Goal: Communication & Community: Answer question/provide support

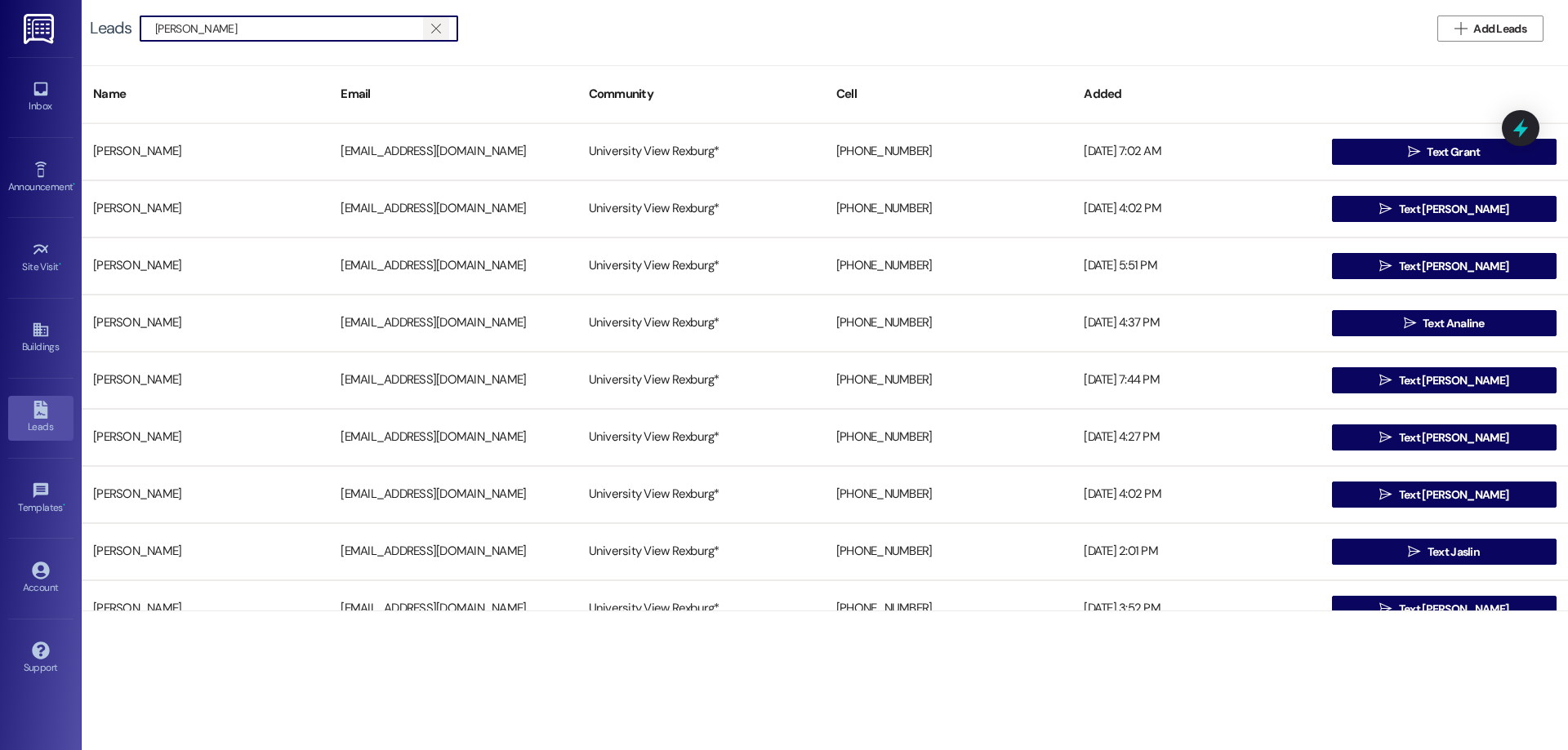
click at [434, 25] on icon "" at bounding box center [435, 29] width 9 height 13
click at [434, 25] on input at bounding box center [305, 29] width 302 height 23
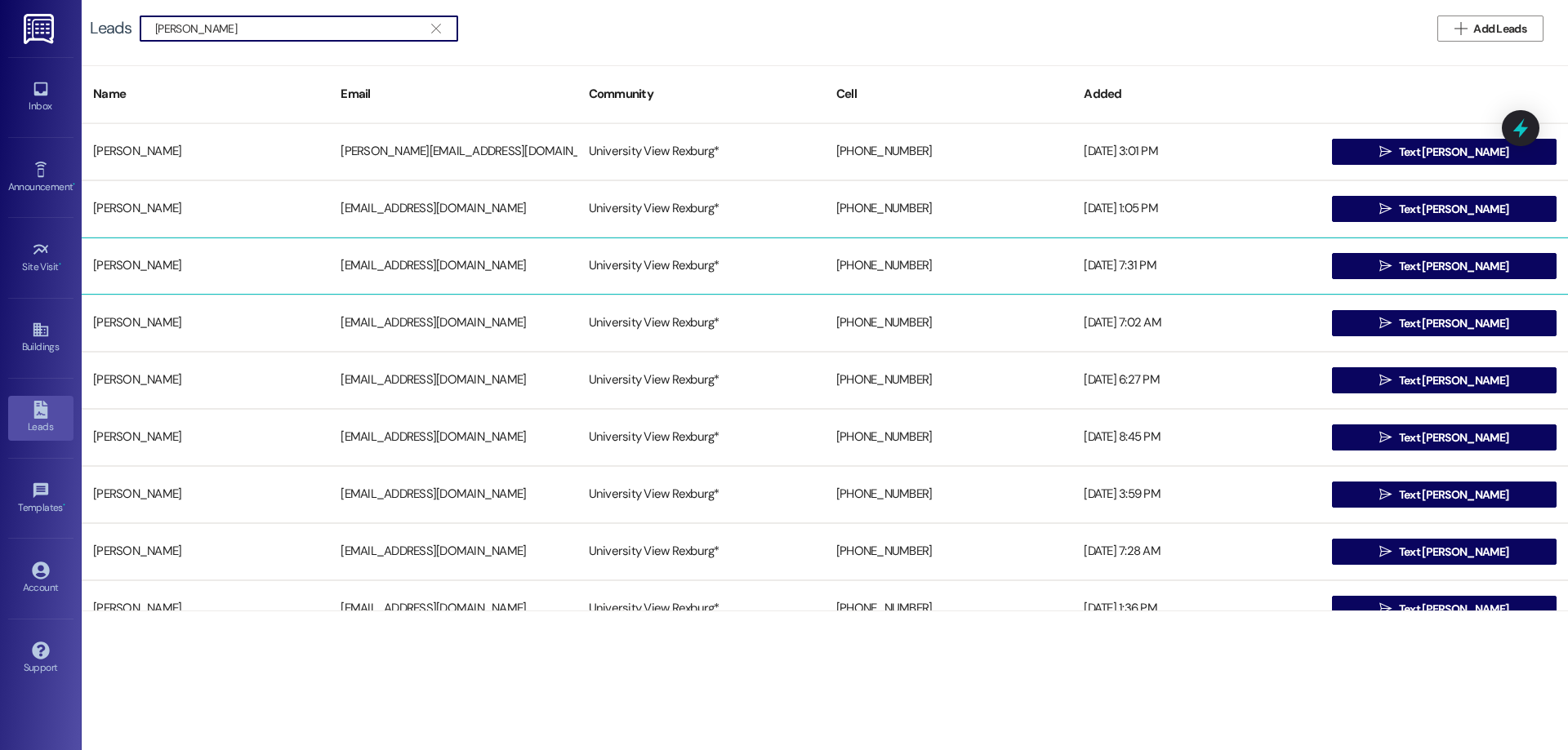
type input "[PERSON_NAME]"
click at [183, 270] on div "[PERSON_NAME]" at bounding box center [205, 266] width 247 height 32
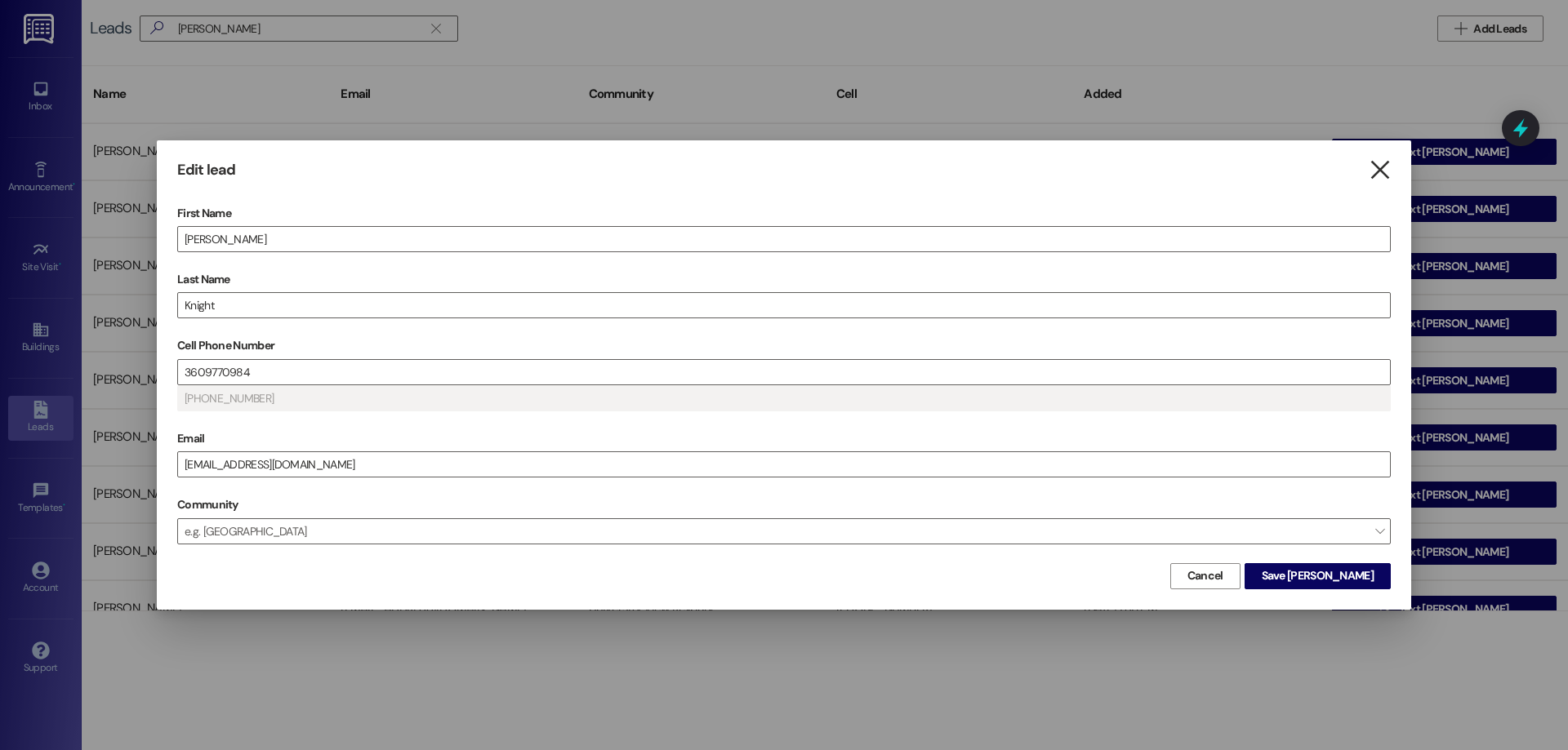
click at [1388, 175] on icon "" at bounding box center [1379, 170] width 22 height 17
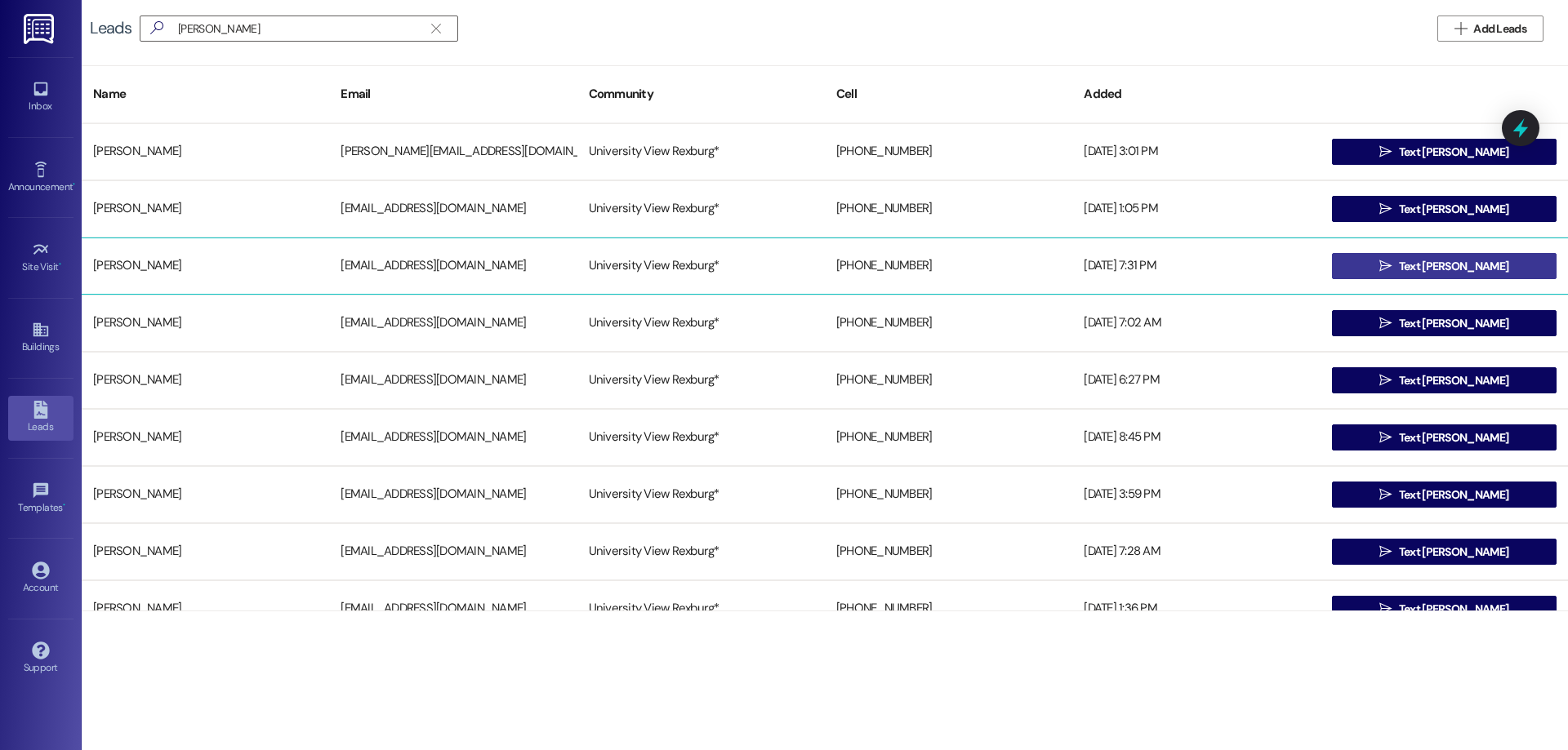
click at [1391, 262] on button " Text [PERSON_NAME]" at bounding box center [1444, 266] width 225 height 26
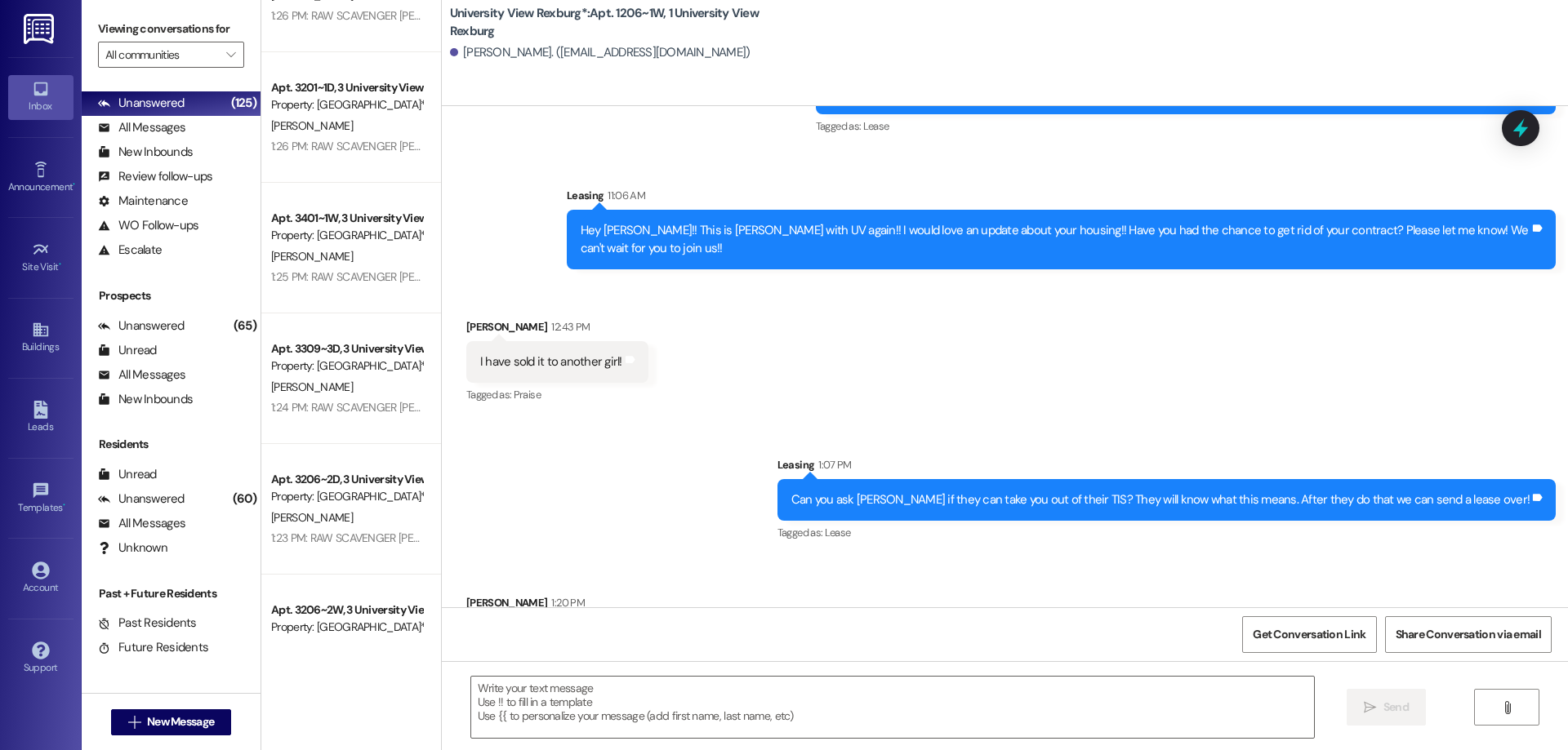
scroll to position [571, 0]
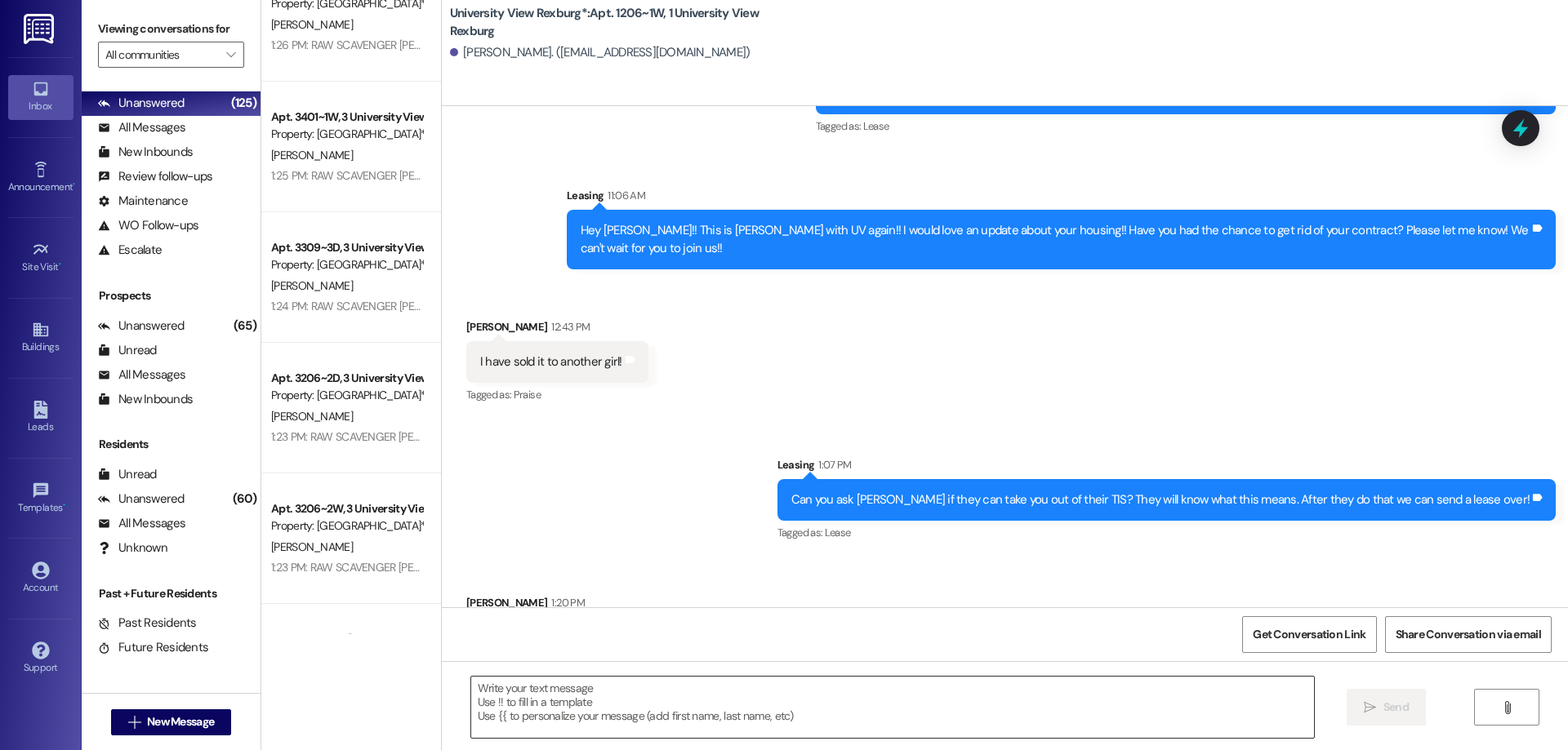
click at [635, 676] on div at bounding box center [892, 707] width 844 height 63
click at [630, 711] on textarea at bounding box center [892, 707] width 843 height 61
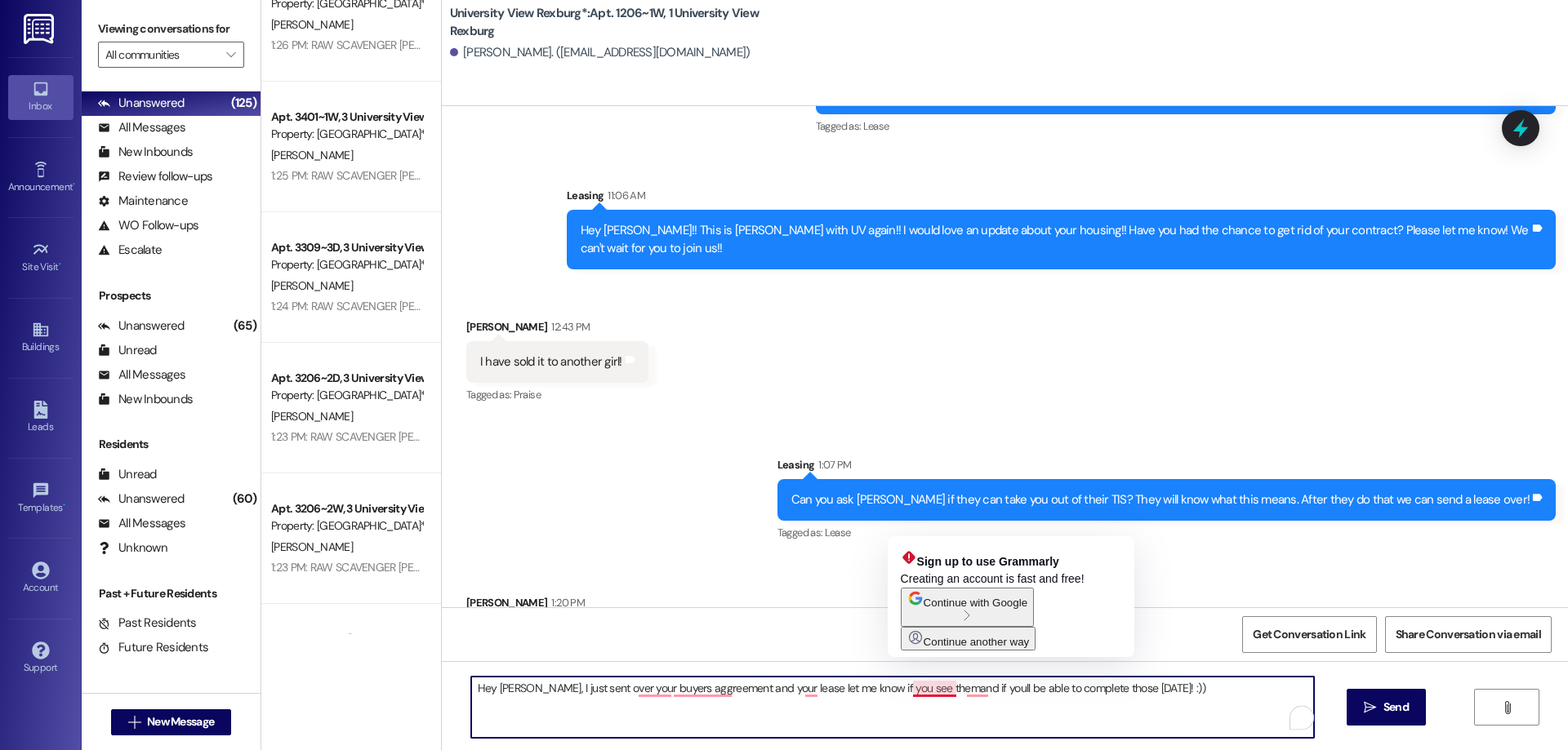
click at [930, 691] on textarea "Hey [PERSON_NAME], I just sent over your buyers aggreement and your lease let m…" at bounding box center [892, 707] width 843 height 61
click at [930, 689] on textarea "Hey [PERSON_NAME], I just sent over your buyers aggreement and your lease let m…" at bounding box center [892, 707] width 843 height 61
drag, startPoint x: 925, startPoint y: 685, endPoint x: 936, endPoint y: 699, distance: 17.8
click at [926, 686] on textarea "Hey [PERSON_NAME], I just sent over your buyers aggreement and your lease let m…" at bounding box center [892, 707] width 843 height 61
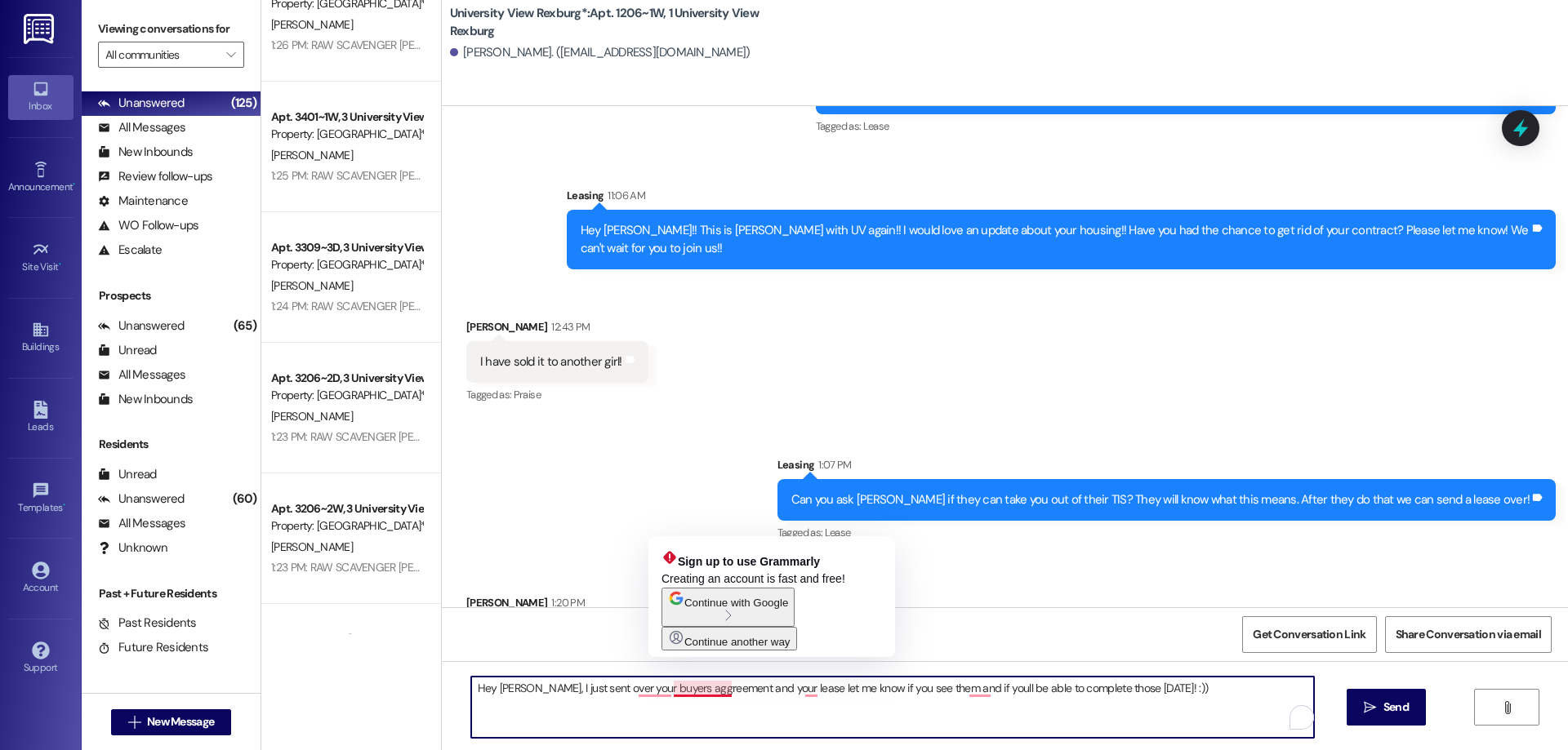
click at [680, 688] on textarea "Hey [PERSON_NAME], I just sent over your buyers aggreement and your lease let m…" at bounding box center [892, 707] width 843 height 61
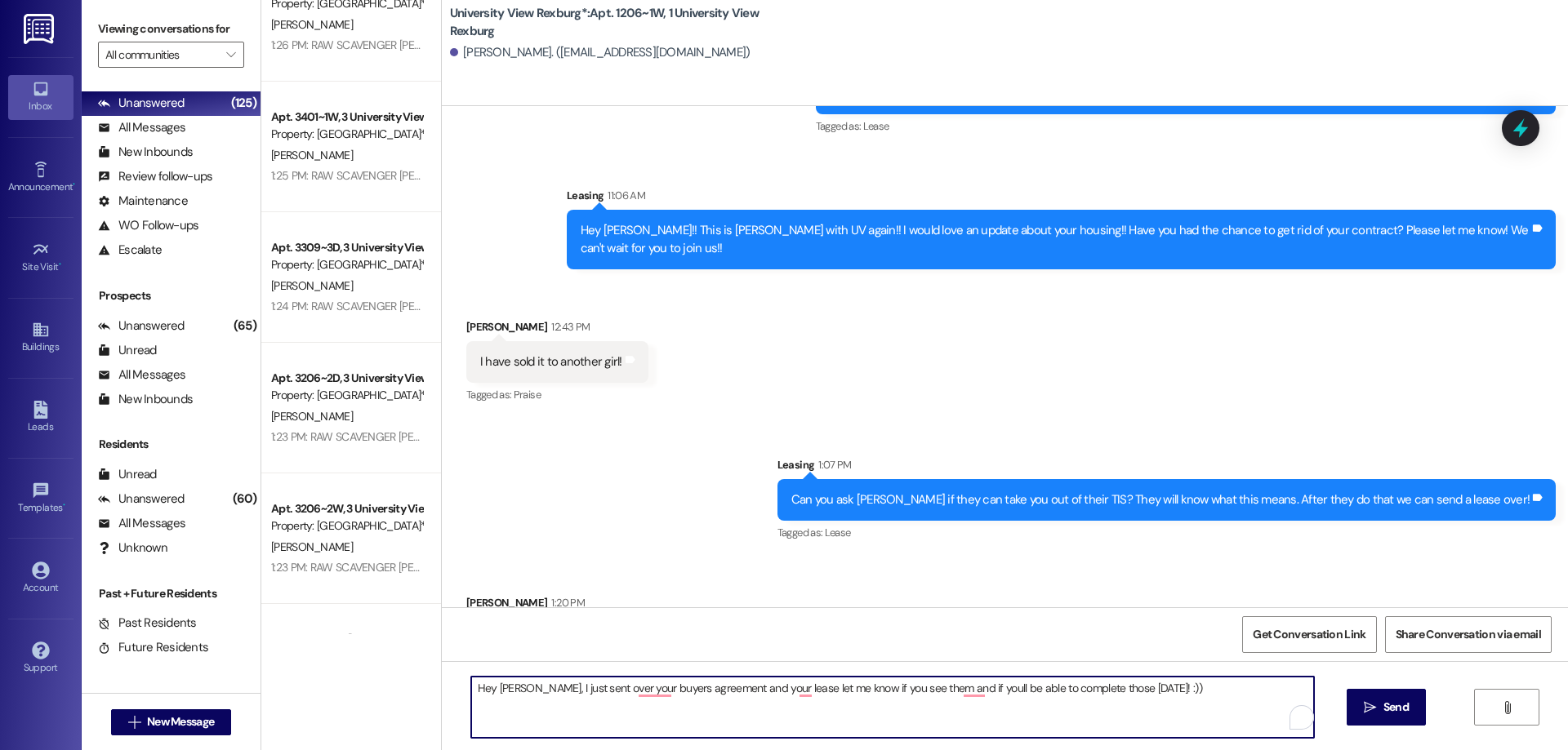
click at [785, 685] on textarea "Hey [PERSON_NAME], I just sent over your buyers agreement and your lease let me…" at bounding box center [892, 707] width 843 height 61
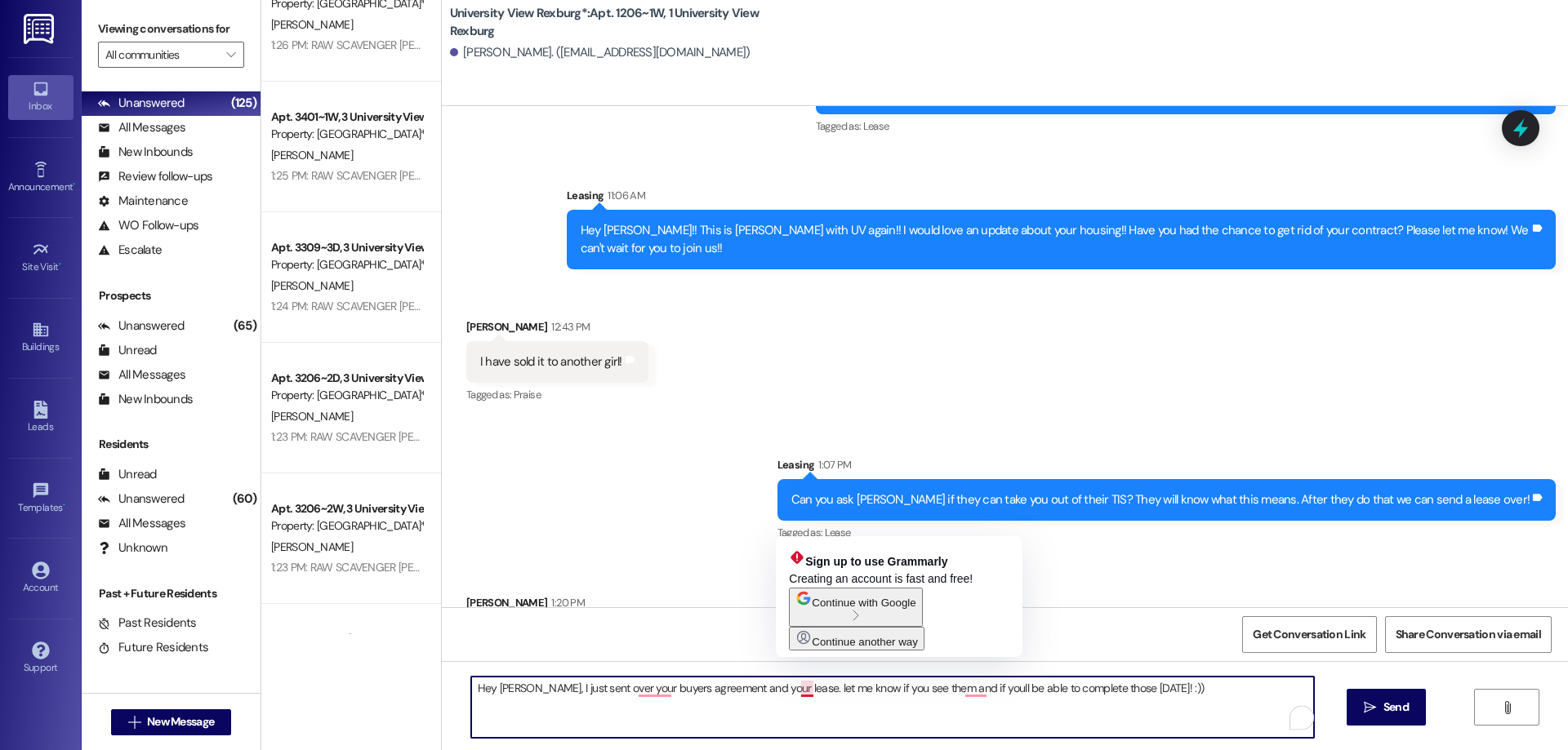
click at [792, 684] on textarea "Hey [PERSON_NAME], I just sent over your buyers agreement and your lease. let m…" at bounding box center [892, 707] width 843 height 61
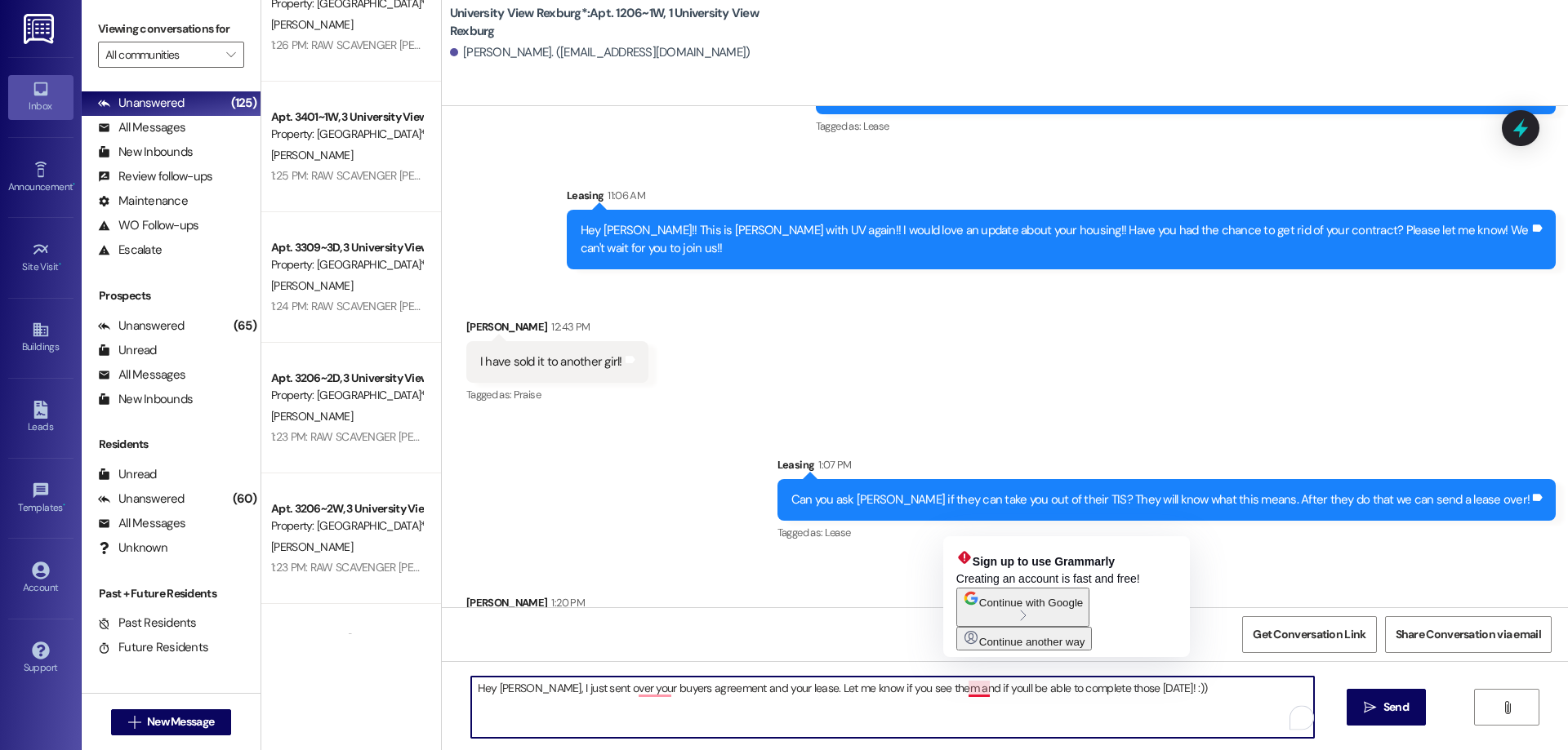
click at [973, 688] on textarea "Hey [PERSON_NAME], I just sent over your buyers agreement and your lease. Let m…" at bounding box center [892, 707] width 843 height 61
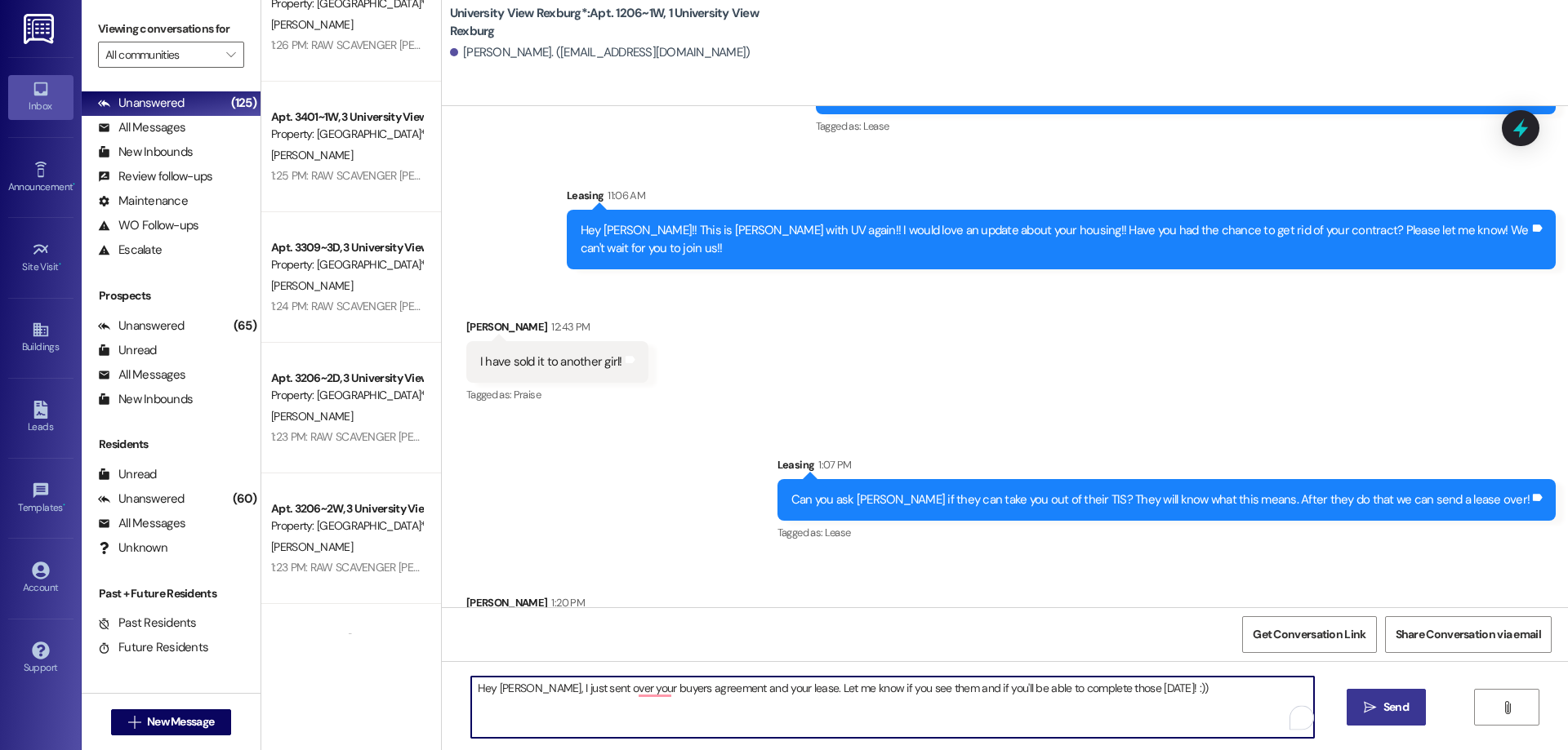
type textarea "Hey [PERSON_NAME], I just sent over your buyers agreement and your lease. Let m…"
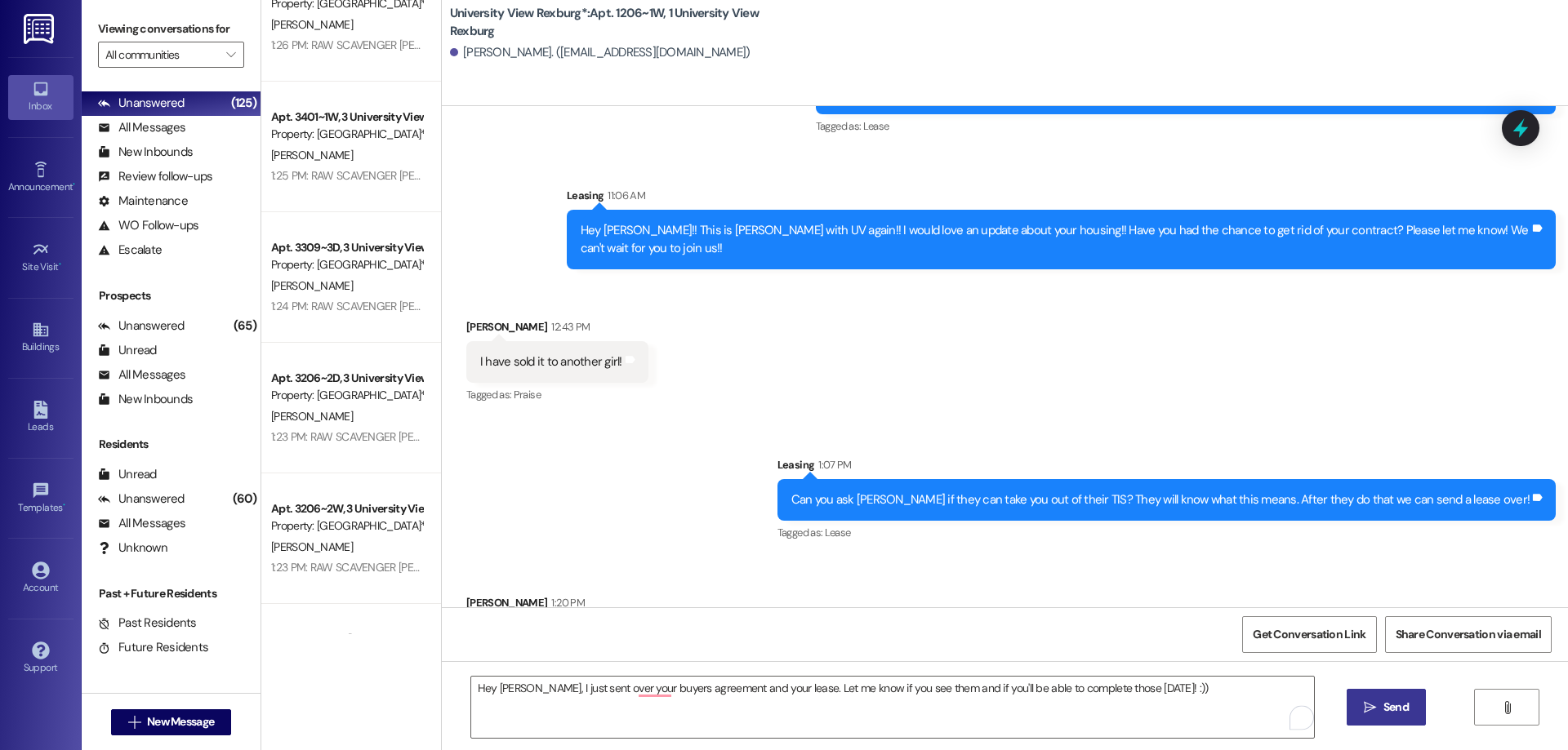
click at [1384, 712] on span "Send" at bounding box center [1396, 707] width 25 height 17
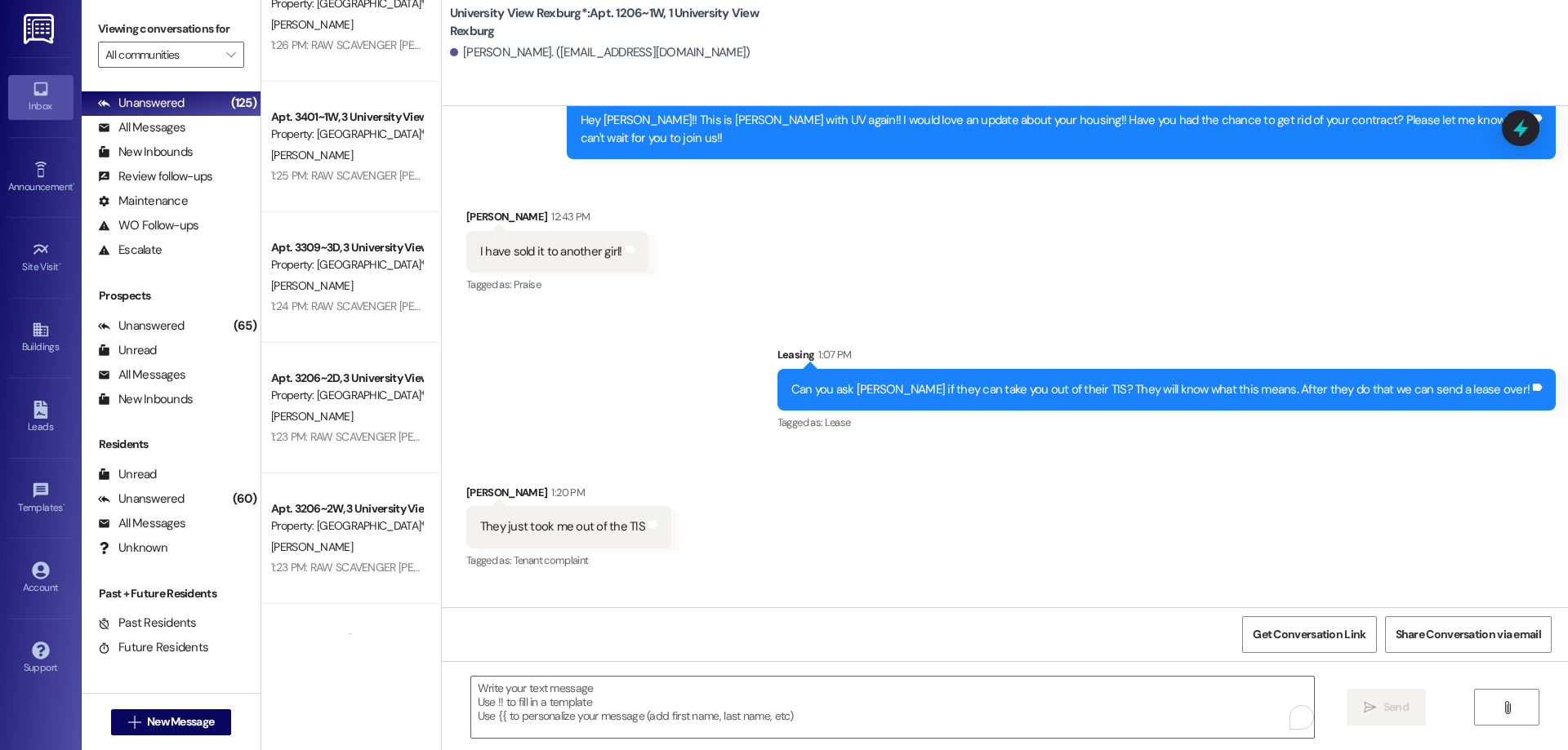
scroll to position [19682, 0]
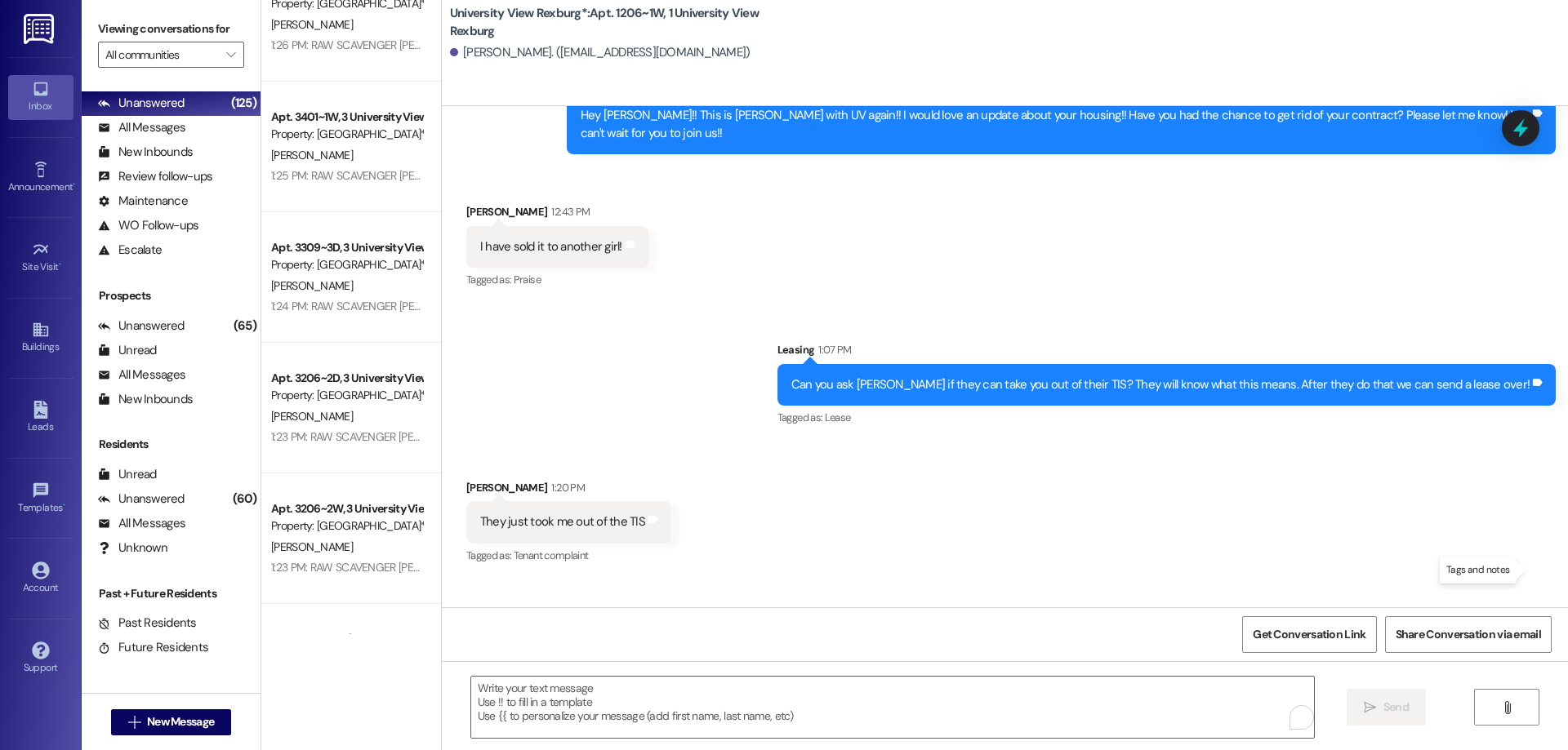
drag, startPoint x: 788, startPoint y: 568, endPoint x: 1534, endPoint y: 575, distance: 746.0
click at [1534, 639] on div "Hey [PERSON_NAME], I just sent over your buyers agreement and your lease. Let m…" at bounding box center [1138, 660] width 835 height 42
copy div "Hey [PERSON_NAME], I just sent over your buyers agreement and your lease. Let m…"
click at [175, 720] on span "New Message" at bounding box center [180, 721] width 67 height 17
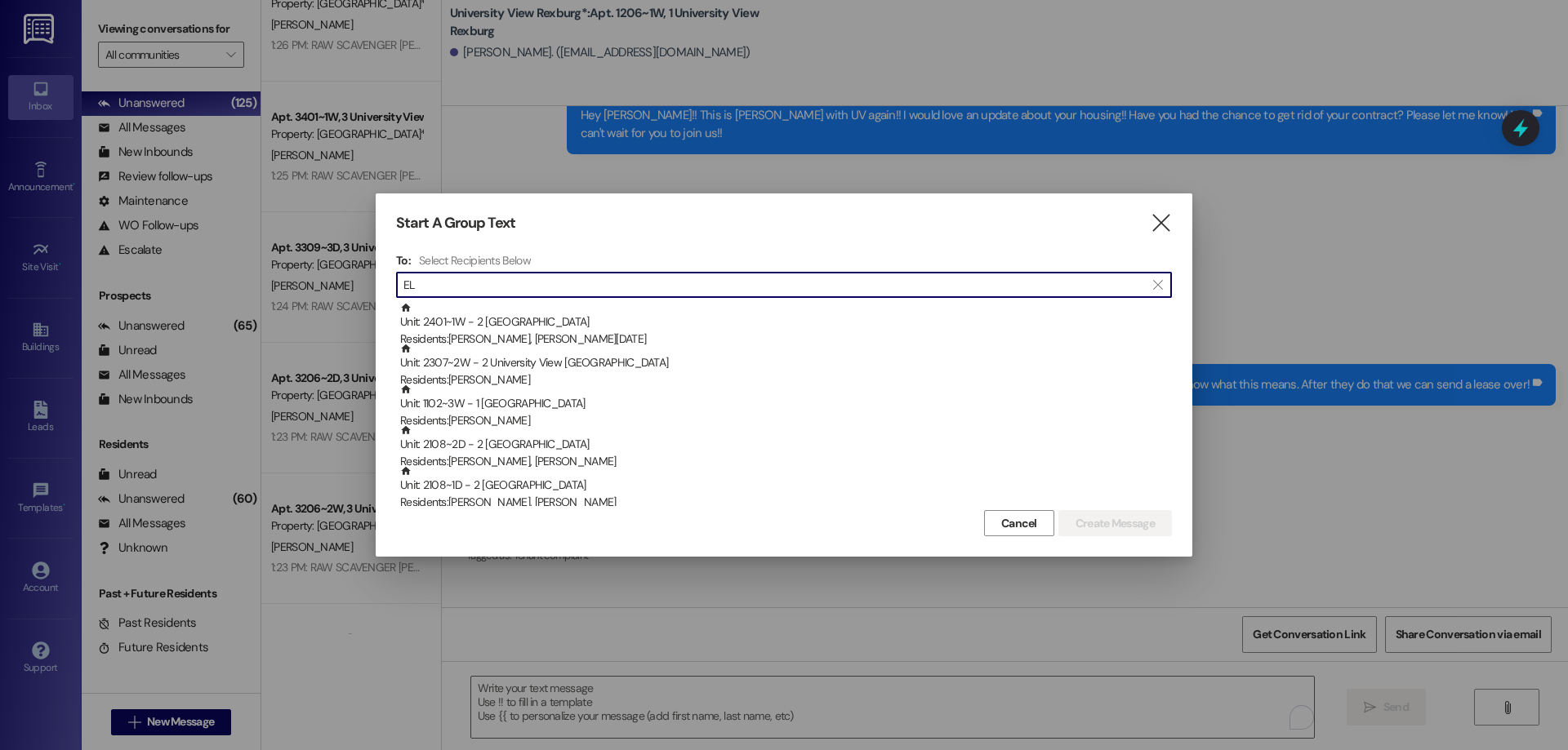
type input "E"
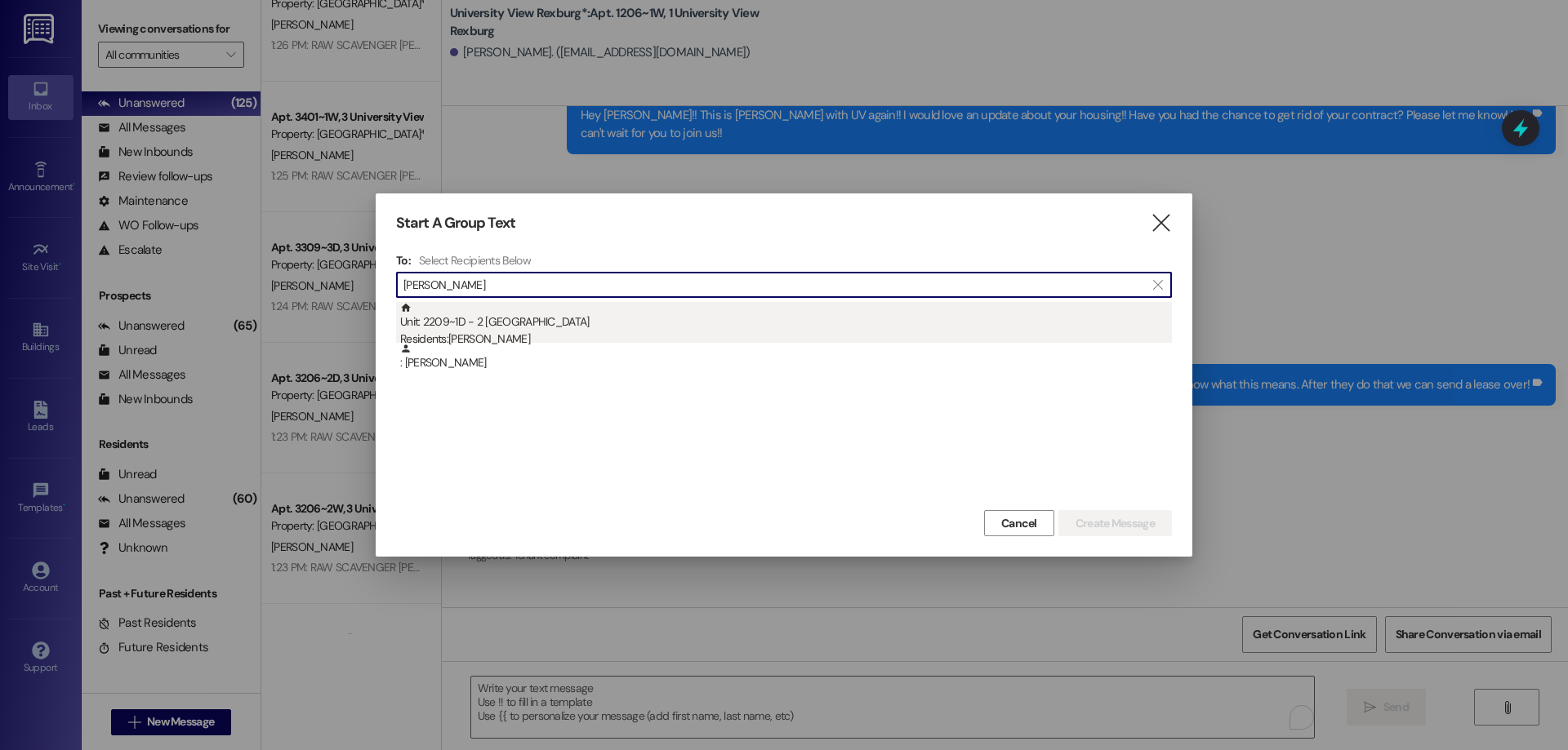
type input "[PERSON_NAME]"
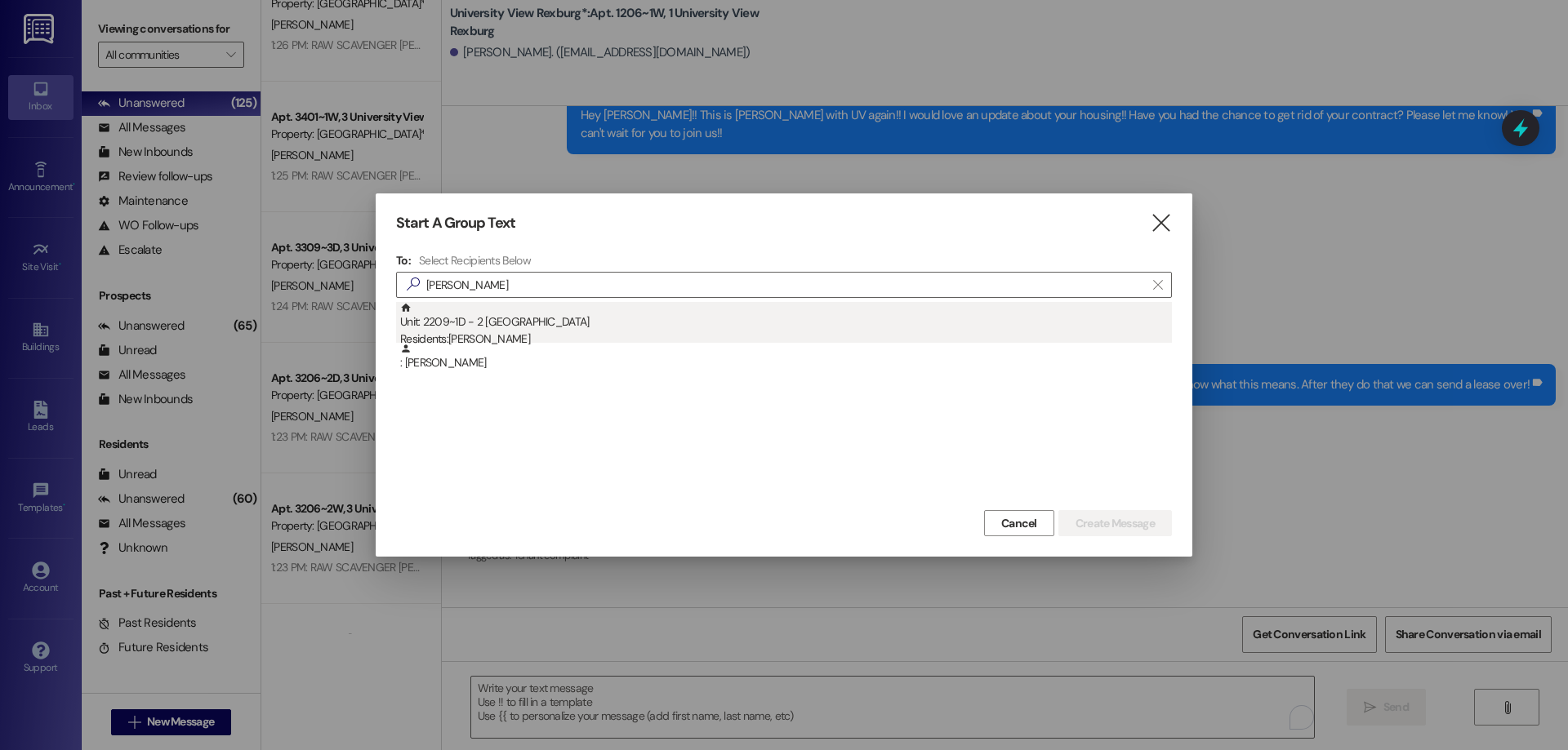
click at [599, 333] on div "Residents: [PERSON_NAME]" at bounding box center [786, 338] width 772 height 17
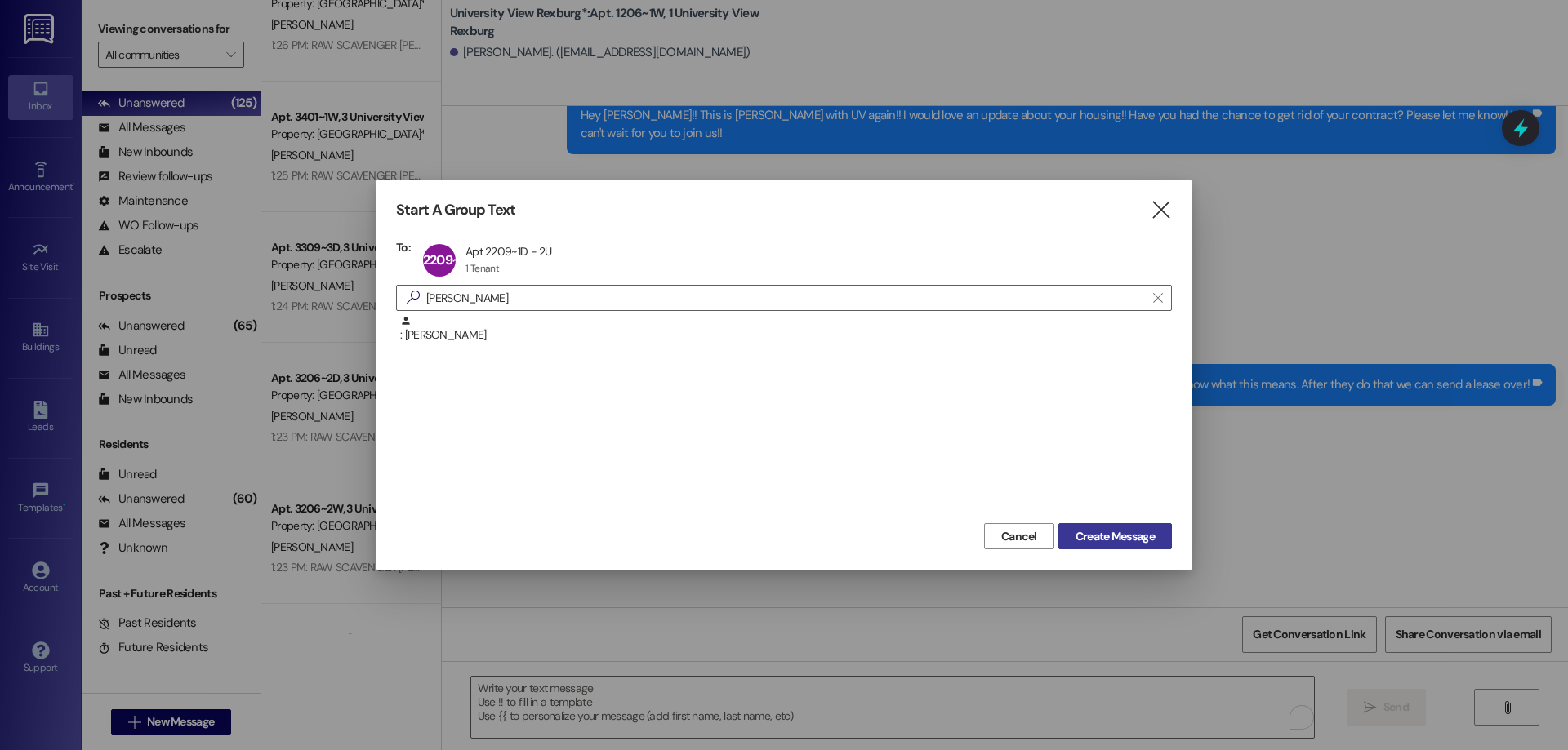
click at [1131, 541] on span "Create Message" at bounding box center [1115, 536] width 79 height 17
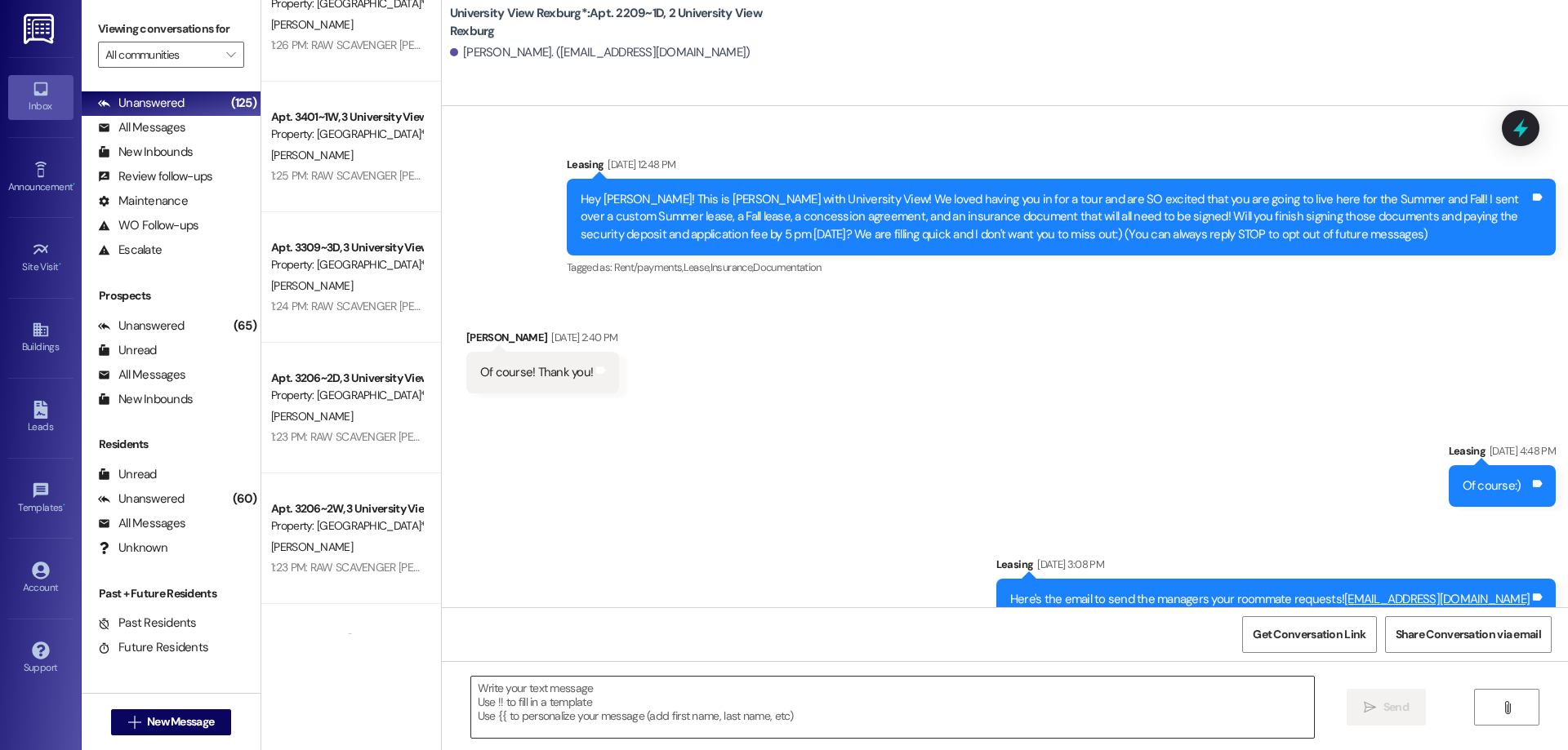
click at [720, 691] on textarea at bounding box center [892, 707] width 843 height 61
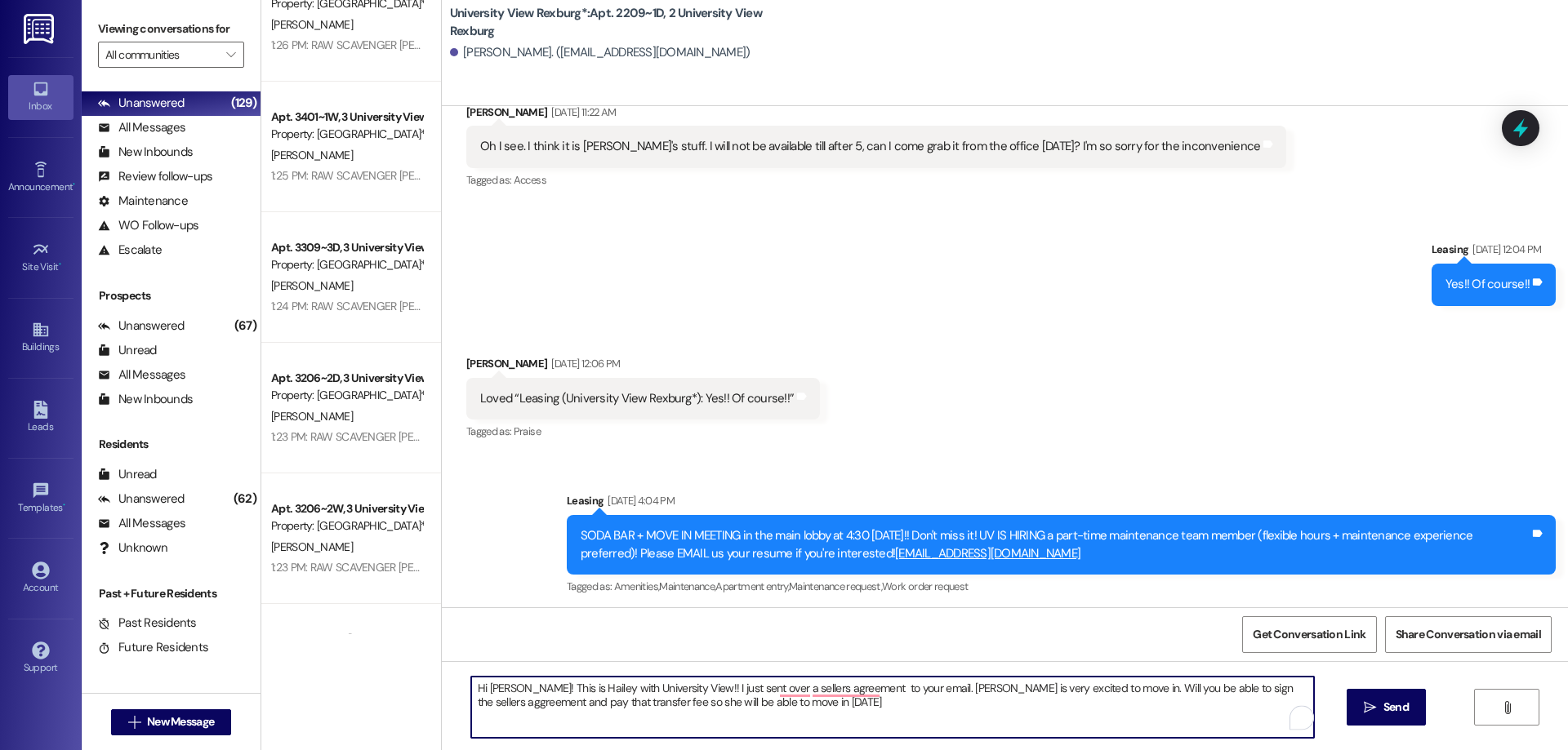
scroll to position [54524, 0]
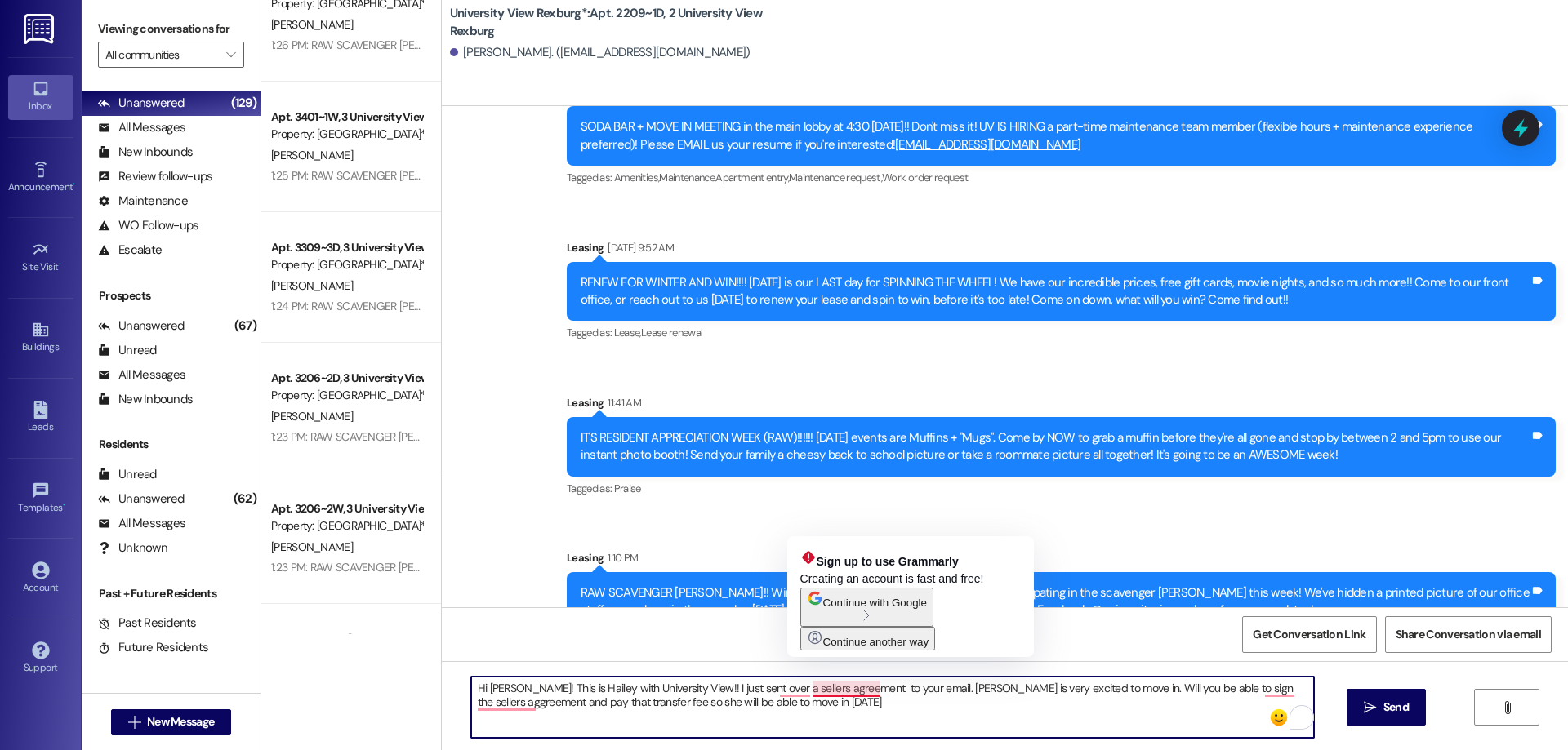
click at [856, 691] on textarea "Hi [PERSON_NAME]! This is Hailey with University View!! I just sent over a sell…" at bounding box center [892, 707] width 843 height 61
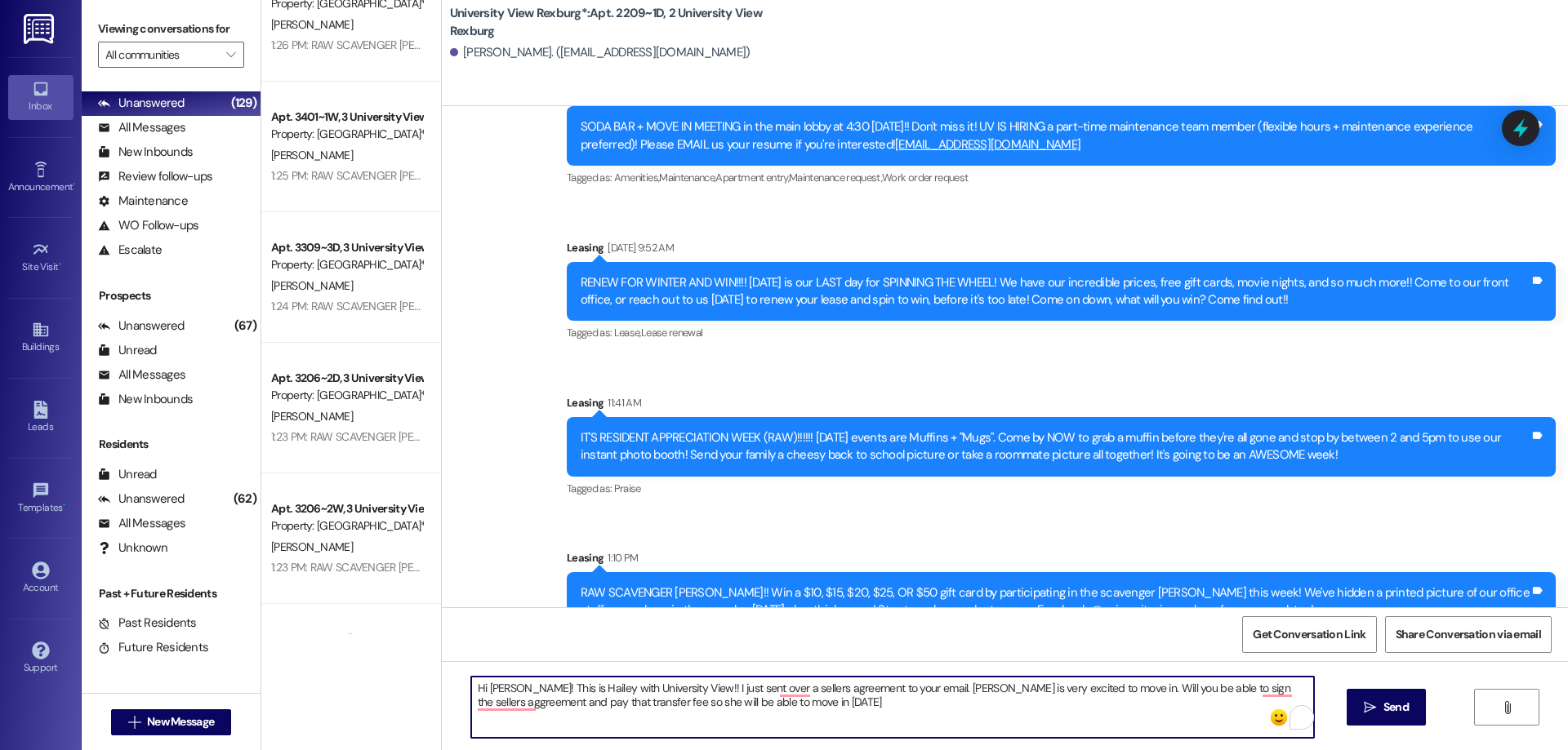
drag, startPoint x: 815, startPoint y: 704, endPoint x: 824, endPoint y: 719, distance: 17.5
click at [816, 704] on textarea "Hi [PERSON_NAME]! This is Hailey with University View!! I just sent over a sell…" at bounding box center [892, 707] width 843 height 61
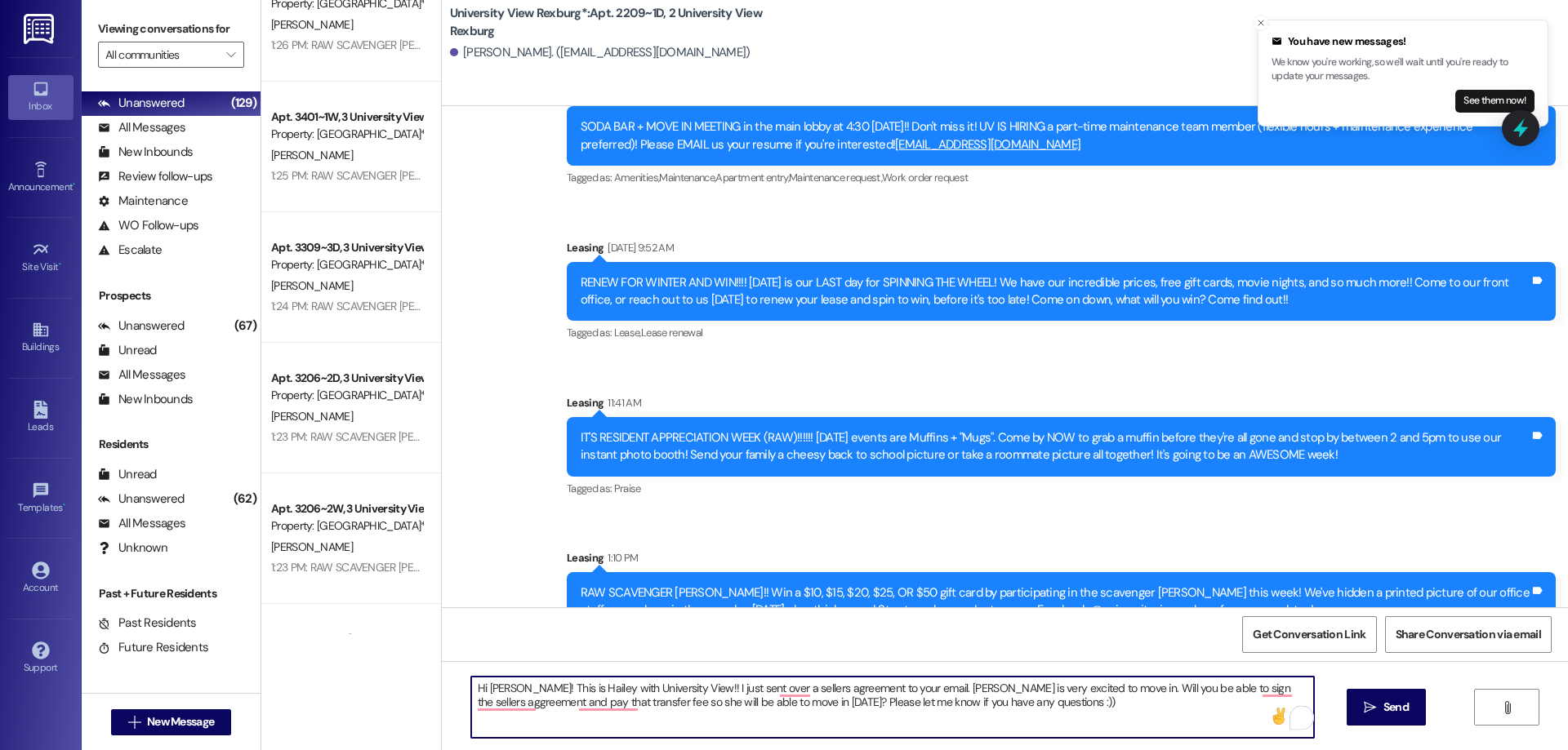
drag, startPoint x: 462, startPoint y: 688, endPoint x: 1098, endPoint y: 719, distance: 636.8
click at [1098, 719] on textarea "Hi [PERSON_NAME]! This is Hailey with University View!! I just sent over a sell…" at bounding box center [892, 707] width 843 height 61
type textarea "Hi [PERSON_NAME]! This is Hailey with University View!! I just sent over a sell…"
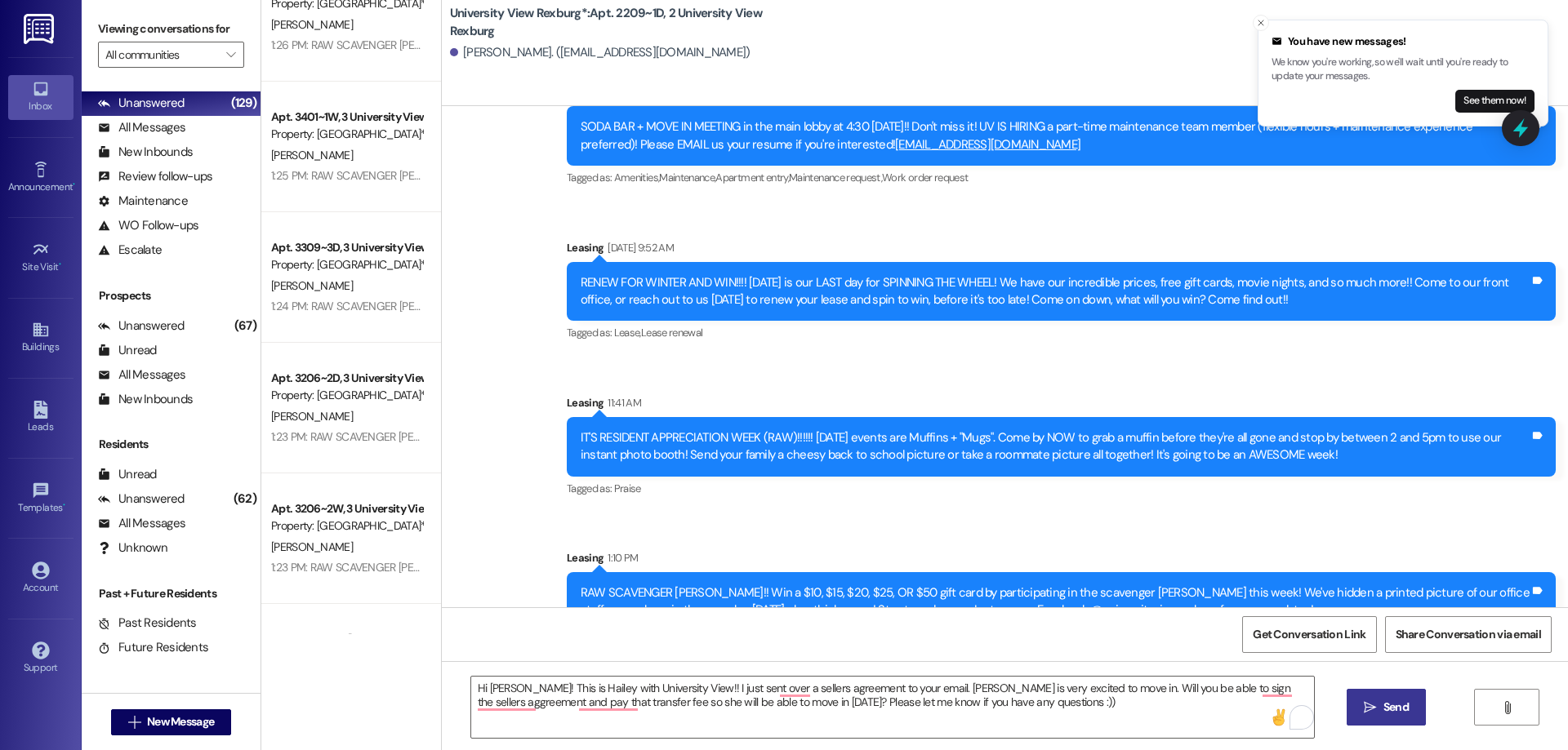
click at [1409, 702] on span "Send" at bounding box center [1396, 707] width 32 height 17
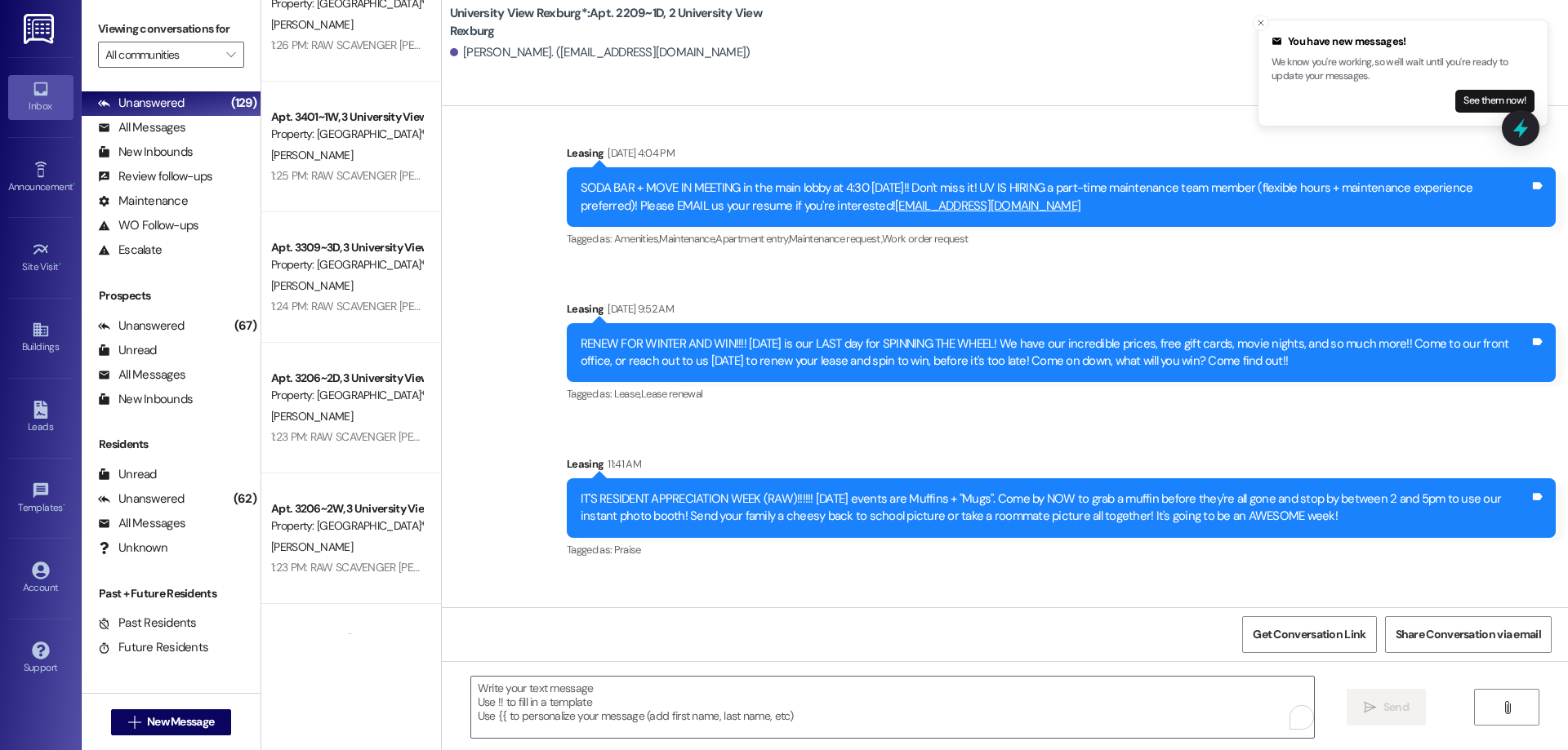
scroll to position [54656, 0]
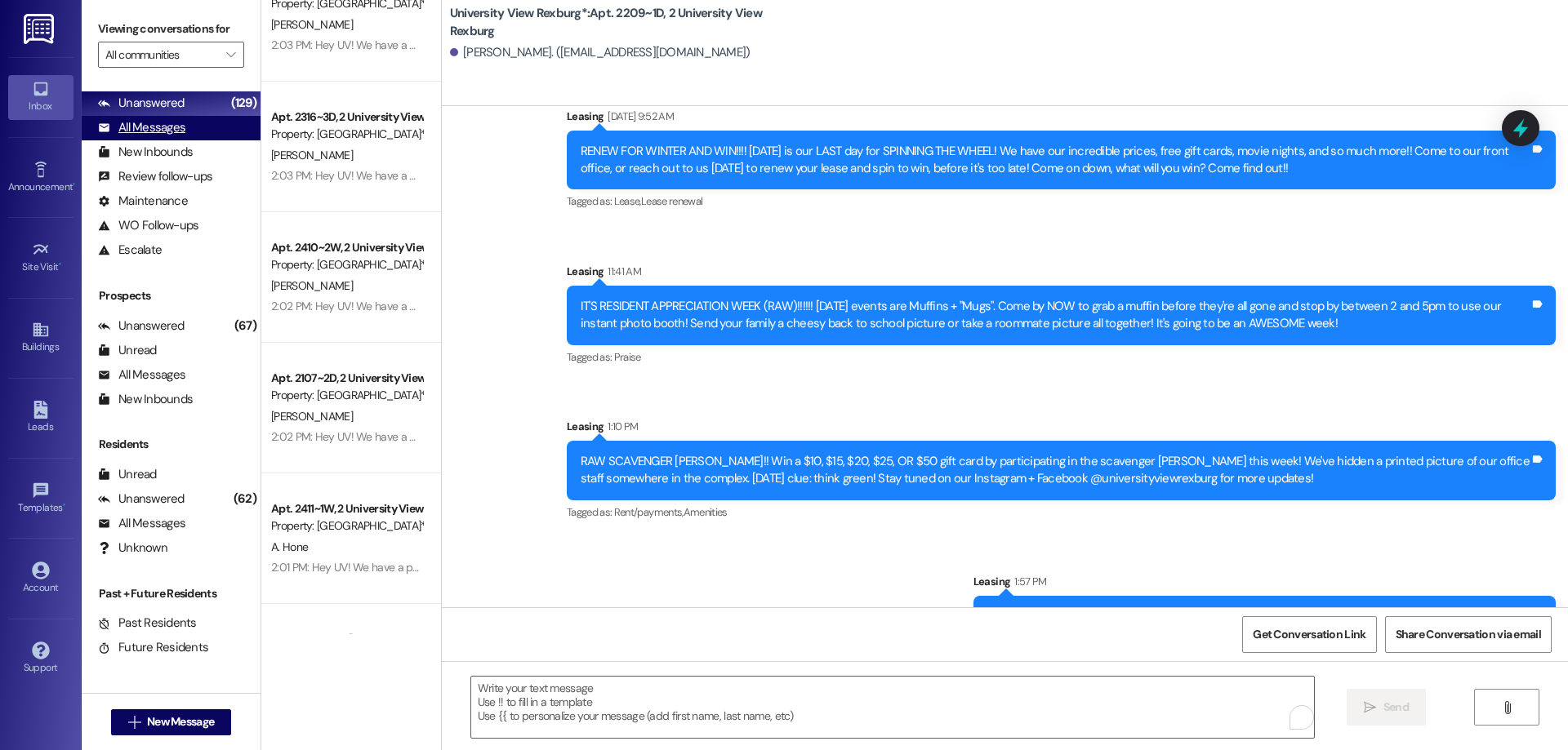
click at [184, 124] on div "All Messages" at bounding box center [141, 127] width 88 height 17
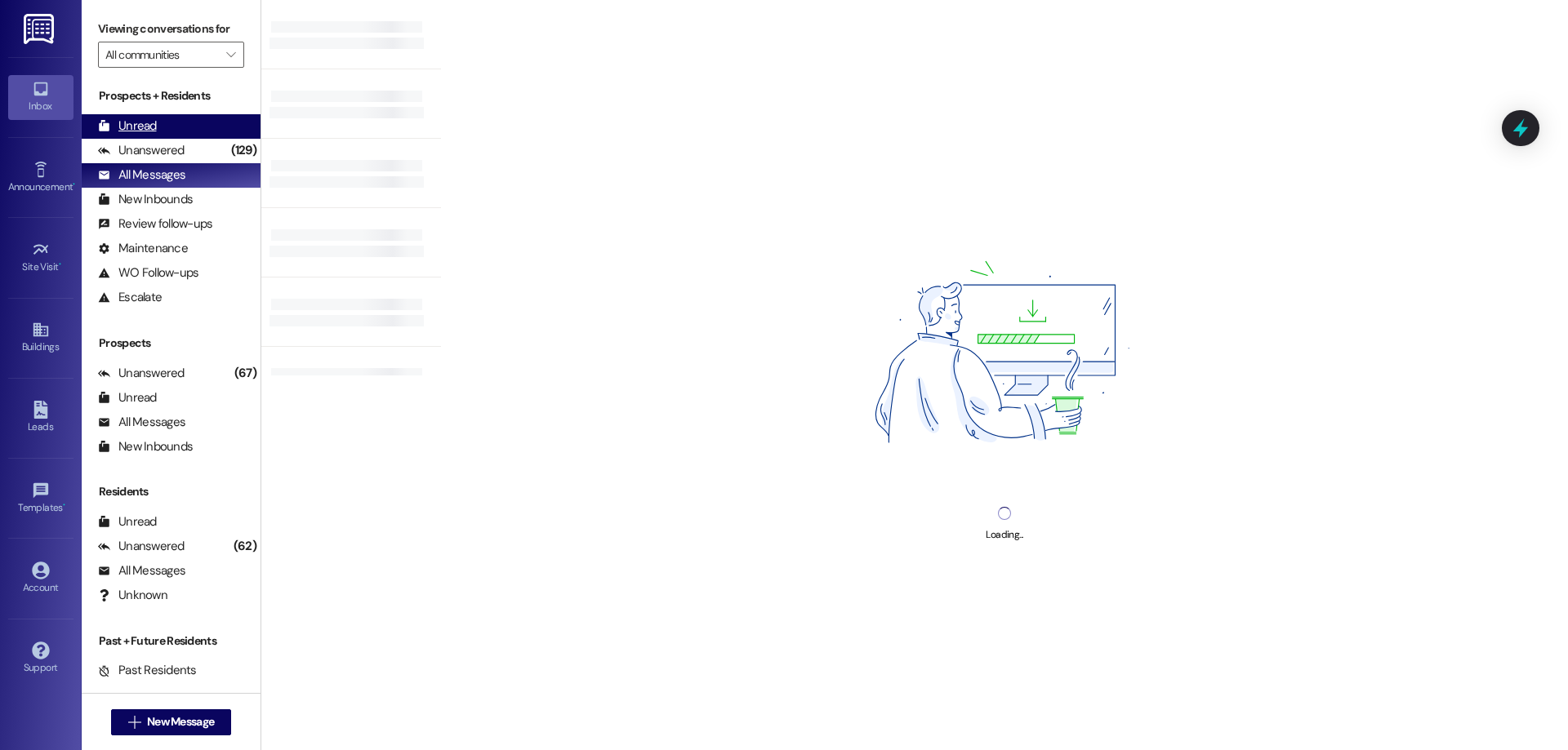
scroll to position [0, 0]
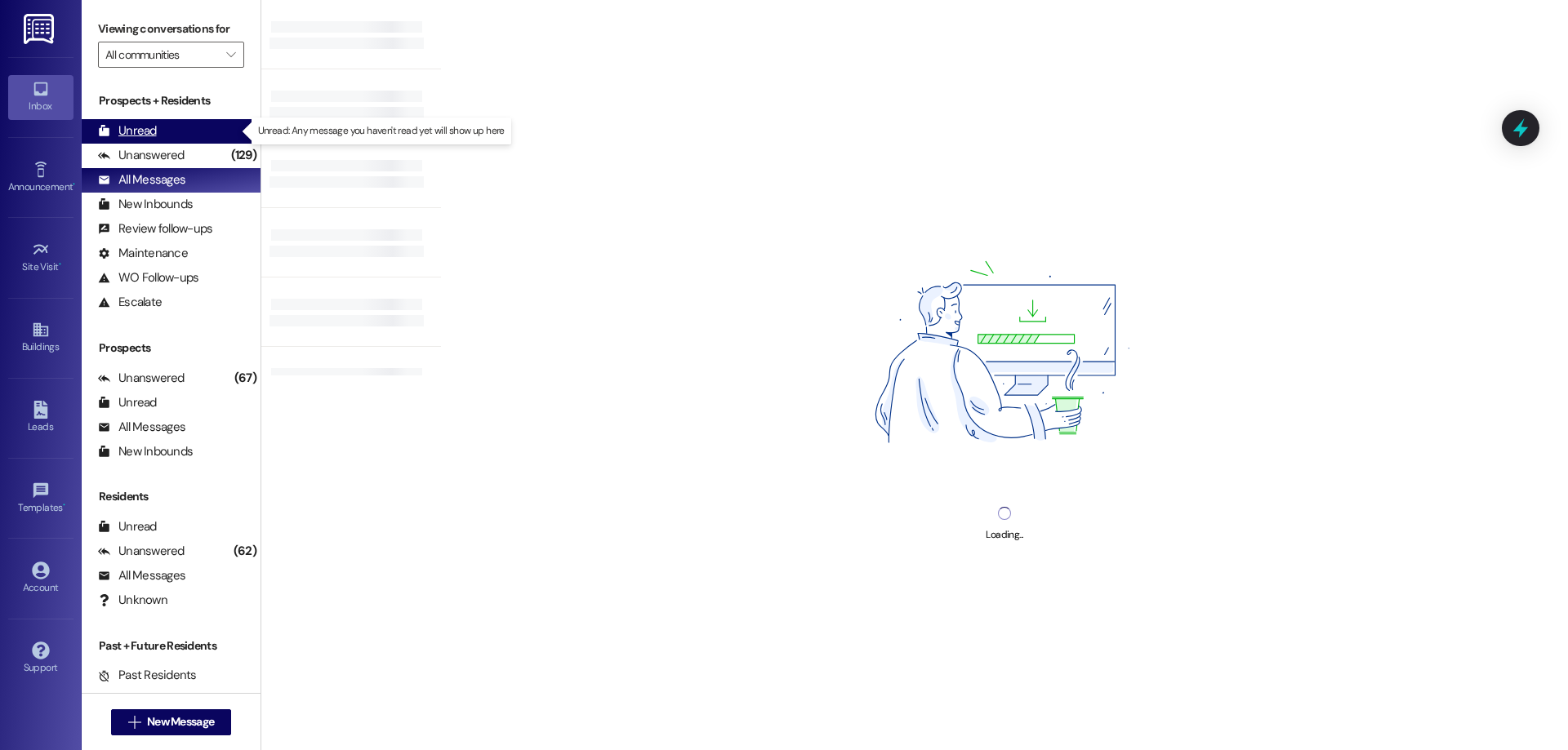
click at [190, 131] on div "Unread (0)" at bounding box center [171, 131] width 179 height 24
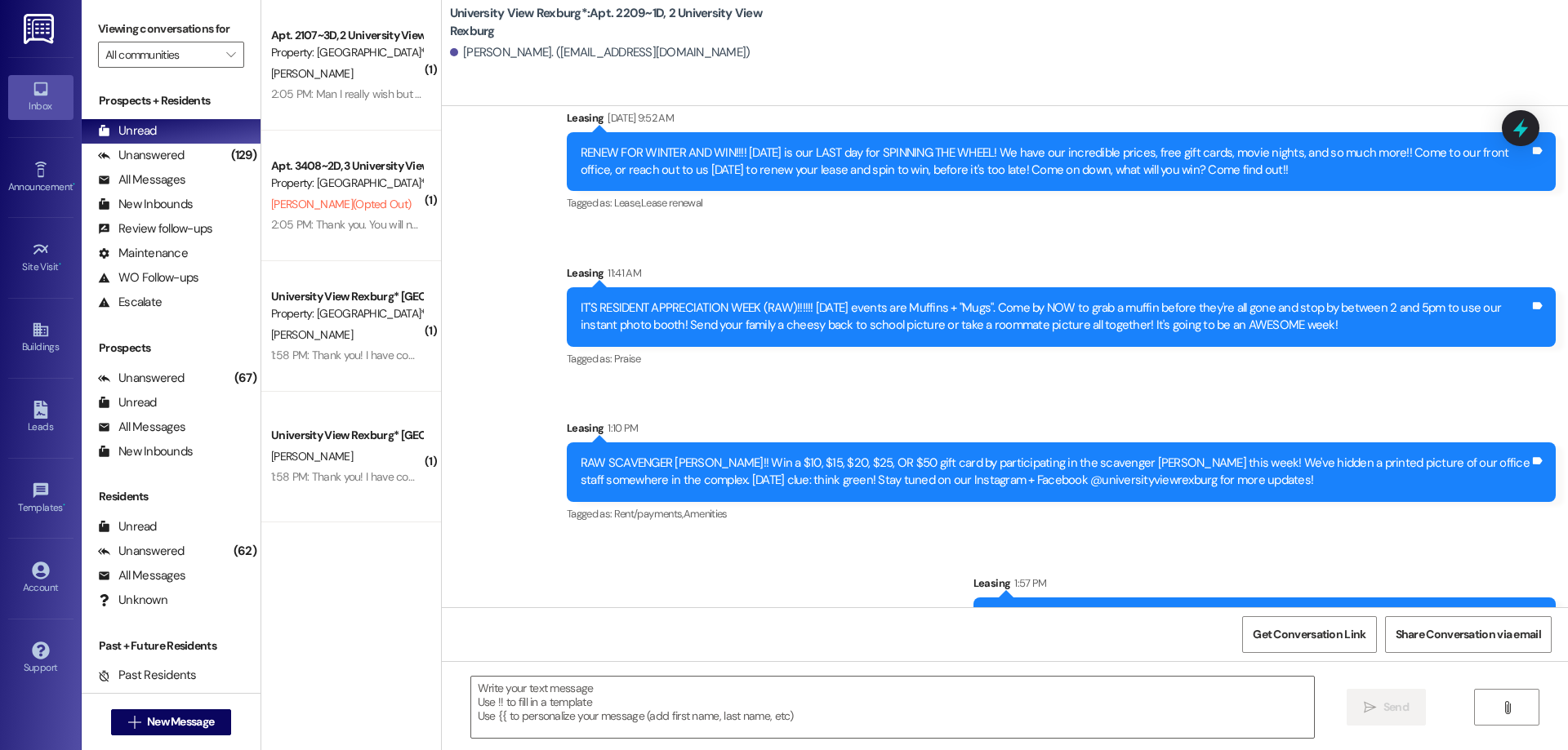
scroll to position [54658, 0]
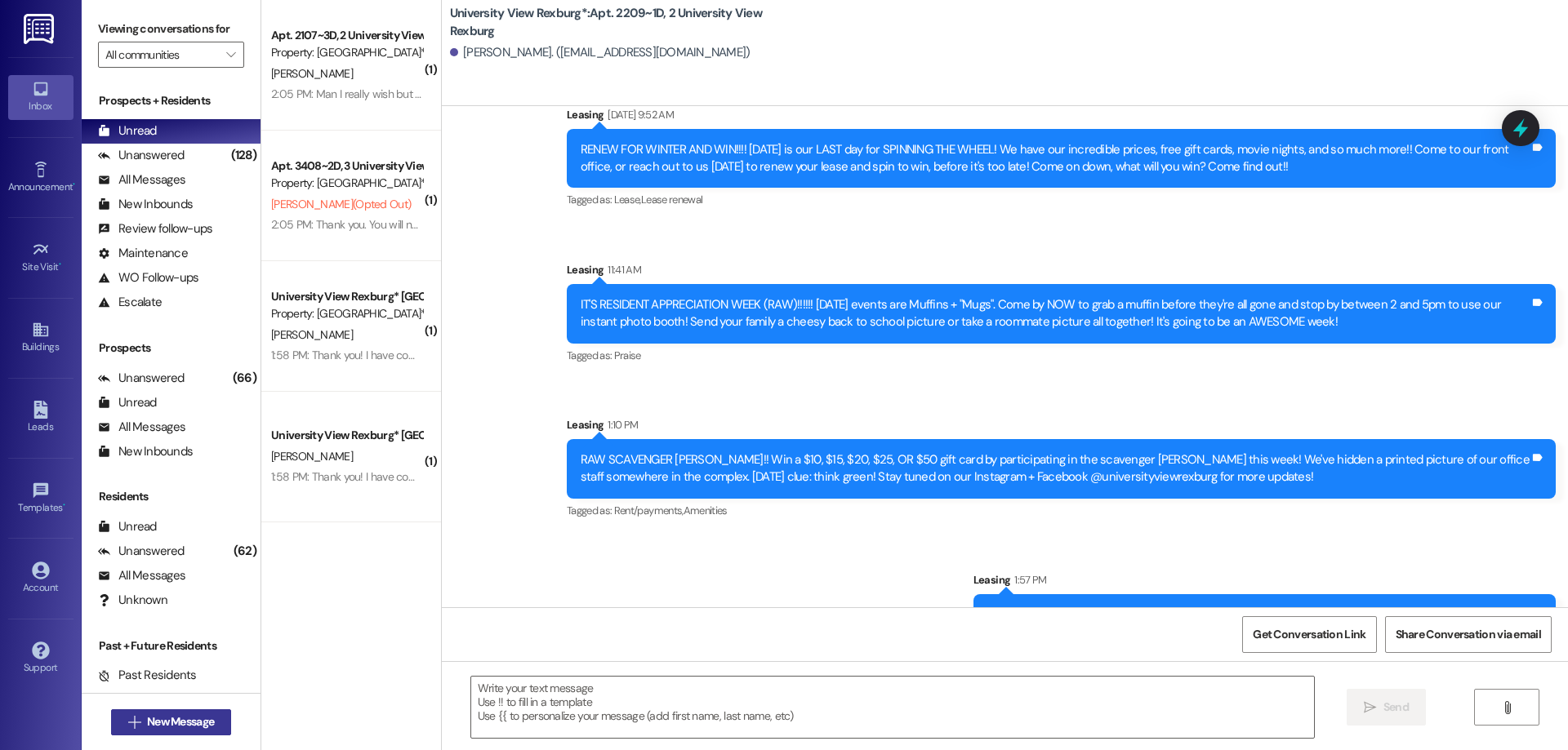
click at [156, 720] on span "New Message" at bounding box center [180, 721] width 67 height 17
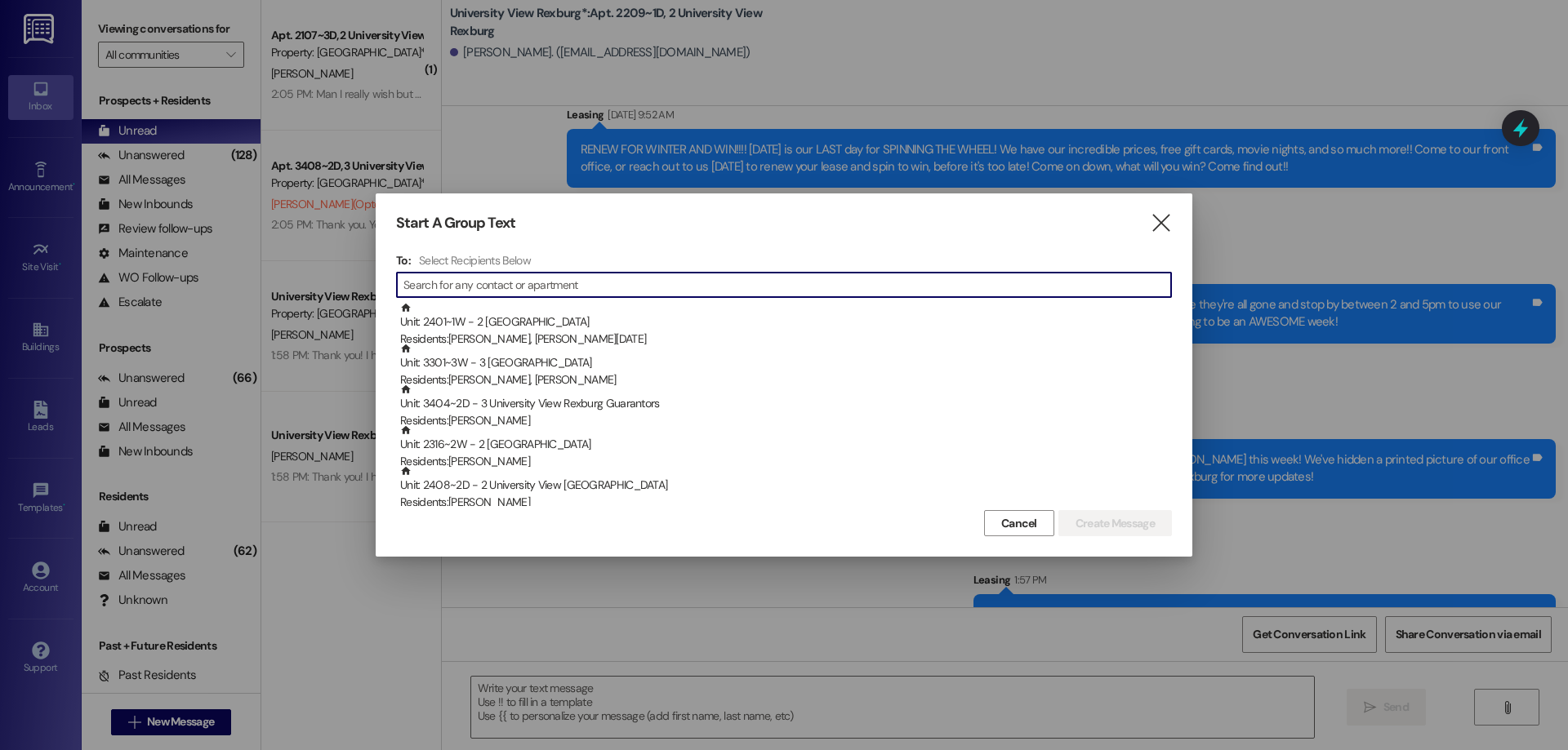
click at [584, 282] on input at bounding box center [786, 285] width 767 height 23
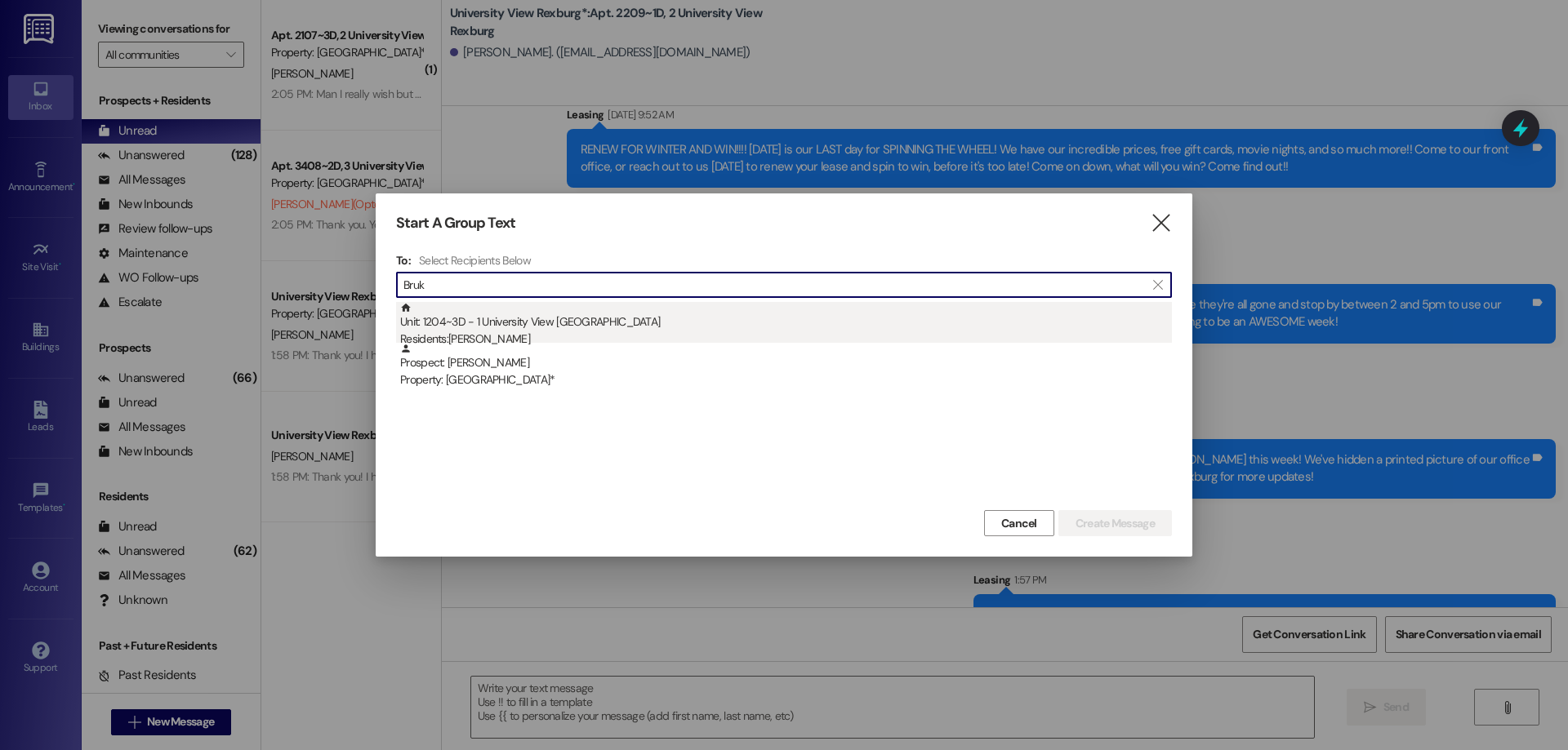
type input "Bruk"
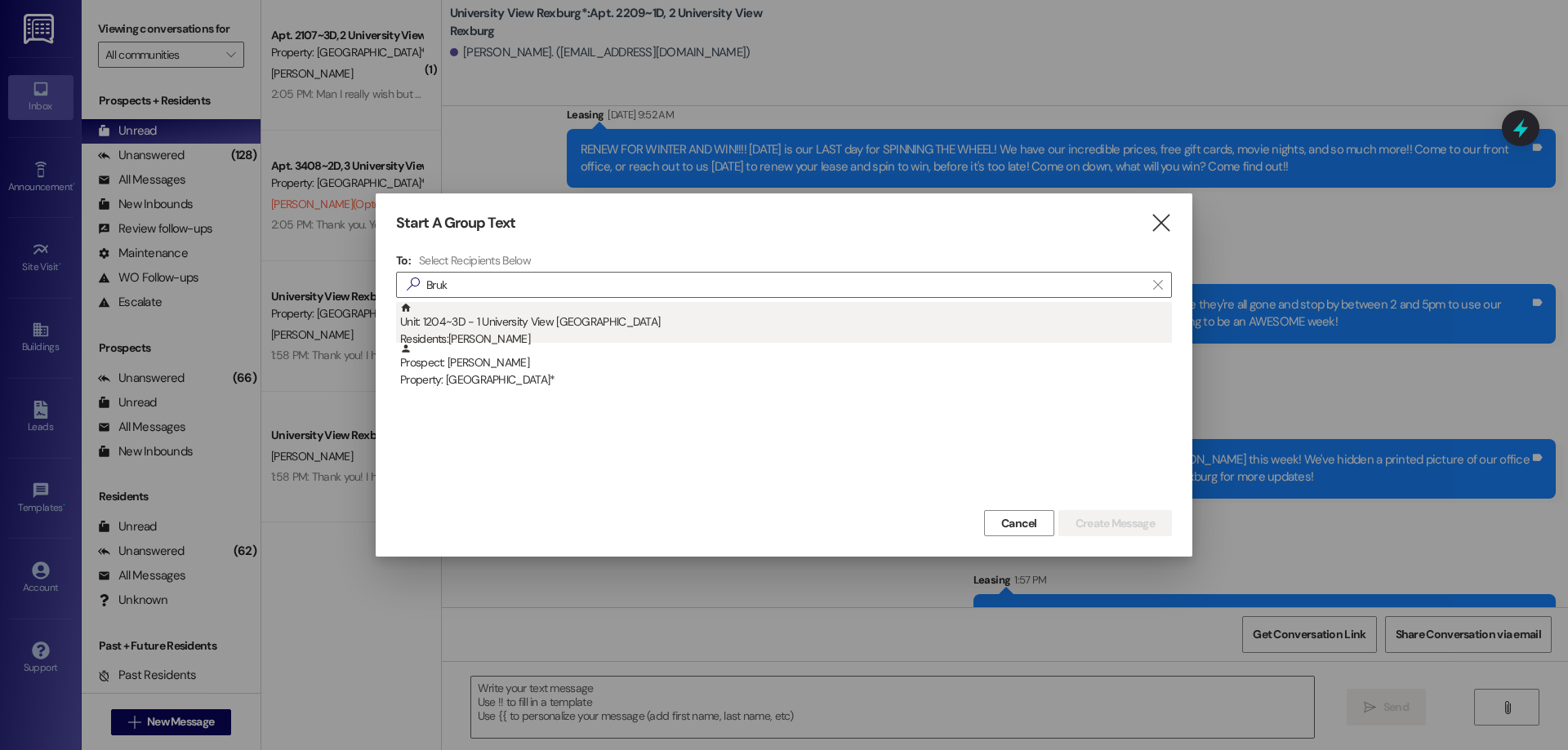
click at [521, 330] on div "Residents: [PERSON_NAME]" at bounding box center [786, 338] width 772 height 17
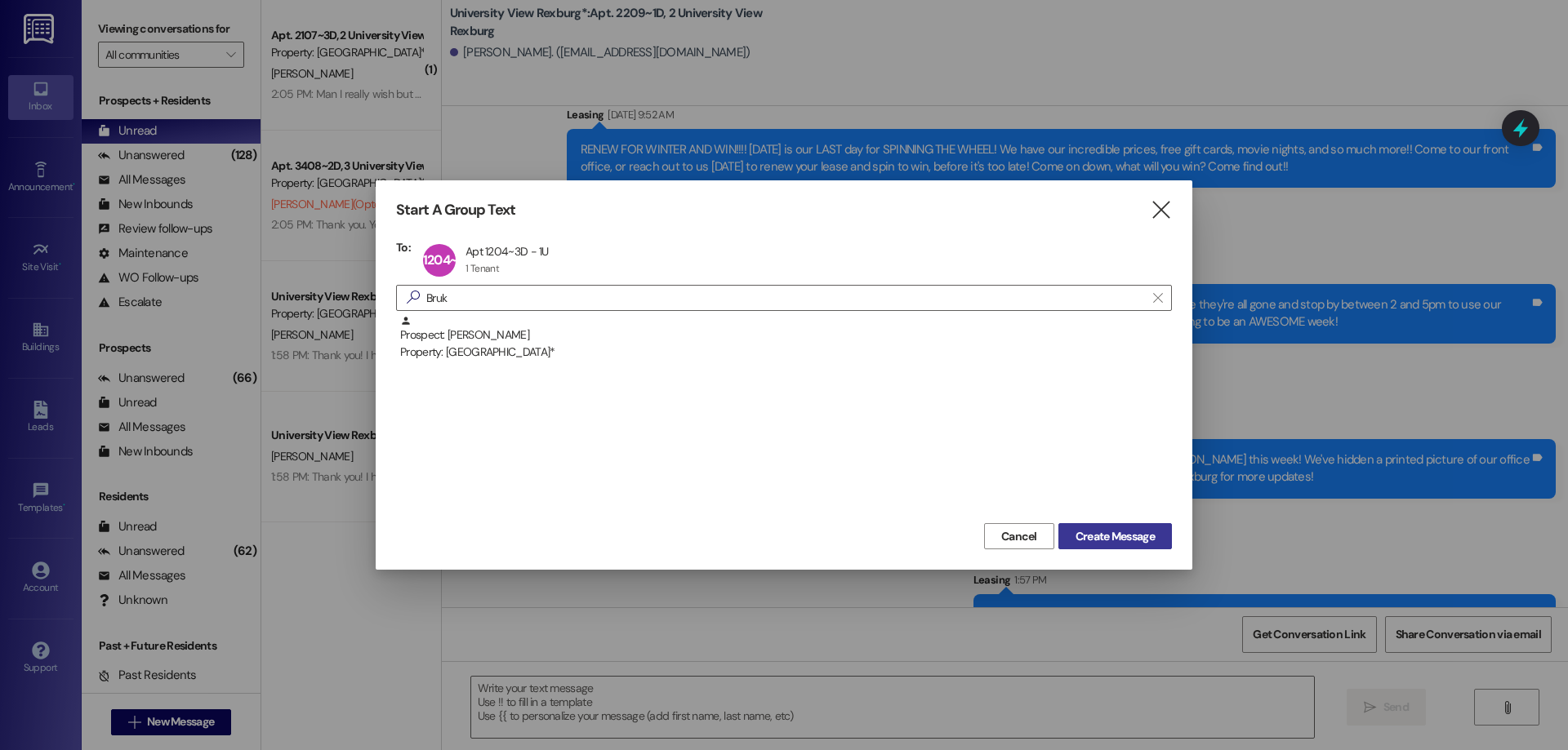
click at [1129, 536] on span "Create Message" at bounding box center [1115, 536] width 79 height 17
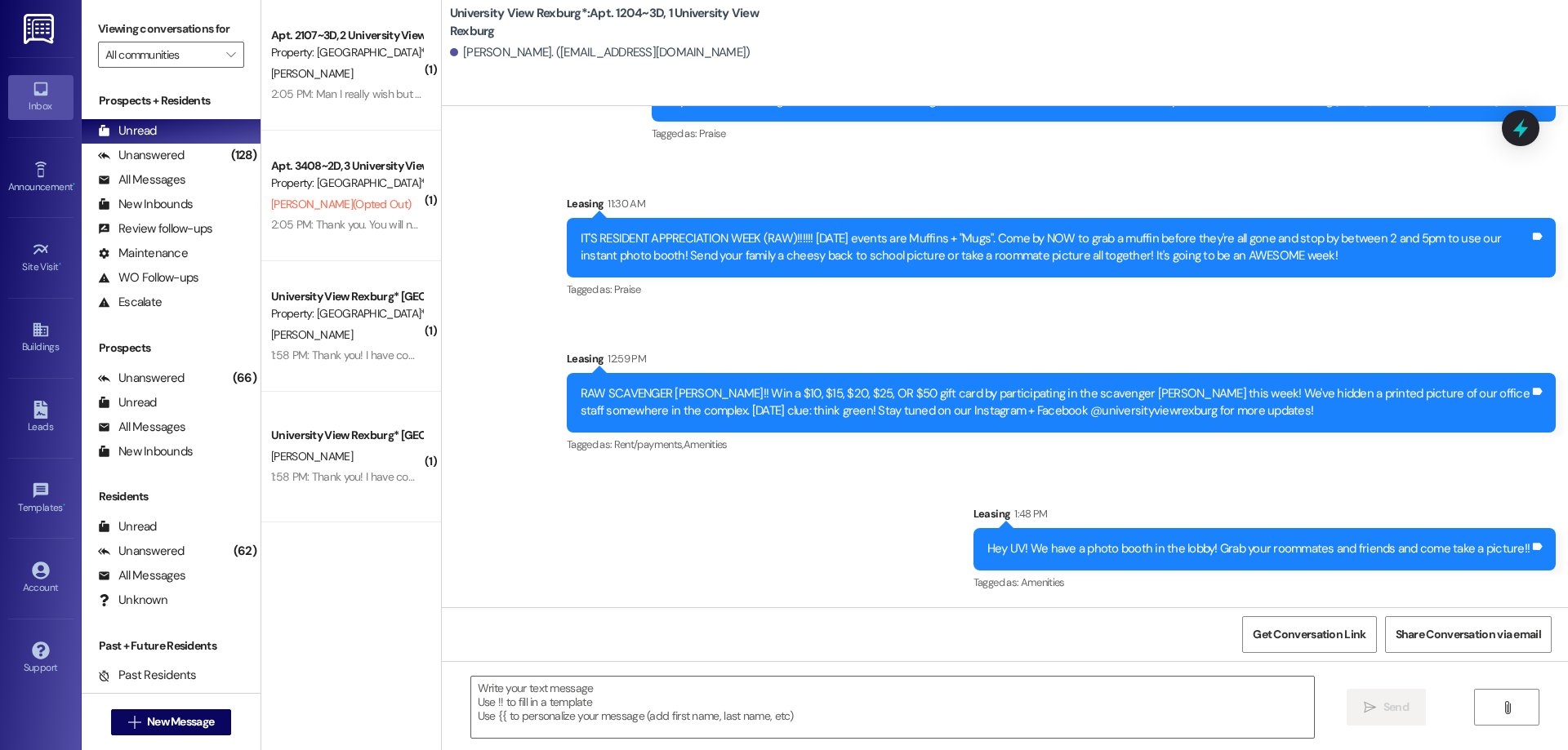
scroll to position [1293, 0]
click at [916, 711] on textarea at bounding box center [892, 707] width 843 height 61
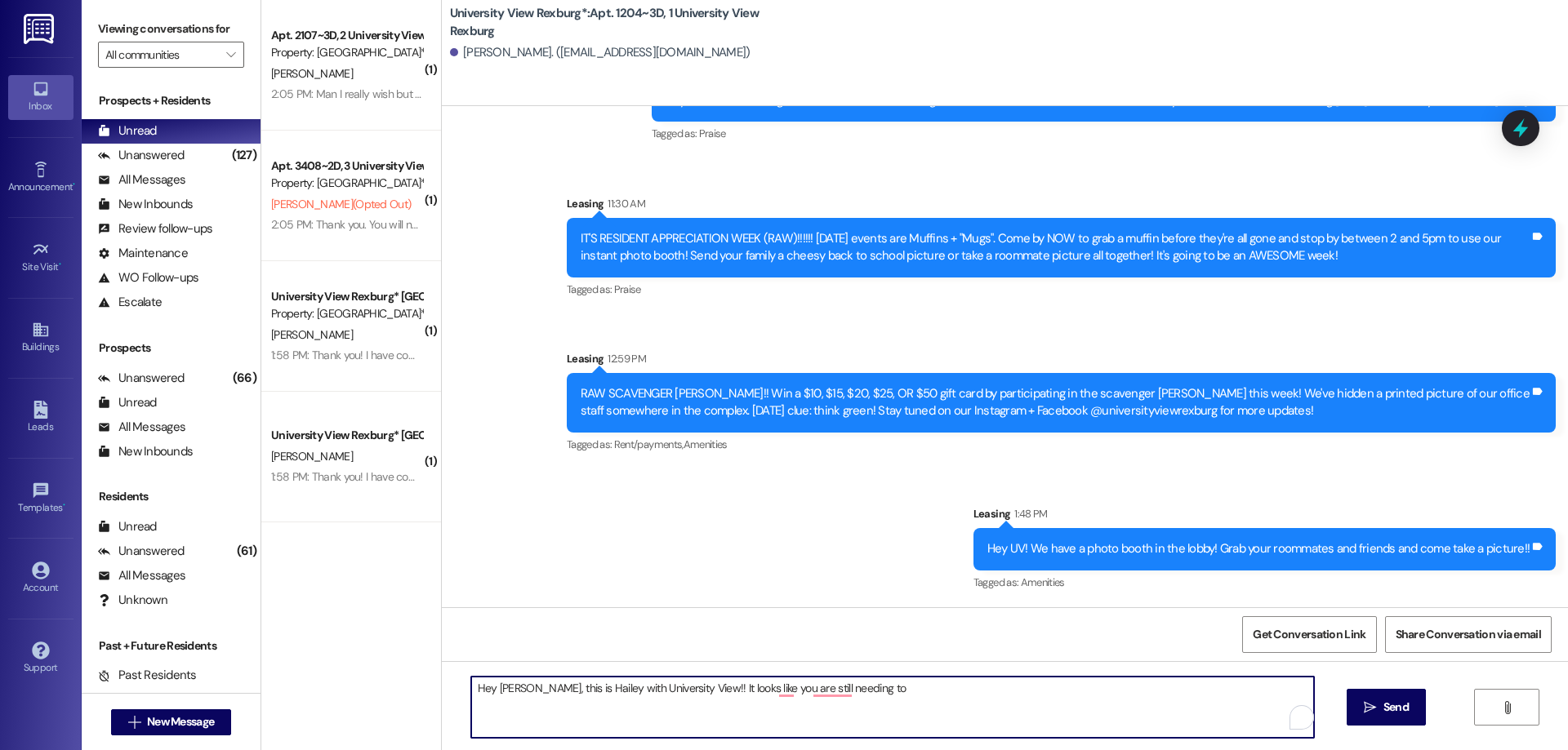
click at [923, 710] on textarea "Hey [PERSON_NAME], this is Hailey with University View!! It looks like you are …" at bounding box center [892, 707] width 843 height 61
click at [889, 686] on textarea "Hey [PERSON_NAME], this is Hailey with University View!! It looks like you stil…" at bounding box center [892, 707] width 843 height 61
click at [969, 694] on textarea "Hey [PERSON_NAME], this is Hailey with University View!! It looks like you stil…" at bounding box center [892, 707] width 843 height 61
click at [980, 684] on textarea "Hey [PERSON_NAME], this is Hailey with University View!! It looks like you stil…" at bounding box center [892, 707] width 843 height 61
click at [988, 687] on textarea "Hey [PERSON_NAME], this is Hailey with University View!! It looks like you stil…" at bounding box center [892, 707] width 843 height 61
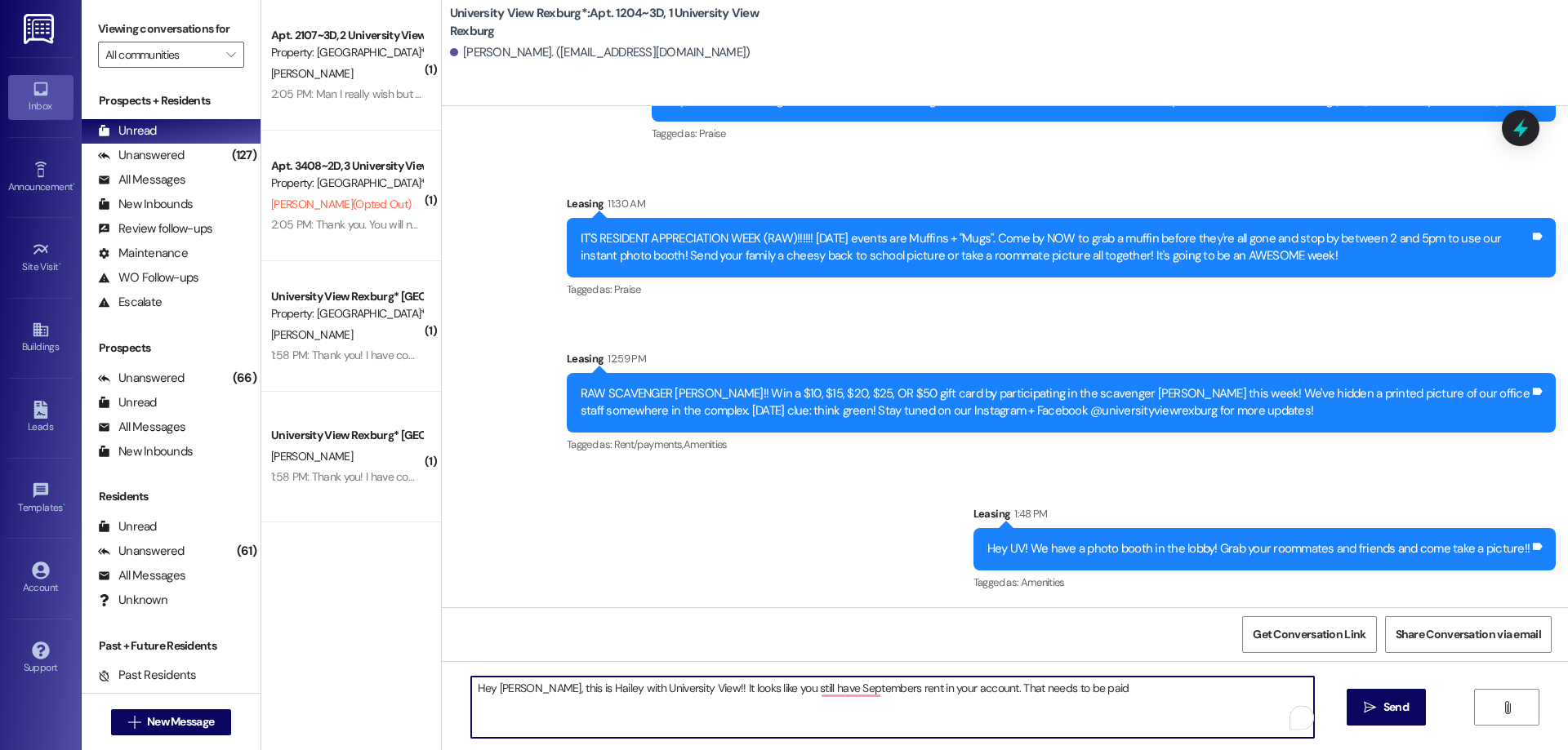
click at [995, 687] on textarea "Hey [PERSON_NAME], this is Hailey with University View!! It looks like you stil…" at bounding box center [892, 707] width 843 height 61
click at [1050, 699] on textarea "Hey [PERSON_NAME], this is Hailey with University View!! It looks like you stil…" at bounding box center [892, 707] width 843 height 61
click at [1118, 710] on textarea "Hey [PERSON_NAME], this is Hailey with University View!! It looks like you stil…" at bounding box center [892, 707] width 843 height 61
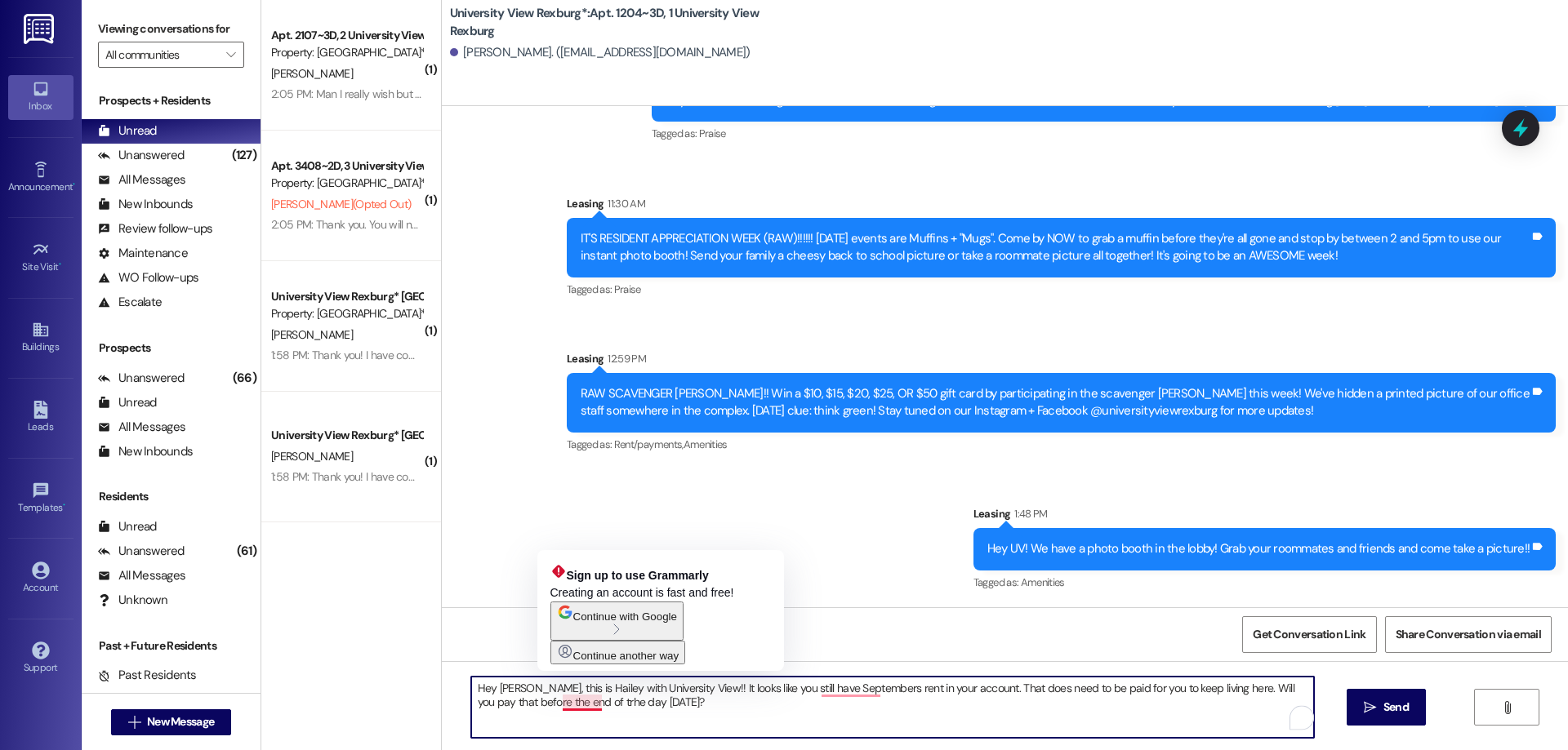
drag, startPoint x: 559, startPoint y: 695, endPoint x: 569, endPoint y: 715, distance: 22.4
click at [559, 699] on textarea "Hey [PERSON_NAME], this is Hailey with University View!! It looks like you stil…" at bounding box center [892, 707] width 843 height 61
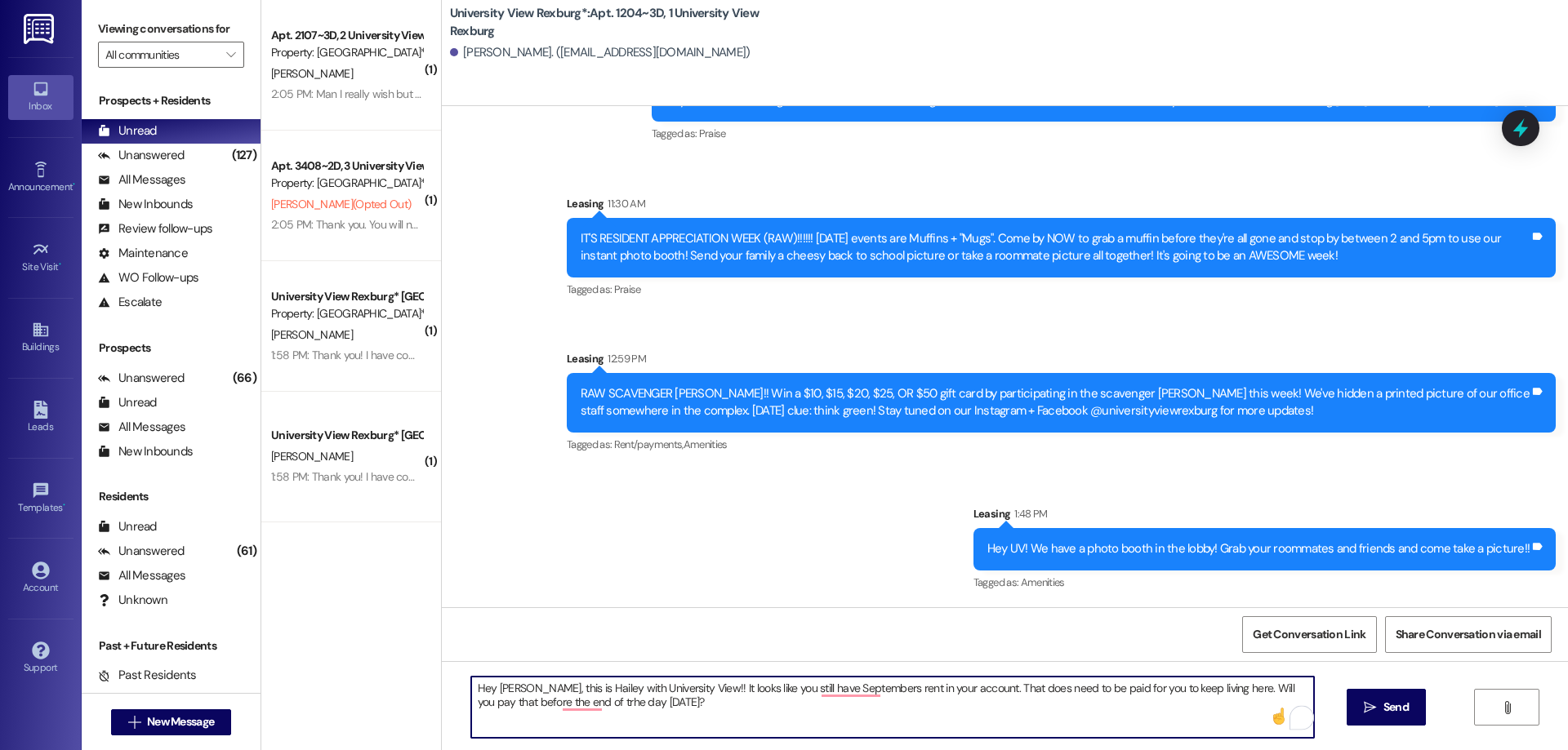
click at [561, 708] on textarea "Hey [PERSON_NAME], this is Hailey with University View!! It looks like you stil…" at bounding box center [892, 707] width 843 height 61
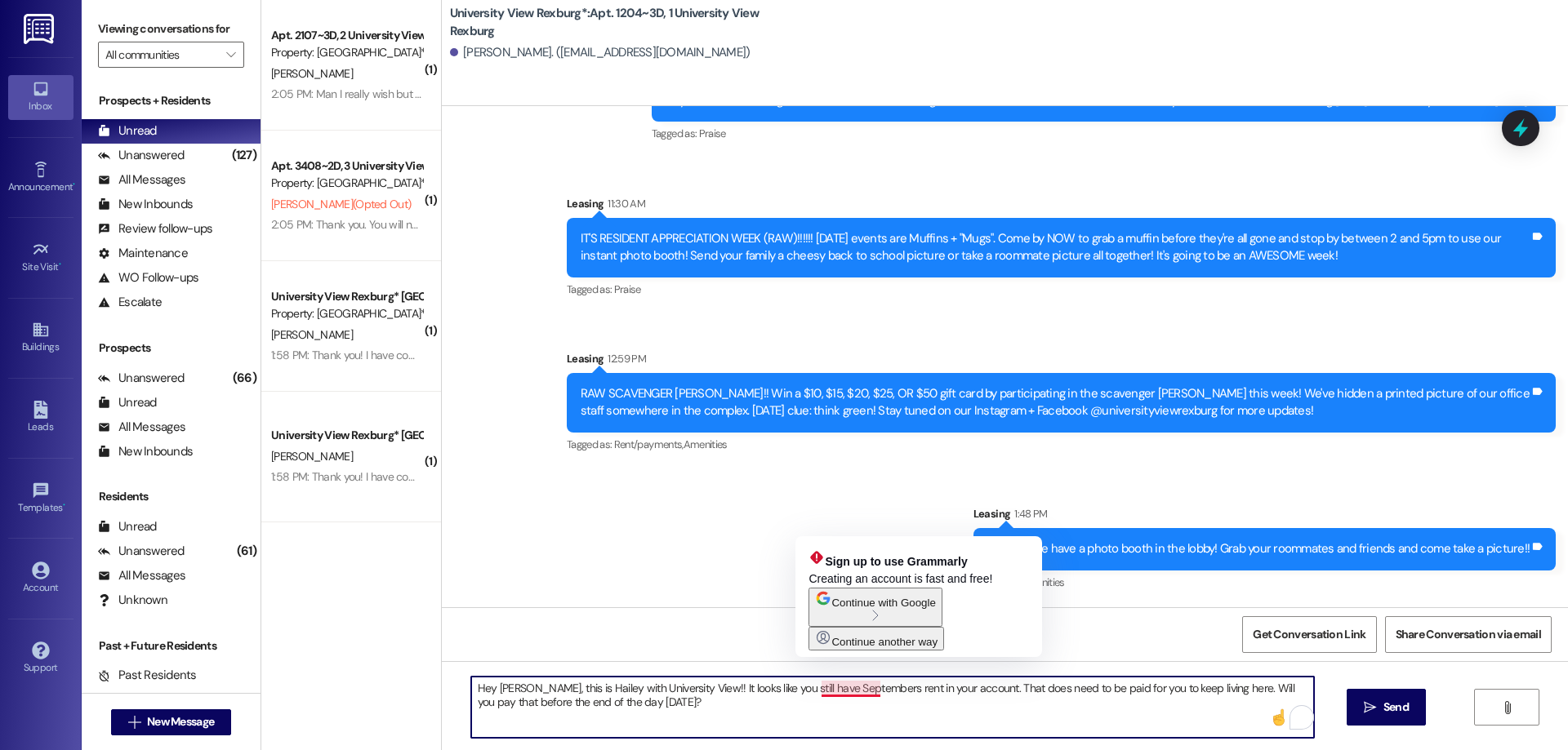
drag, startPoint x: 861, startPoint y: 689, endPoint x: 869, endPoint y: 710, distance: 22.5
click at [861, 689] on textarea "Hey [PERSON_NAME], this is Hailey with University View!! It looks like you stil…" at bounding box center [892, 707] width 843 height 61
click at [861, 690] on textarea "Hey [PERSON_NAME], this is Hailey with University View!! It looks like you stil…" at bounding box center [892, 707] width 843 height 61
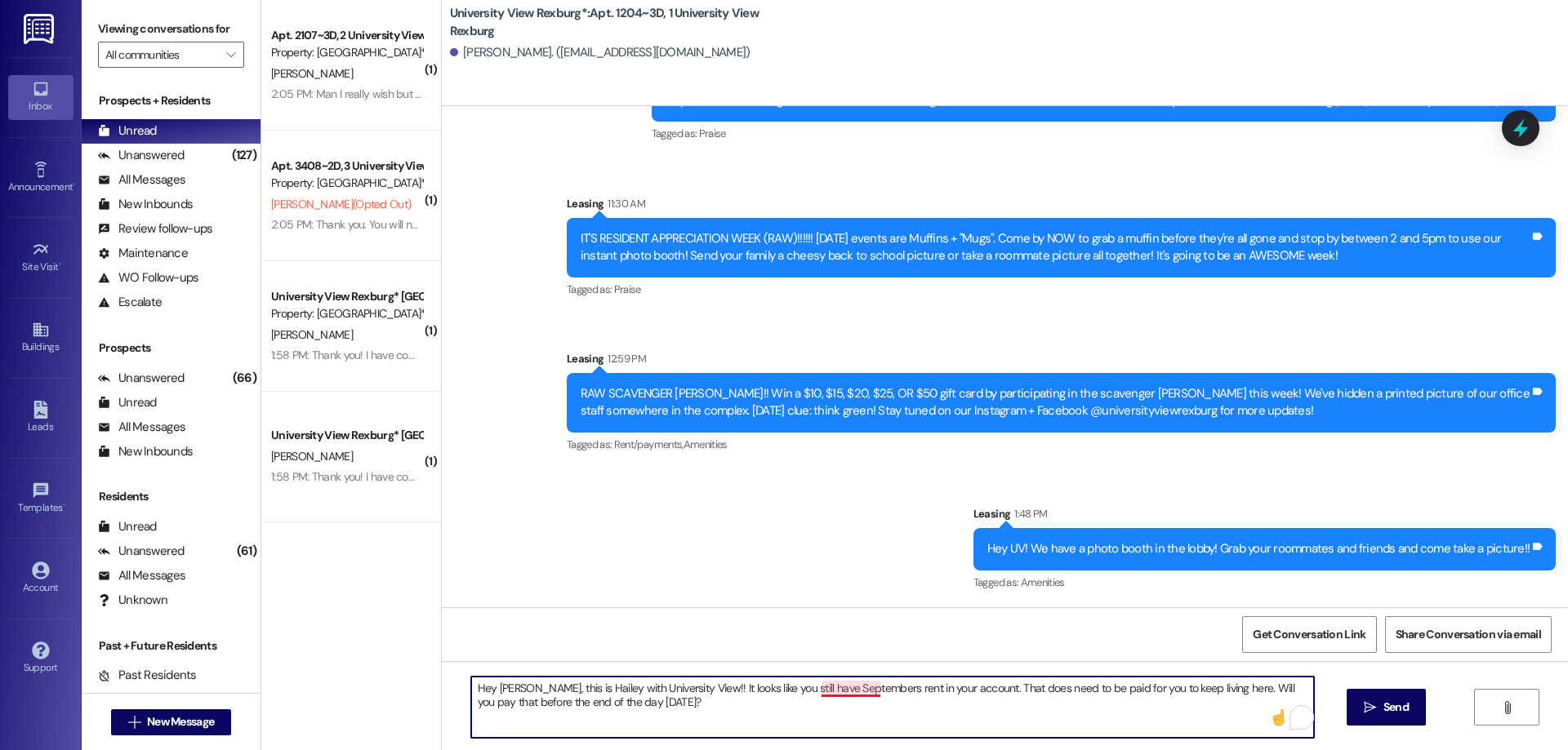
click at [869, 695] on textarea "Hey [PERSON_NAME], this is Hailey with University View!! It looks like you stil…" at bounding box center [892, 707] width 843 height 61
drag, startPoint x: 463, startPoint y: 686, endPoint x: 682, endPoint y: 732, distance: 223.8
click at [682, 732] on textarea "Hey [PERSON_NAME], this is Hailey with University View!! It looks like you stil…" at bounding box center [892, 707] width 843 height 61
type textarea "Hey [PERSON_NAME], this is Hailey with University View!! It looks like you stil…"
click at [1384, 711] on span "Send" at bounding box center [1396, 707] width 25 height 17
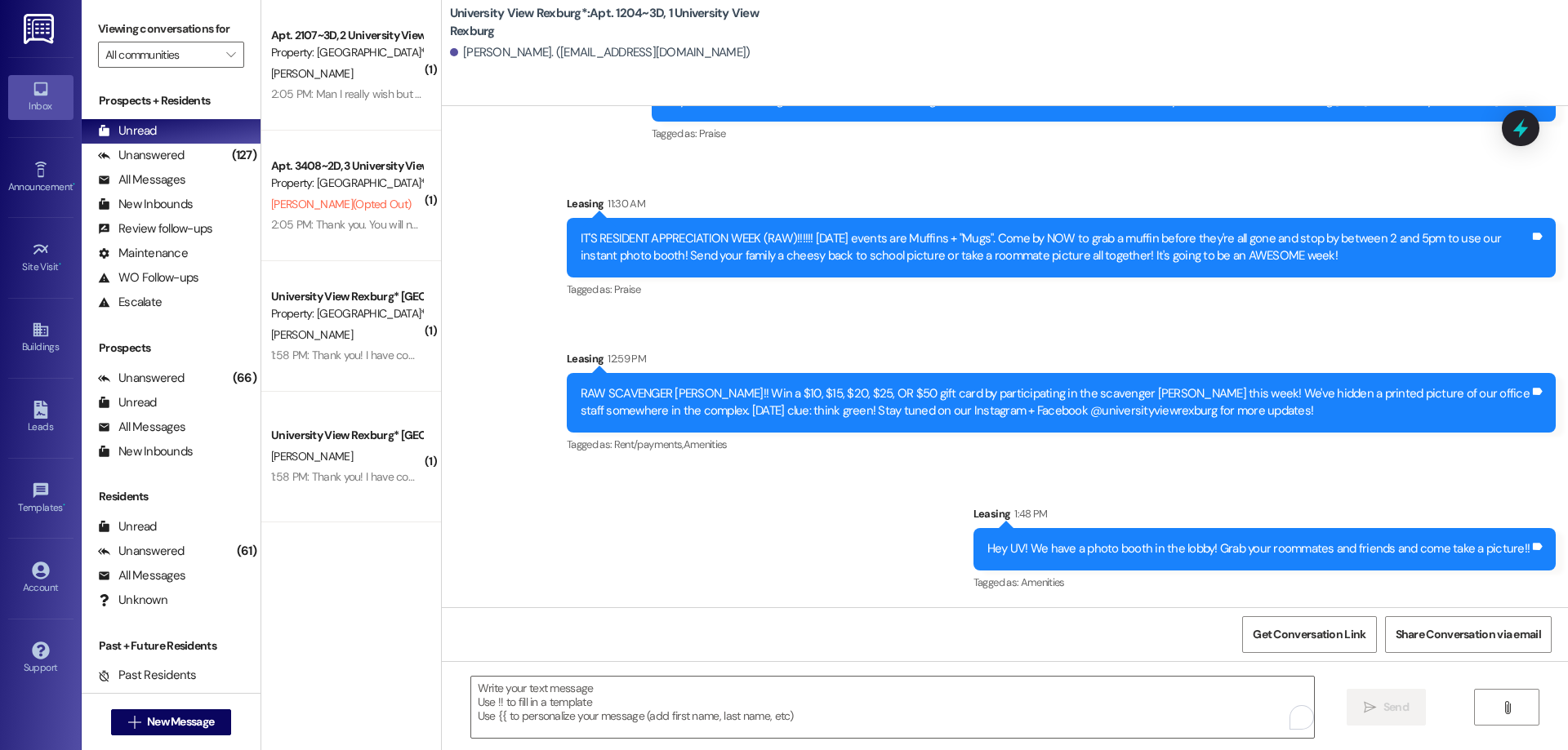
scroll to position [1425, 0]
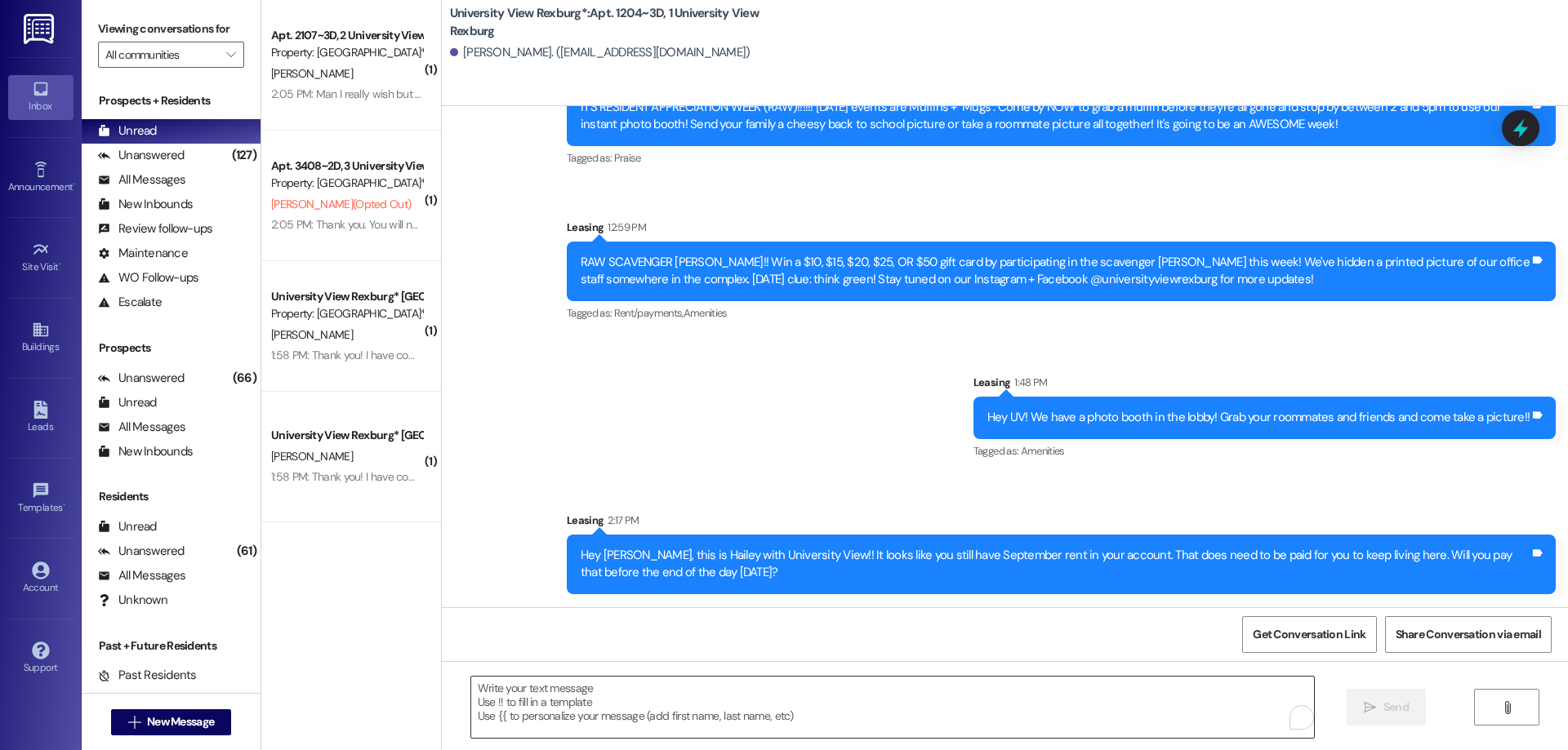
click at [551, 706] on textarea "To enrich screen reader interactions, please activate Accessibility in Grammarl…" at bounding box center [892, 707] width 843 height 61
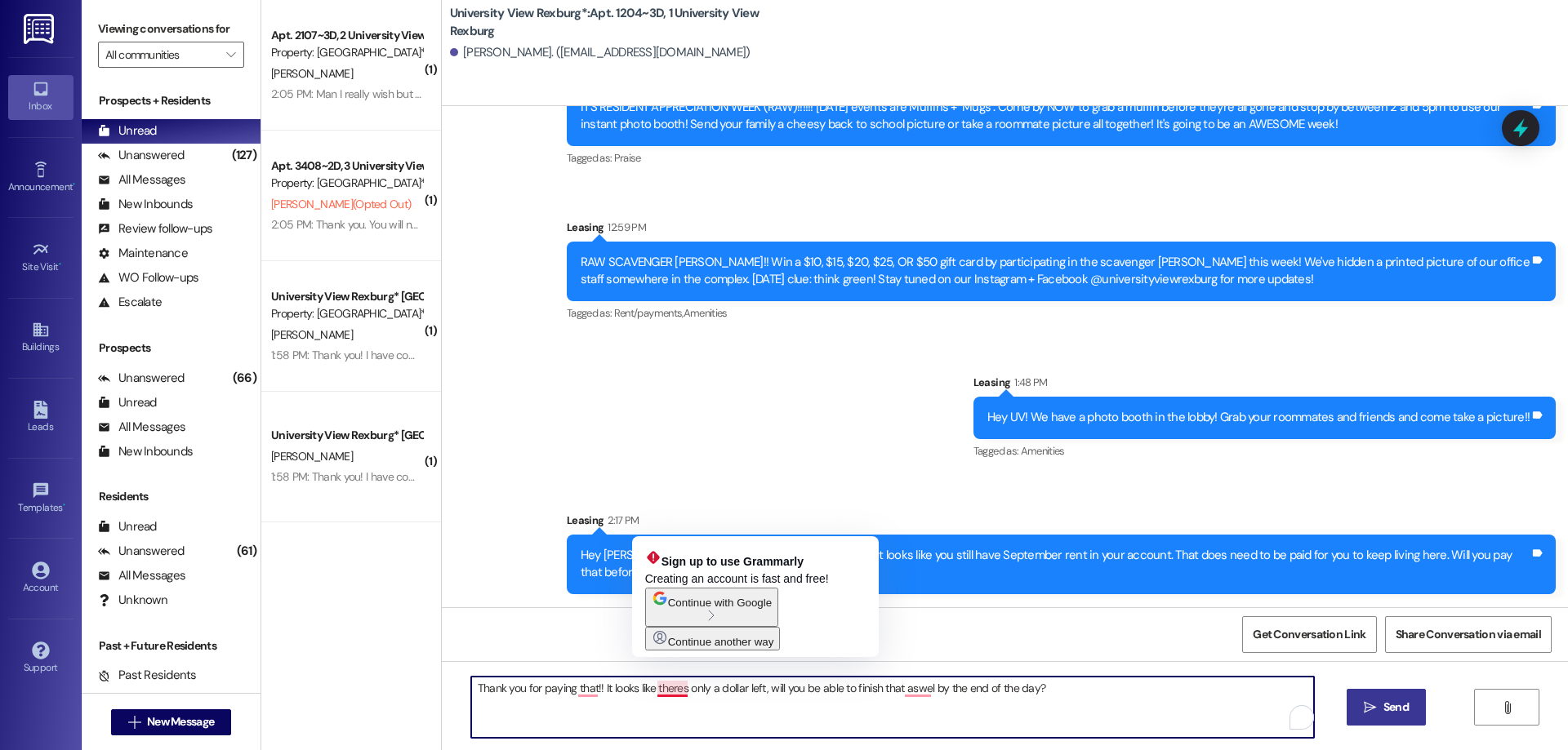
click at [672, 690] on textarea "Thank you for paying that!! It looks like theres only a dollar left, will you b…" at bounding box center [892, 707] width 843 height 61
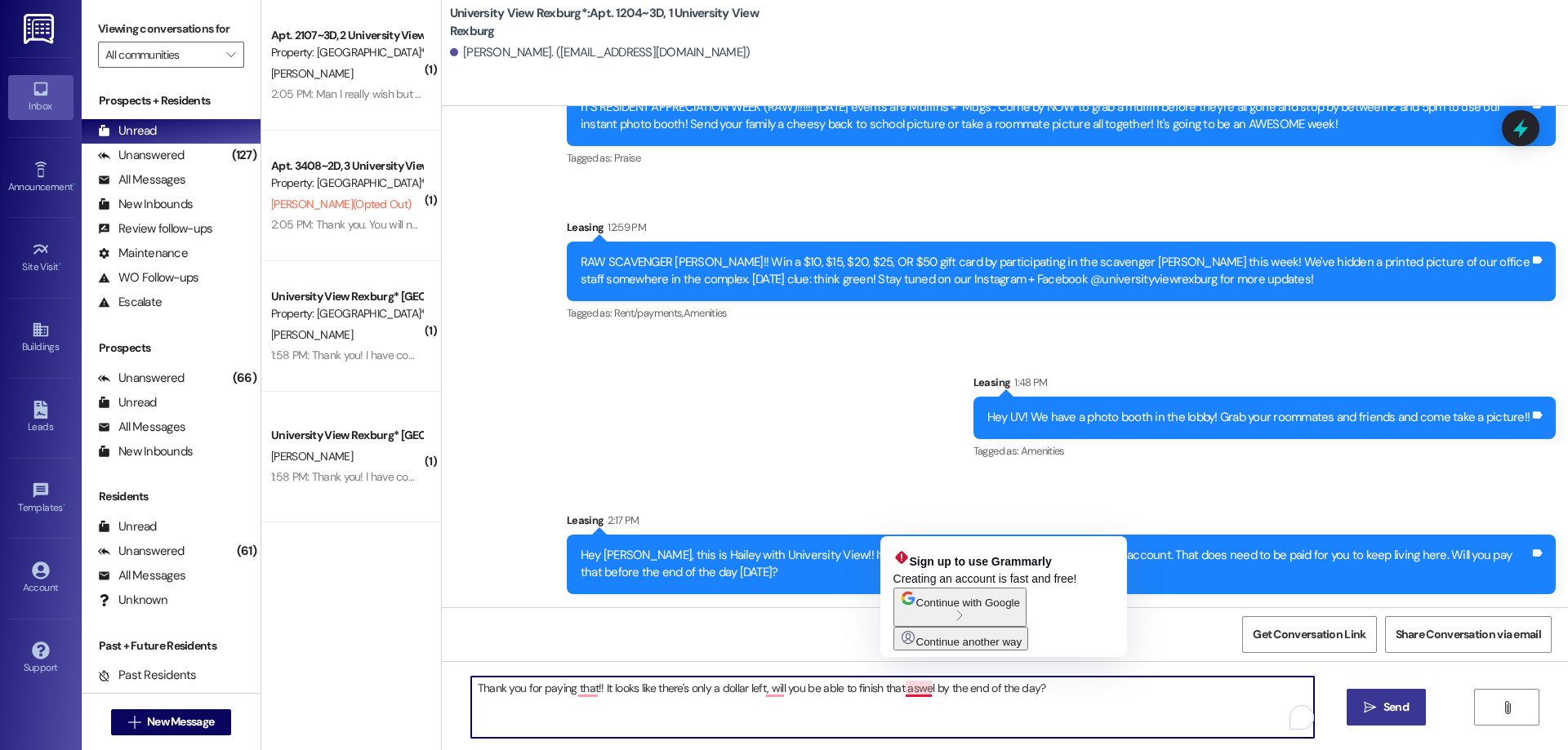
click at [903, 692] on textarea "Thank you for paying that!! It looks like there's only a dollar left, will you …" at bounding box center [892, 707] width 843 height 61
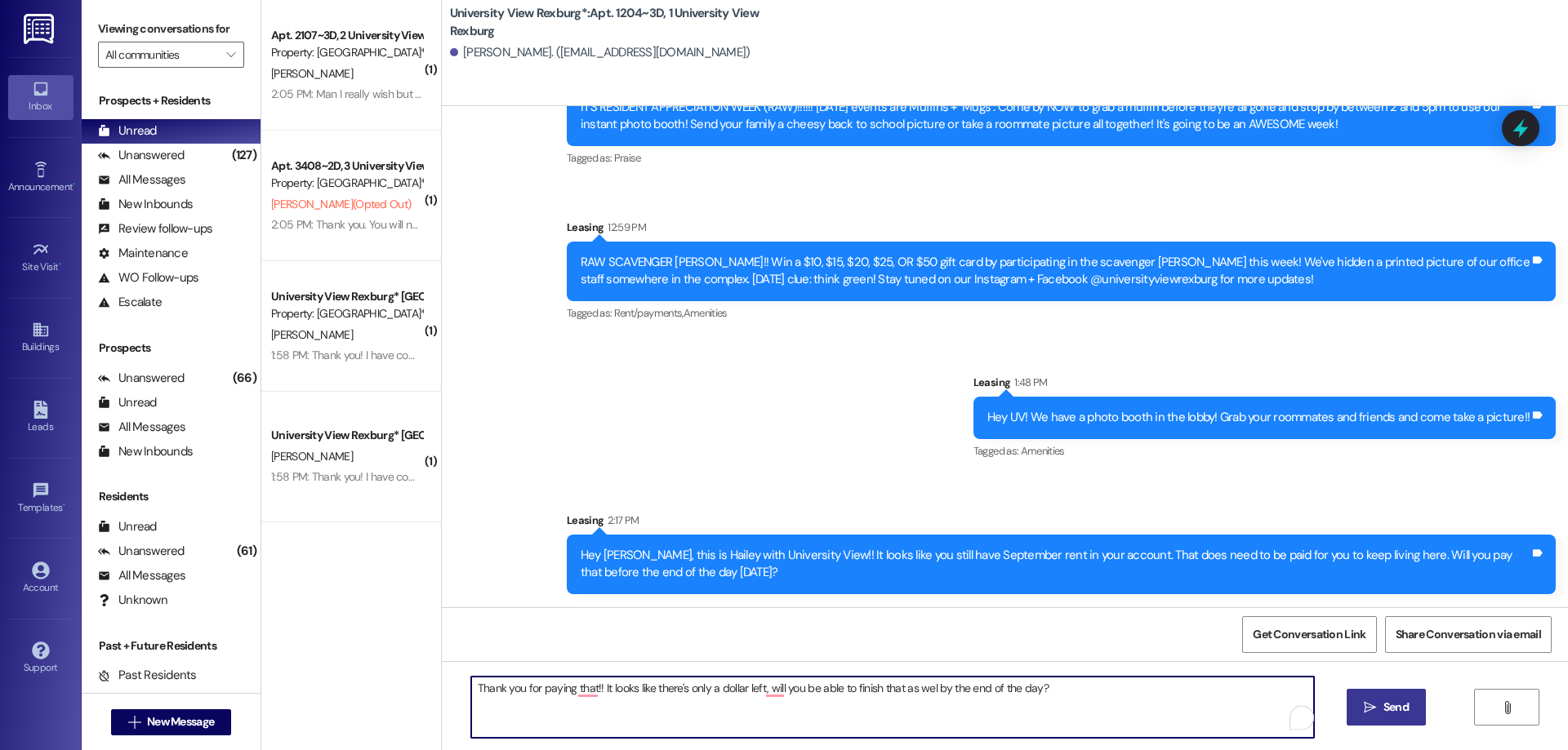
click at [921, 688] on textarea "Thank you for paying that!! It looks like there's only a dollar left, will you …" at bounding box center [892, 707] width 843 height 61
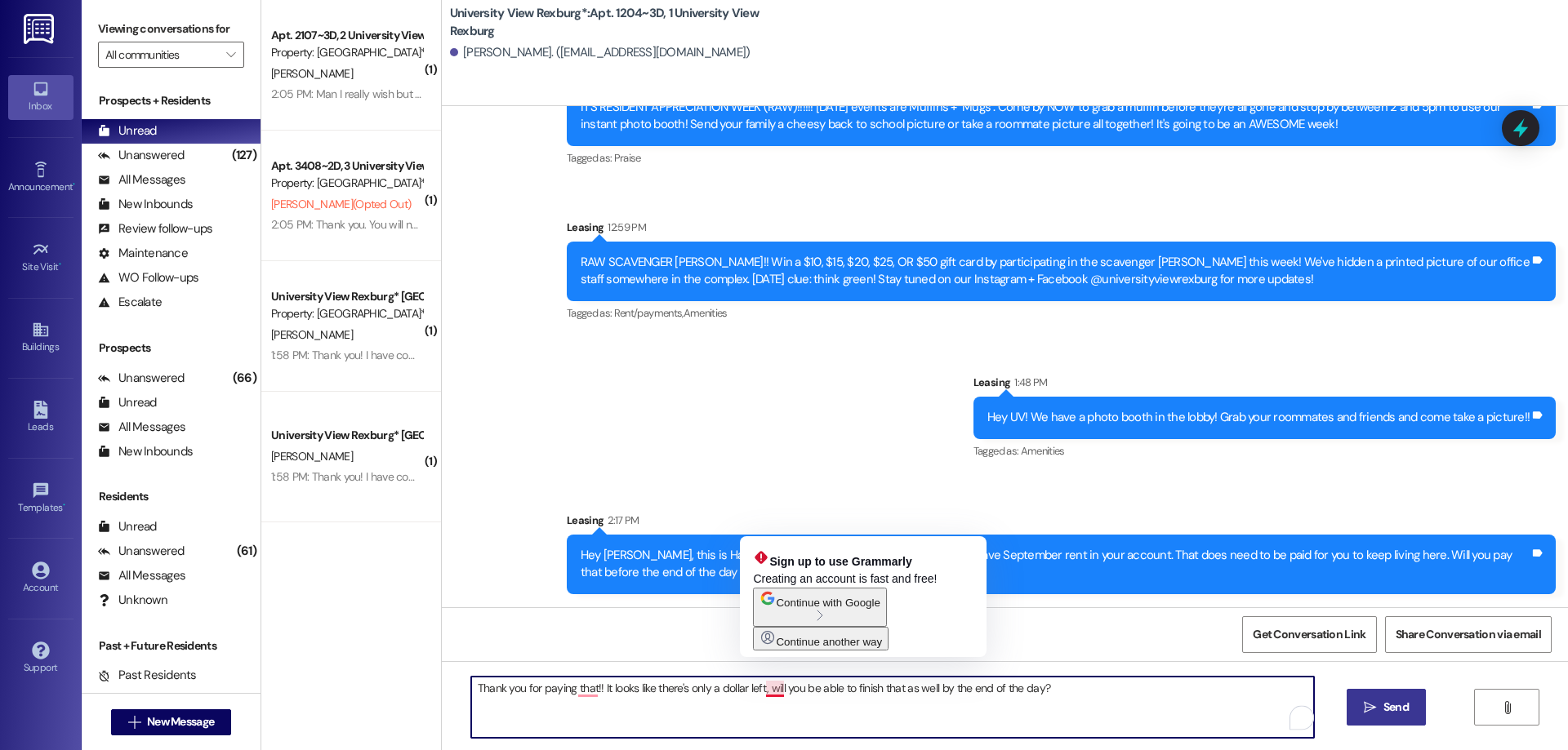
click at [758, 690] on textarea "Thank you for paying that!! It looks like there's only a dollar left, will you …" at bounding box center [892, 707] width 843 height 61
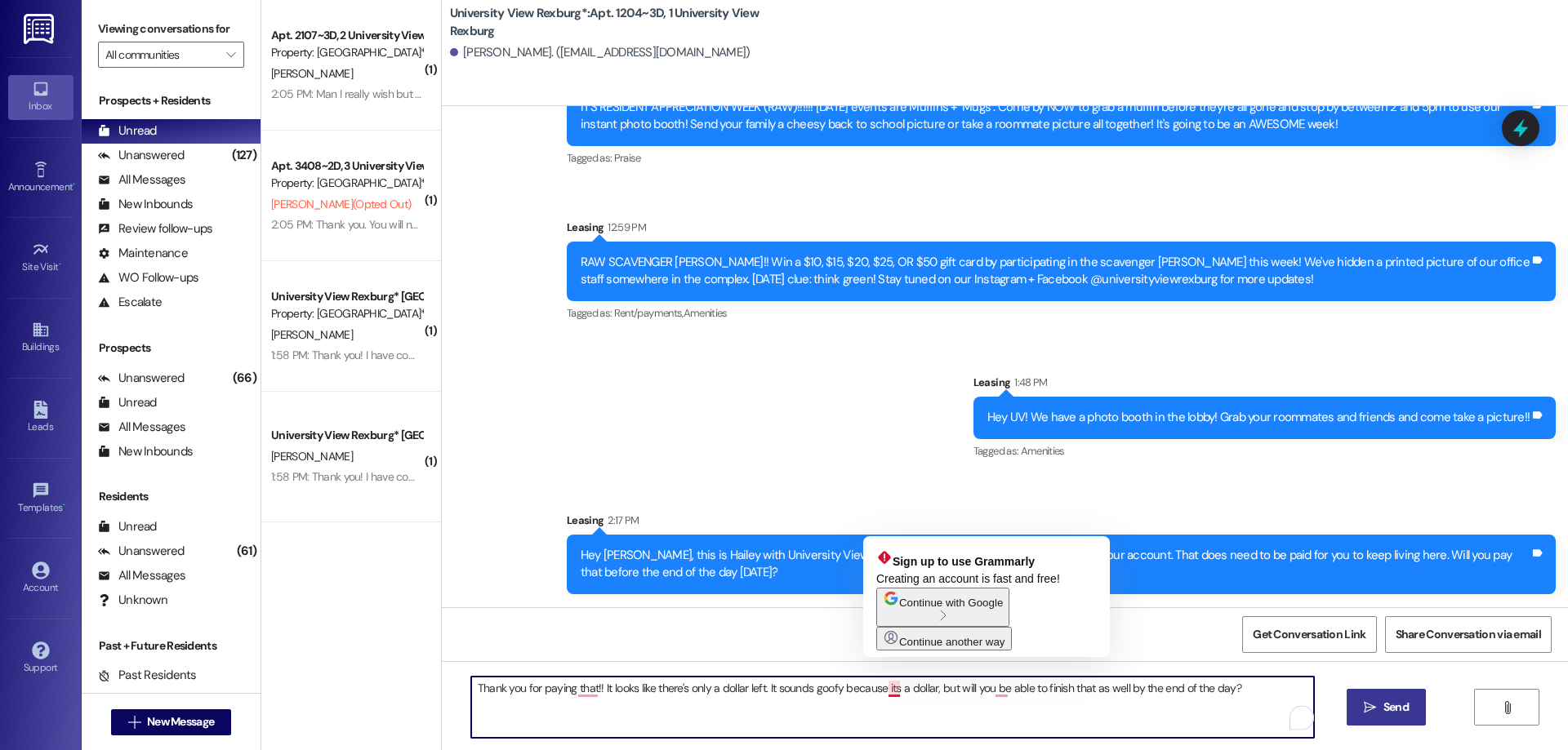
click at [879, 692] on textarea "Thank you for paying that!! It looks like there's only a dollar left. It sounds…" at bounding box center [892, 707] width 843 height 61
click at [885, 695] on textarea "Thank you for paying that!! It looks like there's only a dollar left. It sounds…" at bounding box center [892, 707] width 843 height 61
click at [883, 688] on textarea "Thank you for paying that!! It looks like there's only a dollar left. It sounds…" at bounding box center [892, 707] width 843 height 61
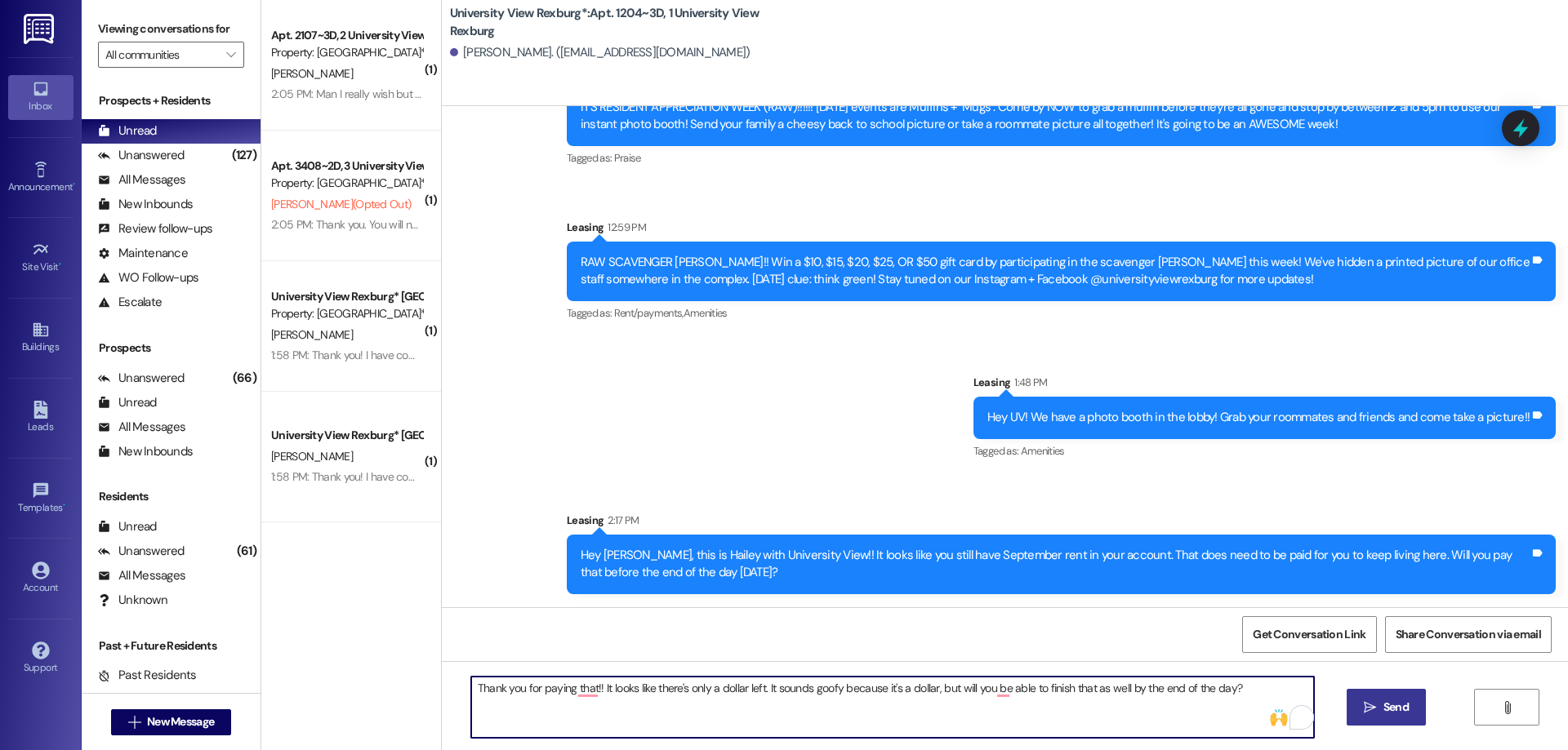
type textarea "Thank you for paying that!! It looks like there's only a dollar left. It sounds…"
click at [1376, 704] on span " Send" at bounding box center [1385, 707] width 51 height 17
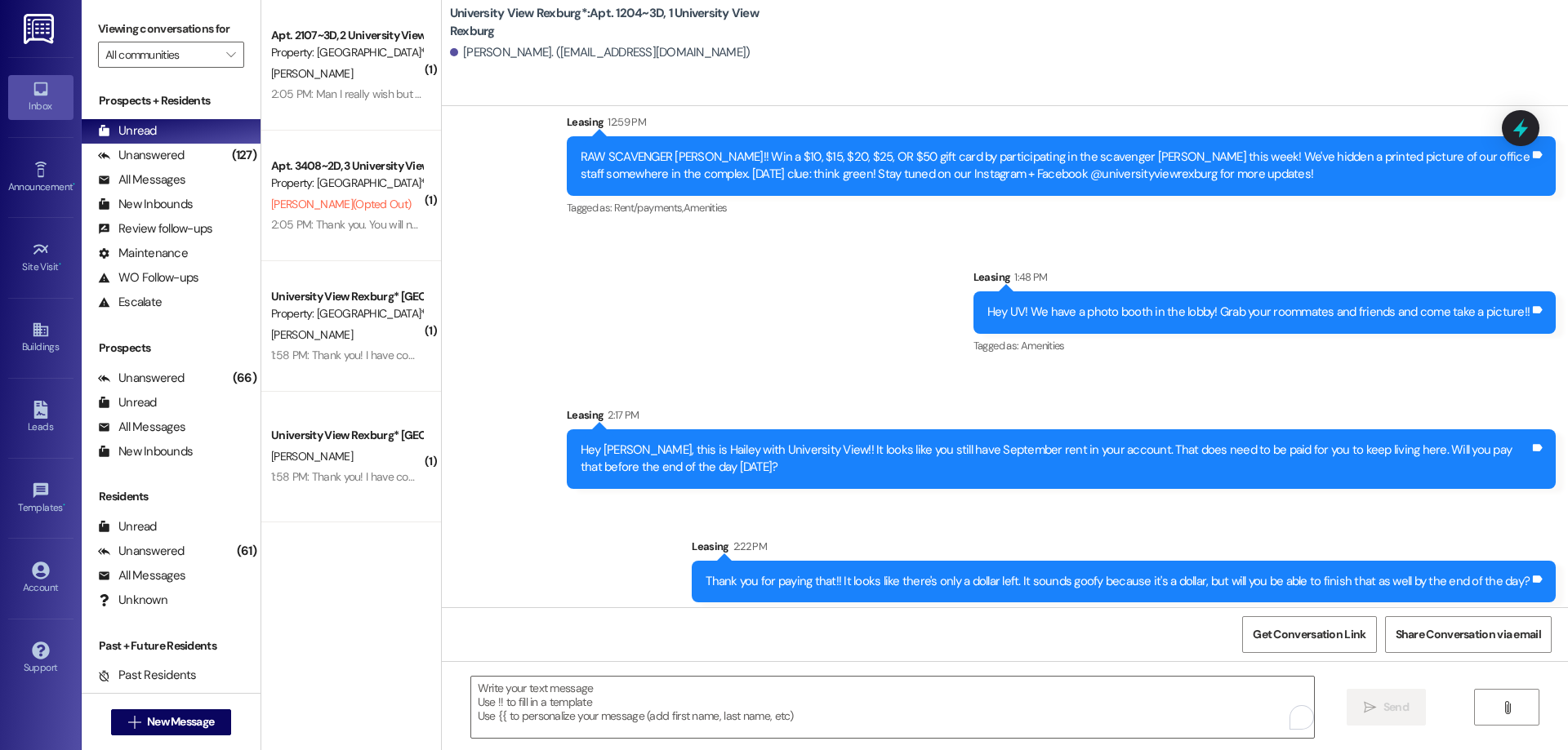
scroll to position [1538, 0]
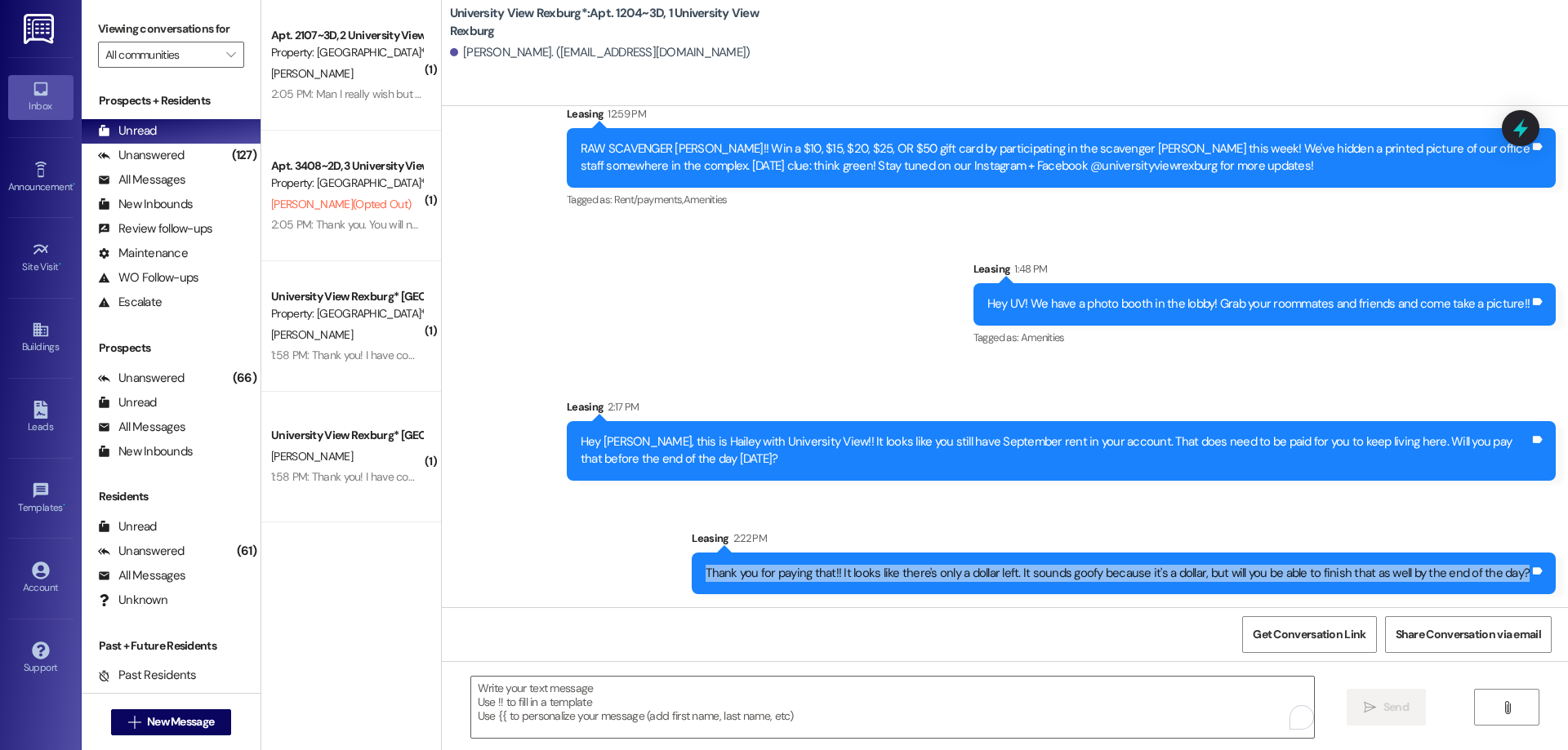
drag, startPoint x: 708, startPoint y: 574, endPoint x: 1501, endPoint y: 577, distance: 793.0
click at [1521, 578] on div "Thank you for paying that!! It looks like there's only a dollar left. It sounds…" at bounding box center [1118, 573] width 827 height 17
copy div "Thank you for paying that!! It looks like there's only a dollar left. It sounds…"
click at [197, 715] on span "New Message" at bounding box center [180, 721] width 67 height 17
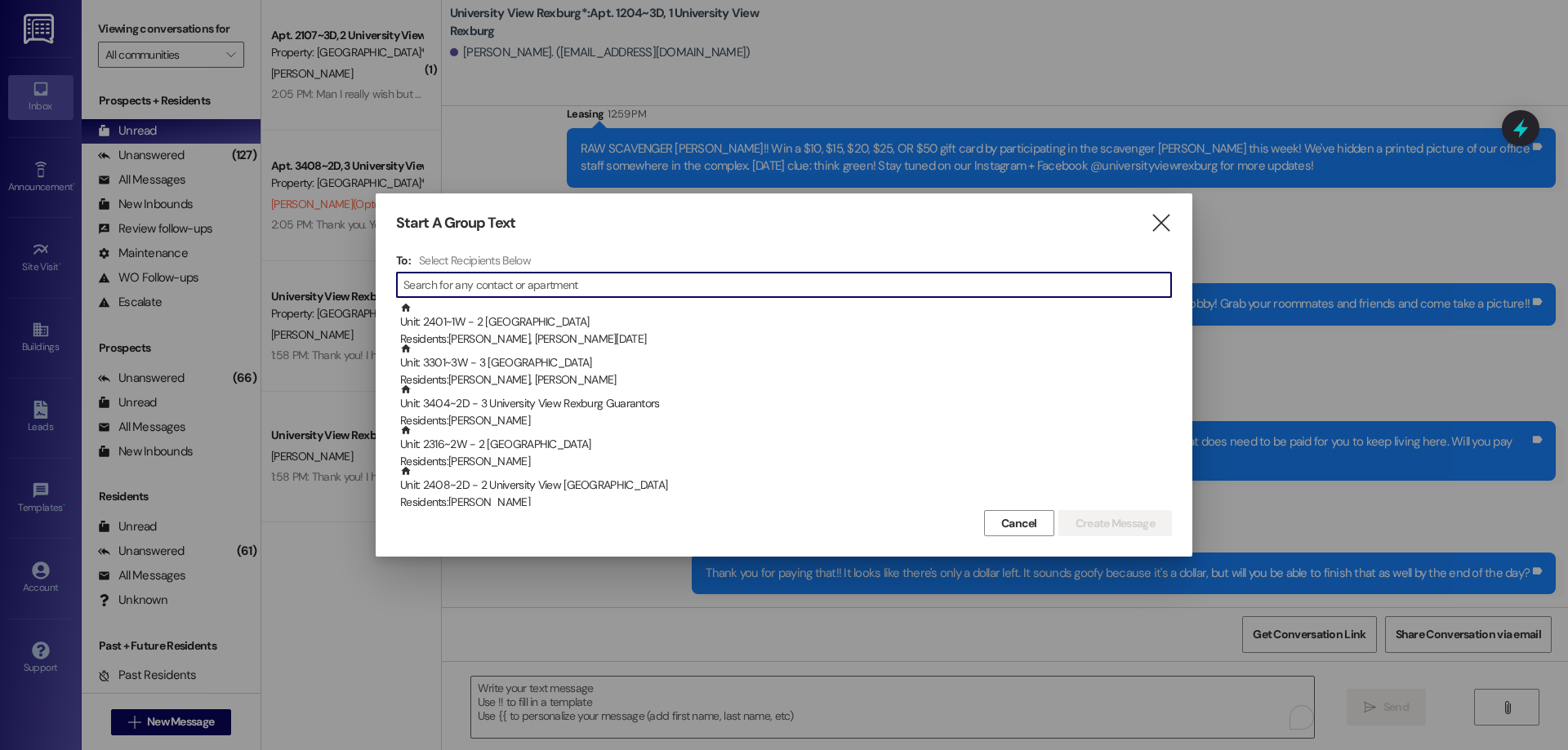
click at [467, 280] on input at bounding box center [786, 285] width 767 height 23
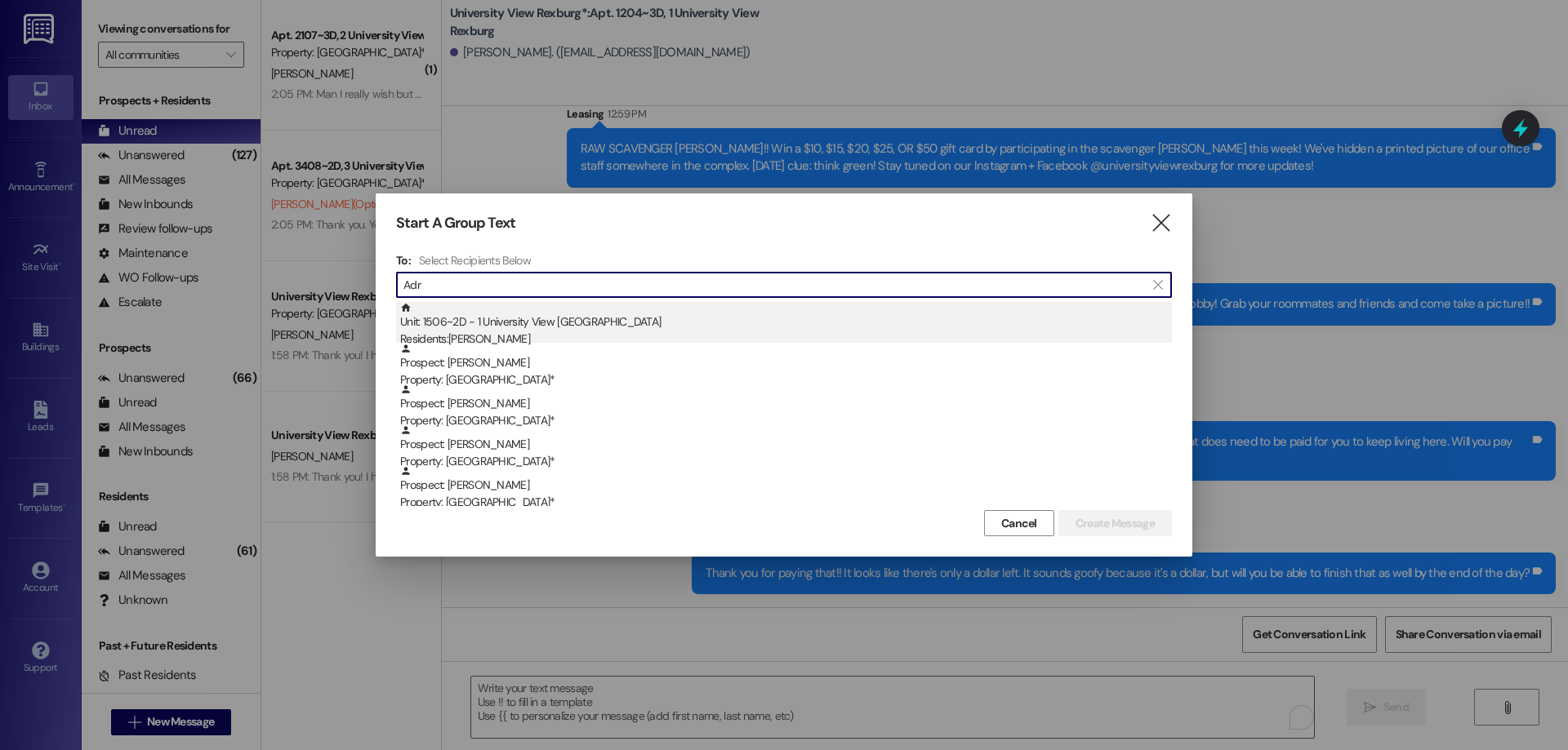
type input "Adr"
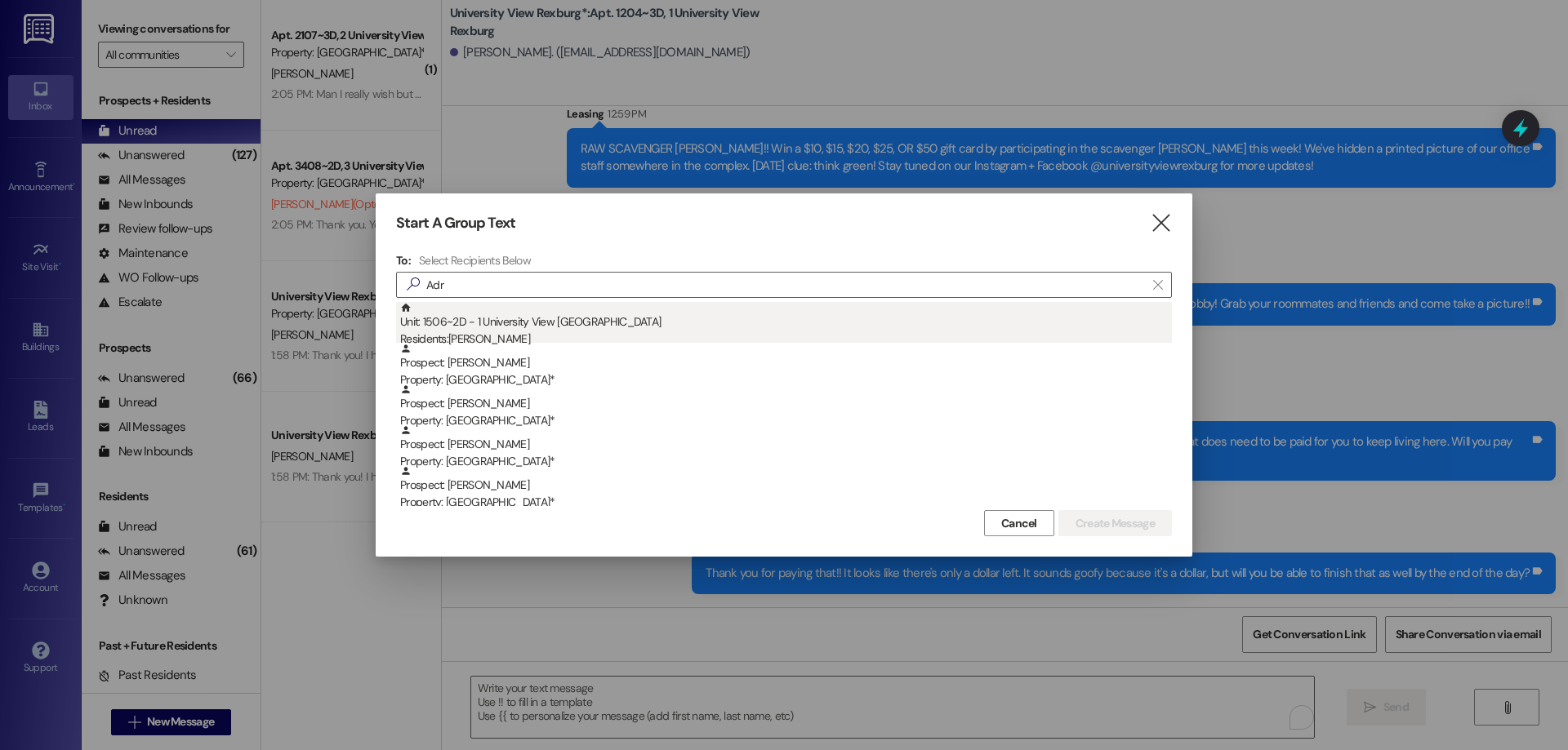
click at [530, 327] on div "Unit: 1506~2D - 1 University View Rexburg Residents: [PERSON_NAME]" at bounding box center [786, 325] width 772 height 47
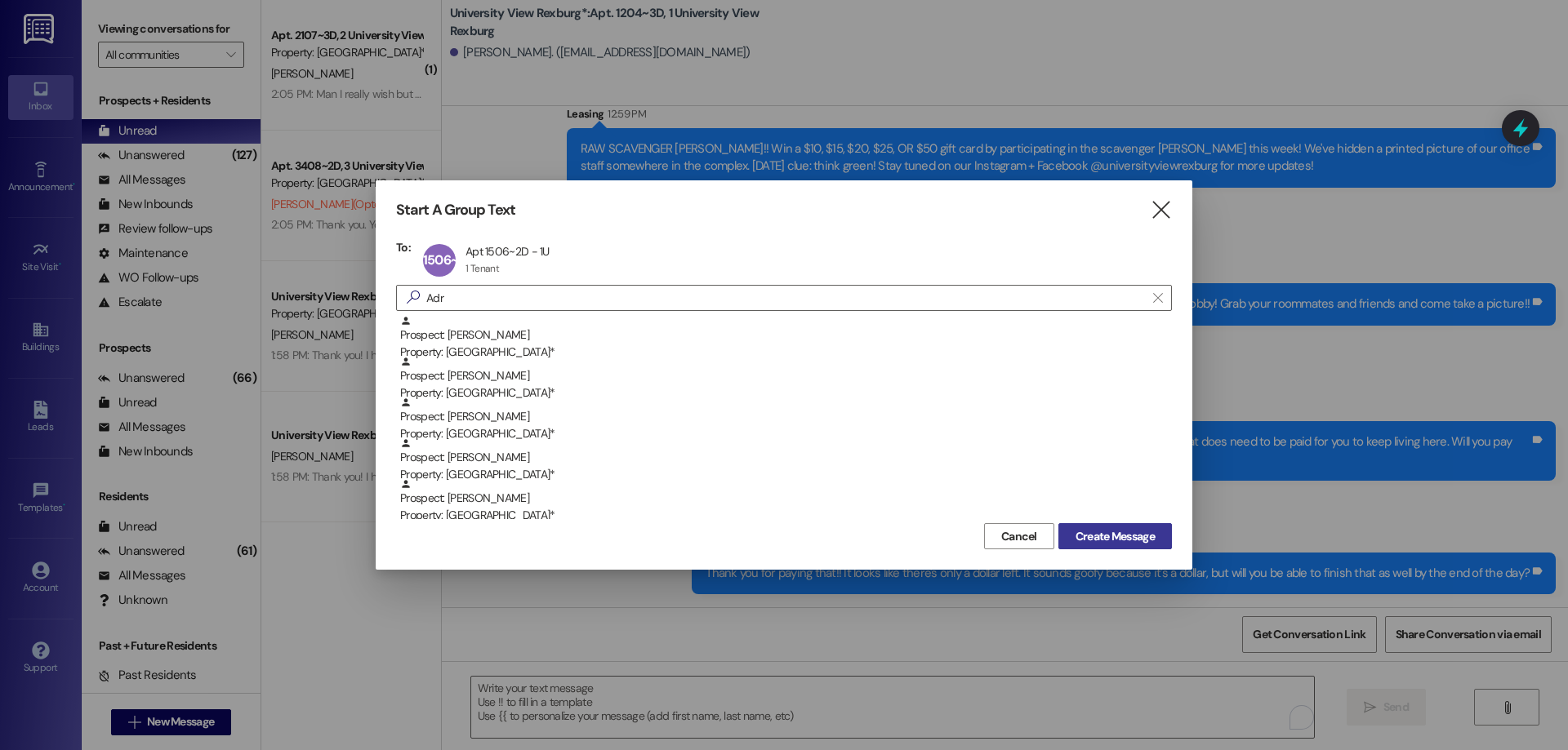
click at [1133, 538] on span "Create Message" at bounding box center [1115, 536] width 79 height 17
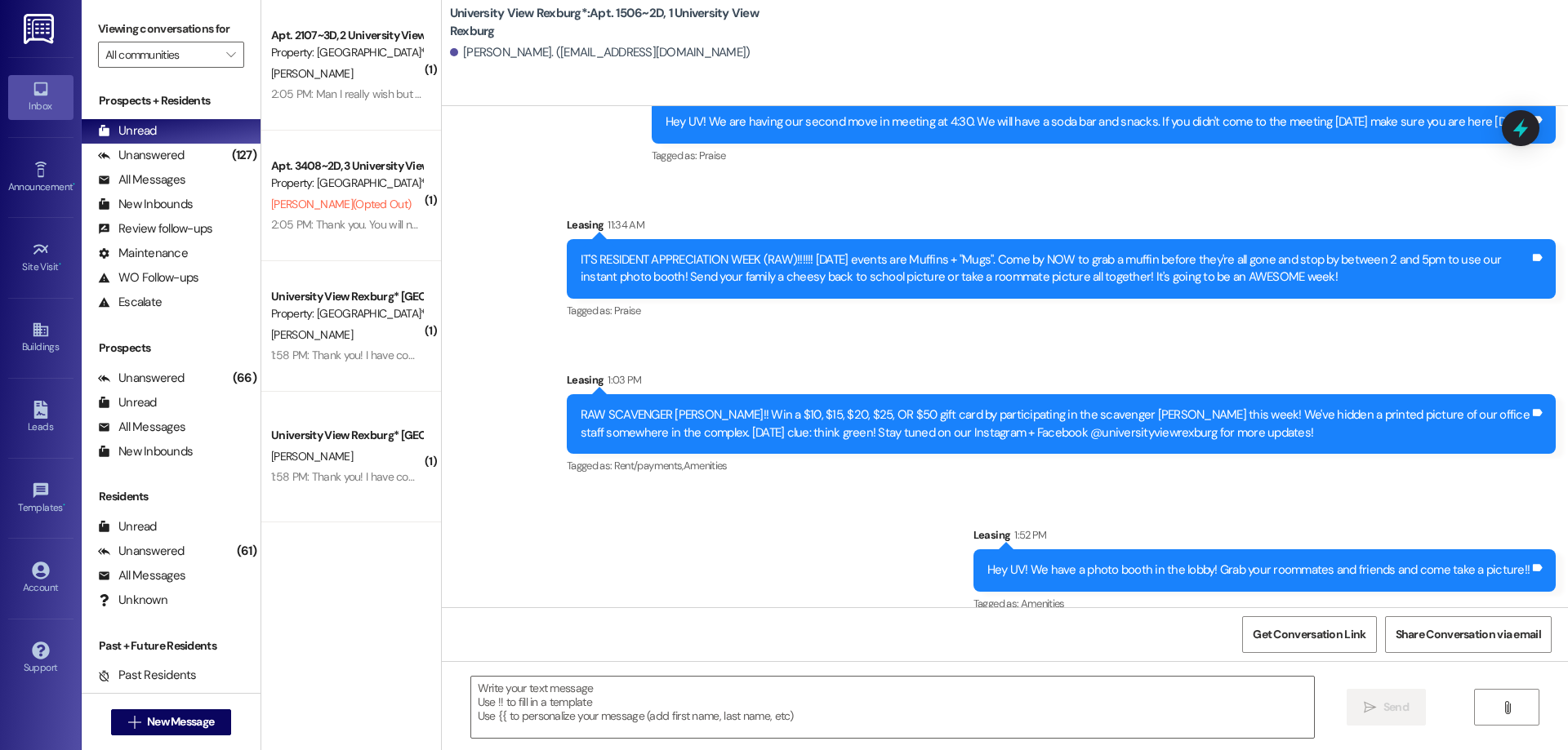
scroll to position [798, 0]
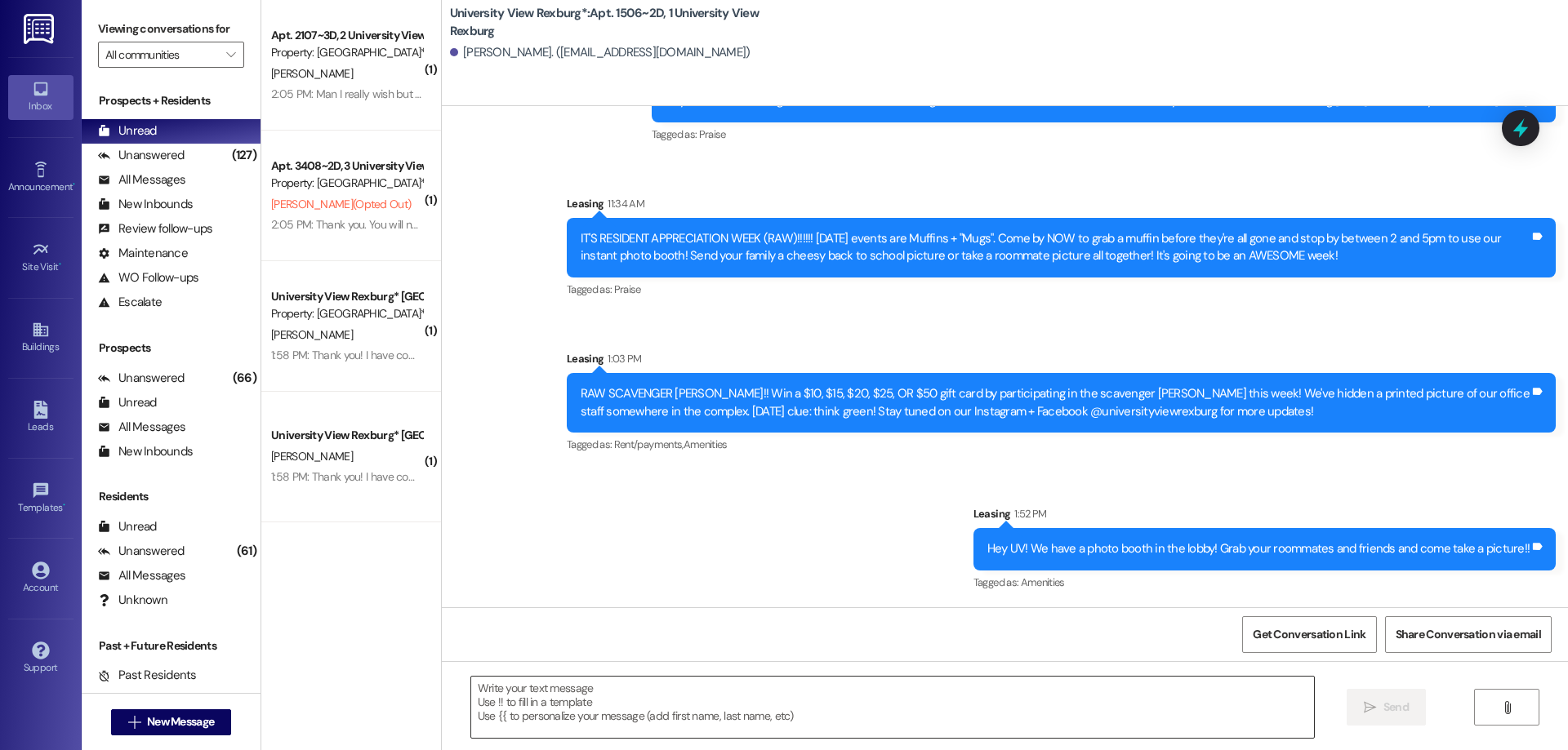
click at [579, 695] on textarea at bounding box center [892, 707] width 843 height 61
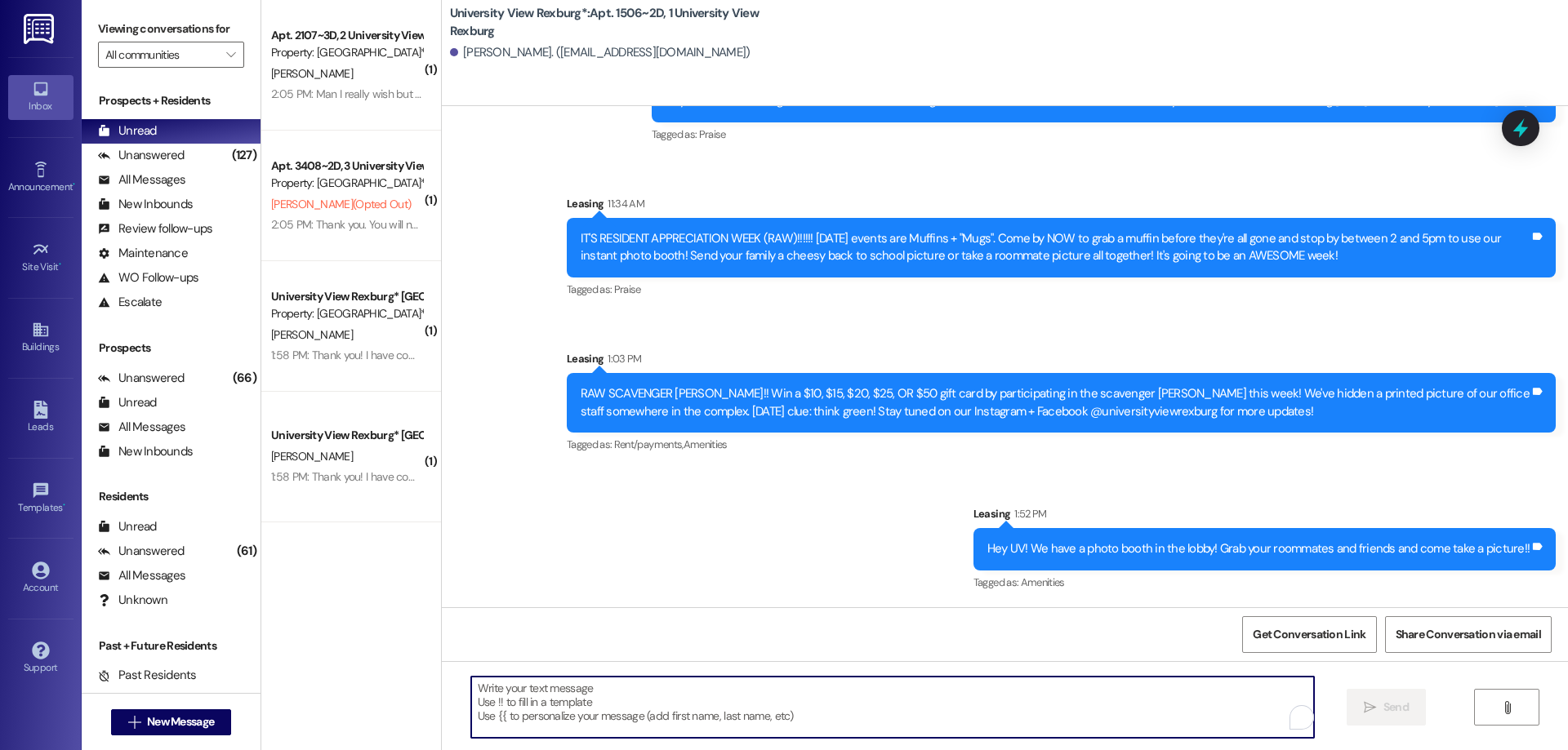
paste textarea "Thank you for paying that!! It looks like there's only a dollar left. It sounds…"
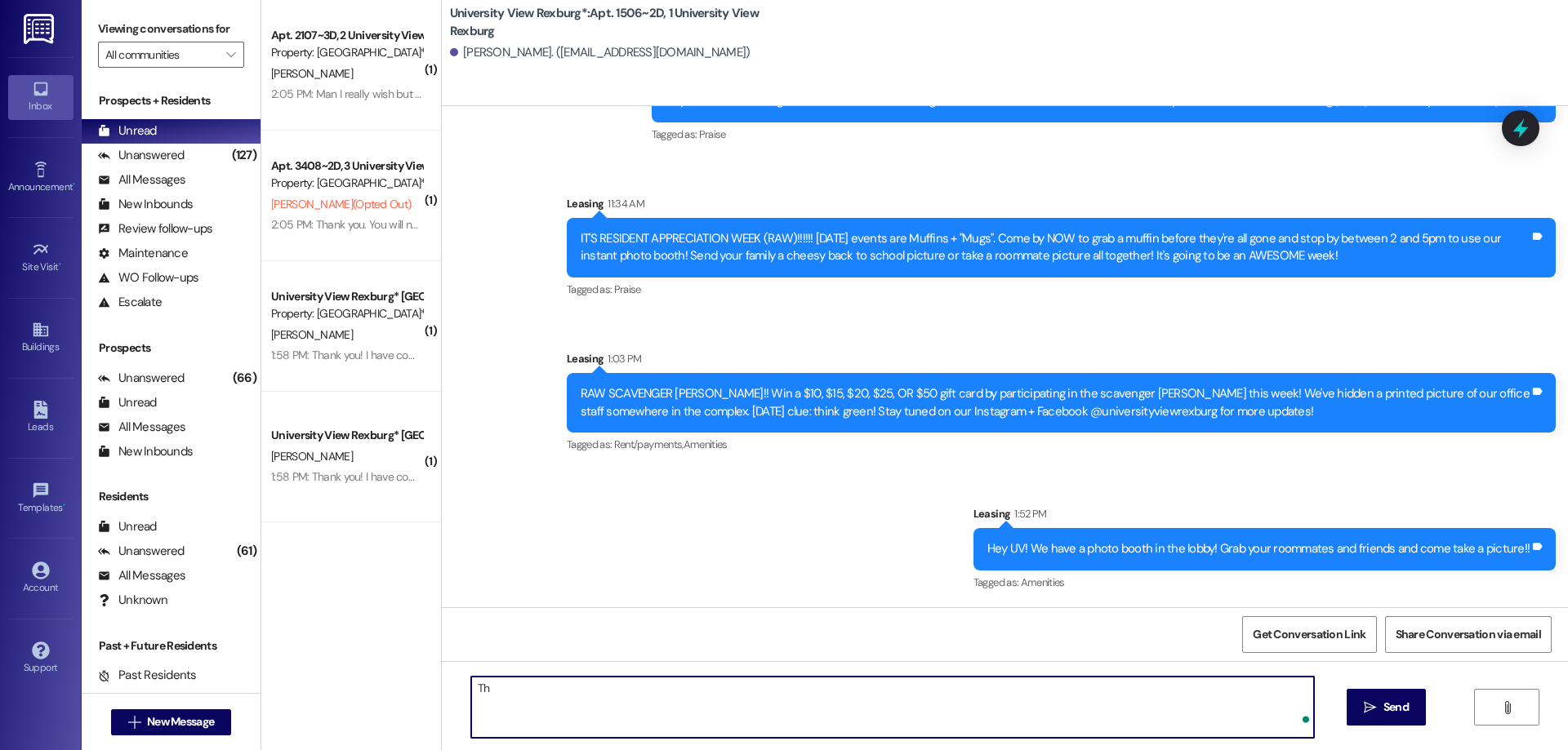
type textarea "T"
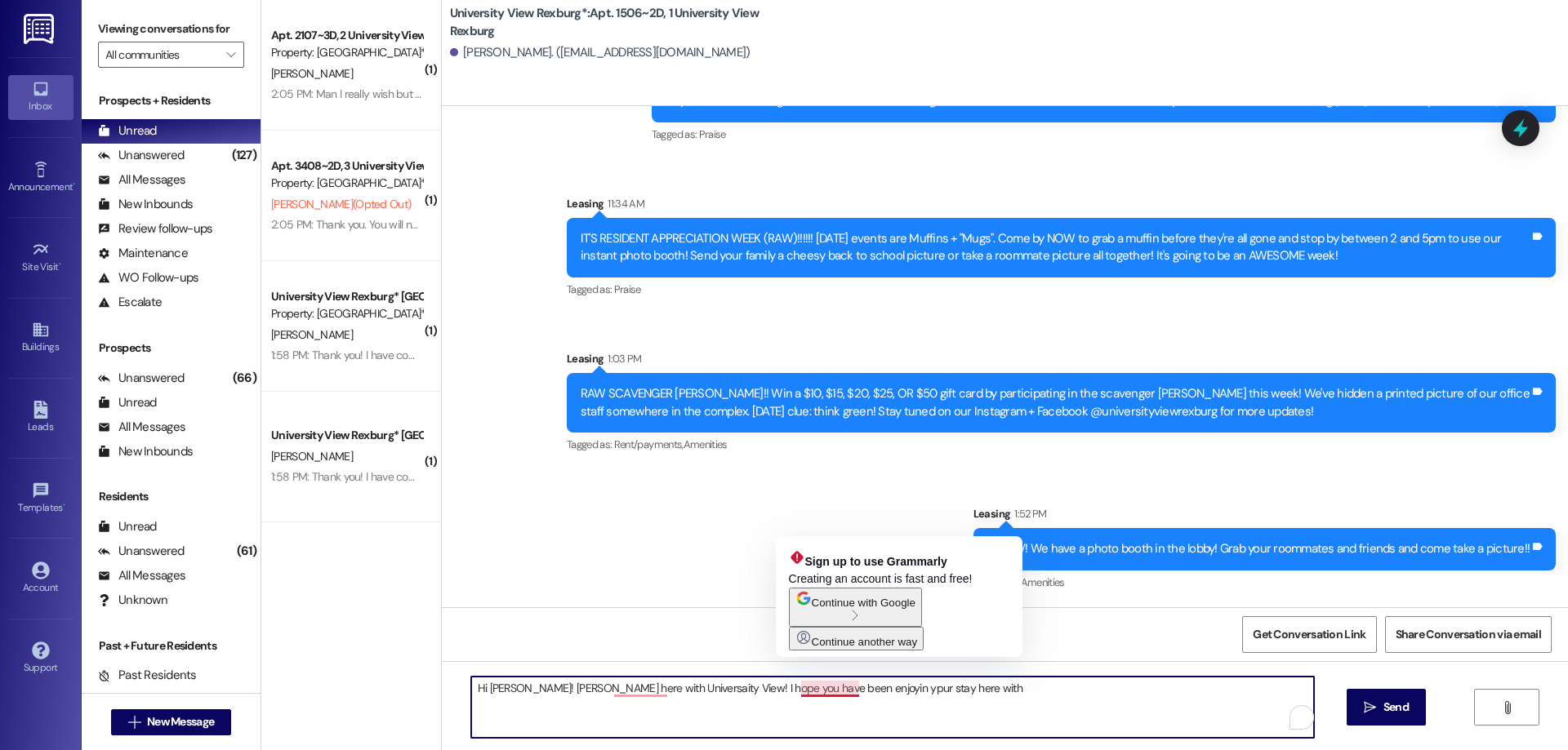
click at [836, 695] on textarea "Hi [PERSON_NAME]! [PERSON_NAME] here with Universaity View! I hope you have bee…" at bounding box center [892, 707] width 843 height 61
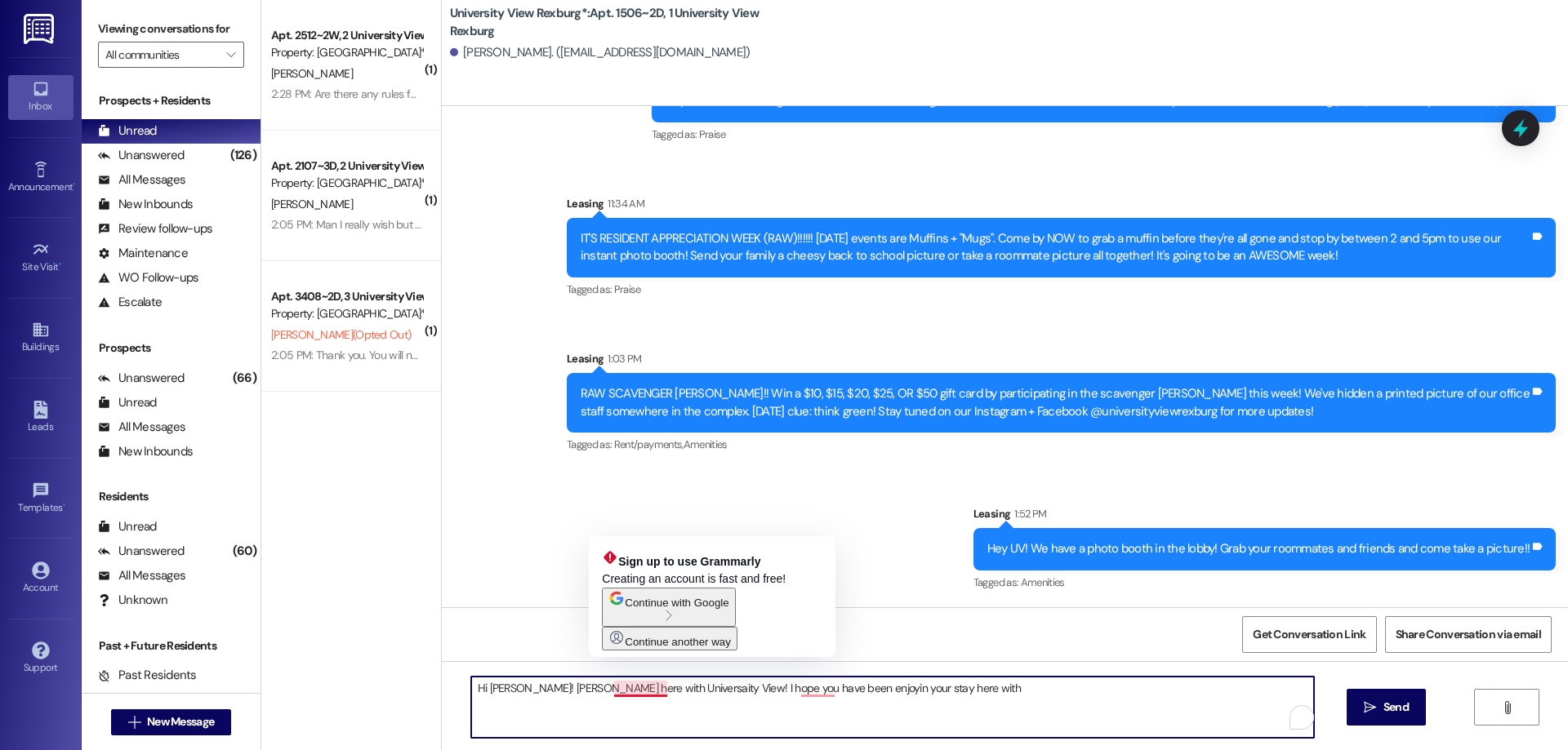
click at [643, 689] on textarea "Hi [PERSON_NAME]! [PERSON_NAME] here with Universaity View! I hope you have bee…" at bounding box center [892, 707] width 843 height 61
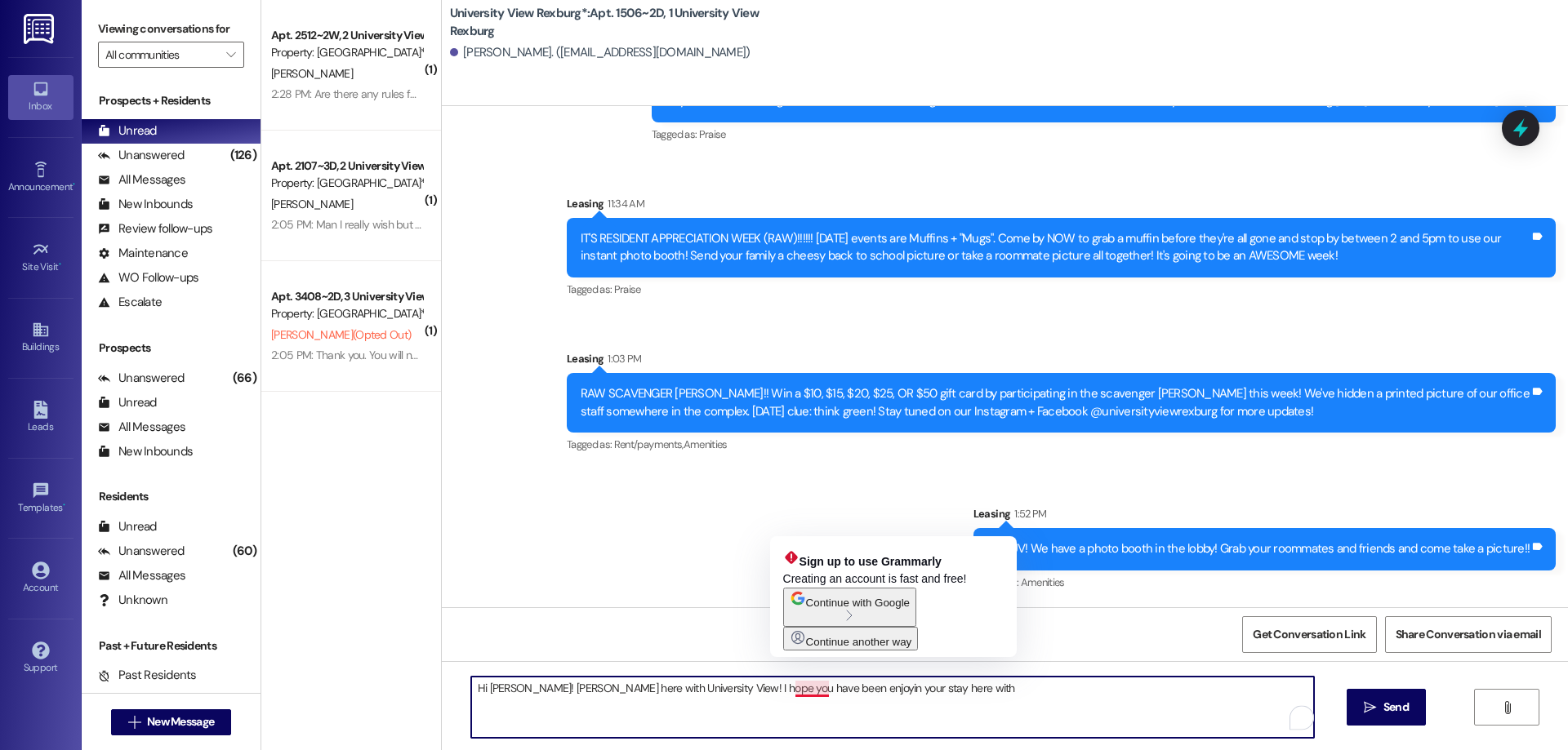
click at [818, 691] on textarea "Hi [PERSON_NAME]! [PERSON_NAME] here with University View! I hope you have been…" at bounding box center [892, 707] width 843 height 61
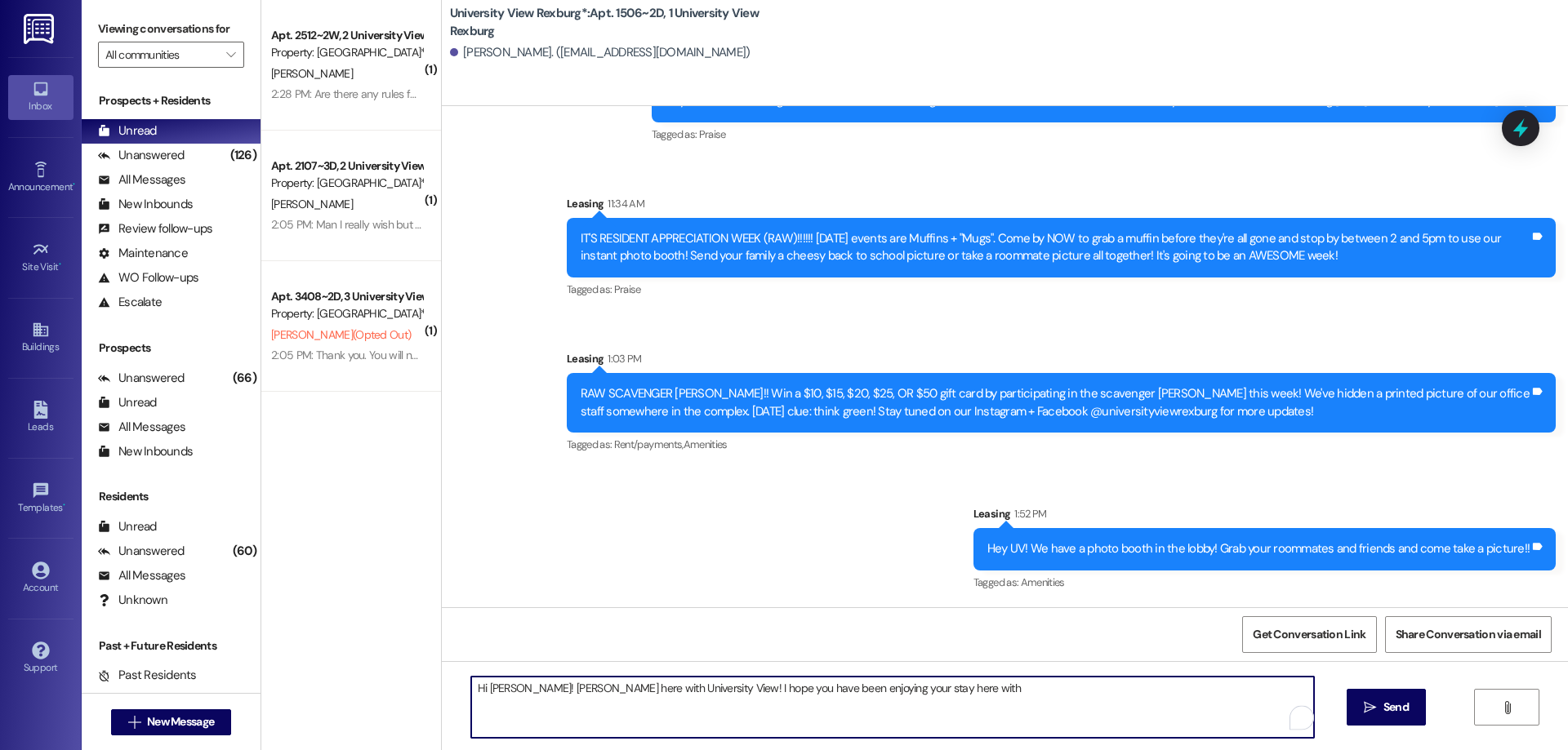
click at [921, 693] on textarea "Hi [PERSON_NAME]! [PERSON_NAME] here with University View! I hope you have been…" at bounding box center [892, 707] width 843 height 61
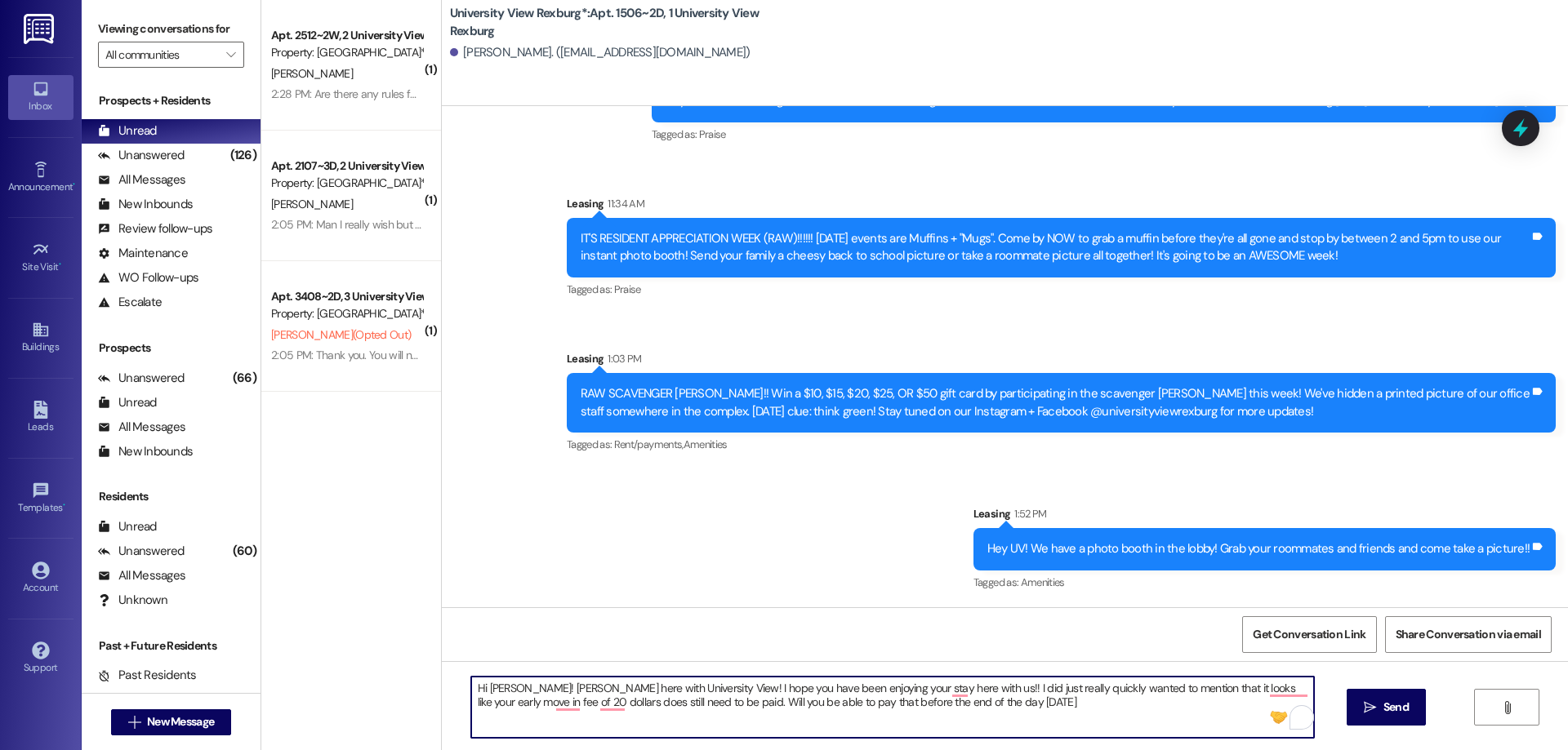
click at [1078, 689] on textarea "Hi [PERSON_NAME]! [PERSON_NAME] here with University View! I hope you have been…" at bounding box center [892, 707] width 843 height 61
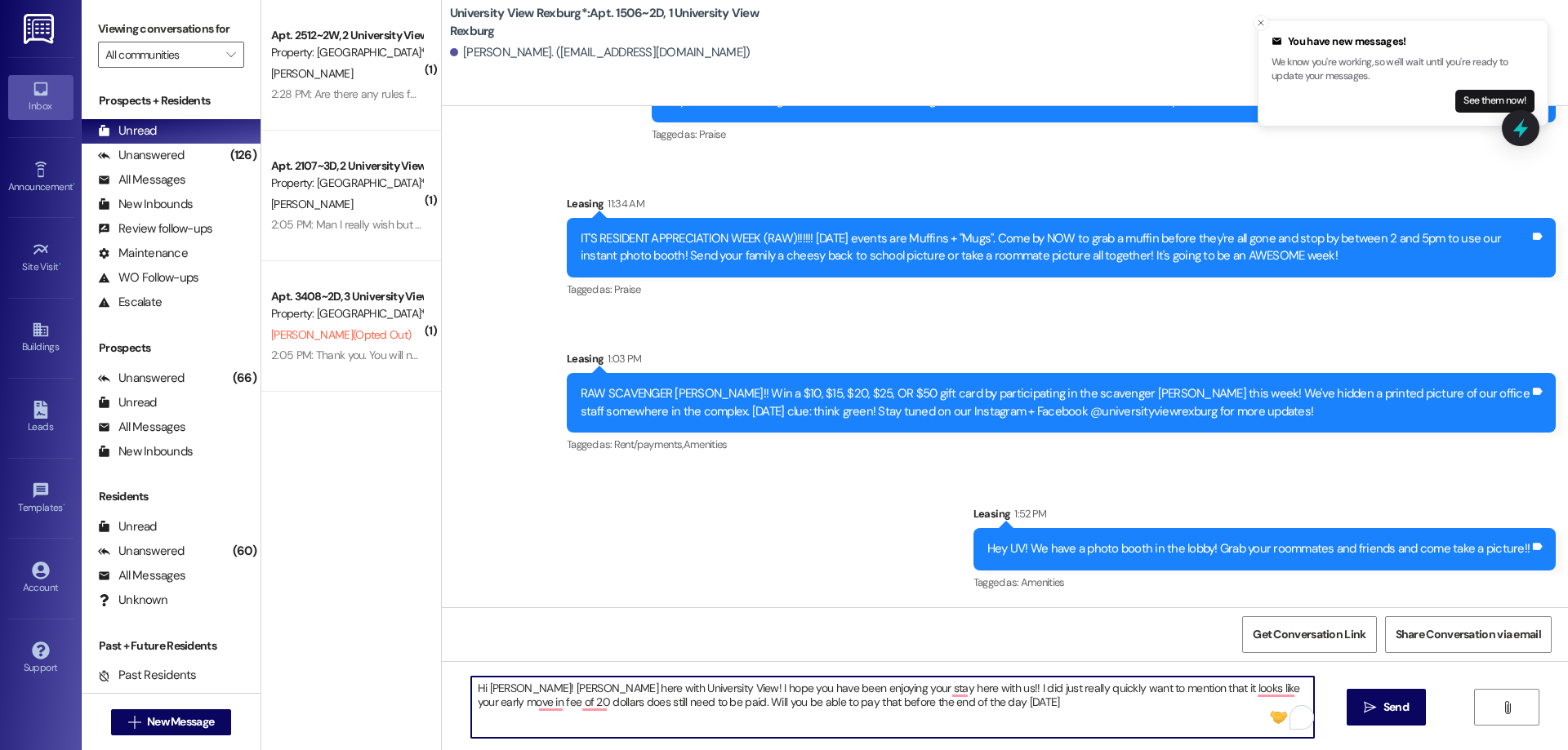
click at [932, 699] on textarea "Hi [PERSON_NAME]! [PERSON_NAME] here with University View! I hope you have been…" at bounding box center [892, 707] width 843 height 61
drag, startPoint x: 462, startPoint y: 682, endPoint x: 937, endPoint y: 721, distance: 476.6
click at [937, 721] on textarea "Hi [PERSON_NAME]! [PERSON_NAME] here with University View! I hope you have been…" at bounding box center [892, 707] width 843 height 61
click at [975, 713] on textarea "Hi [PERSON_NAME]! [PERSON_NAME] here with University View! I hope you have been…" at bounding box center [892, 707] width 843 height 61
click at [925, 704] on textarea "Hi [PERSON_NAME]! [PERSON_NAME] here with University View! I hope you have been…" at bounding box center [892, 707] width 843 height 61
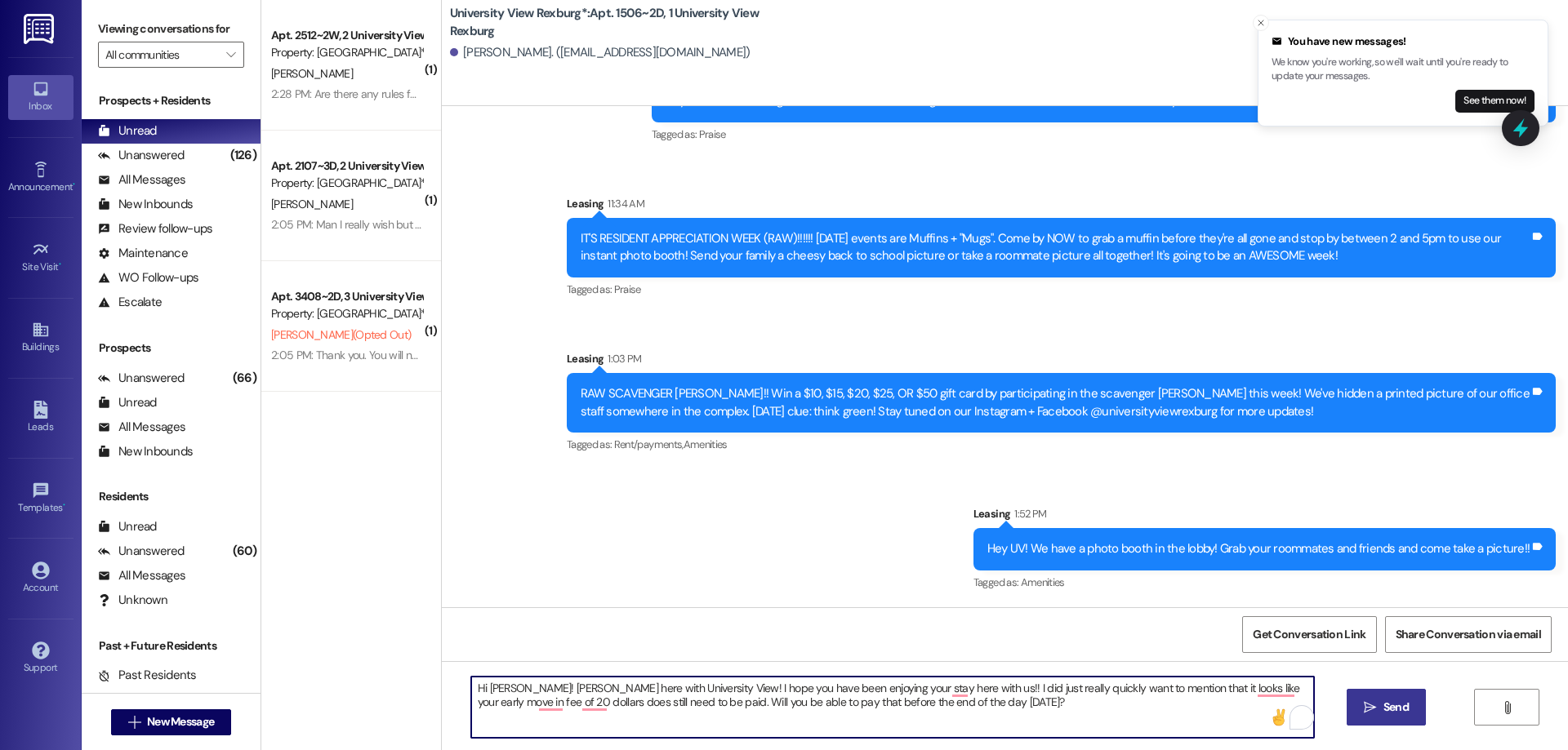
type textarea "Hi [PERSON_NAME]! [PERSON_NAME] here with University View! I hope you have been…"
click at [1366, 704] on icon "" at bounding box center [1370, 707] width 13 height 13
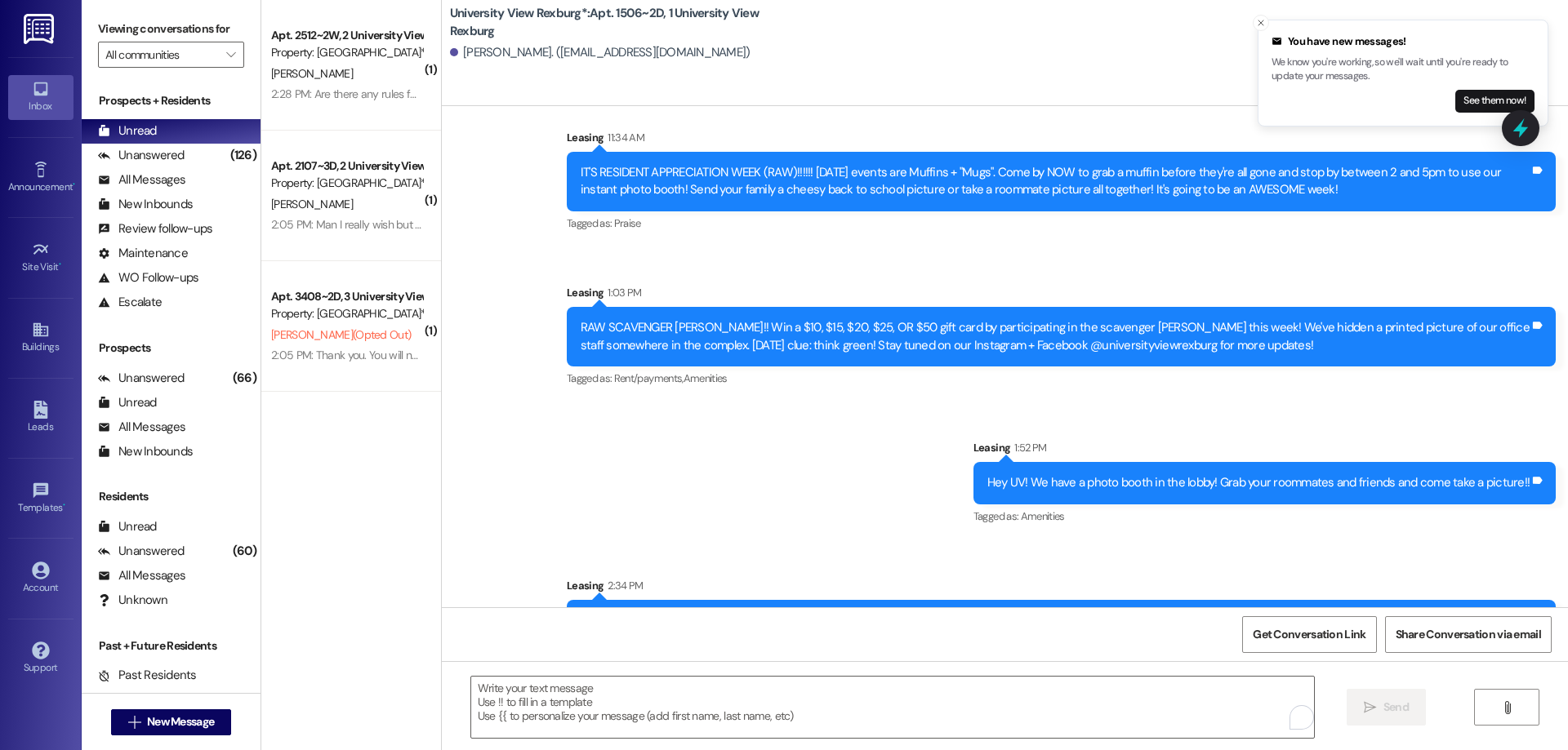
scroll to position [930, 0]
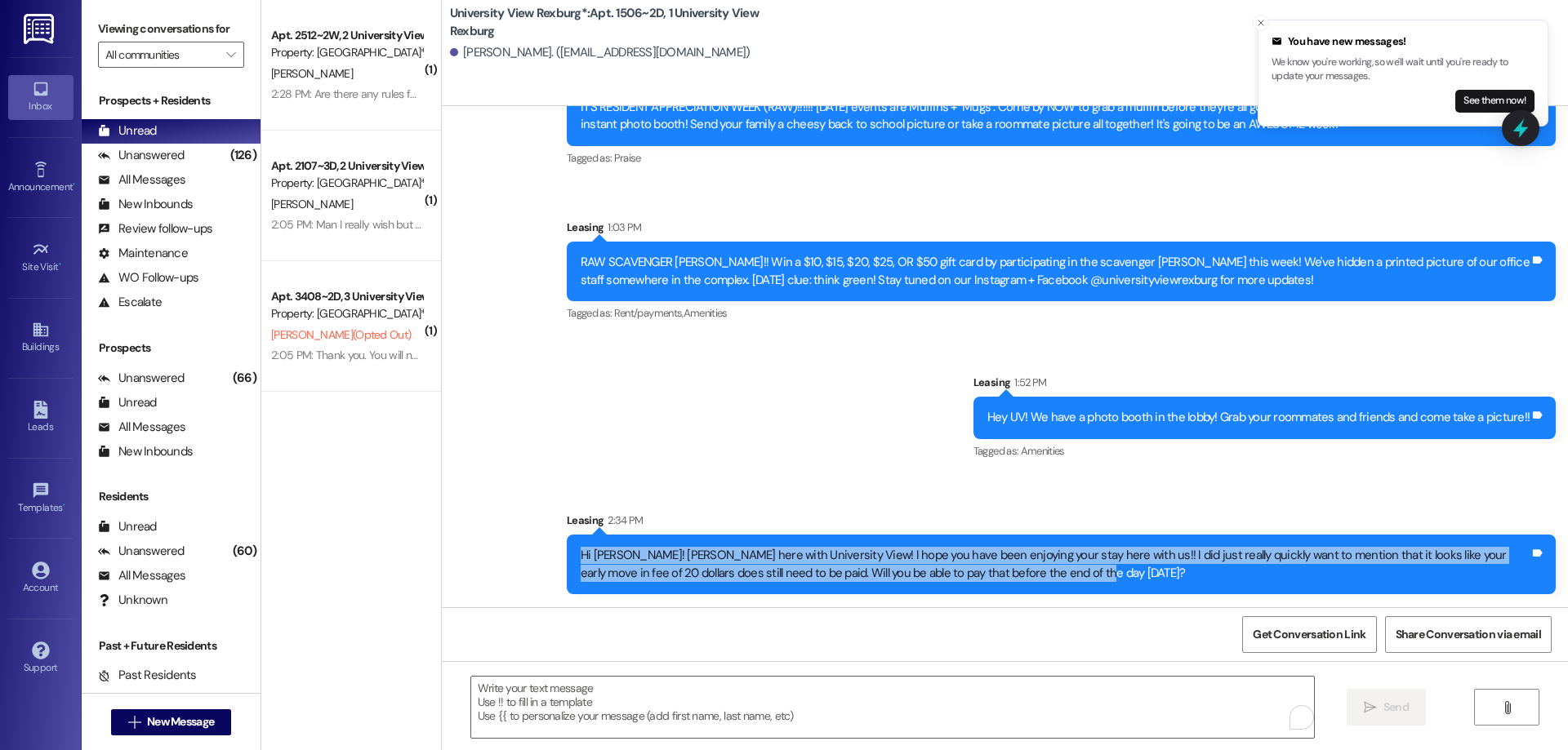
drag, startPoint x: 567, startPoint y: 550, endPoint x: 1074, endPoint y: 606, distance: 510.1
click at [1074, 606] on div "Lease started [DATE] 6:00 PM Announcement, sent via SMS Leasing [DATE] 10:15 AM…" at bounding box center [1004, 357] width 1126 height 501
copy div "Hi [PERSON_NAME]! [PERSON_NAME] here with University View! I hope you have been…"
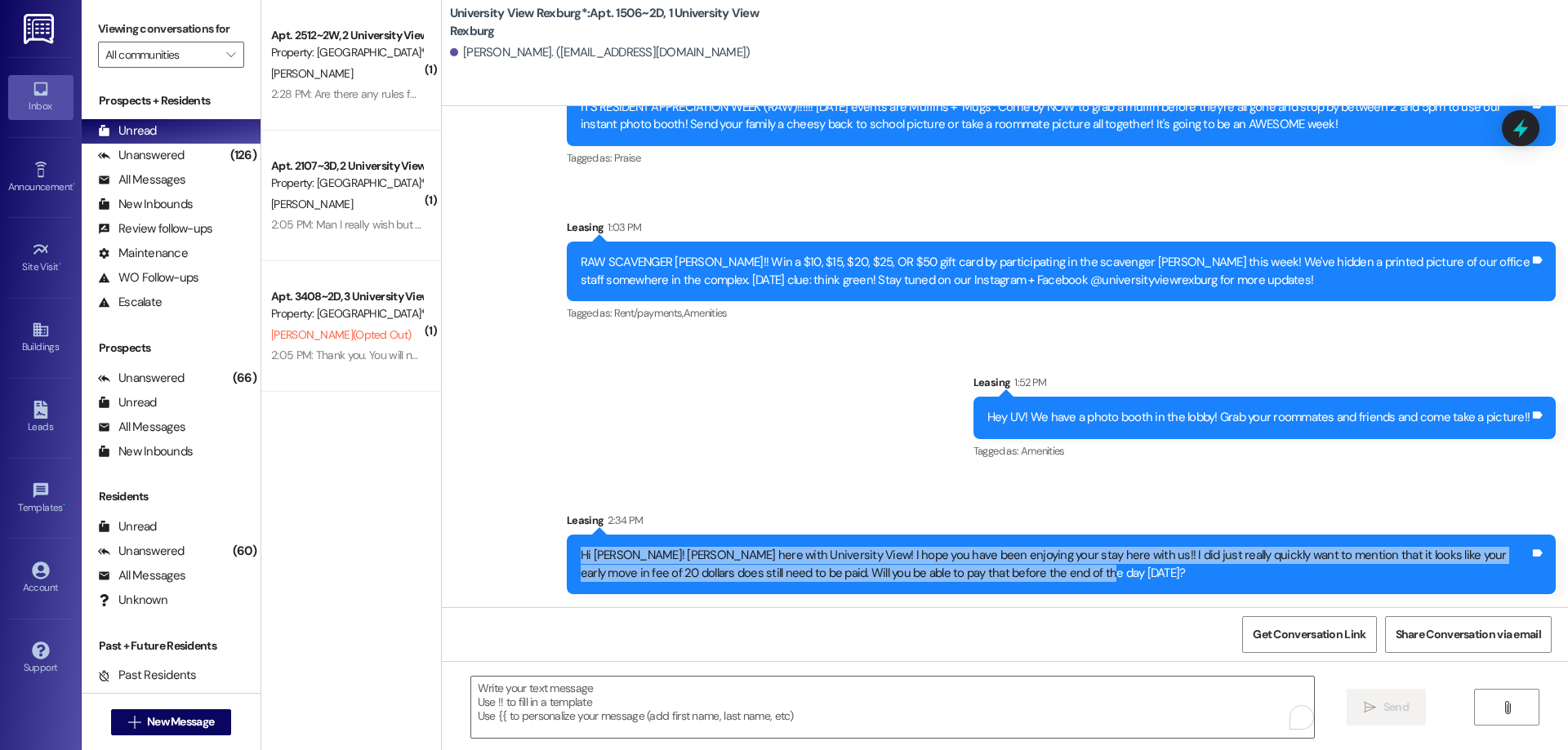
drag, startPoint x: 567, startPoint y: 550, endPoint x: 1069, endPoint y: 576, distance: 502.7
click at [1069, 576] on div "Hi [PERSON_NAME]! [PERSON_NAME] here with University View! I hope you have been…" at bounding box center [1054, 564] width 952 height 35
copy div "Hi [PERSON_NAME]! [PERSON_NAME] here with University View! I hope you have been…"
click at [147, 720] on span "New Message" at bounding box center [180, 721] width 67 height 17
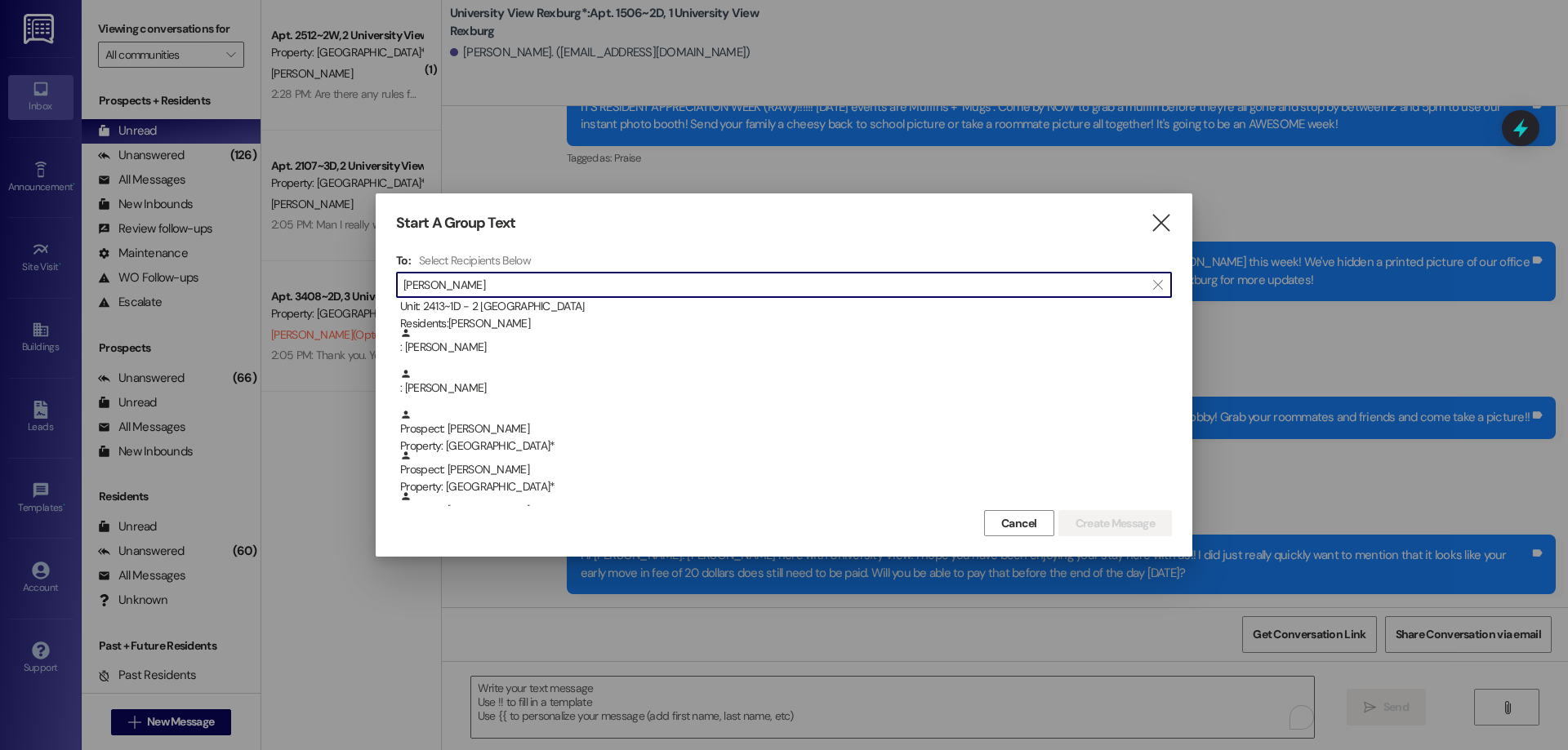
scroll to position [163, 0]
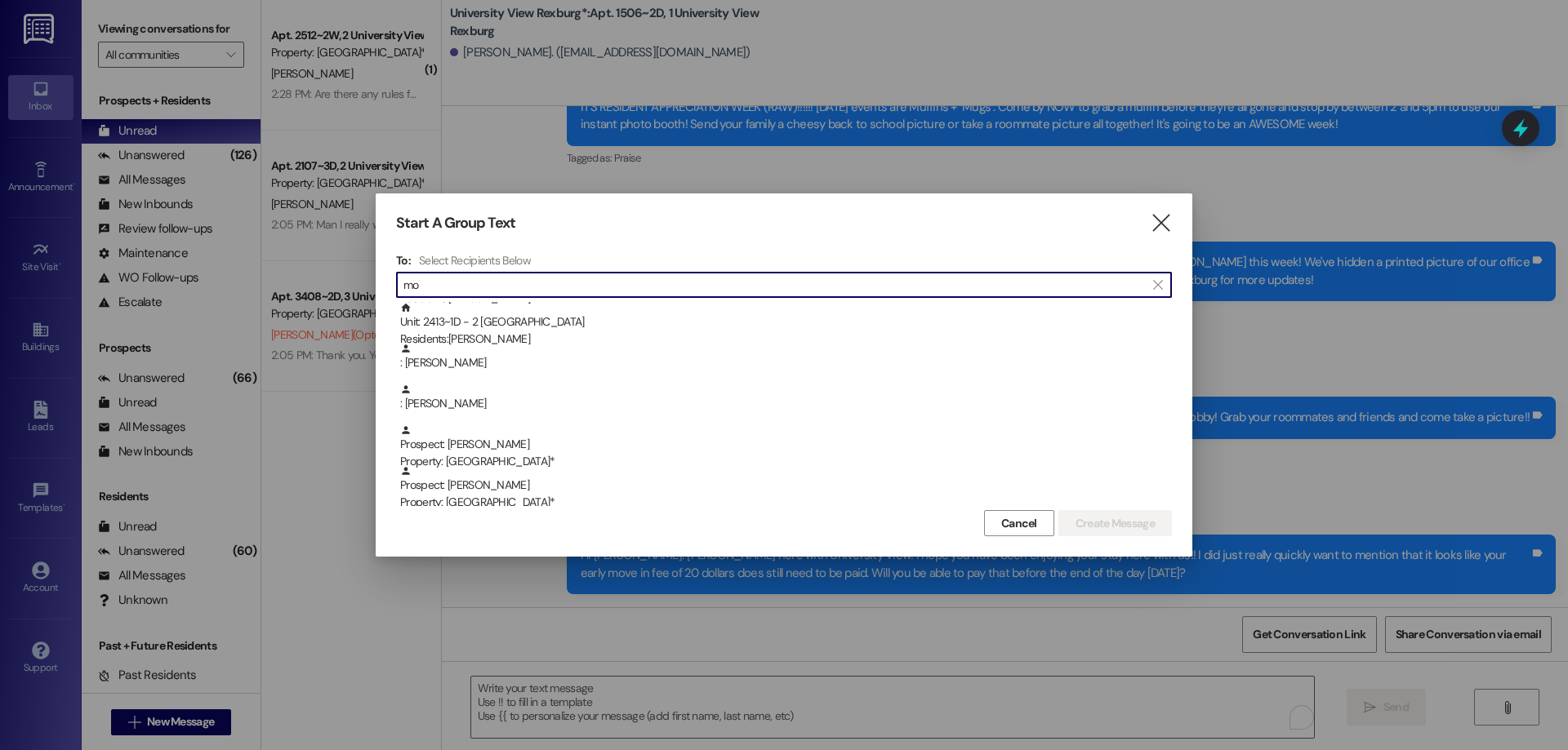
type input "m"
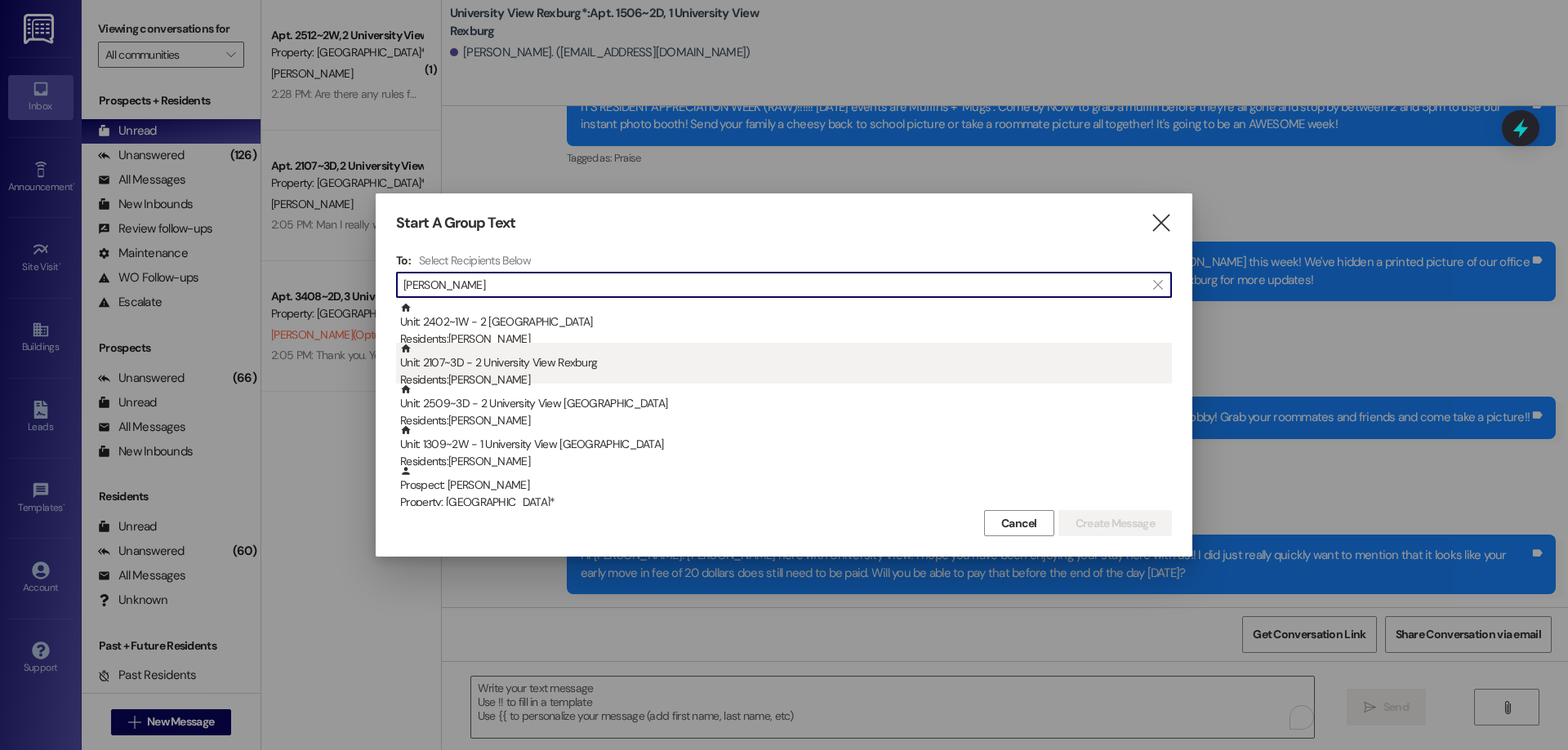
type input "[PERSON_NAME]"
click at [540, 376] on div "Residents: [PERSON_NAME]" at bounding box center [786, 379] width 772 height 17
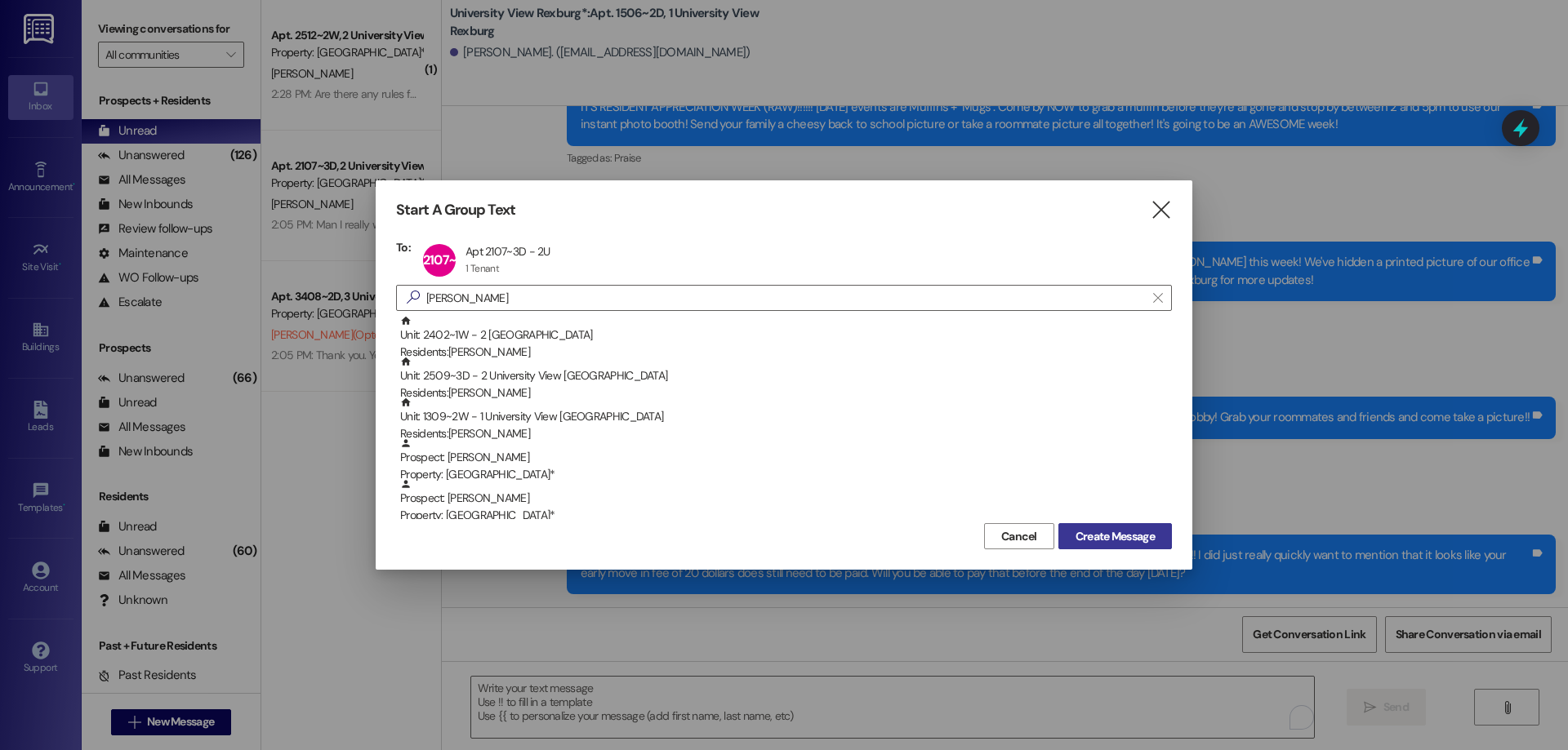
click at [1088, 534] on span "Create Message" at bounding box center [1115, 536] width 79 height 17
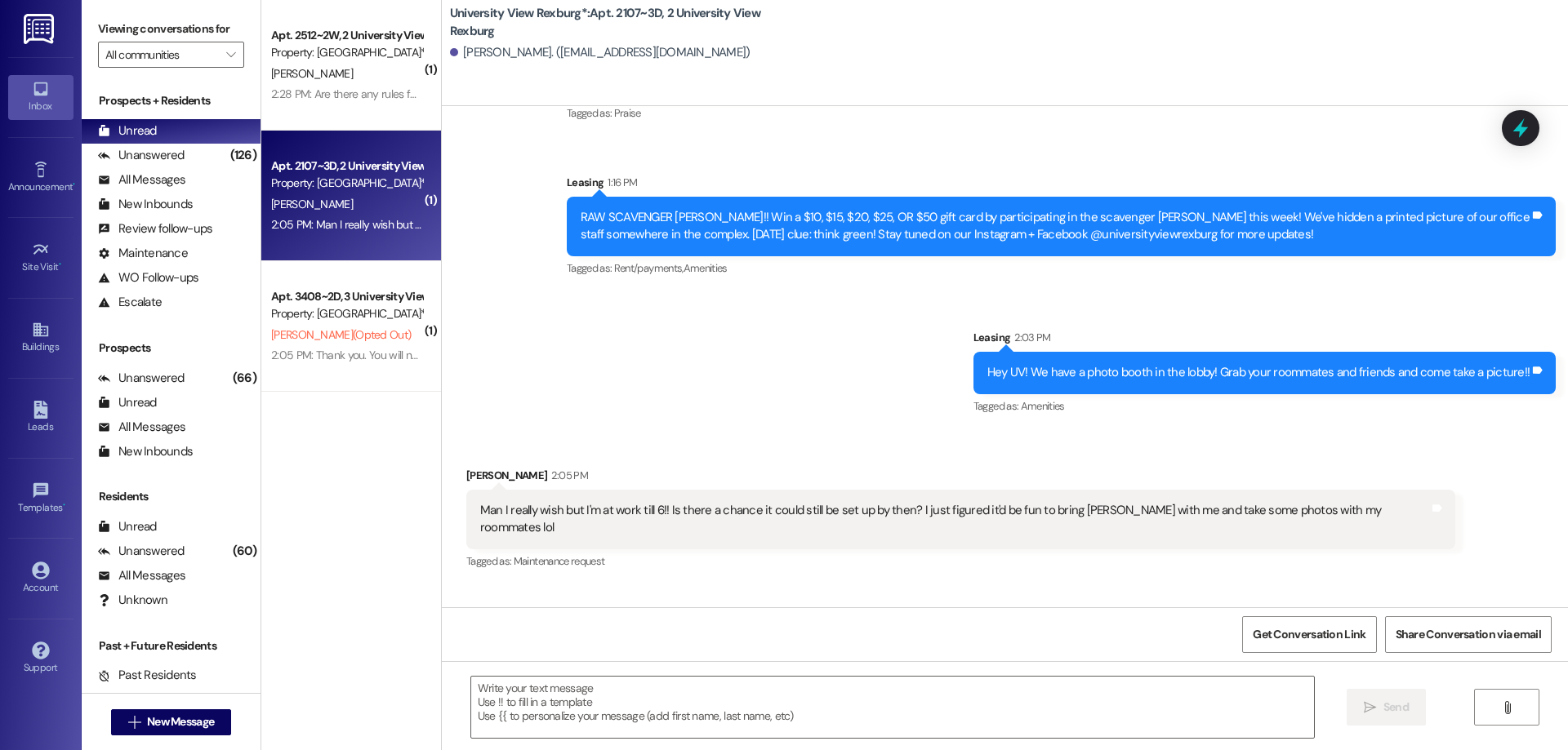
scroll to position [6720, 0]
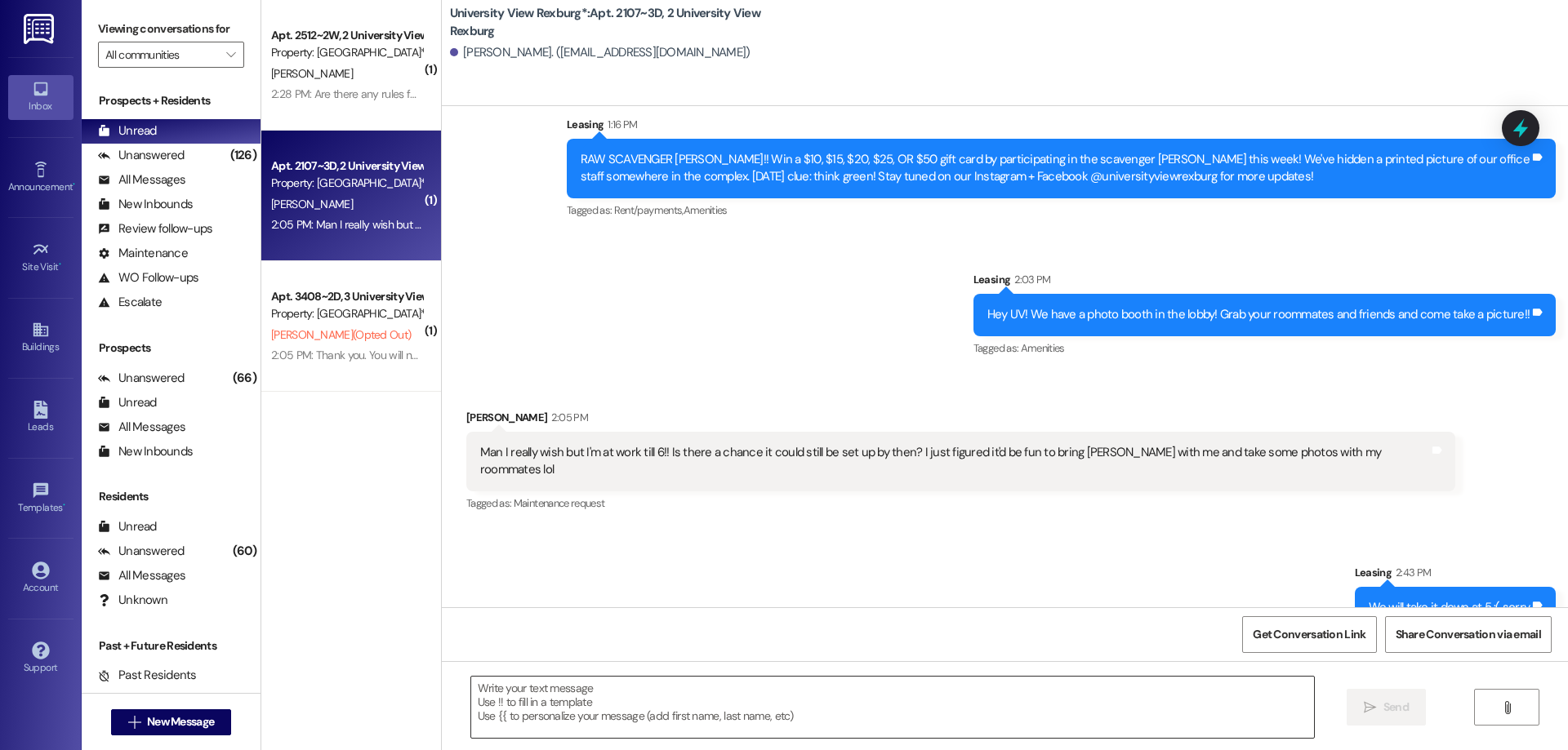
click at [869, 699] on textarea at bounding box center [892, 707] width 843 height 61
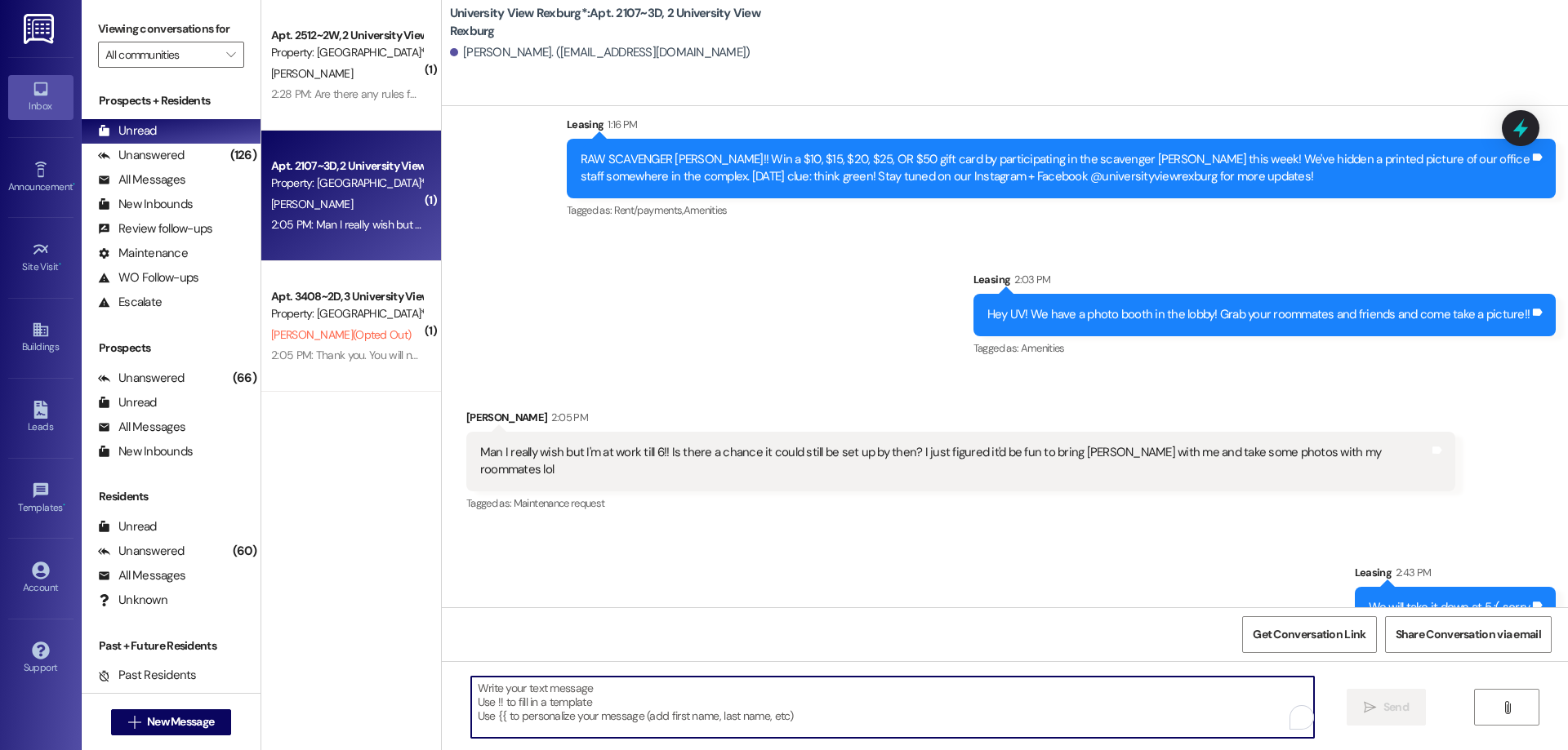
paste textarea "Hi [PERSON_NAME]! [PERSON_NAME] here with University View! I hope you have been…"
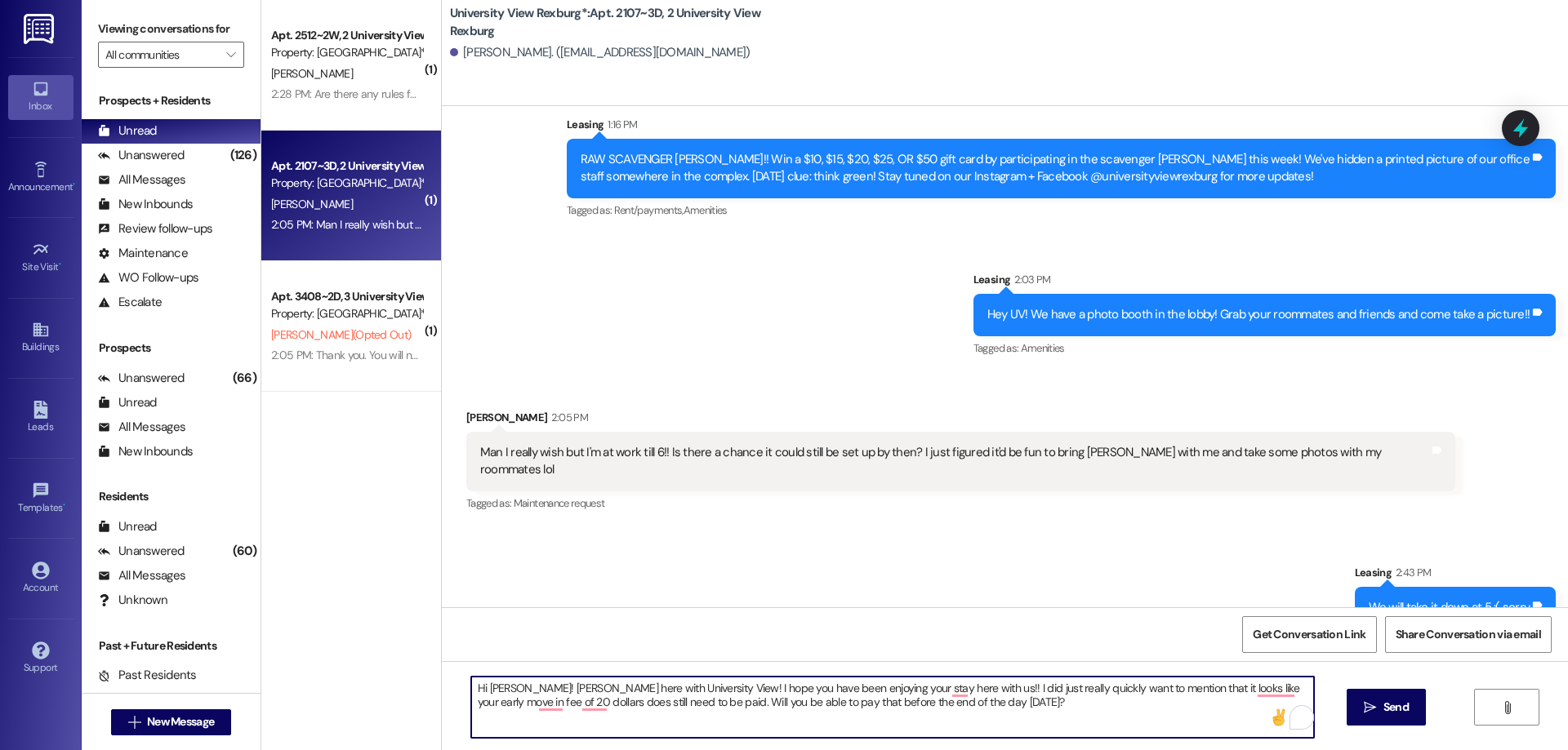
click at [517, 683] on textarea "Hi [PERSON_NAME]! [PERSON_NAME] here with University View! I hope you have been…" at bounding box center [892, 707] width 843 height 61
click at [518, 690] on textarea "Hi [PERSON_NAME]! [PERSON_NAME] here with University View! I hope you have been…" at bounding box center [892, 707] width 843 height 61
click at [1030, 689] on textarea "Hi [PERSON_NAME]! [PERSON_NAME] here with University View! I hope you have been…" at bounding box center [892, 707] width 843 height 61
type textarea "Hi [PERSON_NAME]! [PERSON_NAME] here with University View! I hope you have been…"
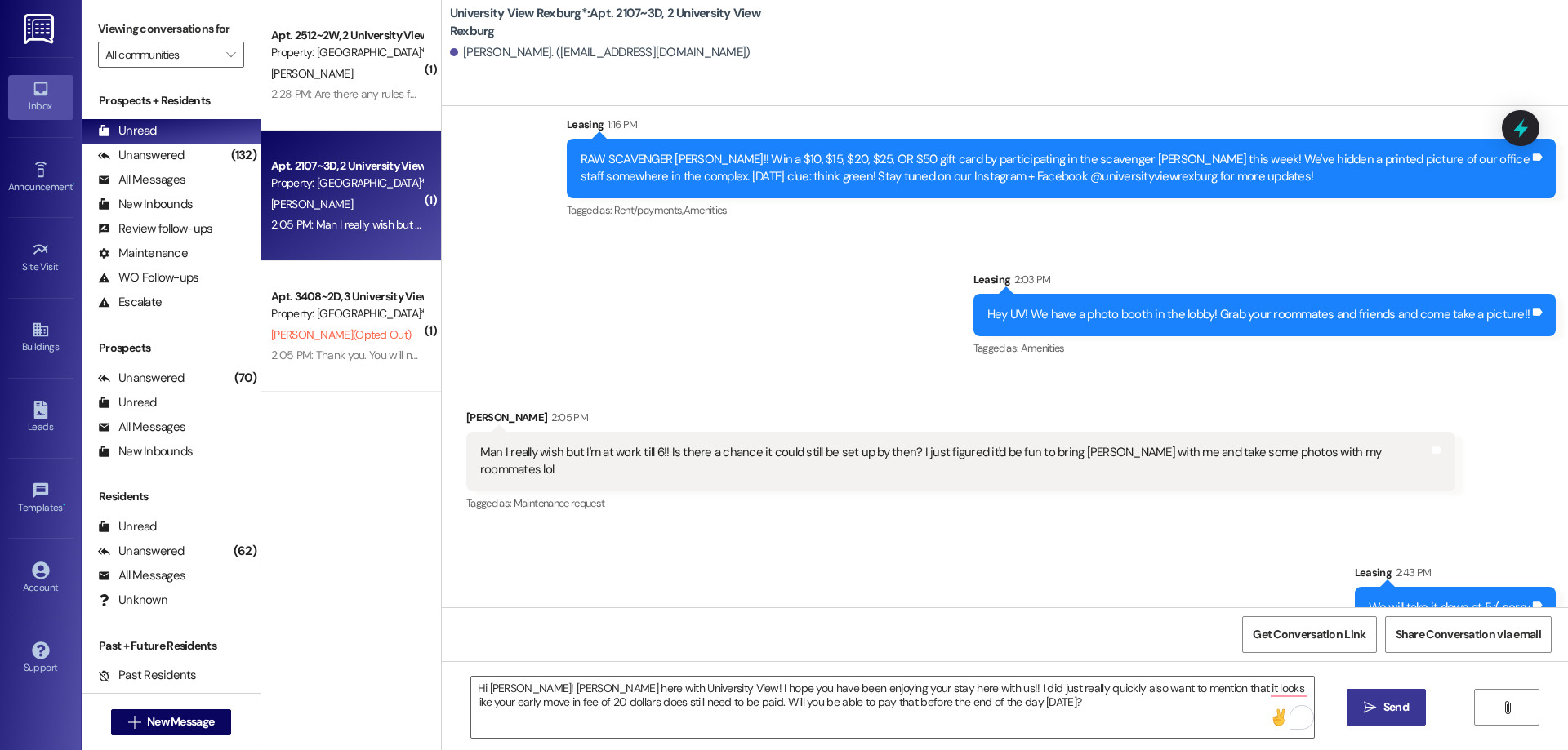
click at [1397, 709] on span "Send" at bounding box center [1396, 707] width 25 height 17
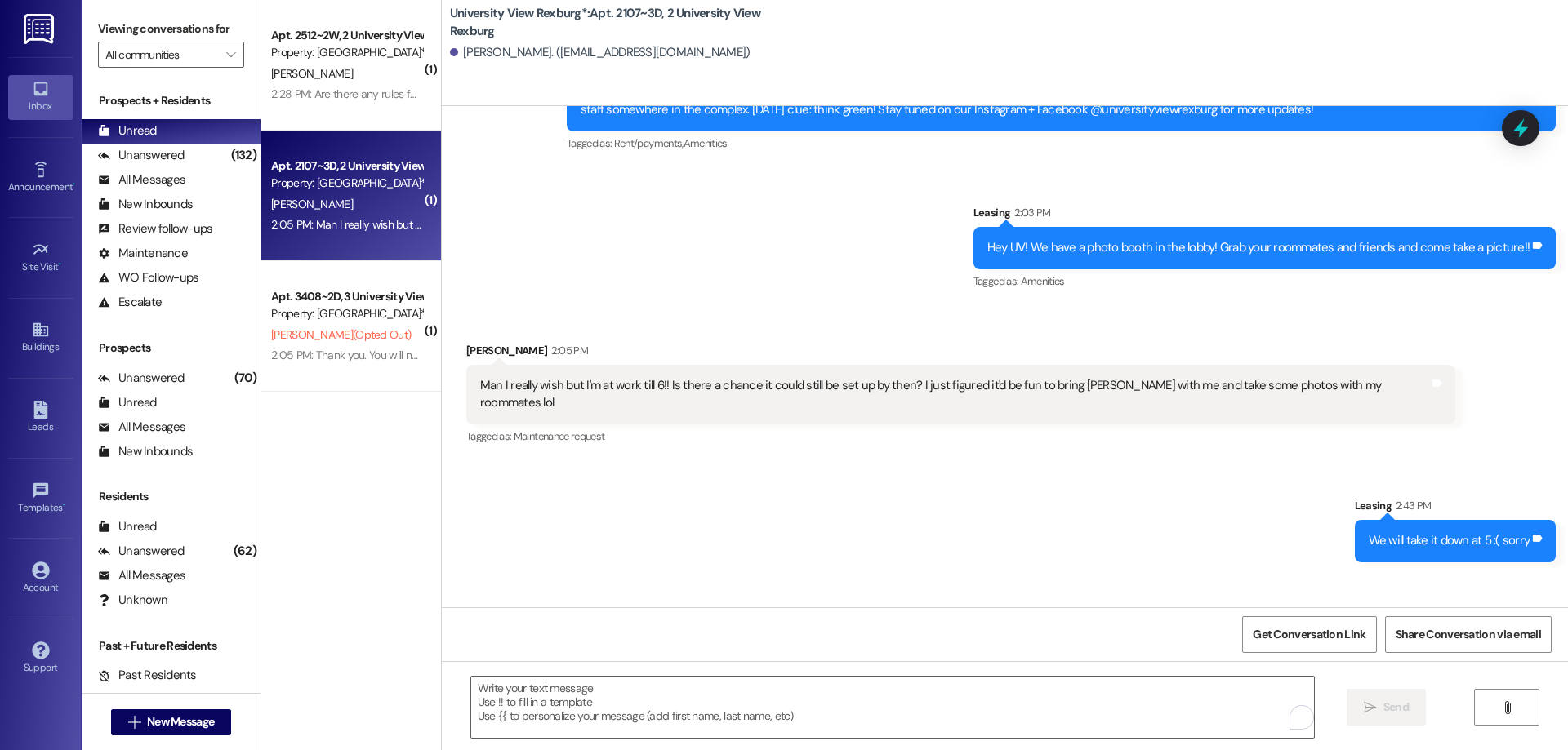
scroll to position [6851, 0]
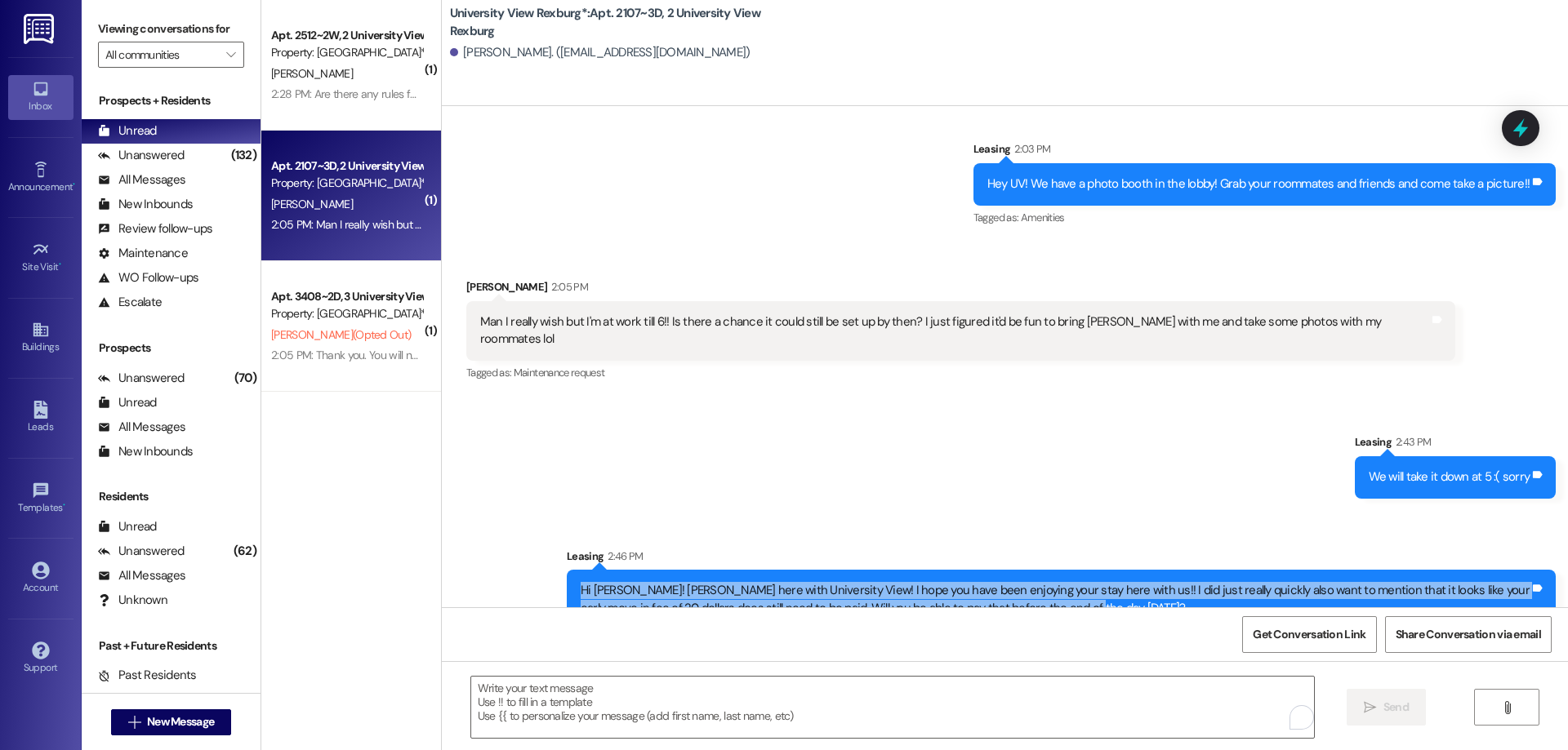
drag, startPoint x: 561, startPoint y: 550, endPoint x: 1050, endPoint y: 569, distance: 489.4
click at [1050, 569] on div "Hi [PERSON_NAME]! [PERSON_NAME] here with University View! I hope you have been…" at bounding box center [1061, 599] width 989 height 60
copy div "Hi [PERSON_NAME]! [PERSON_NAME] here with University View! I hope you have been…"
click at [153, 719] on span "New Message" at bounding box center [180, 721] width 67 height 17
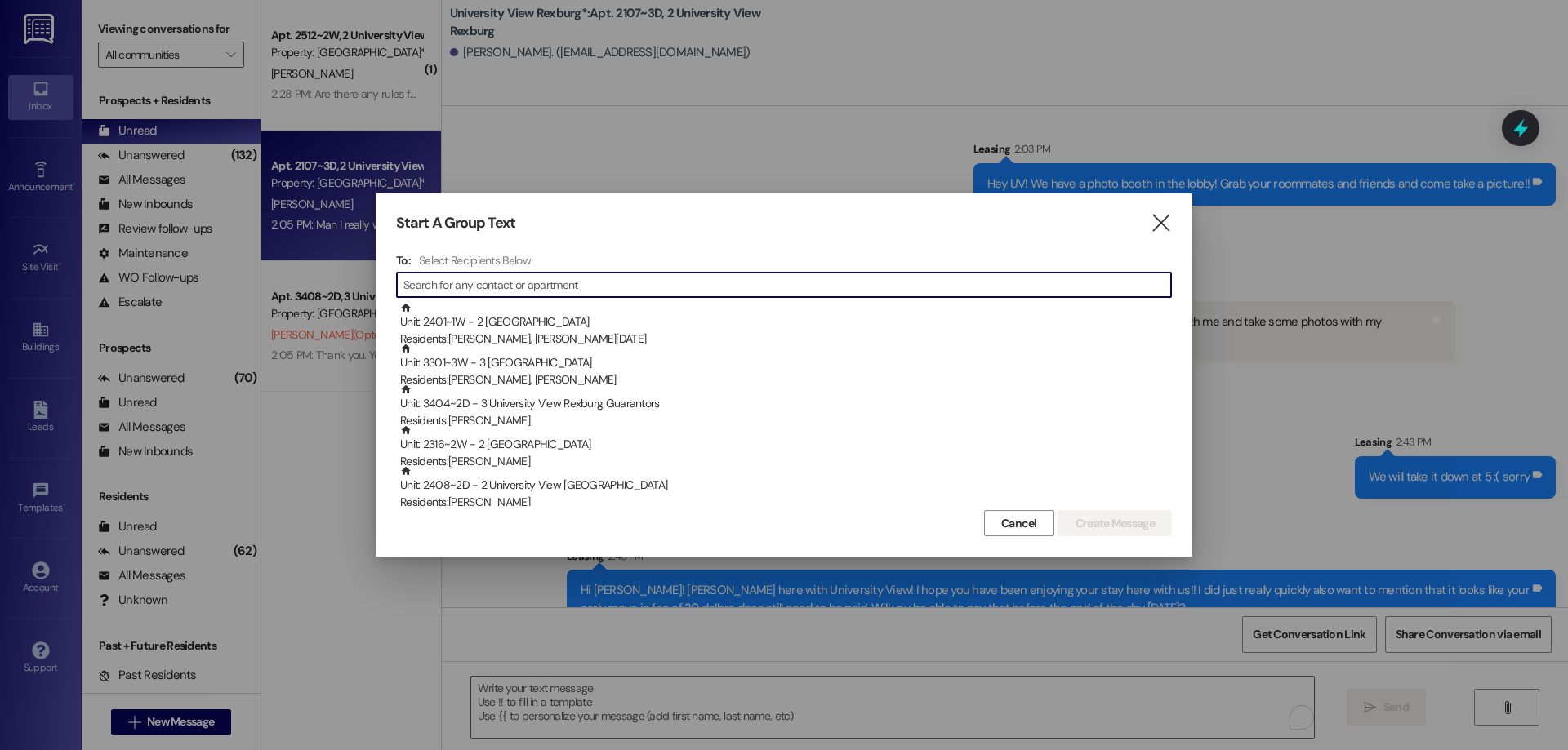
click at [491, 282] on input at bounding box center [786, 285] width 767 height 23
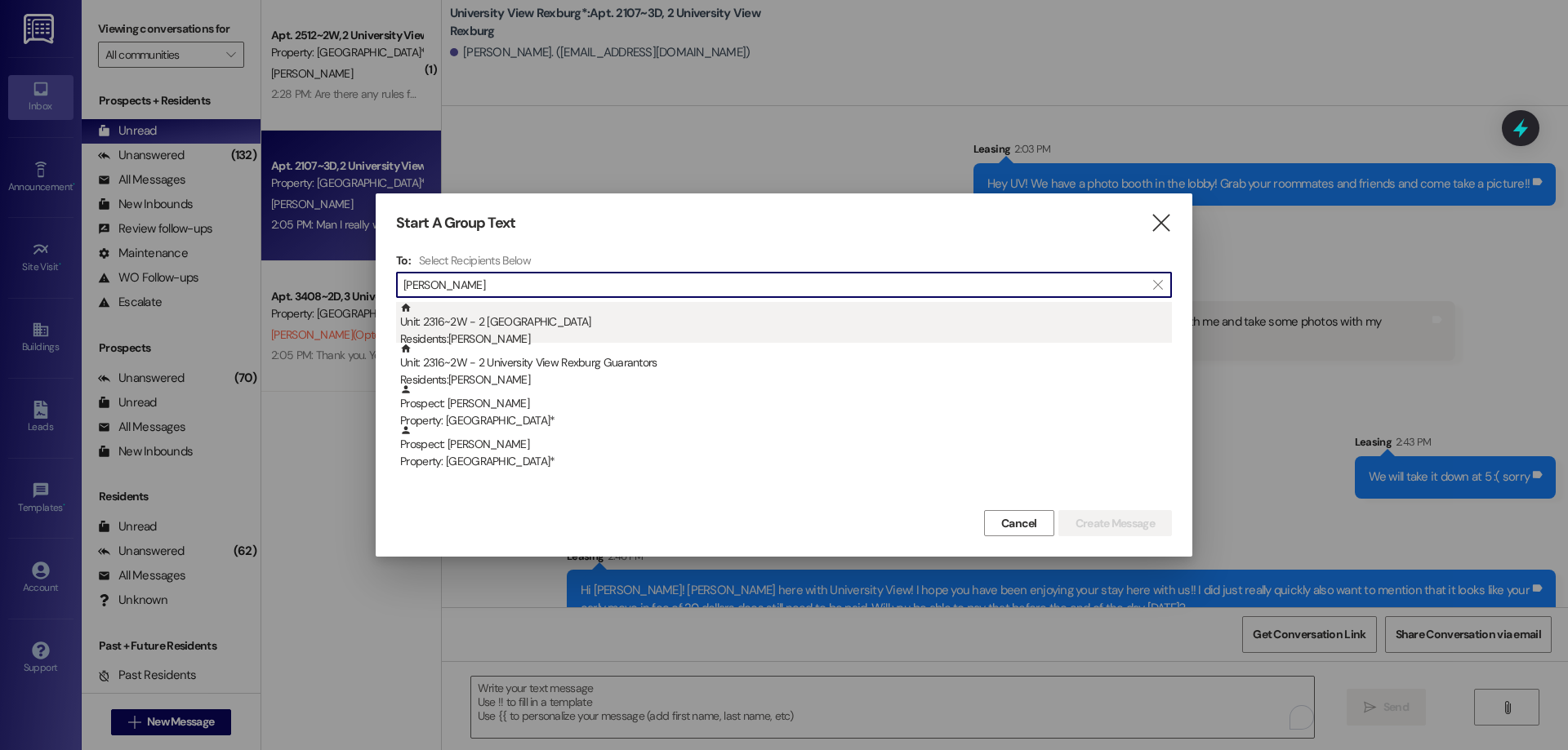
type input "[PERSON_NAME]"
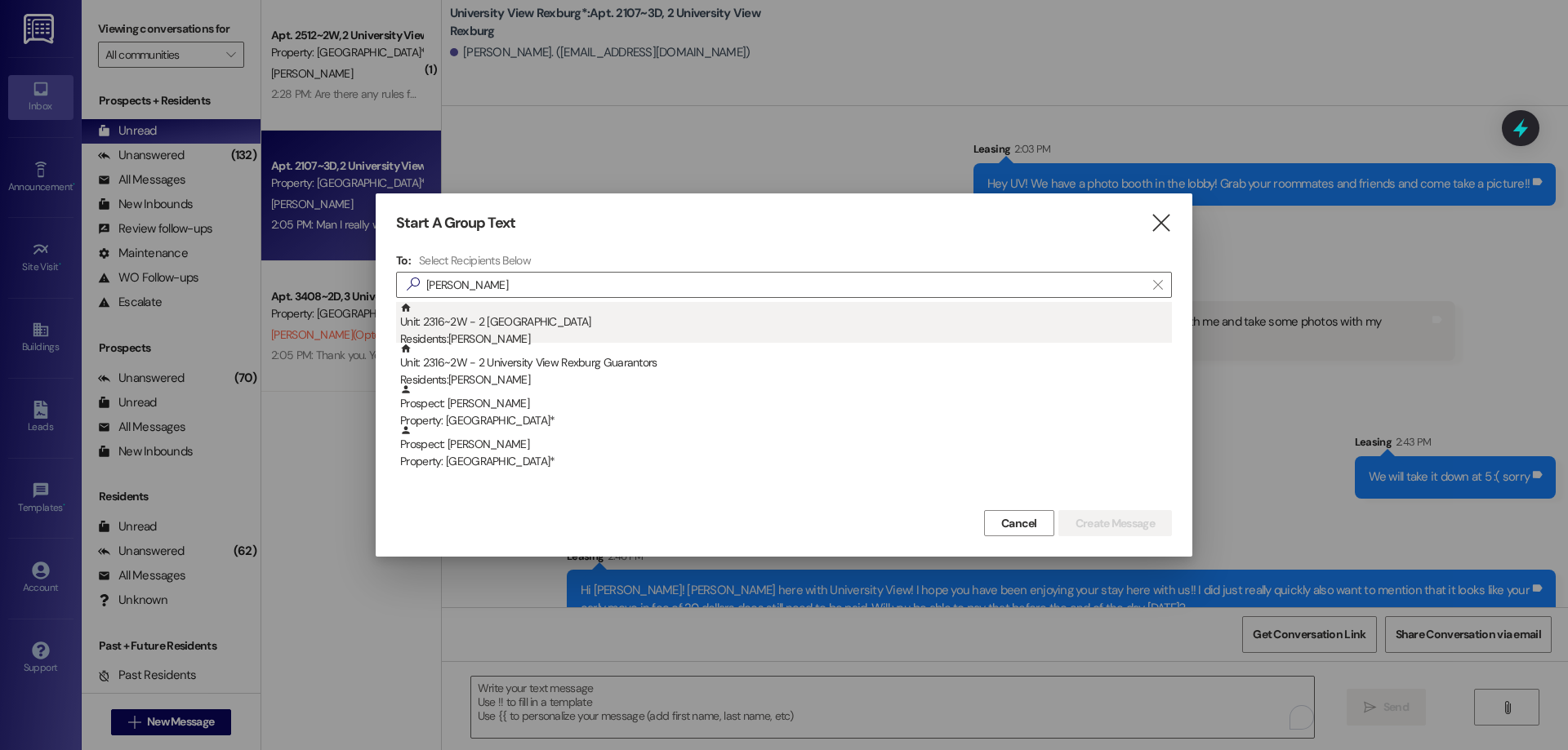
click at [508, 330] on div "Residents: [PERSON_NAME]" at bounding box center [786, 338] width 772 height 17
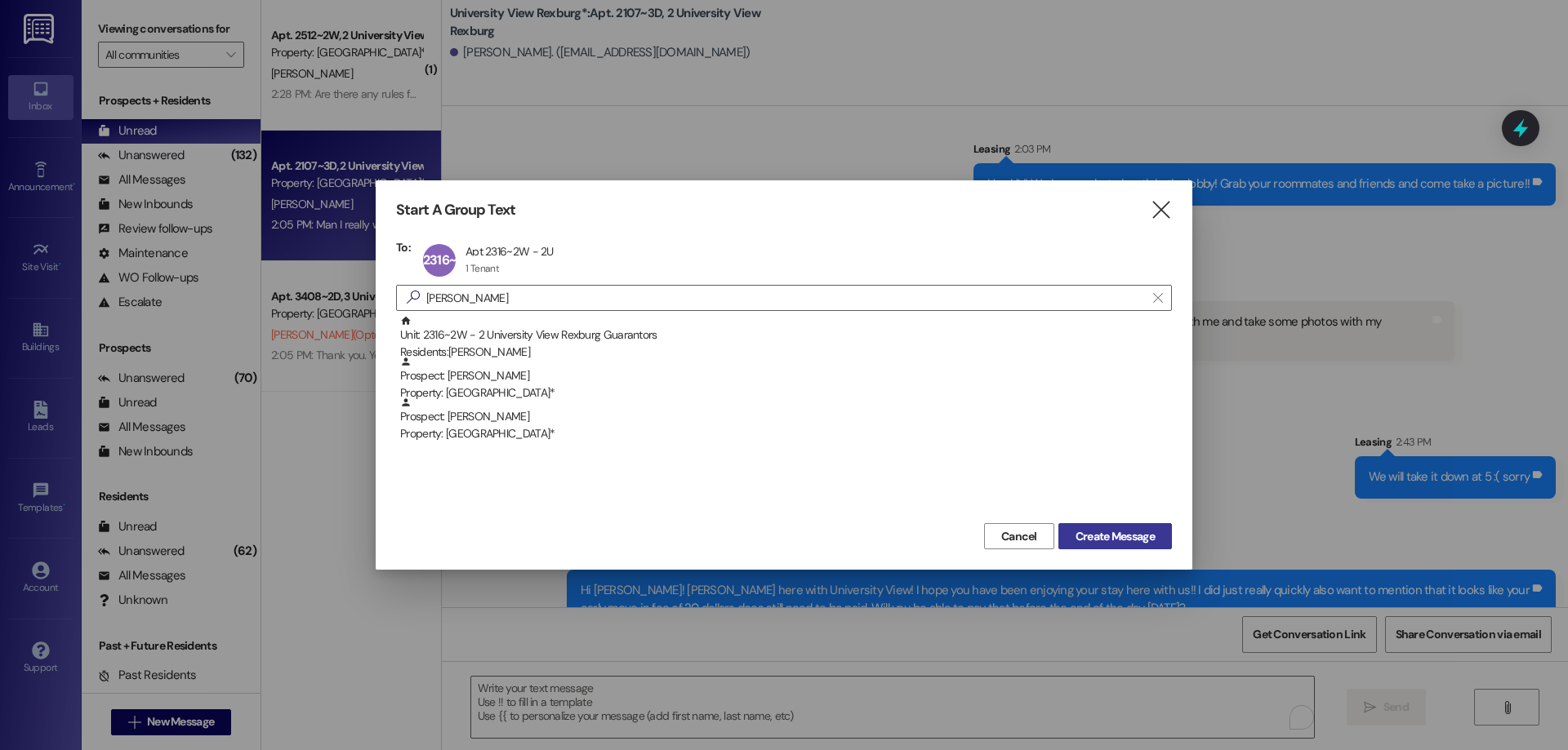
click at [1121, 539] on span "Create Message" at bounding box center [1115, 536] width 79 height 17
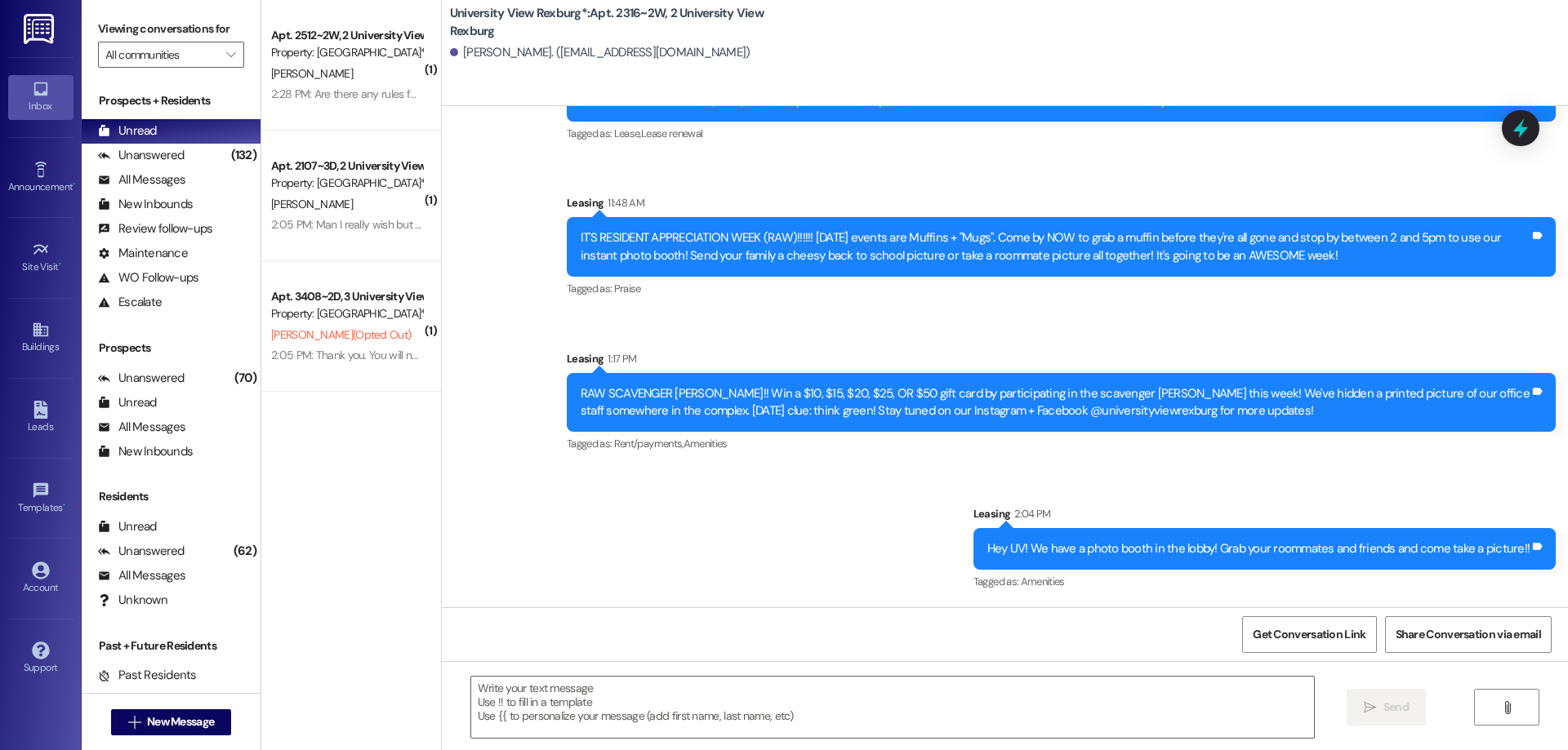
scroll to position [554, 0]
click at [501, 702] on textarea at bounding box center [892, 707] width 843 height 61
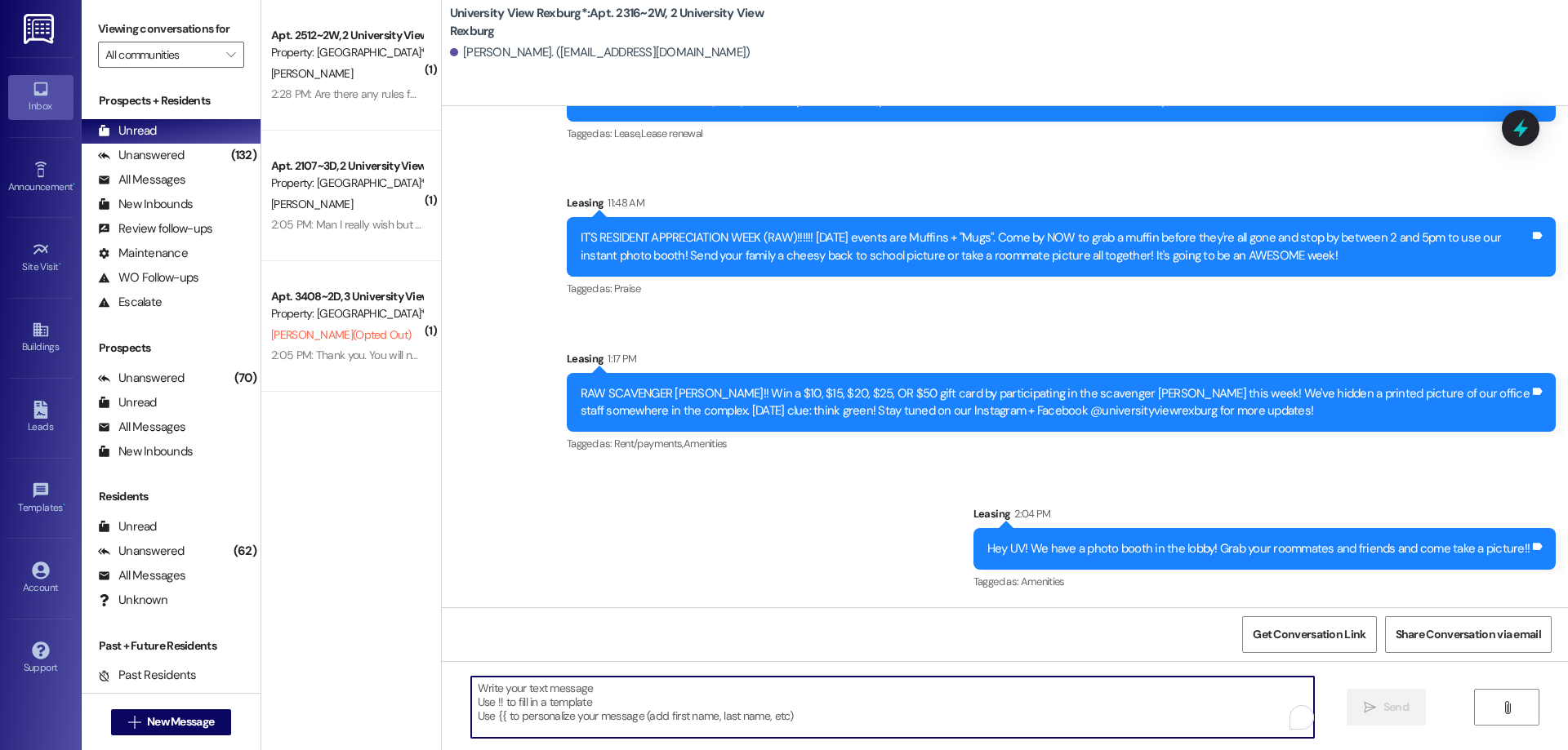
paste textarea "Hi [PERSON_NAME]! [PERSON_NAME] here with University View! I hope you have been…"
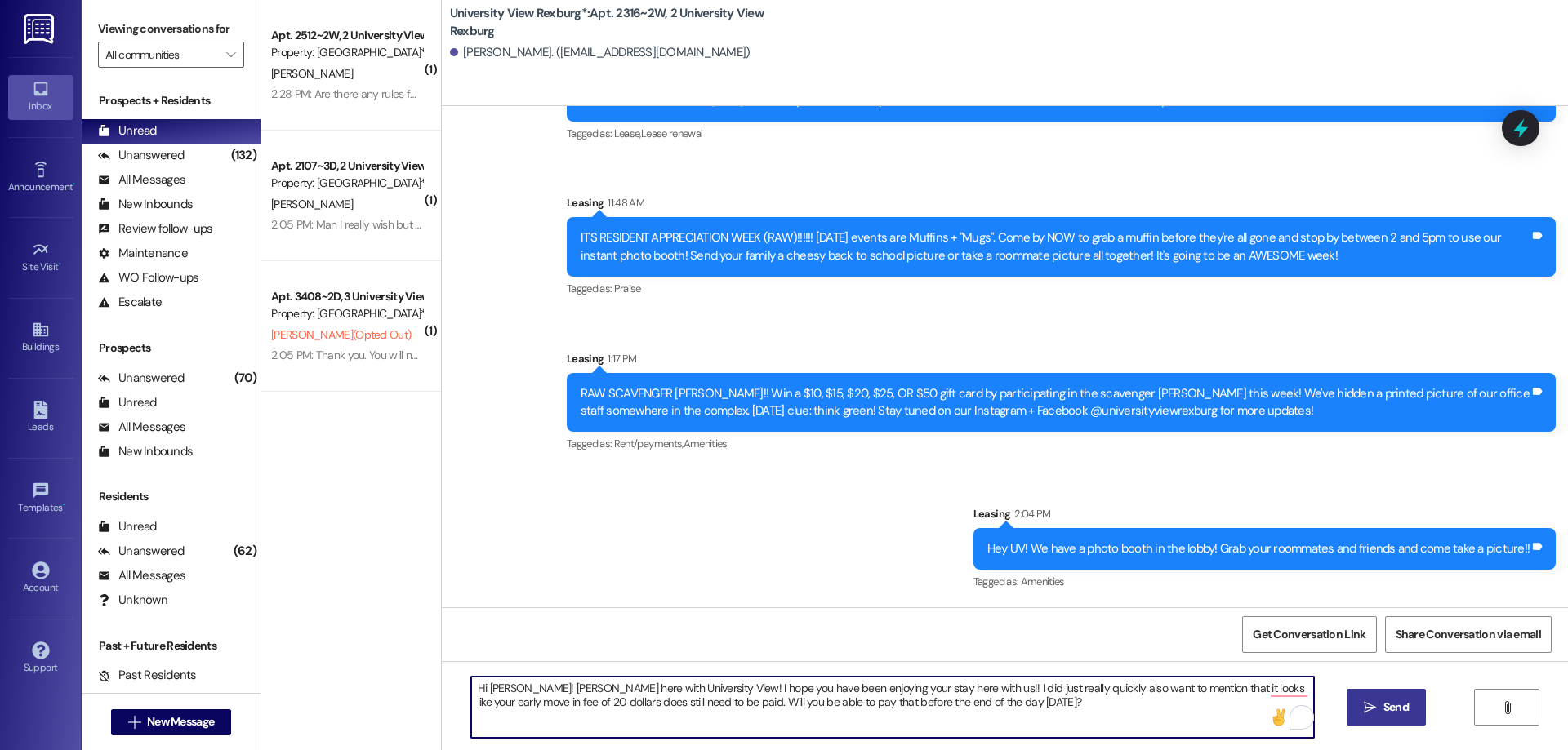
click at [510, 687] on textarea "Hi [PERSON_NAME]! [PERSON_NAME] here with University View! I hope you have been…" at bounding box center [892, 707] width 843 height 61
click at [1054, 686] on textarea "Hi [PERSON_NAME]! [PERSON_NAME] here with University View! I hope you have been…" at bounding box center [892, 707] width 843 height 61
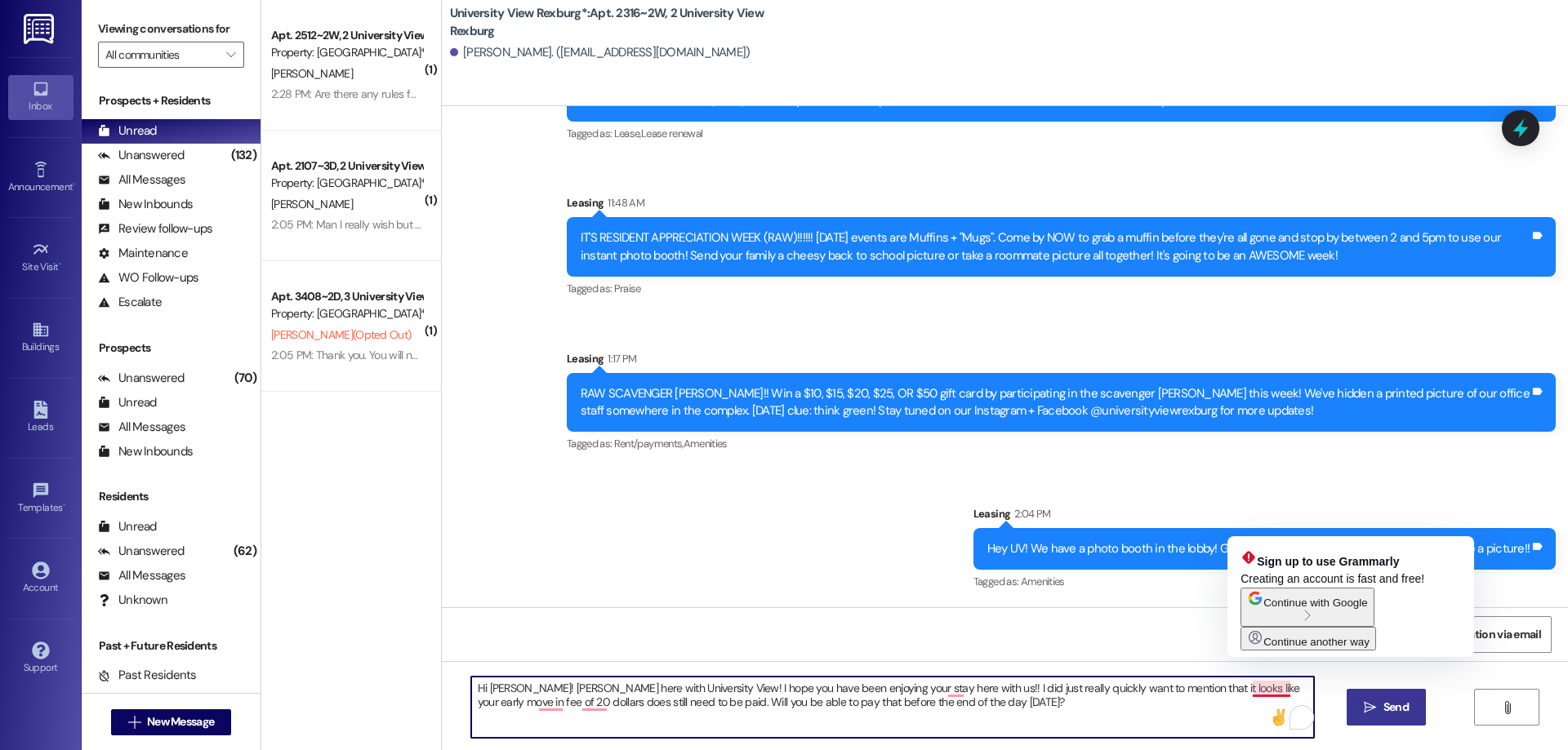
click at [1272, 691] on textarea "Hi [PERSON_NAME]! [PERSON_NAME] here with University View! I hope you have been…" at bounding box center [892, 707] width 843 height 61
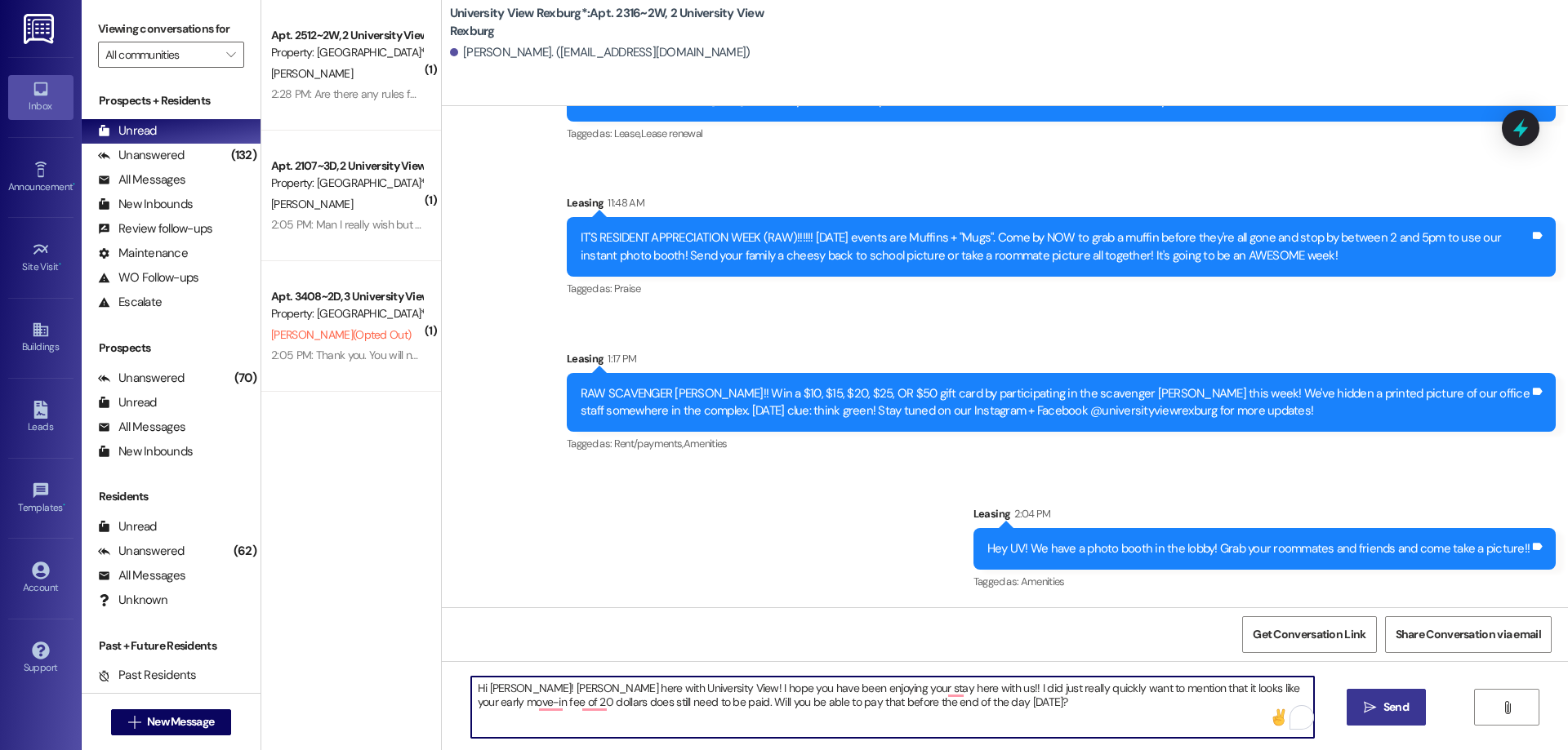
drag, startPoint x: 462, startPoint y: 685, endPoint x: 887, endPoint y: 697, distance: 425.2
click at [960, 709] on textarea "Hi [PERSON_NAME]! [PERSON_NAME] here with University View! I hope you have been…" at bounding box center [892, 707] width 843 height 61
type textarea "Hi [PERSON_NAME]! [PERSON_NAME] here with University View! I hope you have been…"
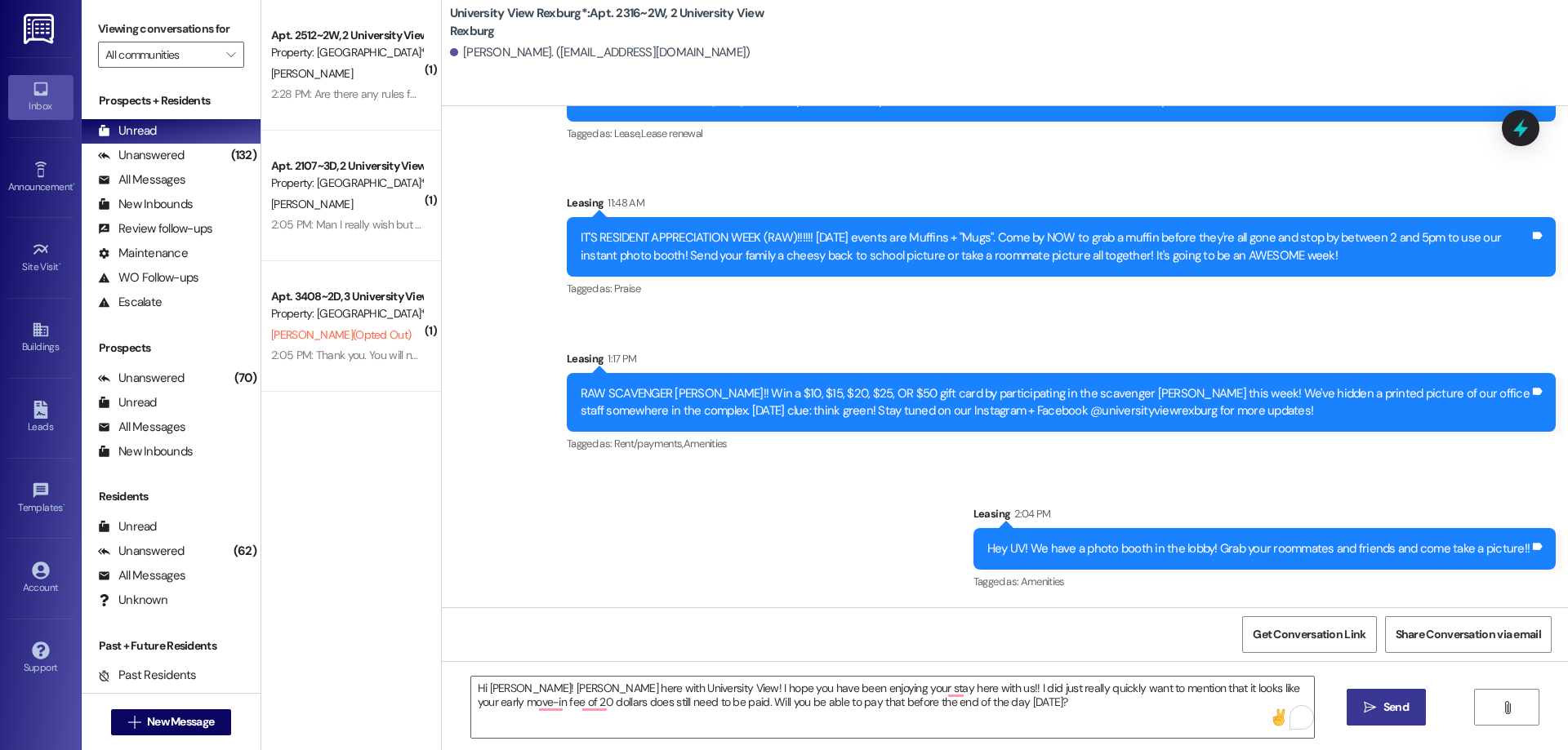
click at [1388, 703] on span "Send" at bounding box center [1396, 707] width 25 height 17
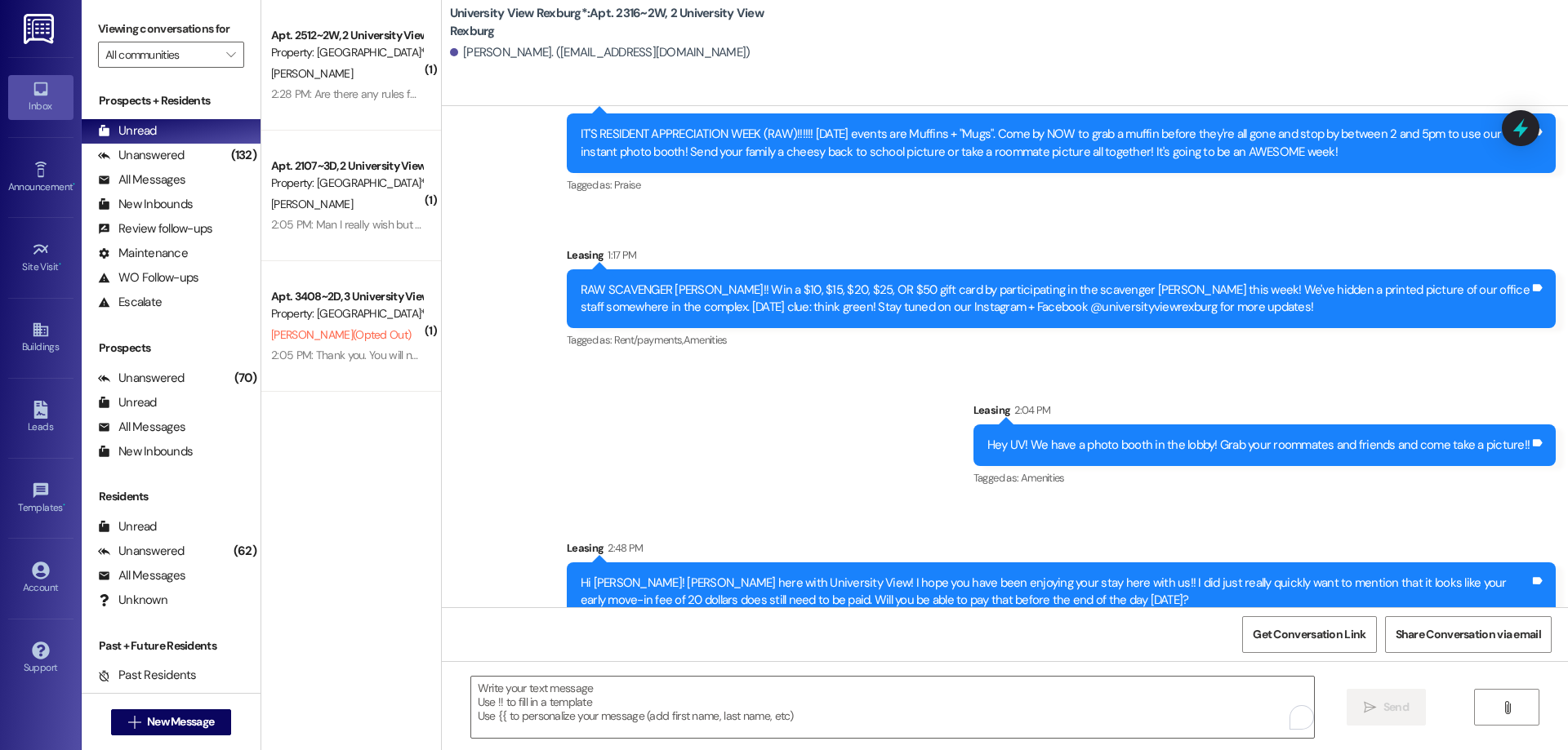
scroll to position [685, 0]
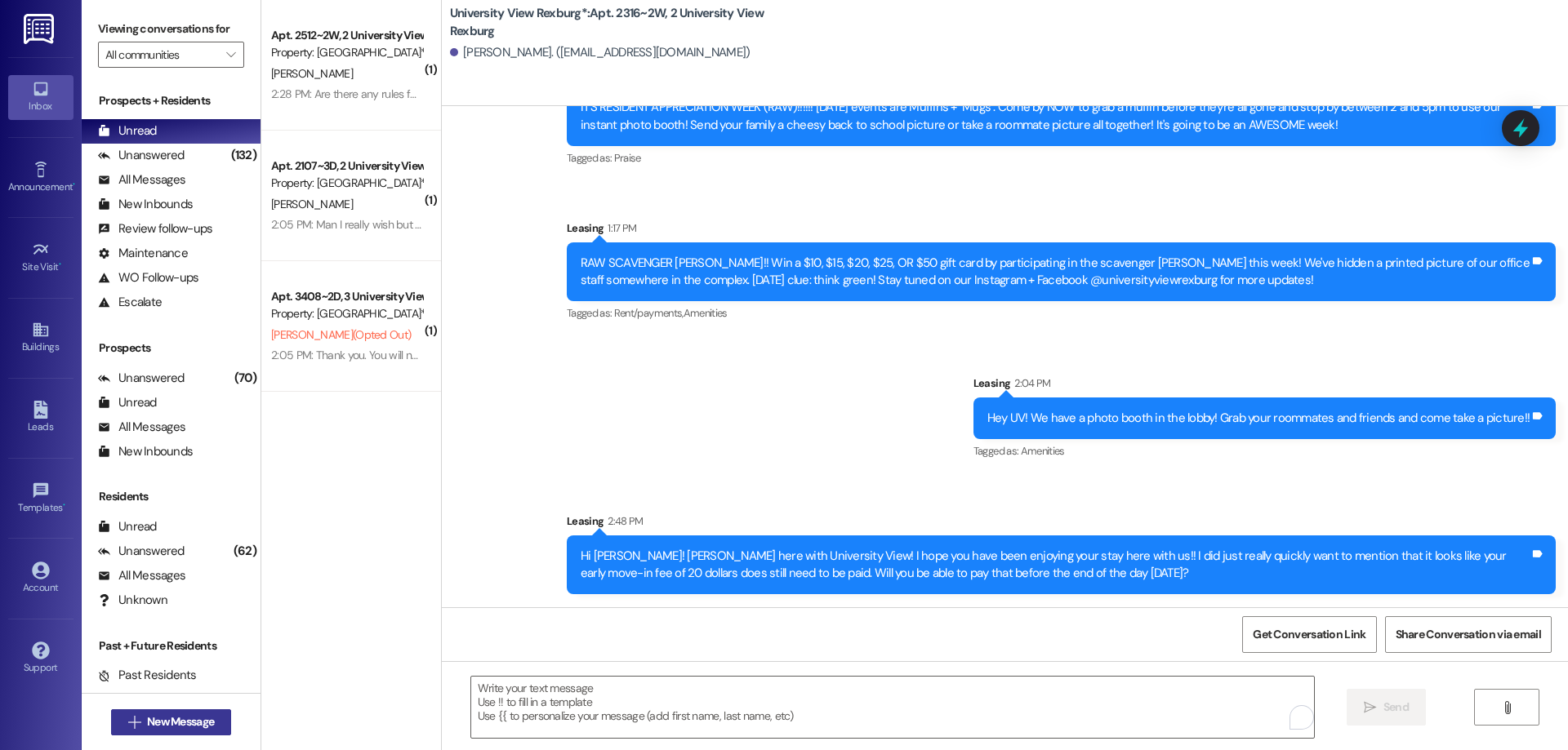
click at [165, 720] on span "New Message" at bounding box center [180, 721] width 67 height 17
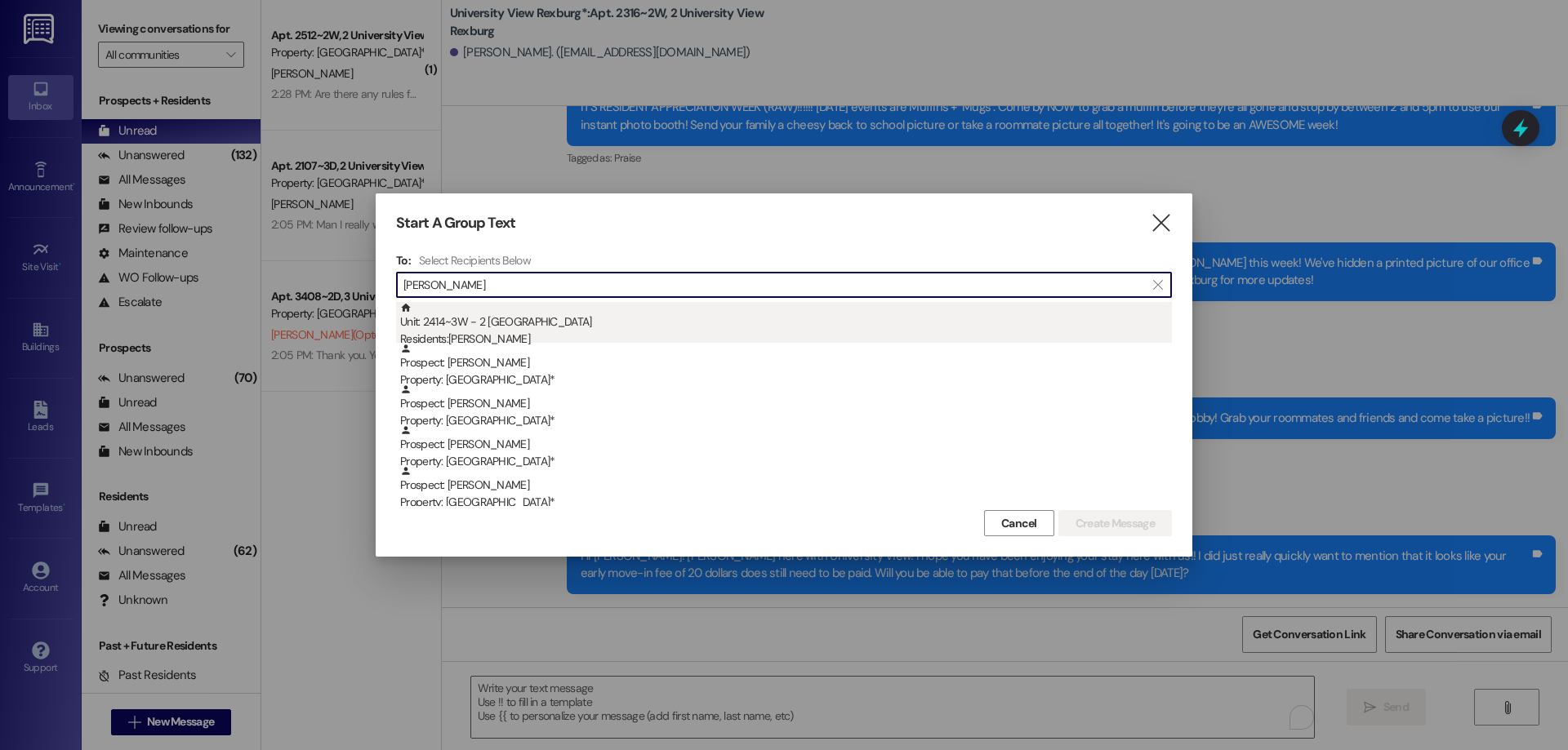
type input "[PERSON_NAME]"
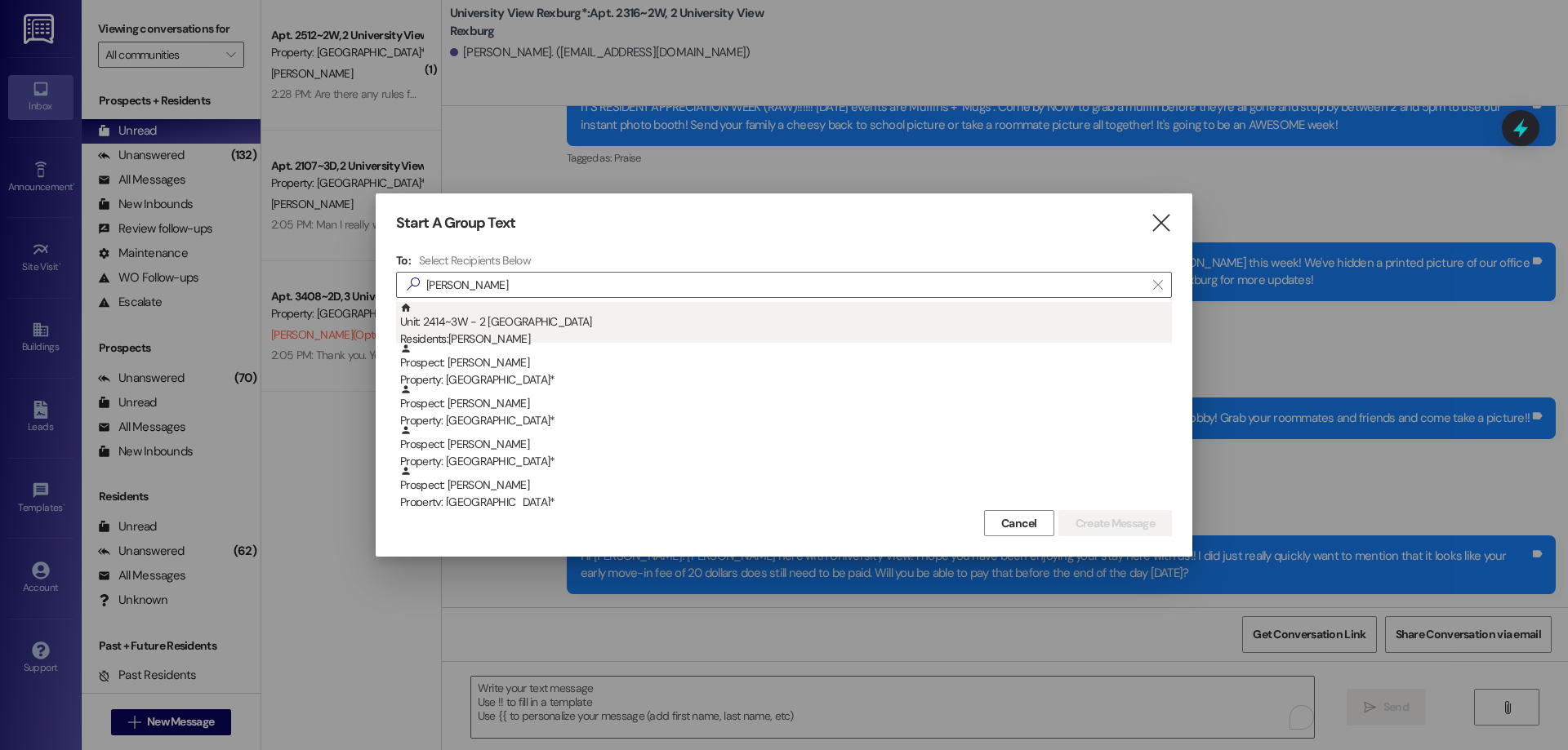
click at [509, 329] on div "Unit: 2414~3W - 2 University View Rexburg Residents: [PERSON_NAME]" at bounding box center [786, 325] width 772 height 47
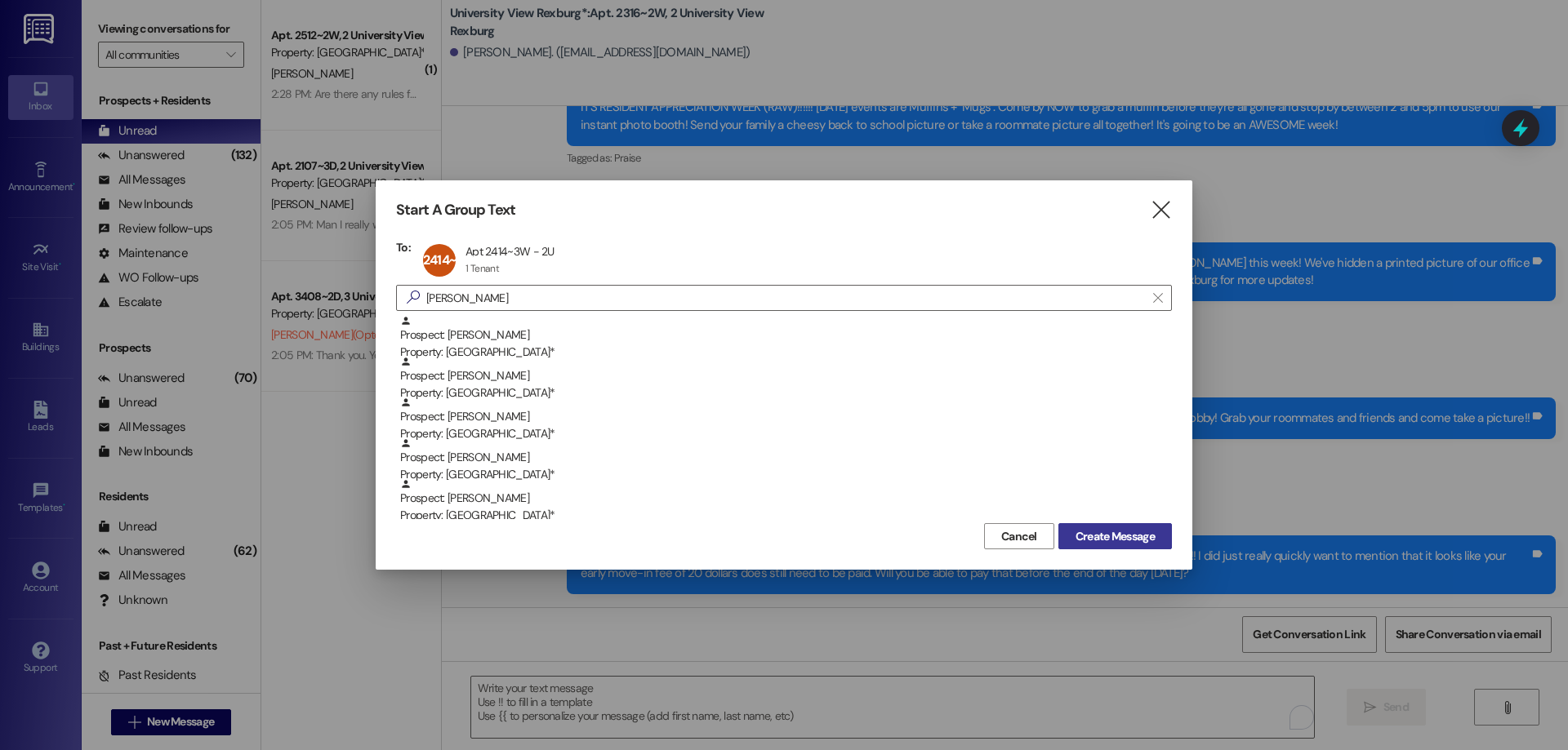
click at [1113, 538] on span "Create Message" at bounding box center [1115, 536] width 79 height 17
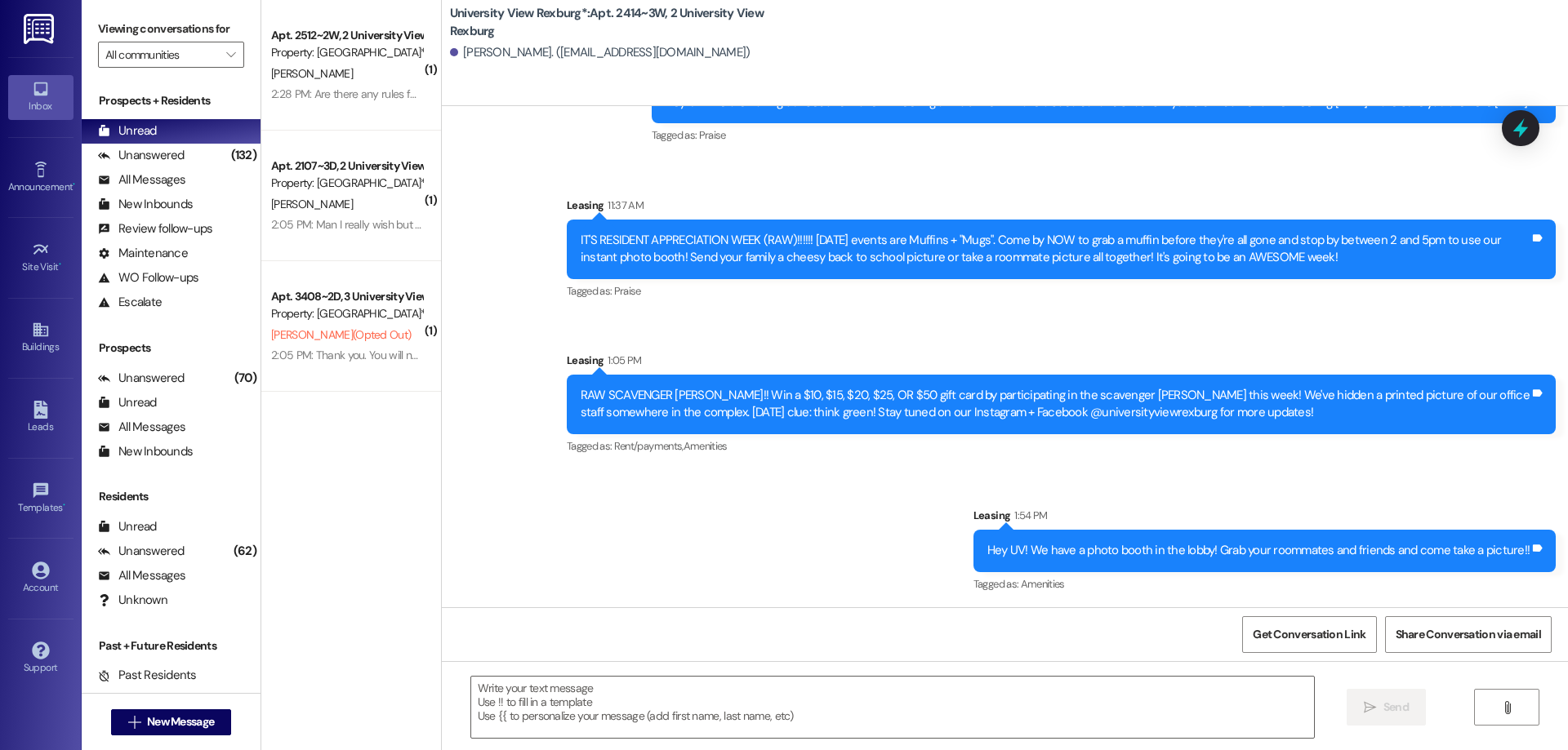
scroll to position [3663, 0]
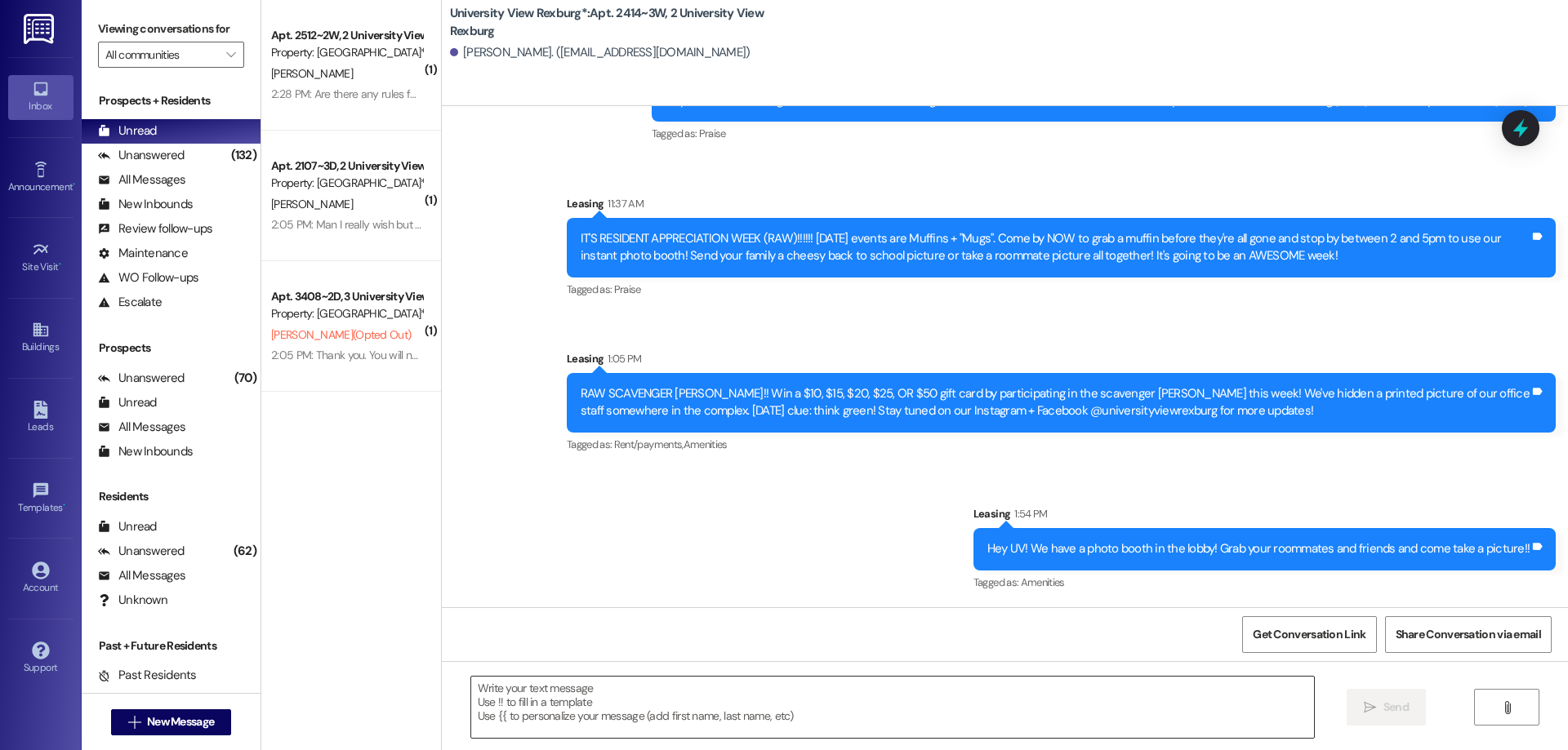
click at [638, 691] on textarea at bounding box center [892, 707] width 843 height 61
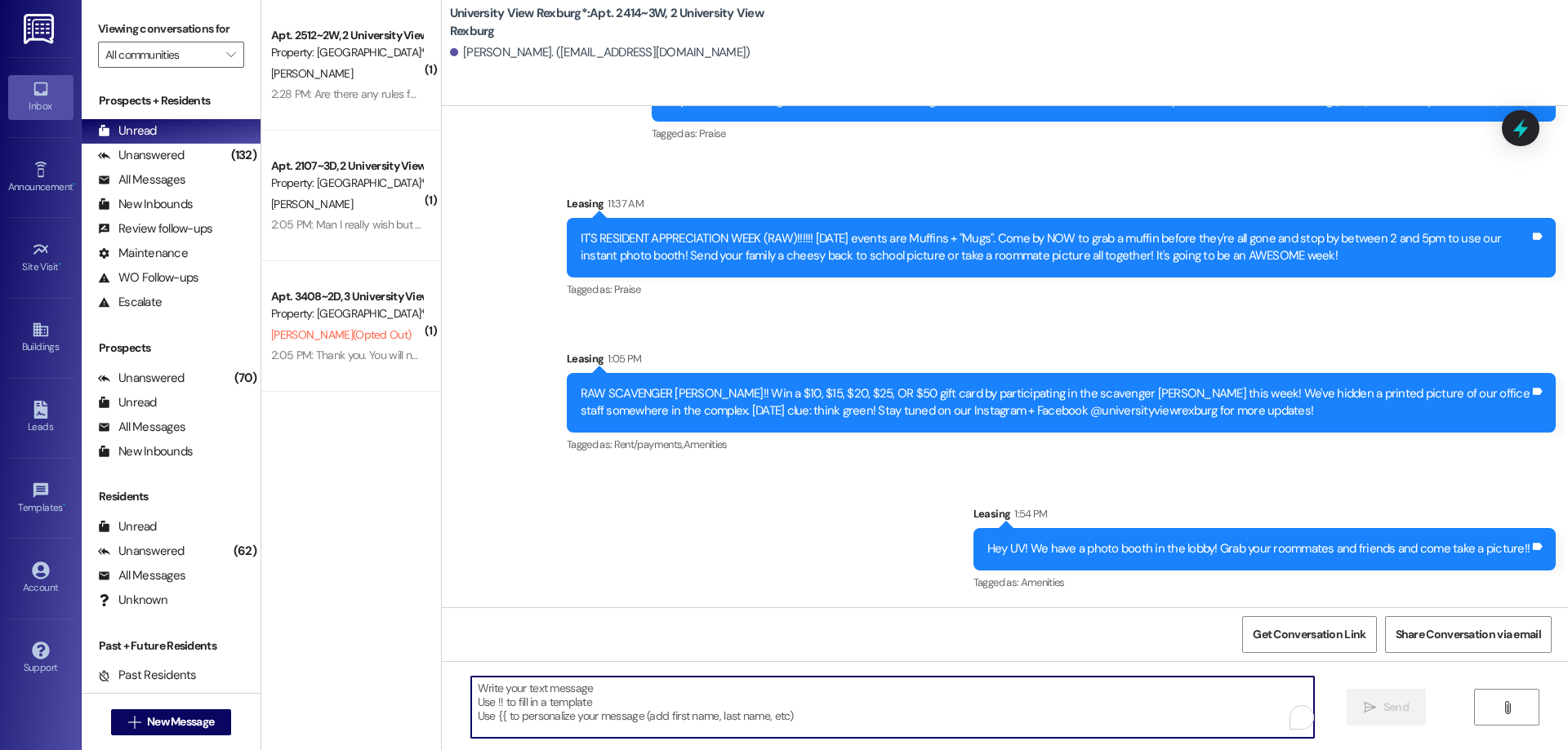
paste textarea "Hi [PERSON_NAME]! [PERSON_NAME] here with University View! I hope you have been…"
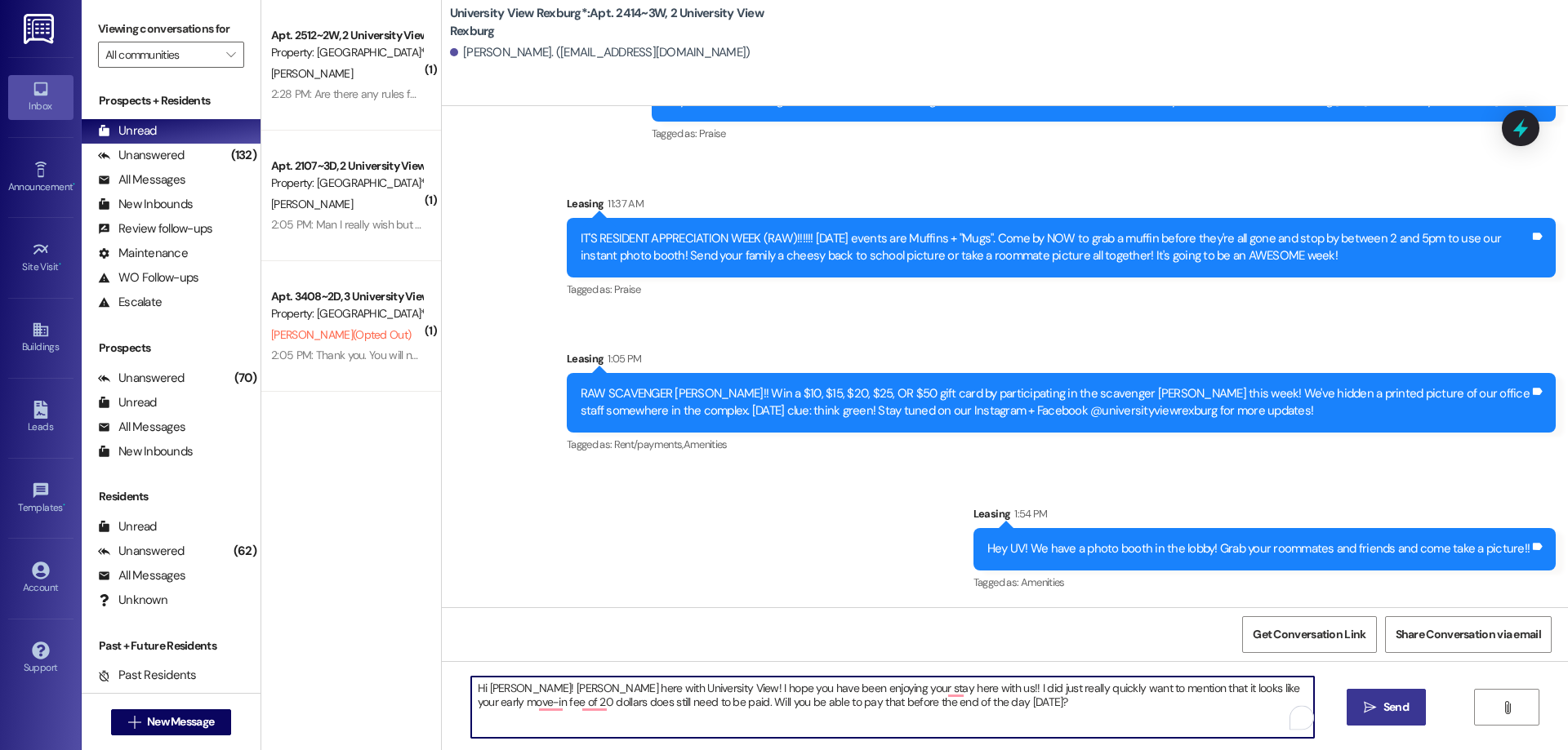
click at [513, 687] on textarea "Hi [PERSON_NAME]! [PERSON_NAME] here with University View! I hope you have been…" at bounding box center [892, 707] width 843 height 61
type textarea "Hi [PERSON_NAME]! Hailey here with University View! I hope you have been enjoyi…"
click at [1387, 700] on span "Send" at bounding box center [1396, 707] width 25 height 17
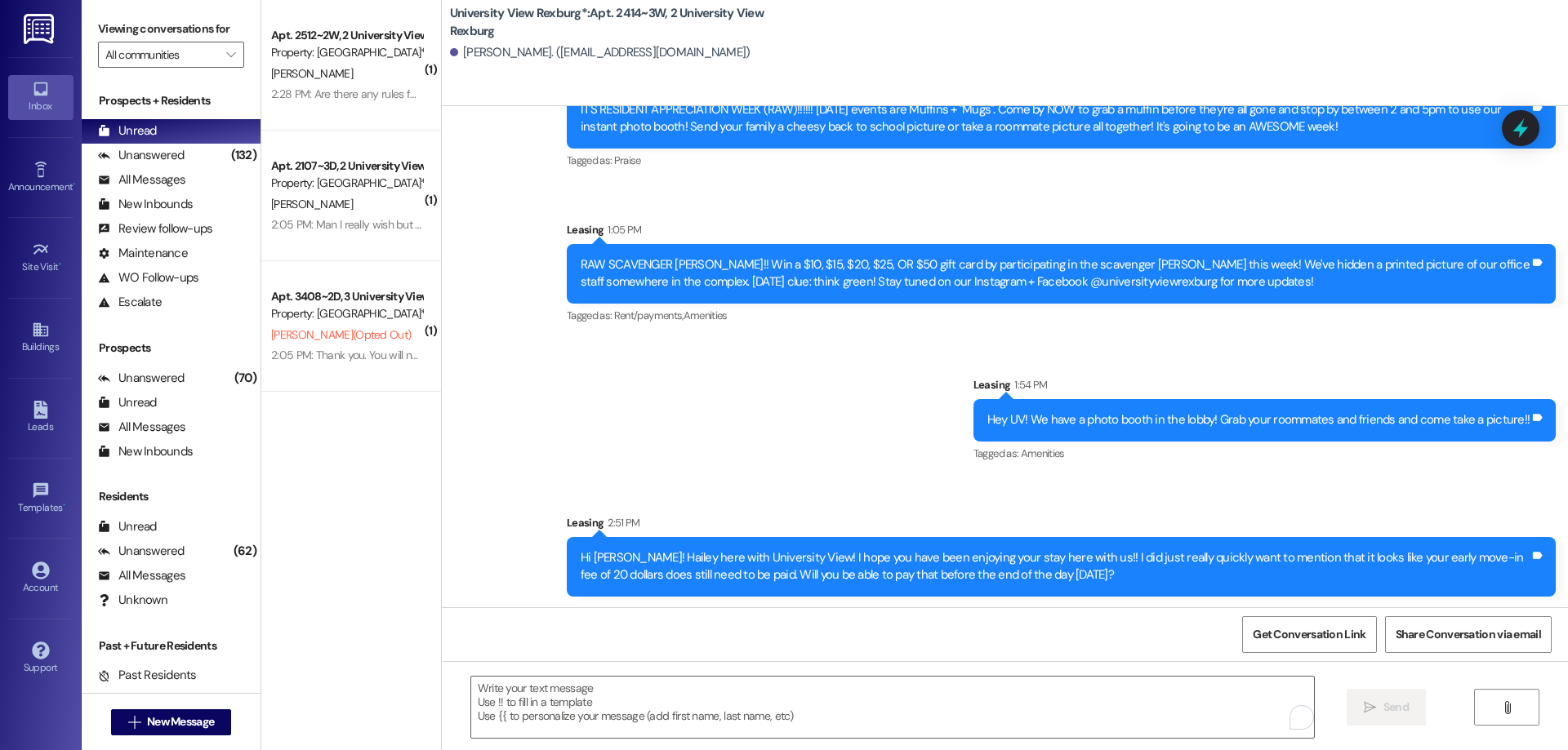
scroll to position [3795, 0]
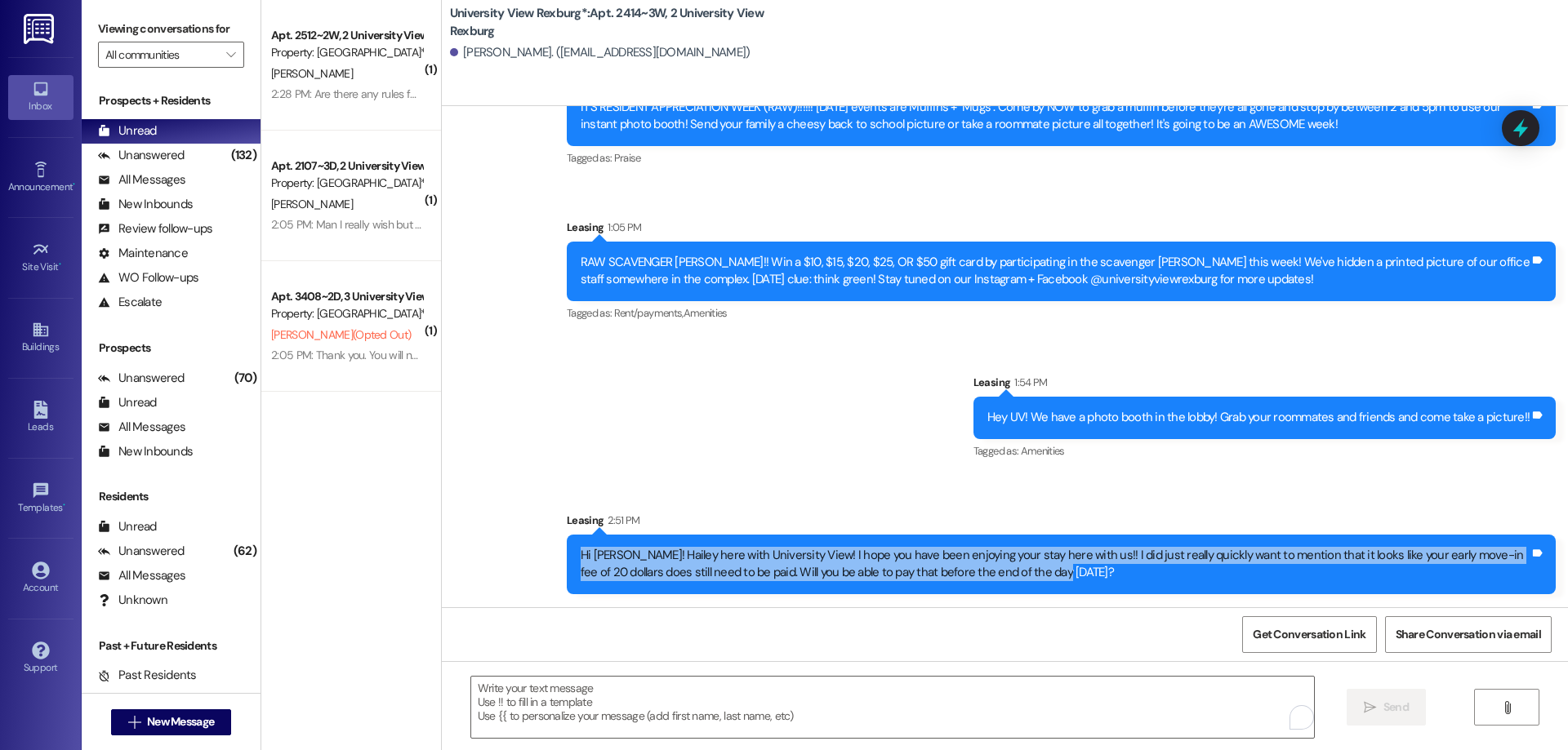
drag, startPoint x: 566, startPoint y: 553, endPoint x: 1003, endPoint y: 578, distance: 437.7
click at [1024, 578] on div "Hi [PERSON_NAME]! Hailey here with University View! I hope you have been enjoyi…" at bounding box center [1061, 564] width 989 height 60
copy div "Hi [PERSON_NAME]! Hailey here with University View! I hope you have been enjoyi…"
click at [158, 721] on span "New Message" at bounding box center [180, 721] width 67 height 17
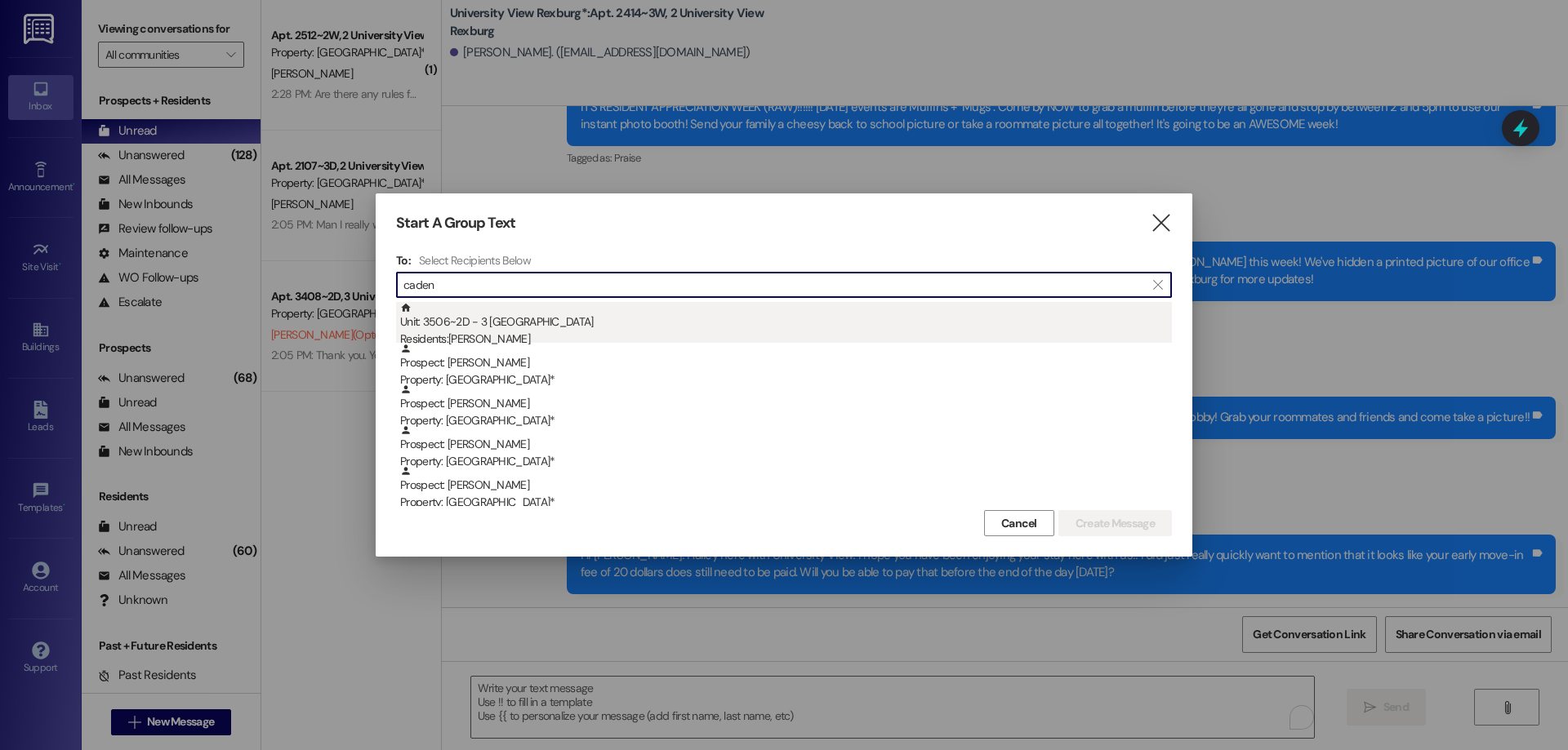
type input "caden"
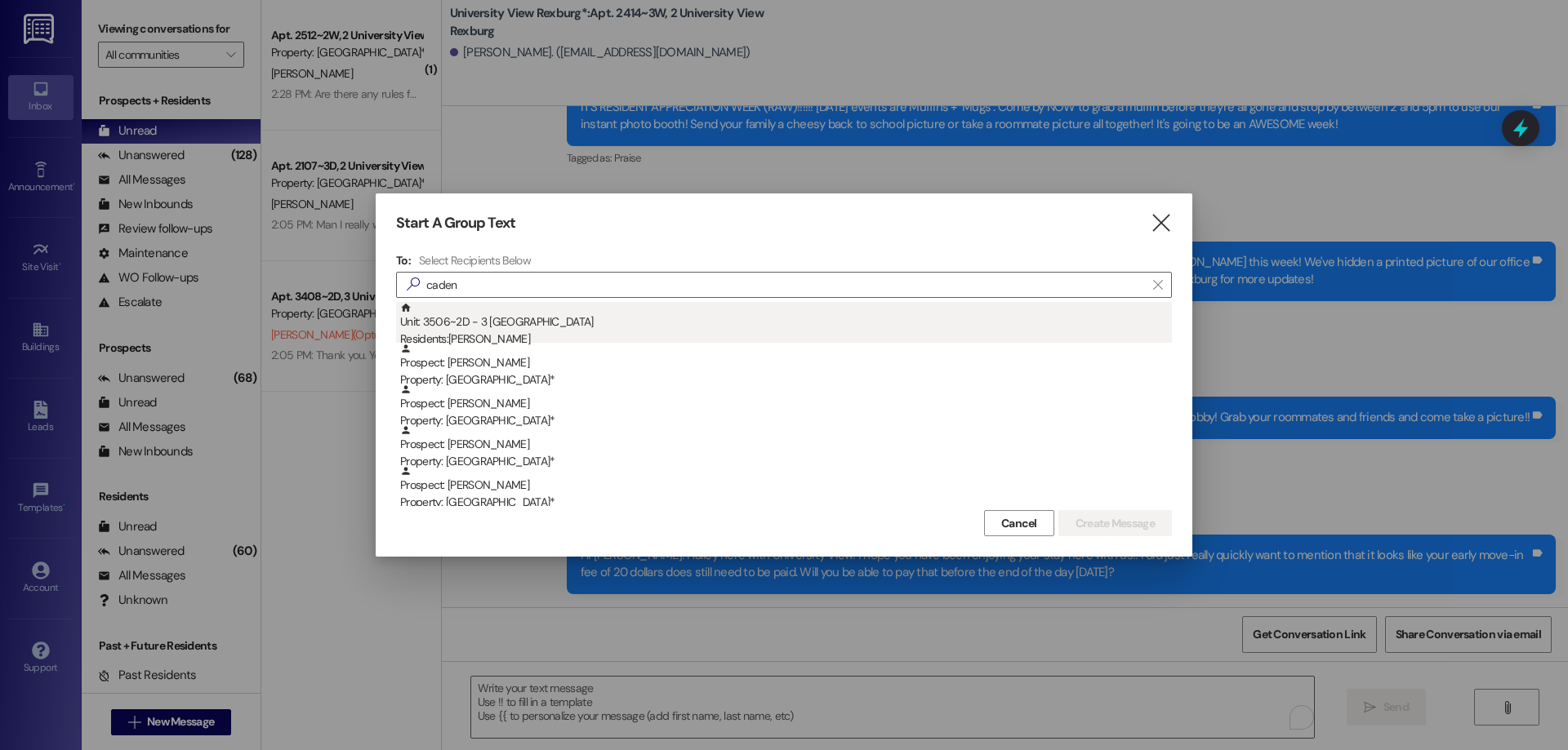
click at [522, 333] on div "Residents: [PERSON_NAME]" at bounding box center [786, 338] width 772 height 17
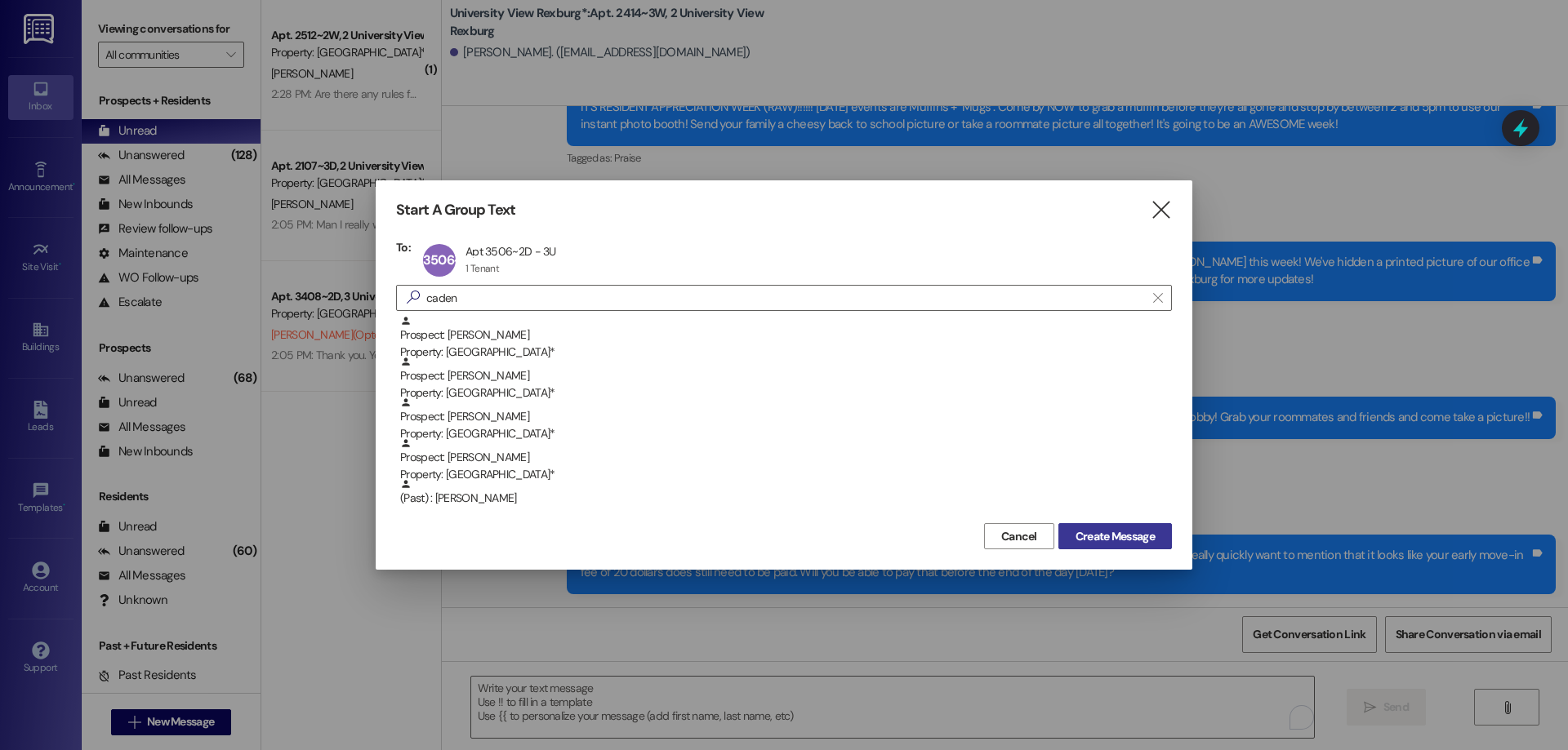
click at [1131, 540] on span "Create Message" at bounding box center [1115, 536] width 79 height 17
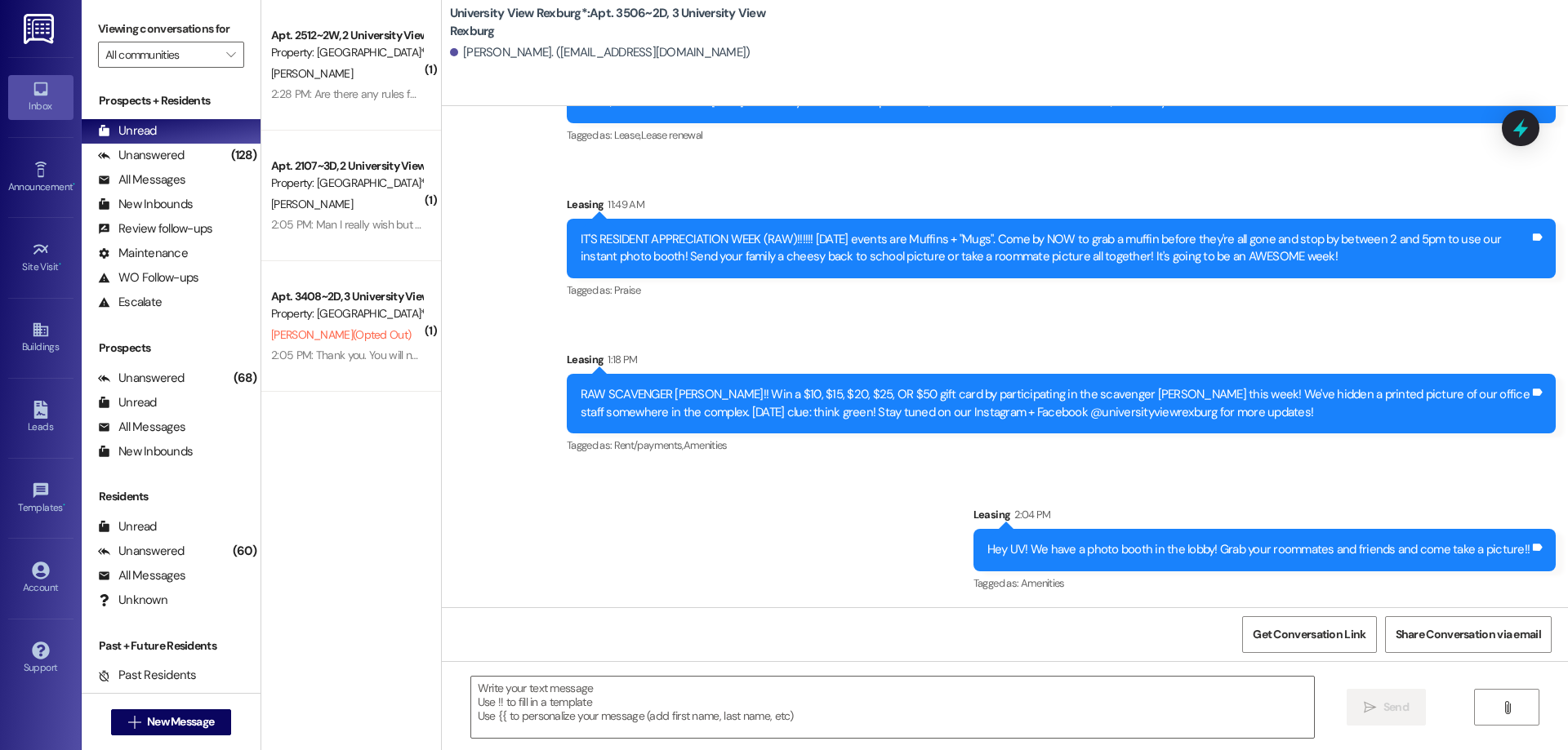
scroll to position [1308, 0]
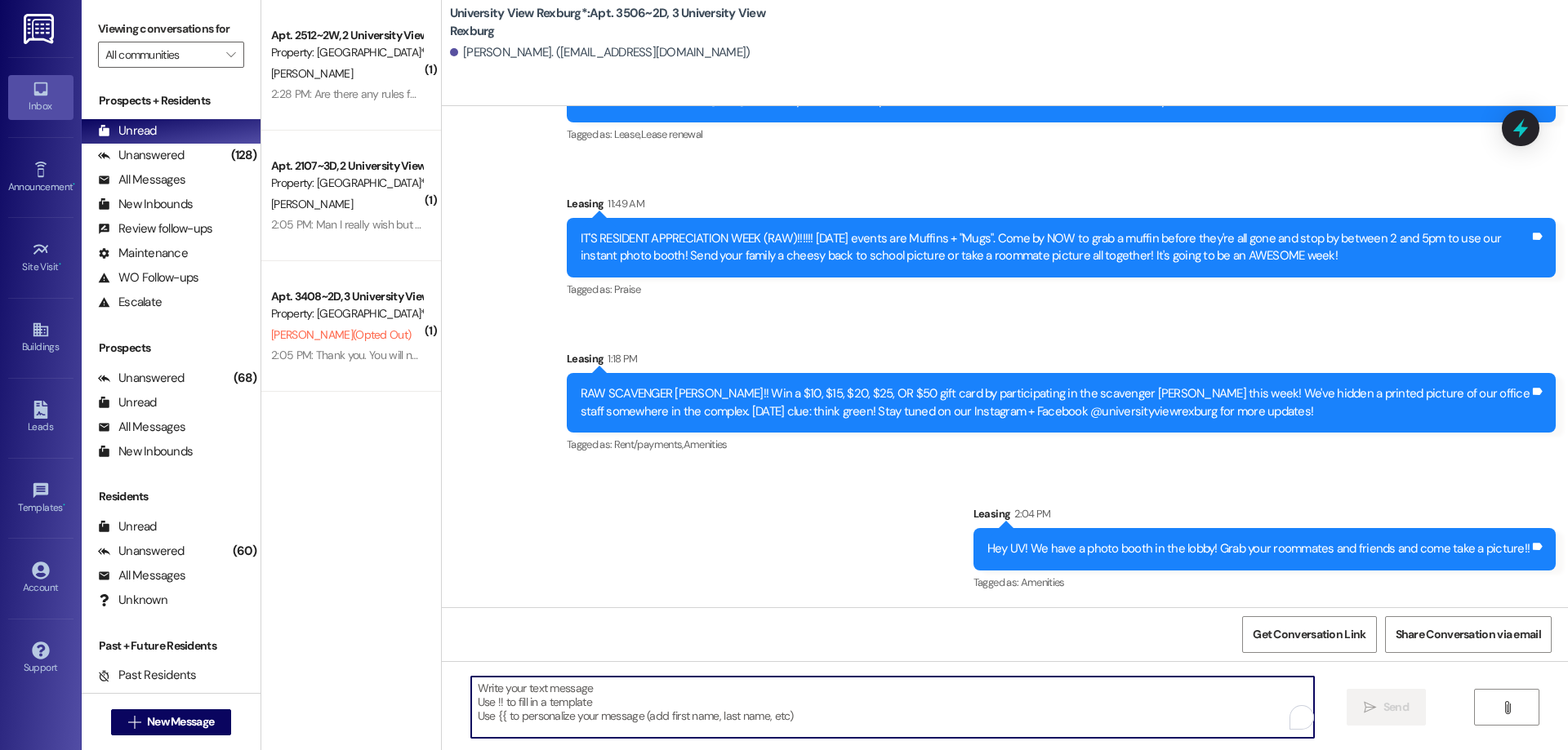
click at [523, 698] on textarea "To enrich screen reader interactions, please activate Accessibility in Grammarl…" at bounding box center [892, 707] width 843 height 61
paste textarea "Hi [PERSON_NAME]! Hailey here with University View! I hope you have been enjoyi…"
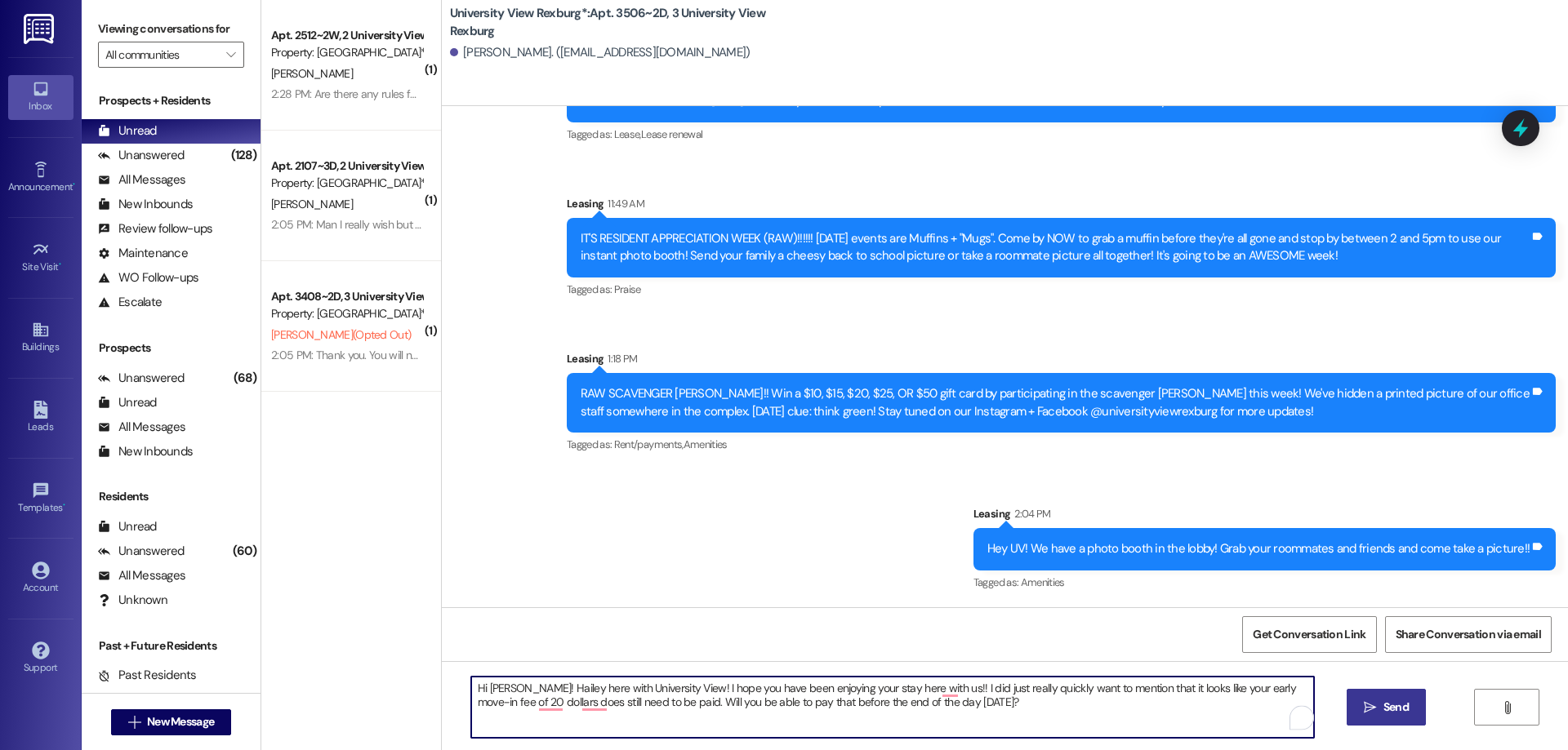
click at [510, 684] on textarea "Hi [PERSON_NAME]! Hailey here with University View! I hope you have been enjoyi…" at bounding box center [892, 707] width 843 height 61
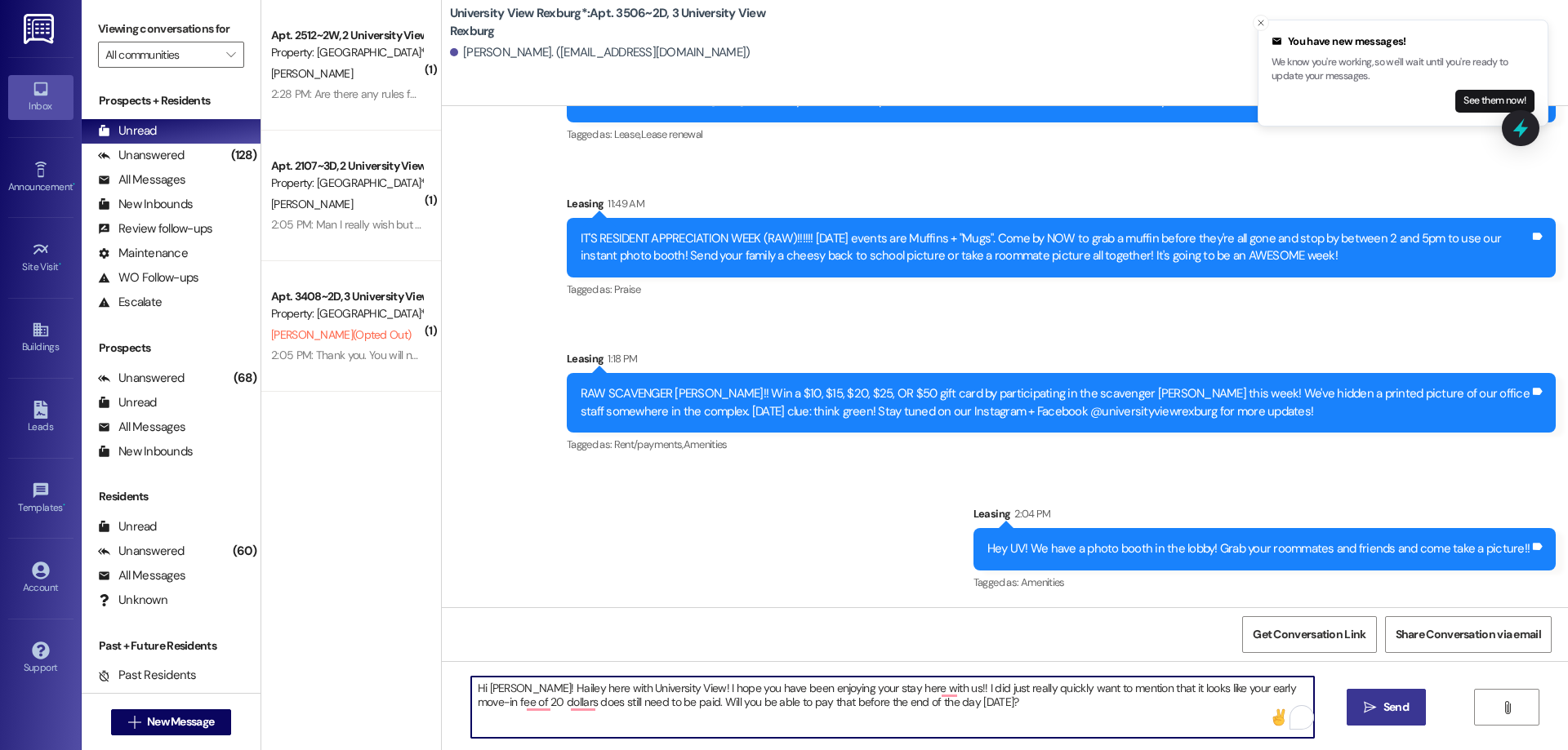
type textarea "Hi [PERSON_NAME]! Hailey here with University View! I hope you have been enjoyi…"
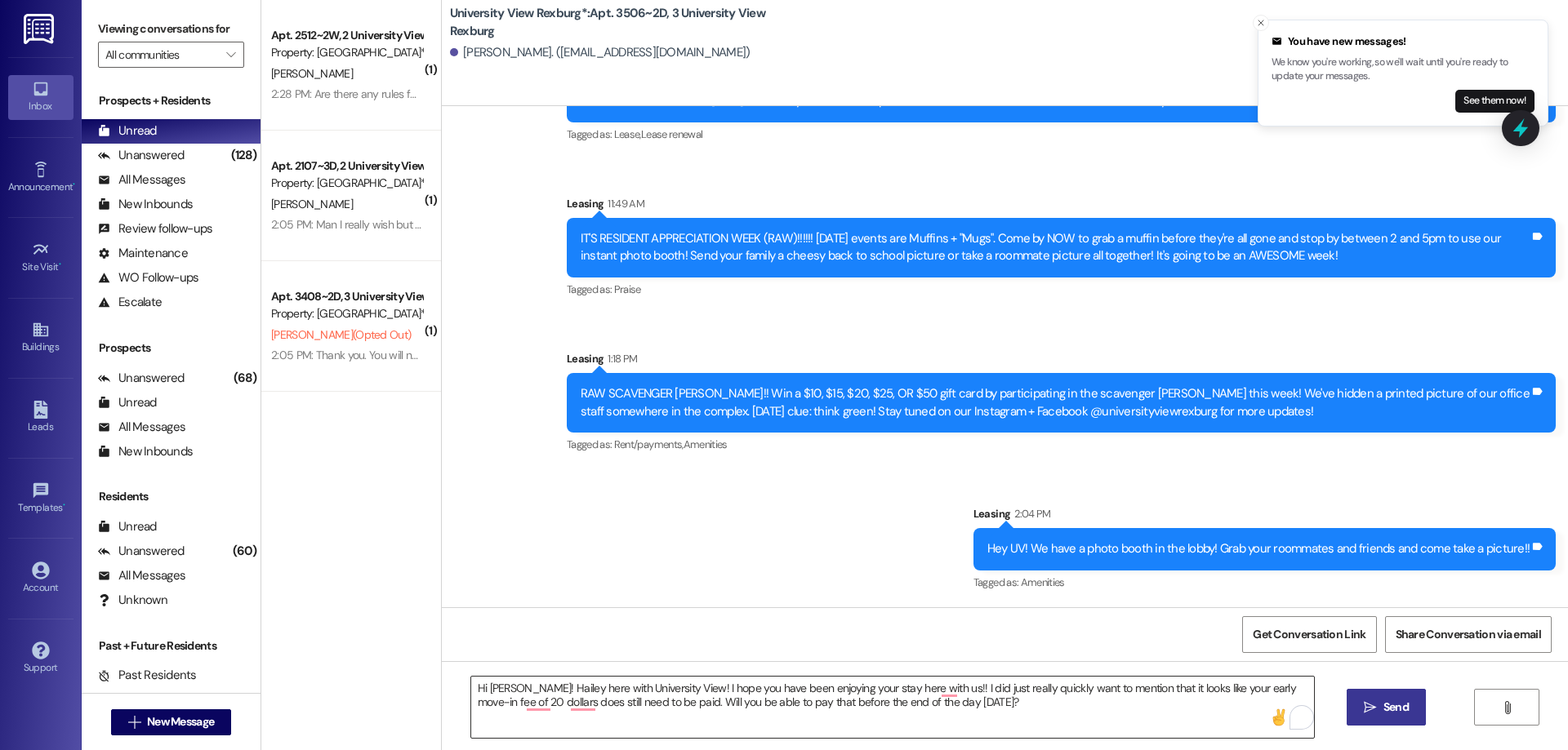
drag, startPoint x: 458, startPoint y: 684, endPoint x: 500, endPoint y: 683, distance: 42.0
click at [500, 683] on div "Hi [PERSON_NAME]! Hailey here with University View! I hope you have been enjoyi…" at bounding box center [892, 707] width 844 height 63
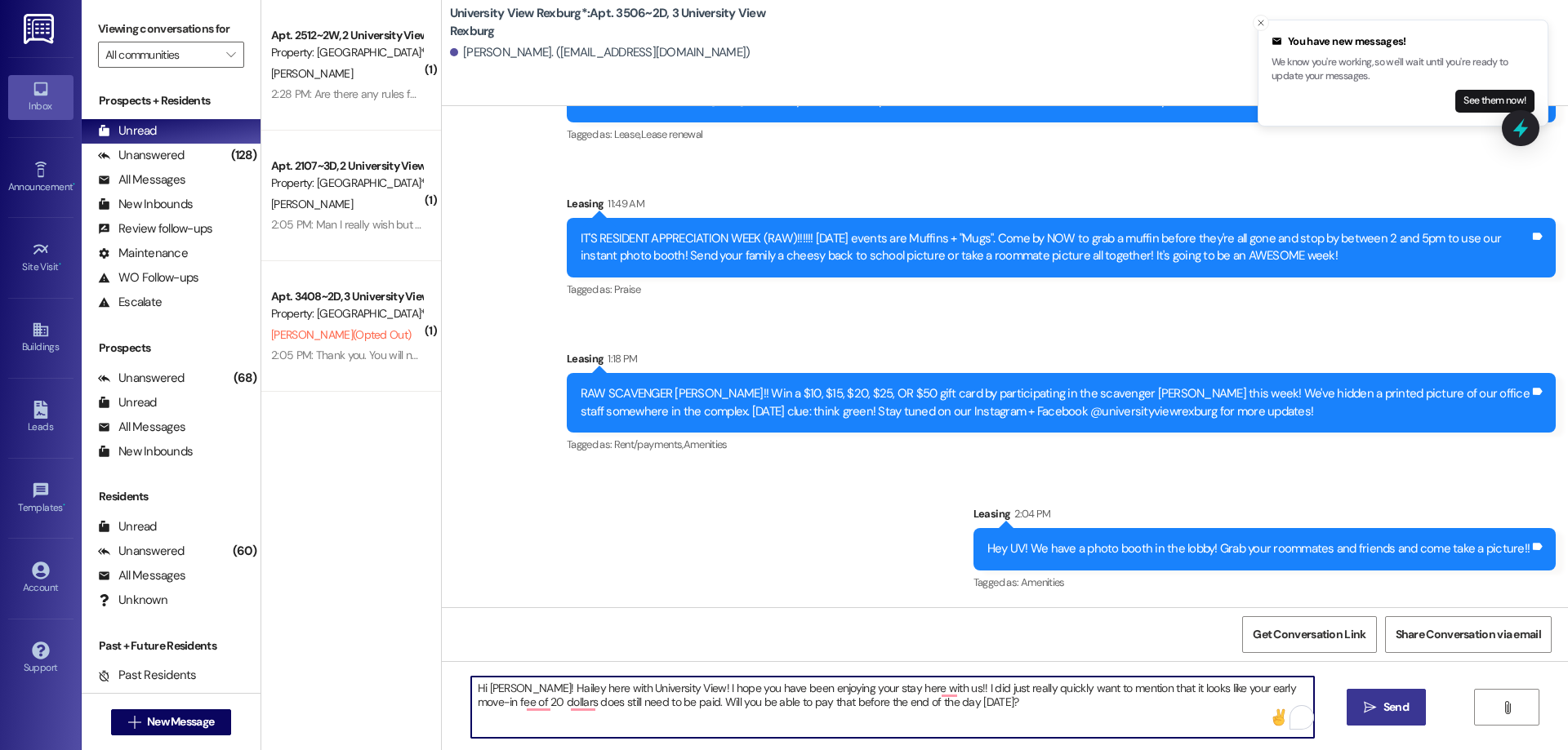
drag, startPoint x: 466, startPoint y: 689, endPoint x: 976, endPoint y: 757, distance: 514.5
click at [976, 749] on html "You have new messages! We know you're working, so we'll wait until you're ready…" at bounding box center [784, 375] width 1568 height 750
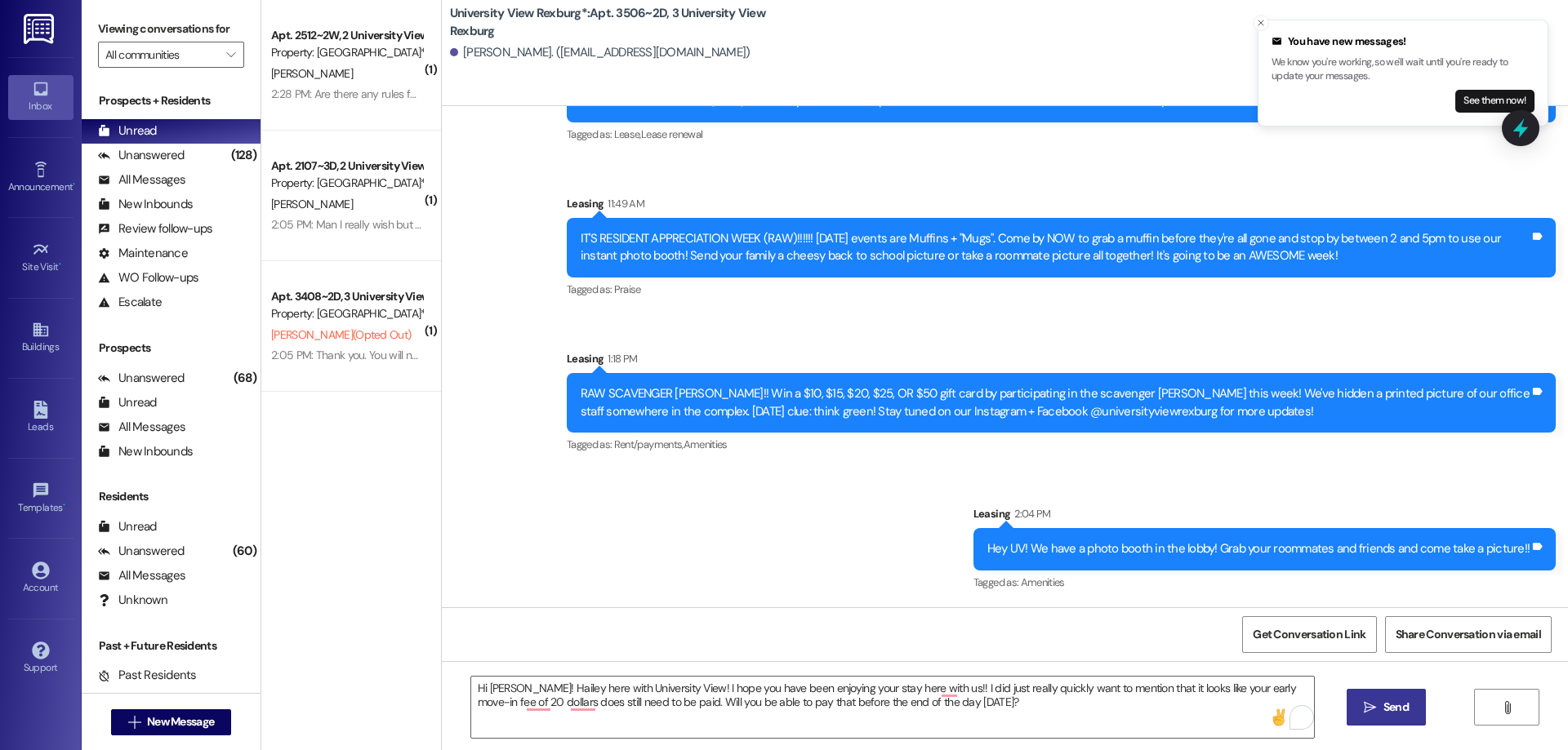
click at [1402, 710] on span "Send" at bounding box center [1396, 707] width 25 height 17
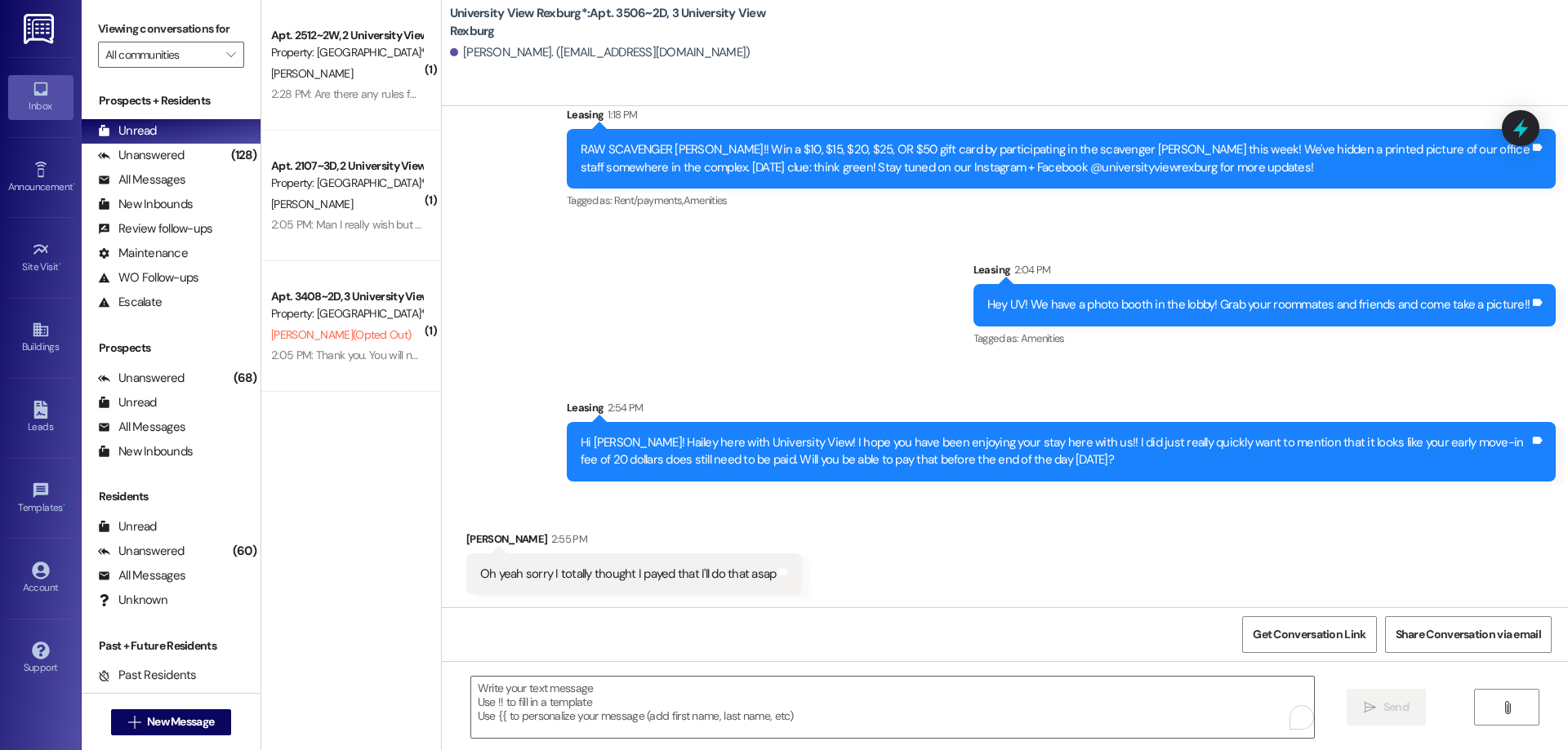
scroll to position [1553, 0]
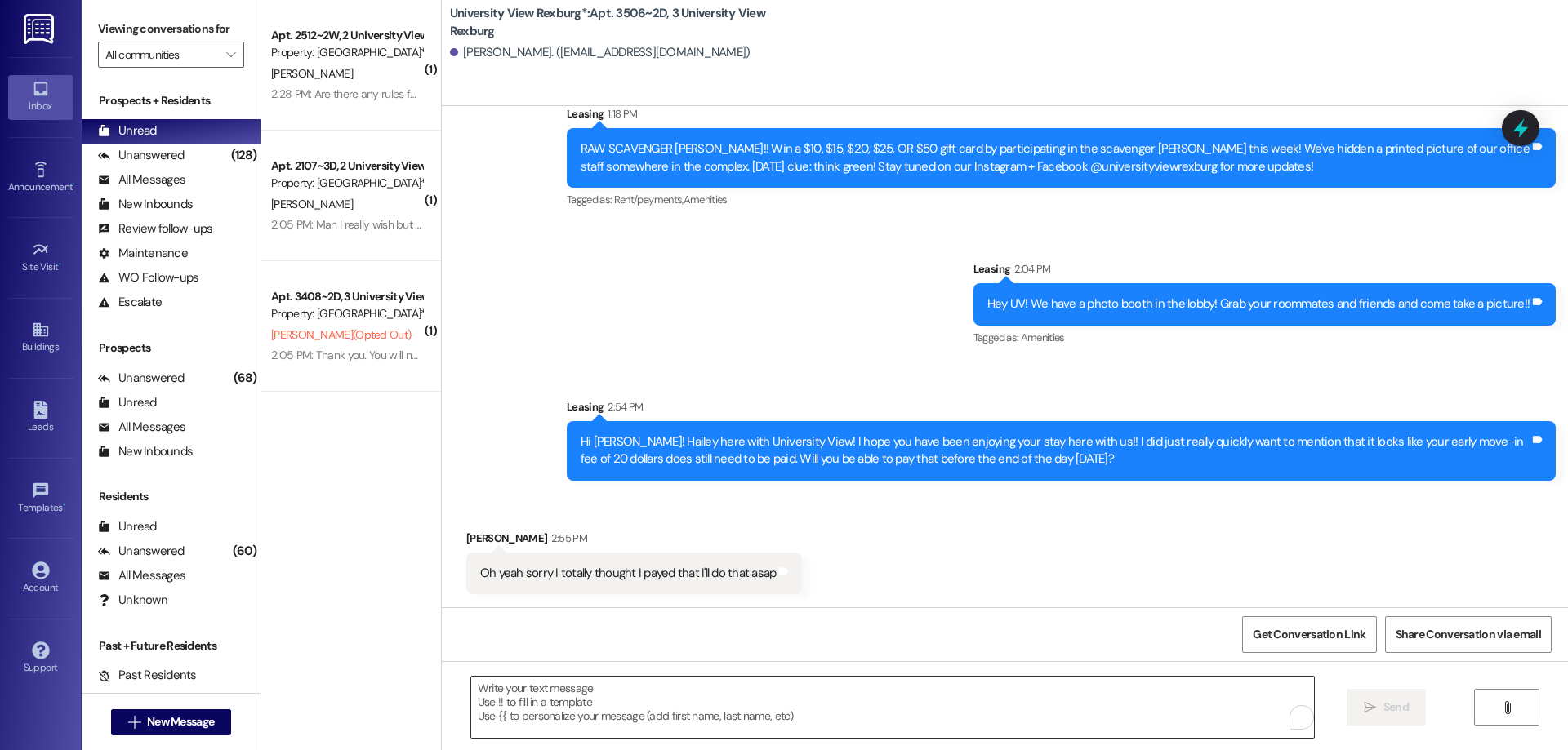
click at [600, 690] on textarea "To enrich screen reader interactions, please activate Accessibility in Grammarl…" at bounding box center [892, 707] width 843 height 61
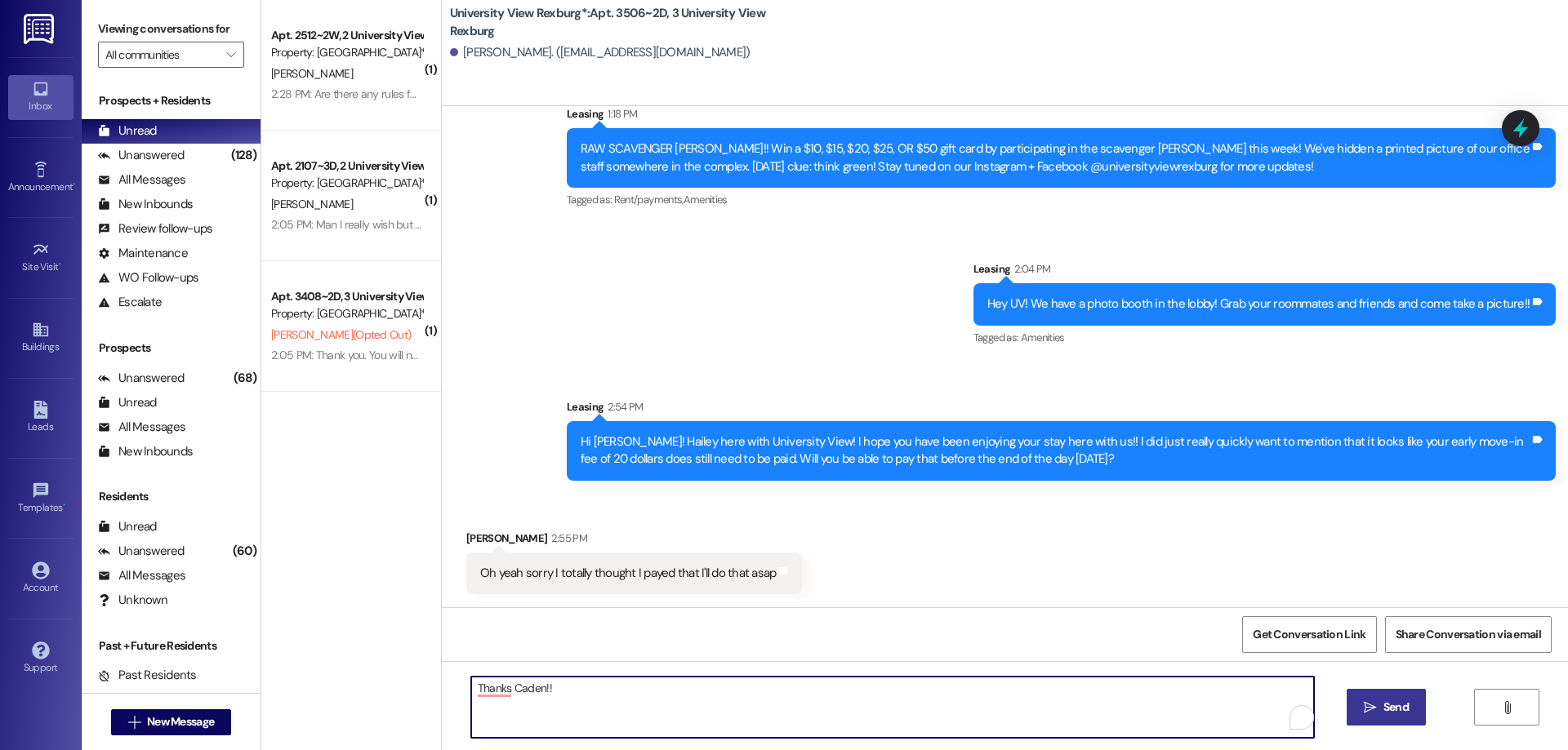
type textarea "Thanks Caden!!"
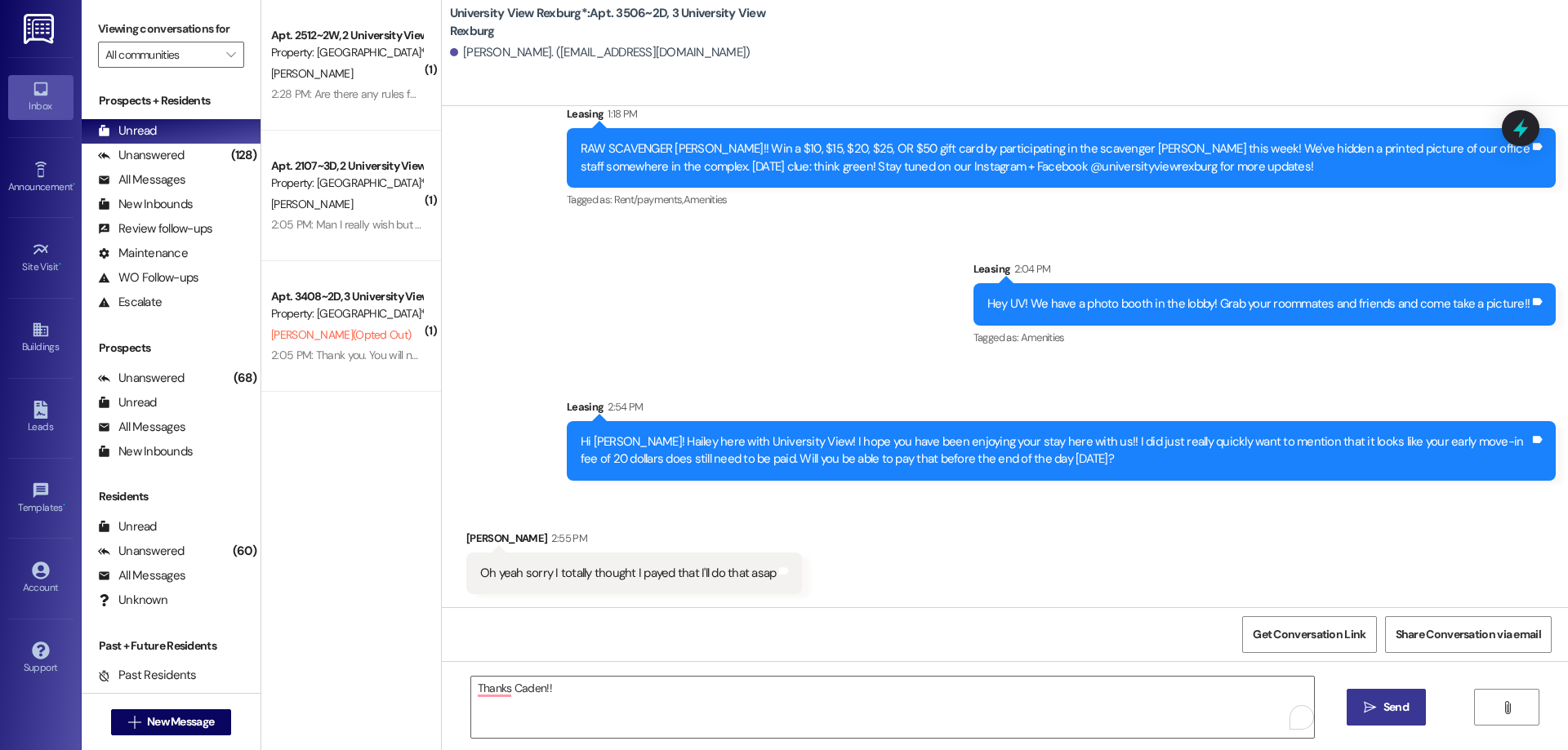
click at [1393, 712] on span "Send" at bounding box center [1396, 707] width 25 height 17
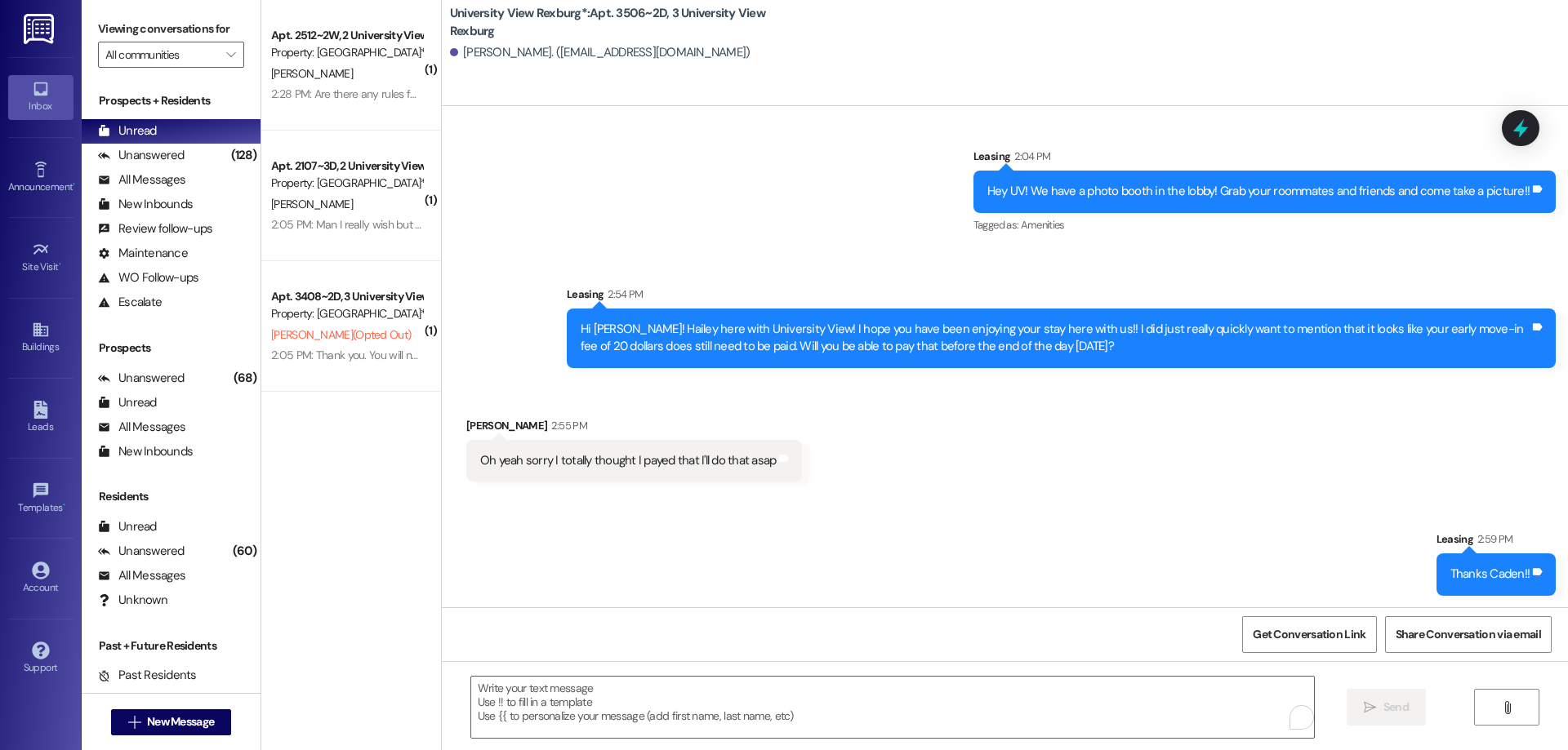
scroll to position [1667, 0]
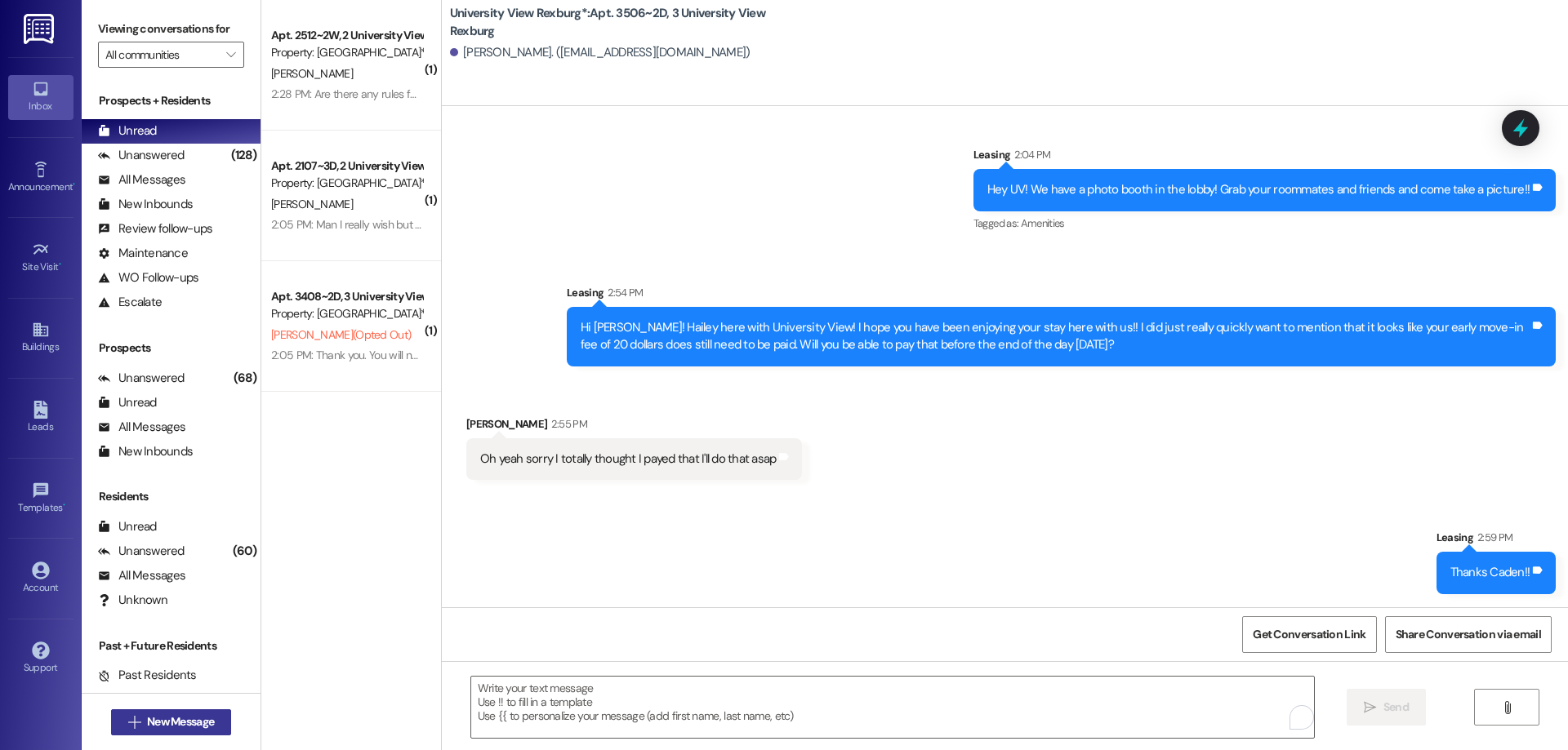
click at [151, 724] on span "New Message" at bounding box center [180, 721] width 67 height 17
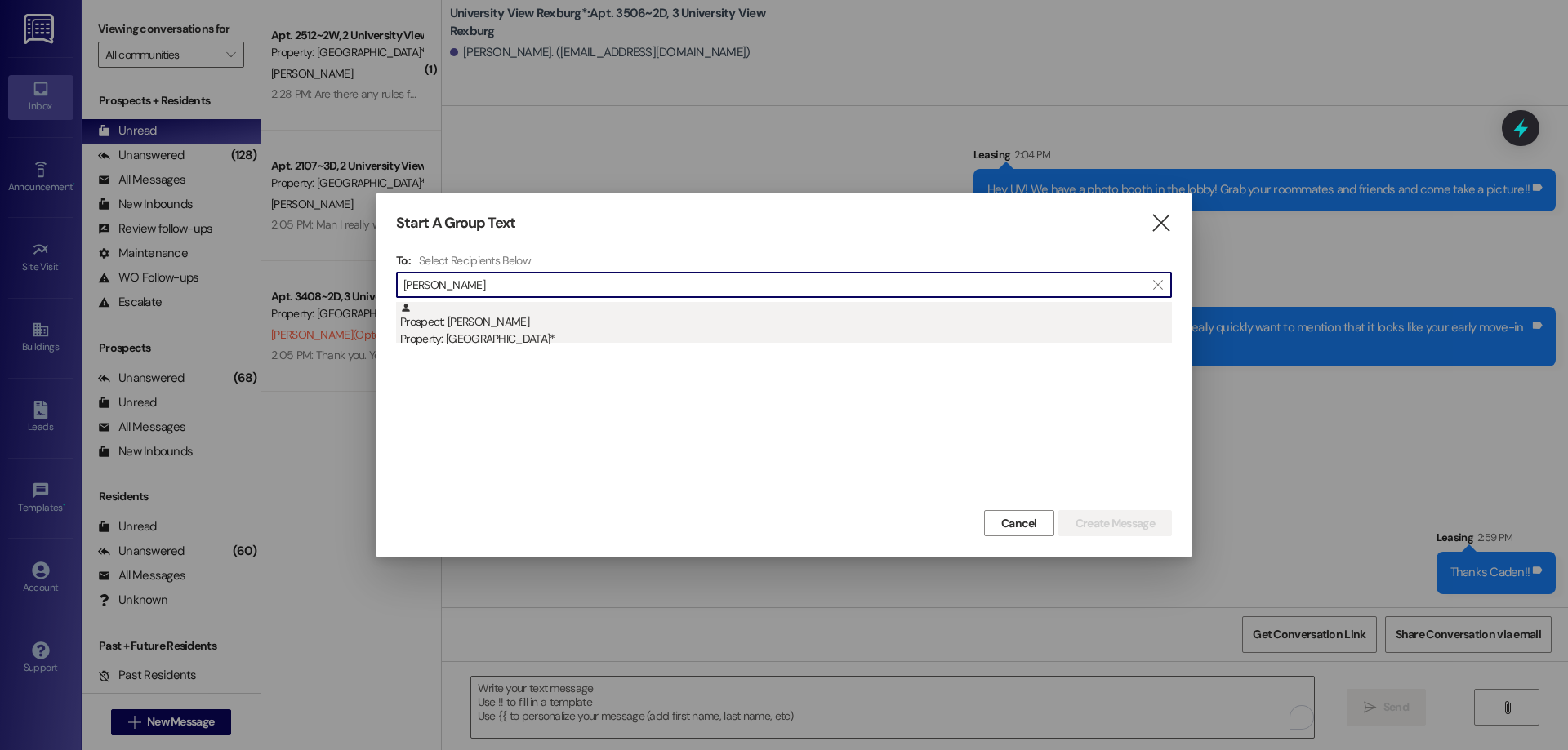
type input "[PERSON_NAME]"
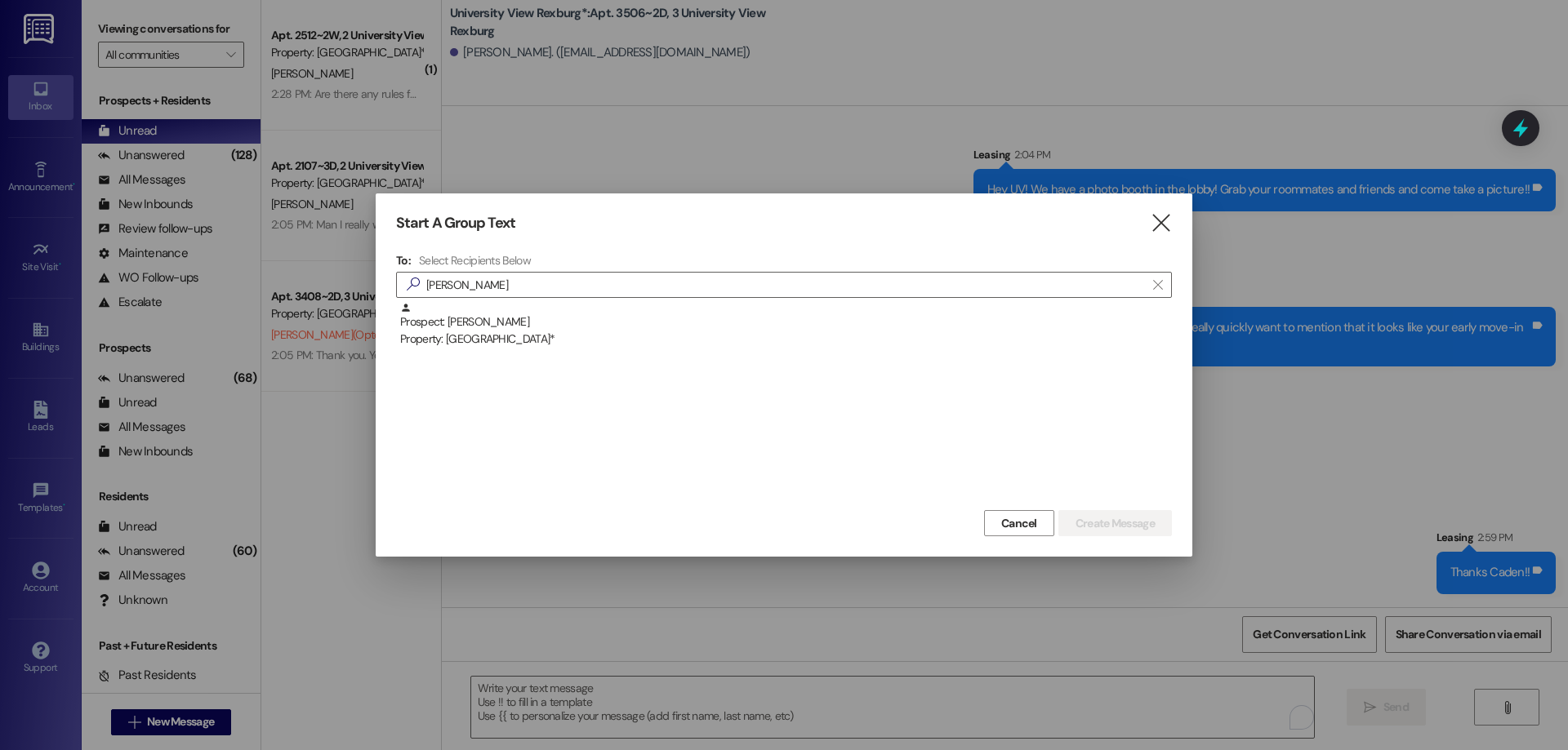
click at [450, 328] on div "Prospect: [PERSON_NAME] Property: [GEOGRAPHIC_DATA]*" at bounding box center [786, 325] width 772 height 47
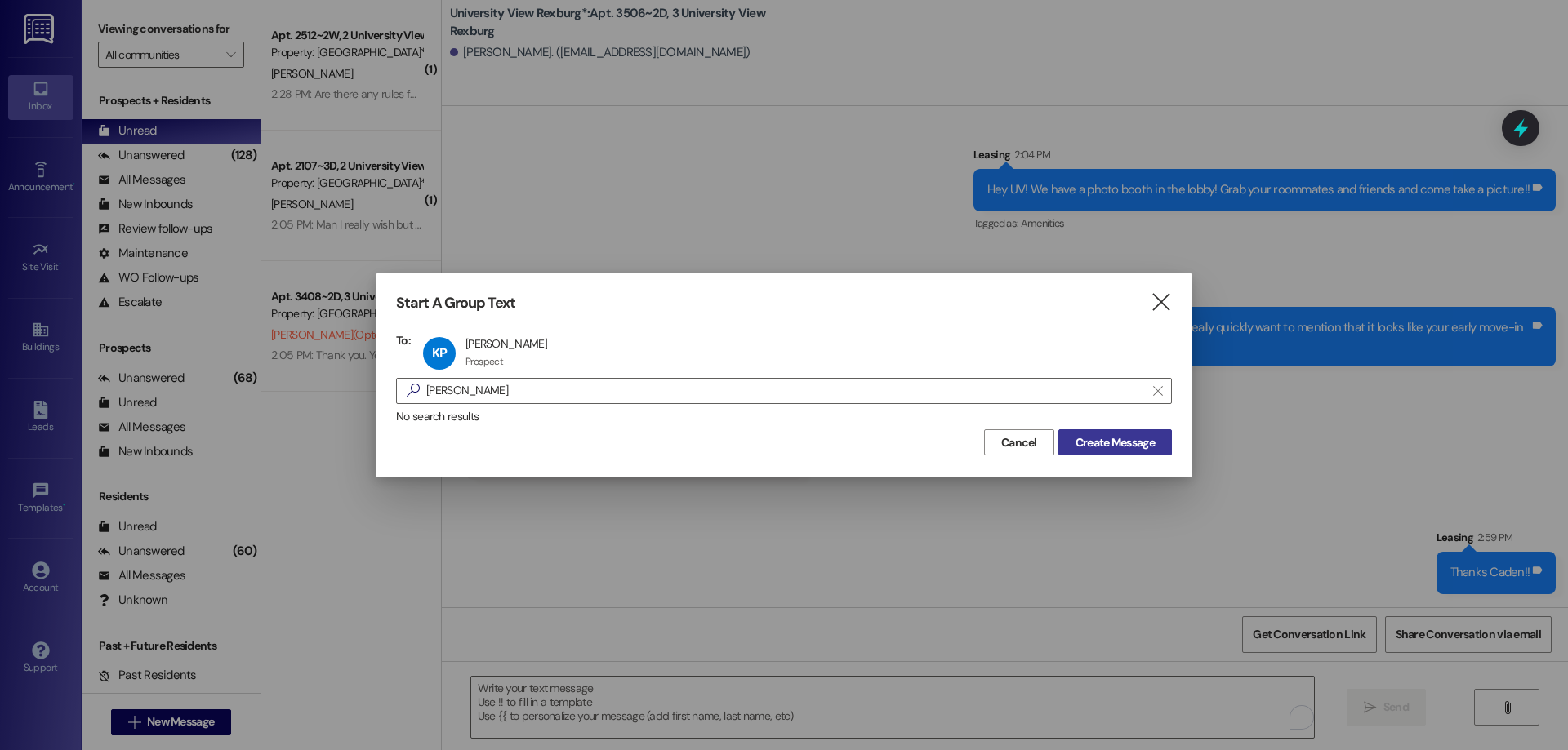
click at [1144, 445] on span "Create Message" at bounding box center [1115, 442] width 79 height 17
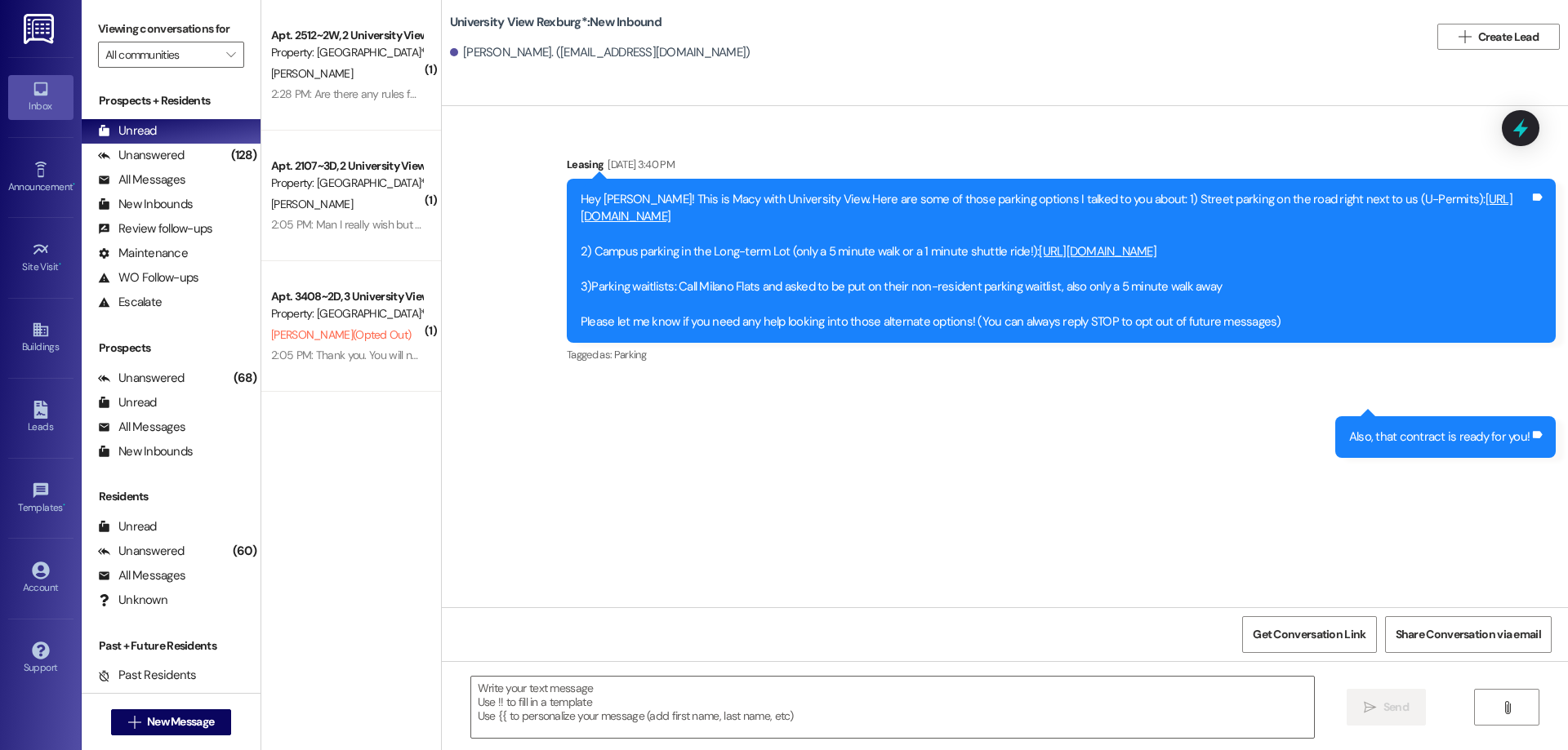
scroll to position [0, 0]
click at [681, 706] on textarea at bounding box center [892, 707] width 843 height 61
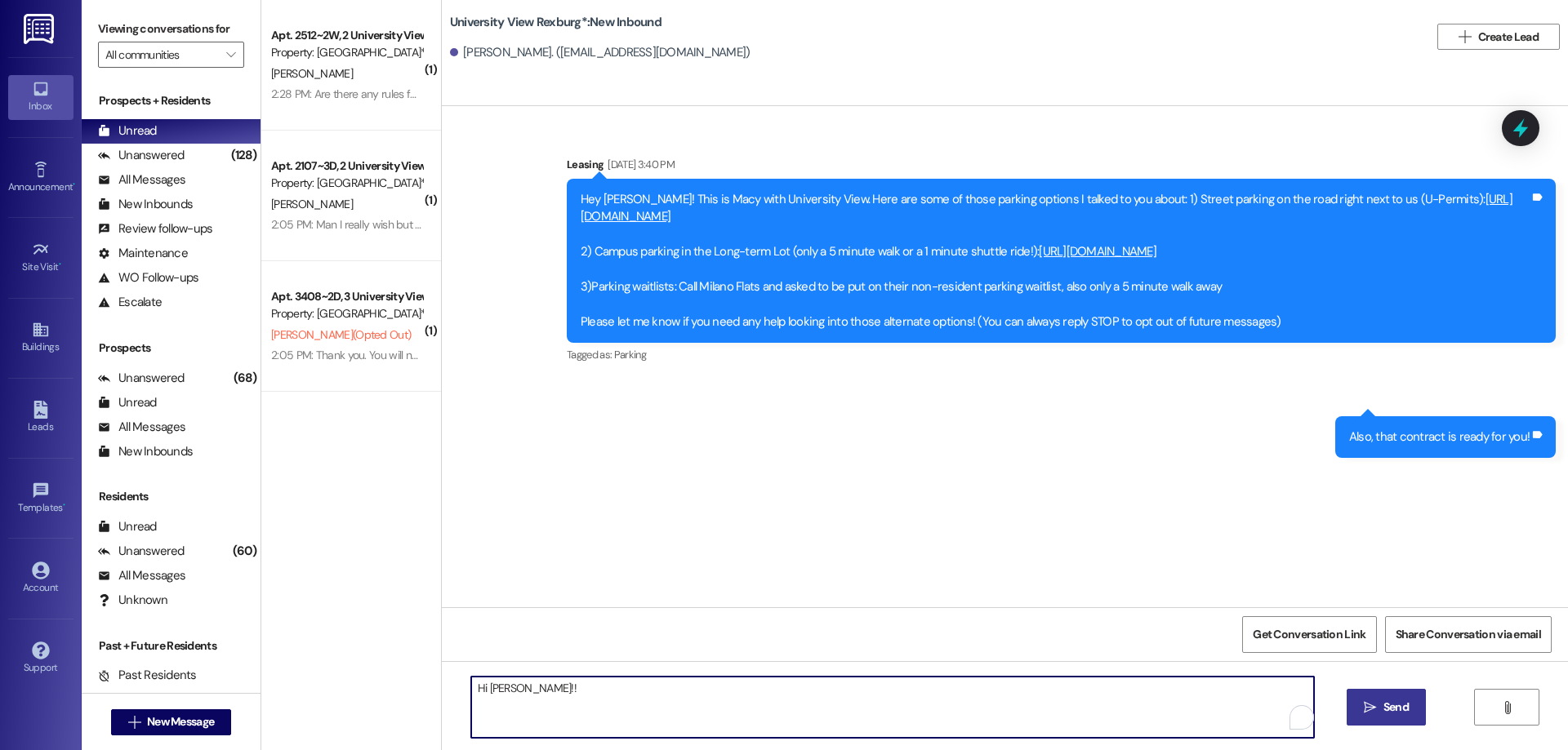
paste textarea "Hi [PERSON_NAME]! Hailey here with University View! I hope you have been enjoyi…"
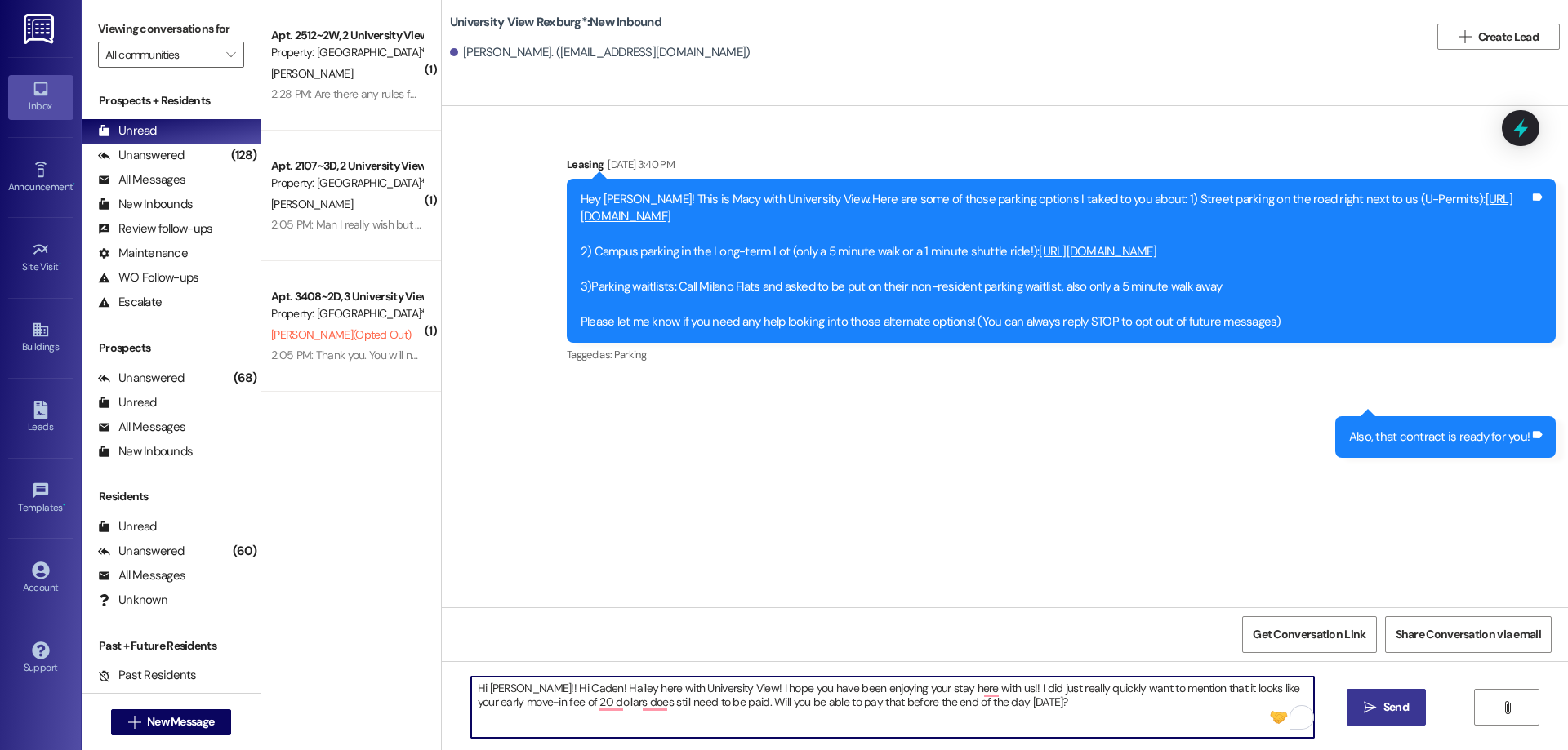
click at [554, 684] on textarea "Hi [PERSON_NAME]!! Hi Caden! Hailey here with University View! I hope you have …" at bounding box center [892, 707] width 843 height 61
click at [1204, 689] on textarea "Hi [PERSON_NAME]!! [PERSON_NAME] here with University View! I hope you have bee…" at bounding box center [892, 707] width 843 height 61
click at [653, 700] on textarea "Hi [PERSON_NAME]!! [PERSON_NAME] here with University View! I hope you have bee…" at bounding box center [892, 707] width 843 height 61
click at [537, 705] on textarea "Hi [PERSON_NAME]!! [PERSON_NAME] here with University View! I hope you have bee…" at bounding box center [892, 707] width 843 height 61
type textarea "Hi [PERSON_NAME]!! [PERSON_NAME] here with University View! I hope you have bee…"
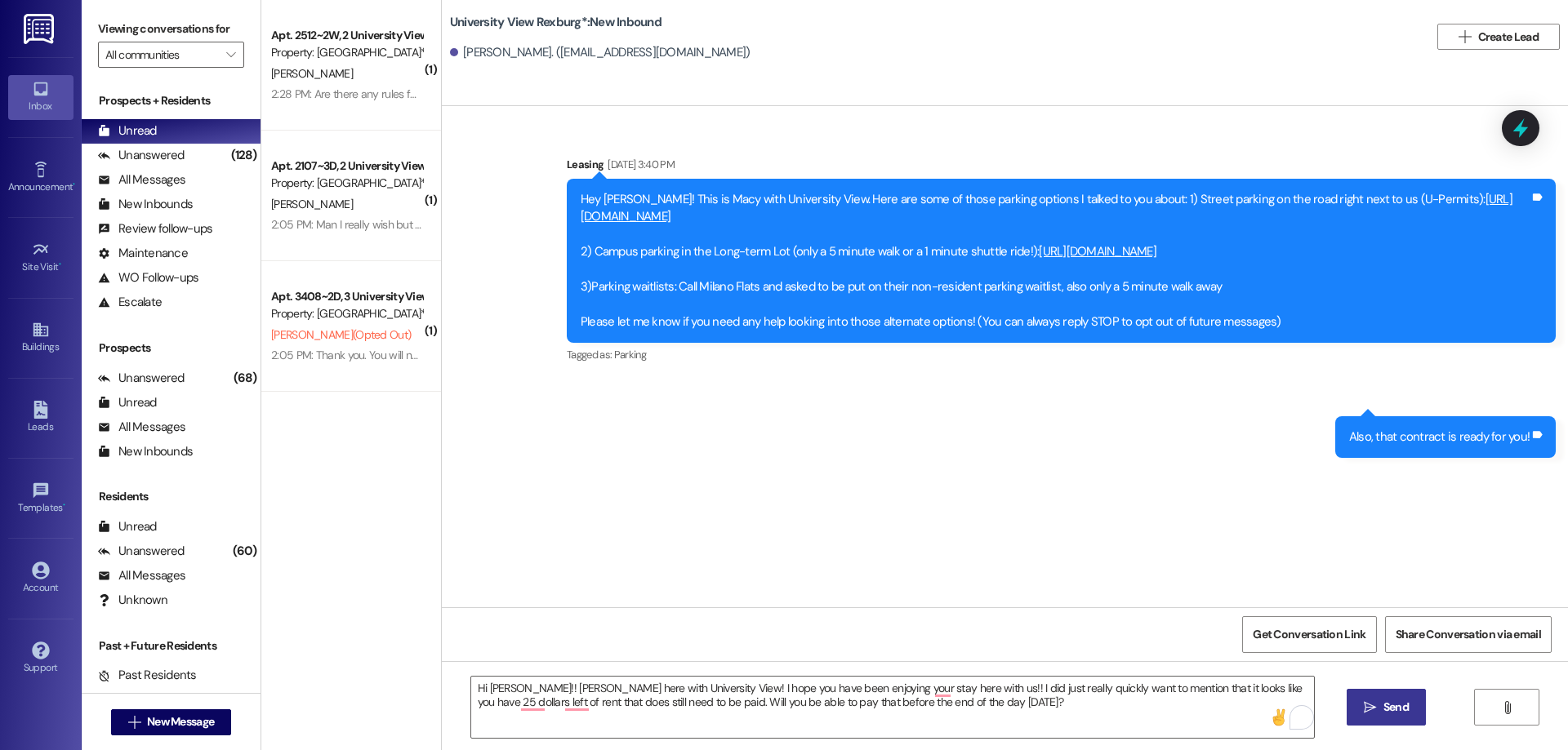
click at [1392, 699] on span "Send" at bounding box center [1396, 707] width 25 height 17
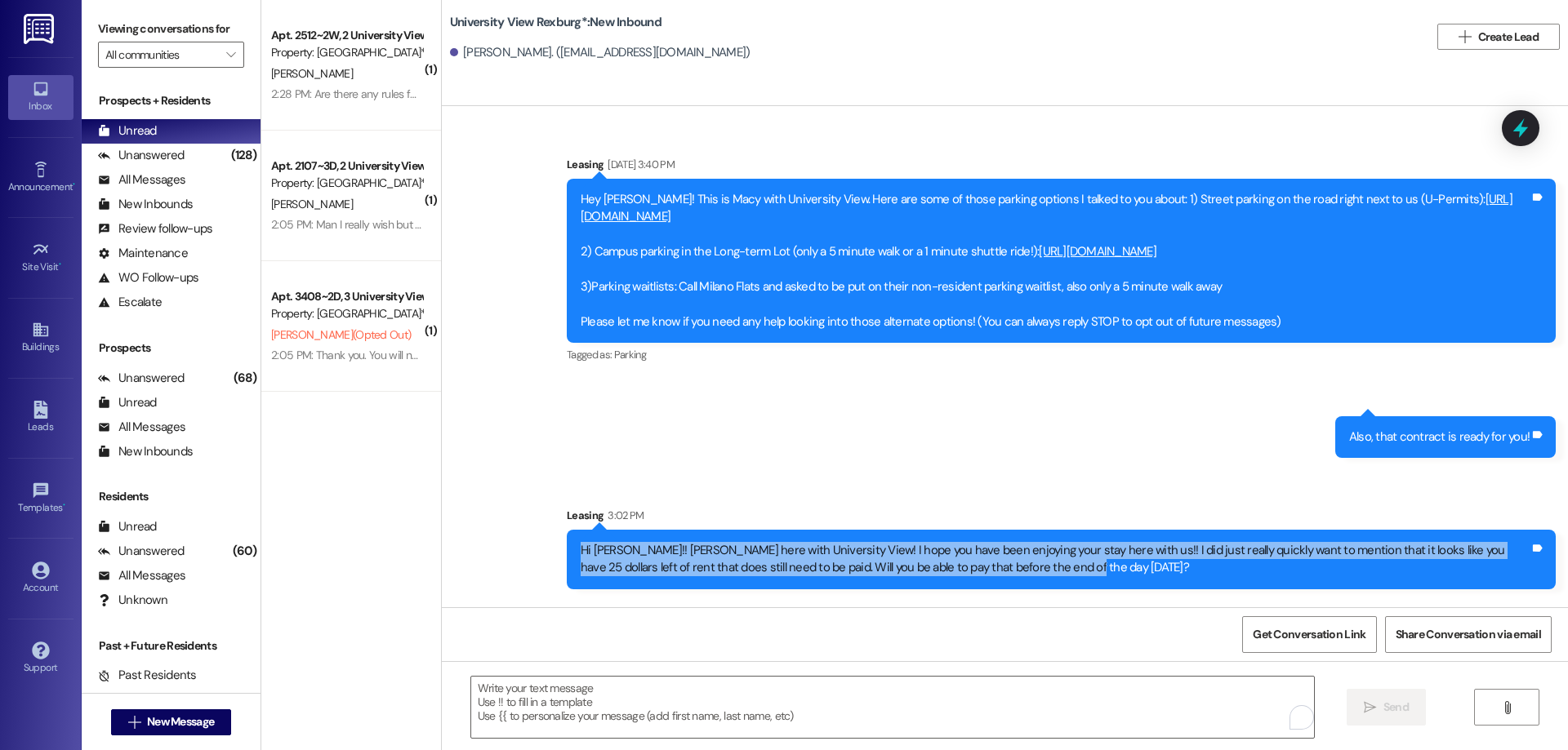
drag, startPoint x: 568, startPoint y: 543, endPoint x: 927, endPoint y: 562, distance: 359.5
click at [1050, 558] on div "Hi [PERSON_NAME]!! [PERSON_NAME] here with University View! I hope you have bee…" at bounding box center [1054, 558] width 952 height 35
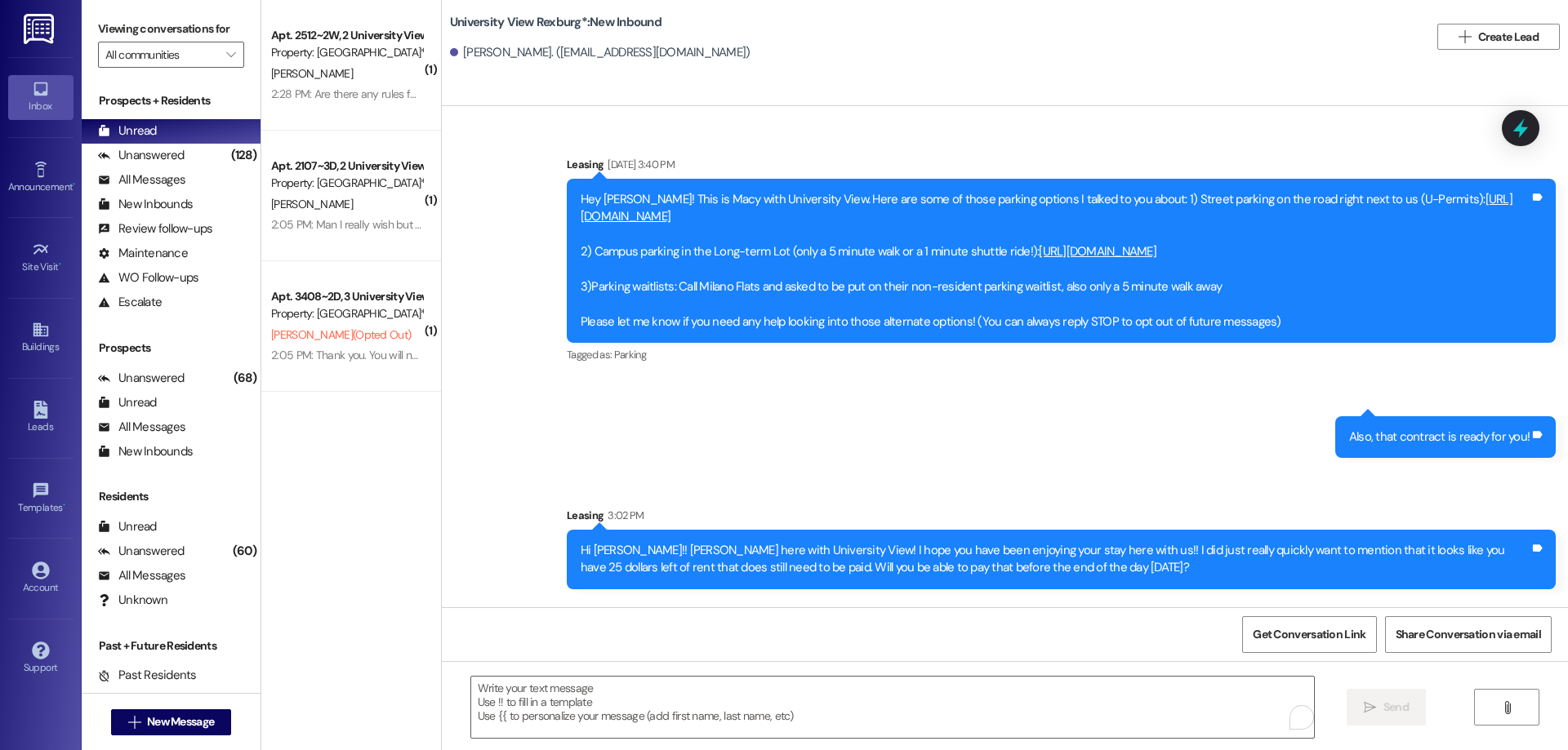
drag, startPoint x: 924, startPoint y: 421, endPoint x: 878, endPoint y: 469, distance: 66.5
click at [924, 422] on div "Sent via SMS Leasing [DATE] 3:40 PM Hey [PERSON_NAME]! This is Macy with Univer…" at bounding box center [1004, 360] width 1126 height 482
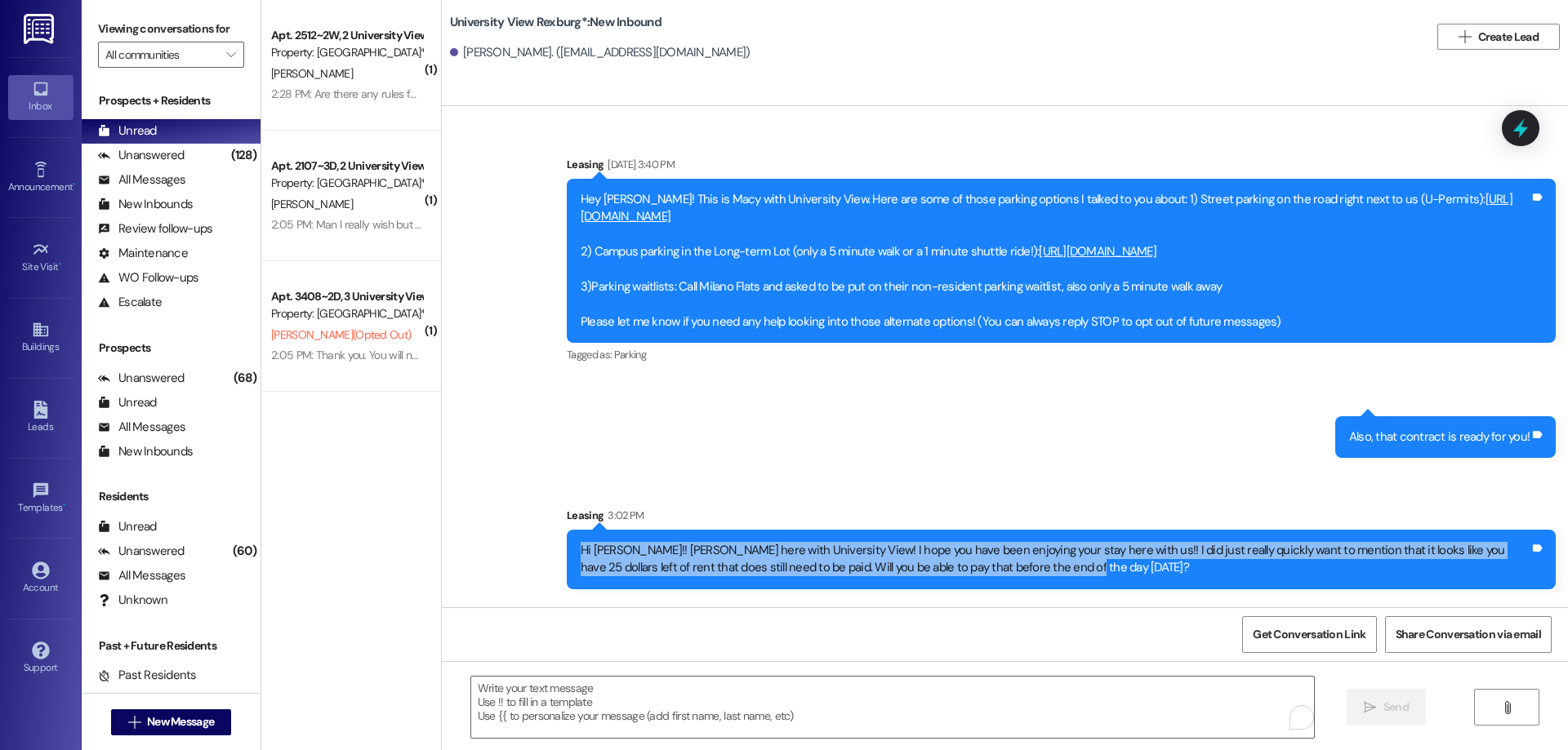
drag, startPoint x: 569, startPoint y: 550, endPoint x: 1028, endPoint y: 576, distance: 459.7
click at [1028, 576] on div "Hi [PERSON_NAME]!! [PERSON_NAME] here with University View! I hope you have bee…" at bounding box center [1055, 558] width 949 height 35
copy div "Hi [PERSON_NAME]!! [PERSON_NAME] here with University View! I hope you have bee…"
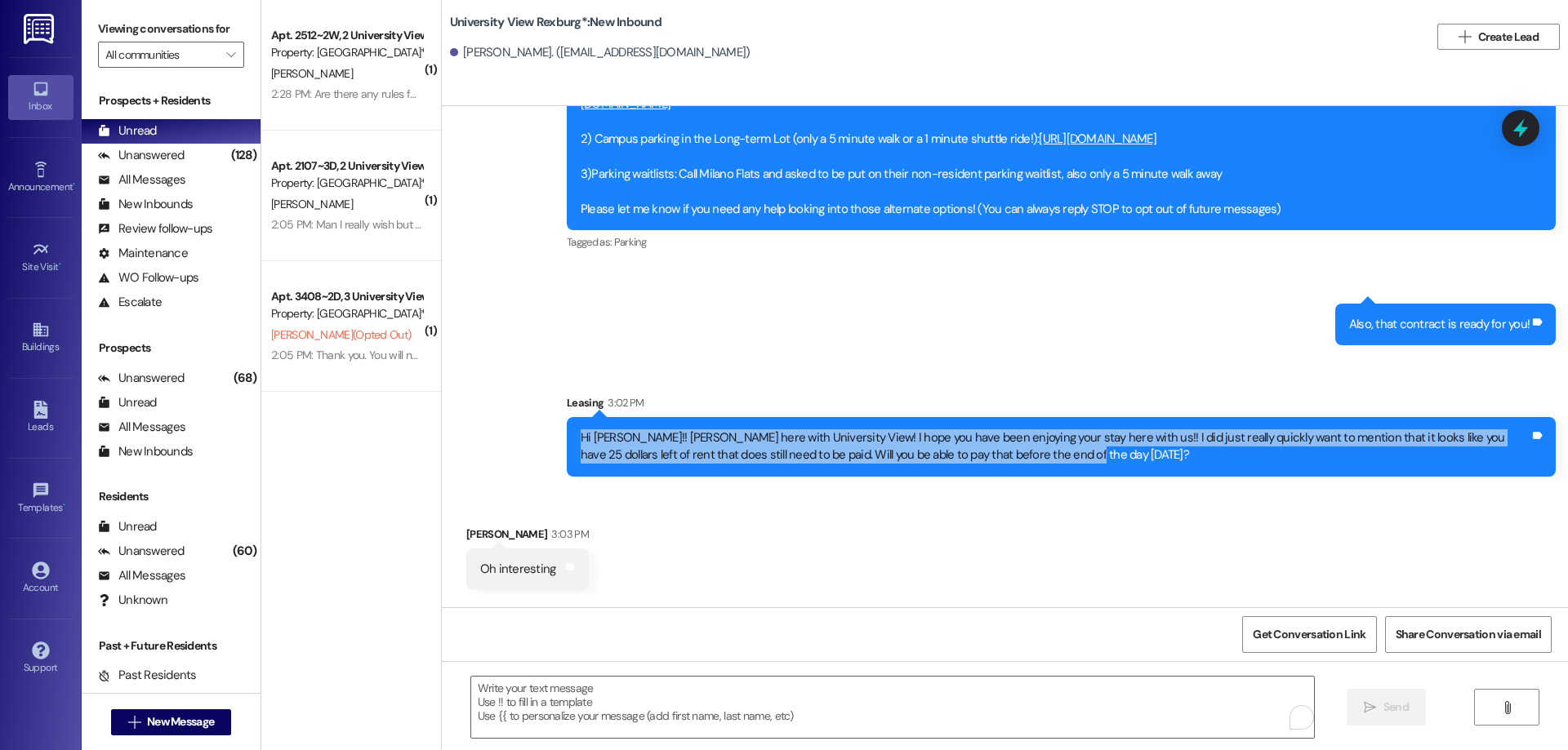
scroll to position [223, 0]
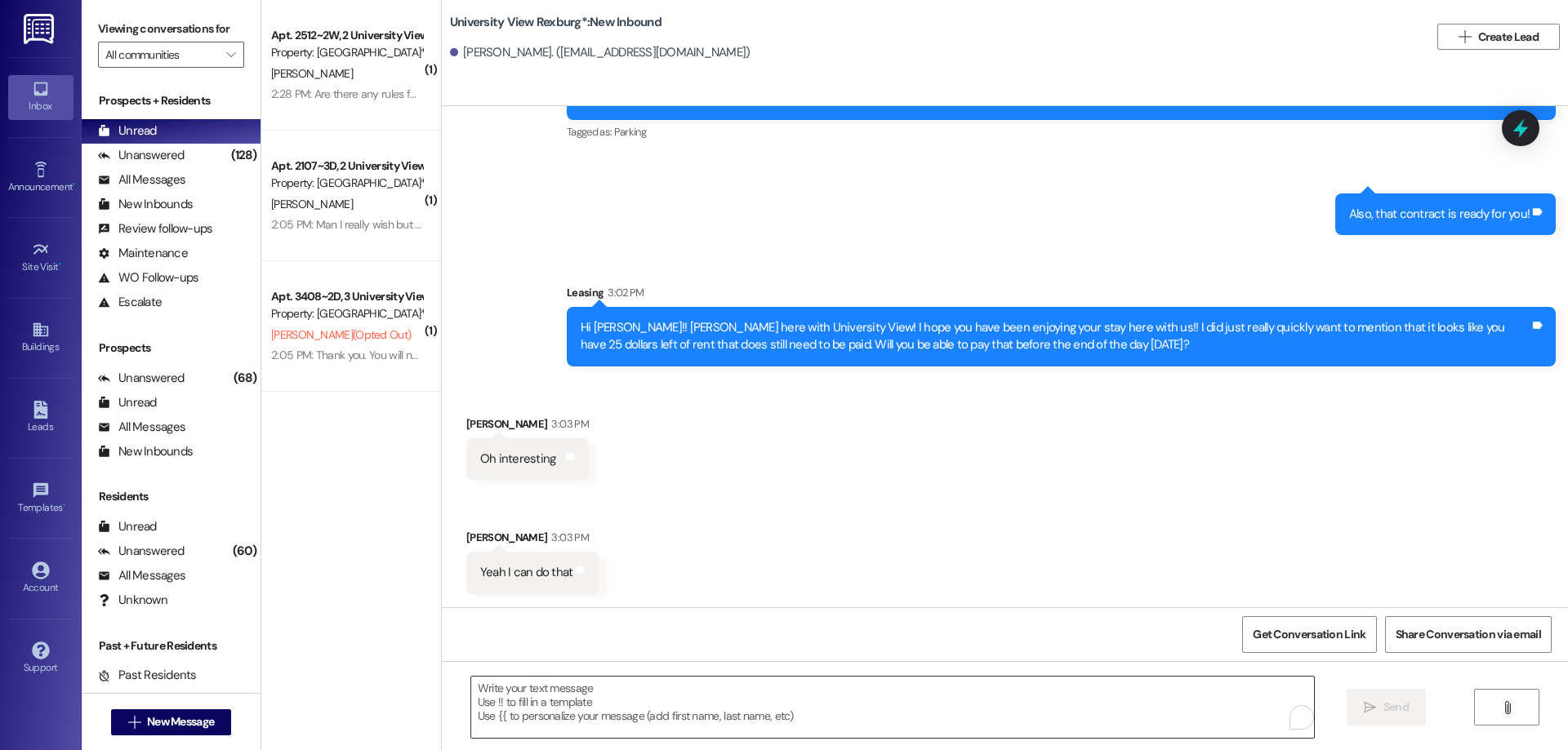
click at [572, 703] on textarea "To enrich screen reader interactions, please activate Accessibility in Grammarl…" at bounding box center [892, 707] width 843 height 61
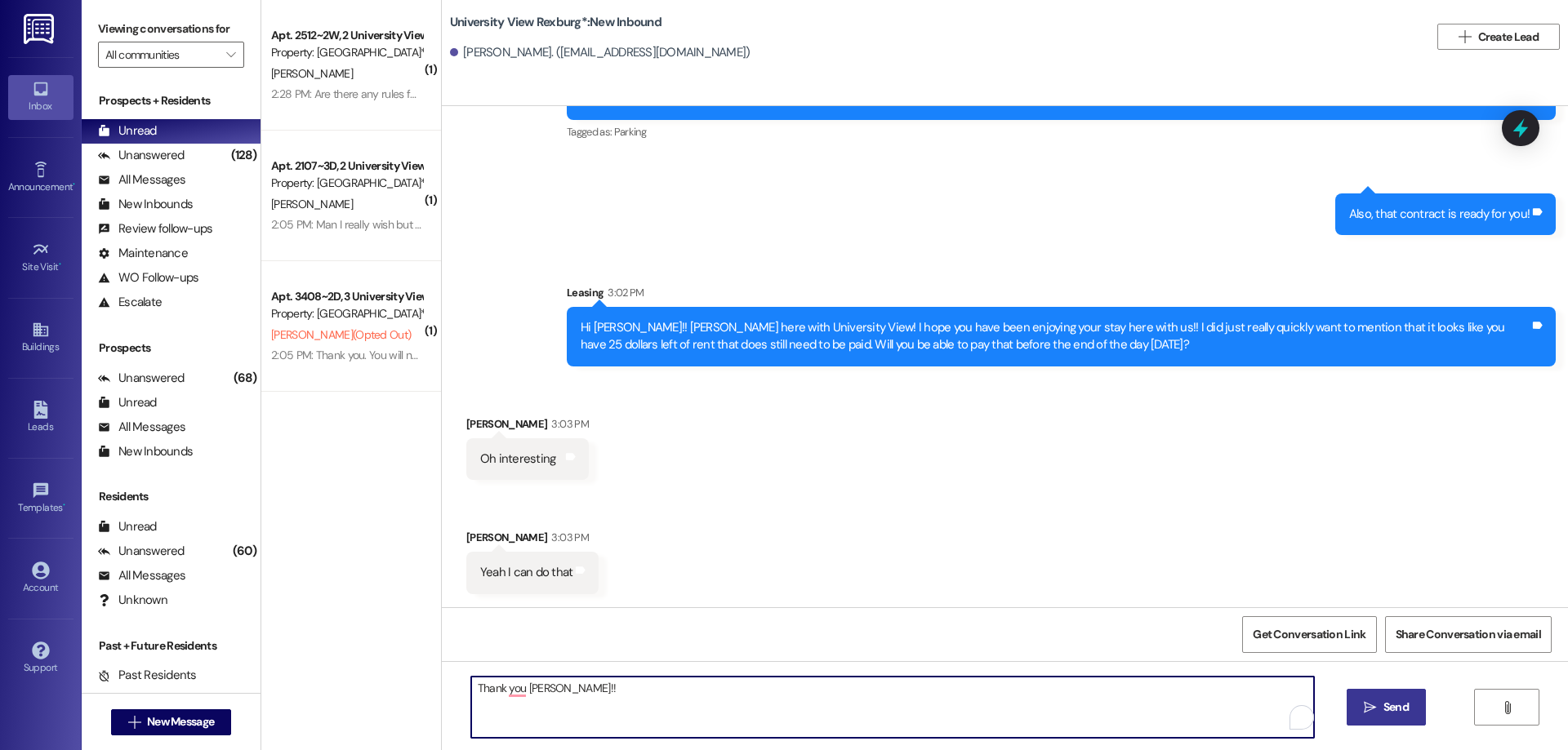
type textarea "Thank you [PERSON_NAME]!!"
click at [1384, 703] on span "Send" at bounding box center [1396, 707] width 25 height 17
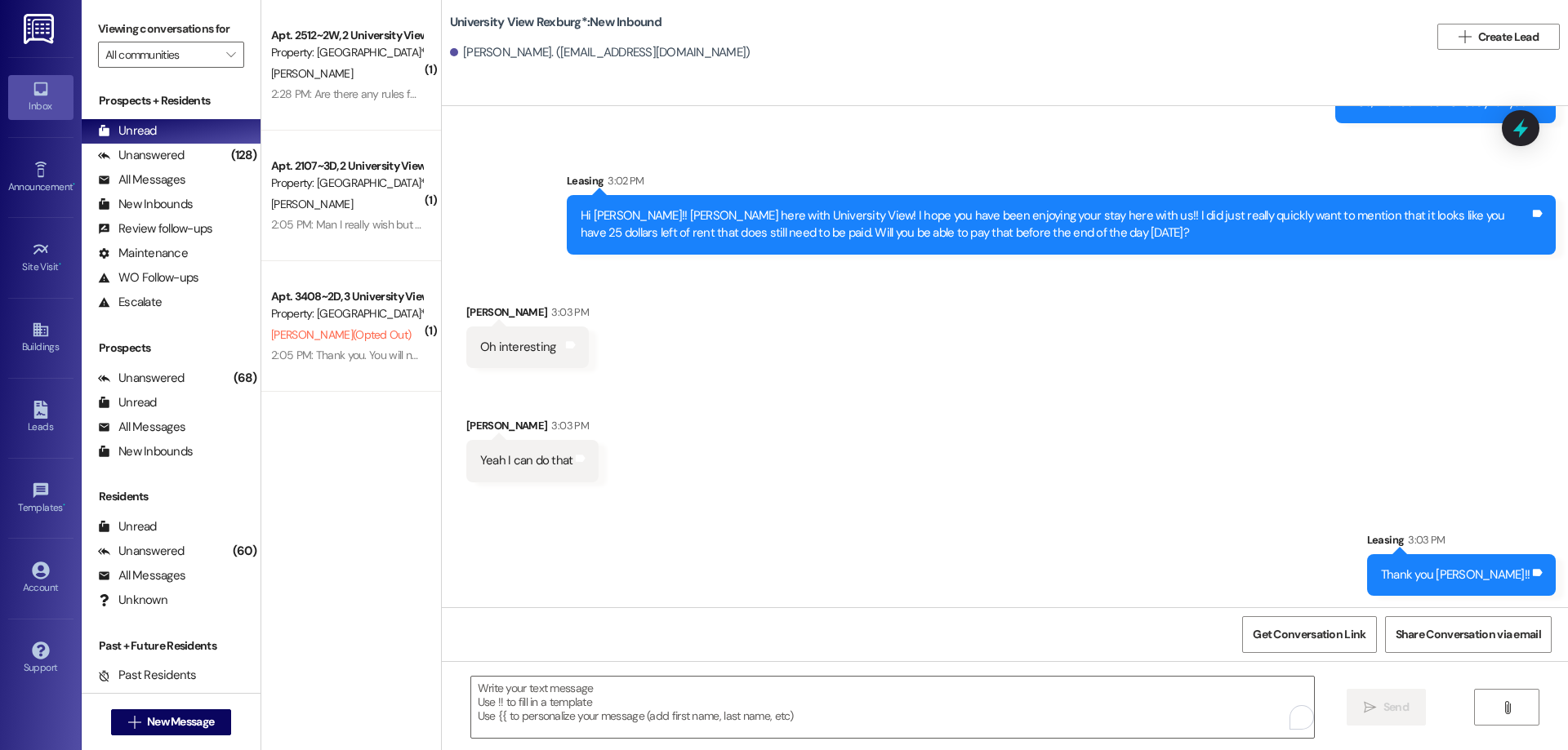
scroll to position [337, 0]
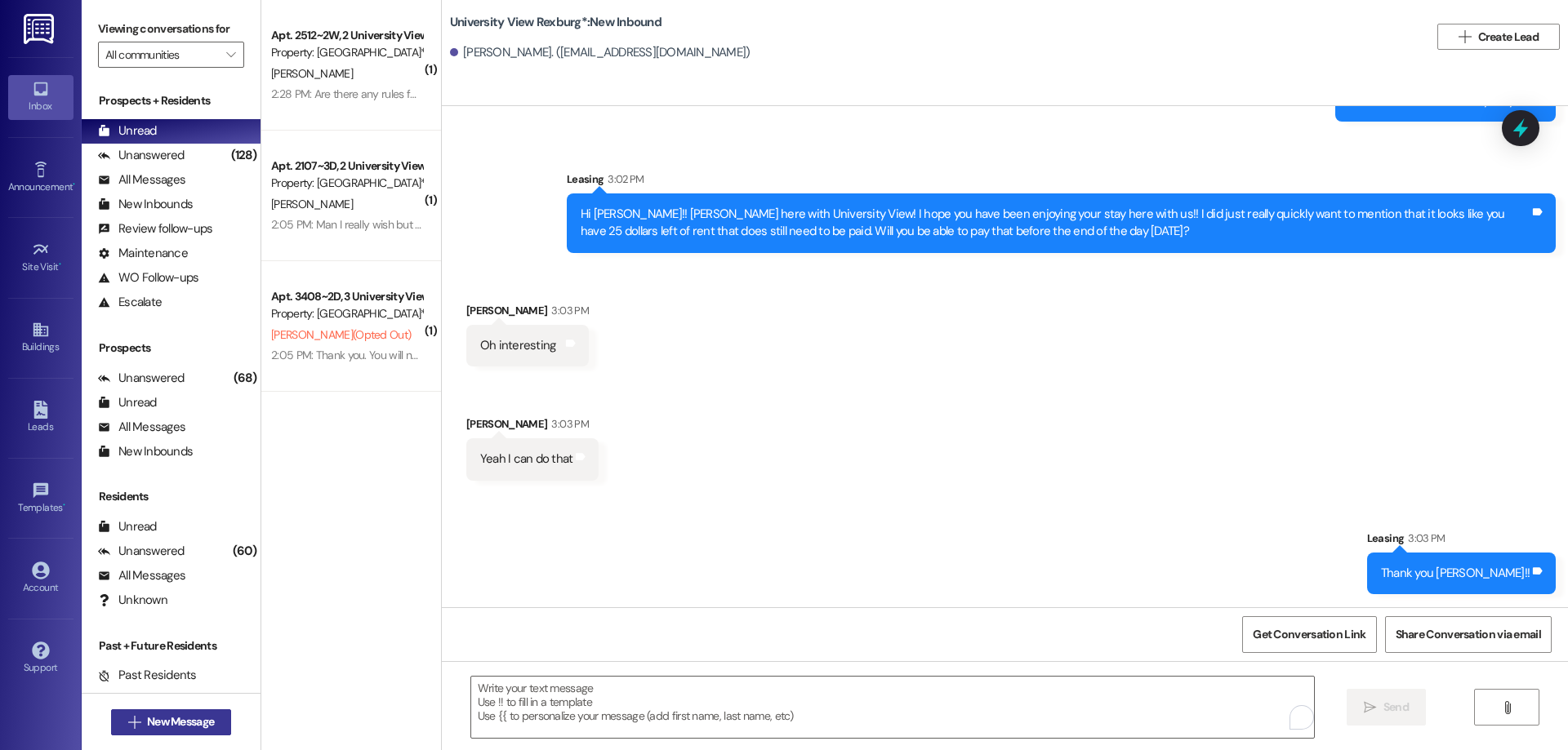
click at [182, 723] on span "New Message" at bounding box center [180, 721] width 67 height 17
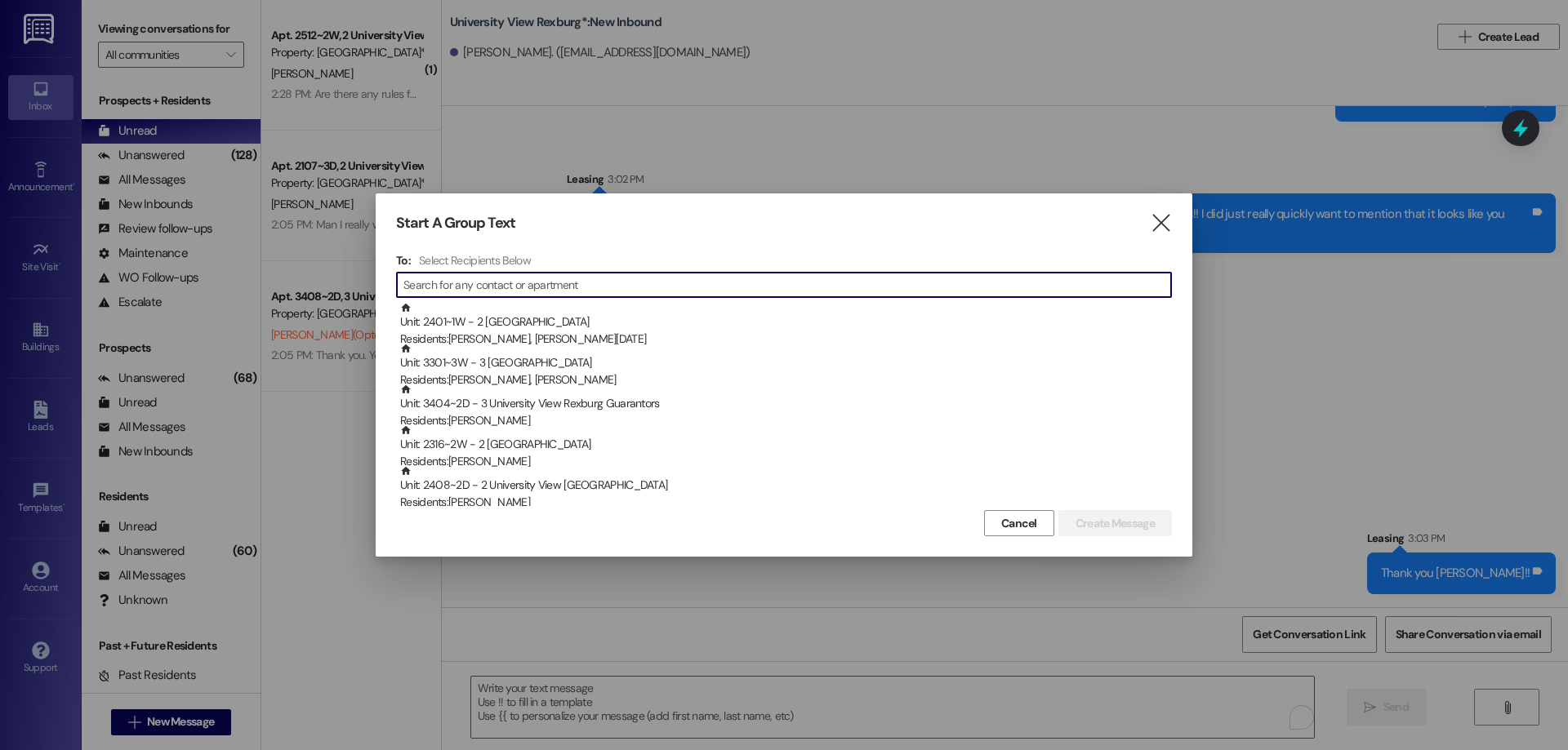
click at [457, 282] on input at bounding box center [786, 285] width 767 height 23
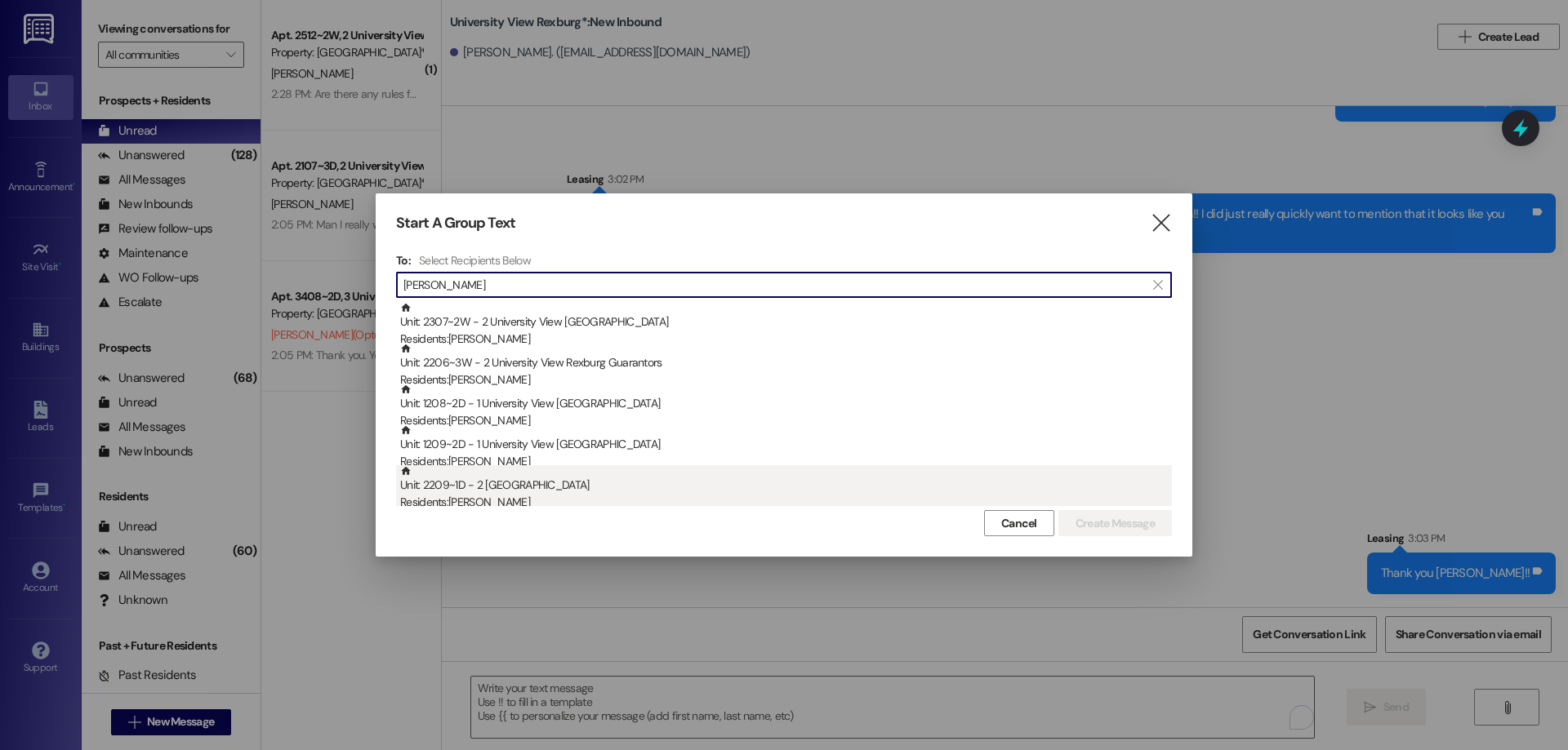
type input "[PERSON_NAME]"
click at [516, 498] on div "Residents: [PERSON_NAME]" at bounding box center [786, 502] width 772 height 17
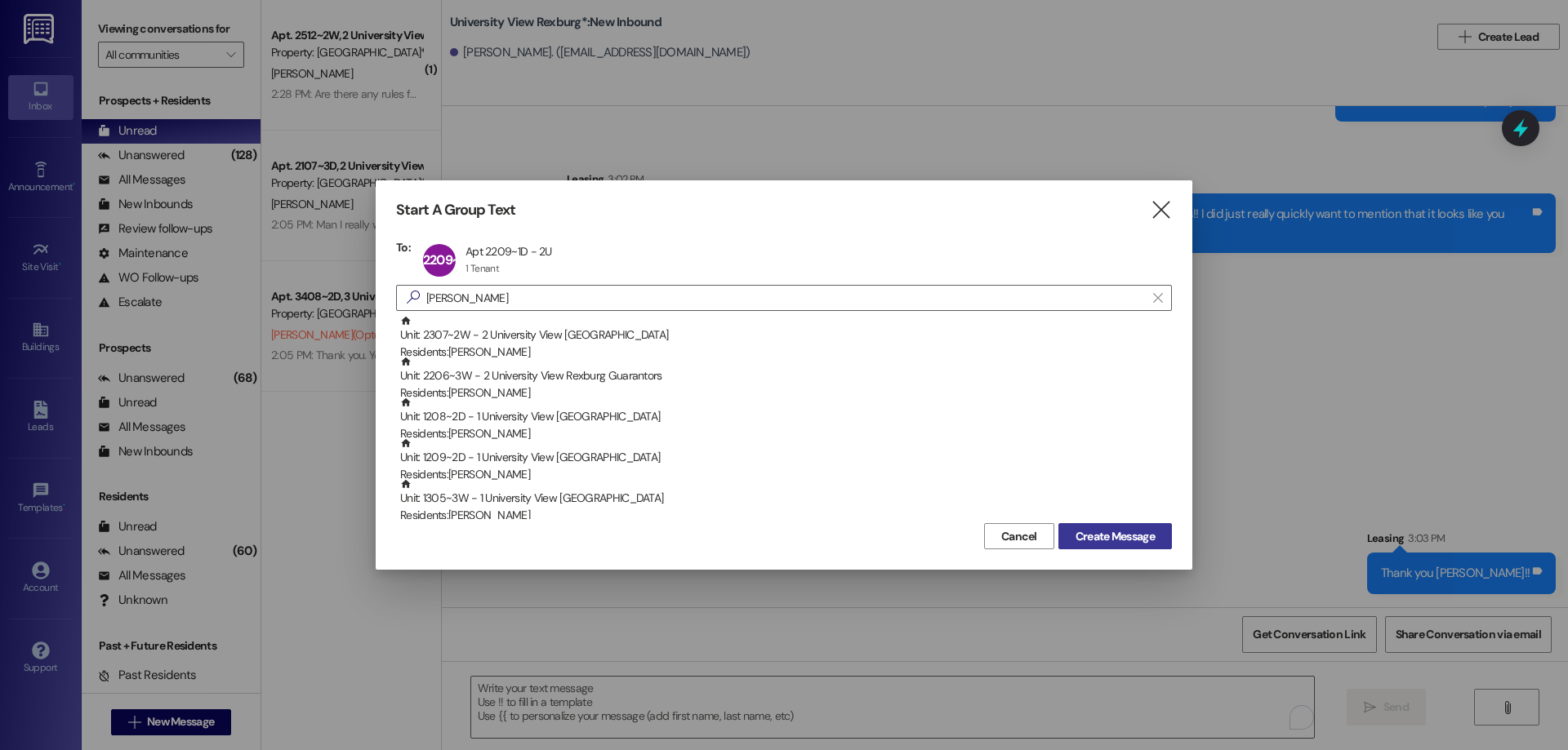
click at [1110, 533] on span "Create Message" at bounding box center [1115, 536] width 79 height 17
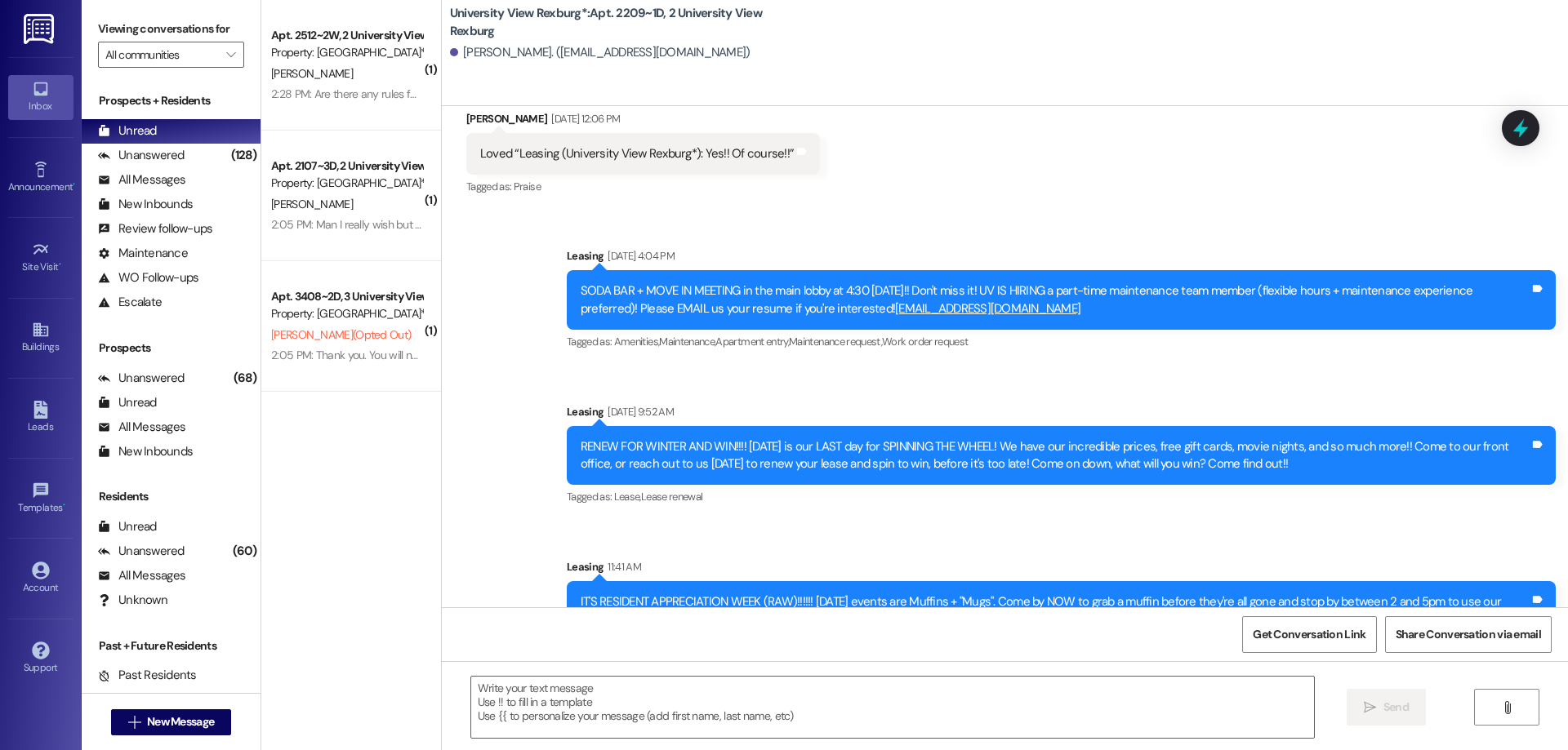
scroll to position [54658, 0]
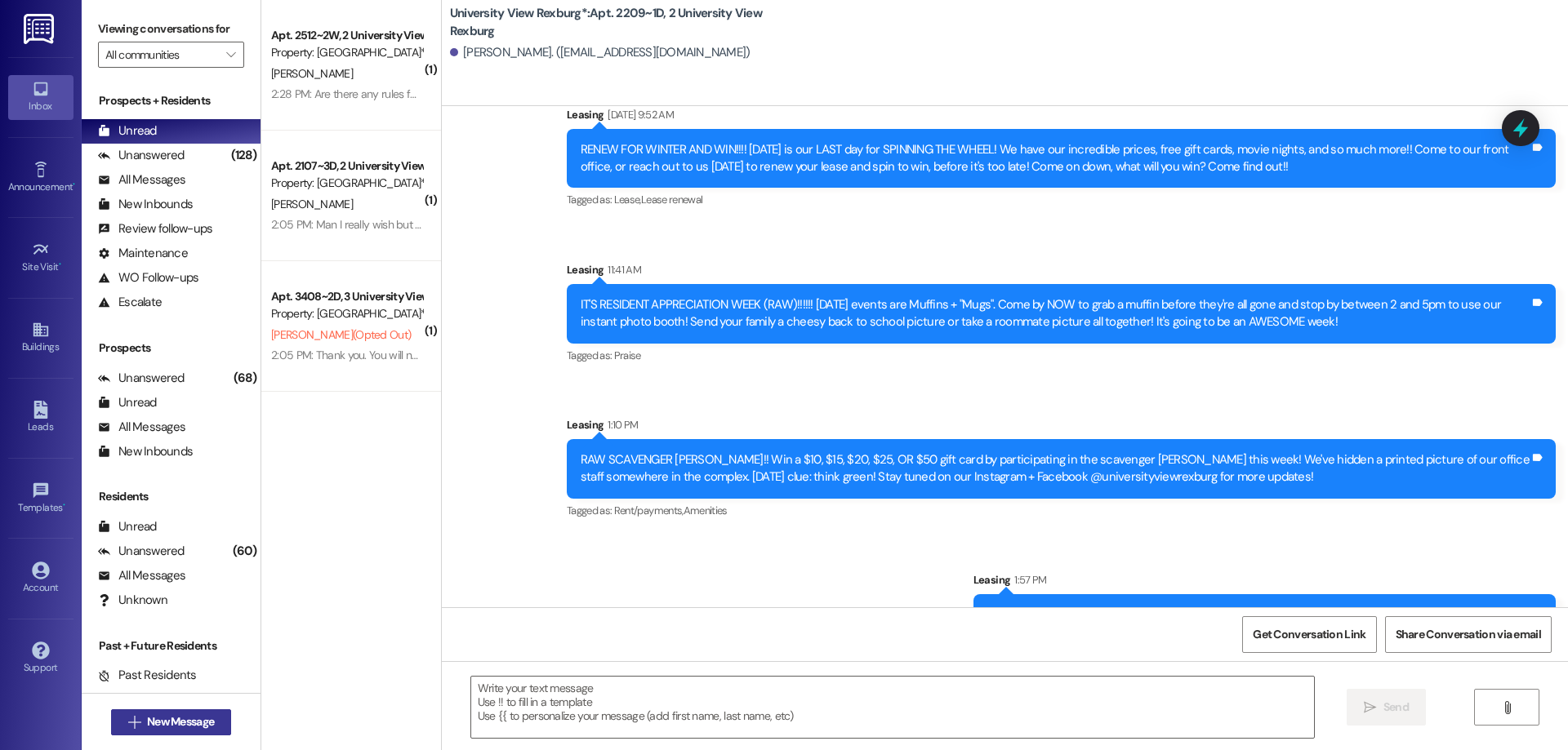
click at [174, 722] on span "New Message" at bounding box center [180, 721] width 67 height 17
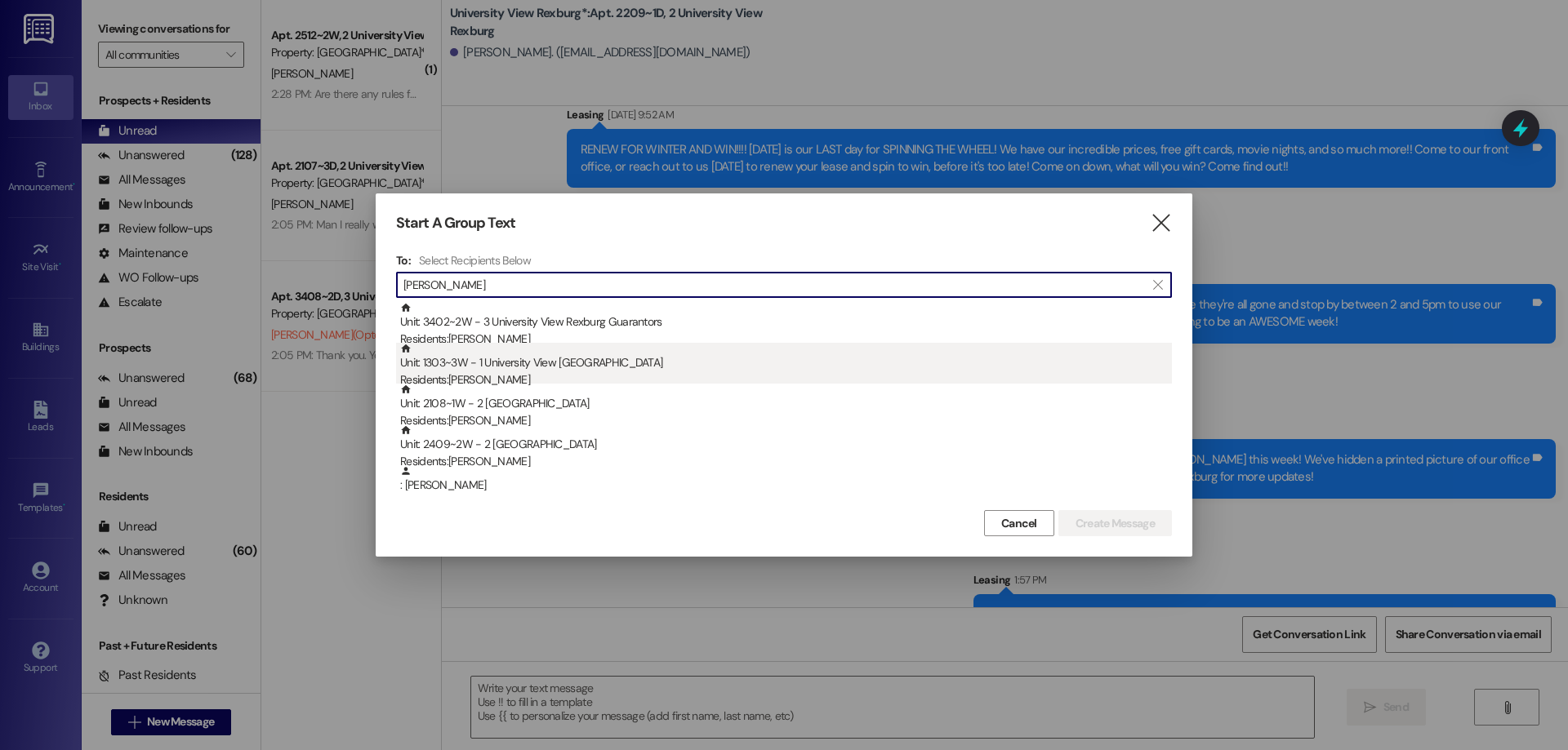
type input "[PERSON_NAME]"
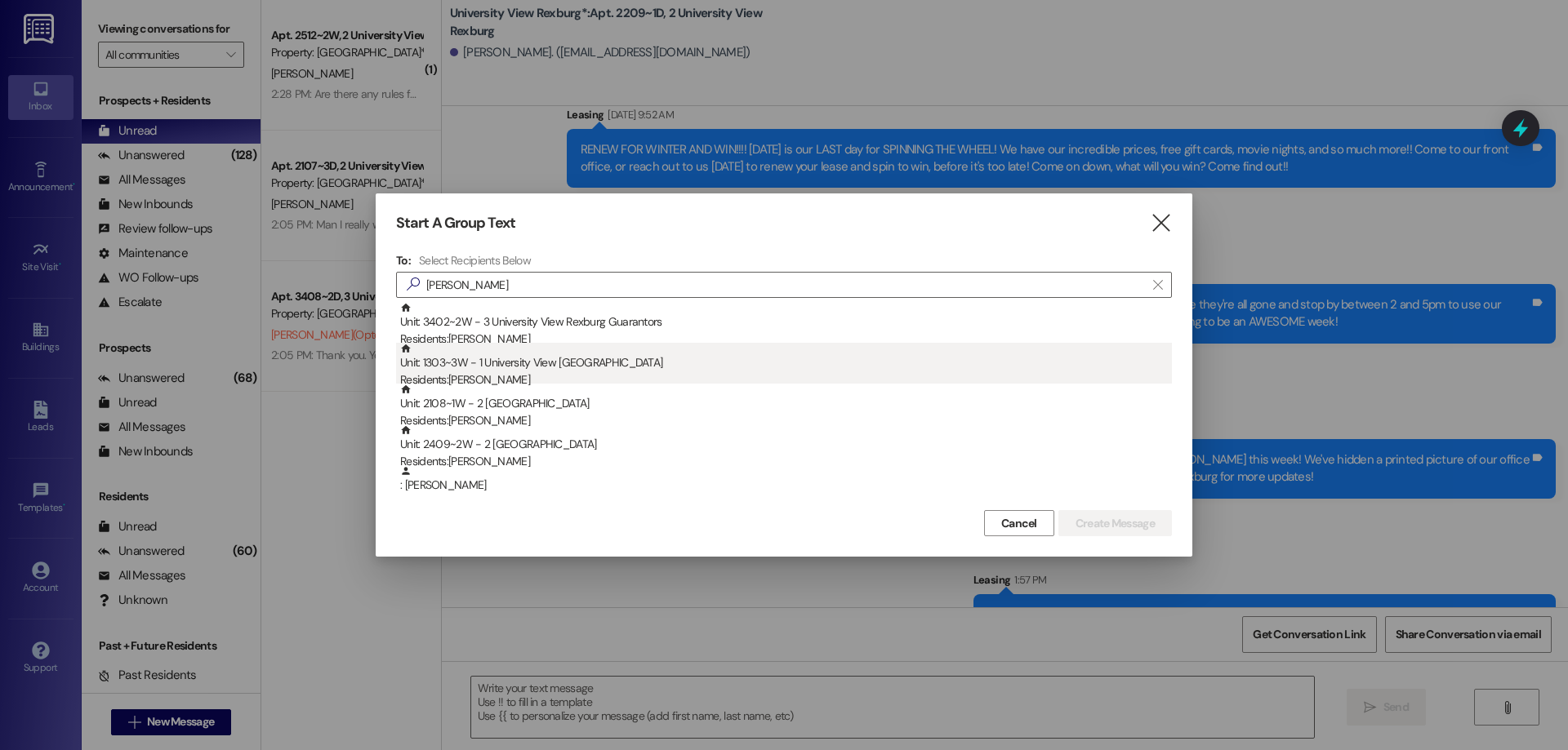
click at [523, 373] on div "Residents: [PERSON_NAME]" at bounding box center [786, 379] width 772 height 17
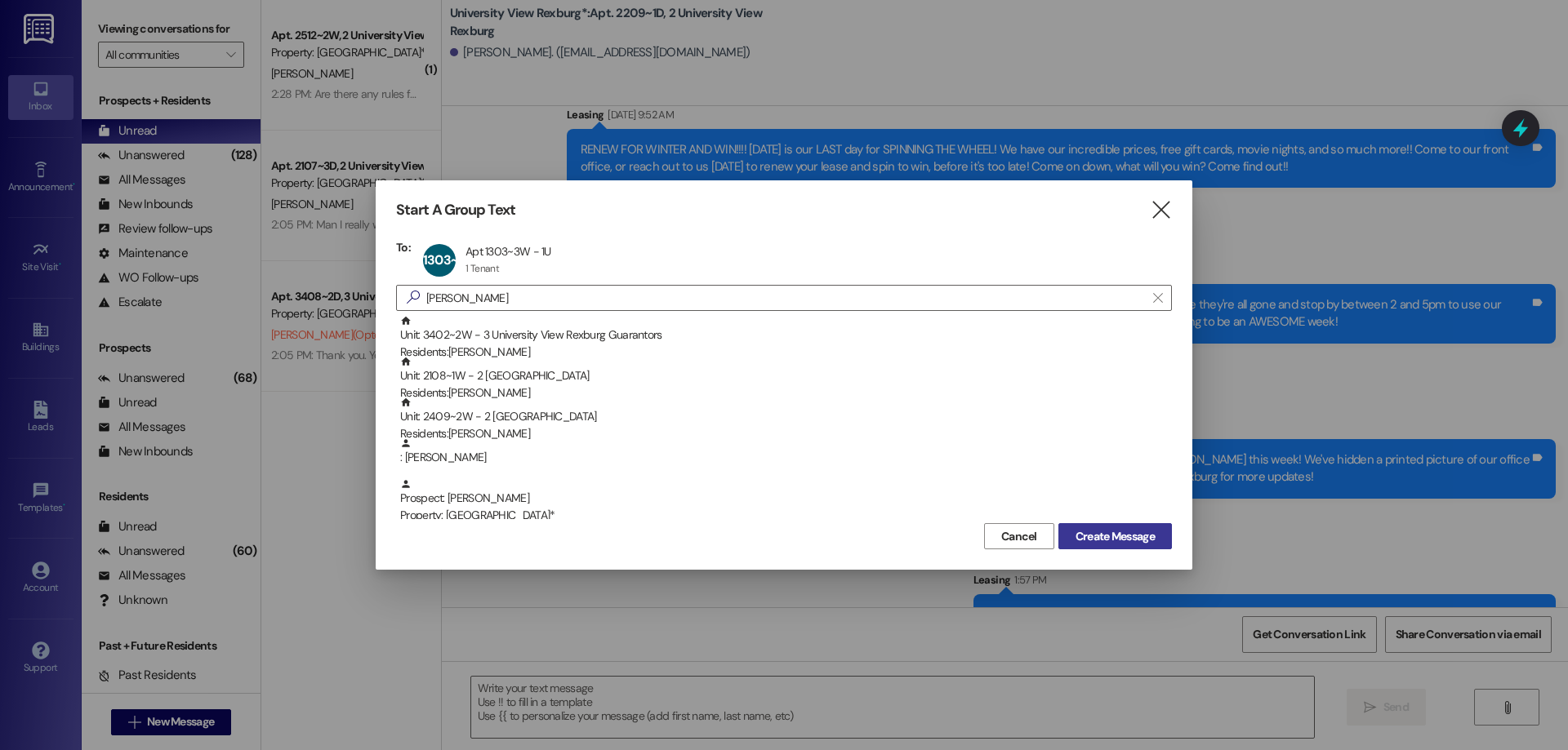
click at [1131, 540] on span "Create Message" at bounding box center [1115, 536] width 79 height 17
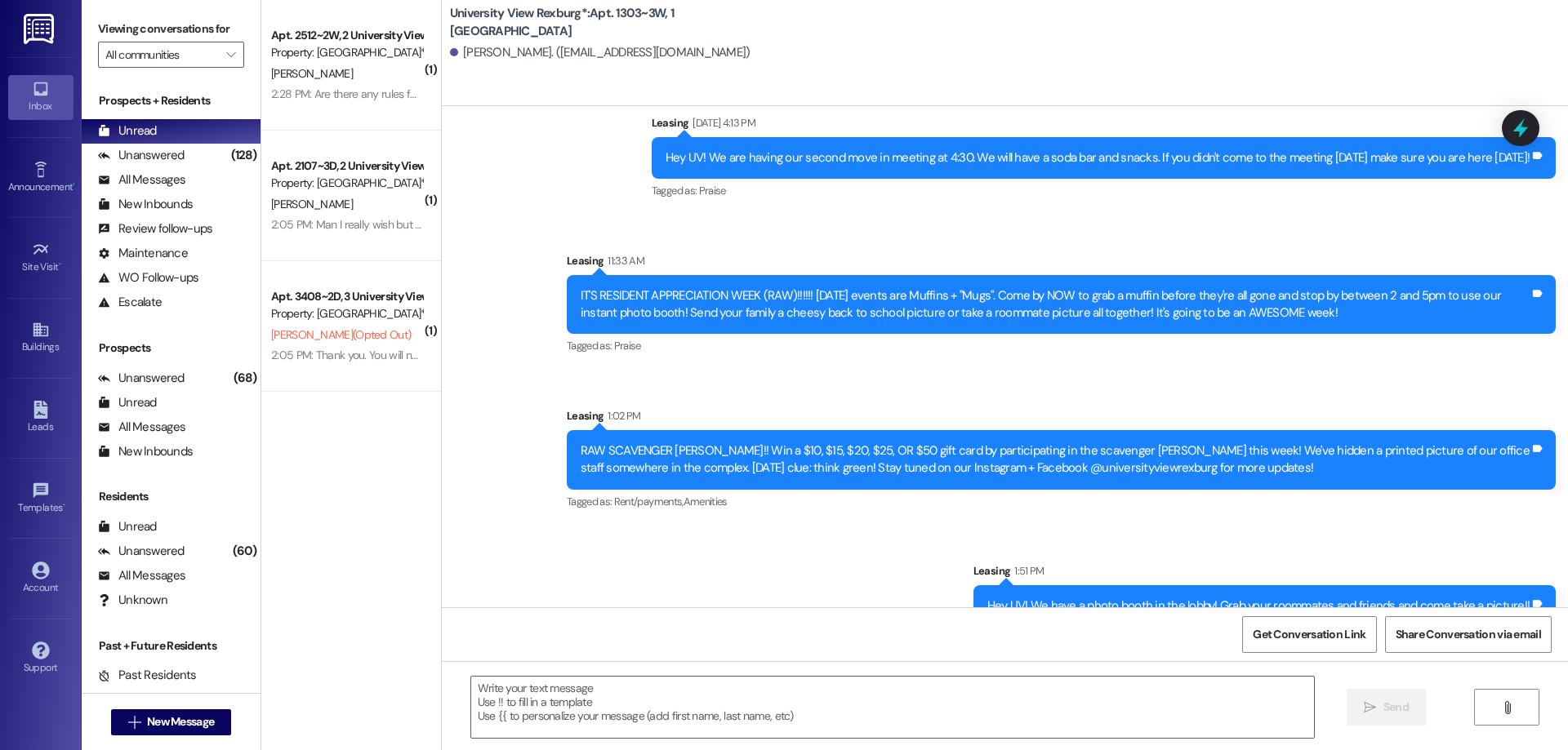
scroll to position [9203, 0]
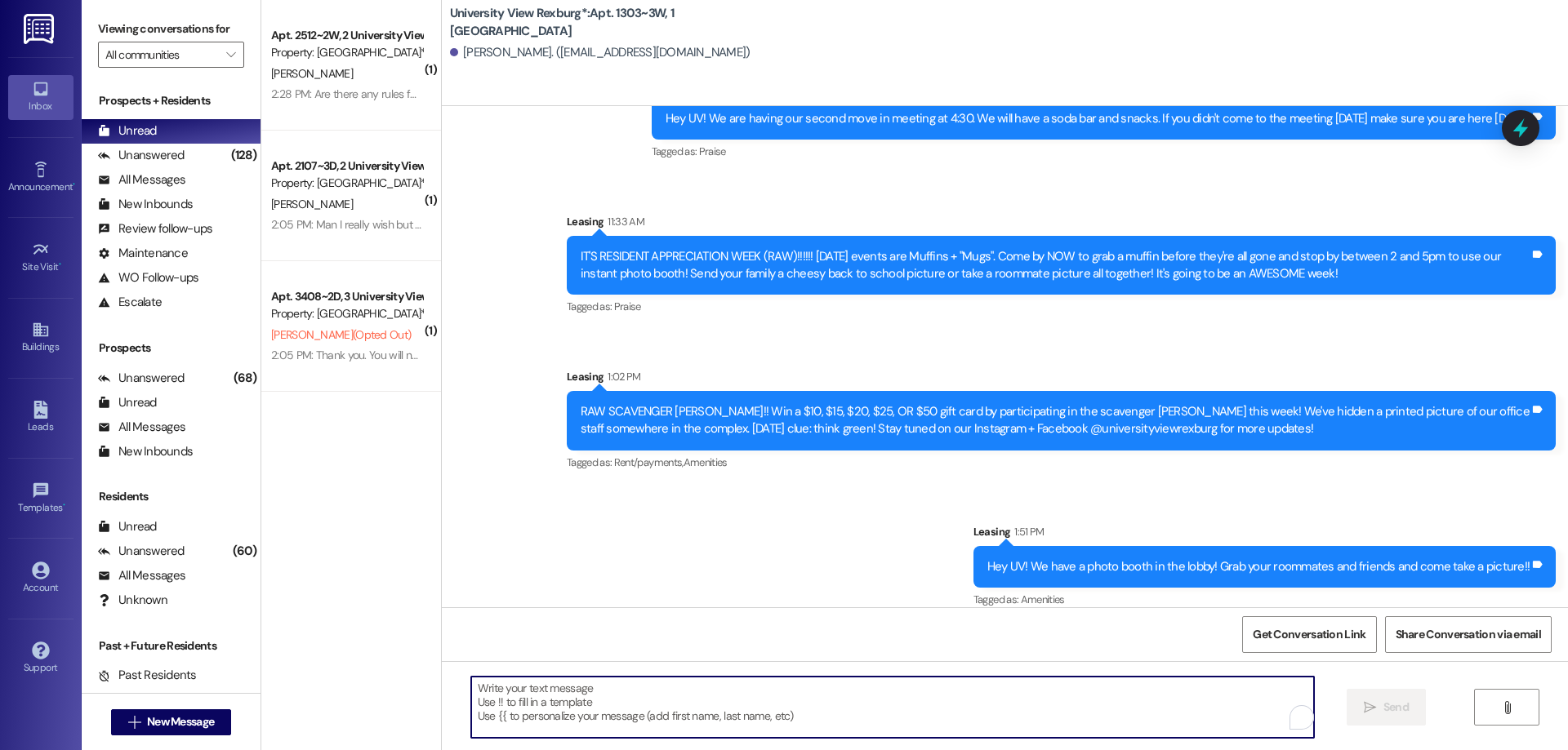
click at [532, 699] on textarea "To enrich screen reader interactions, please activate Accessibility in Grammarl…" at bounding box center [892, 707] width 843 height 61
paste textarea "Hi [PERSON_NAME]!! [PERSON_NAME] here with University View! I hope you have bee…"
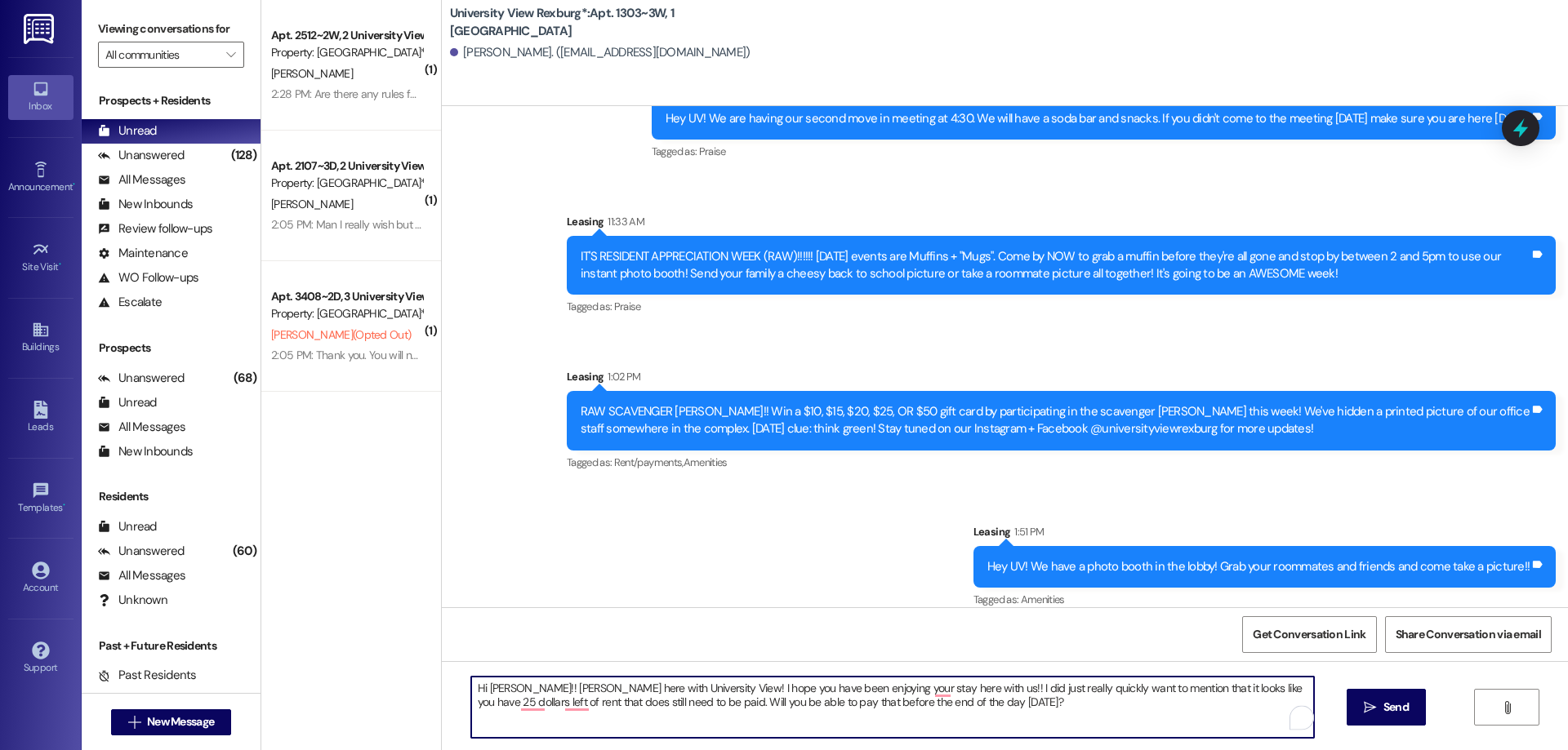
click at [500, 689] on textarea "Hi [PERSON_NAME]!! [PERSON_NAME] here with University View! I hope you have bee…" at bounding box center [892, 707] width 843 height 61
click at [1255, 682] on textarea "Hi [PERSON_NAME]!! [PERSON_NAME] here with University View! I hope you have bee…" at bounding box center [892, 707] width 843 height 61
click at [515, 701] on textarea "Hi [PERSON_NAME]!! [PERSON_NAME] here with University View! I hope you have bee…" at bounding box center [892, 707] width 843 height 61
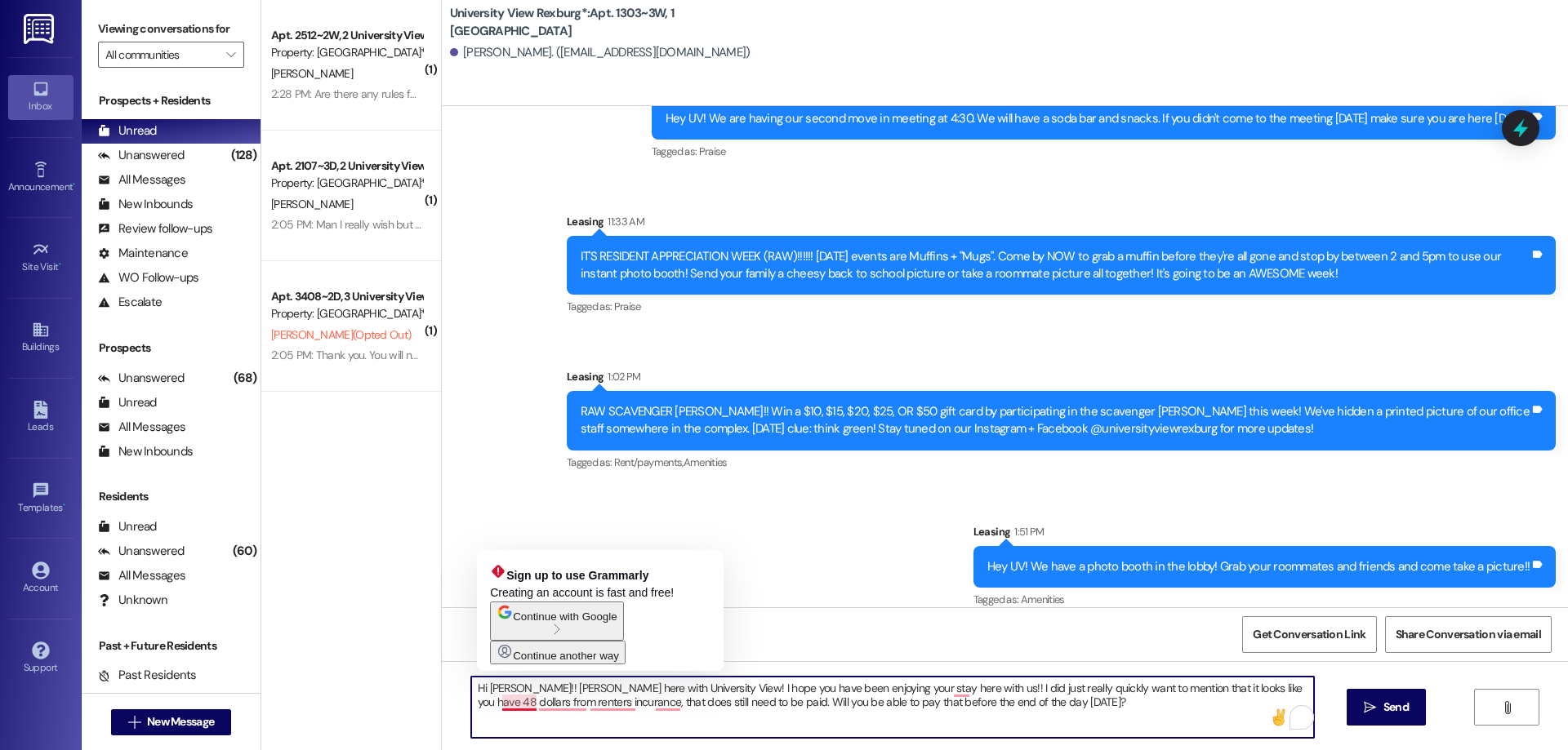
click at [495, 704] on textarea "Hi [PERSON_NAME]!! [PERSON_NAME] here with University View! I hope you have bee…" at bounding box center [892, 707] width 843 height 61
click at [532, 708] on textarea "Hi [PERSON_NAME]!! [PERSON_NAME] here with University View! I hope you have bee…" at bounding box center [892, 707] width 843 height 61
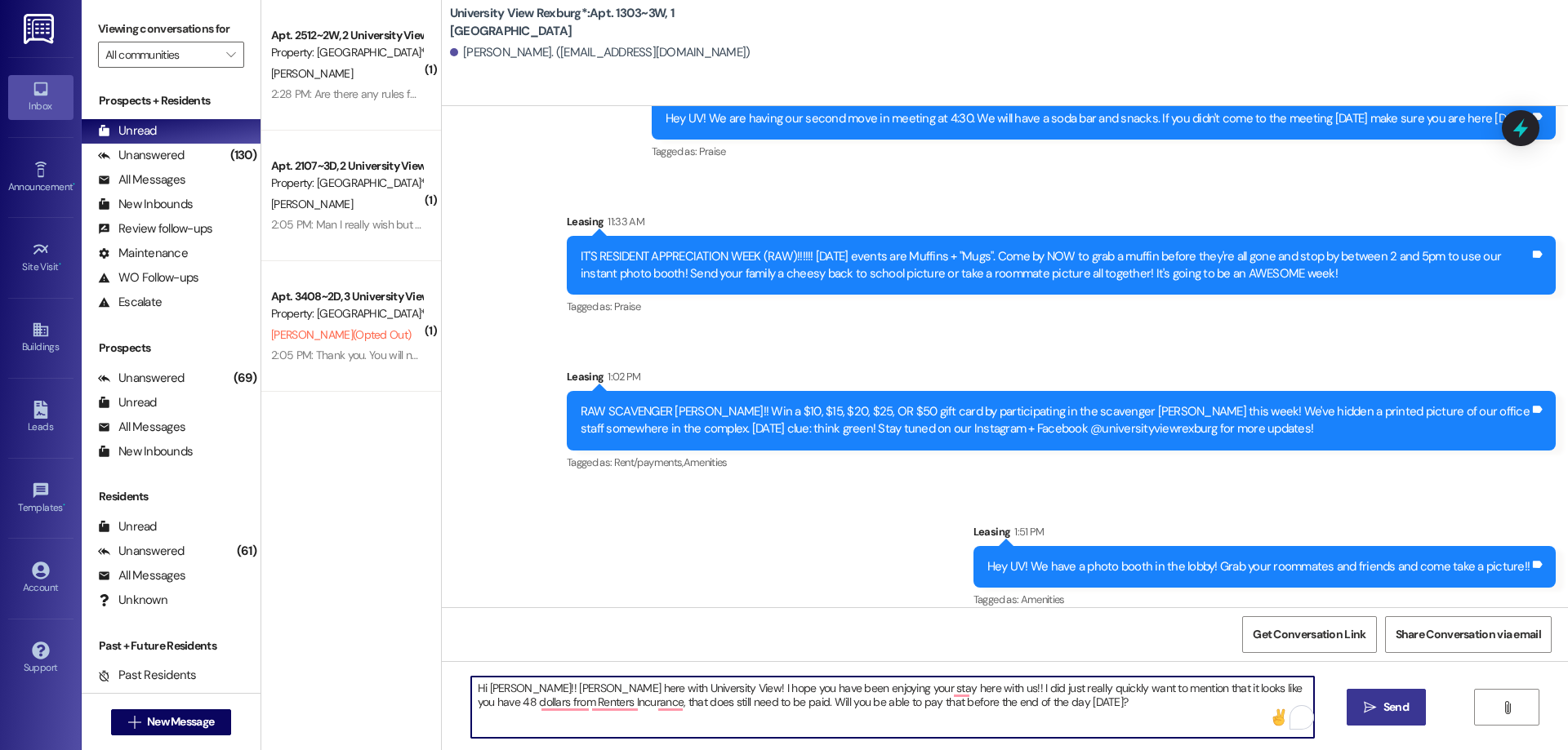
type textarea "Hi [PERSON_NAME]!! [PERSON_NAME] here with University View! I hope you have bee…"
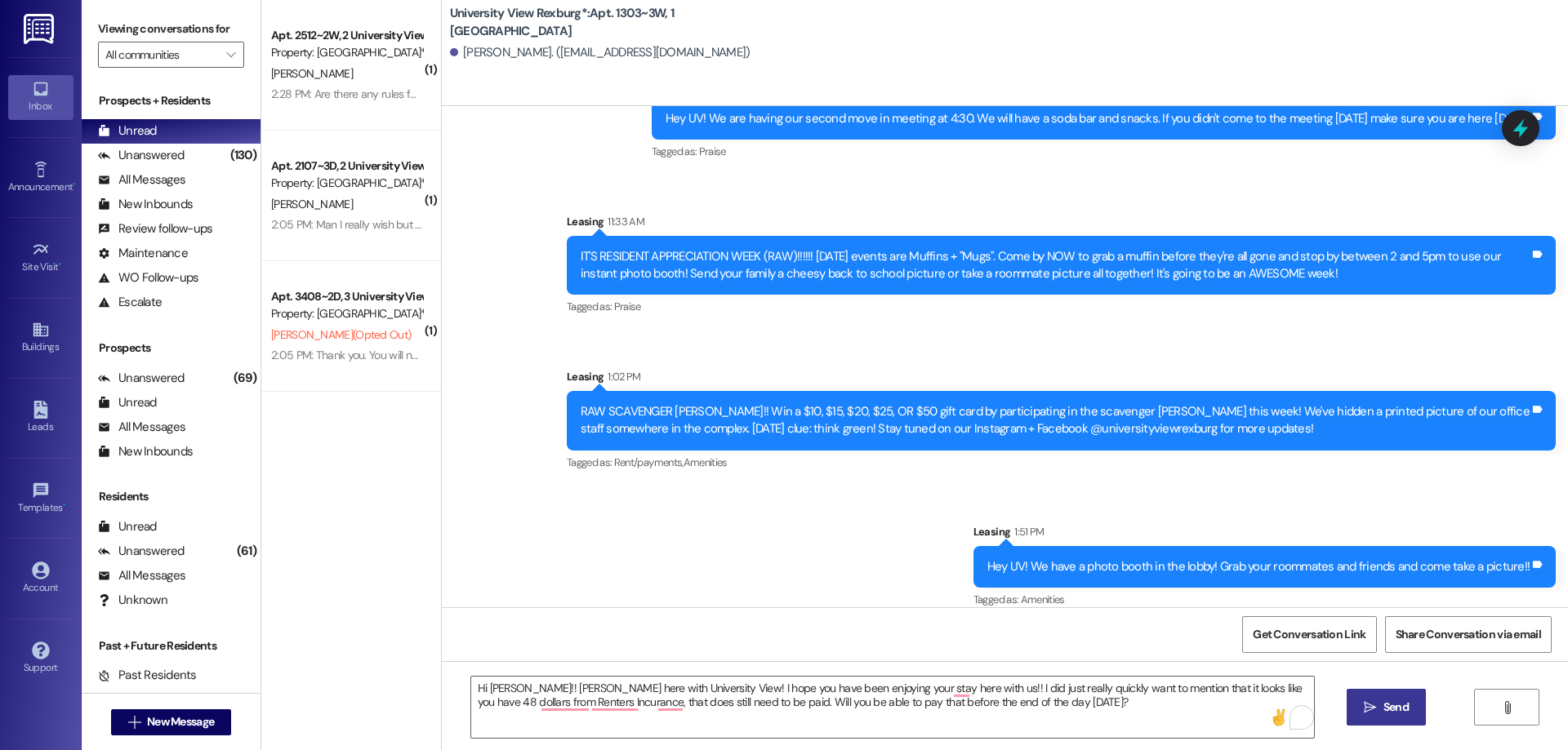
click at [1380, 707] on span "Send" at bounding box center [1396, 707] width 32 height 17
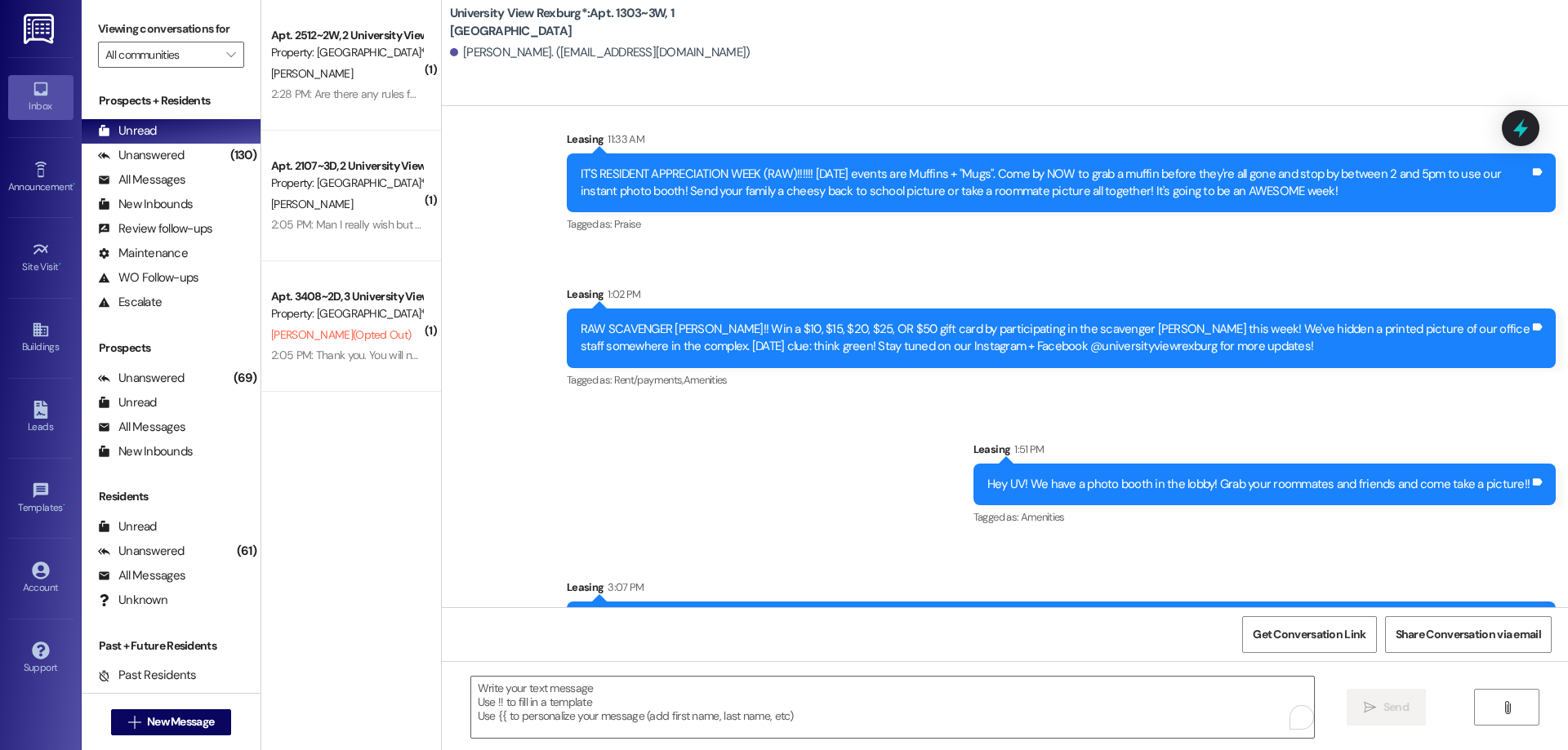
scroll to position [9335, 0]
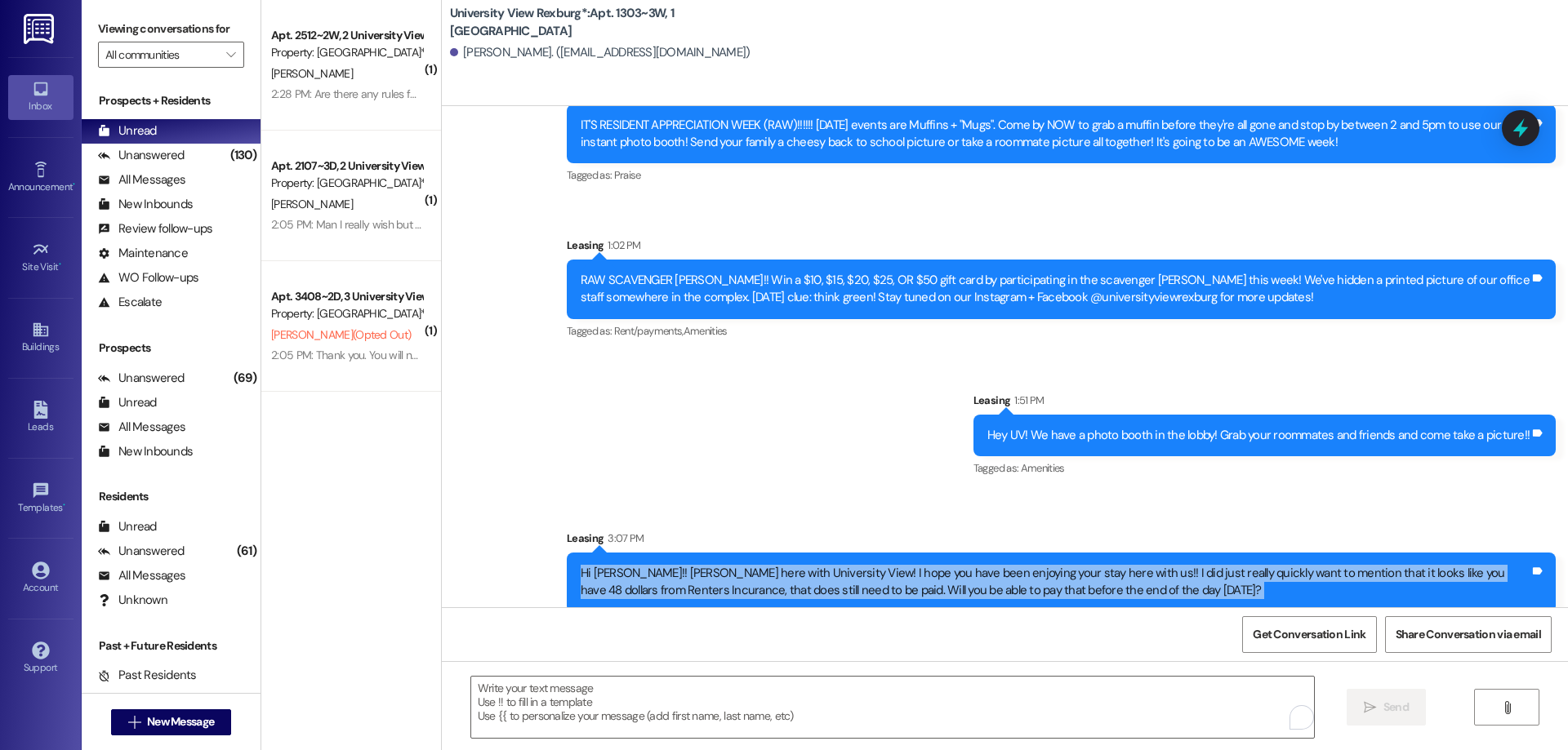
drag, startPoint x: 564, startPoint y: 547, endPoint x: 1156, endPoint y: 649, distance: 600.7
click at [1156, 649] on div "WO Opened request: Patch and p... [DATE] 9:31 AM Status : Completed Show detail…" at bounding box center [1004, 482] width 1126 height 750
copy div "Hi [PERSON_NAME]!! [PERSON_NAME] here with University View! I hope you have bee…"
click at [184, 719] on span "New Message" at bounding box center [180, 721] width 67 height 17
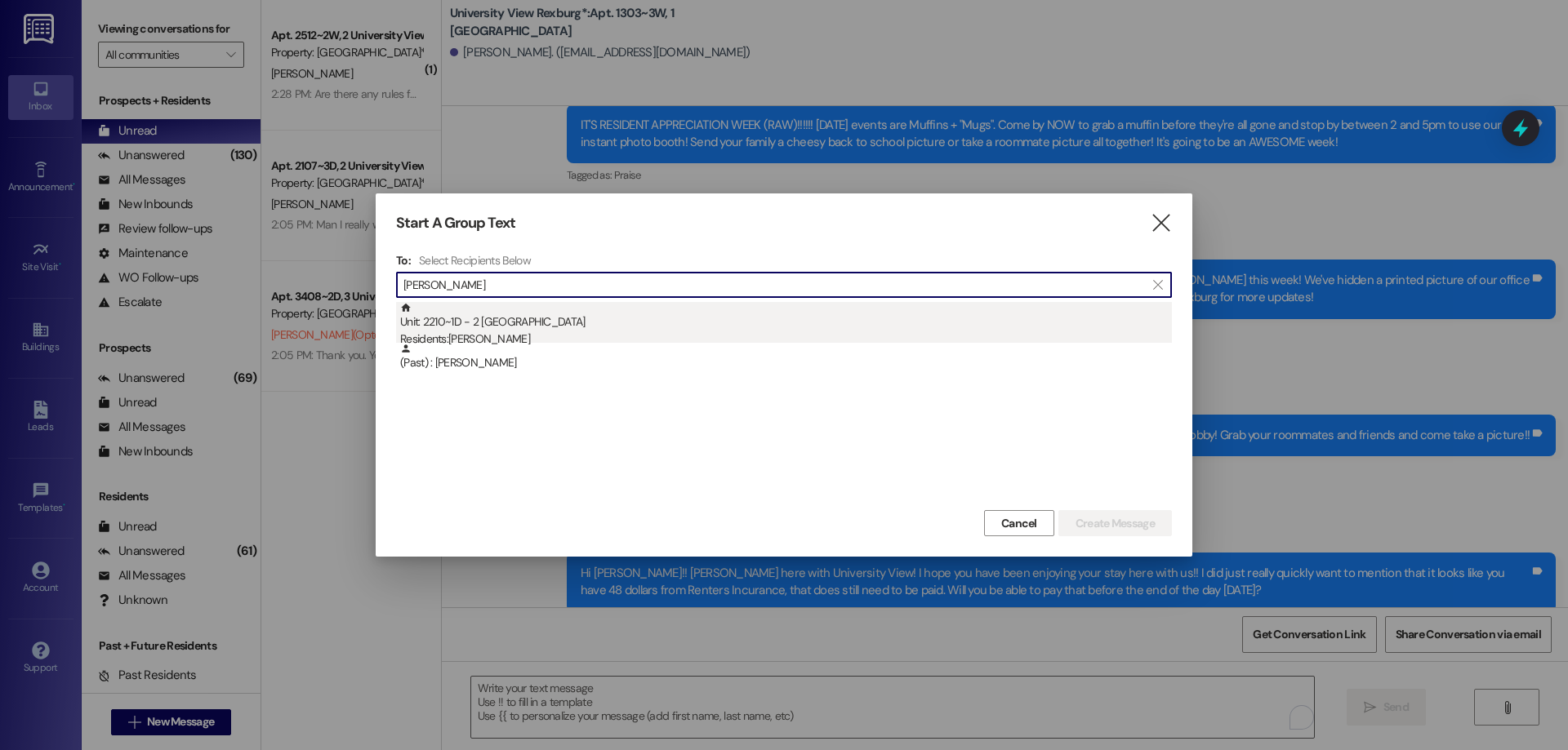
type input "[PERSON_NAME]"
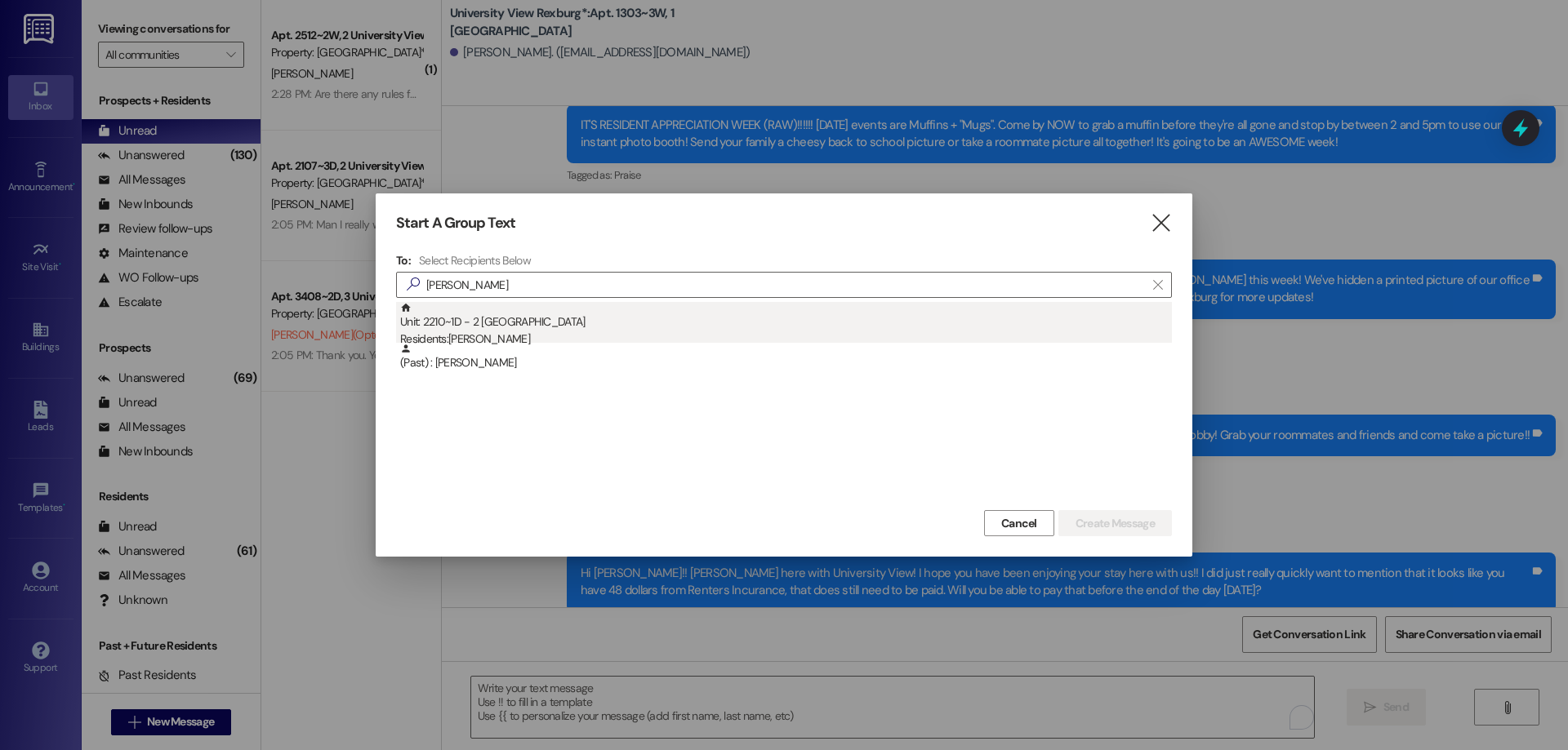
click at [541, 326] on div "Unit: 2210~1D - 2 University View Rexburg Residents: [PERSON_NAME]" at bounding box center [786, 325] width 772 height 47
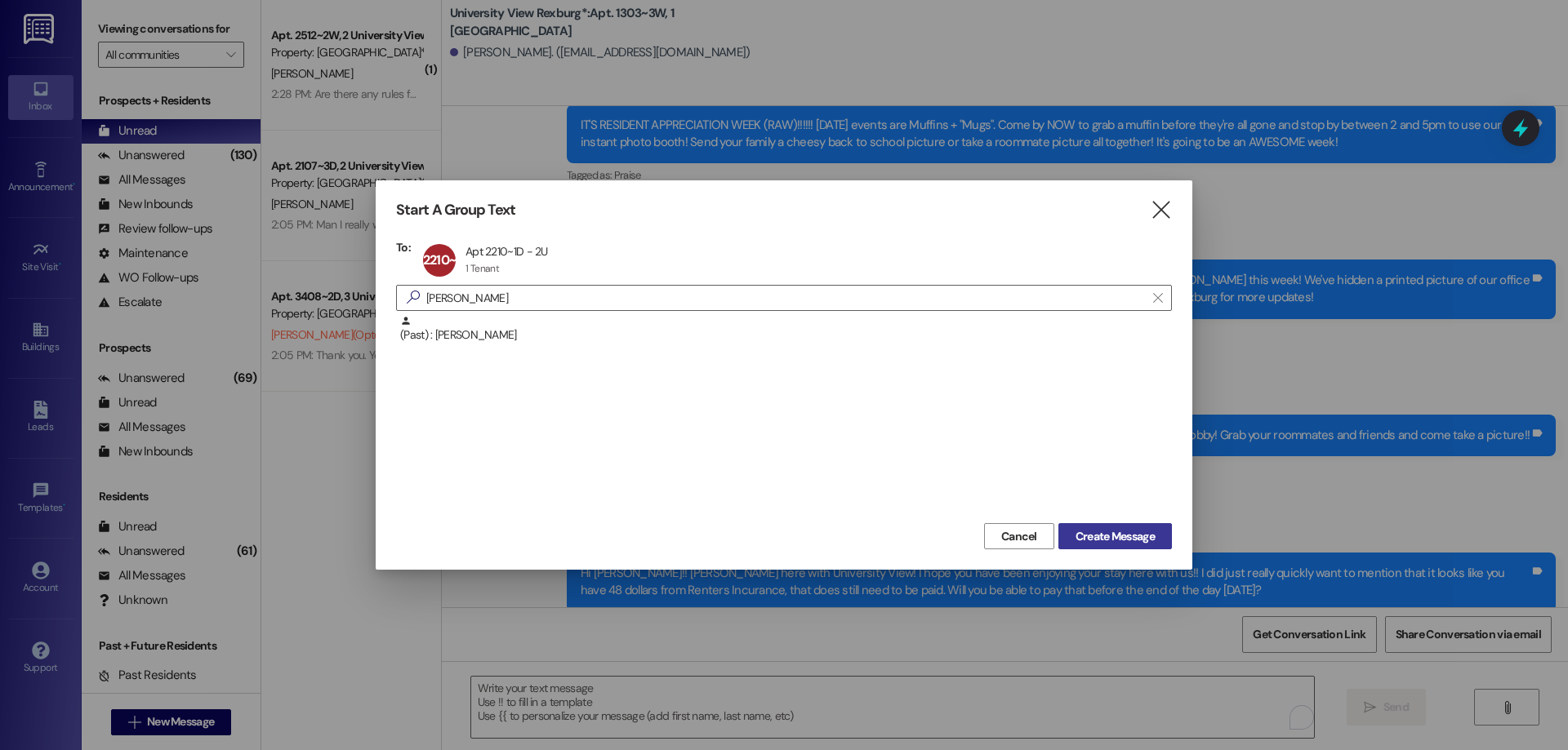
click at [1120, 536] on span "Create Message" at bounding box center [1115, 536] width 79 height 17
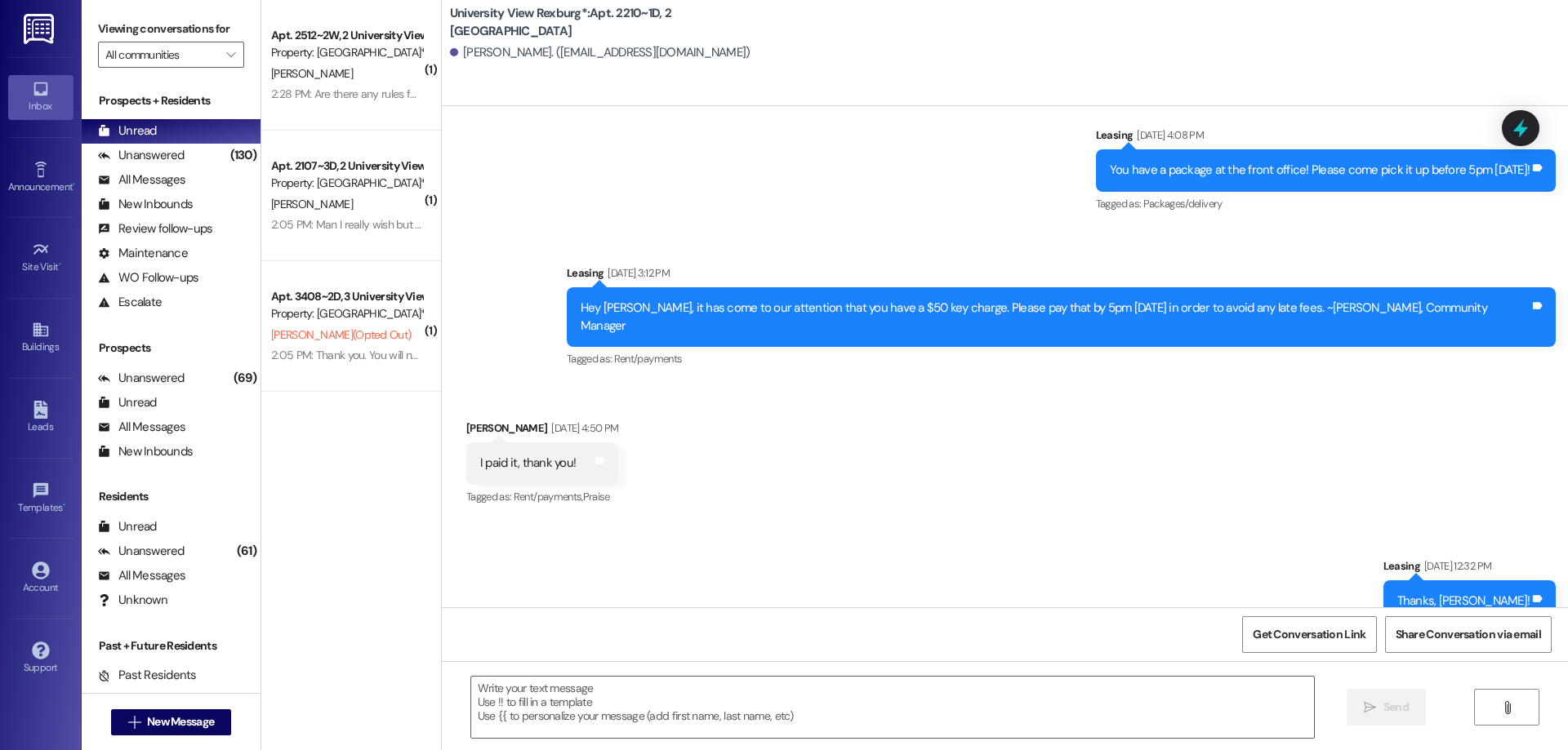
scroll to position [48701, 0]
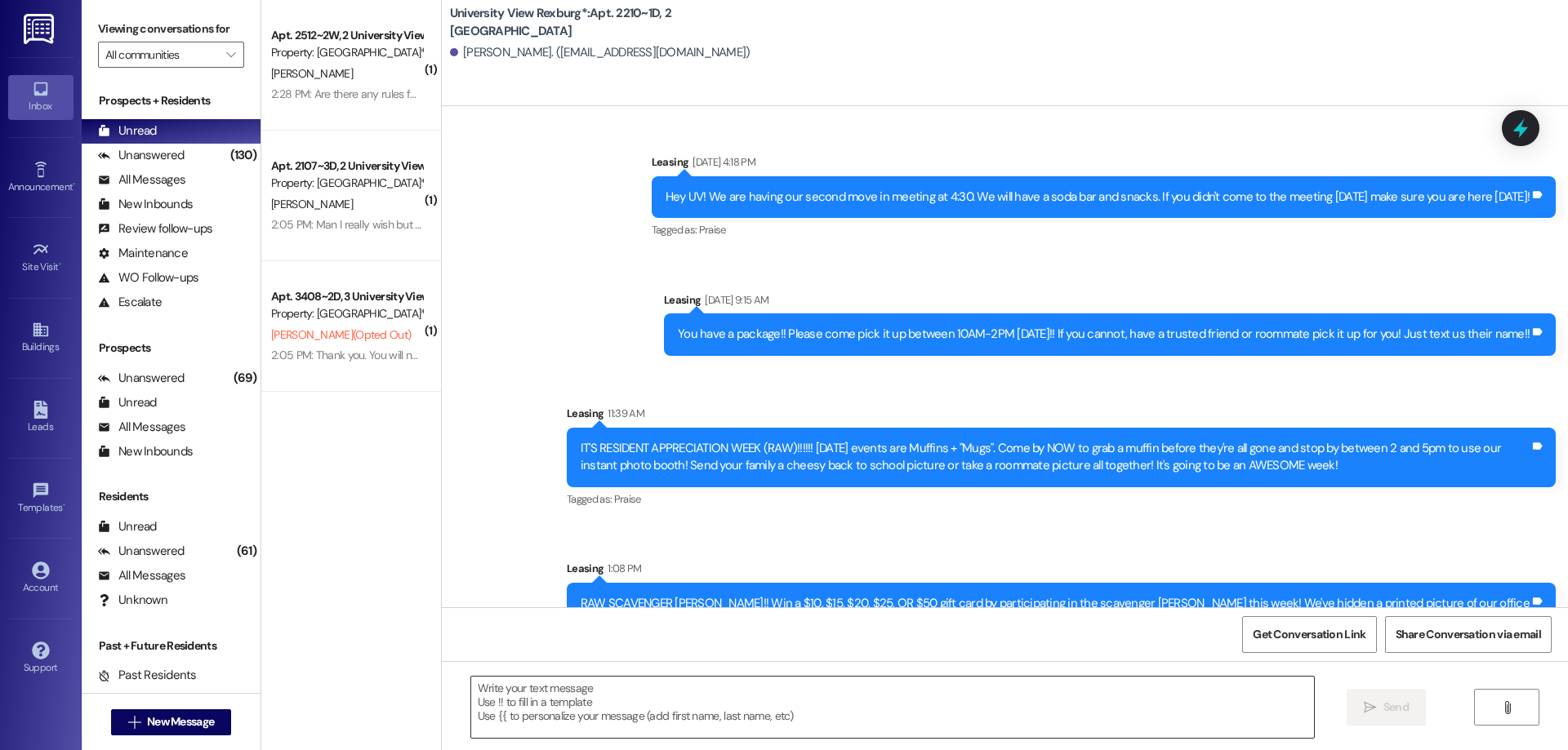
click at [789, 701] on textarea at bounding box center [892, 707] width 843 height 61
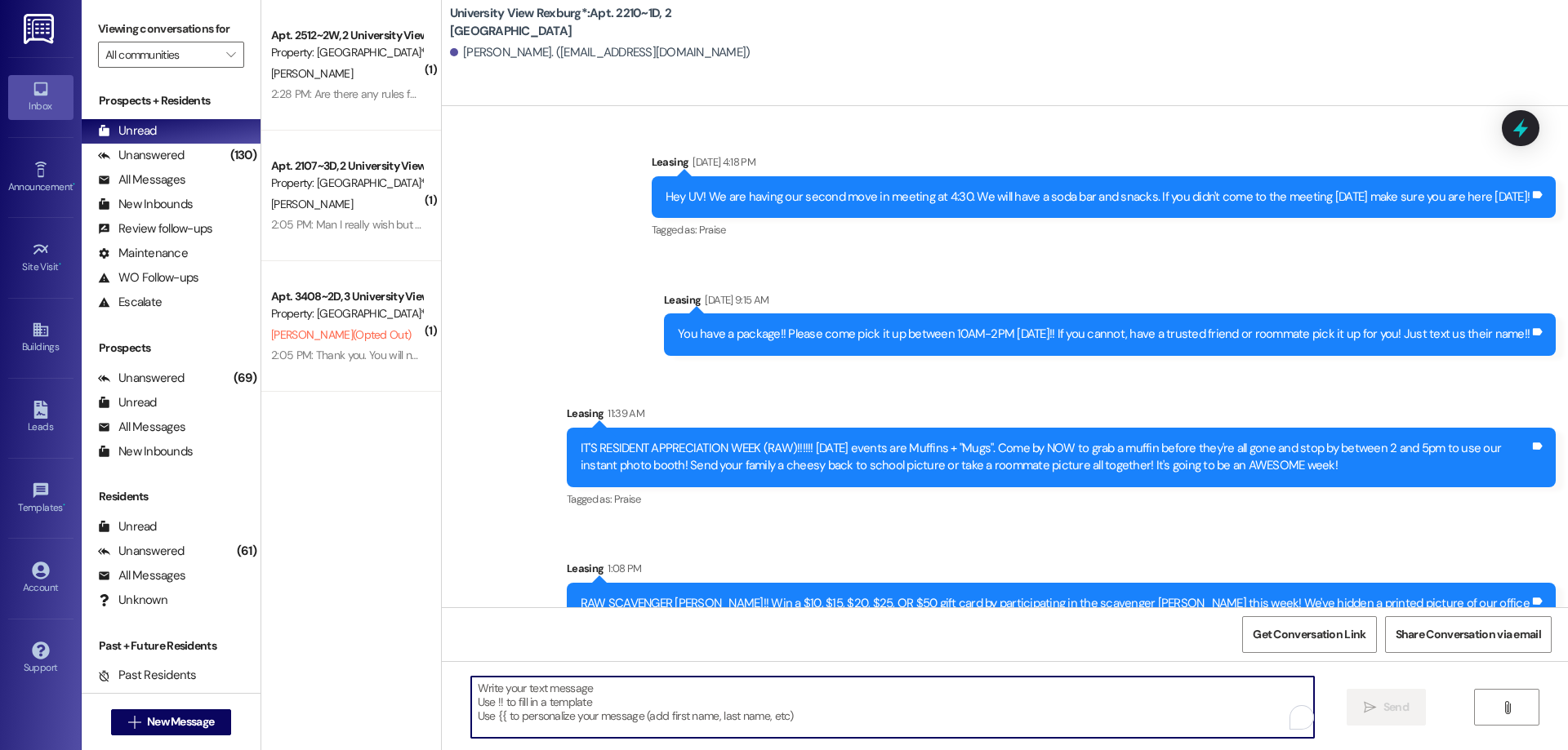
paste textarea "Hi [PERSON_NAME]!! [PERSON_NAME] here with University View! I hope you have bee…"
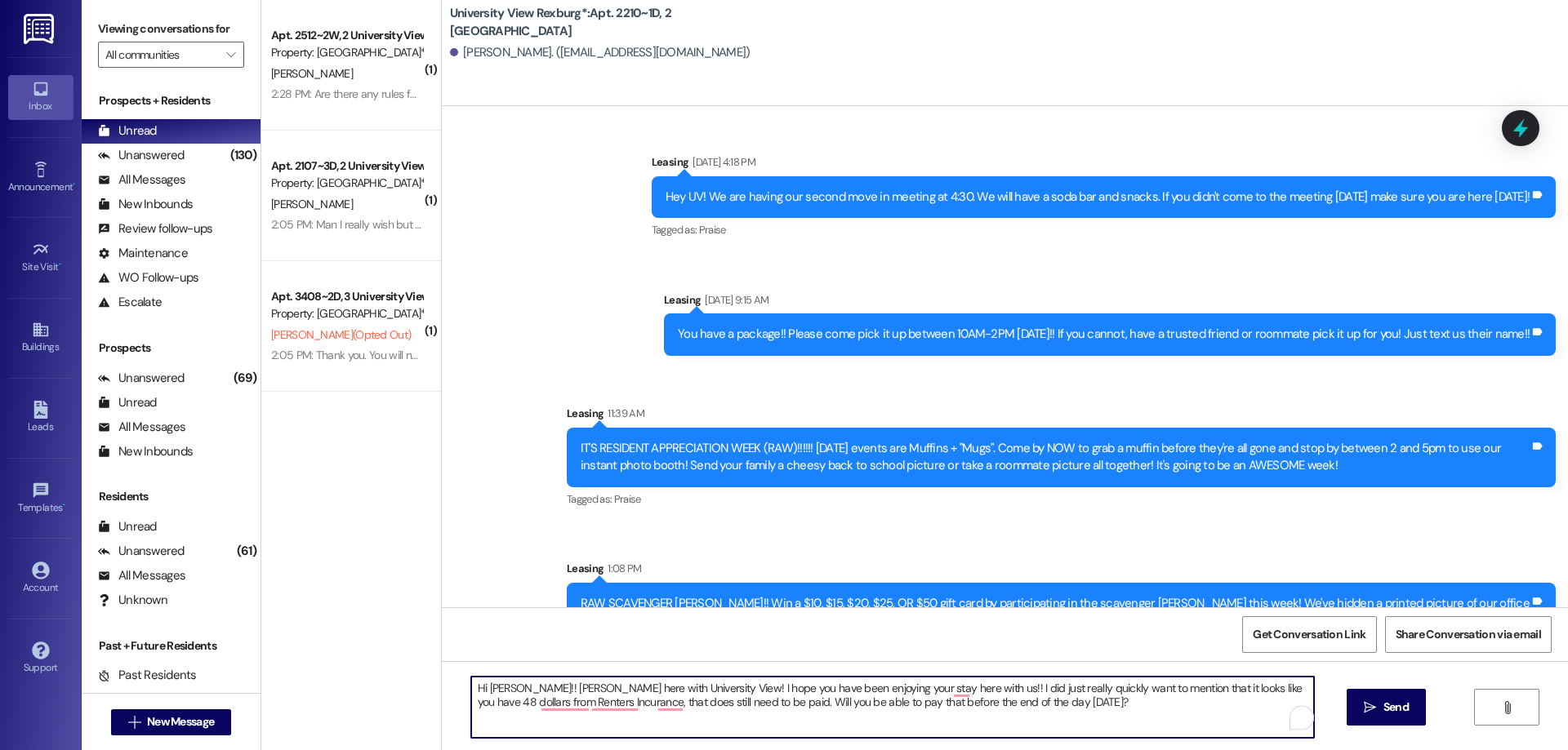
type textarea "Hi [PERSON_NAME]!! [PERSON_NAME] here with University View! I hope you have bee…"
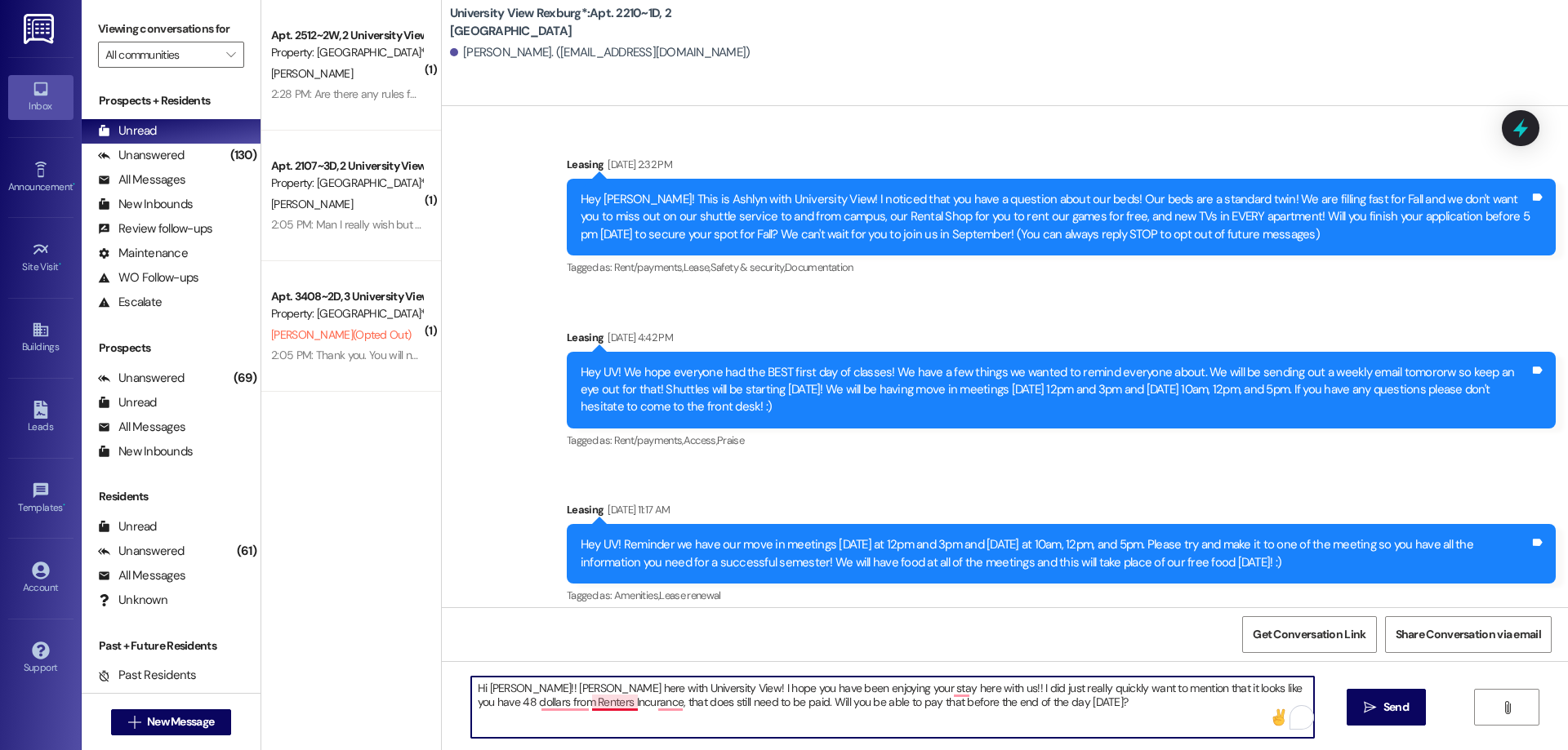
scroll to position [48701, 0]
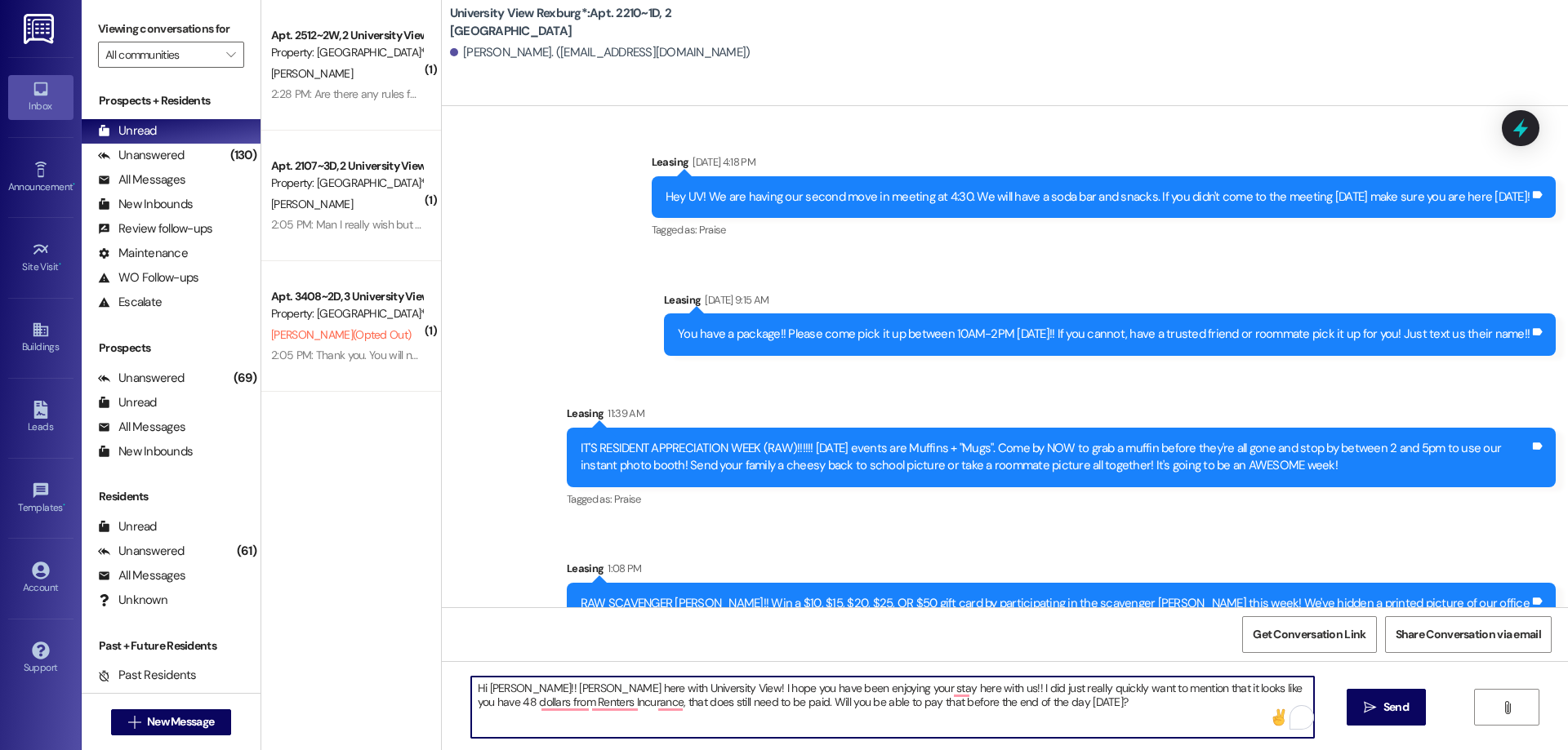
click at [518, 687] on textarea "Hi [PERSON_NAME]!! [PERSON_NAME] here with University View! I hope you have bee…" at bounding box center [892, 707] width 843 height 61
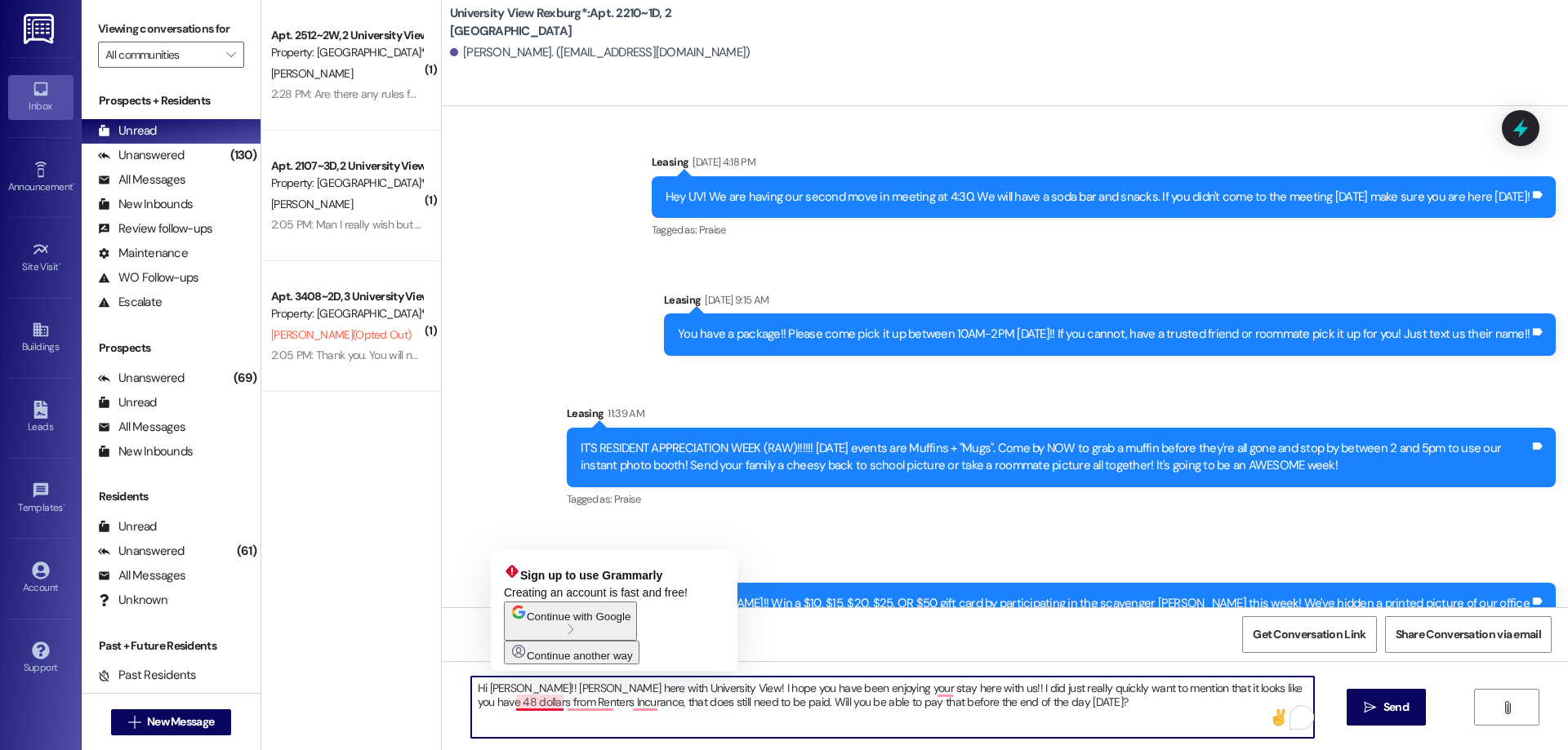
click at [514, 702] on textarea "Hi [PERSON_NAME]!! [PERSON_NAME] here with University View! I hope you have bee…" at bounding box center [892, 707] width 843 height 61
click at [519, 704] on textarea "Hi Olivia!! Hailey here with University View! I hope you have been enjoying you…" at bounding box center [892, 707] width 843 height 61
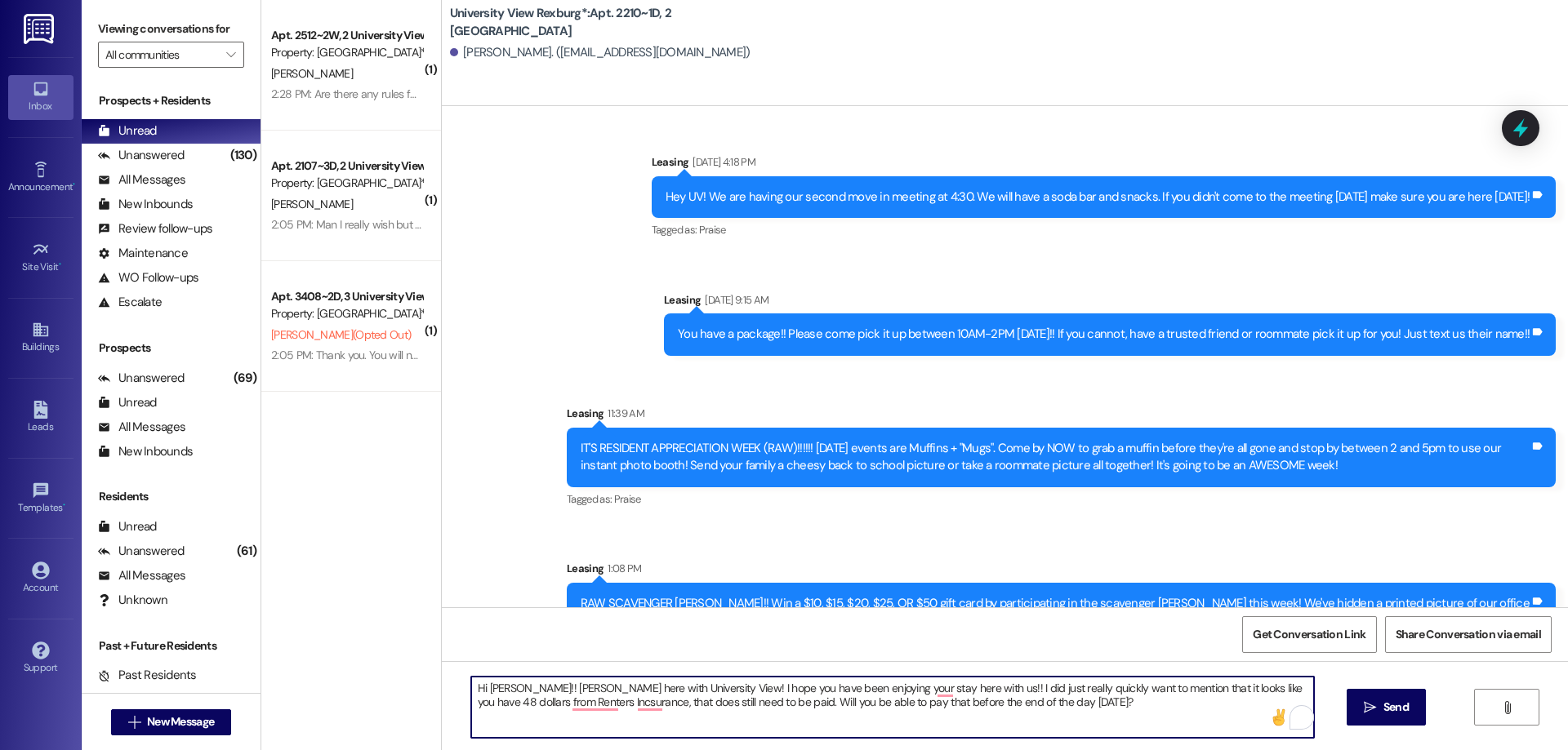
click at [670, 704] on textarea "Hi Olivia!! Hailey here with University View! I hope you have been enjoying you…" at bounding box center [892, 707] width 843 height 61
click at [471, 698] on textarea "Hi Olivia!! Hailey here with University View! I hope you have been enjoying you…" at bounding box center [892, 707] width 843 height 61
click at [503, 704] on textarea "Hi Olivia!! Hailey here with University View! I hope you have been enjoying you…" at bounding box center [892, 707] width 843 height 61
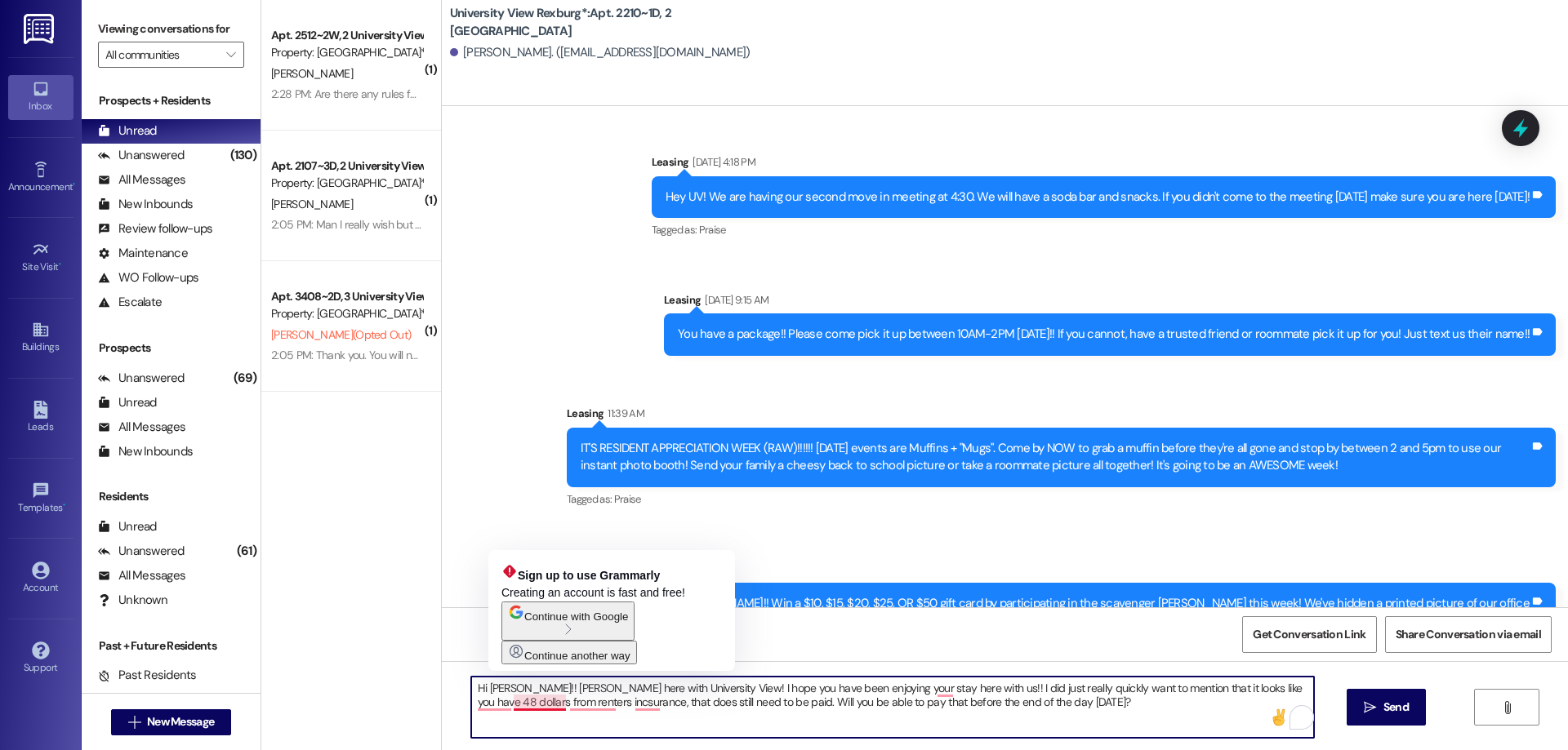
click at [517, 705] on textarea "Hi Olivia!! Hailey here with University View! I hope you have been enjoying you…" at bounding box center [892, 707] width 843 height 61
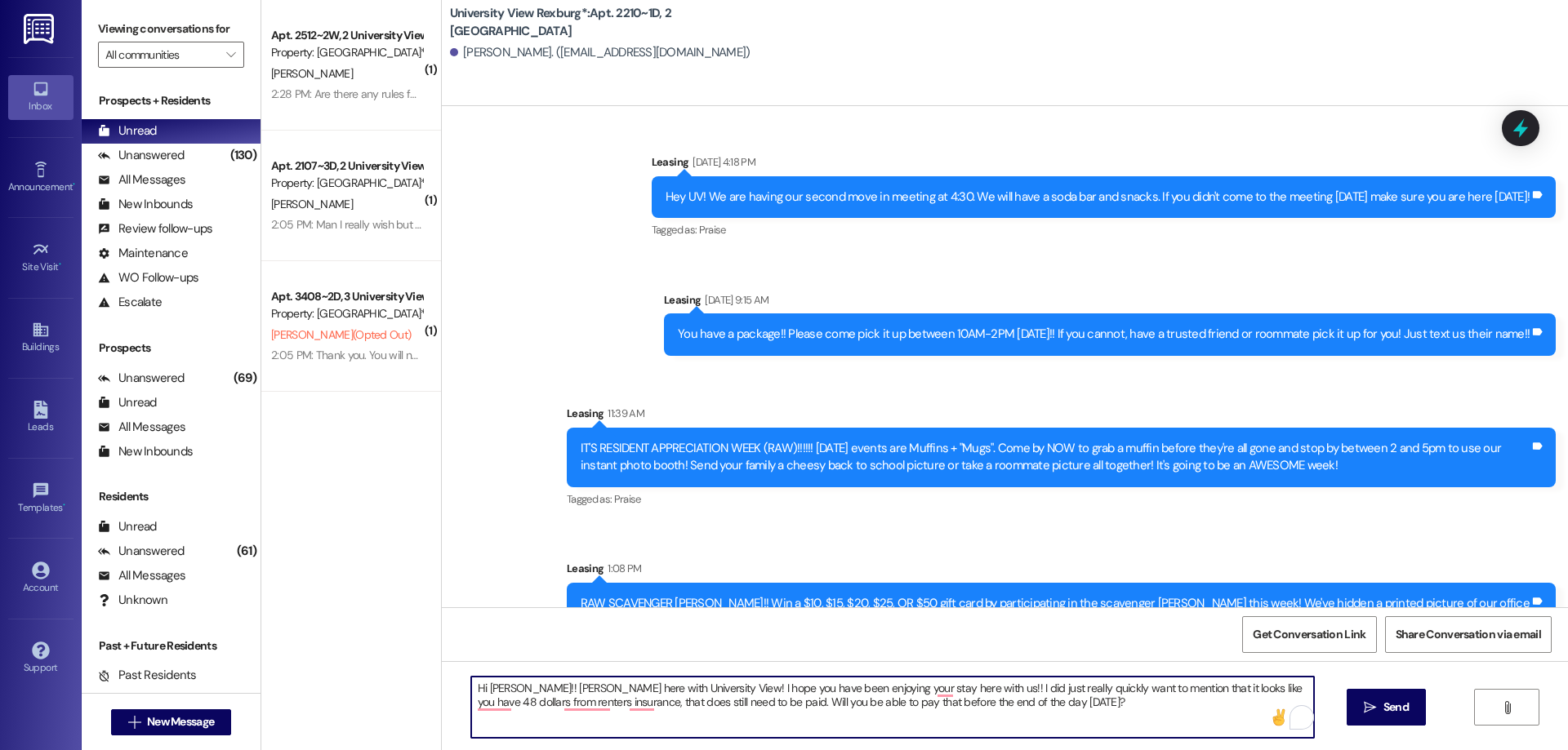
drag, startPoint x: 466, startPoint y: 686, endPoint x: 1000, endPoint y: 767, distance: 540.1
click at [1000, 749] on html "Inbox Go to Inbox Announcement • Send A Text Announcement Site Visit • Go to Si…" at bounding box center [784, 375] width 1568 height 750
type textarea "Hi Olivia!! Hailey here with University View! I hope you have been enjoying you…"
click at [1409, 705] on span "Send" at bounding box center [1396, 707] width 32 height 17
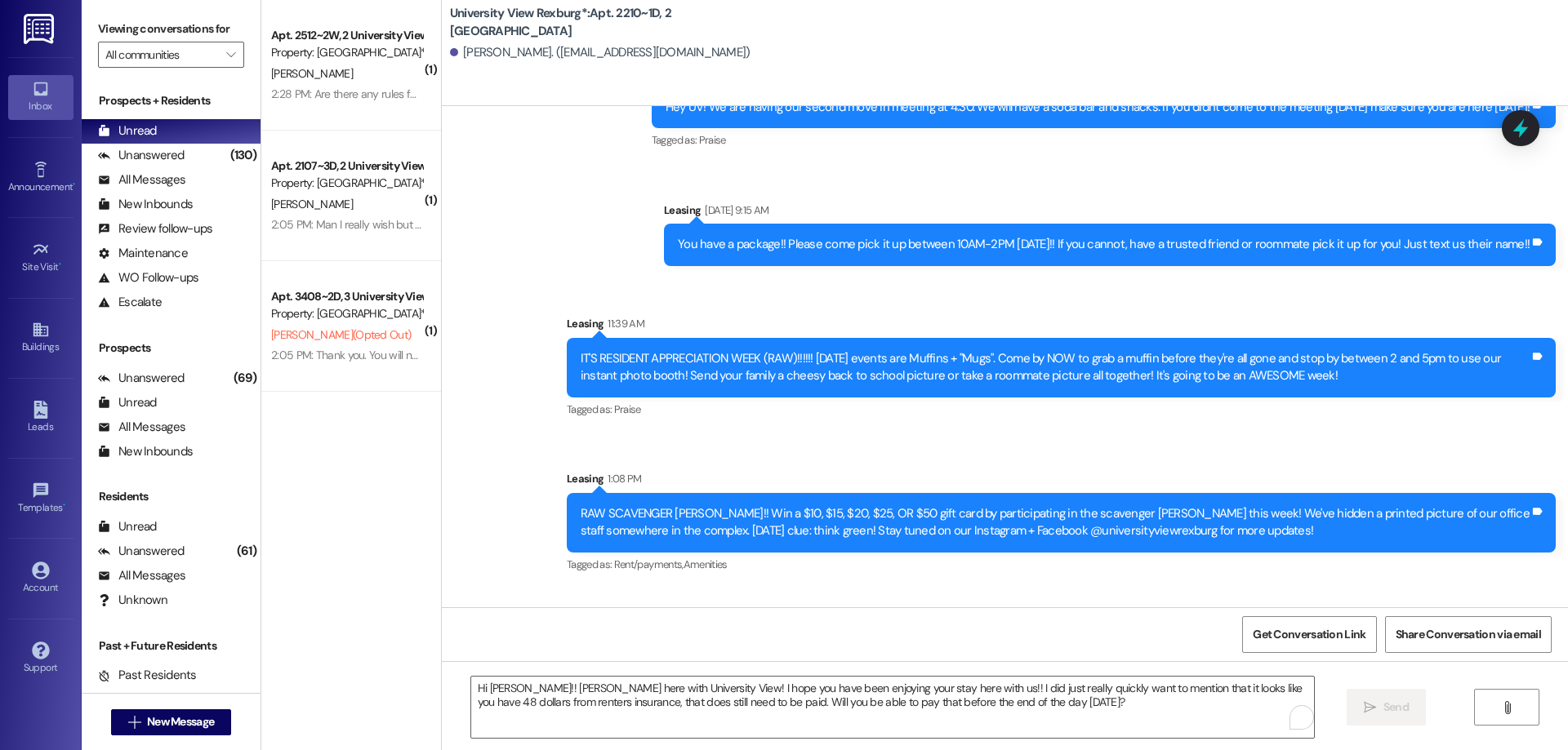
scroll to position [48831, 0]
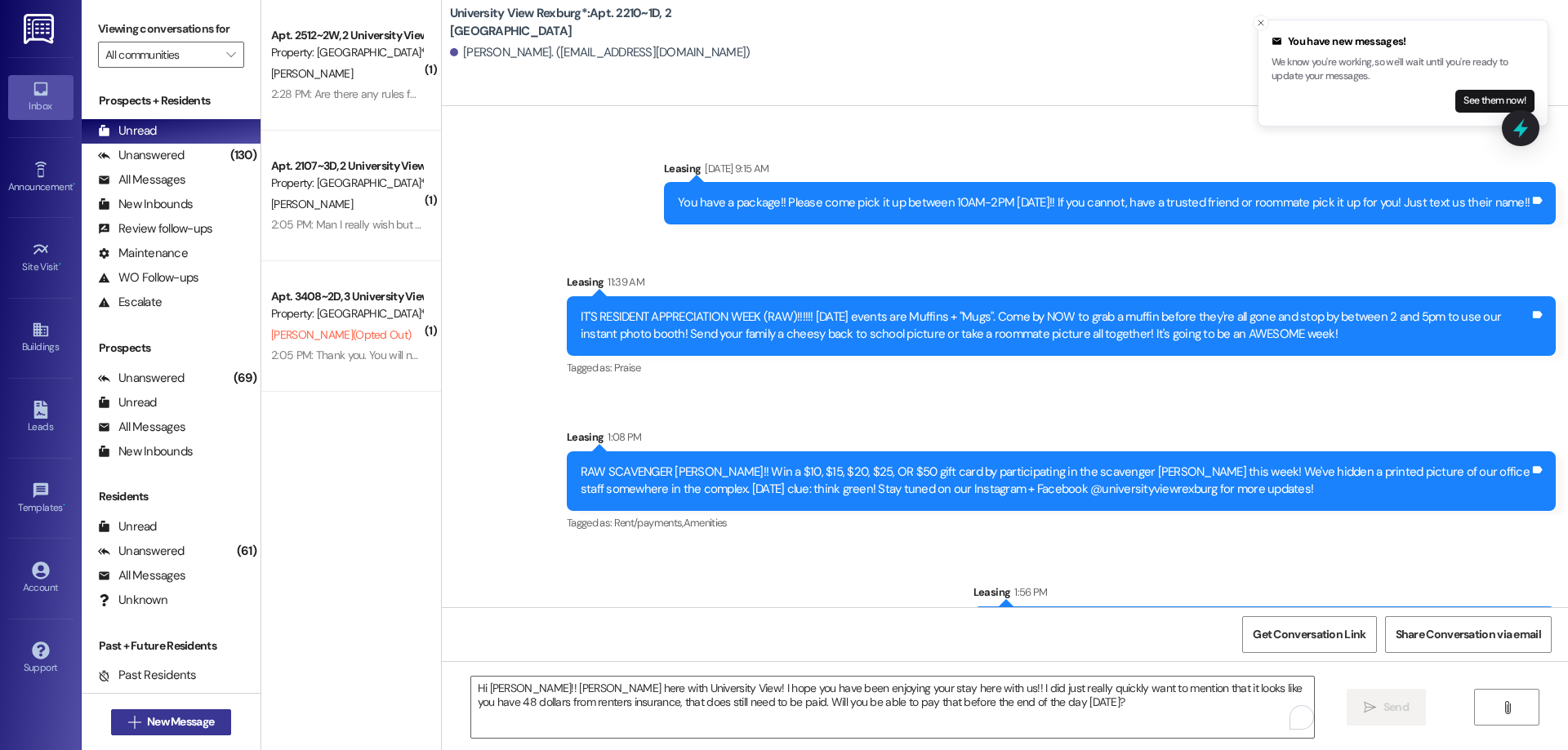
click at [182, 717] on span "New Message" at bounding box center [180, 721] width 67 height 17
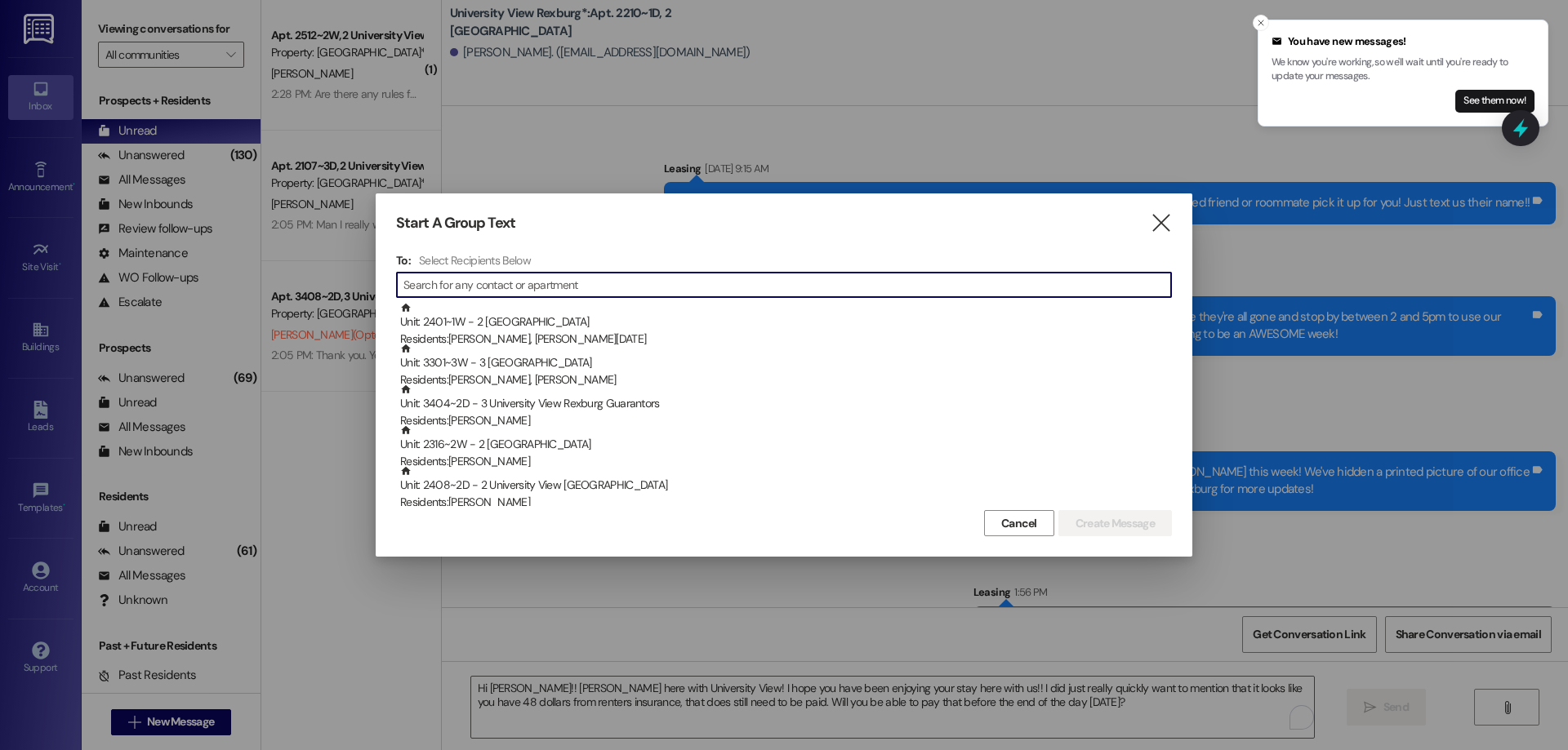
click at [622, 277] on input at bounding box center [786, 285] width 767 height 23
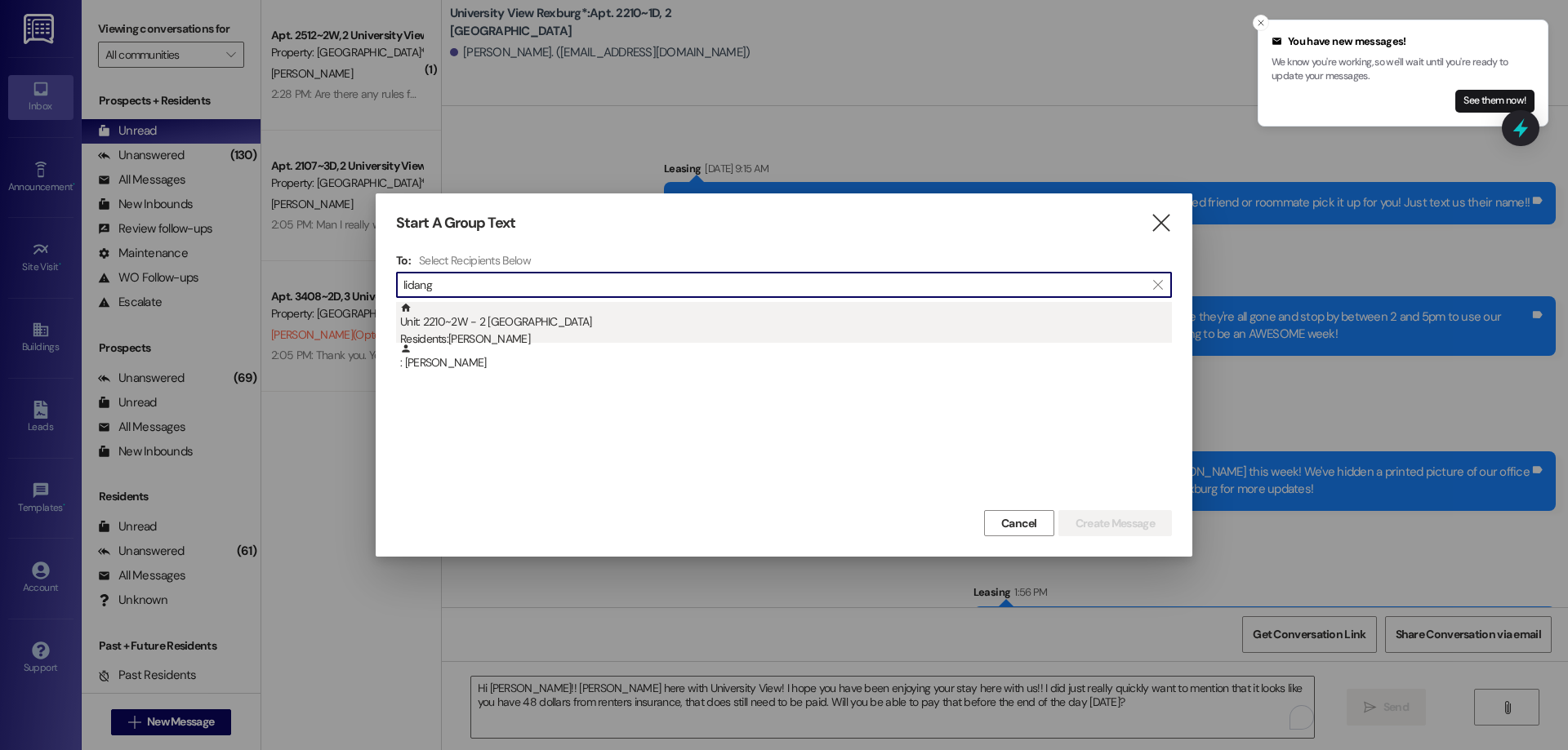
type input "lidang"
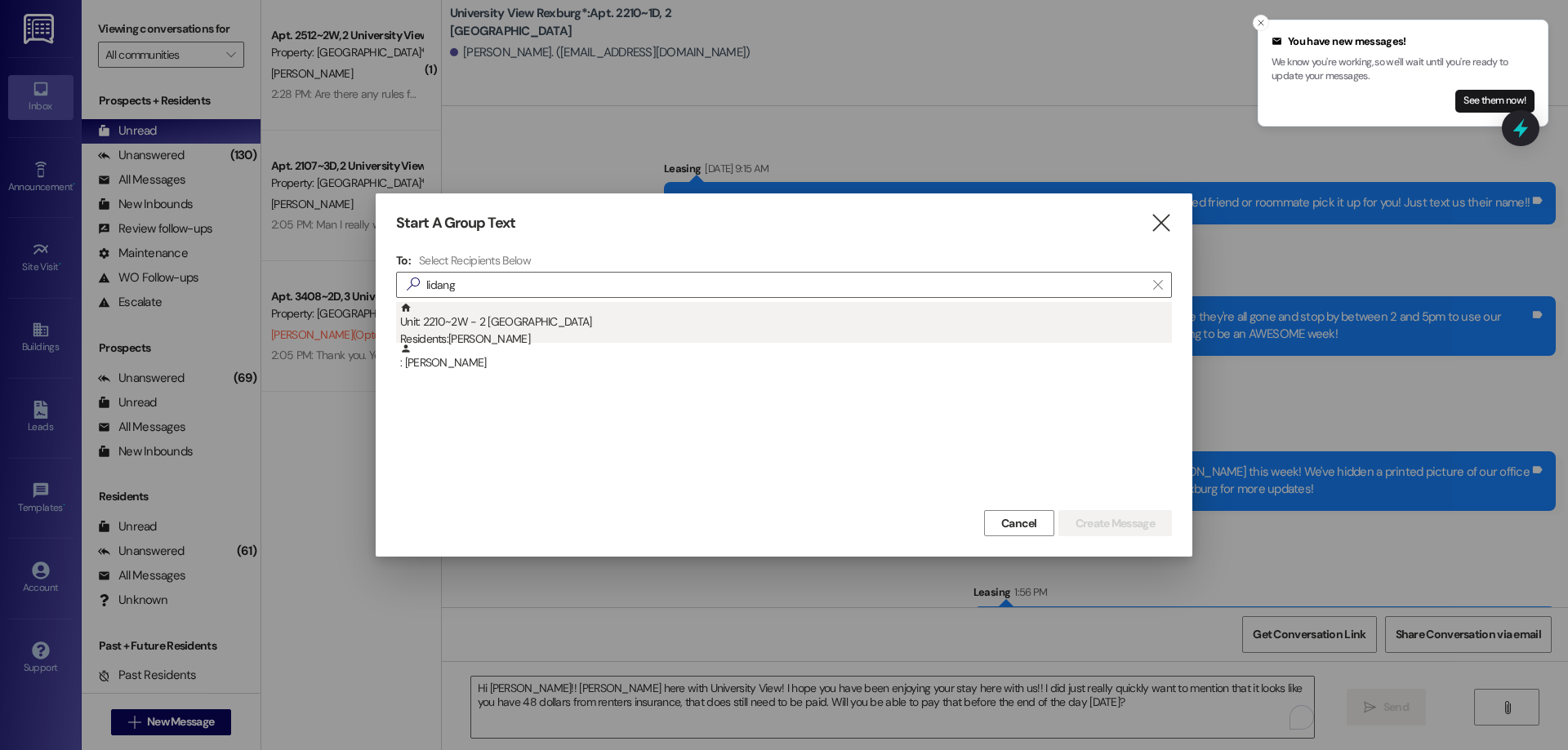
click at [512, 333] on div "Residents: Lyka Mae Lidang" at bounding box center [786, 338] width 772 height 17
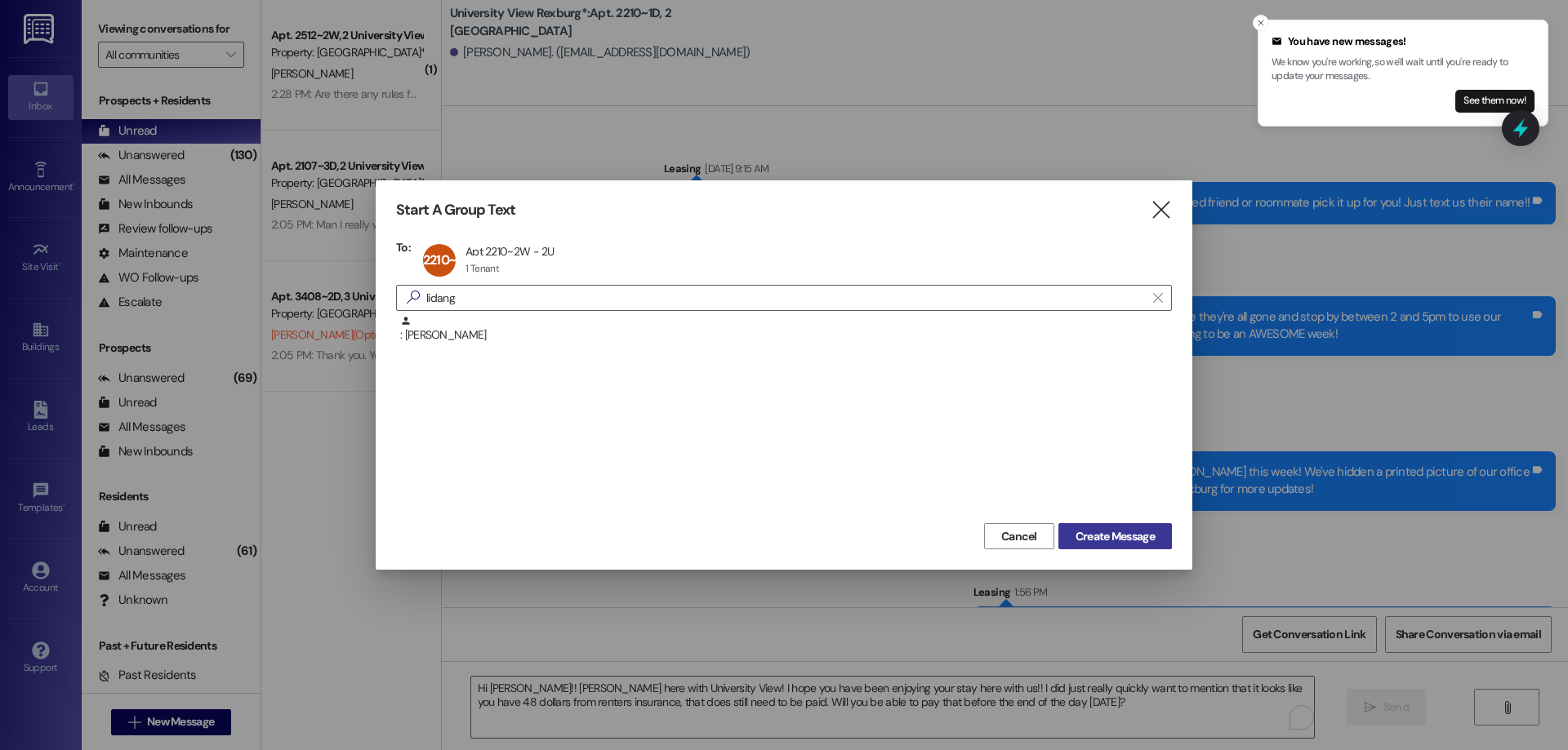
click at [1136, 537] on span "Create Message" at bounding box center [1115, 536] width 79 height 17
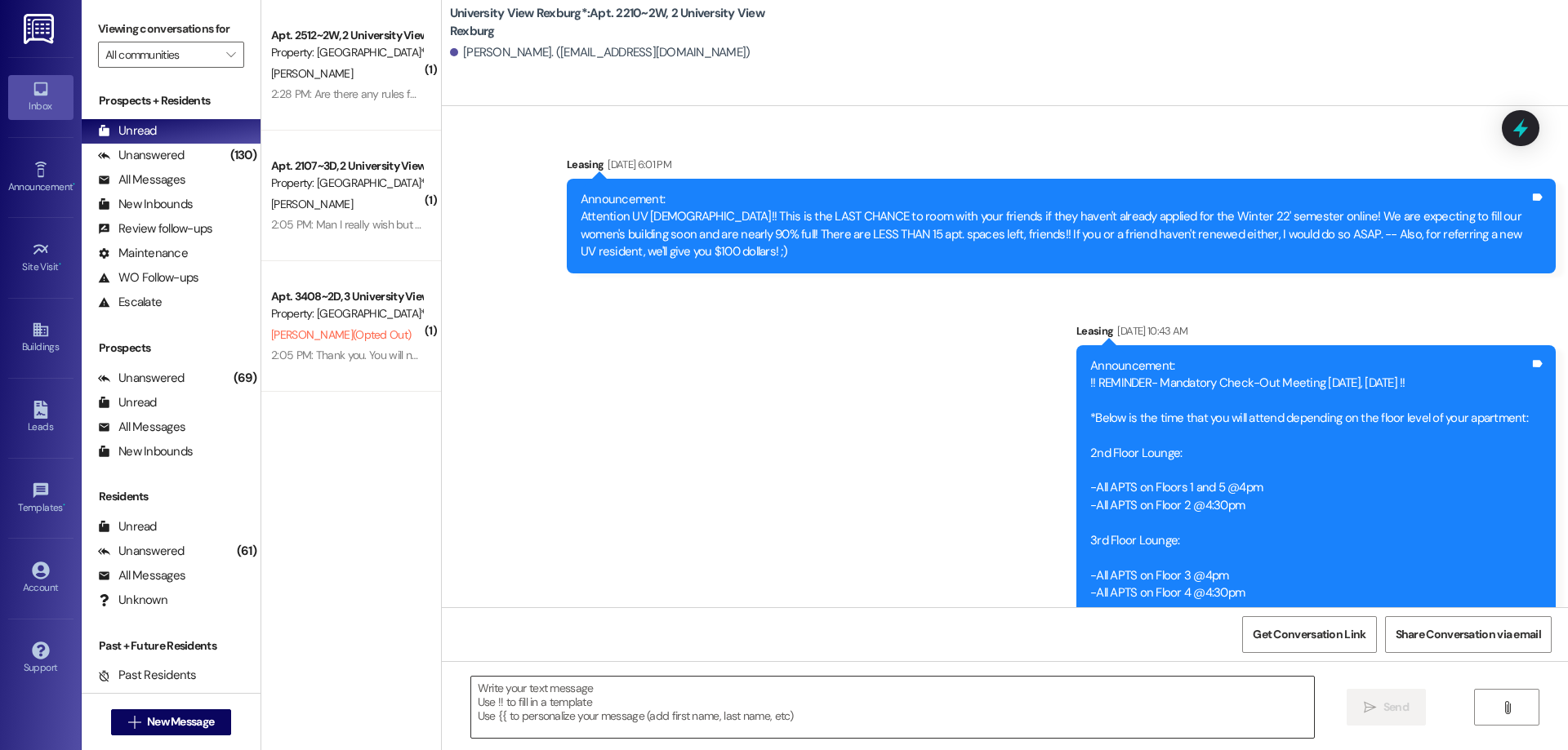
scroll to position [135039, 0]
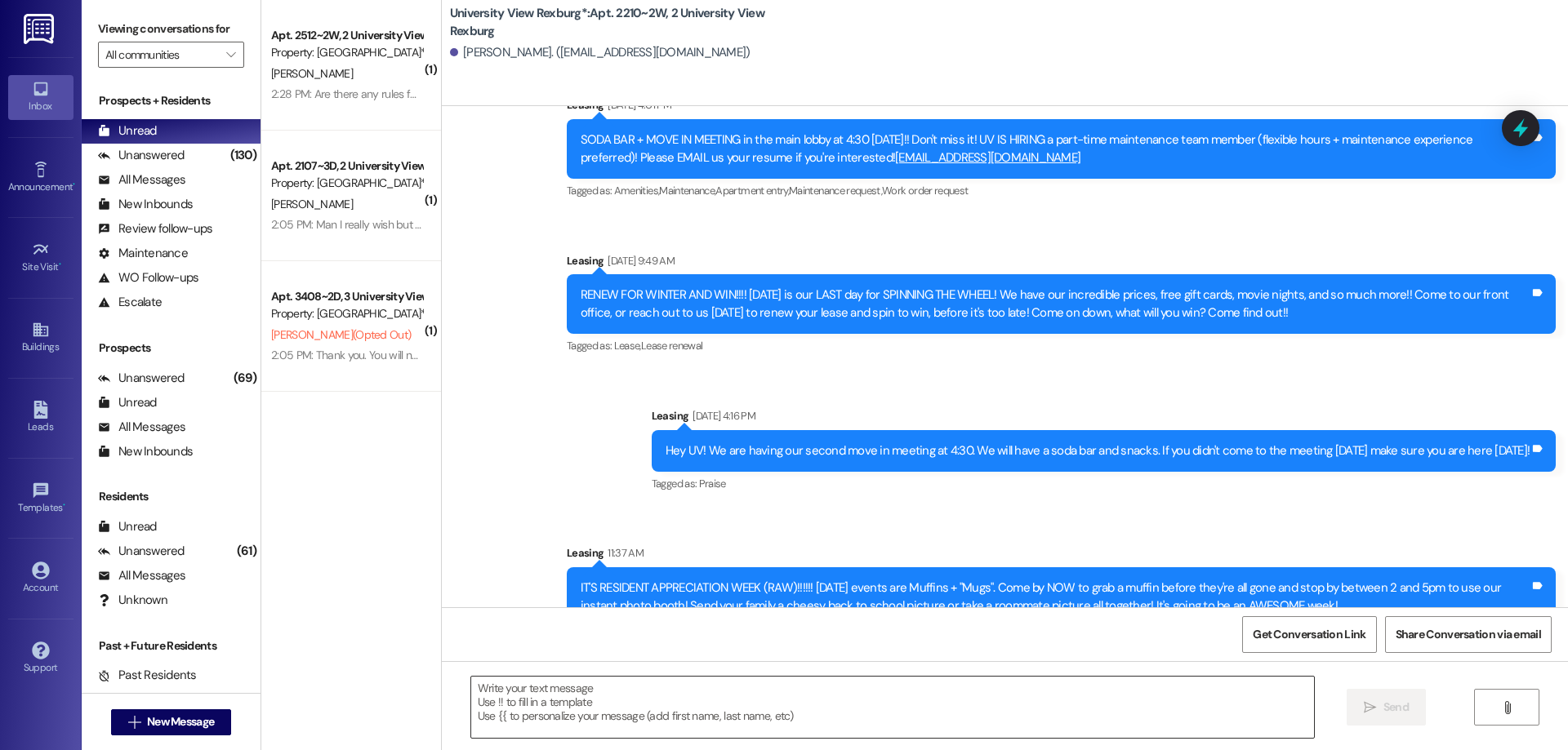
click at [615, 695] on textarea at bounding box center [892, 707] width 843 height 61
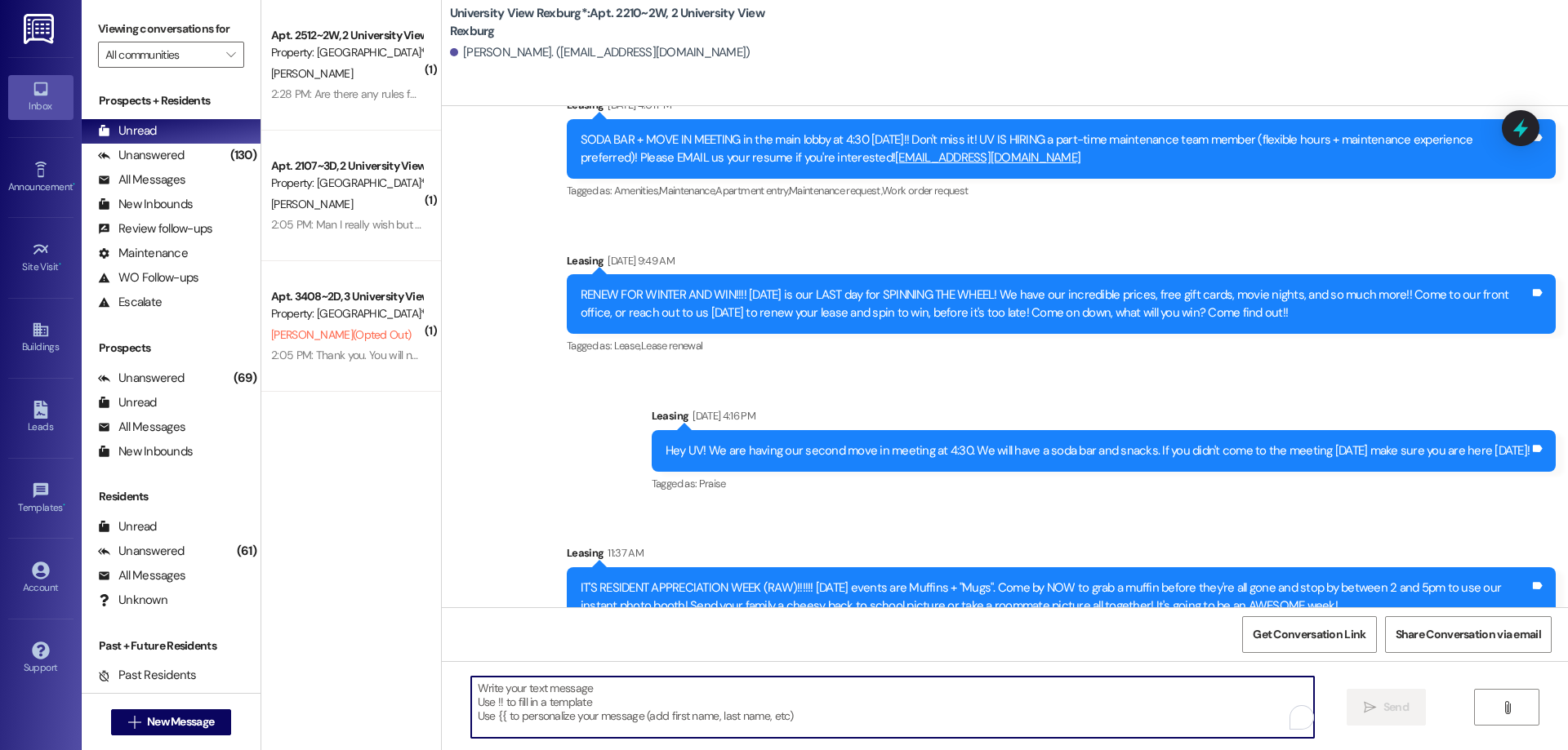
paste textarea "Hi Olivia!! Hailey here with University View! I hope you have been enjoying you…"
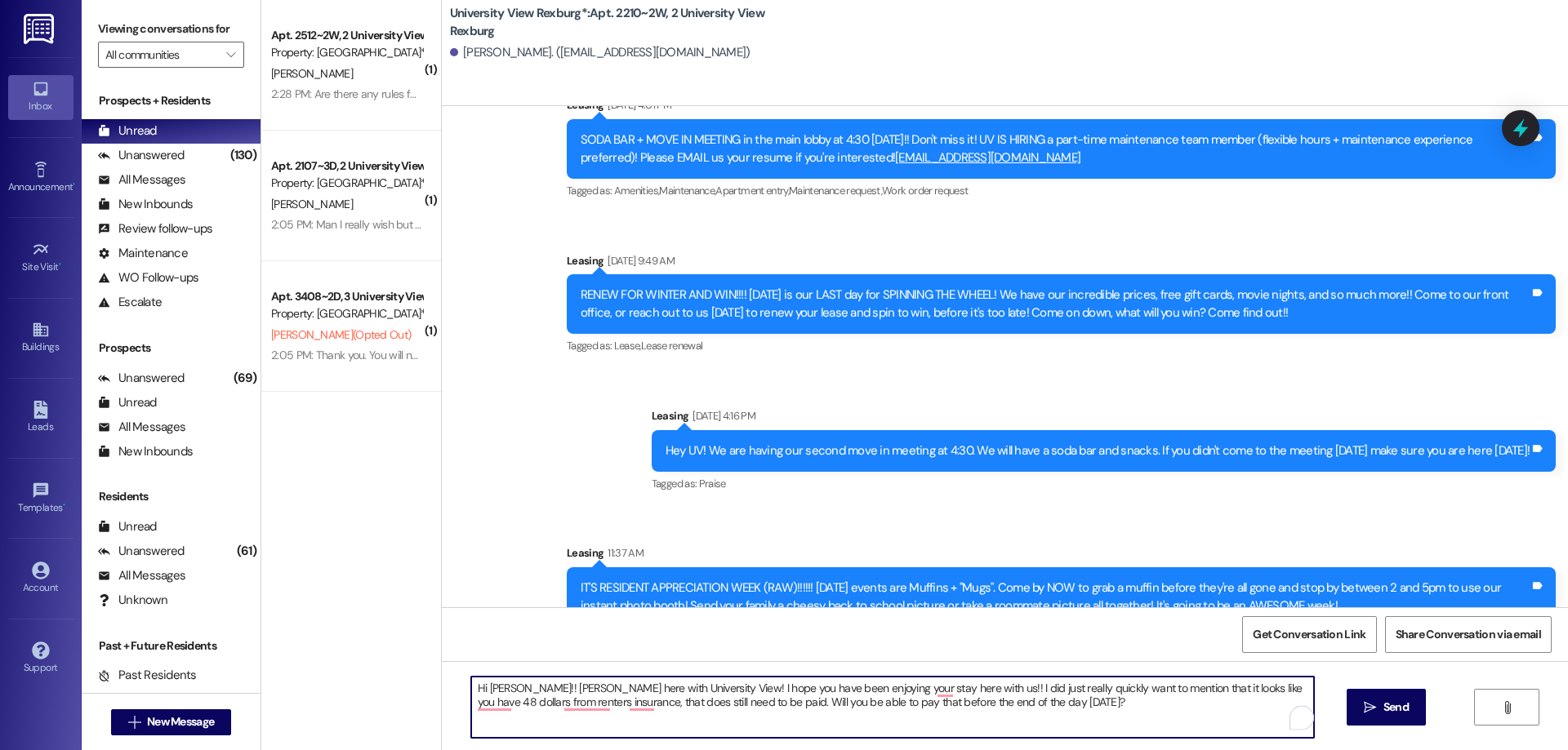
click at [503, 689] on textarea "Hi Olivia!! Hailey here with University View! I hope you have been enjoying you…" at bounding box center [892, 707] width 843 height 61
type textarea "Hi Lyka!! Hailey here with University View! I hope you have been enjoying your …"
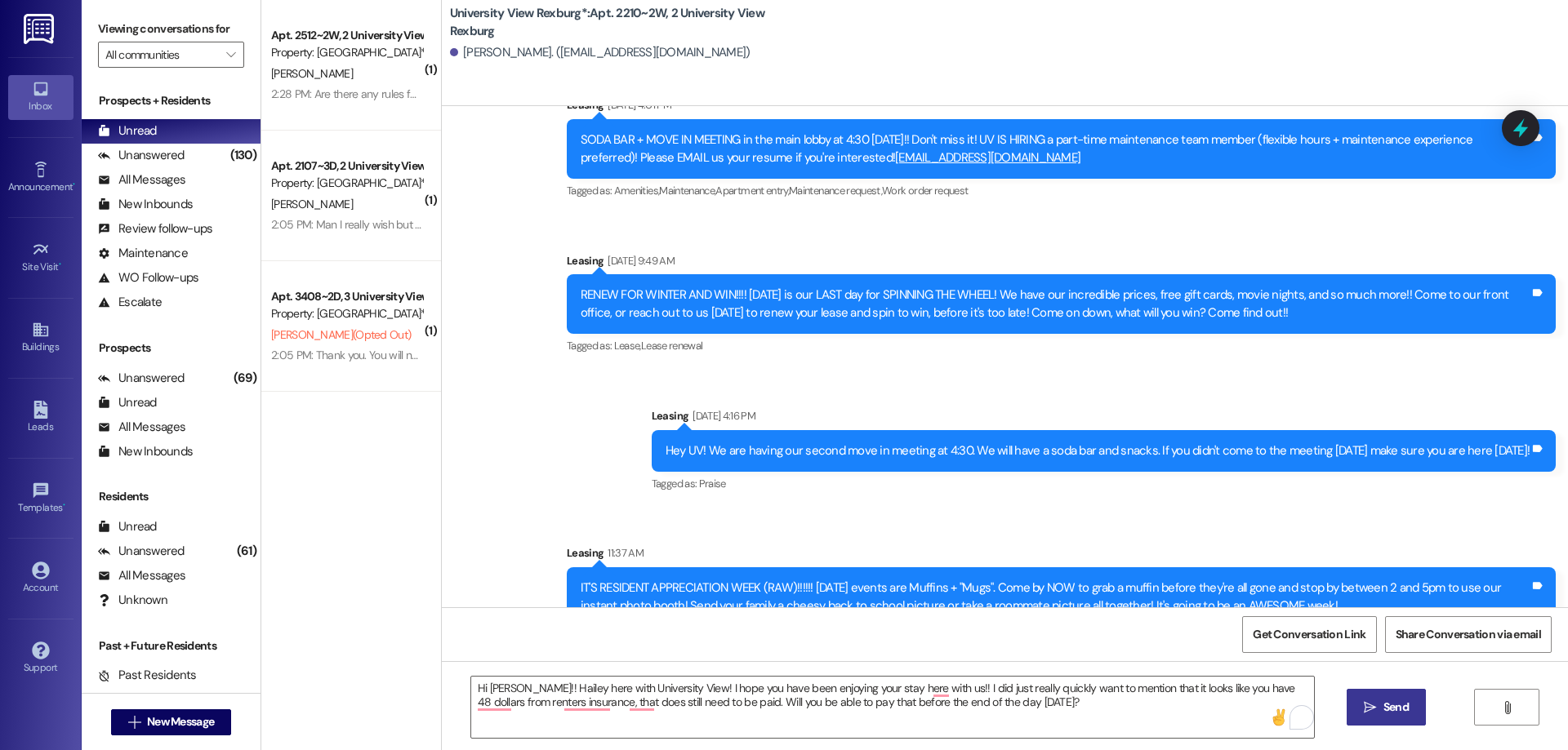
click at [1384, 707] on span "Send" at bounding box center [1396, 707] width 25 height 17
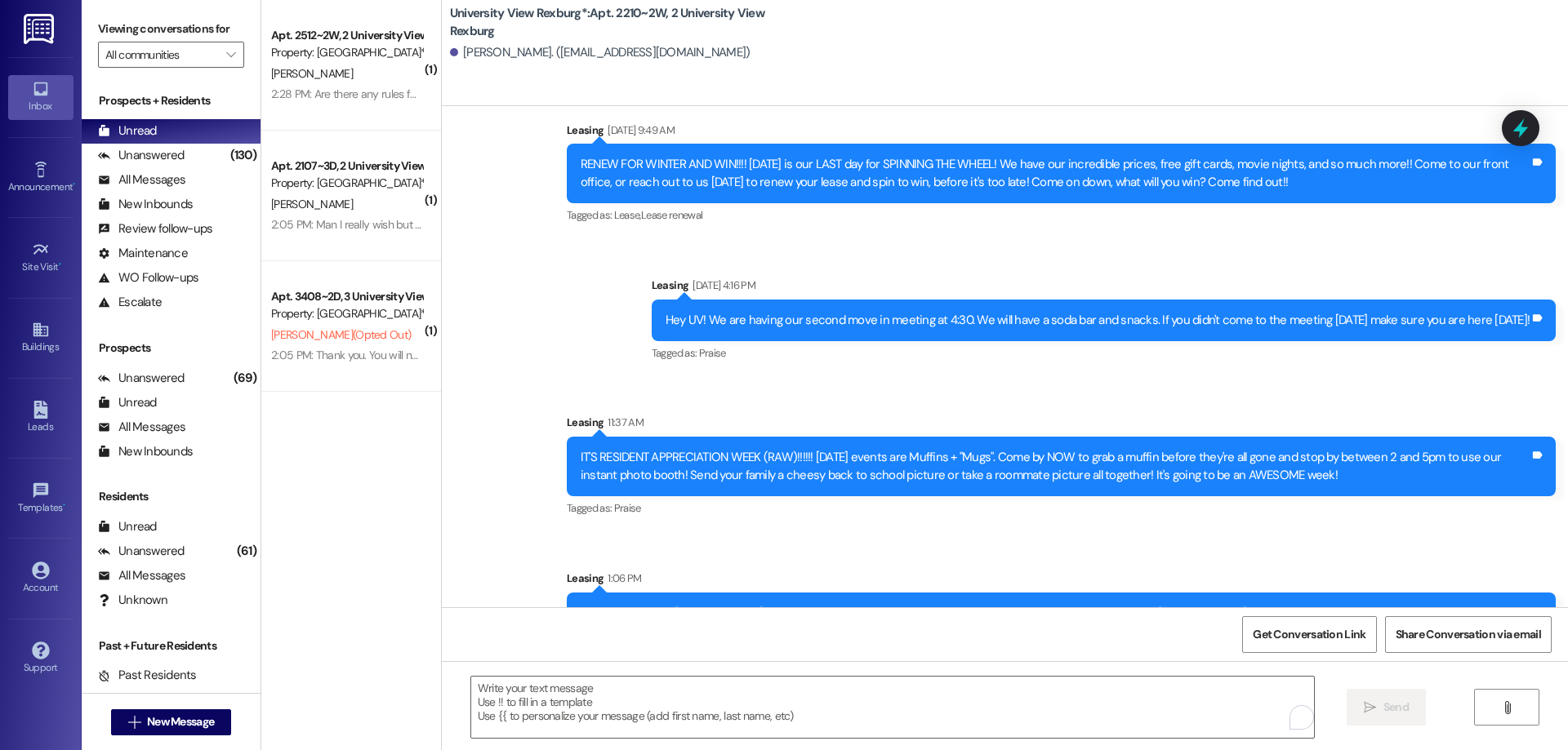
scroll to position [135171, 0]
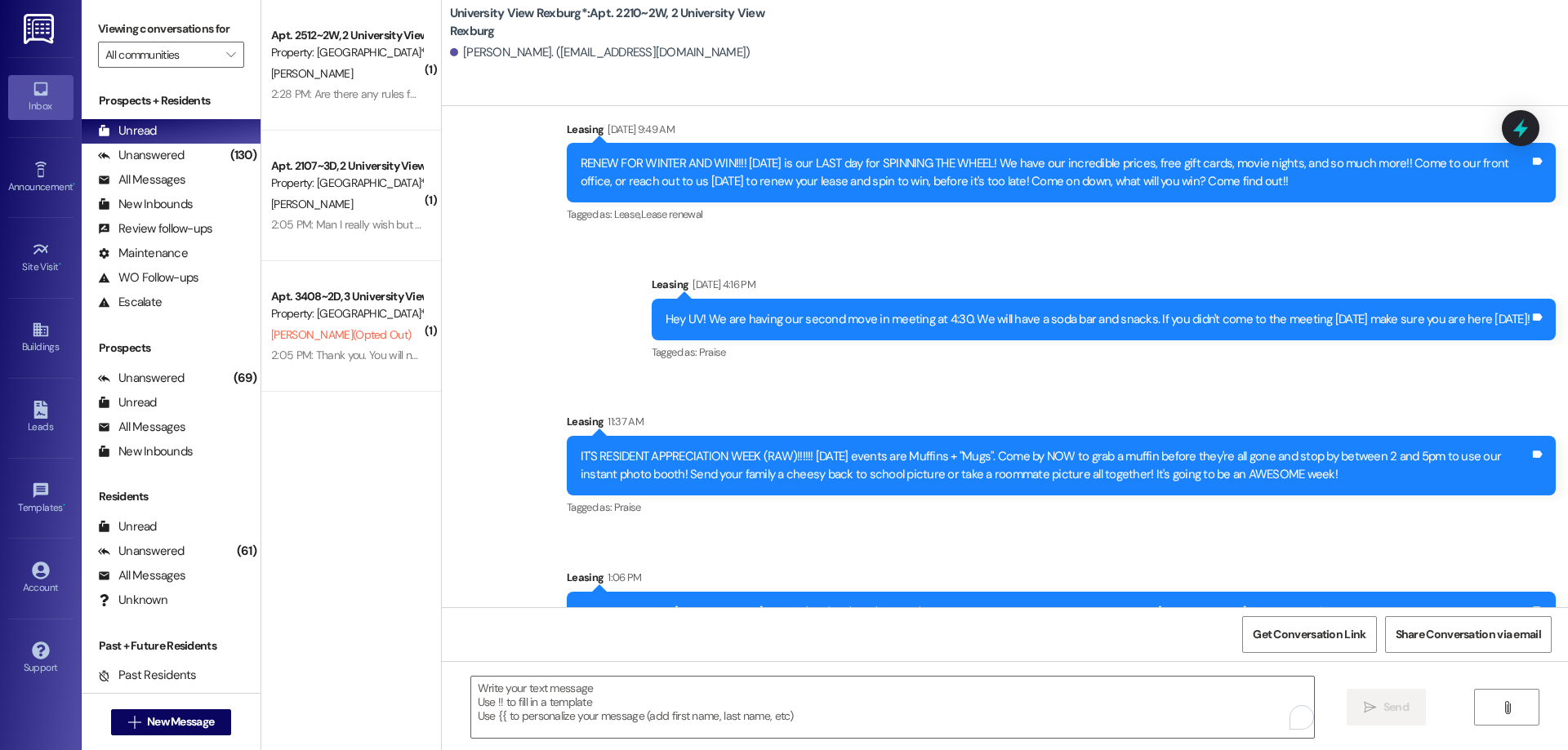
drag, startPoint x: 564, startPoint y: 552, endPoint x: 1074, endPoint y: 578, distance: 510.7
copy div "Hi Lyka!! Hailey here with University View! I hope you have been enjoying your …"
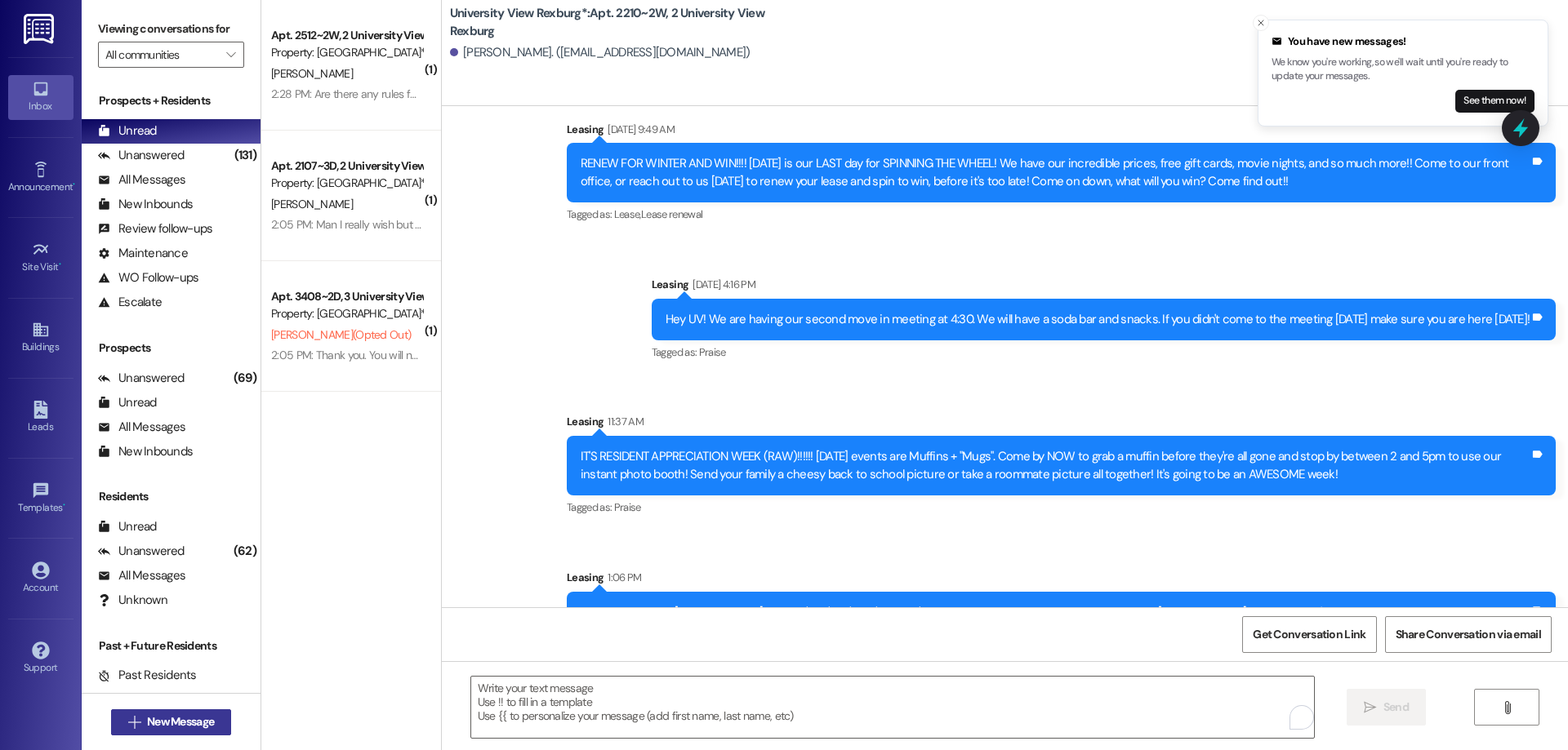
click at [147, 716] on span "New Message" at bounding box center [180, 721] width 67 height 17
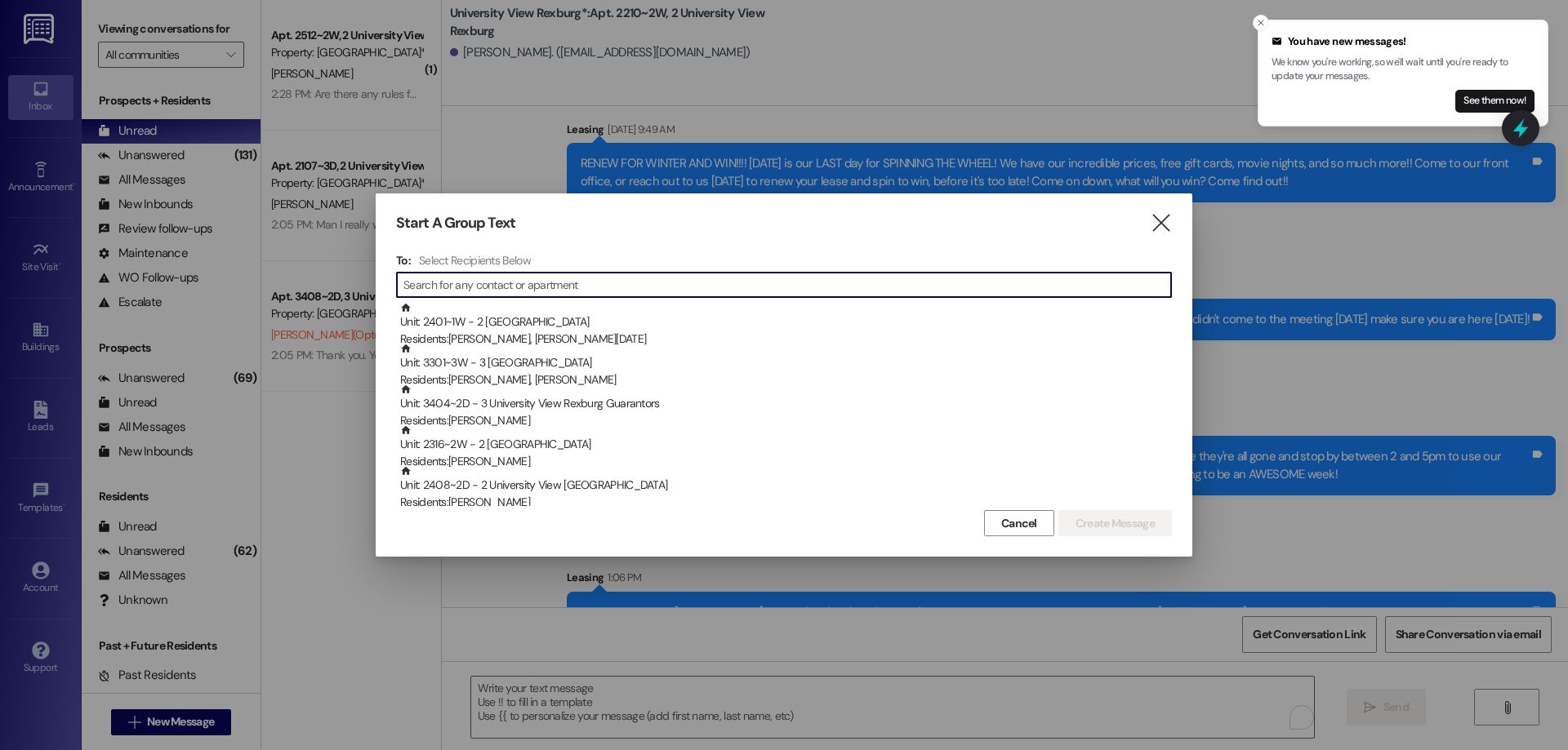
click at [443, 283] on input at bounding box center [786, 285] width 767 height 23
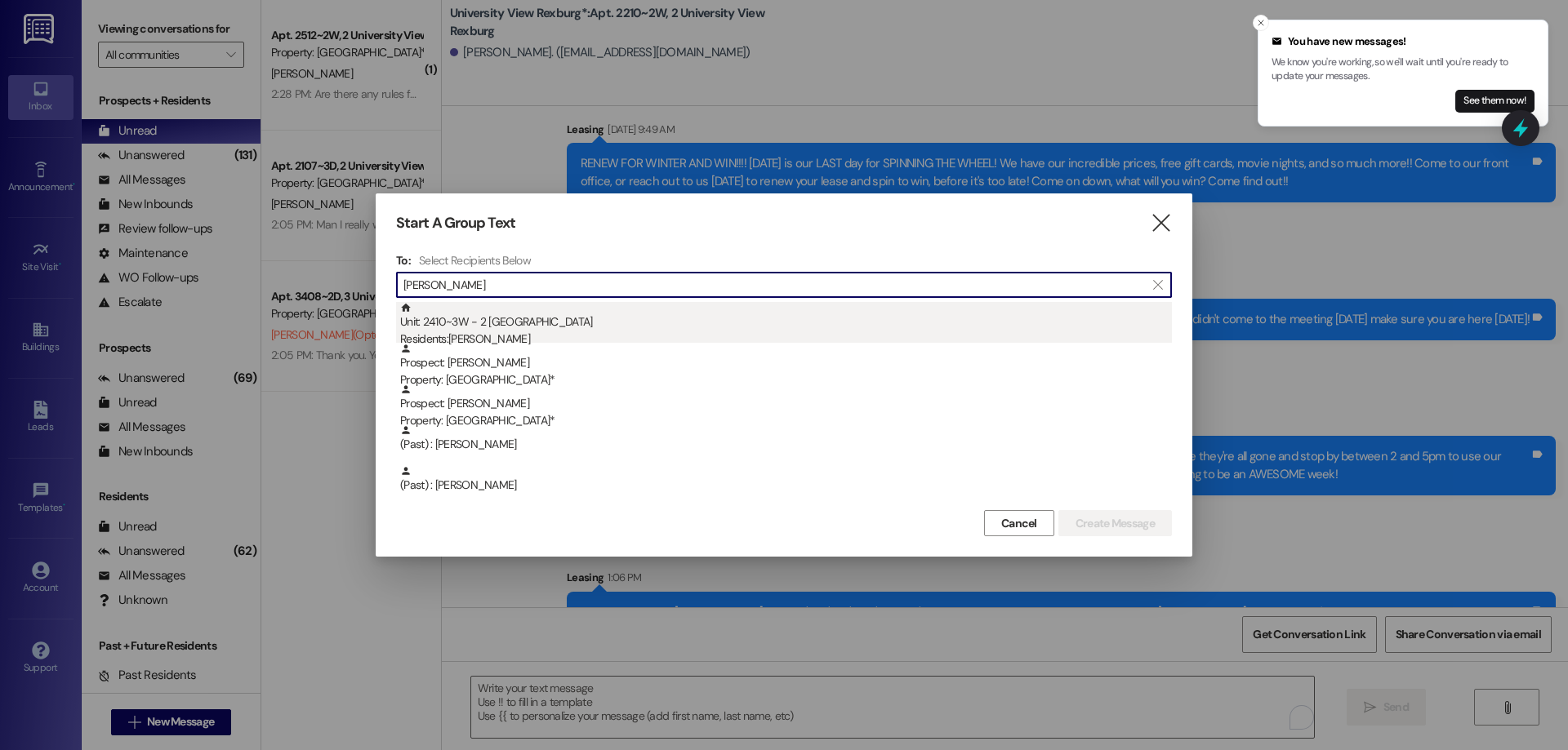
type input "emilee"
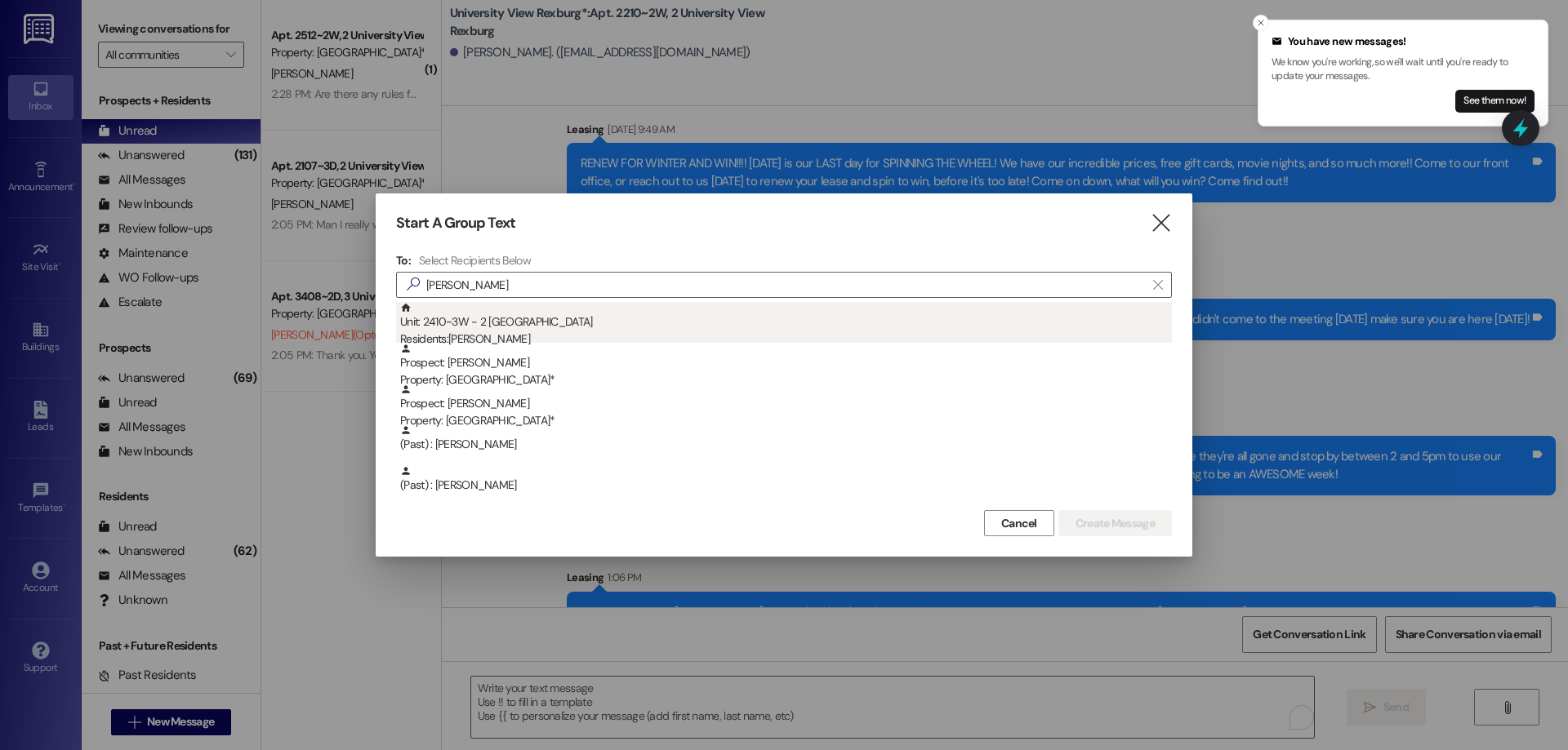
click at [518, 341] on div "Residents: Emilee Miller" at bounding box center [786, 338] width 772 height 17
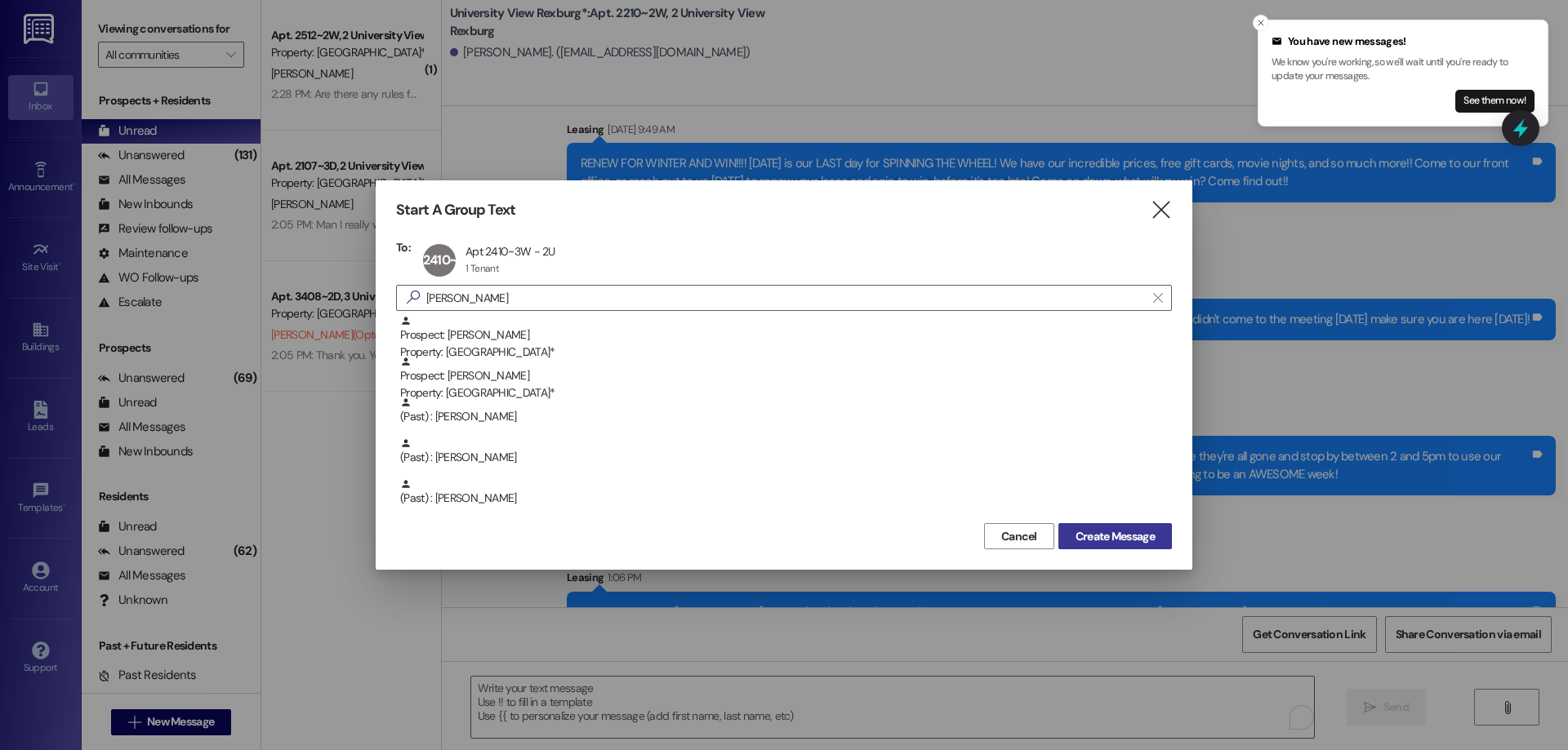
click at [1097, 535] on span "Create Message" at bounding box center [1115, 536] width 79 height 17
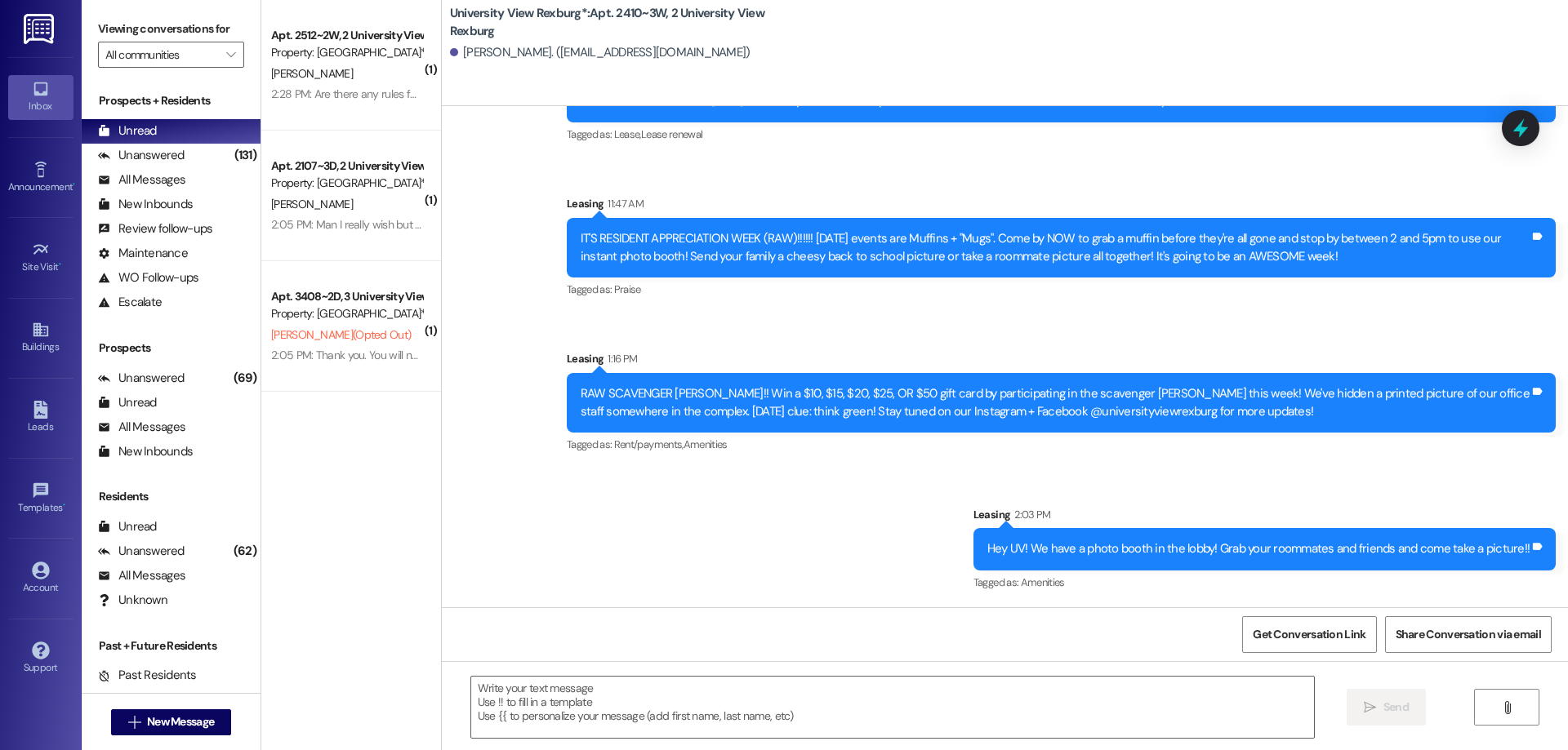
scroll to position [2238, 0]
click at [695, 689] on textarea at bounding box center [892, 707] width 843 height 61
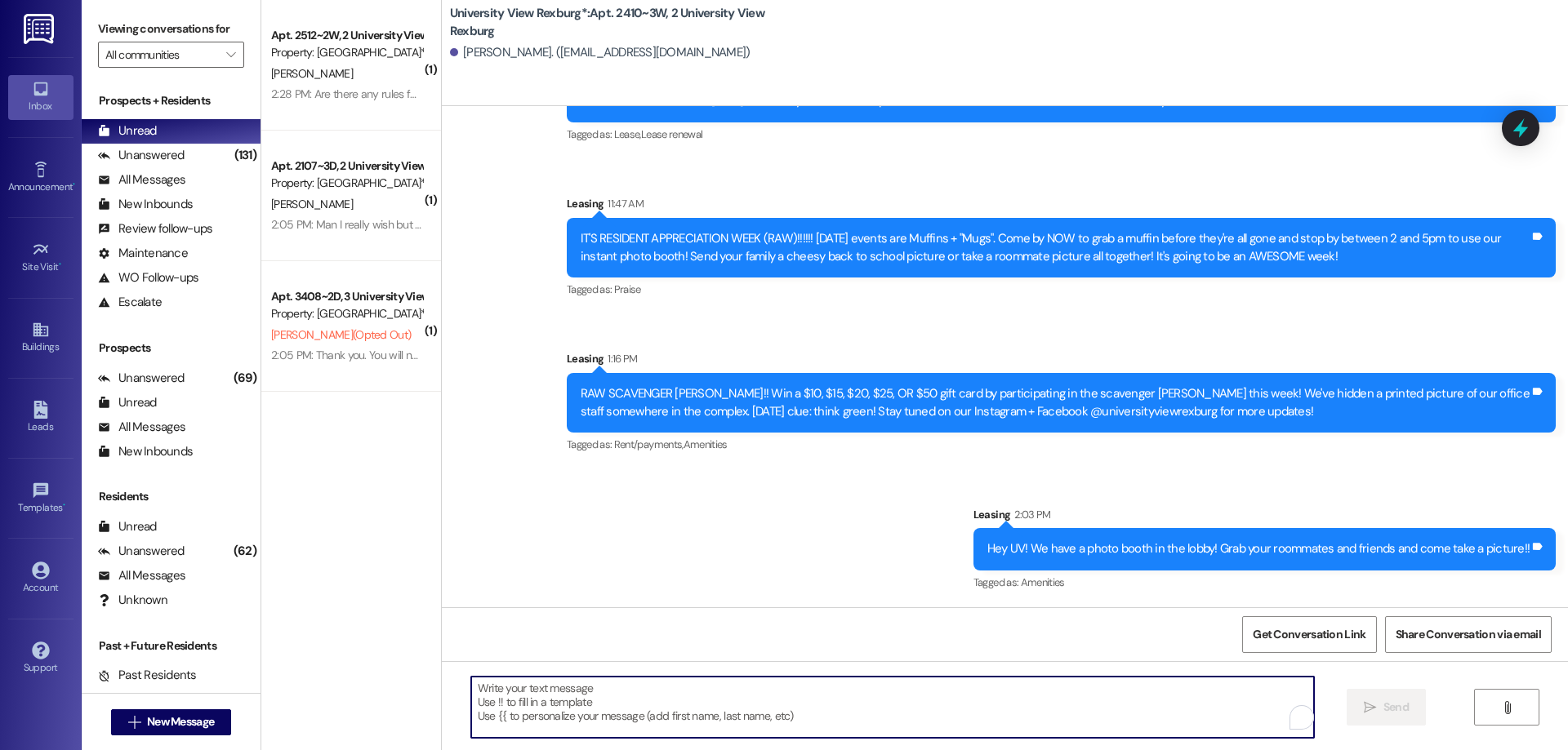
paste textarea "Hi Lyka!! Hailey here with University View! I hope you have been enjoying your …"
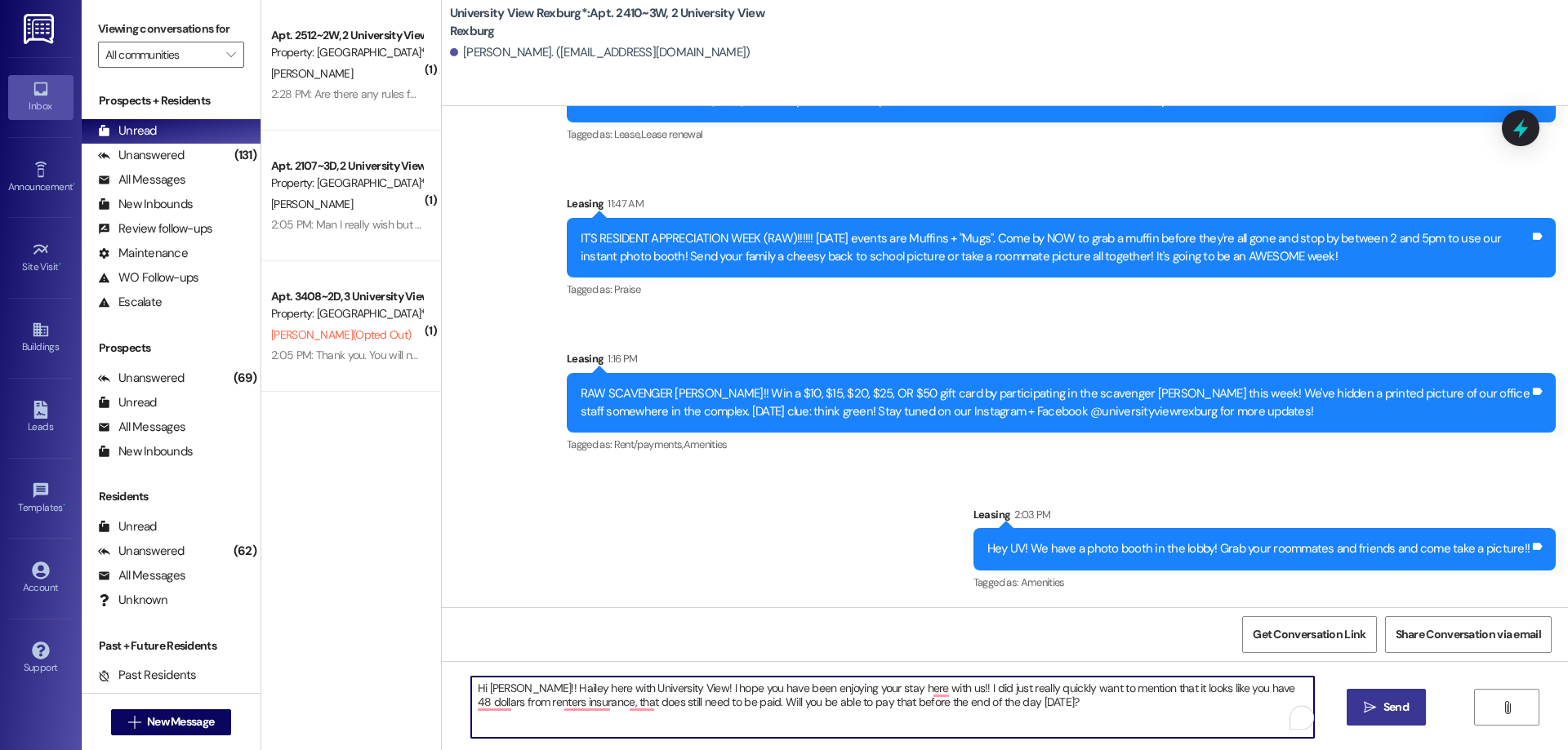
click at [499, 687] on textarea "Hi Lyka!! Hailey here with University View! I hope you have been enjoying your …" at bounding box center [892, 707] width 843 height 61
type textarea "Hi Emilee!! Hailey here with University View! I hope you have been enjoying you…"
click at [1398, 703] on span "Send" at bounding box center [1396, 707] width 25 height 17
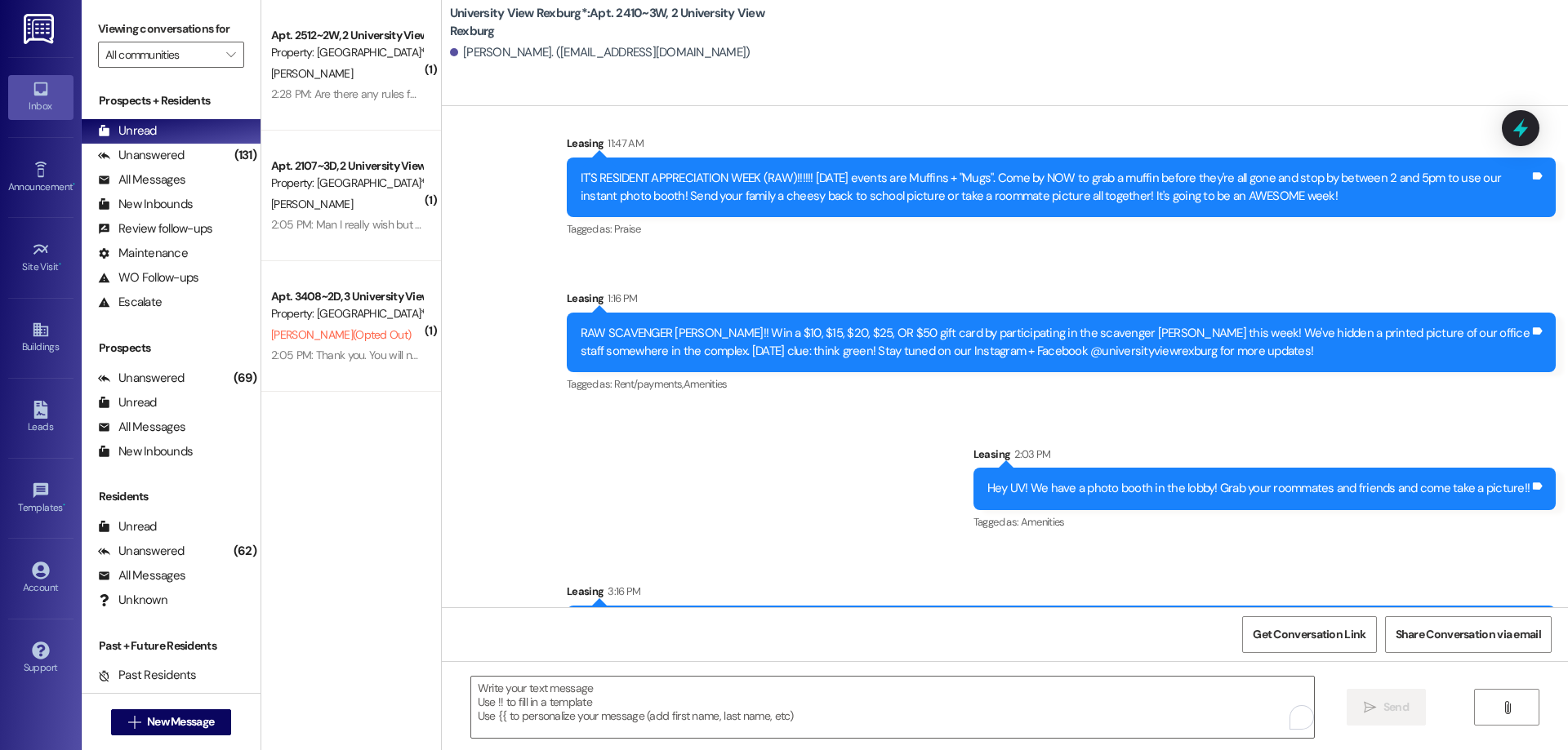
scroll to position [2370, 0]
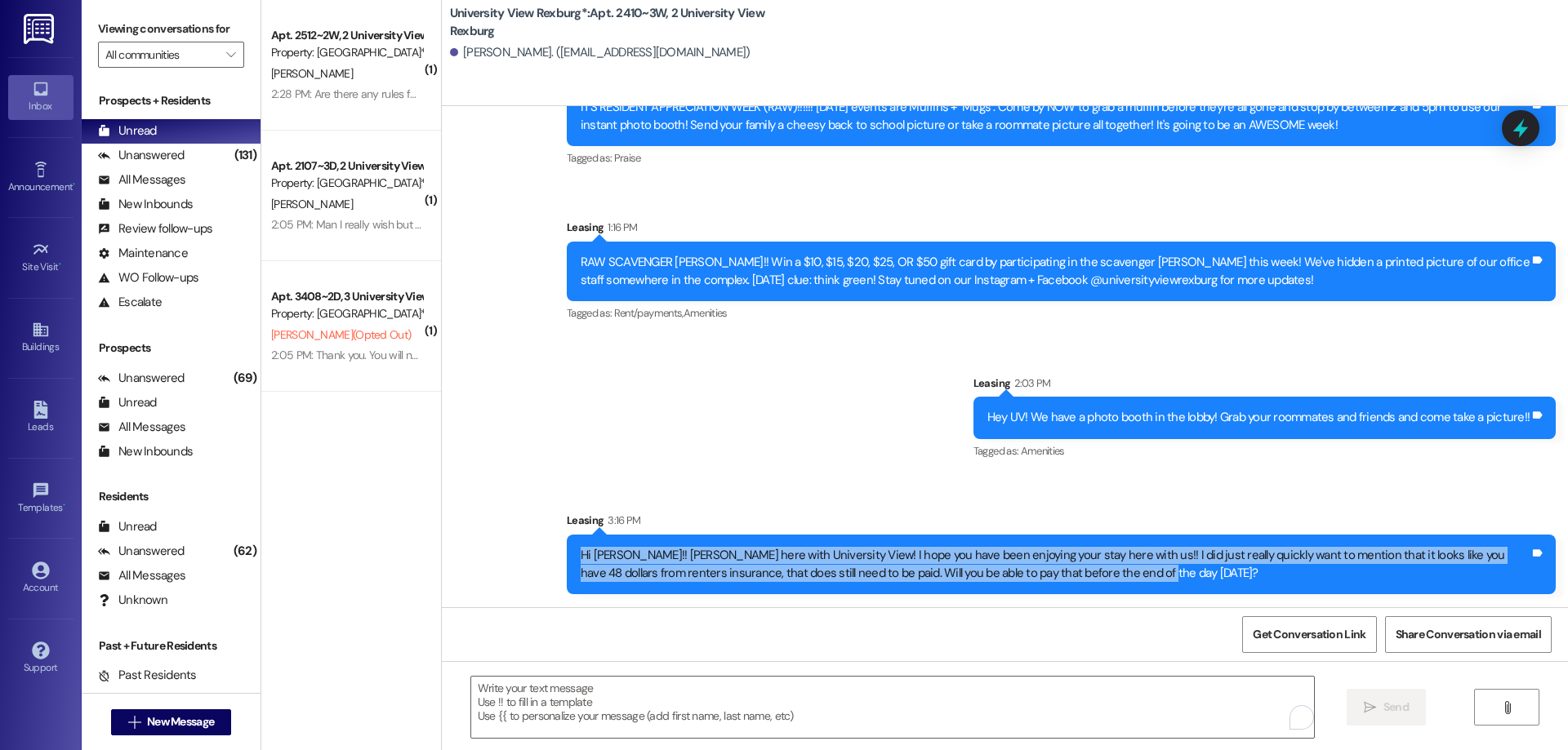
drag, startPoint x: 561, startPoint y: 547, endPoint x: 1106, endPoint y: 590, distance: 546.7
click at [1106, 590] on div "Hi Emilee!! Hailey here with University View! I hope you have been enjoying you…" at bounding box center [1061, 564] width 989 height 60
copy div "Hi Emilee!! Hailey here with University View! I hope you have been enjoying you…"
click at [182, 716] on span "New Message" at bounding box center [180, 721] width 67 height 17
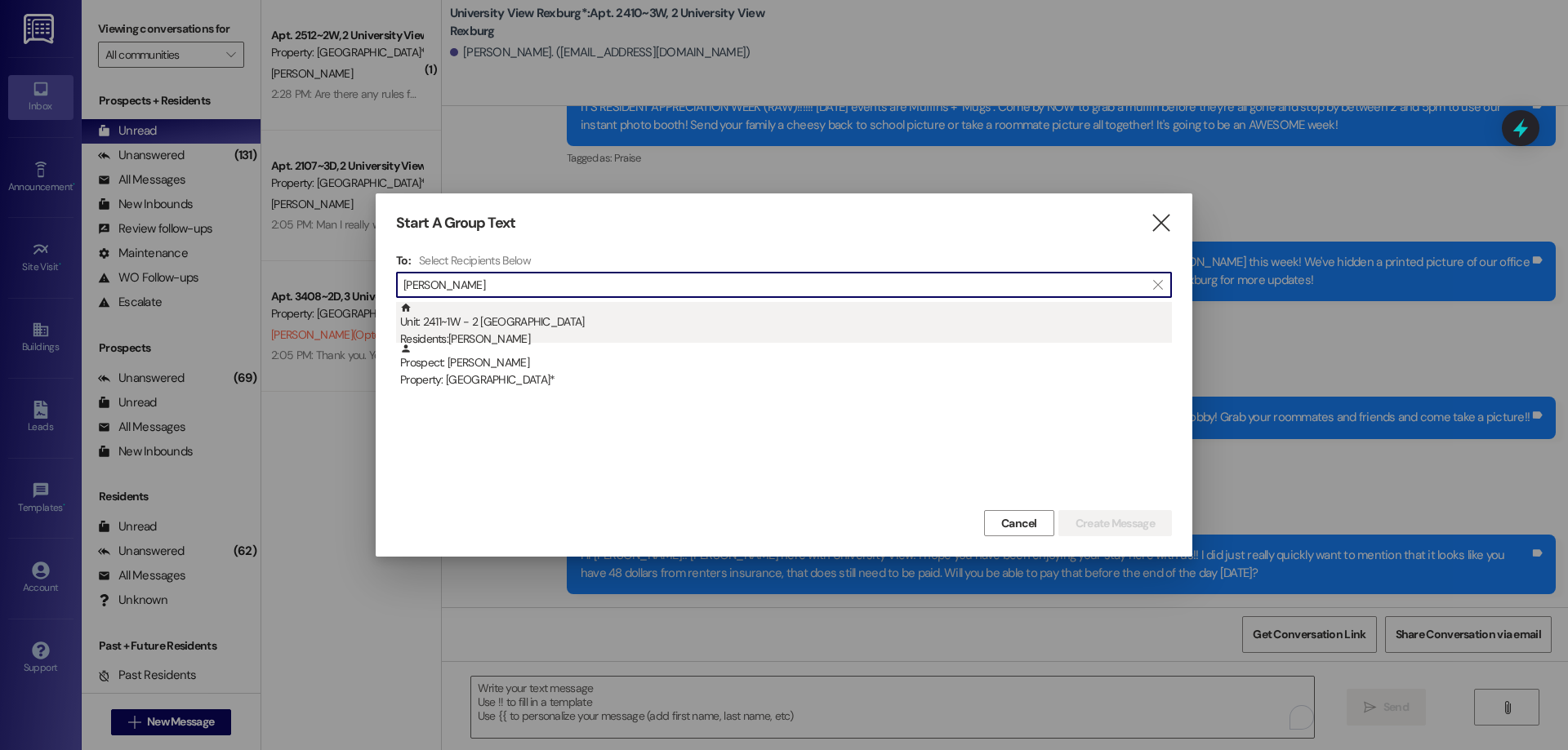
type input "anna Hone"
click at [509, 330] on div "Unit: 2411~1W - 2 University View Rexburg Residents: Anna Hone" at bounding box center [786, 325] width 772 height 47
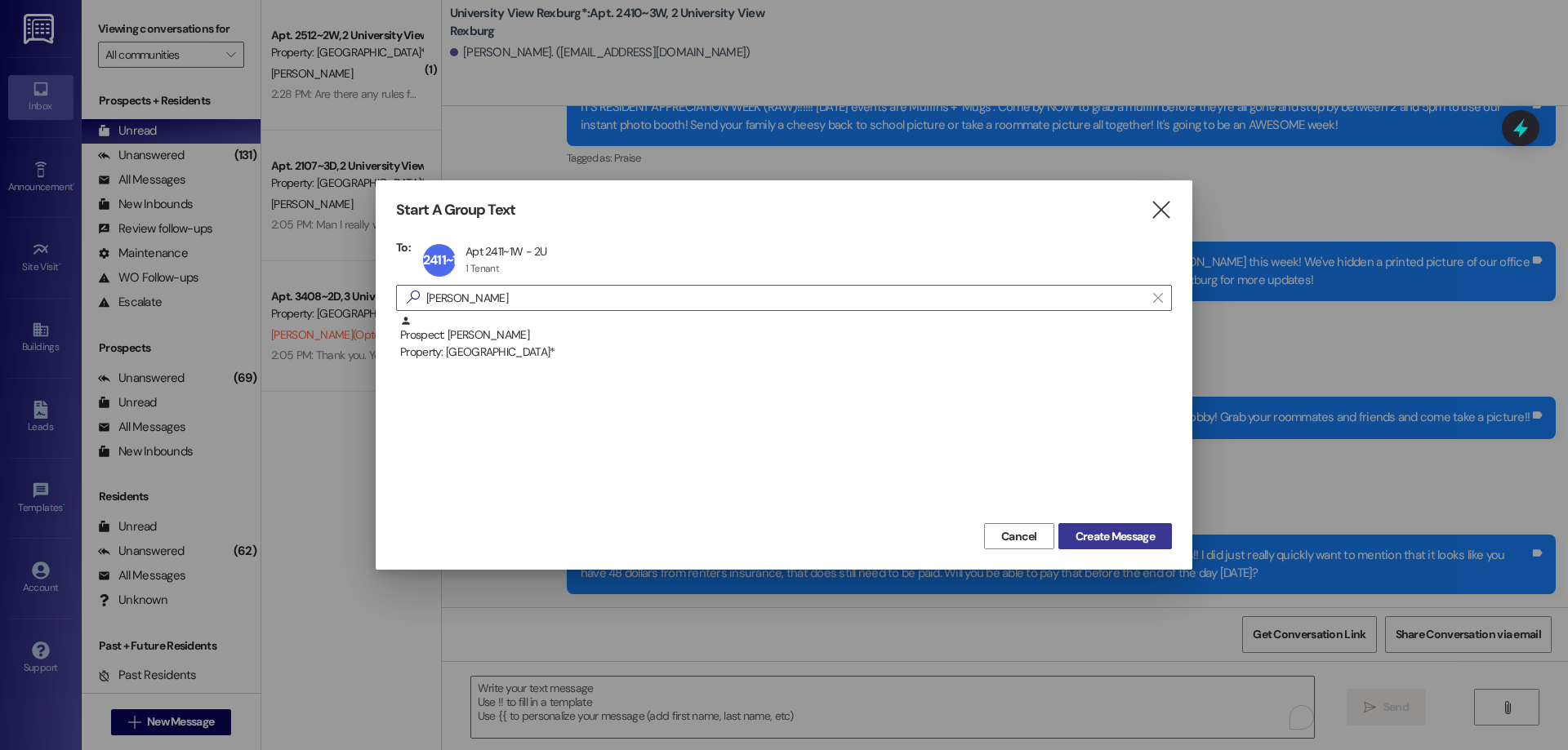
click at [1107, 534] on span "Create Message" at bounding box center [1115, 536] width 79 height 17
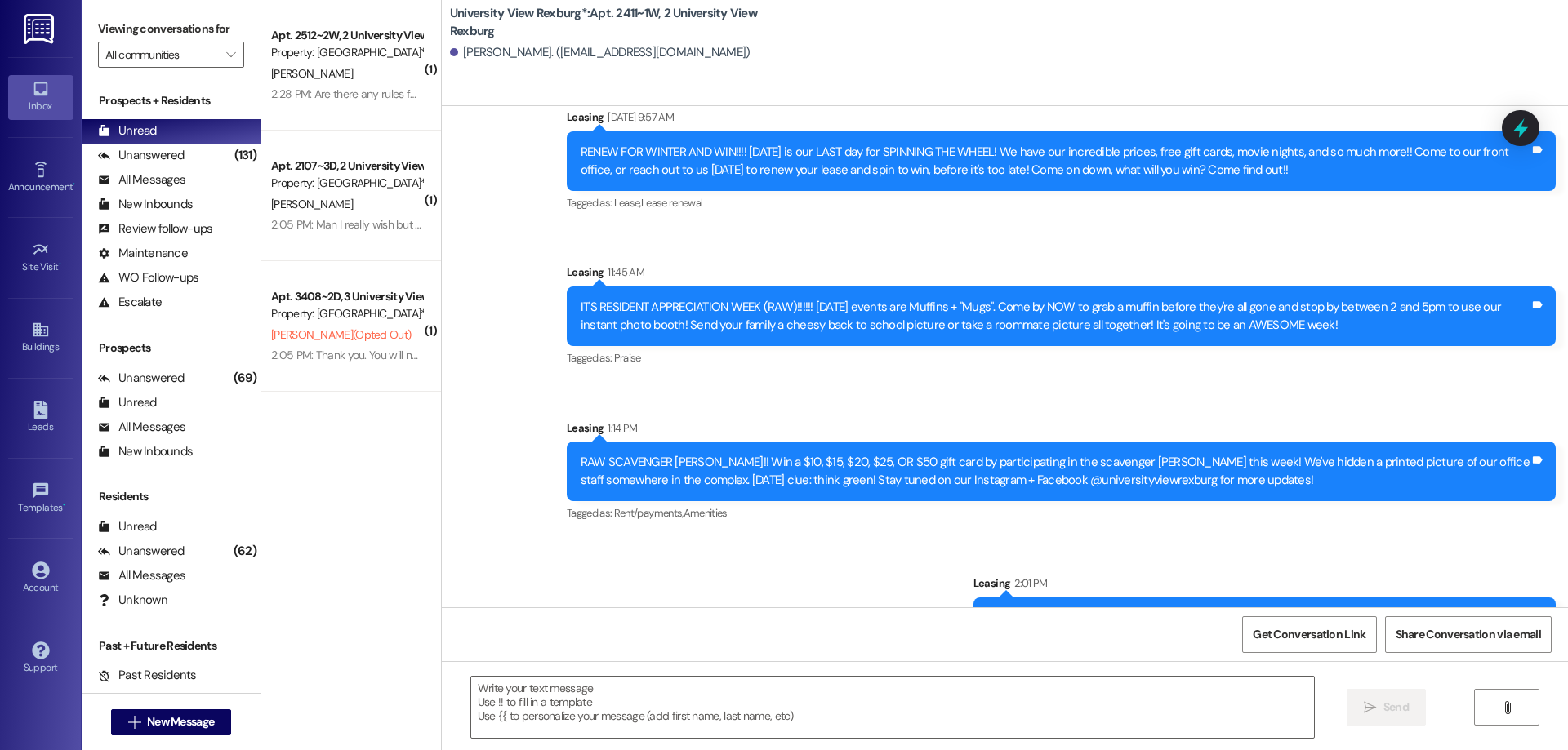
scroll to position [3918, 0]
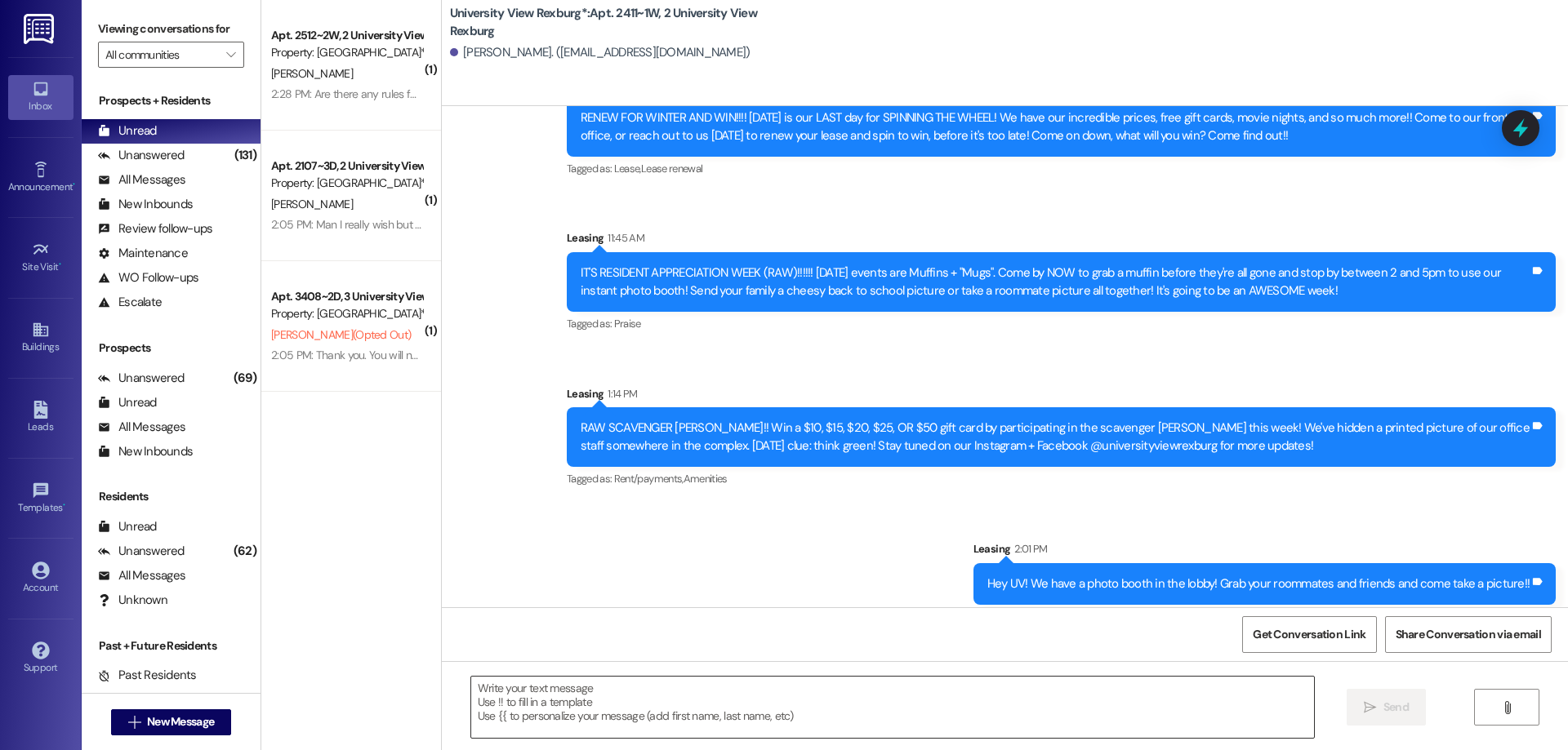
click at [533, 695] on textarea at bounding box center [892, 707] width 843 height 61
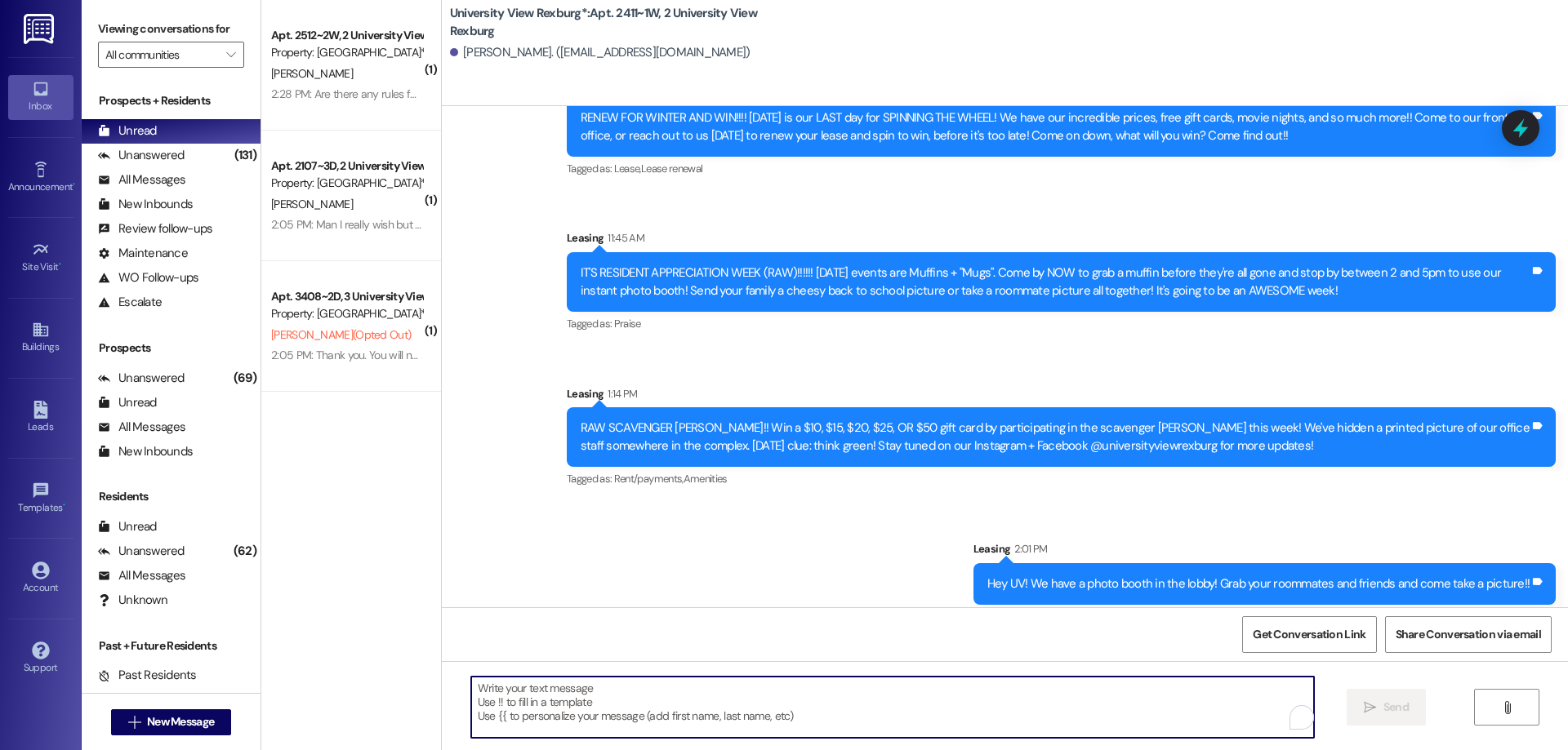
paste textarea "Hi Emilee!! Hailey here with University View! I hope you have been enjoying you…"
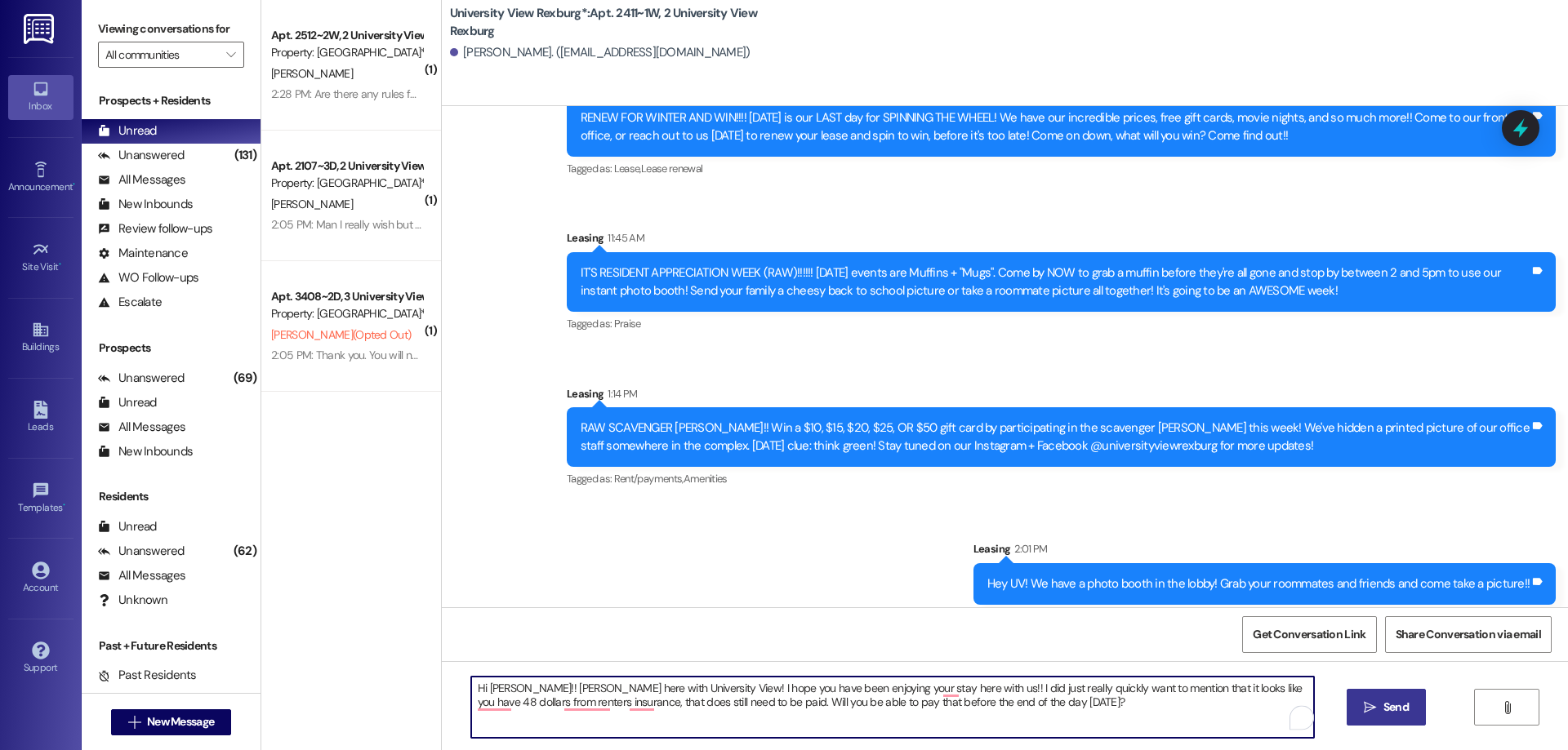
click at [506, 685] on textarea "Hi Emilee!! Hailey here with University View! I hope you have been enjoying you…" at bounding box center [892, 707] width 843 height 61
drag, startPoint x: 459, startPoint y: 687, endPoint x: 1041, endPoint y: 763, distance: 586.9
click at [1041, 749] on html "Inbox Go to Inbox Announcement • Send A Text Announcement Site Visit • Go to Si…" at bounding box center [784, 375] width 1568 height 750
type textarea "Hi Anna!! Hailey here with University View! I hope you have been enjoying your …"
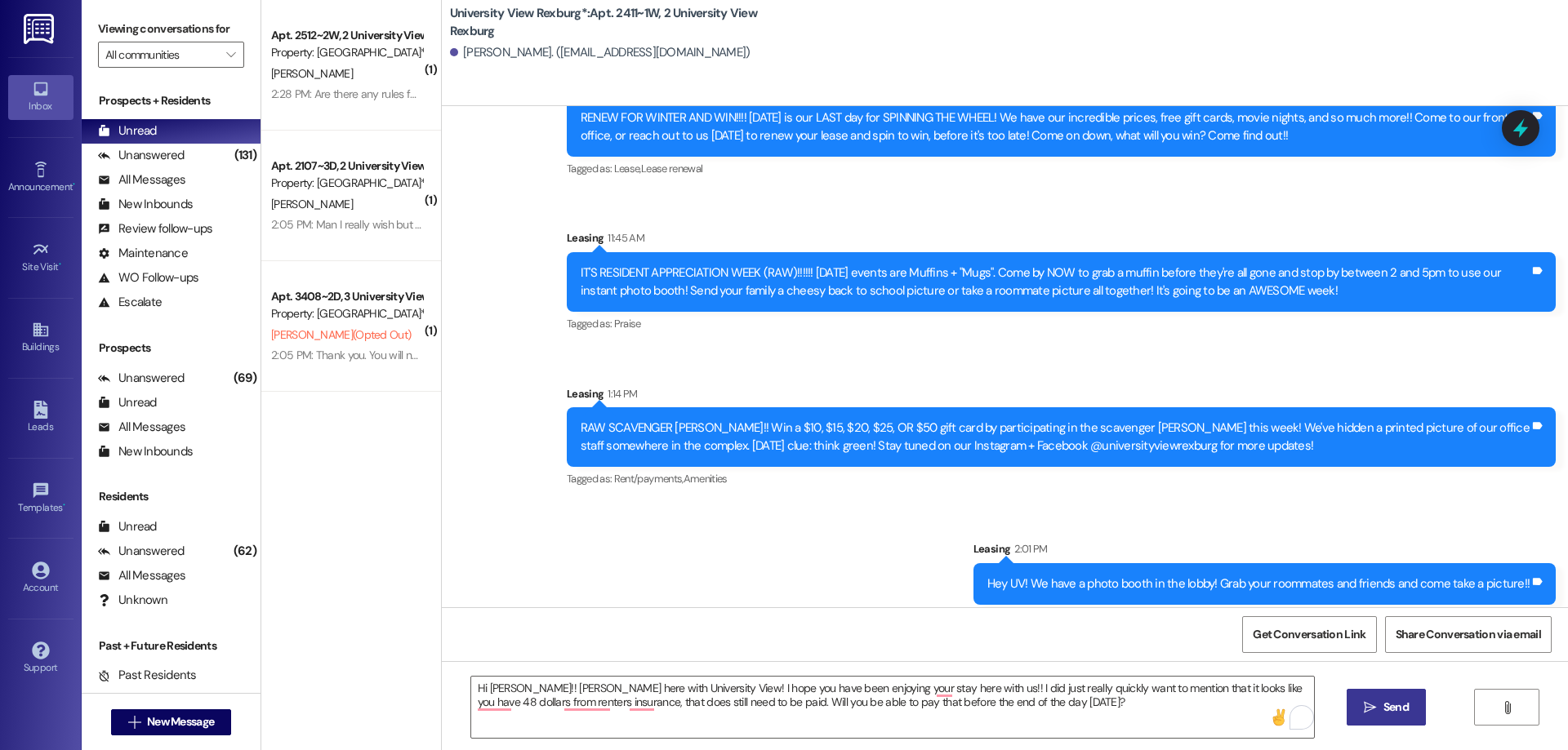
click at [1368, 701] on icon "" at bounding box center [1370, 707] width 13 height 13
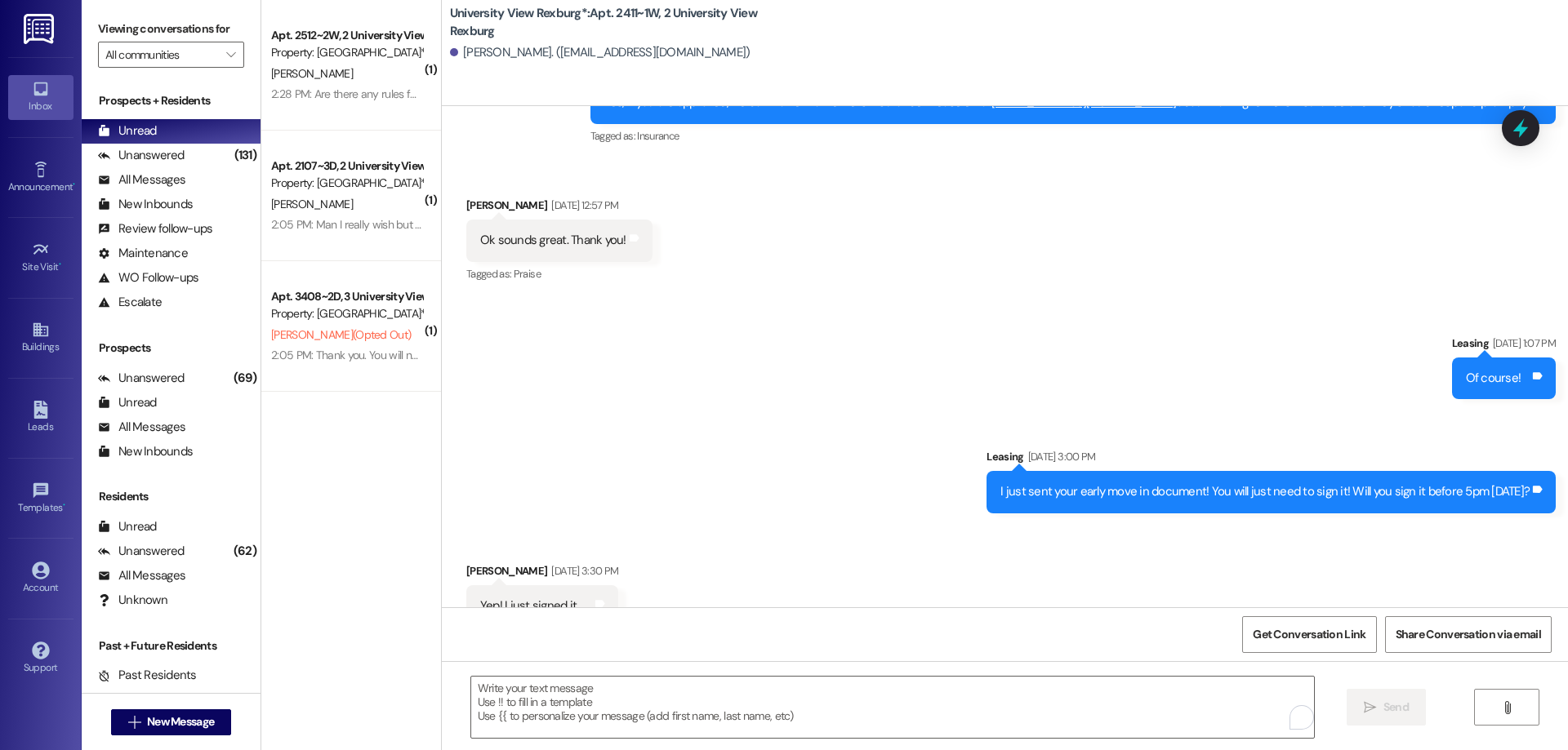
scroll to position [2769, 0]
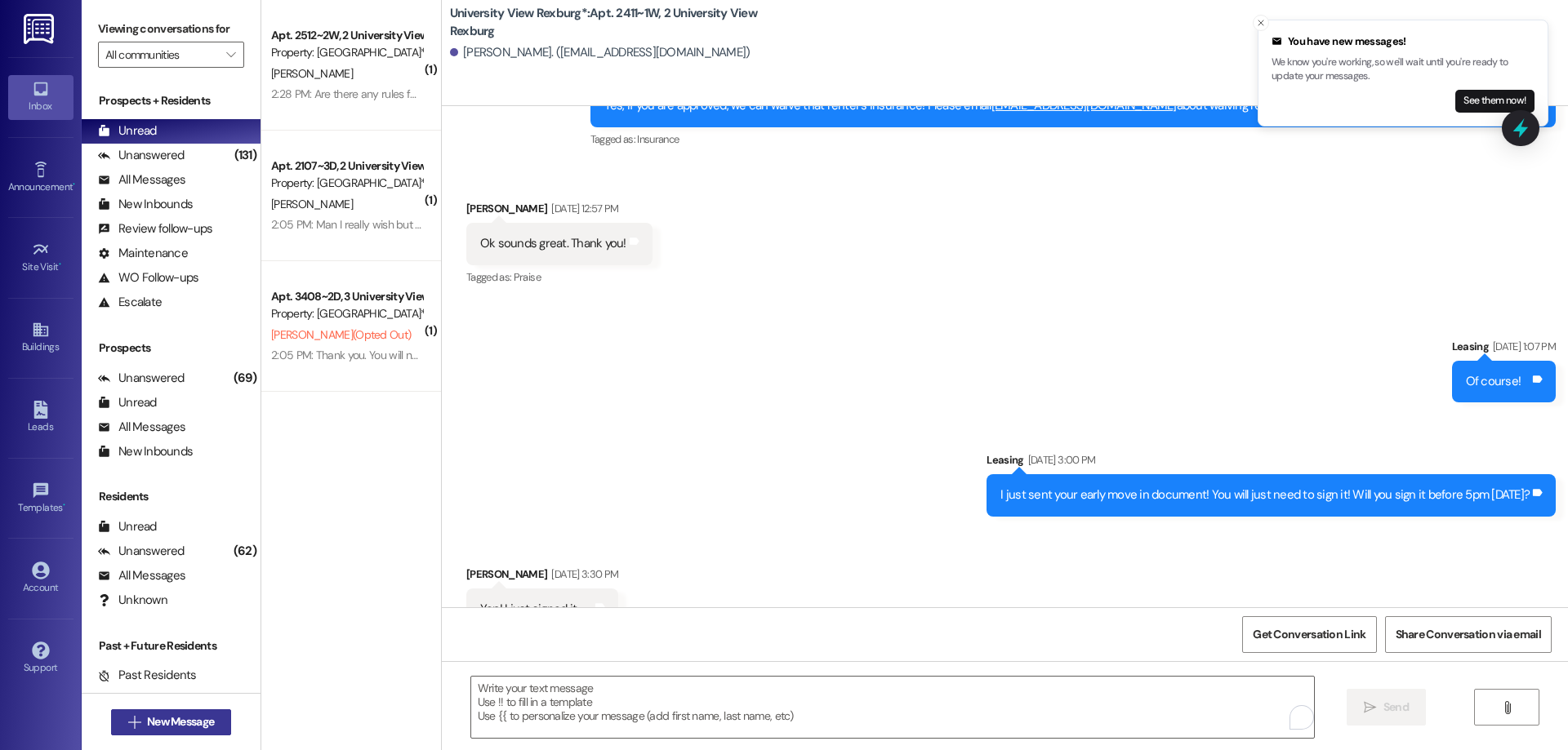
click at [173, 710] on button " New Message" at bounding box center [171, 721] width 121 height 26
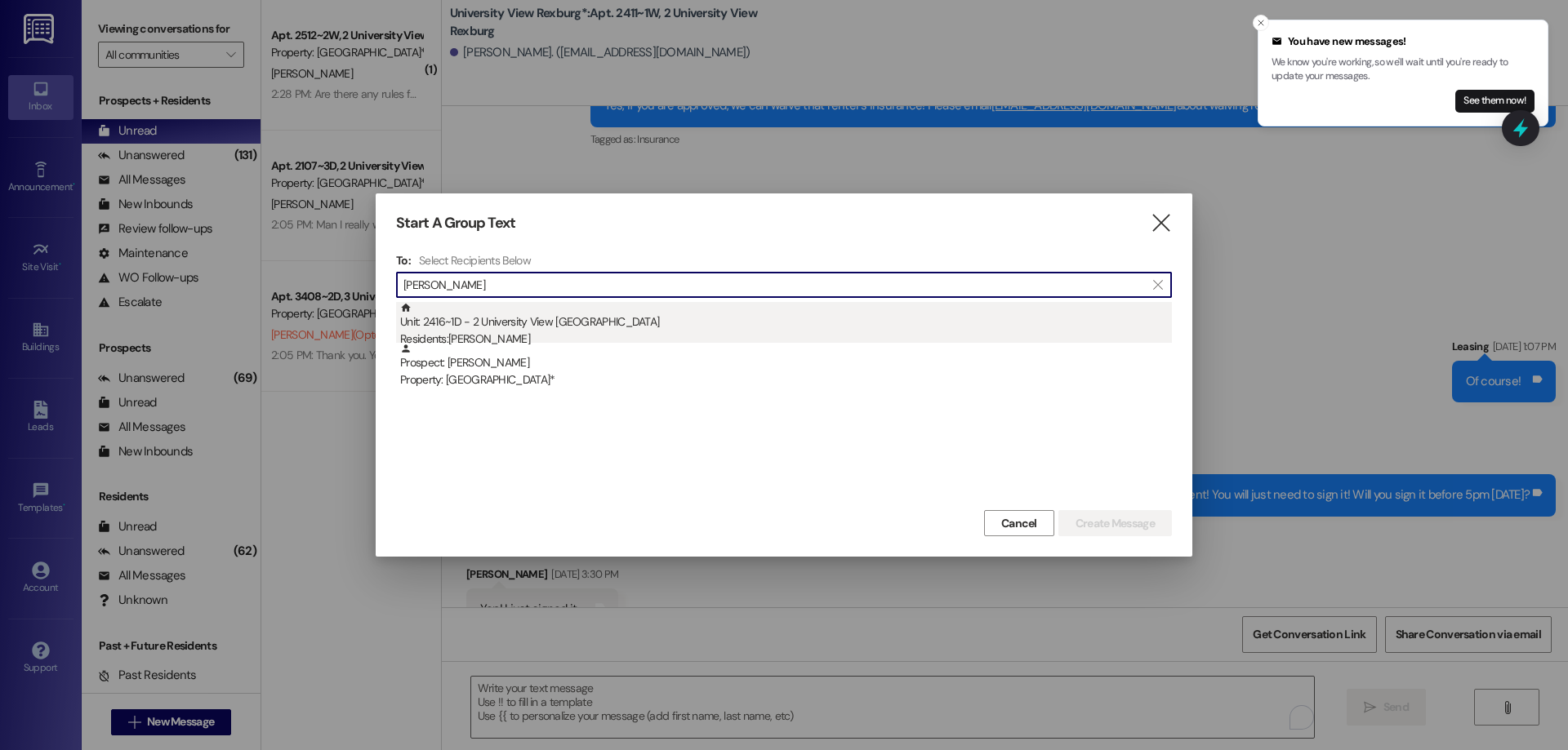
type input "eliza linf"
click at [525, 322] on div "Unit: 2416~1D - 2 University View Rexburg Residents: Eliza Linford" at bounding box center [786, 325] width 772 height 47
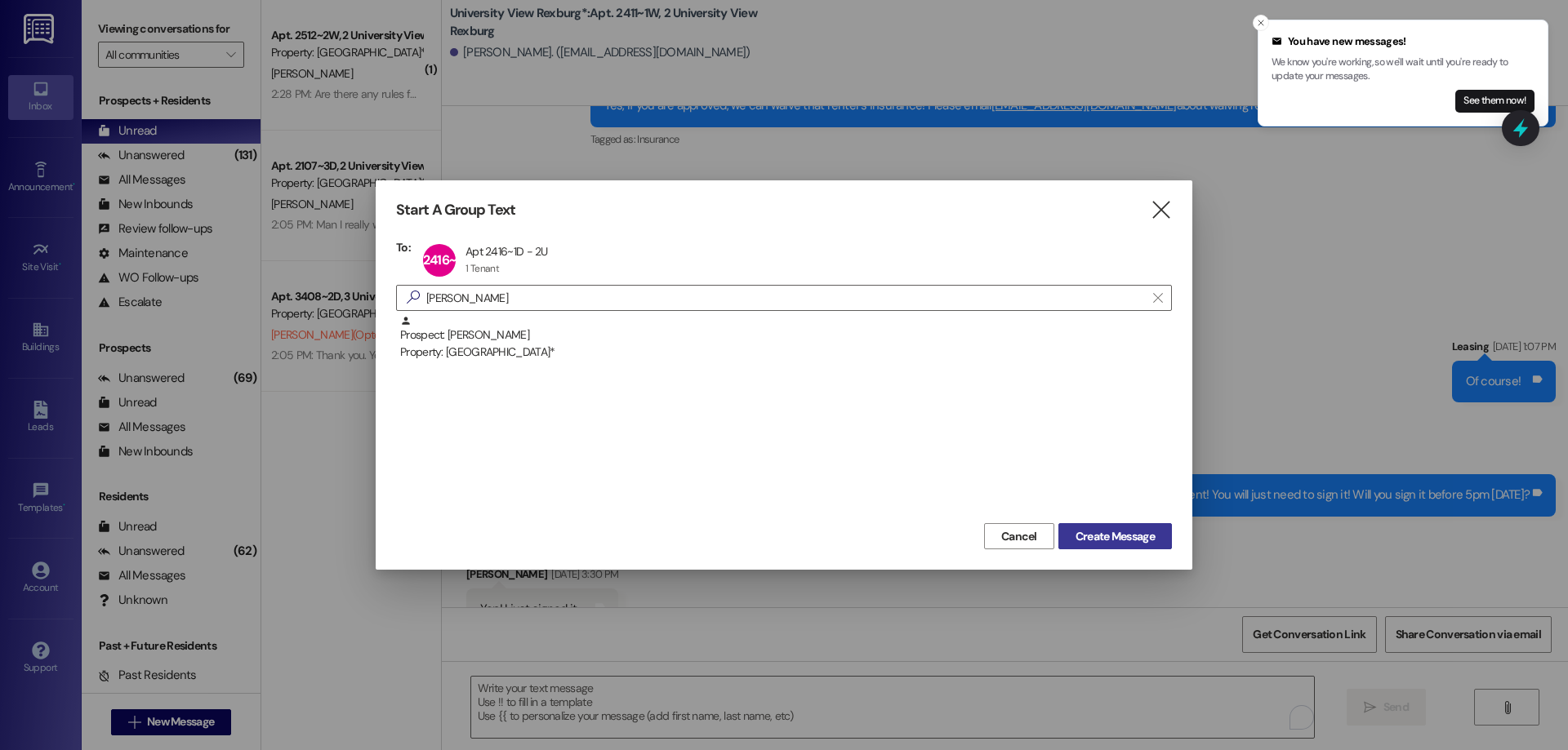
click at [1109, 534] on span "Create Message" at bounding box center [1115, 536] width 79 height 17
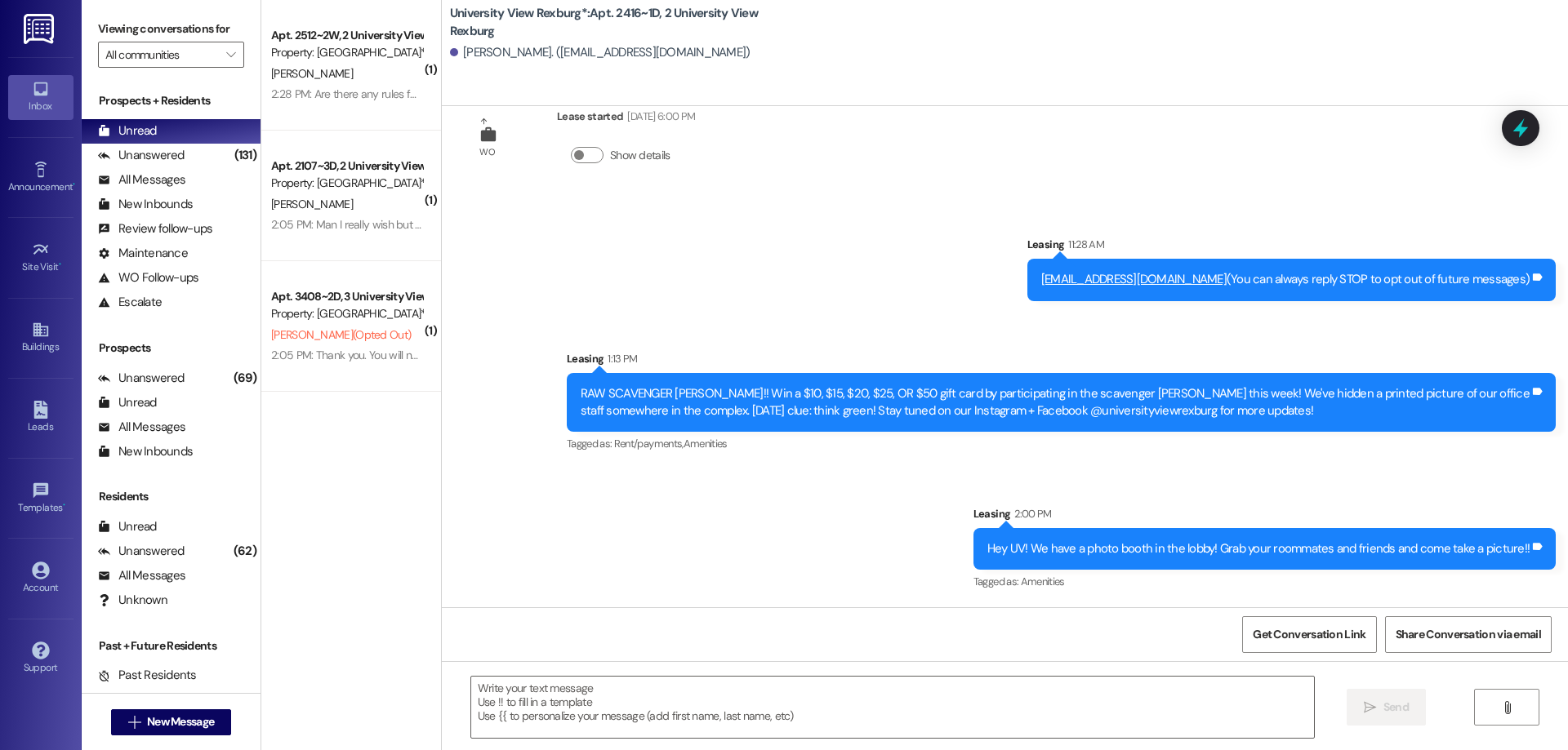
scroll to position [48, 0]
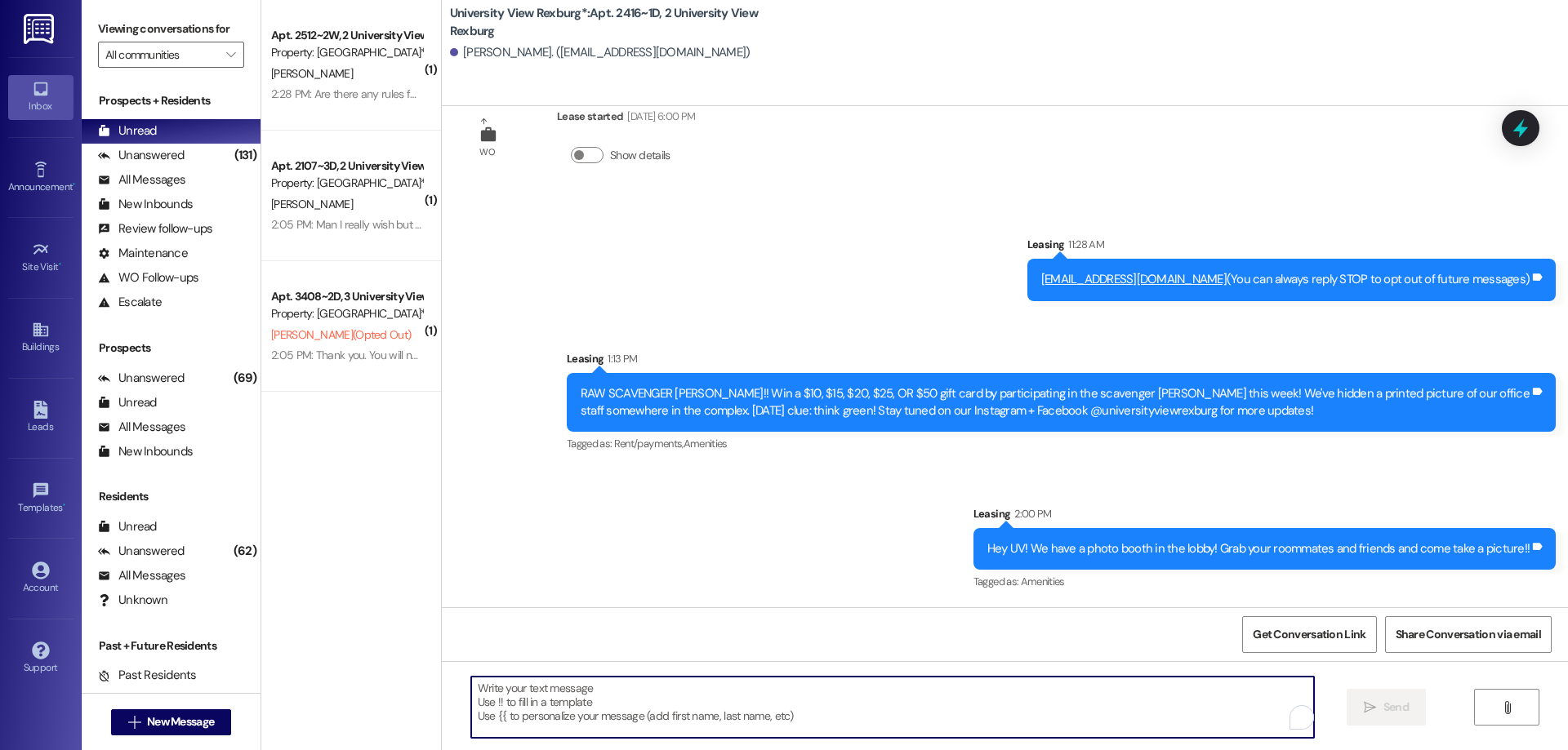
click at [591, 695] on textarea "To enrich screen reader interactions, please activate Accessibility in Grammarl…" at bounding box center [892, 707] width 843 height 61
paste textarea "Hi Anna!! Hailey here with University View! I hope you have been enjoying your …"
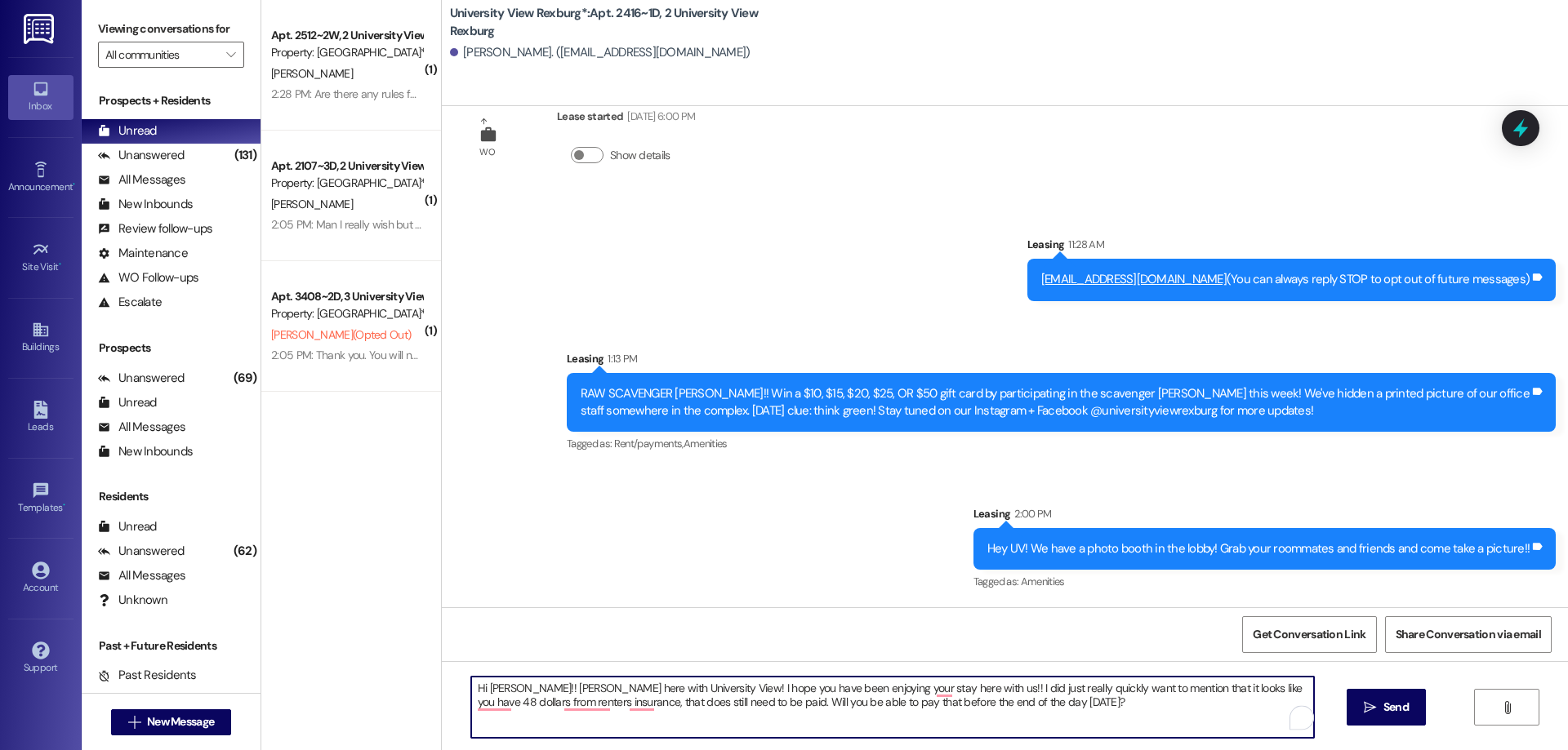
click at [501, 690] on textarea "Hi Anna!! Hailey here with University View! I hope you have been enjoying your …" at bounding box center [892, 707] width 843 height 61
type textarea "Hi Eliza!! Hailey here with University View! I hope you have been enjoying your…"
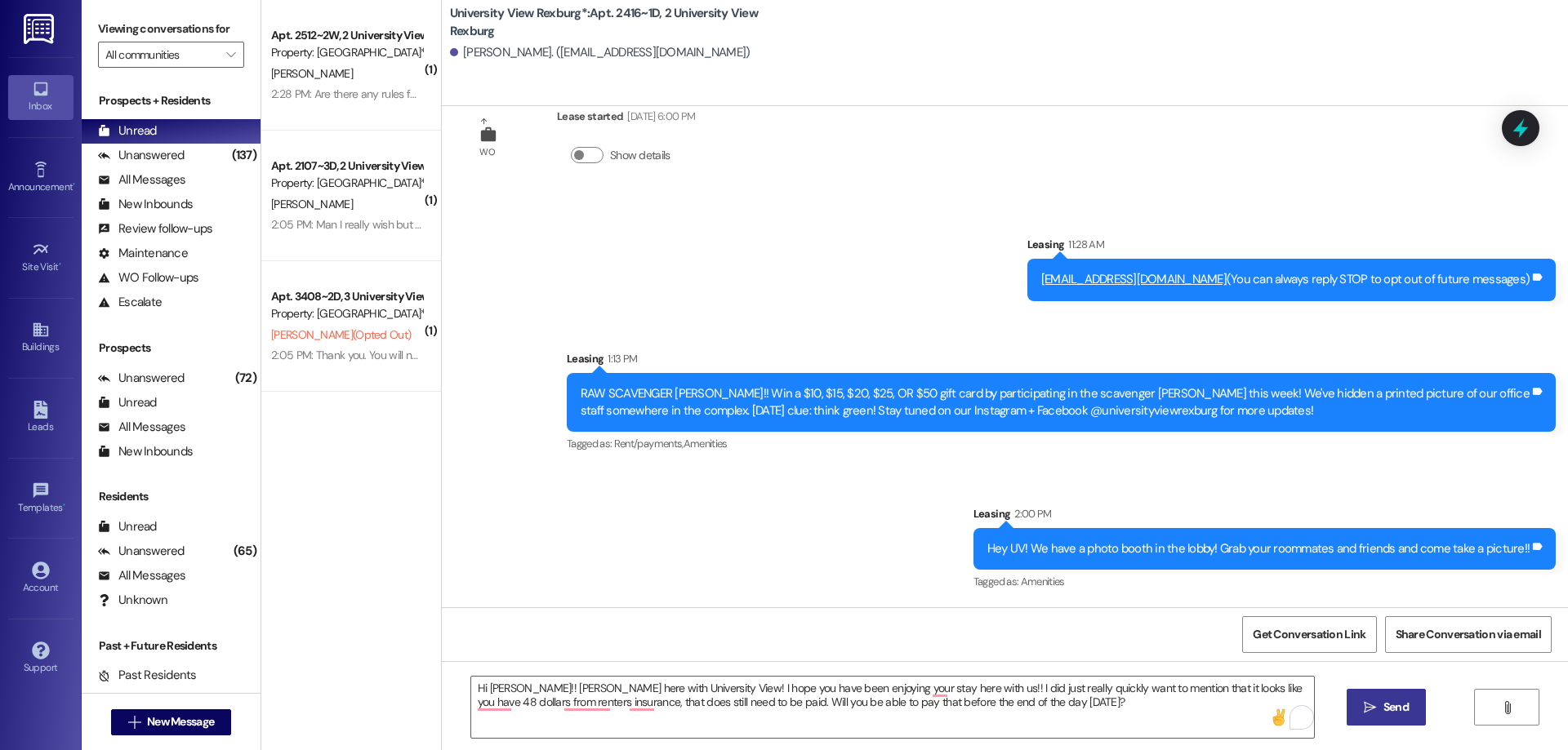
click at [1386, 708] on span "Send" at bounding box center [1396, 707] width 25 height 17
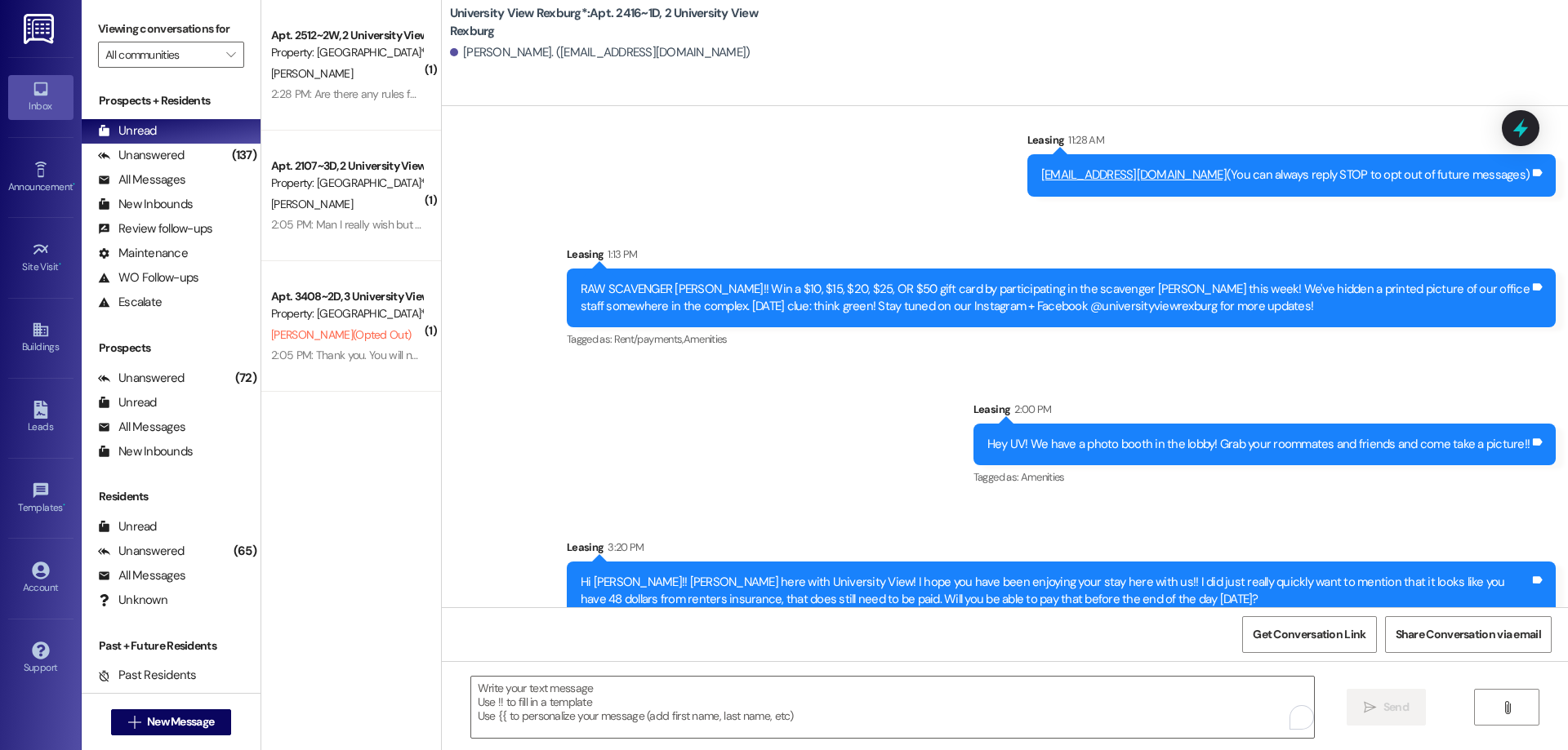
scroll to position [179, 0]
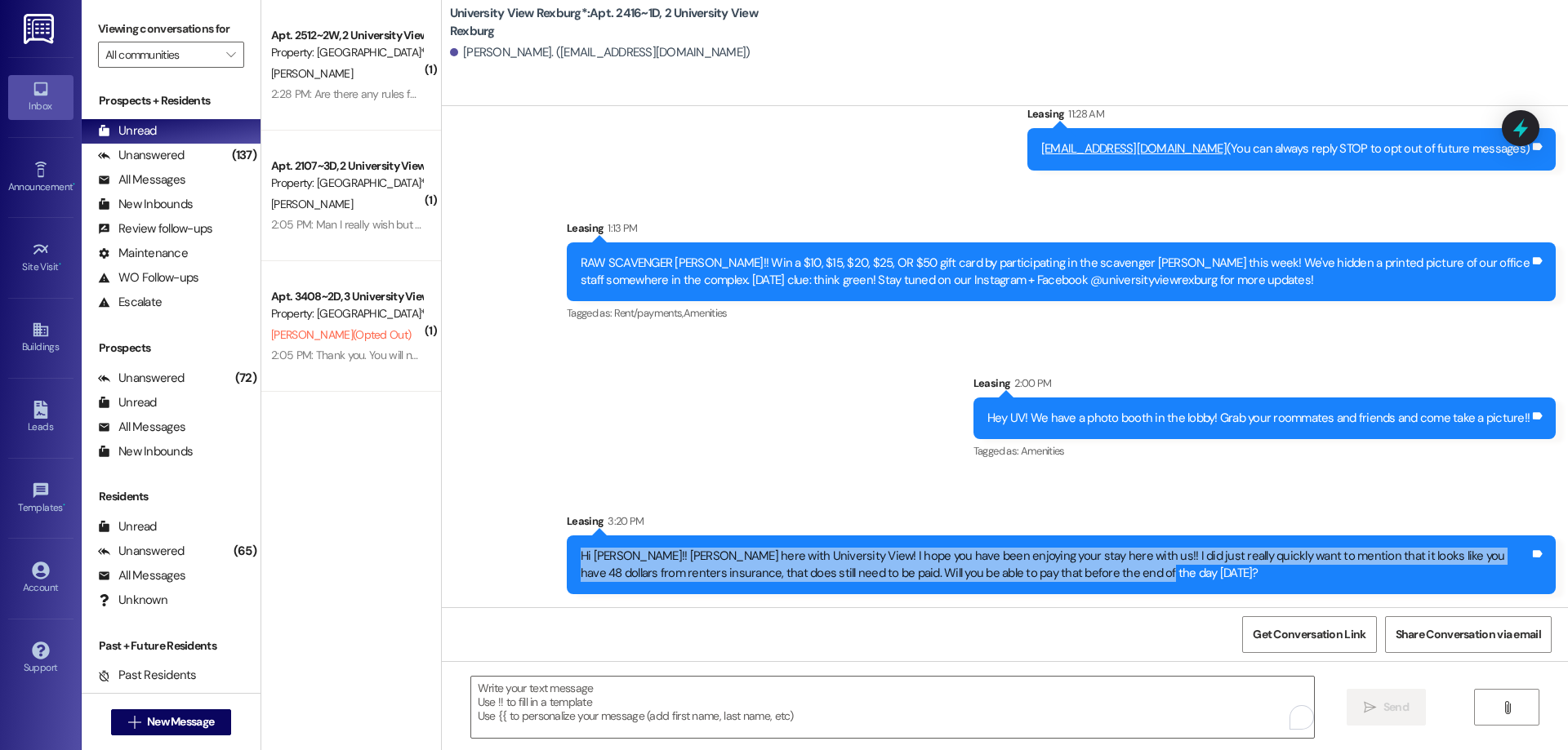
drag, startPoint x: 561, startPoint y: 556, endPoint x: 1079, endPoint y: 578, distance: 518.5
click at [1092, 576] on div "Hi Eliza!! Hailey here with University View! I hope you have been enjoying your…" at bounding box center [1061, 565] width 989 height 60
copy div "Hi Eliza!! Hailey here with University View! I hope you have been enjoying your…"
click at [178, 718] on span "New Message" at bounding box center [180, 721] width 67 height 17
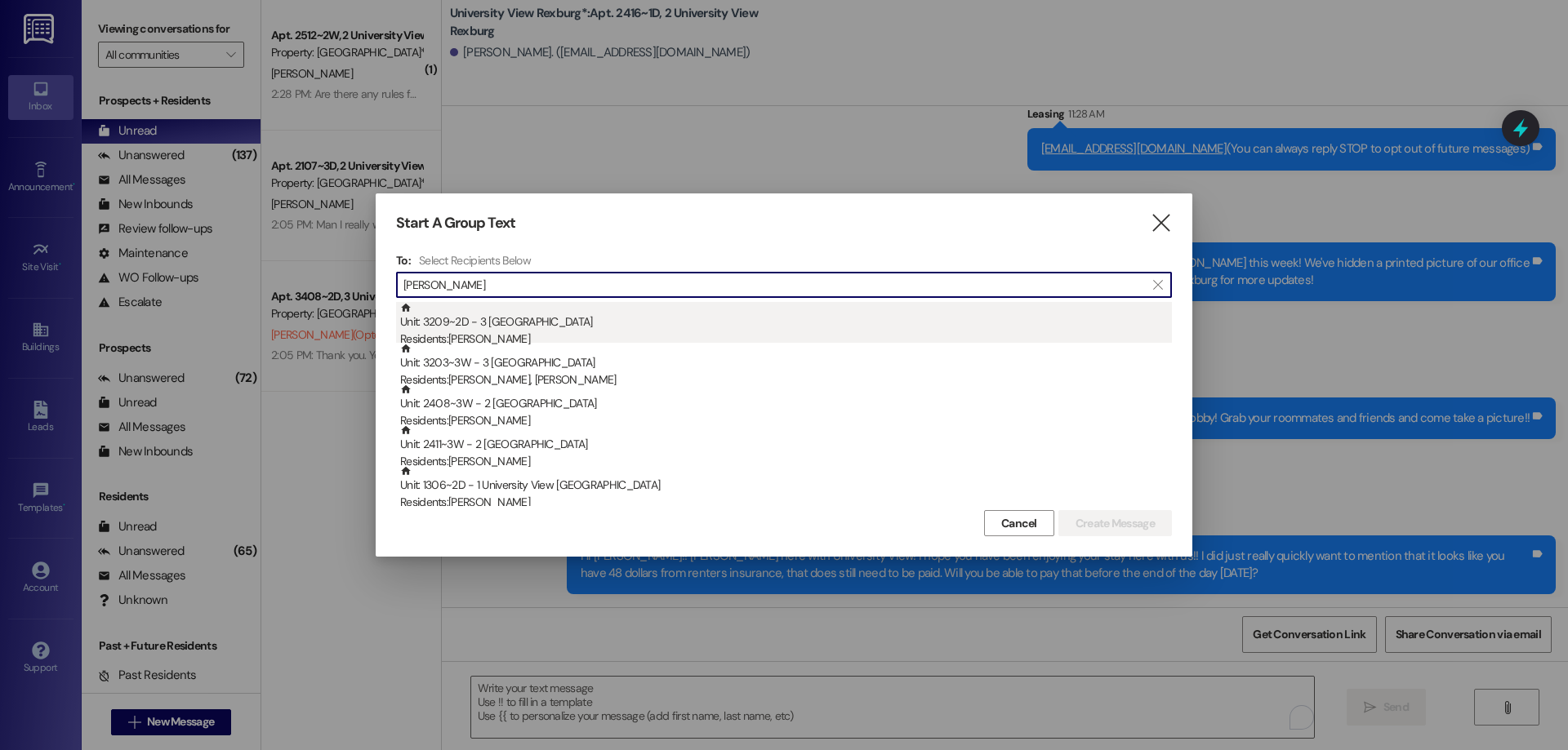
type input "alex"
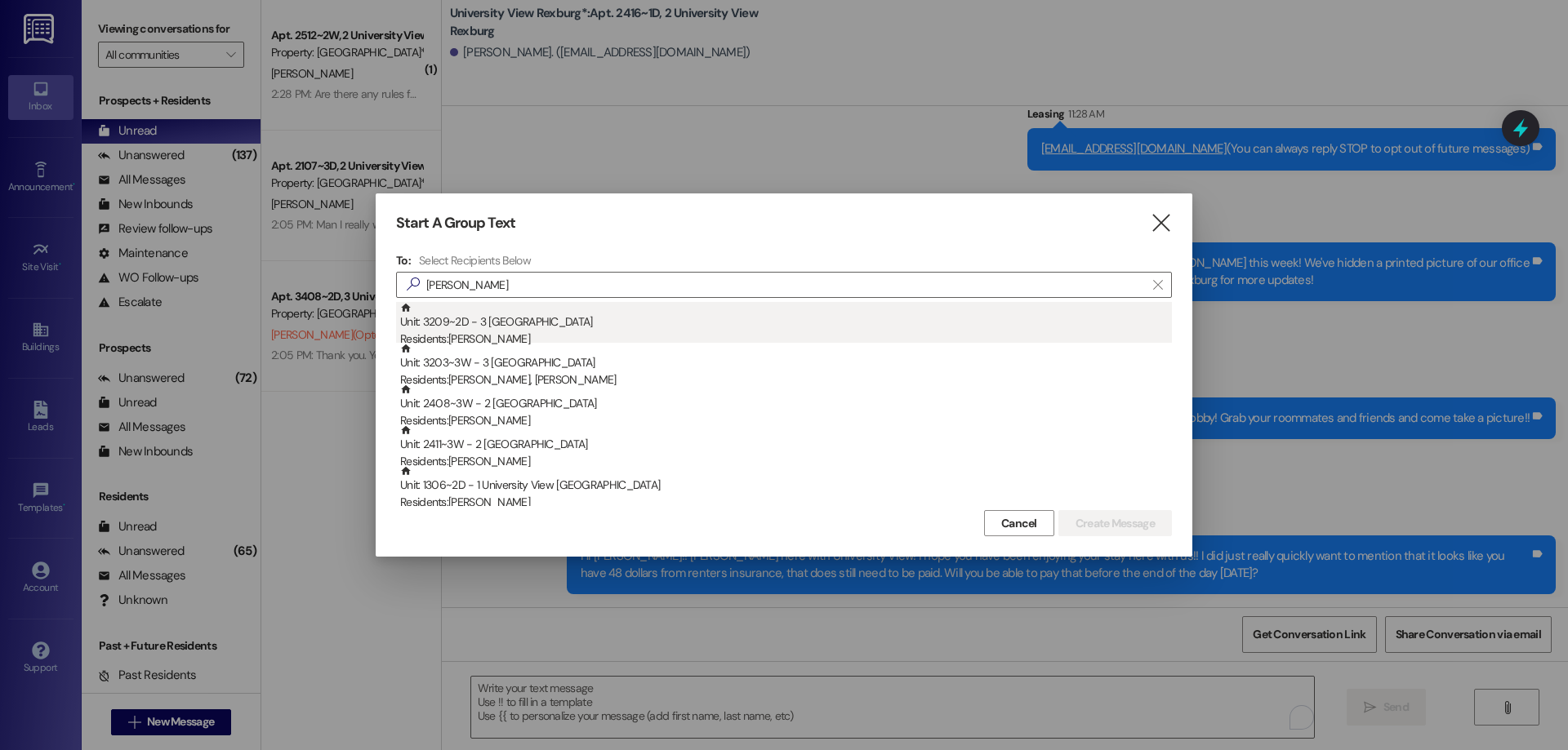
click at [567, 332] on div "Residents: Alex Howes" at bounding box center [786, 338] width 772 height 17
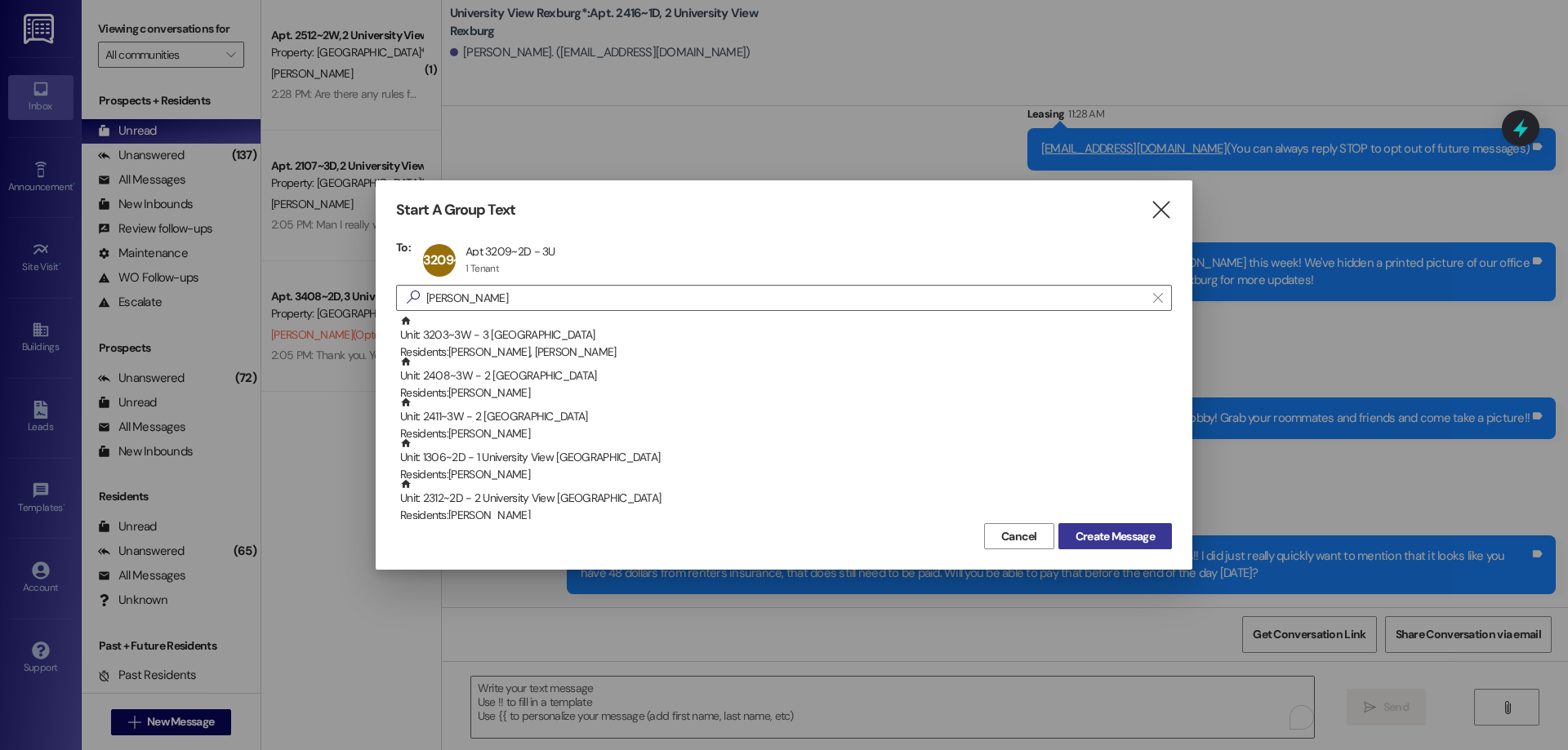
click at [1109, 538] on span "Create Message" at bounding box center [1115, 536] width 79 height 17
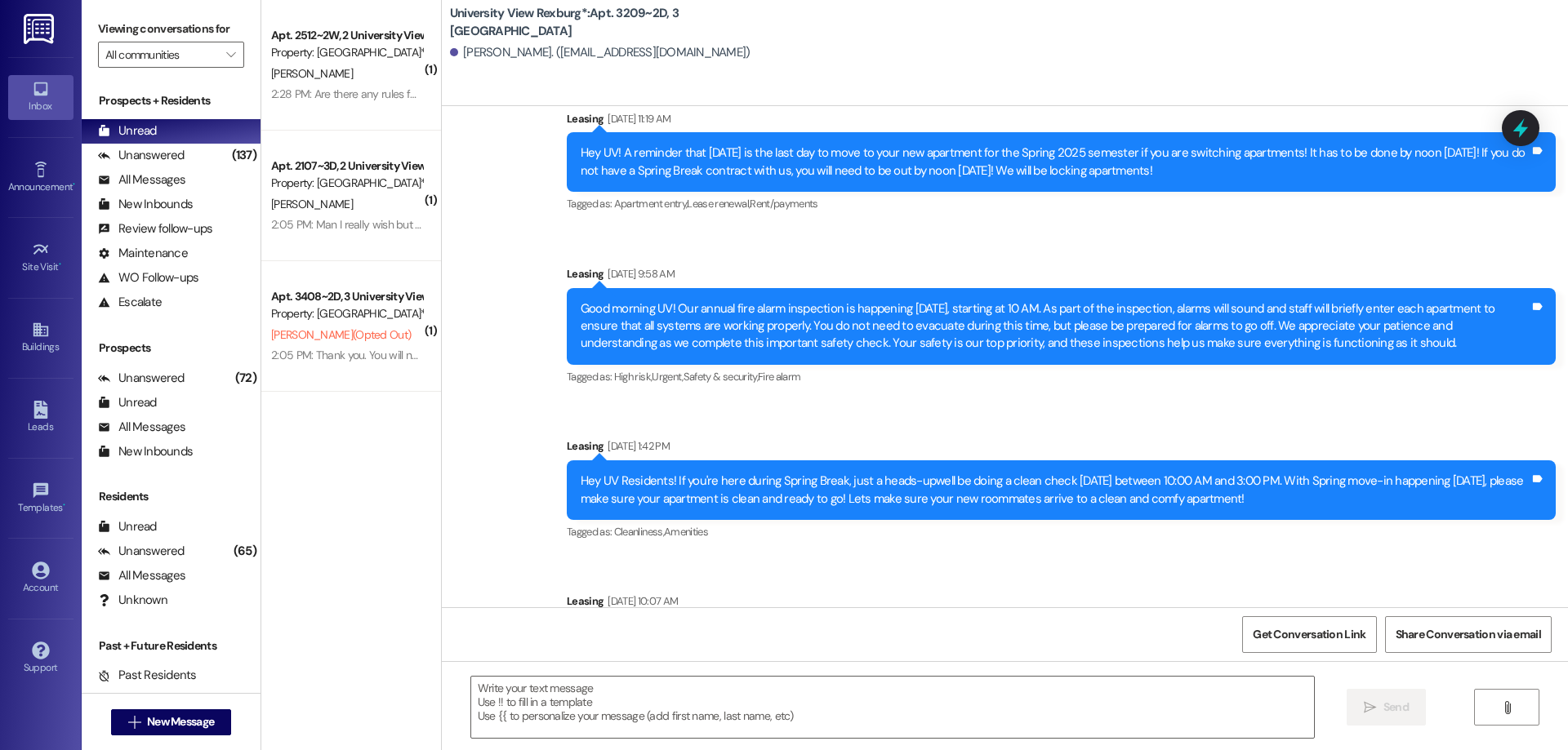
scroll to position [14092, 0]
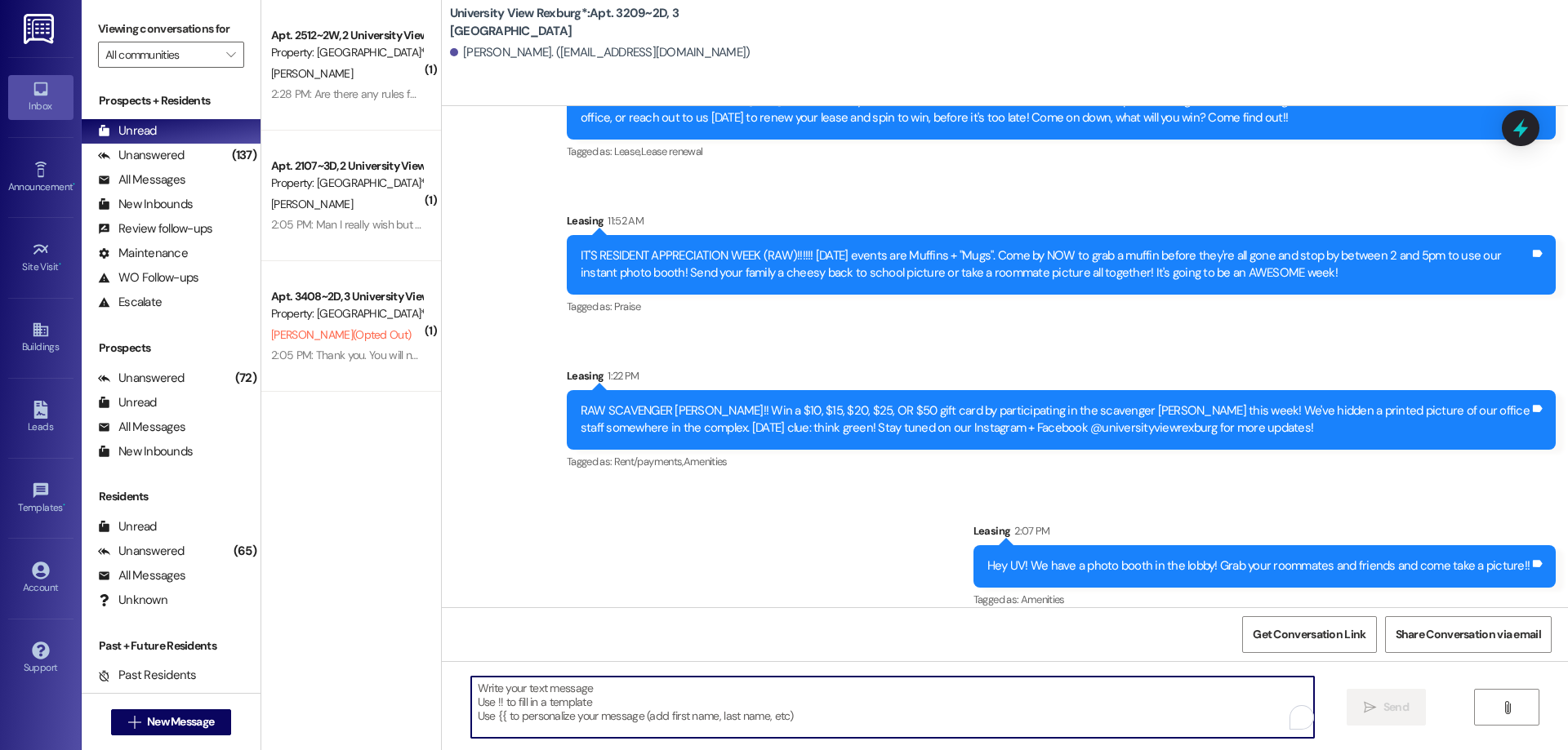
click at [819, 723] on textarea "To enrich screen reader interactions, please activate Accessibility in Grammarl…" at bounding box center [892, 707] width 843 height 61
paste textarea "Hi Eliza!! Hailey here with University View! I hope you have been enjoying your…"
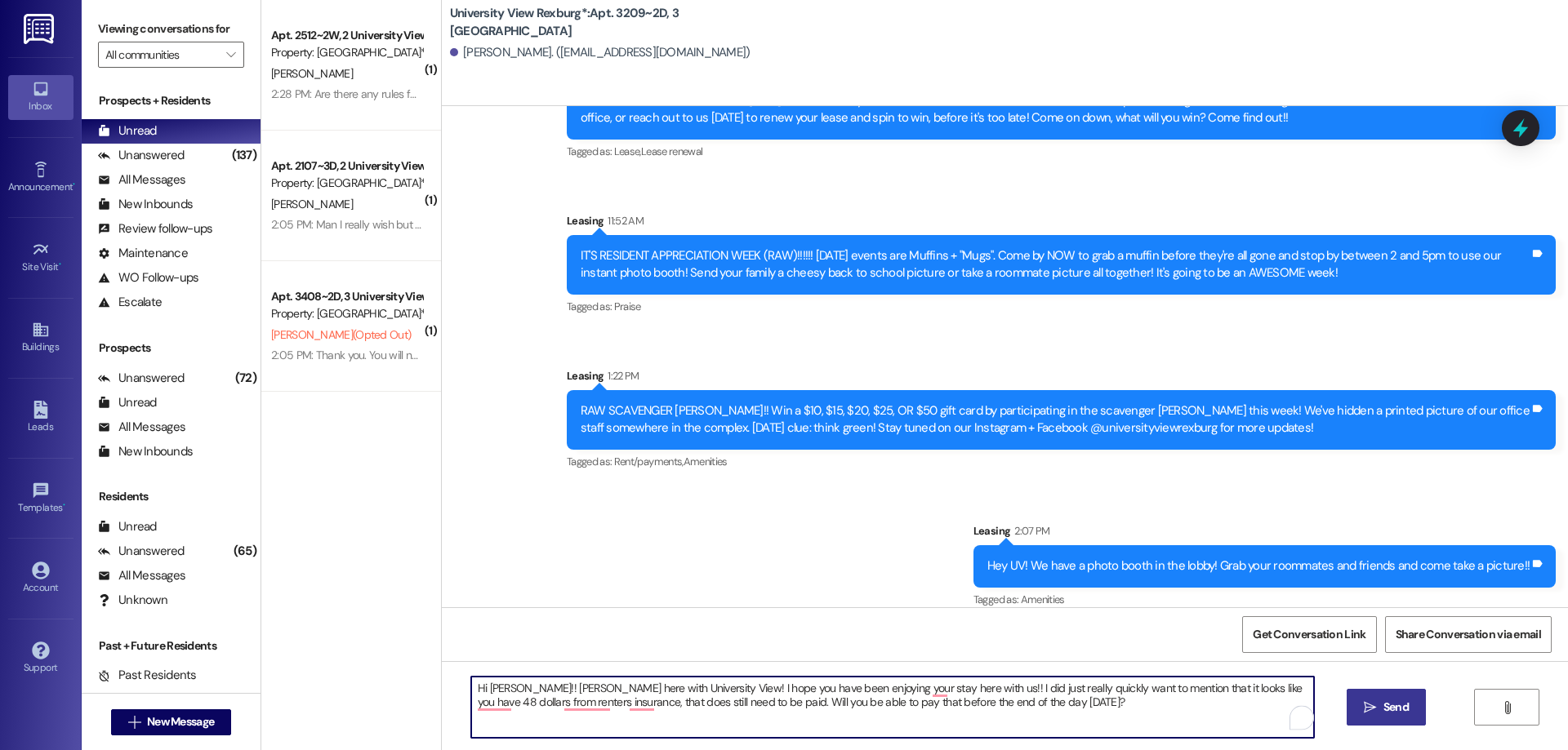
click at [496, 687] on textarea "Hi Eliza!! Hailey here with University View! I hope you have been enjoying your…" at bounding box center [892, 707] width 843 height 61
type textarea "Hi Alex!! Hailey here with University View! I hope you have been enjoying your …"
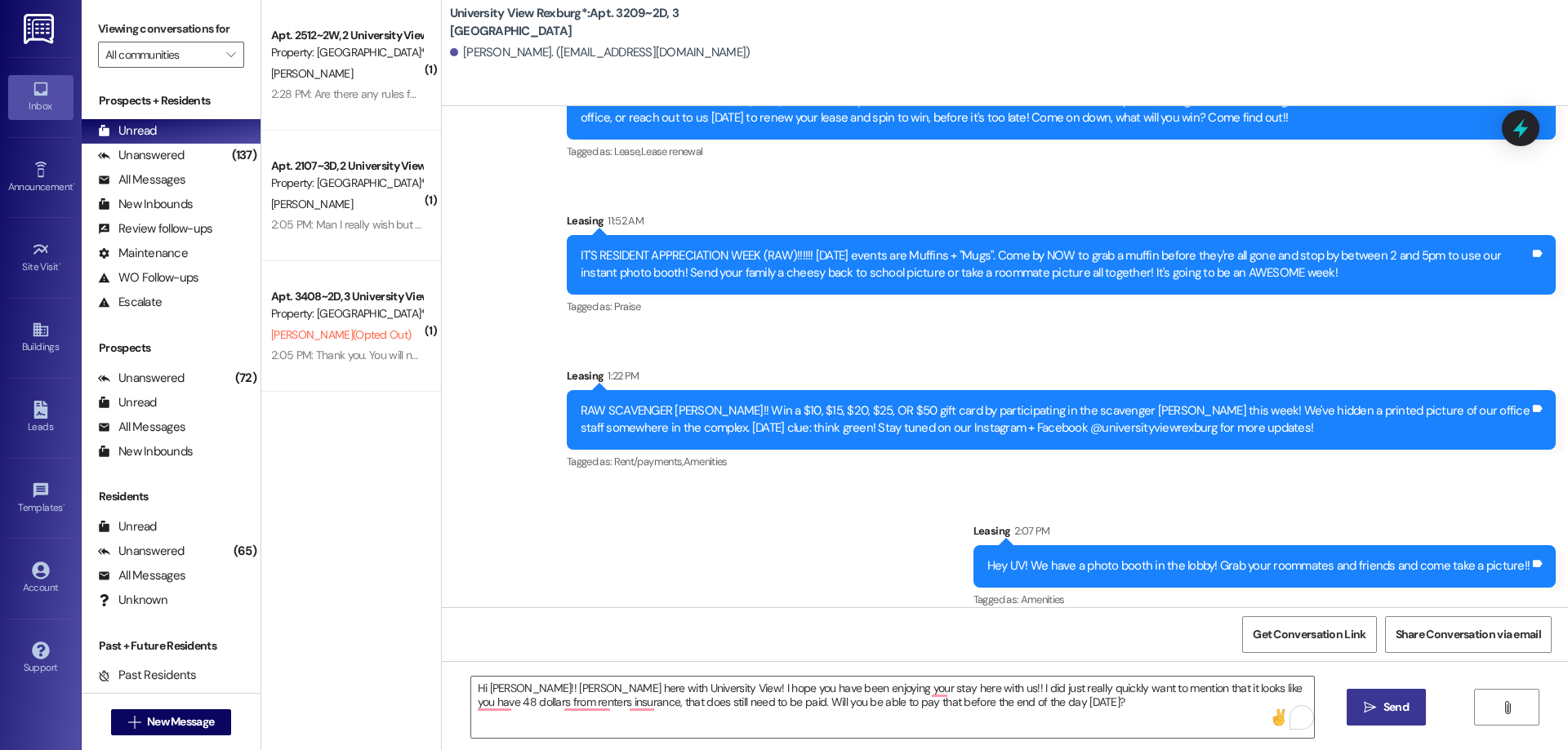
click at [1397, 710] on span "Send" at bounding box center [1396, 707] width 25 height 17
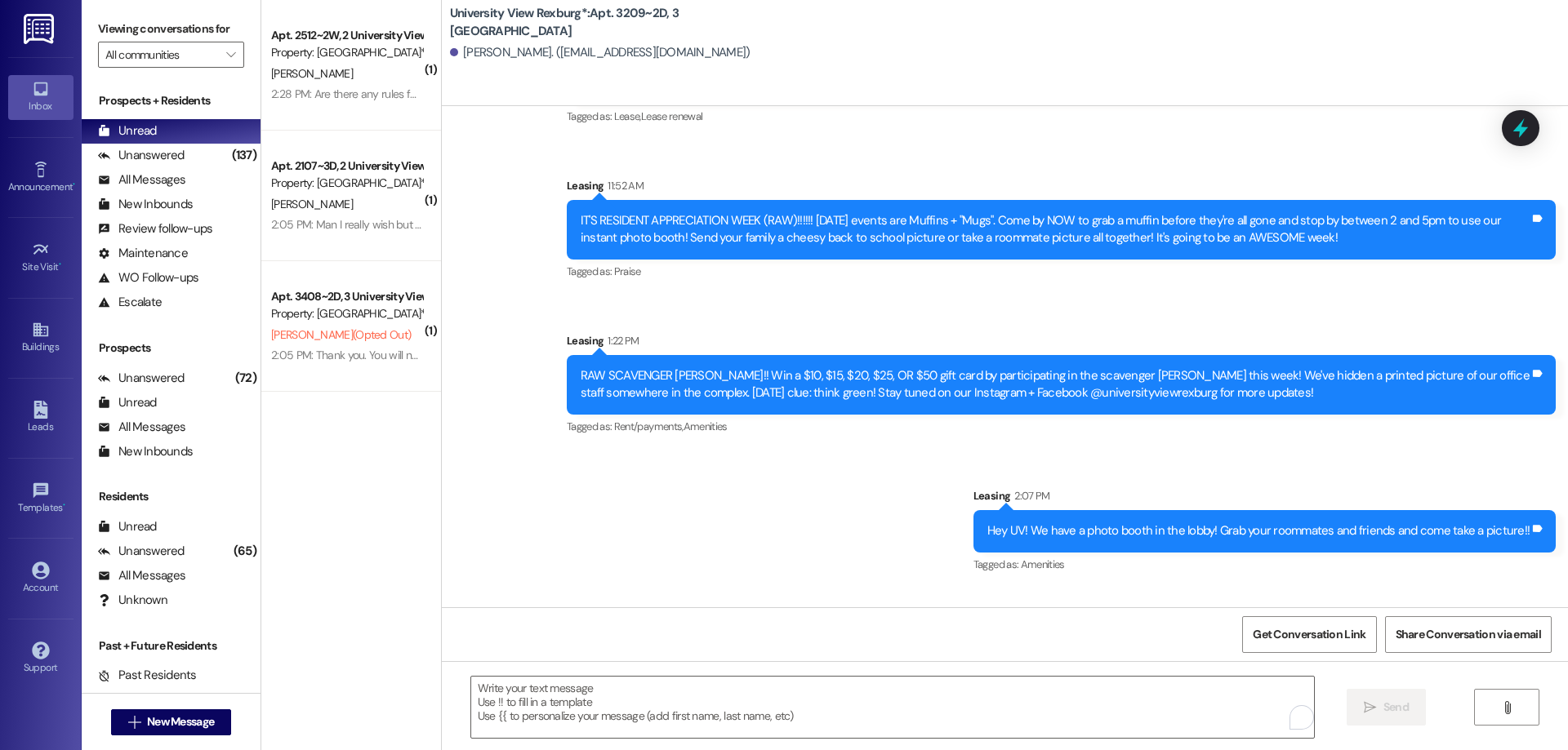
scroll to position [14222, 0]
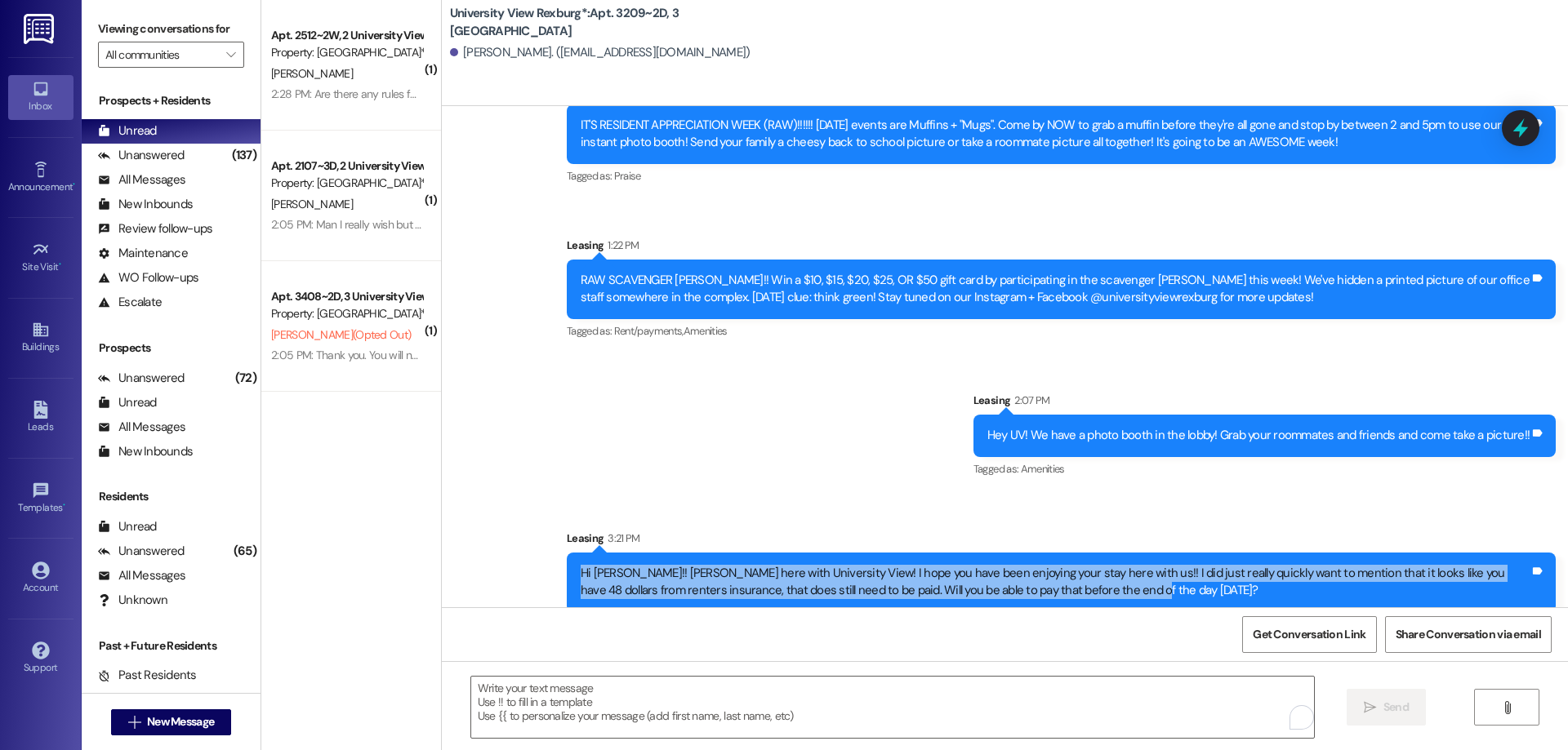
drag, startPoint x: 569, startPoint y: 551, endPoint x: 1163, endPoint y: 590, distance: 595.3
click at [1163, 590] on div "Hi Alex!! Hailey here with University View! I hope you have been enjoying your …" at bounding box center [1061, 582] width 989 height 60
copy div "Hi Alex!! Hailey here with University View! I hope you have been enjoying your …"
click at [155, 719] on span "New Message" at bounding box center [180, 721] width 67 height 17
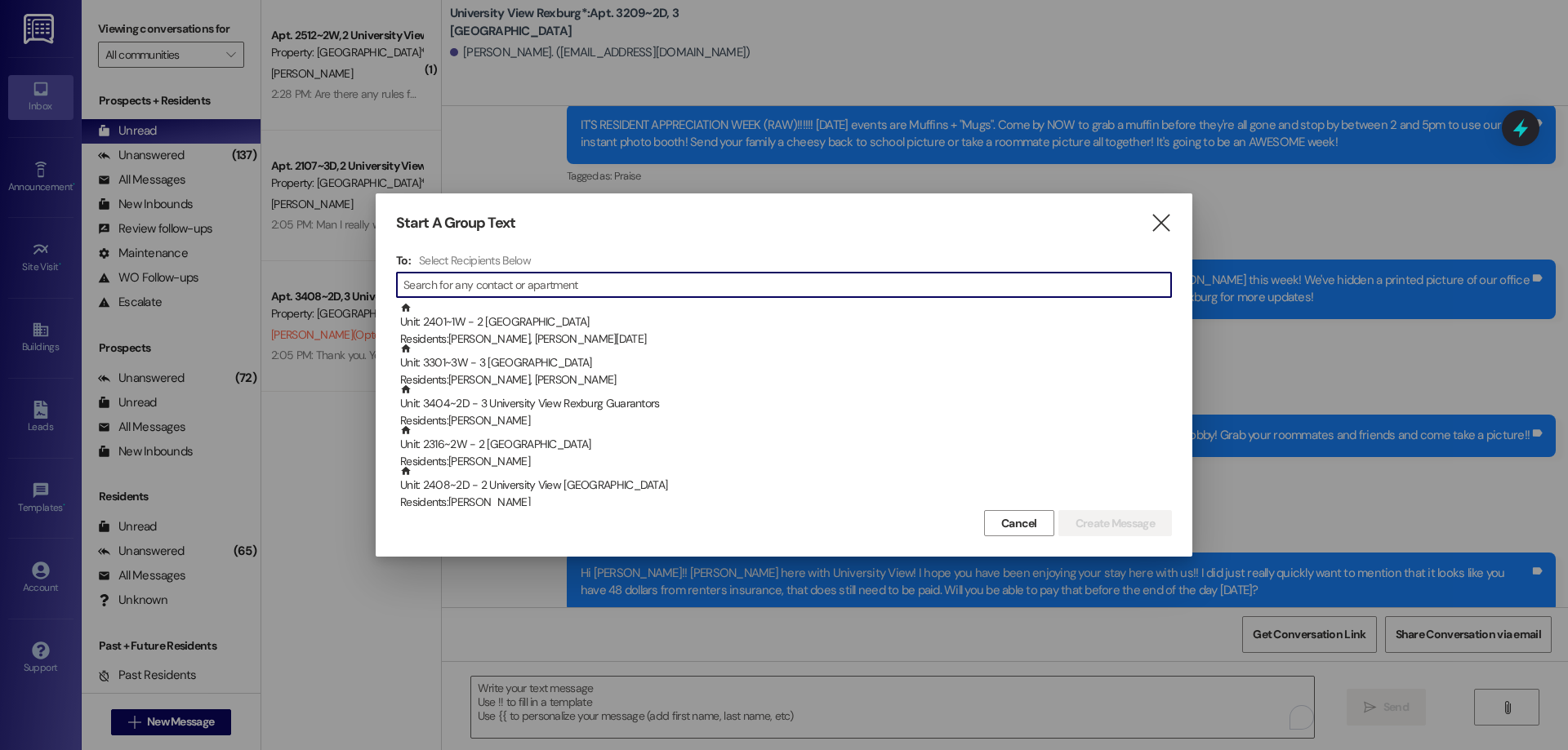
click at [464, 280] on input at bounding box center [786, 285] width 767 height 23
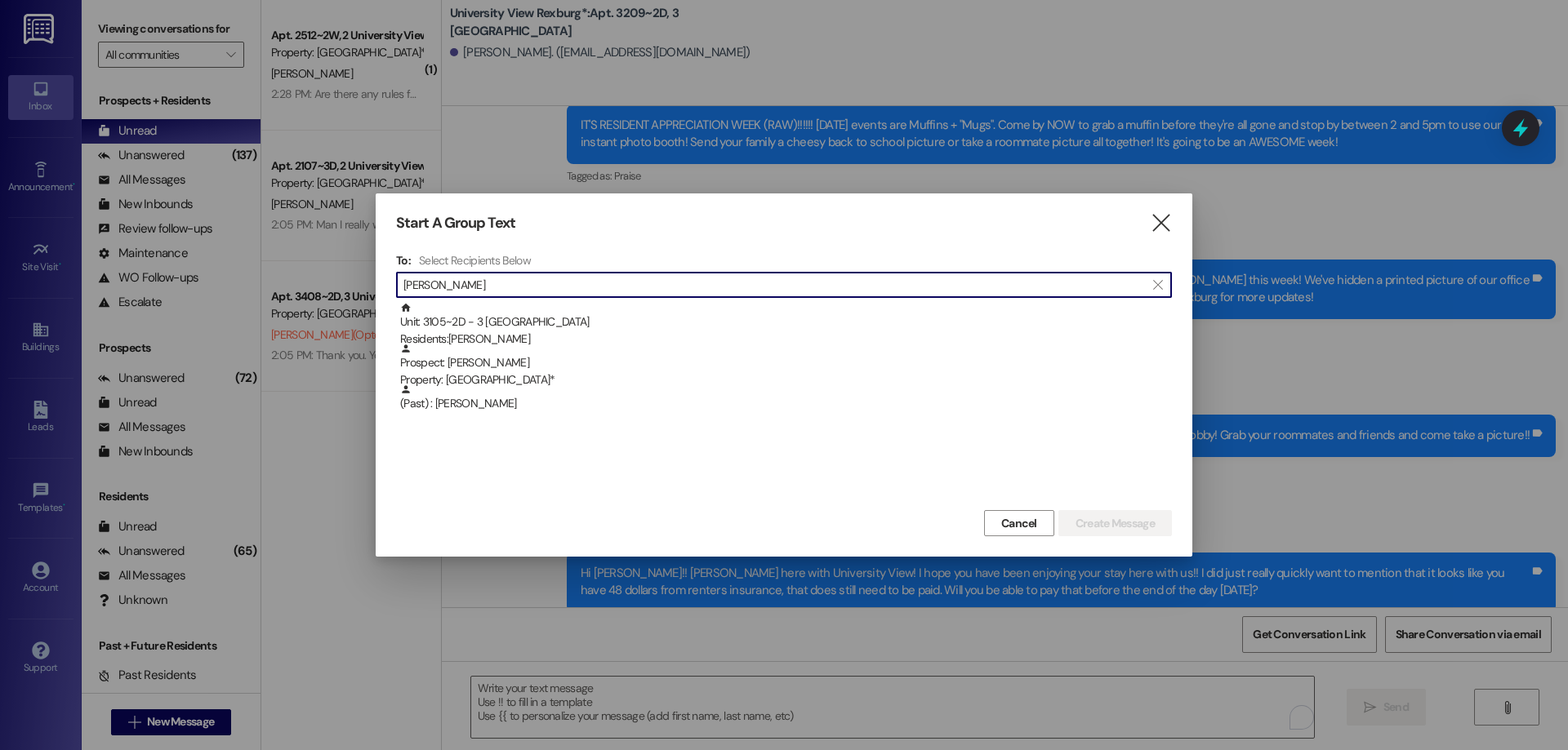
type input "nolan"
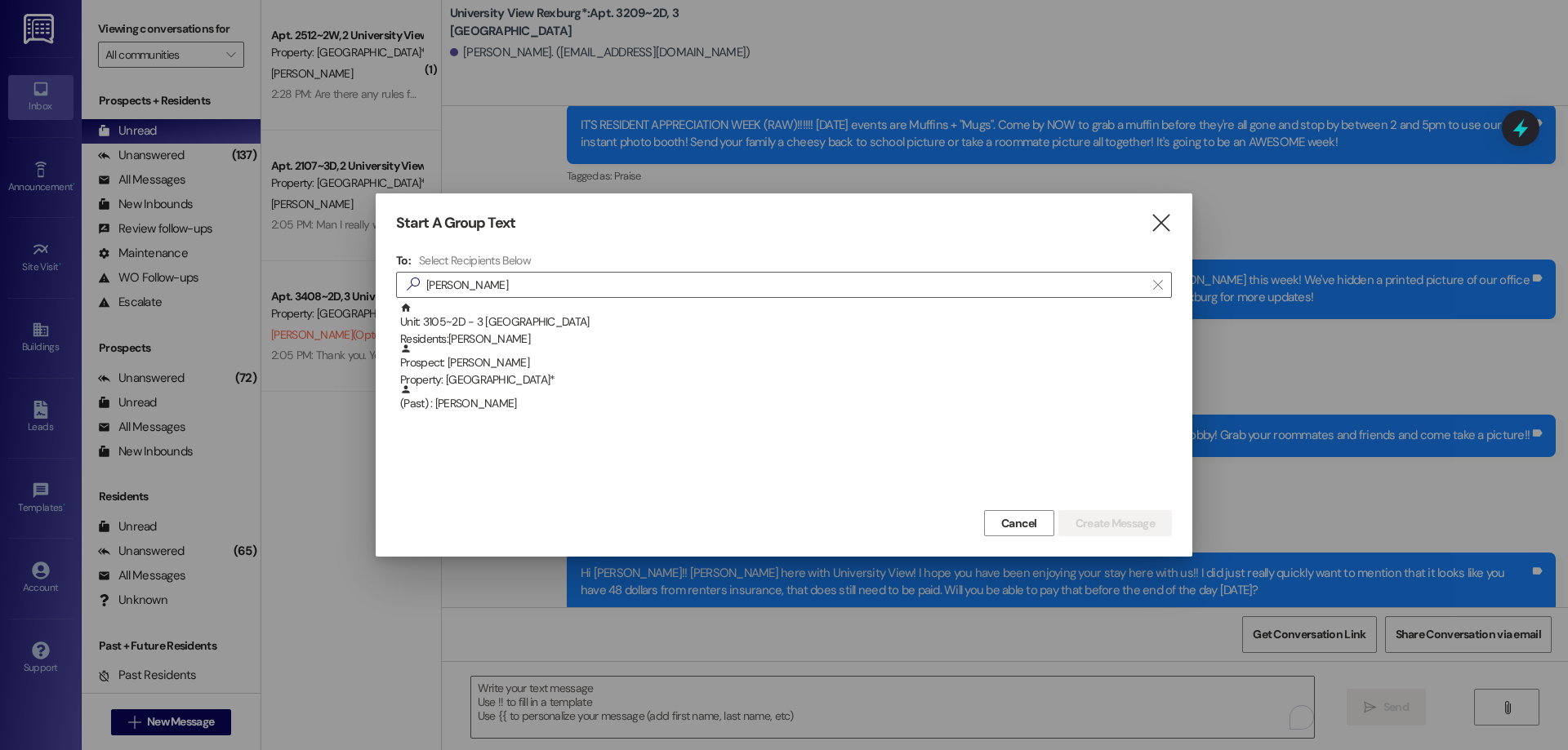
click at [508, 337] on div "Residents: Nolan Bradford" at bounding box center [786, 338] width 772 height 17
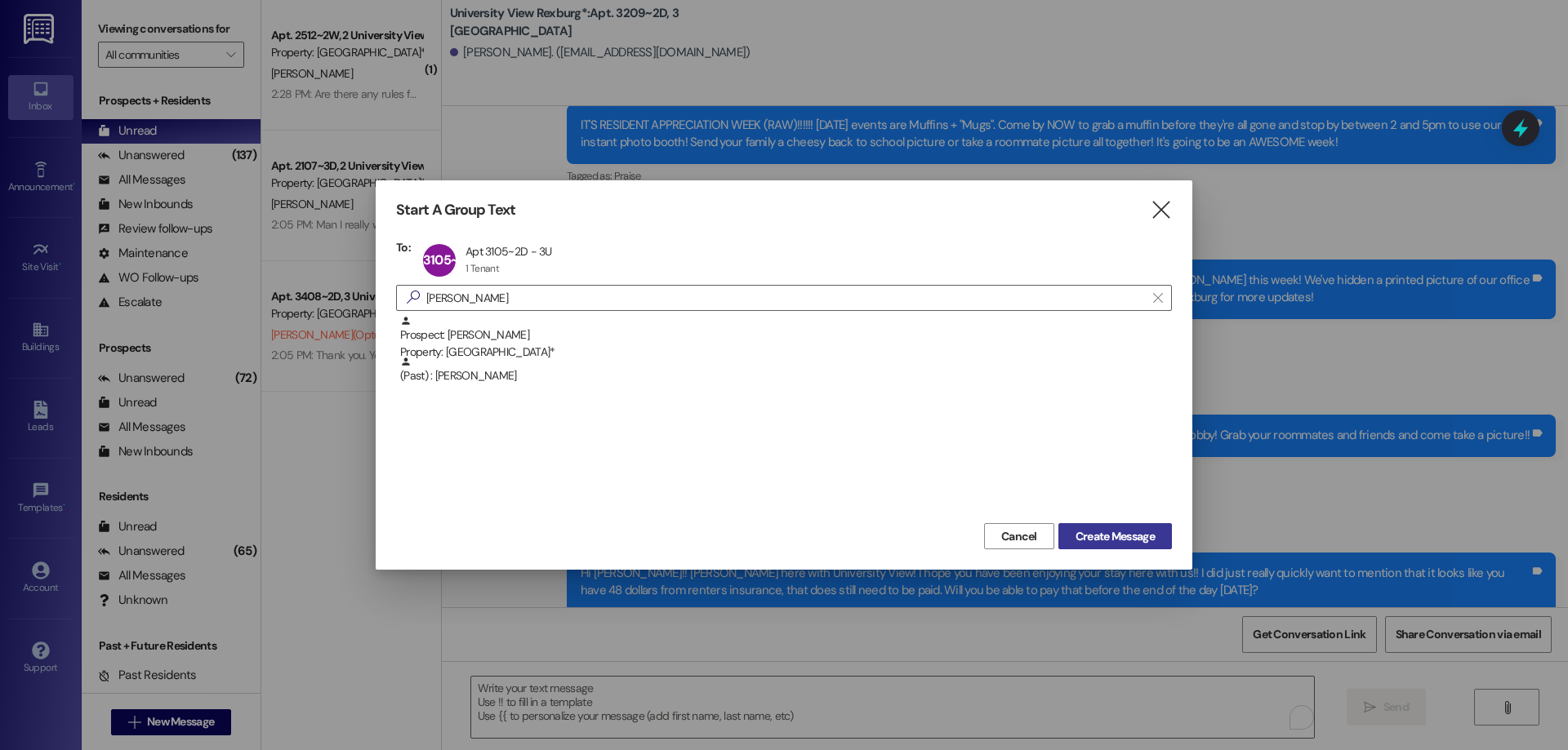
click at [1137, 525] on button "Create Message" at bounding box center [1115, 535] width 114 height 26
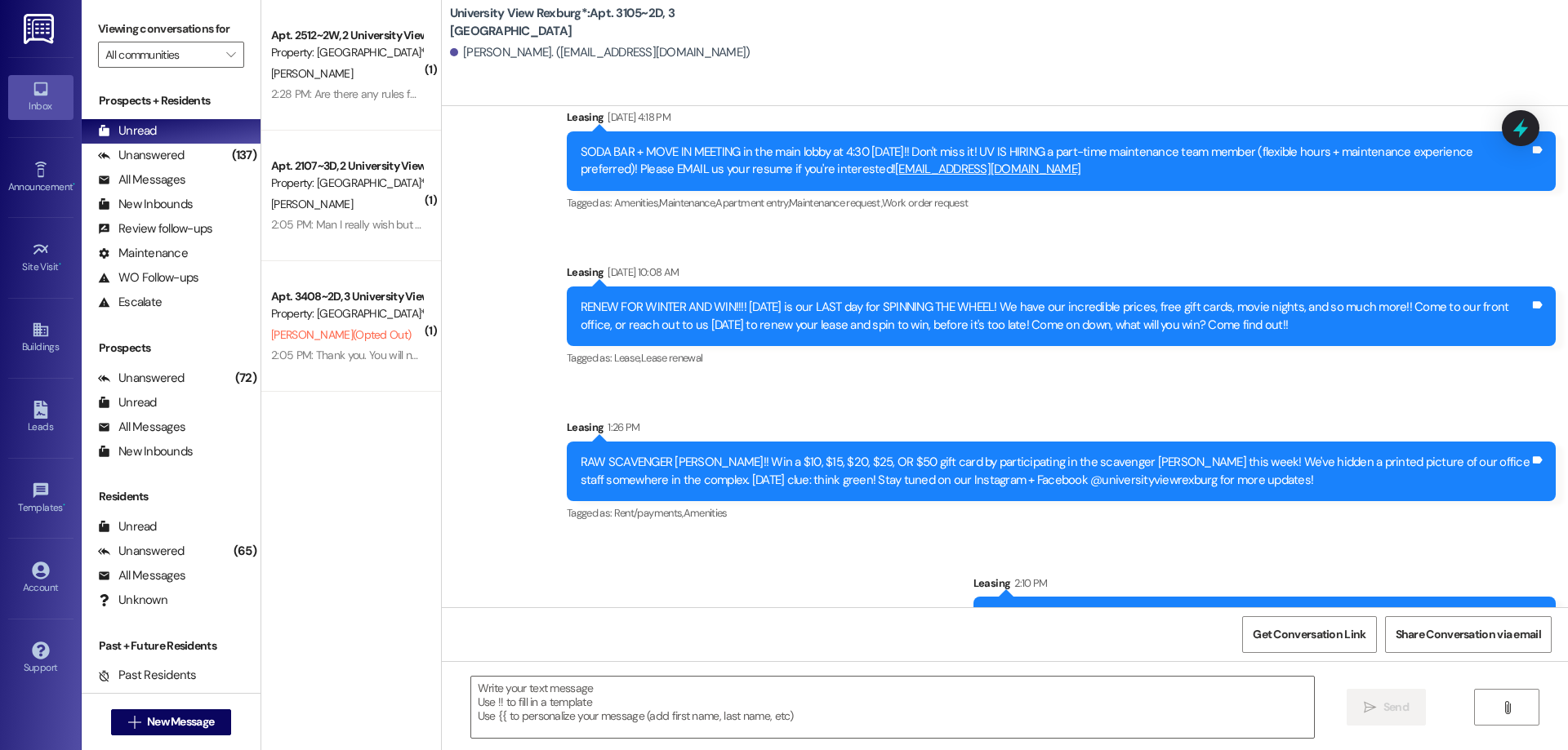
scroll to position [2967, 0]
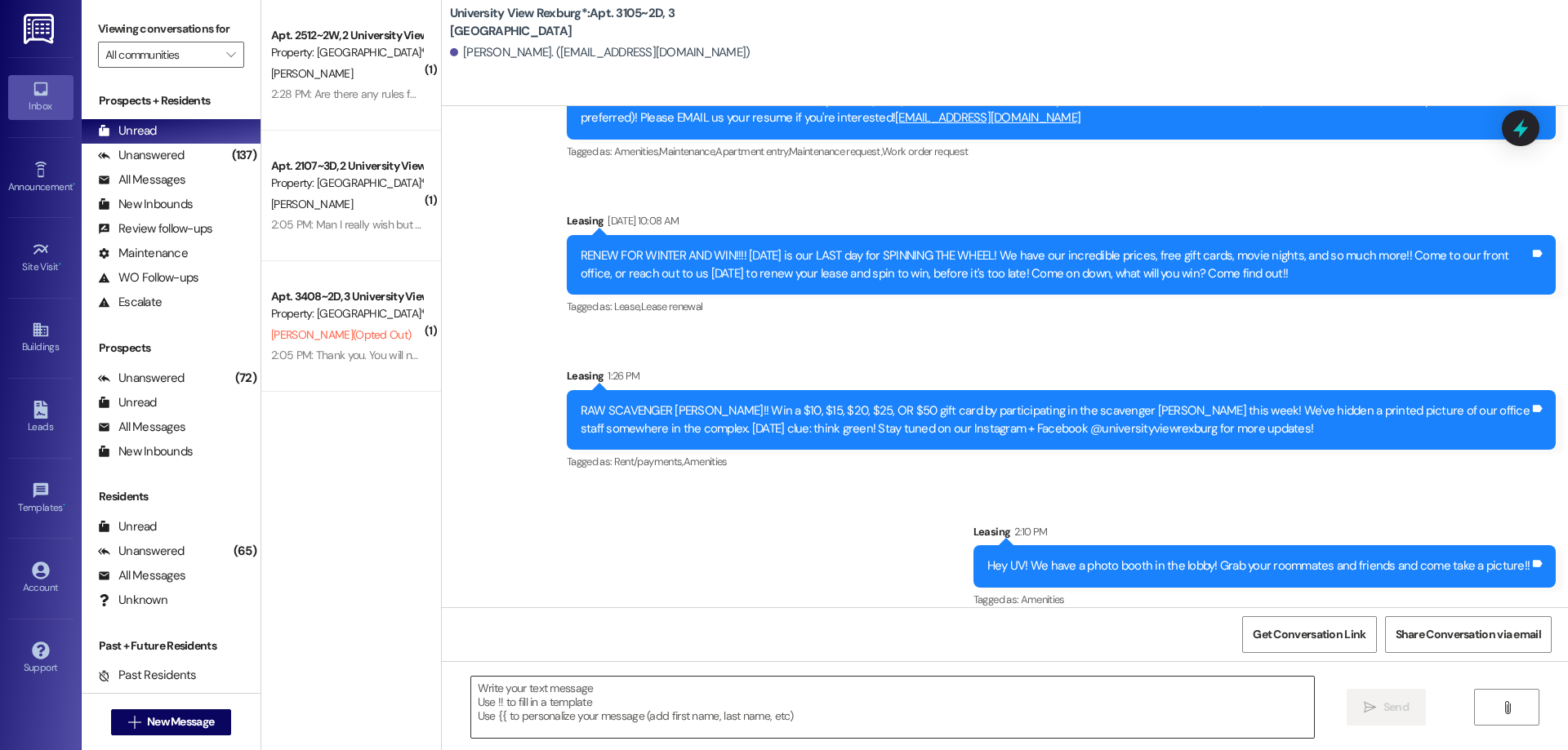
click at [755, 683] on textarea at bounding box center [892, 707] width 843 height 61
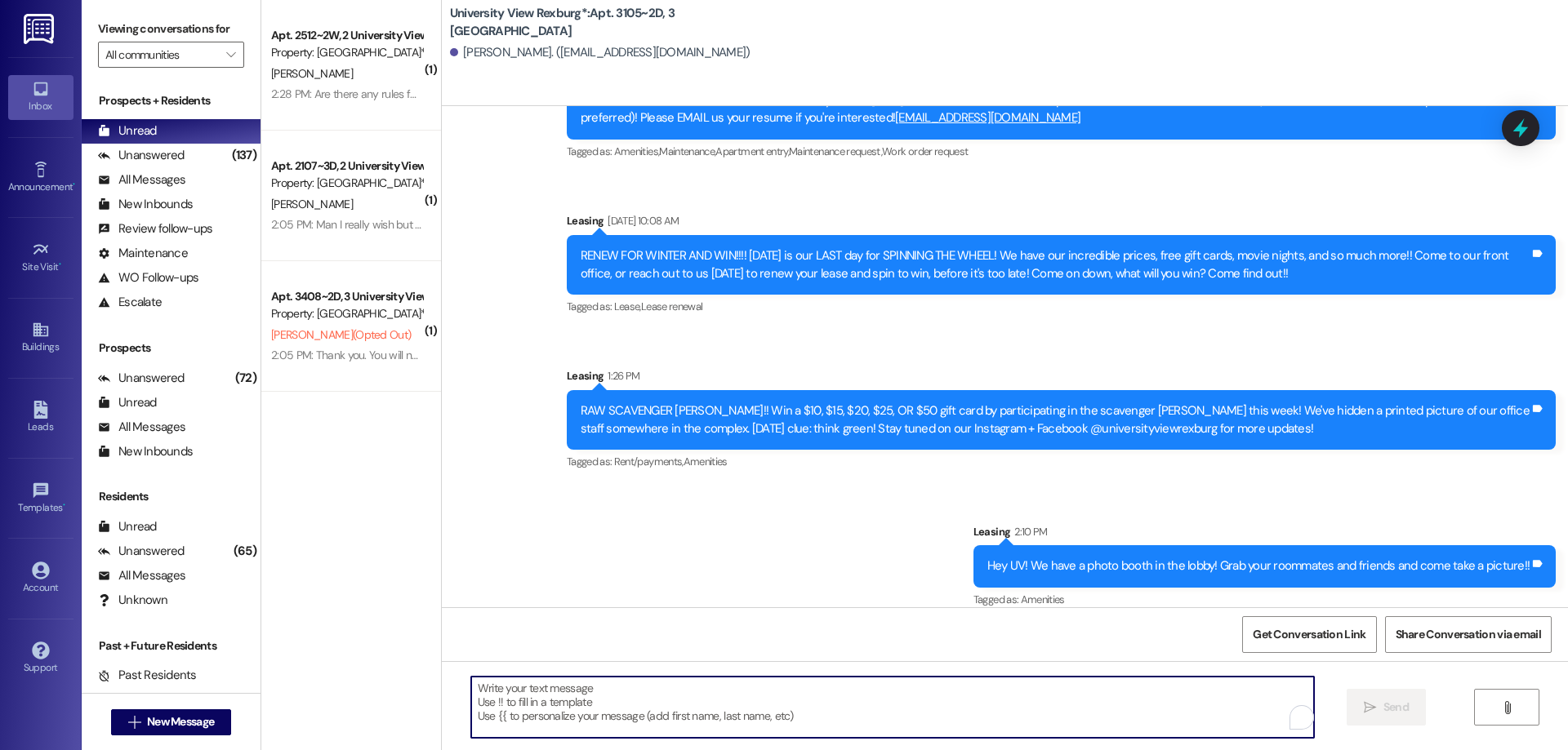
paste textarea "Hi Alex!! Hailey here with University View! I hope you have been enjoying your …"
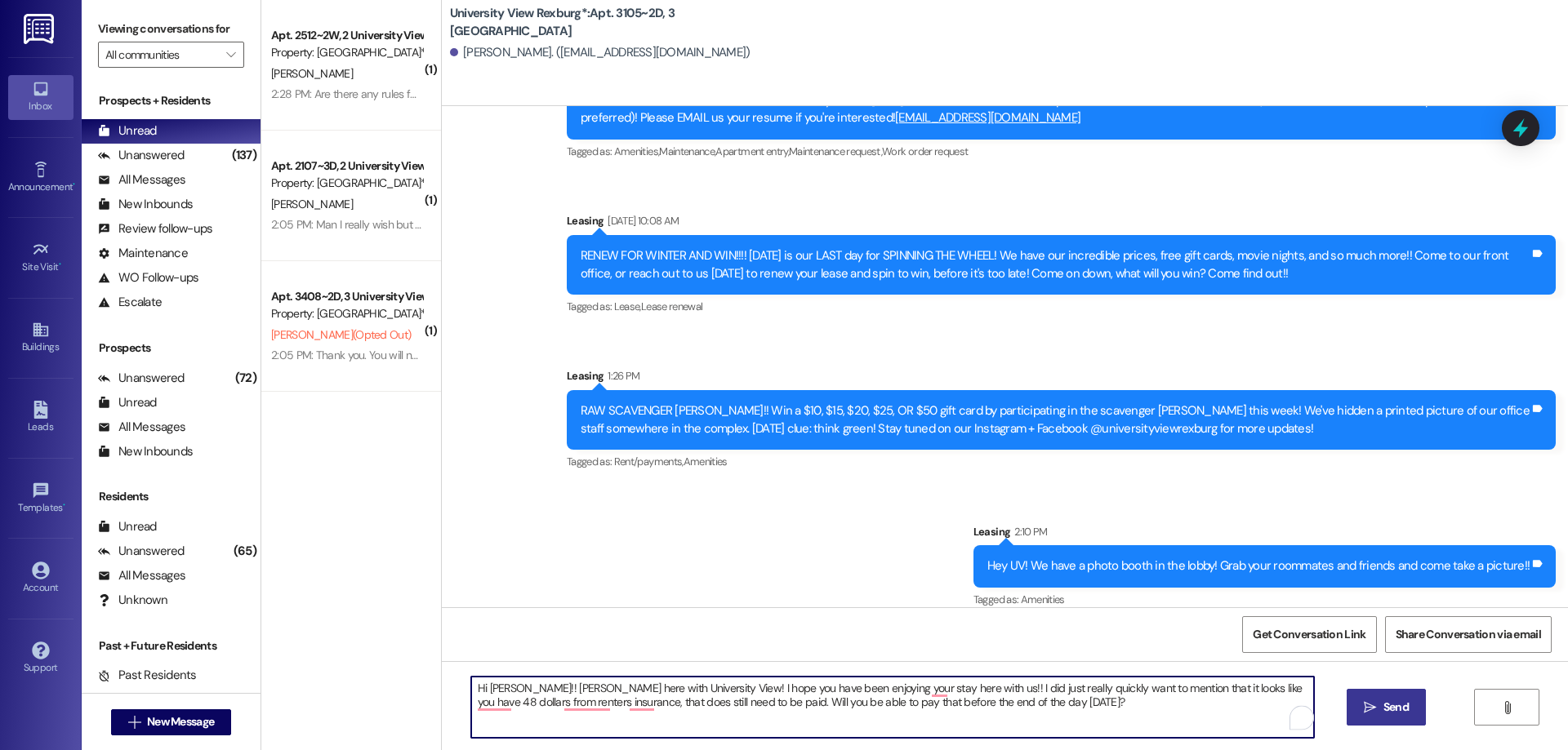
click at [496, 687] on textarea "Hi Alex!! Hailey here with University View! I hope you have been enjoying your …" at bounding box center [892, 707] width 843 height 61
click at [1238, 686] on textarea "Hi Nolan!! Hailey here with University View! I hope you have been enjoying your…" at bounding box center [892, 707] width 843 height 61
click at [549, 701] on textarea "Hi Nolan!! Hailey here with University View! I hope you have been enjoying your…" at bounding box center [892, 707] width 843 height 61
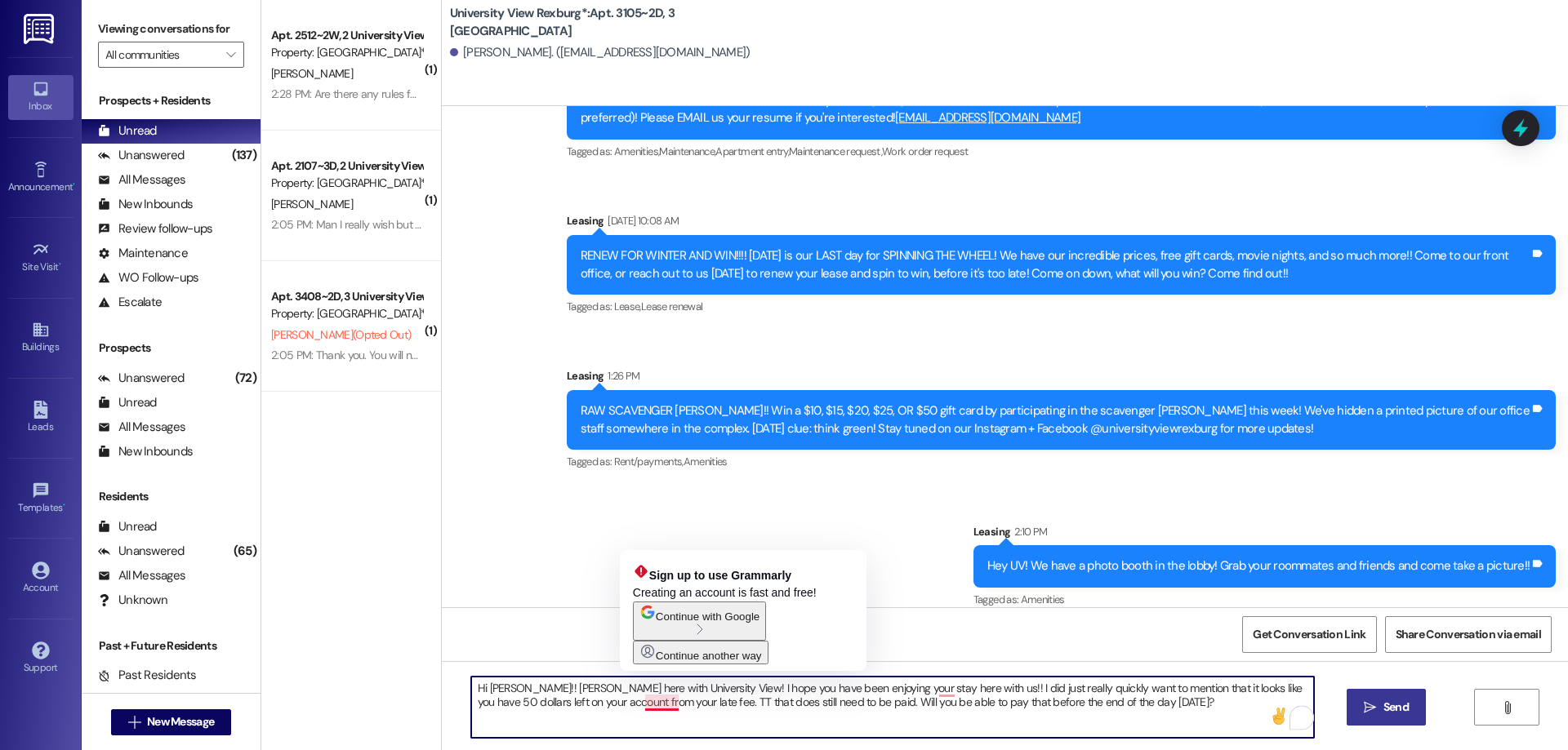
click at [649, 703] on textarea "Hi Nolan!! Hailey here with University View! I hope you have been enjoying your…" at bounding box center [892, 707] width 843 height 61
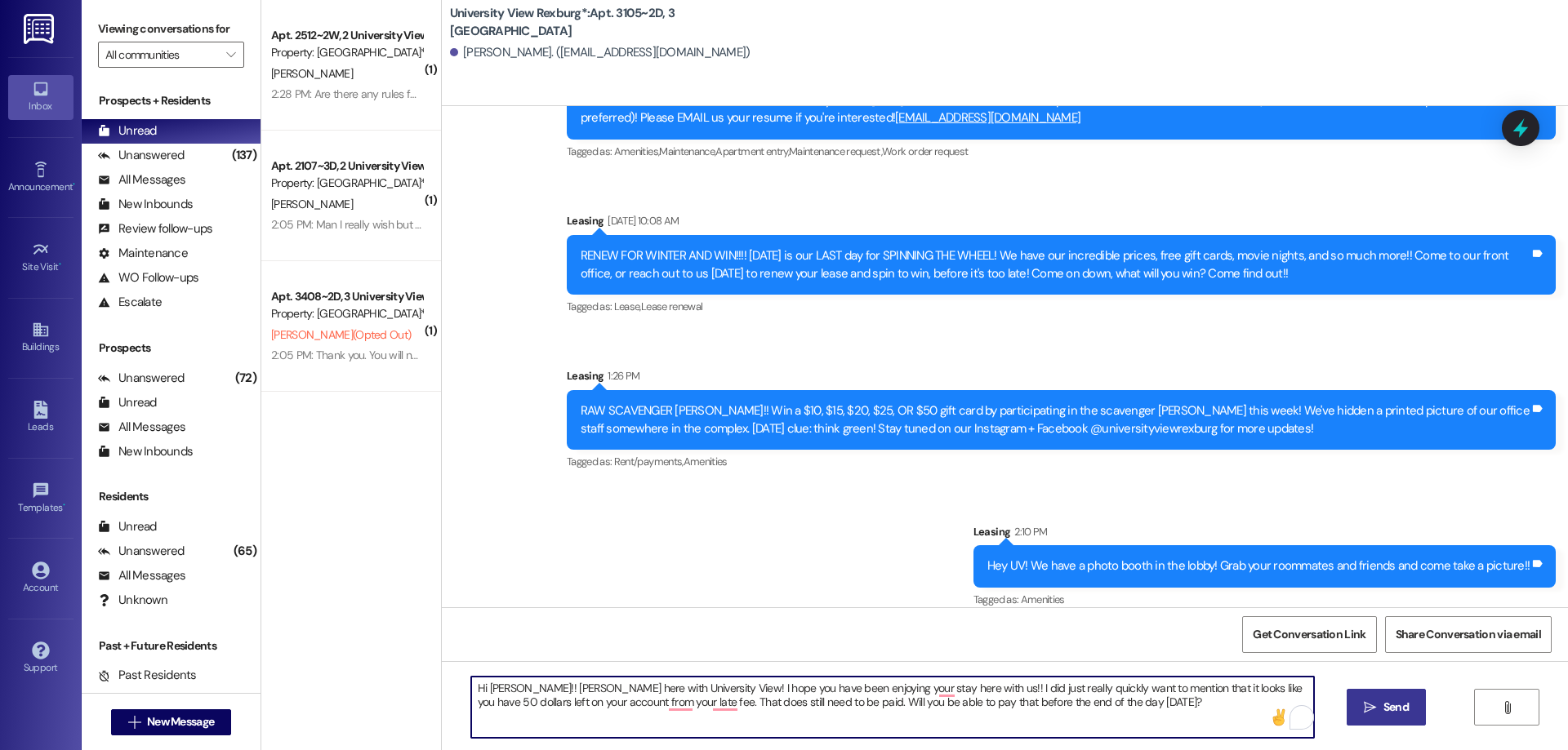
drag, startPoint x: 463, startPoint y: 684, endPoint x: 1109, endPoint y: 729, distance: 647.6
click at [1109, 729] on textarea "Hi Nolan!! Hailey here with University View! I hope you have been enjoying your…" at bounding box center [892, 707] width 843 height 61
type textarea "Hi Nolan!! Hailey here with University View! I hope you have been enjoying your…"
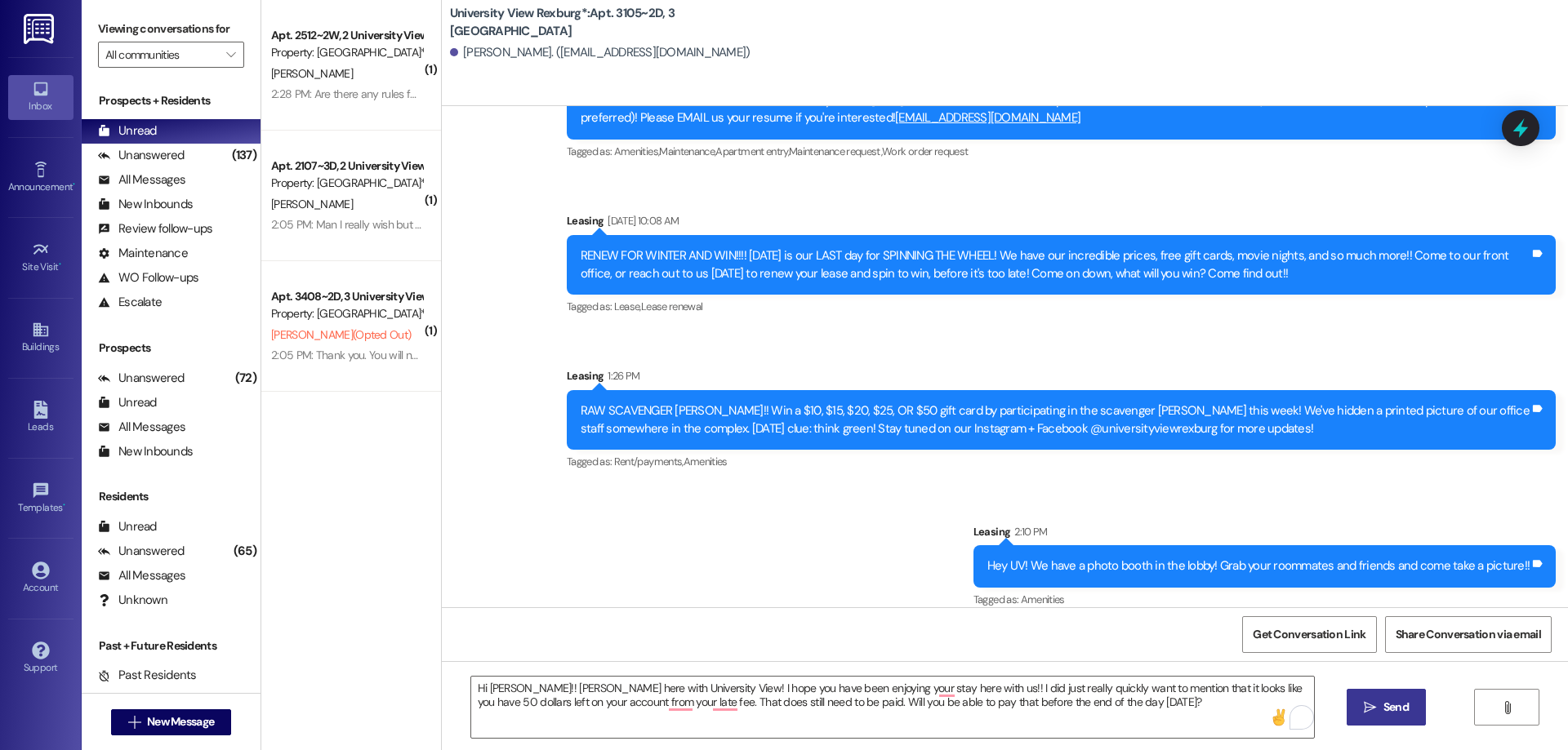
click at [1399, 701] on span "Send" at bounding box center [1396, 707] width 25 height 17
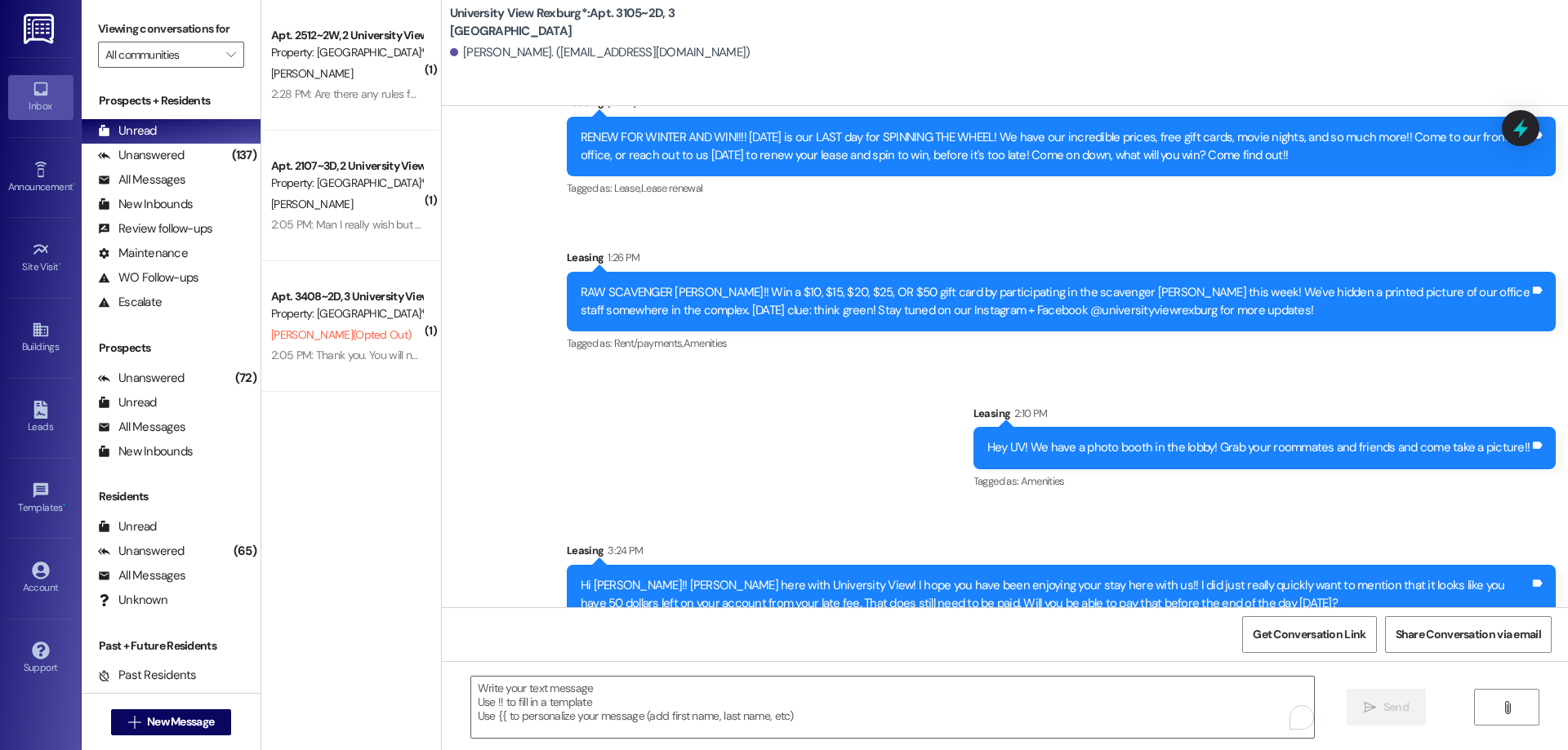
scroll to position [3098, 0]
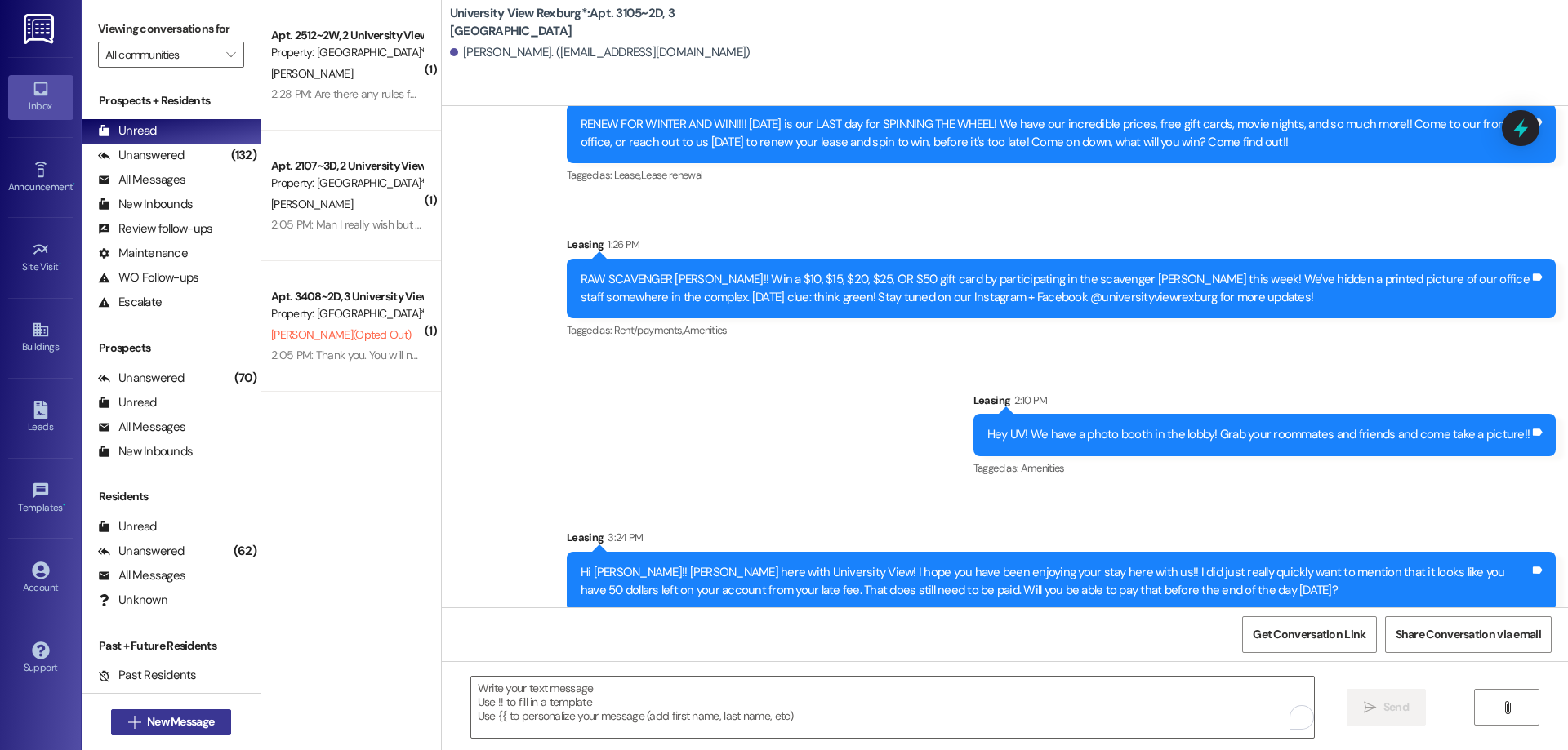
click at [161, 718] on span "New Message" at bounding box center [180, 721] width 67 height 17
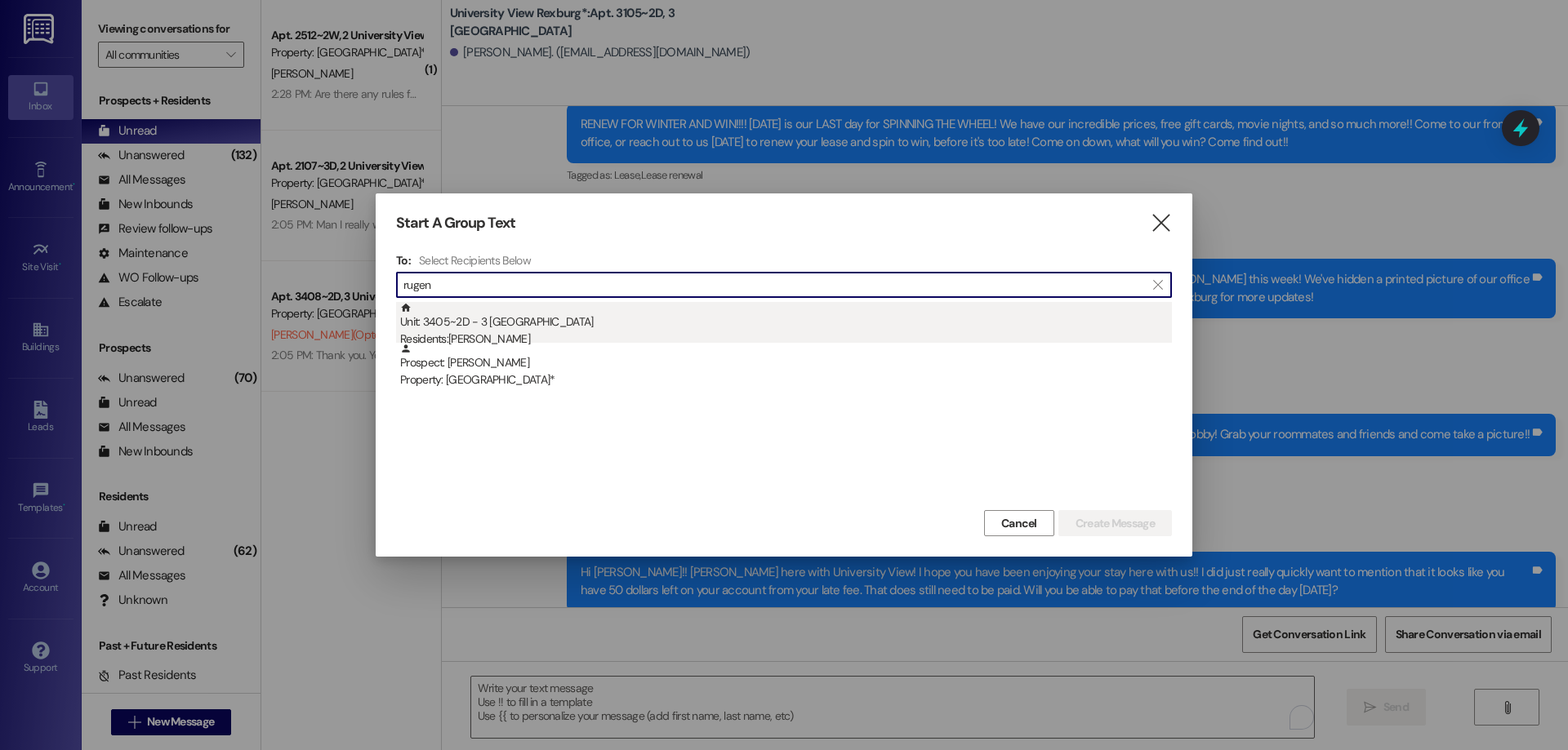
type input "rugen"
click at [486, 335] on div "Residents: Rugen Myrto" at bounding box center [786, 338] width 772 height 17
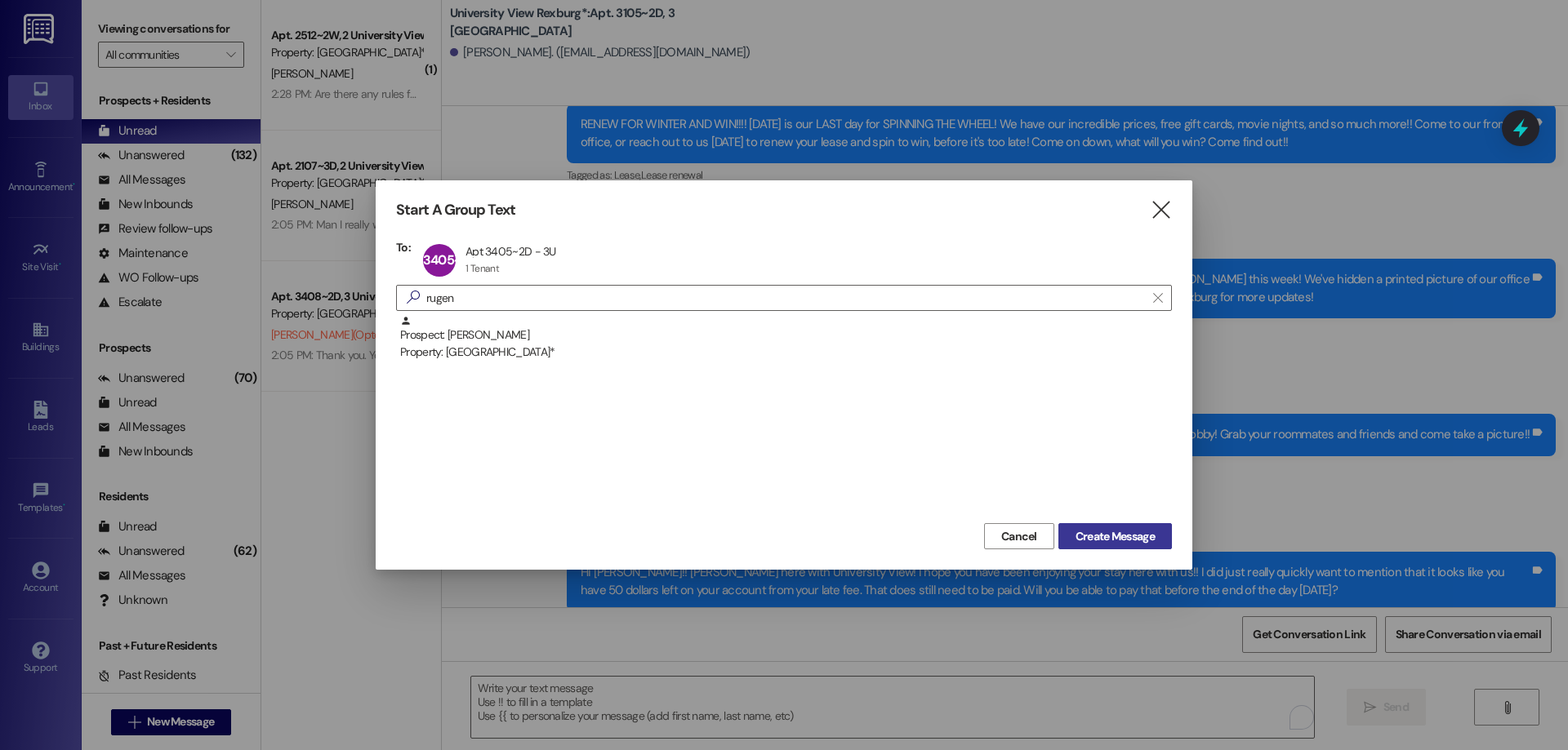
click at [1126, 536] on span "Create Message" at bounding box center [1115, 536] width 79 height 17
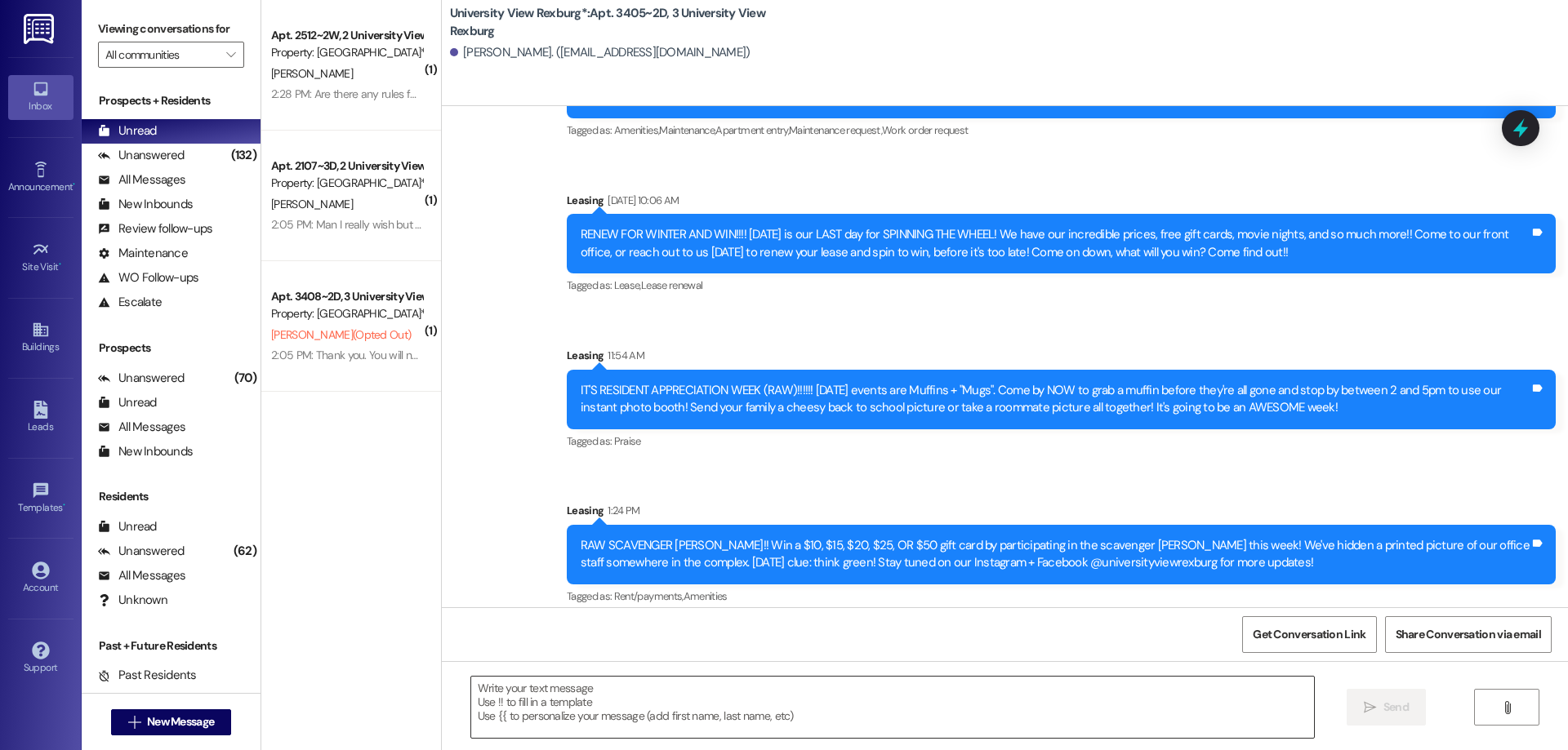
scroll to position [5022, 0]
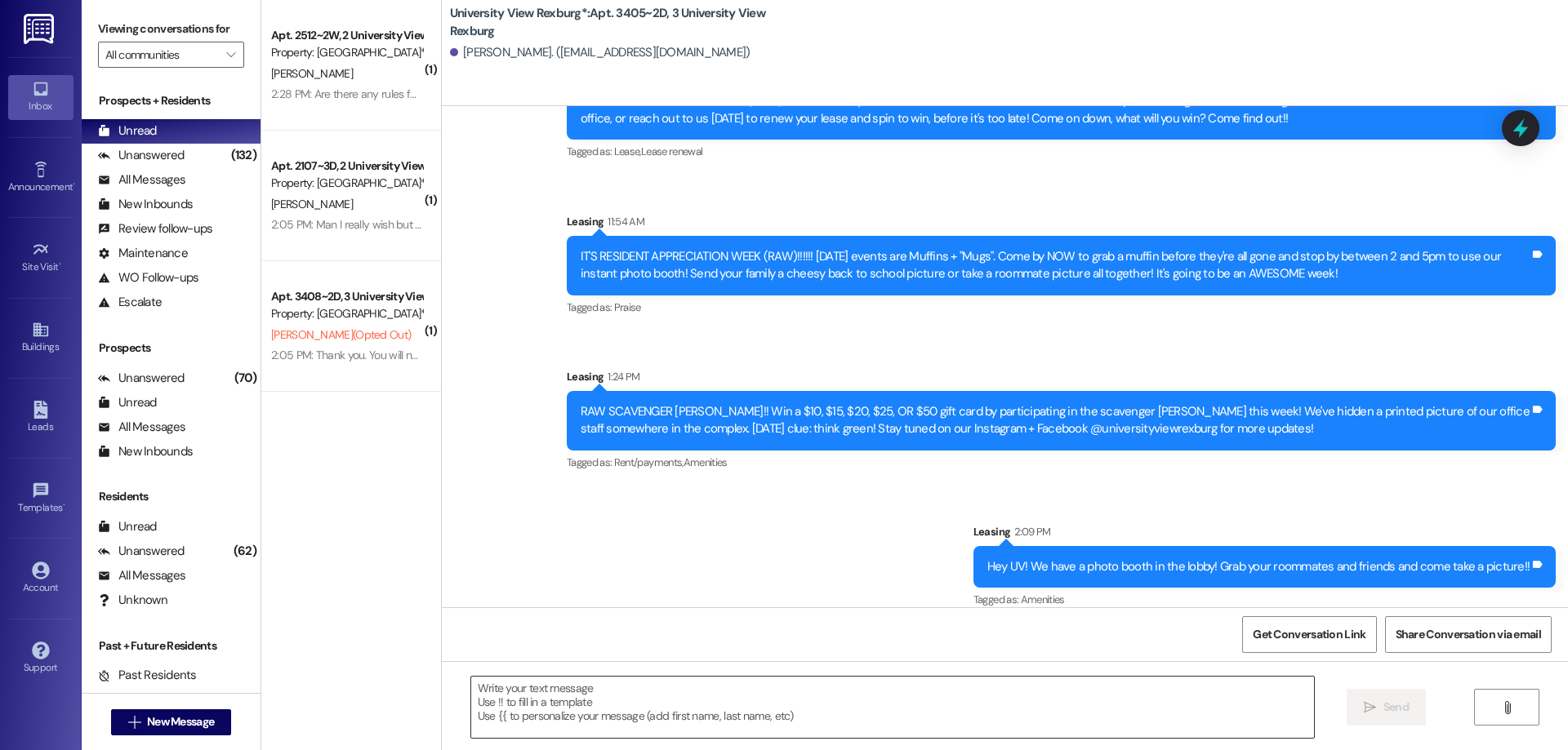
click at [533, 703] on textarea at bounding box center [892, 707] width 843 height 61
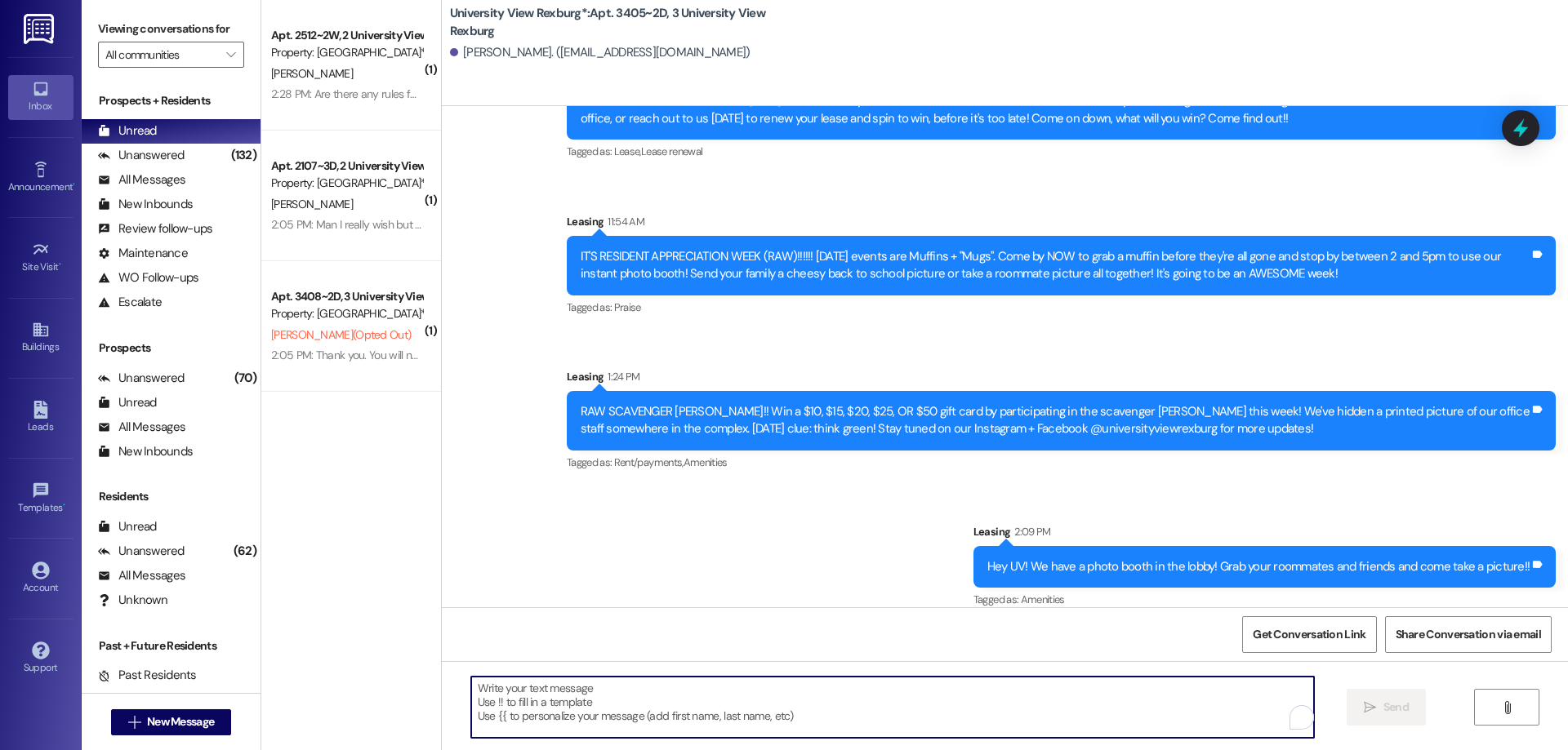
paste textarea "Hi Nolan!! Hailey here with University View! I hope you have been enjoying your…"
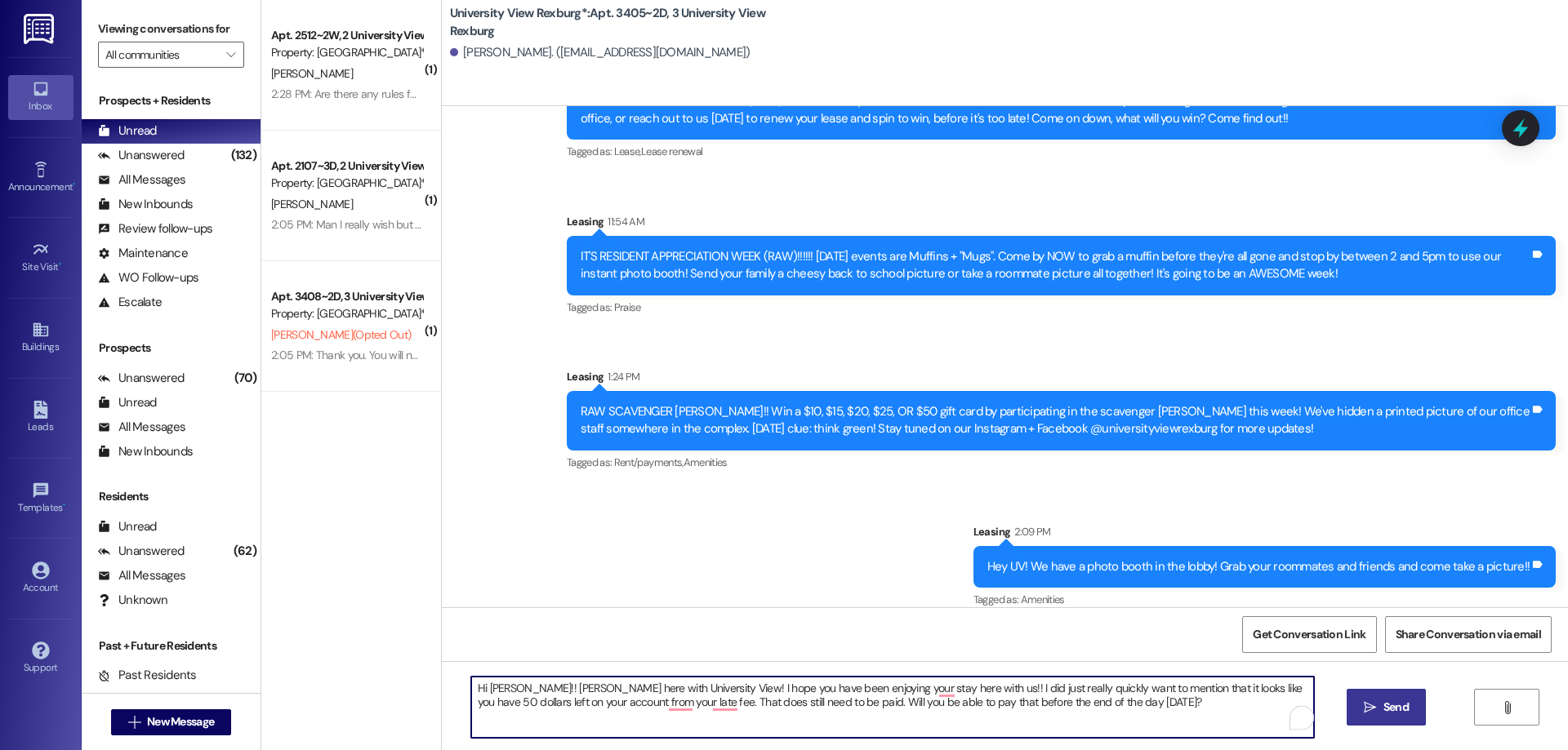
click at [504, 686] on textarea "Hi Nolan!! Hailey here with University View! I hope you have been enjoying your…" at bounding box center [892, 707] width 843 height 61
drag, startPoint x: 466, startPoint y: 687, endPoint x: 1097, endPoint y: 762, distance: 635.4
click at [1097, 749] on html "Inbox Go to Inbox Announcement • Send A Text Announcement Site Visit • Go to Si…" at bounding box center [784, 375] width 1568 height 750
type textarea "Hi Rugen!! Hailey here with University View! I hope you have been enjoying your…"
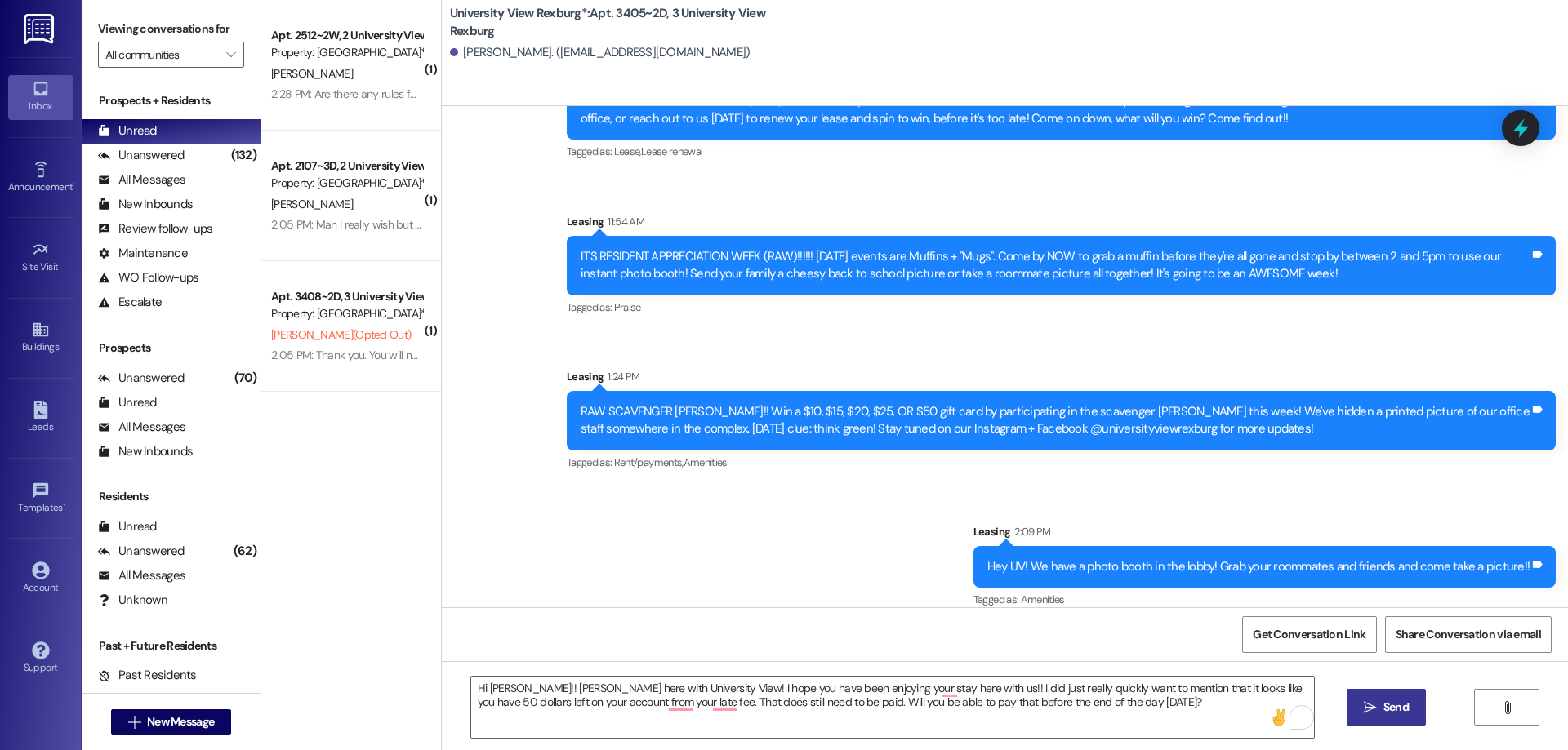
click at [1396, 707] on span "Send" at bounding box center [1396, 707] width 25 height 17
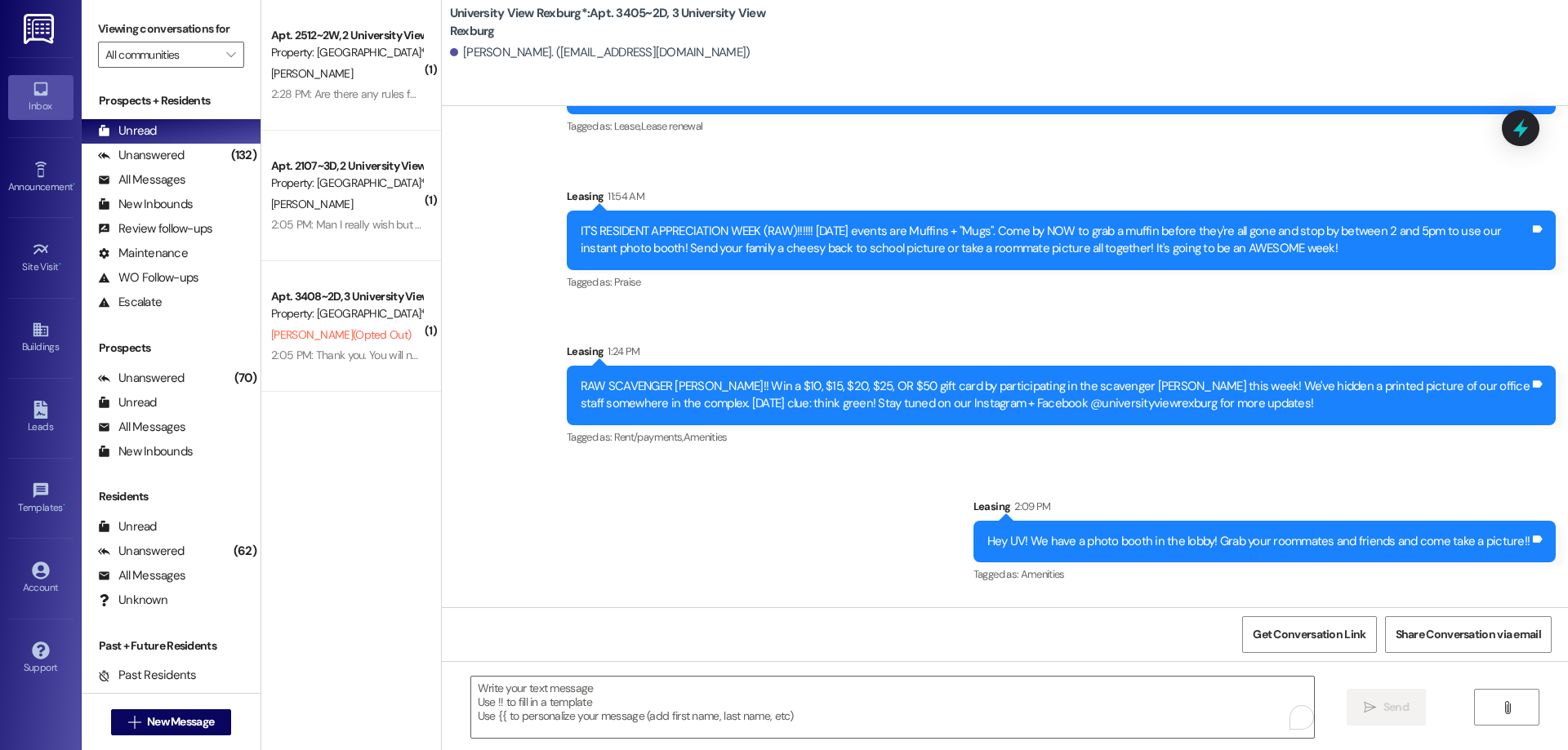
scroll to position [5153, 0]
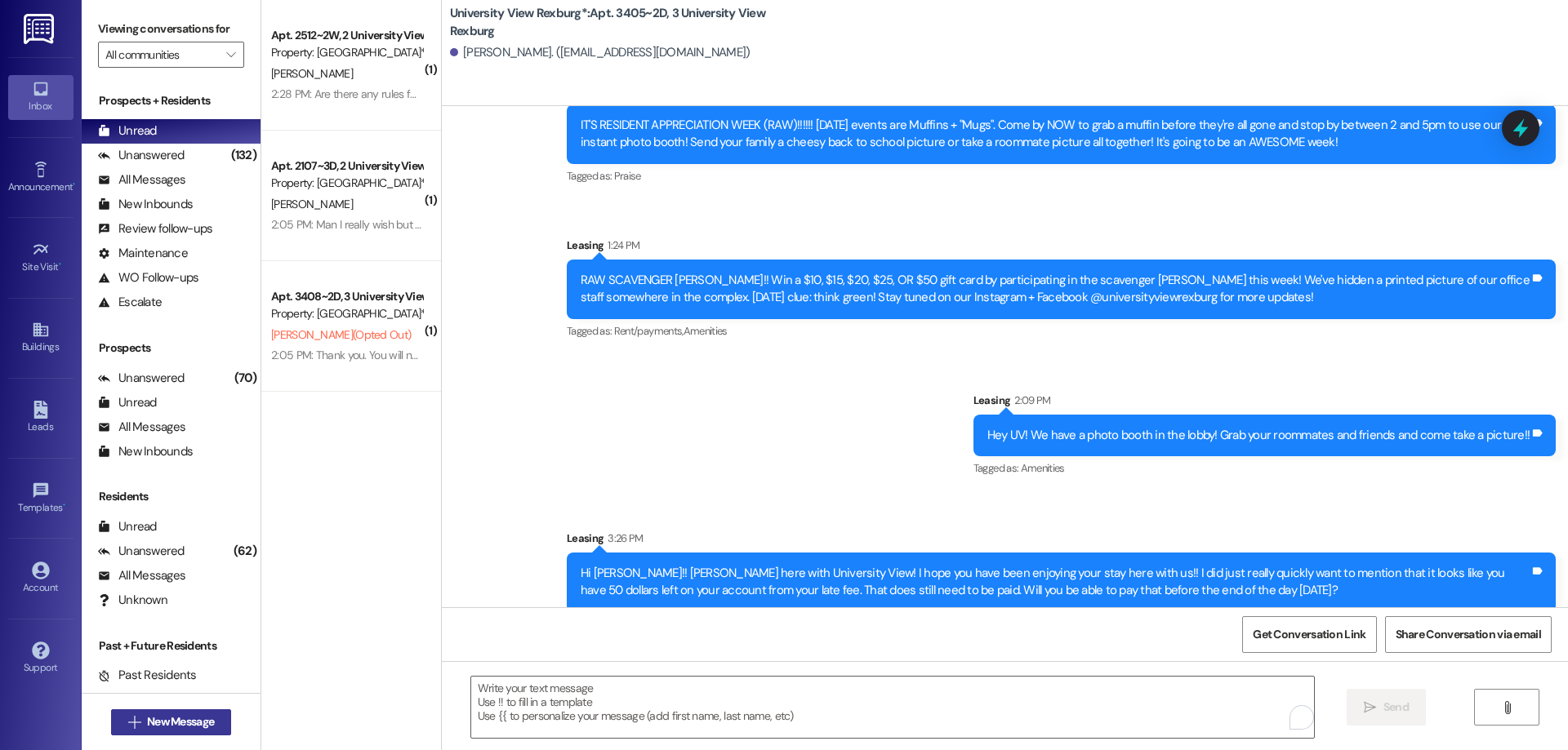
click at [188, 717] on span "New Message" at bounding box center [180, 721] width 67 height 17
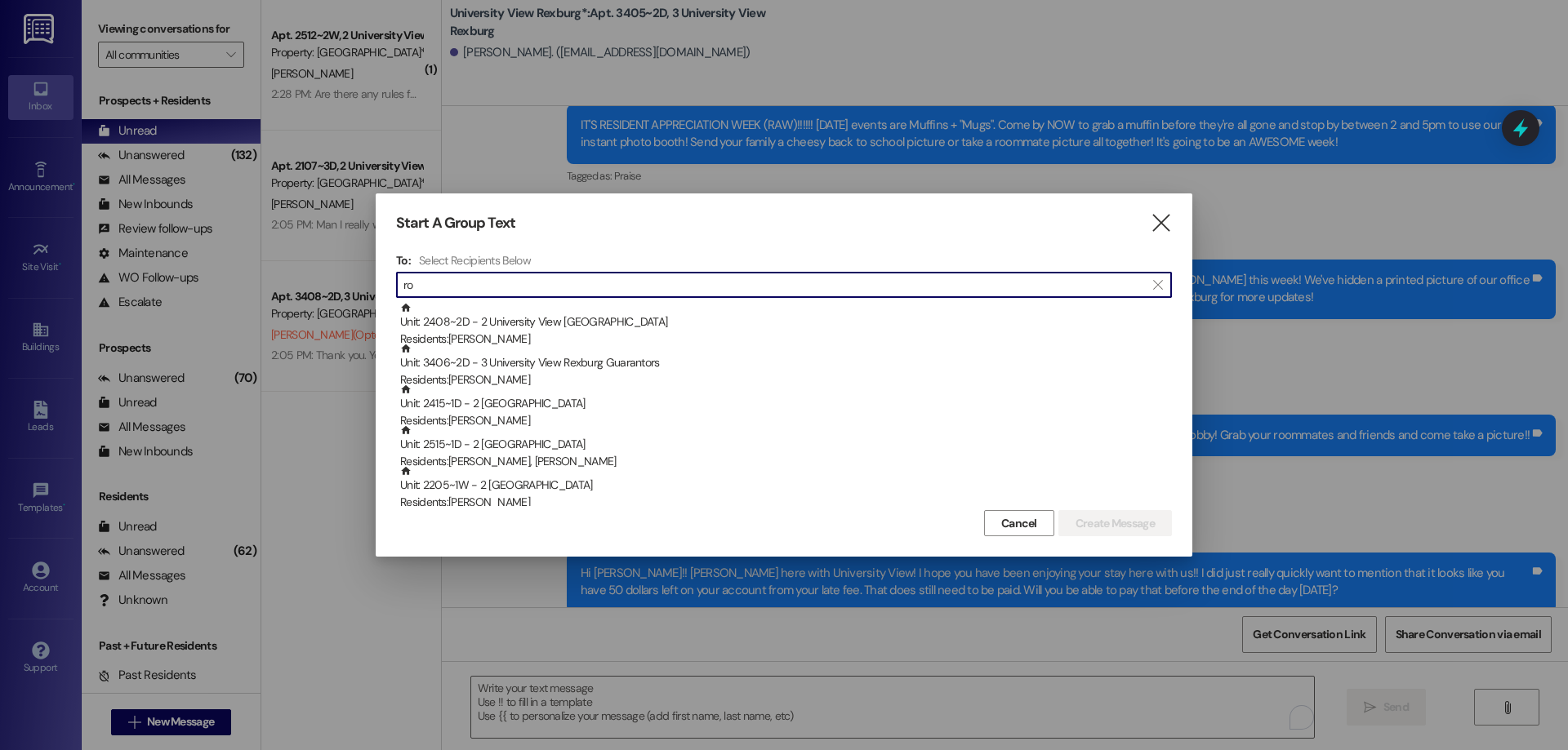
type input "r"
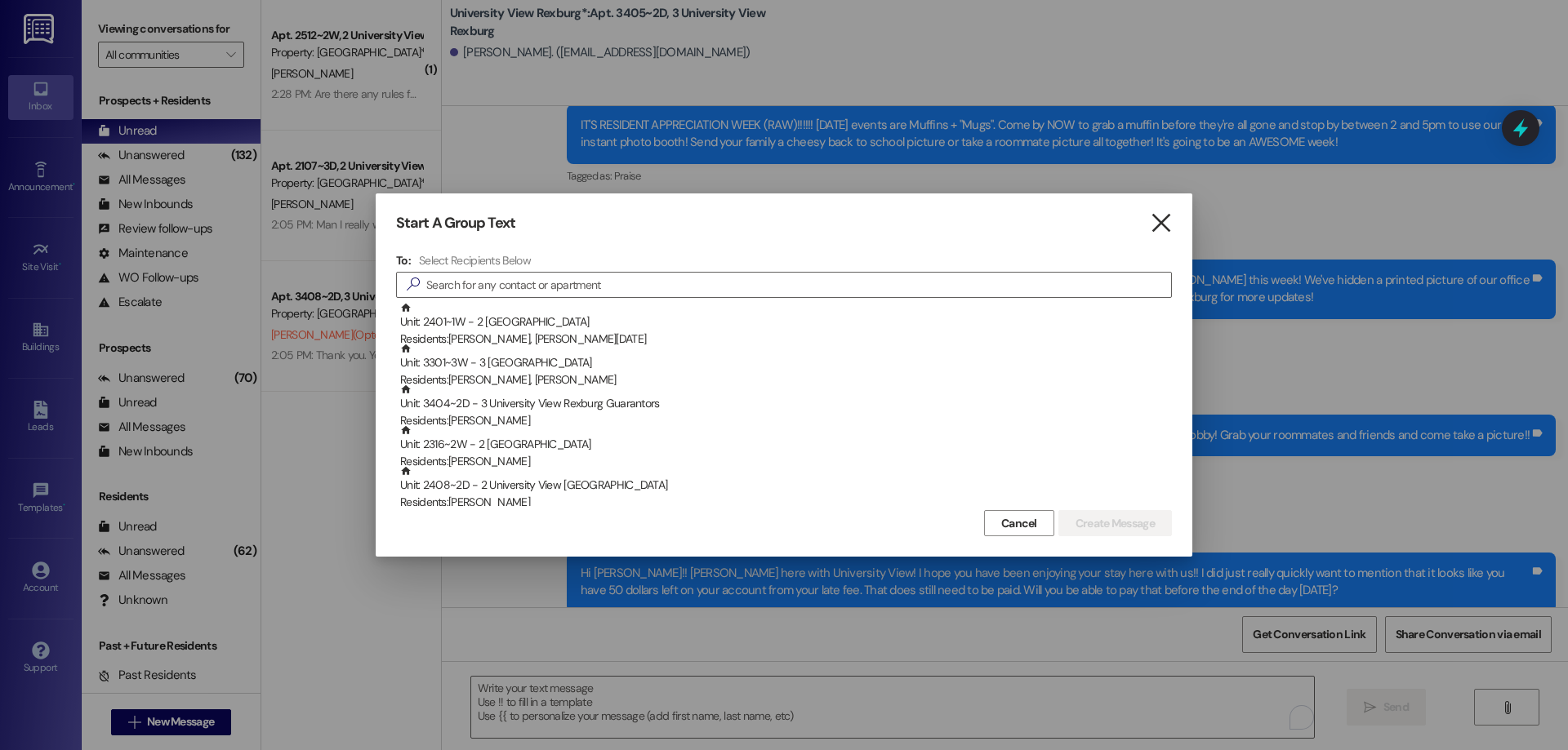
click at [1163, 217] on icon "" at bounding box center [1161, 223] width 22 height 17
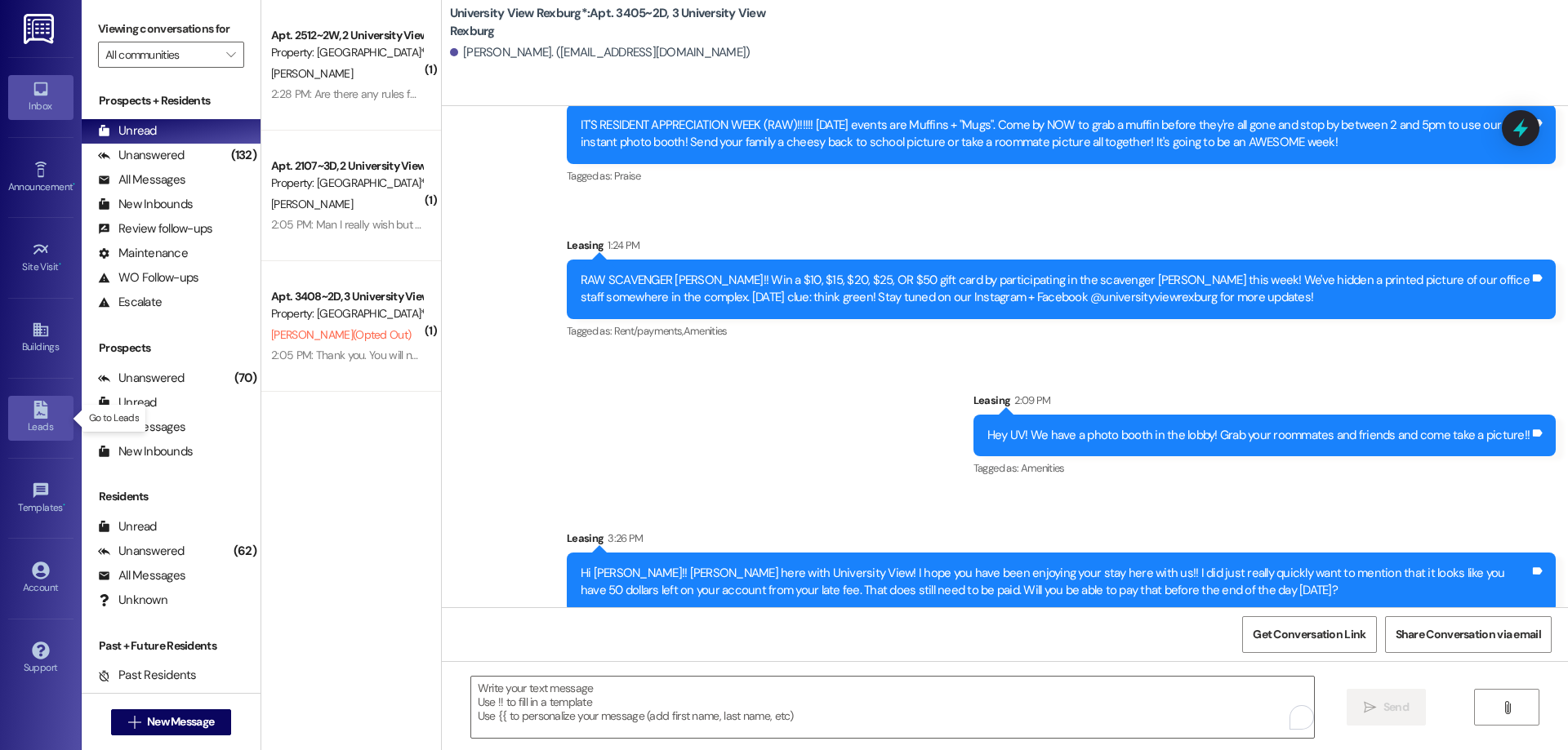
click at [60, 430] on div "Leads" at bounding box center [40, 427] width 81 height 16
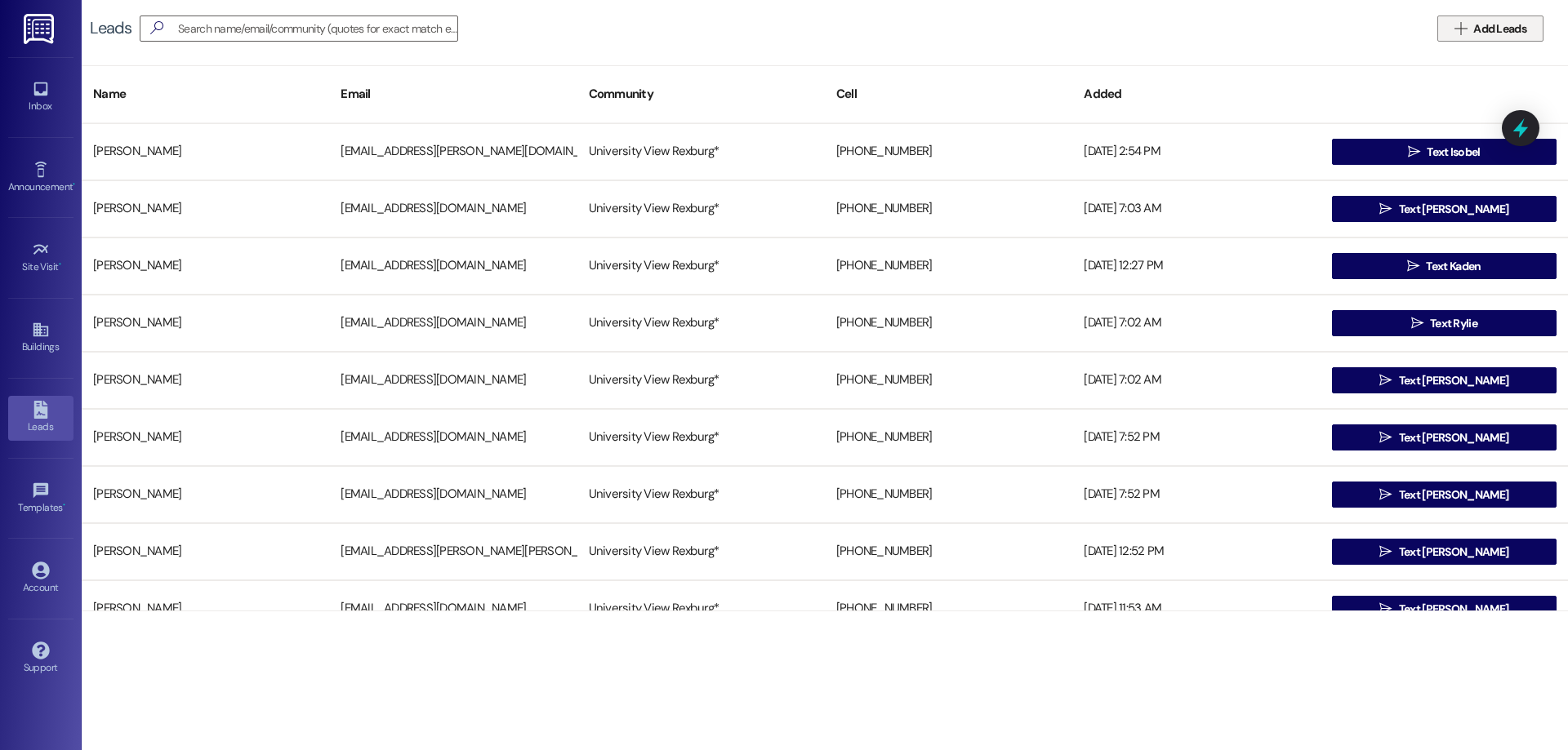
click at [1462, 26] on icon "" at bounding box center [1461, 29] width 13 height 13
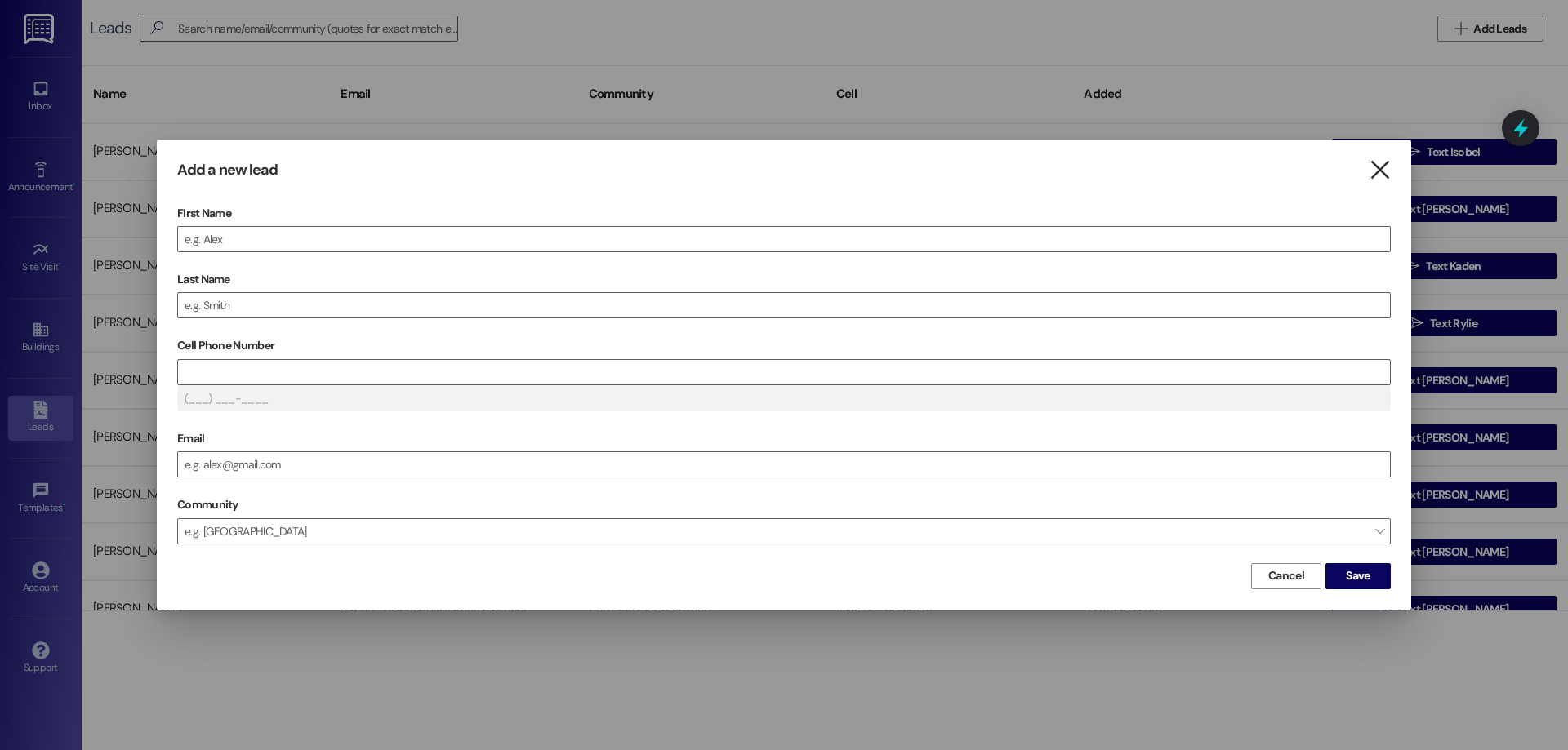
drag, startPoint x: 1377, startPoint y: 168, endPoint x: 1401, endPoint y: 203, distance: 42.4
click at [1377, 169] on icon "" at bounding box center [1379, 170] width 22 height 17
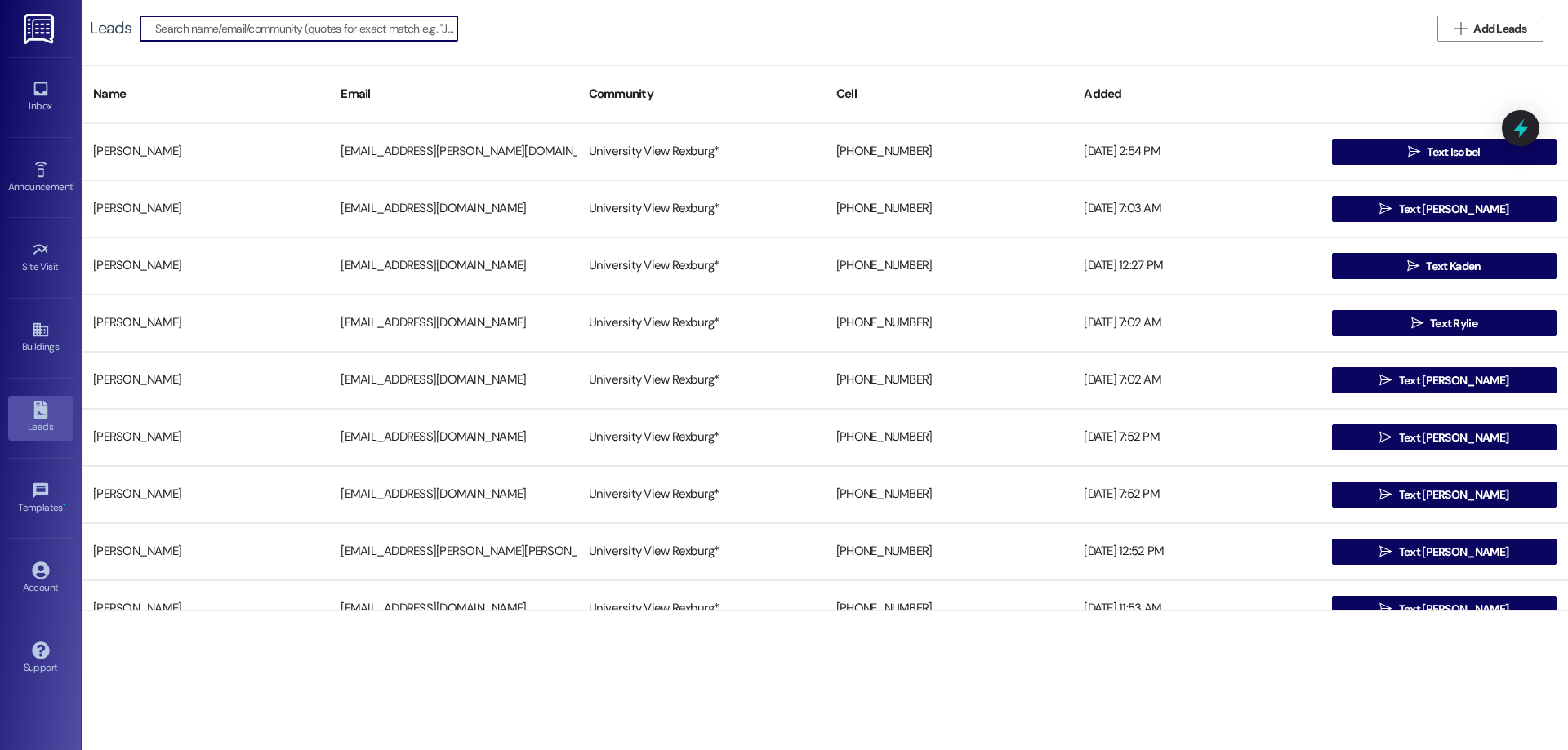
click at [346, 25] on input at bounding box center [305, 29] width 302 height 23
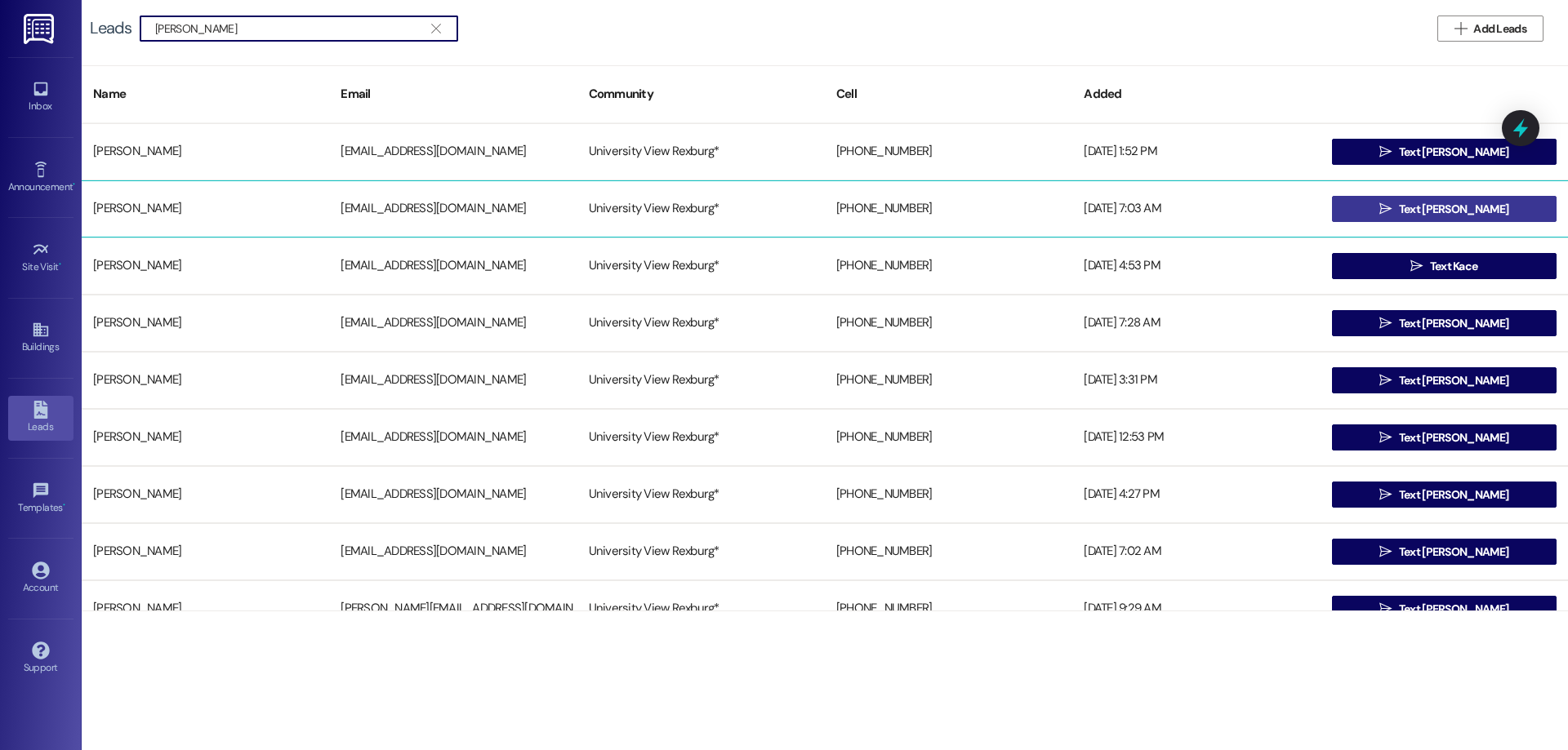
type input "roberto"
click at [1393, 207] on span " Text Roberto" at bounding box center [1443, 209] width 135 height 24
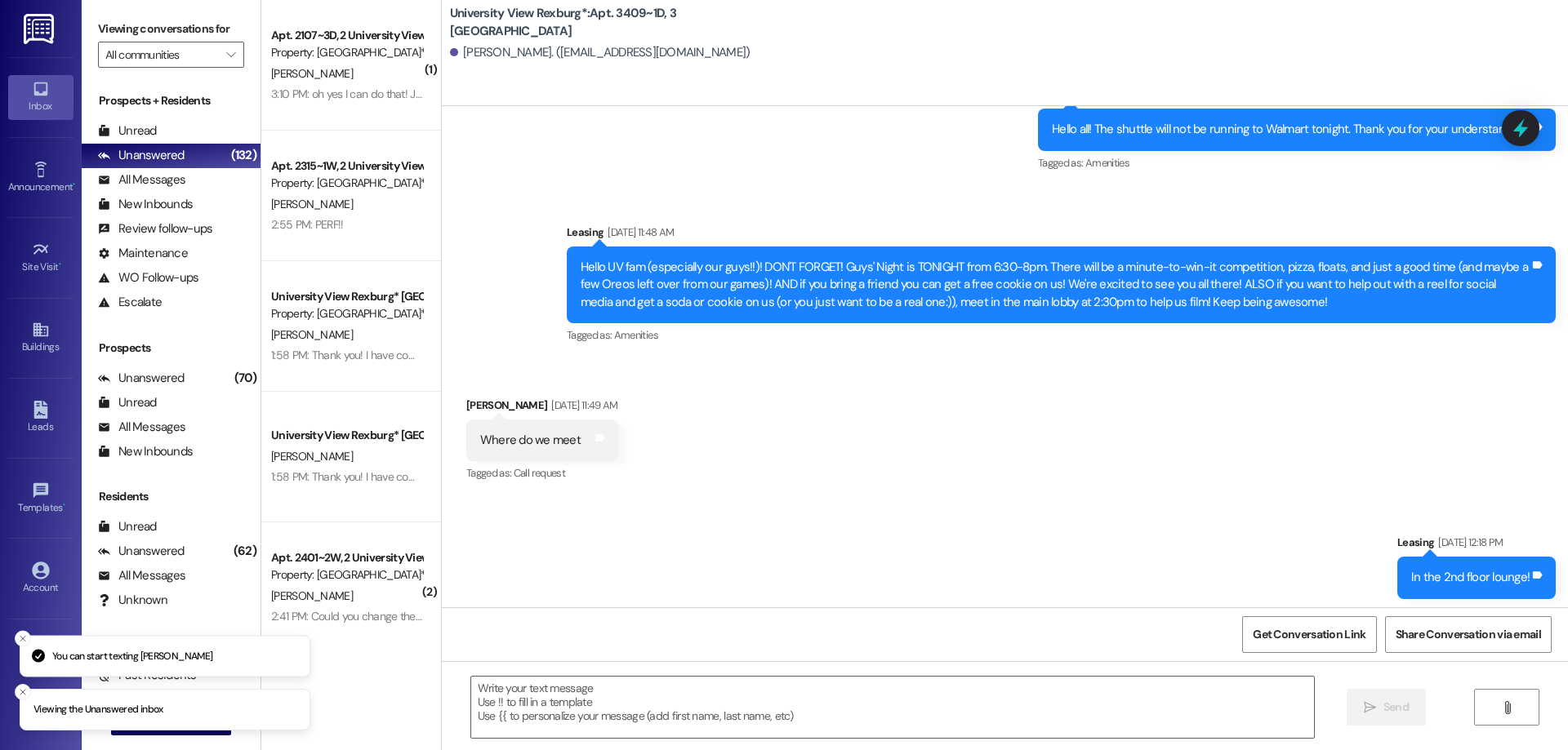
scroll to position [24859, 0]
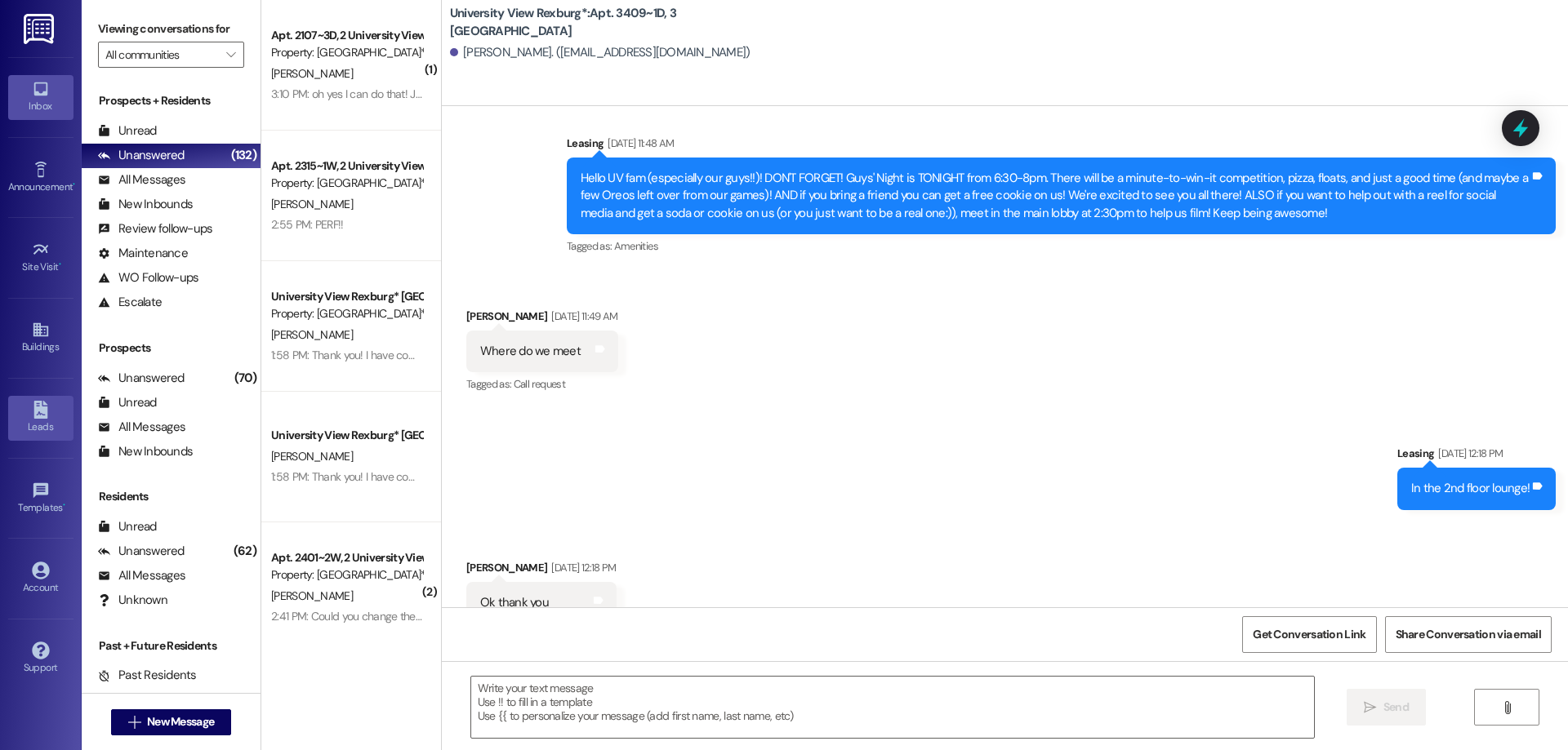
click at [47, 427] on div "Leads" at bounding box center [40, 427] width 81 height 16
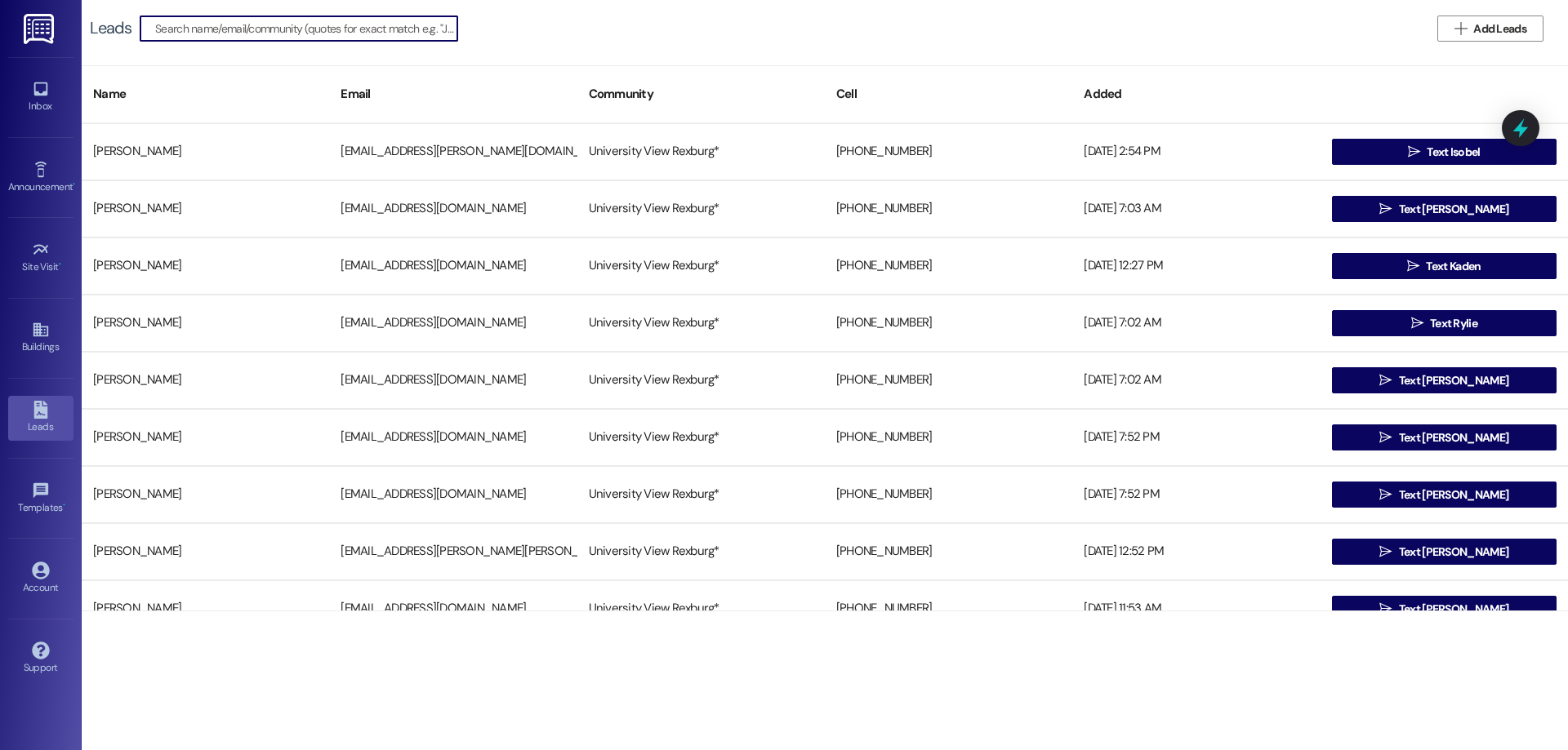
click at [319, 30] on input at bounding box center [305, 29] width 302 height 23
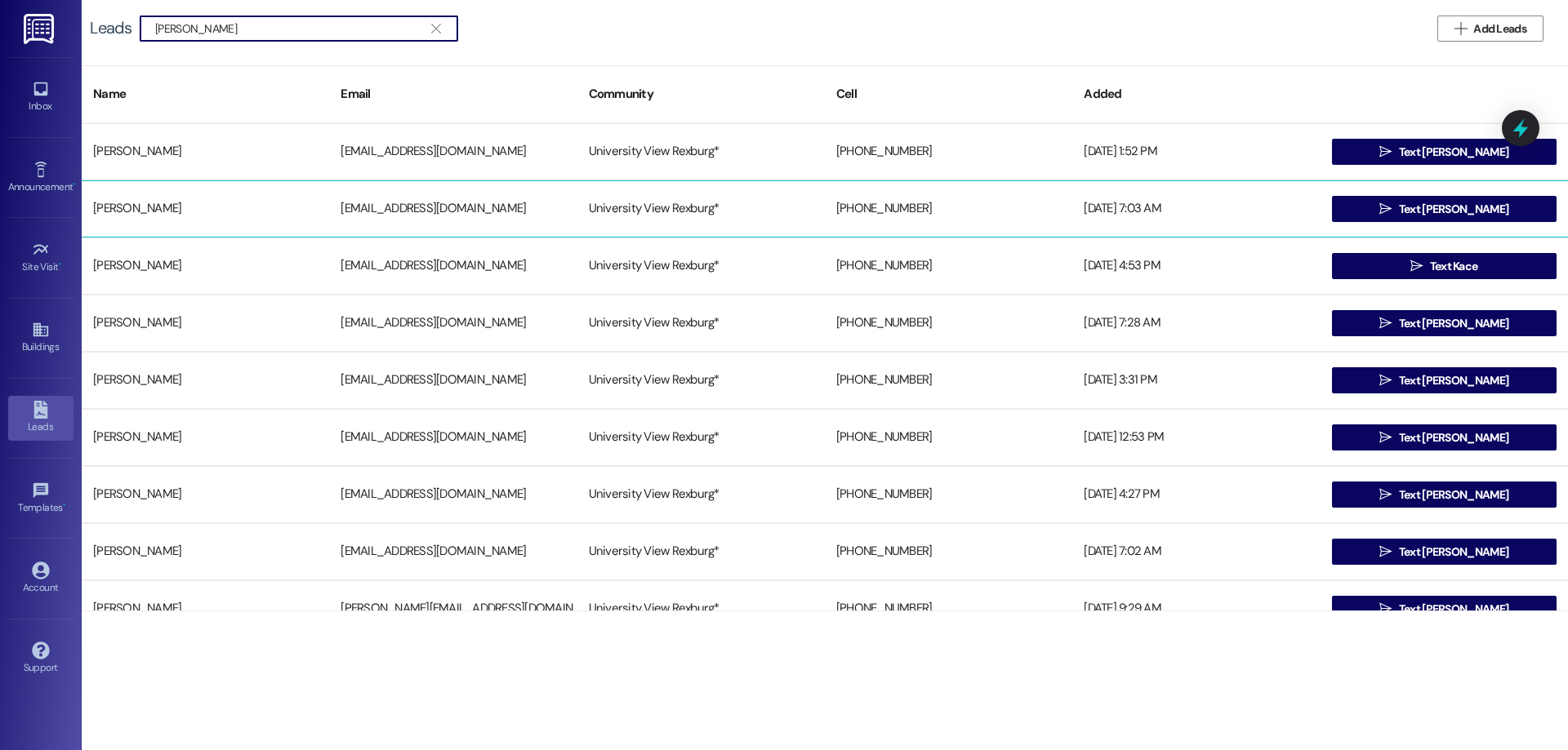
type input "roberto"
click at [224, 207] on div "Roberto Pruneda III" at bounding box center [205, 209] width 247 height 32
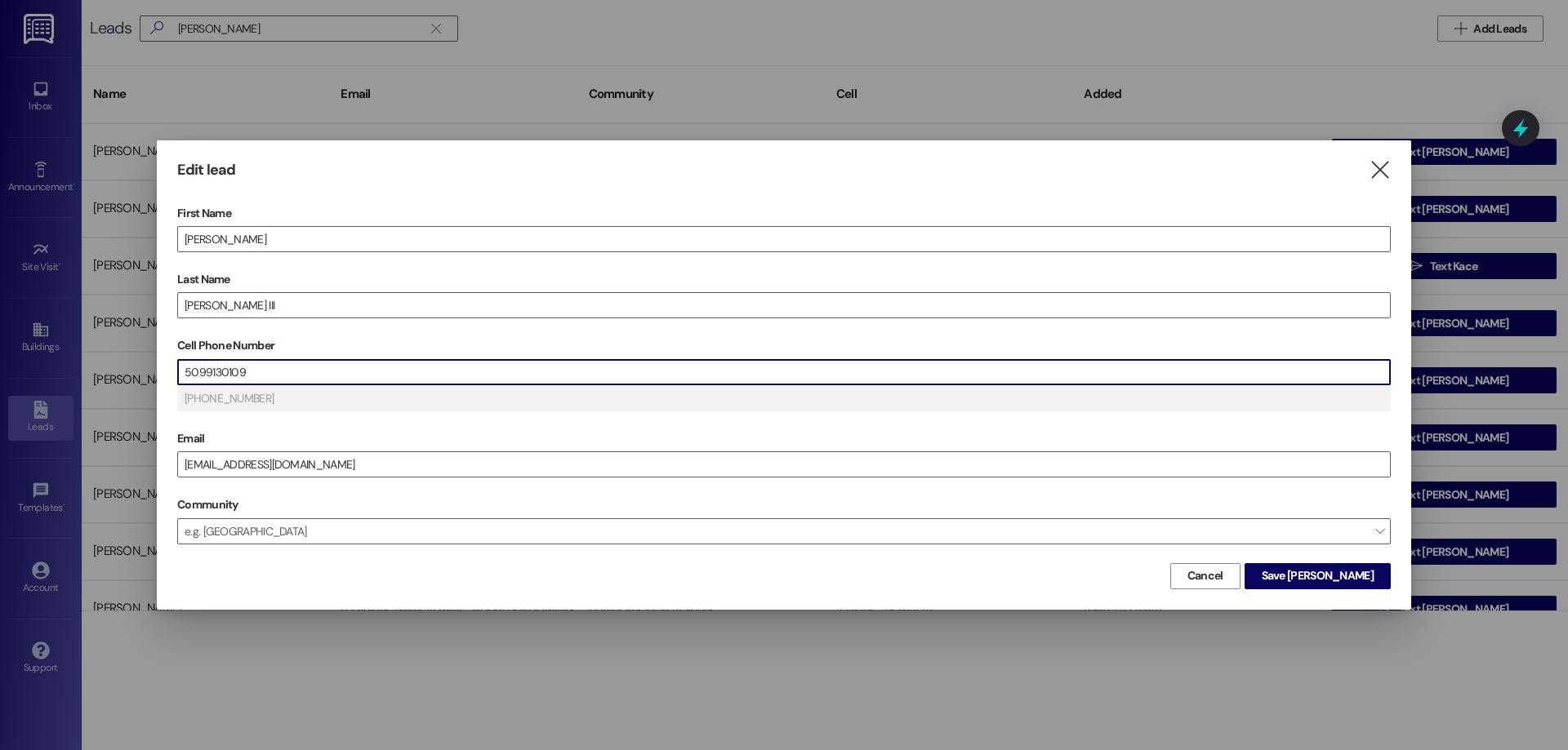
click at [249, 372] on input "5099130109" at bounding box center [784, 371] width 1212 height 24
click at [1341, 578] on span "Save Roberto" at bounding box center [1317, 575] width 112 height 17
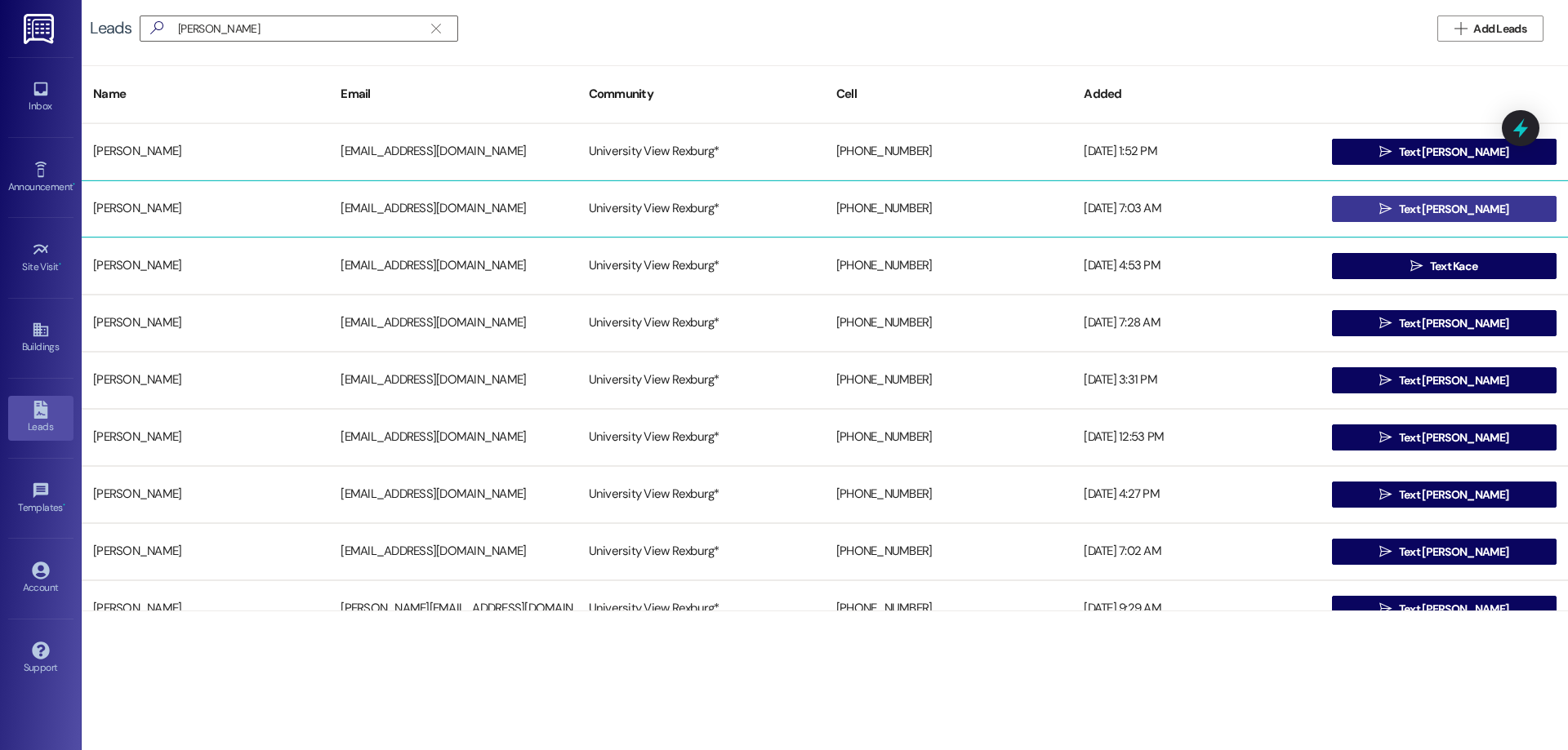
click at [1477, 203] on span "Text Roberto" at bounding box center [1453, 209] width 109 height 17
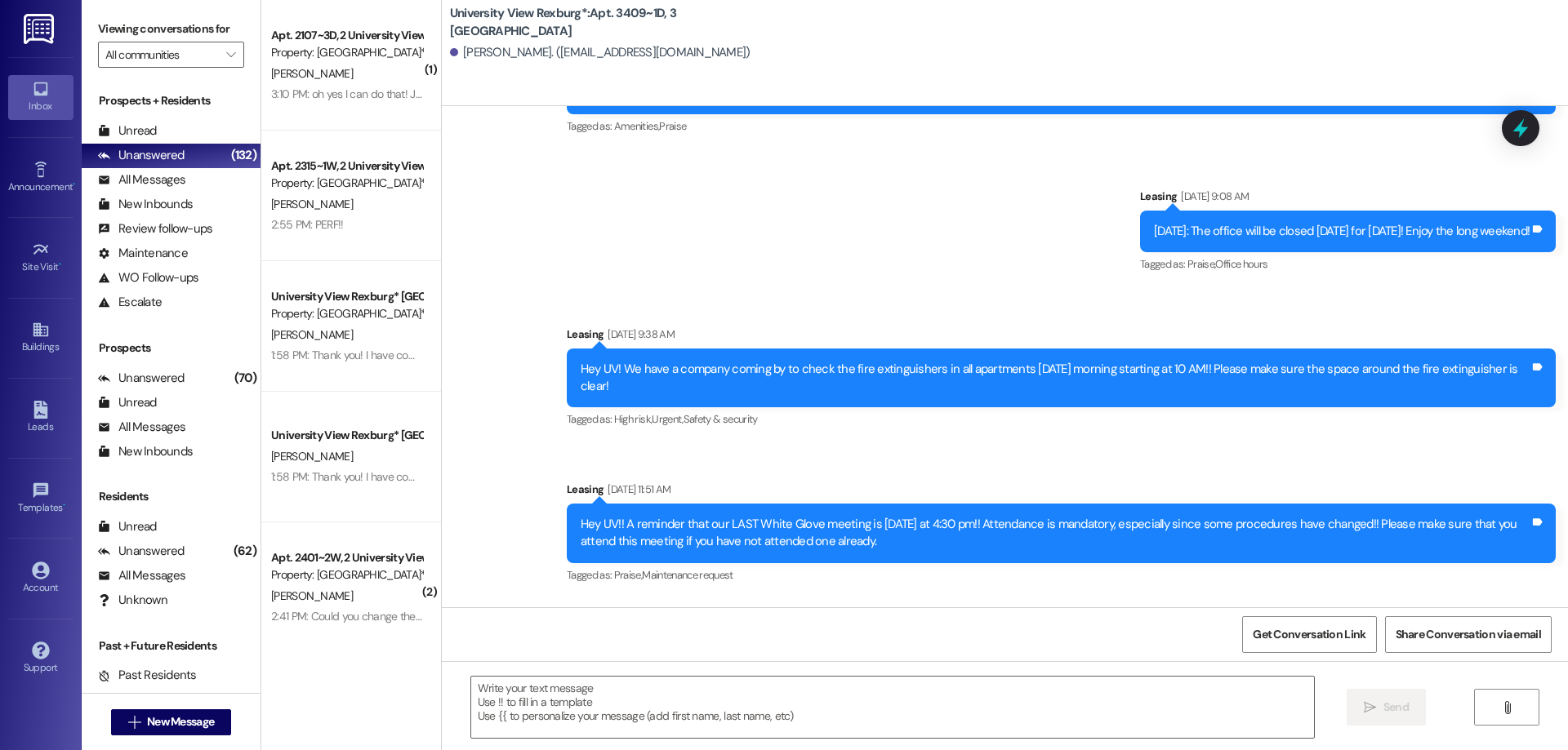
scroll to position [36865, 0]
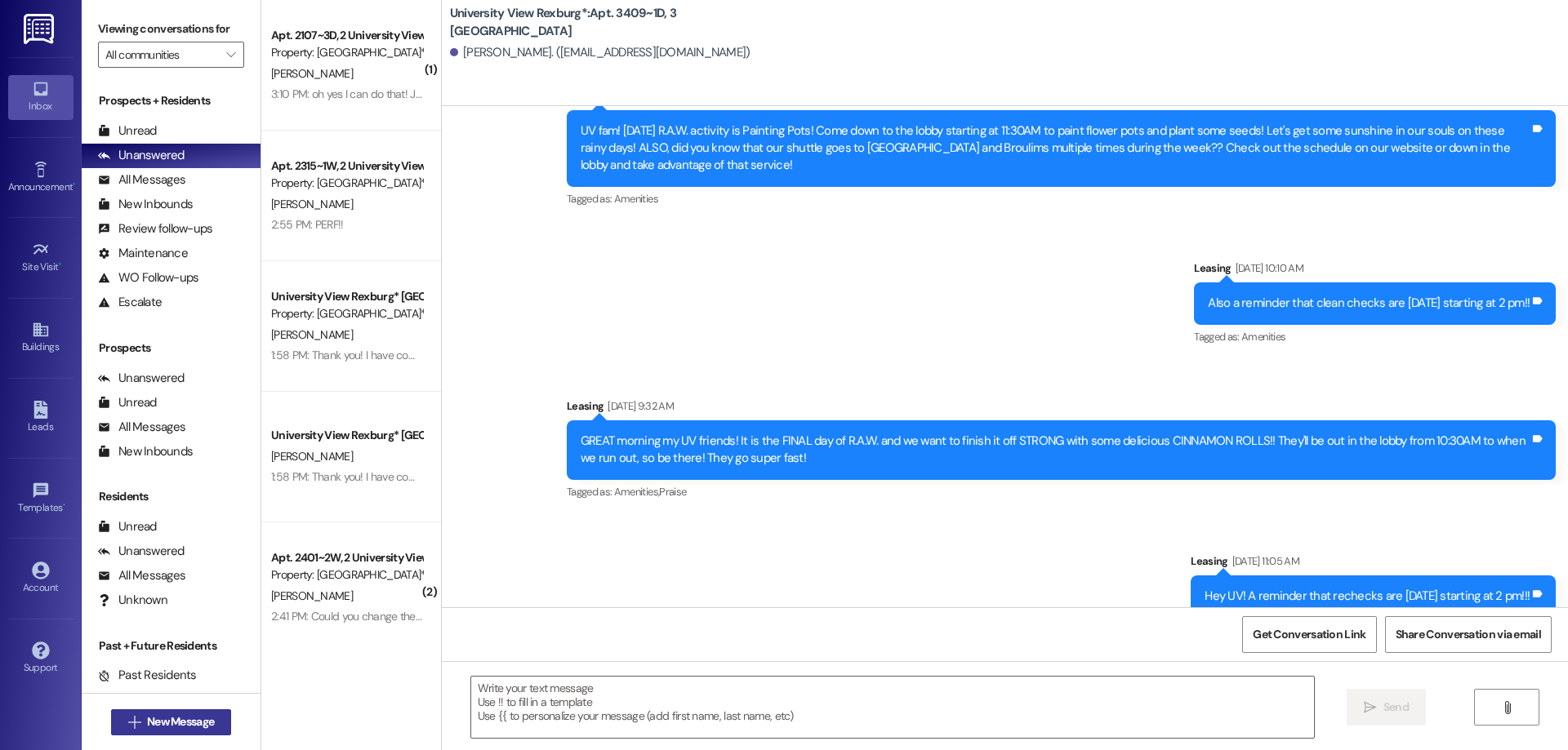
click at [159, 716] on span "New Message" at bounding box center [180, 721] width 67 height 17
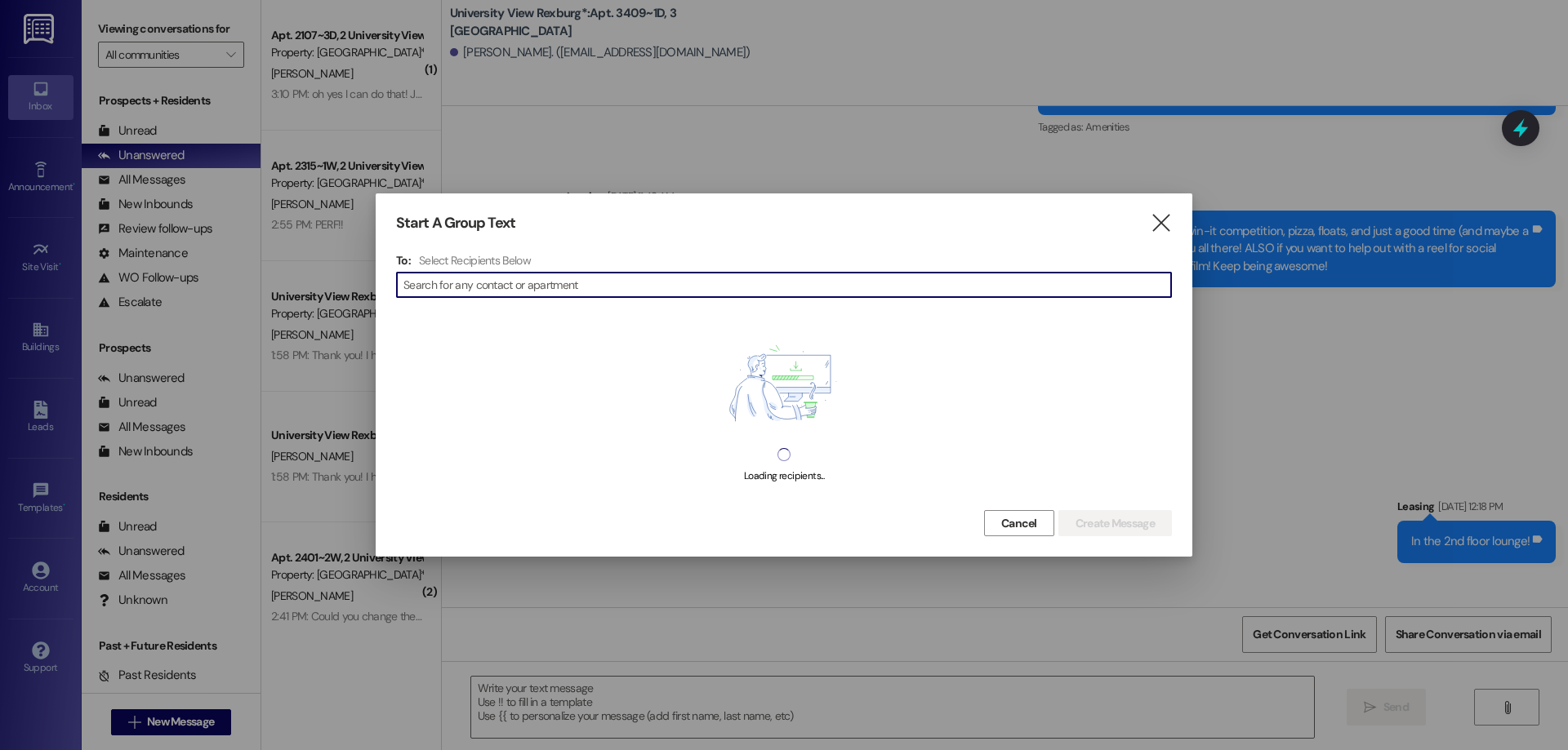
scroll to position [24859, 0]
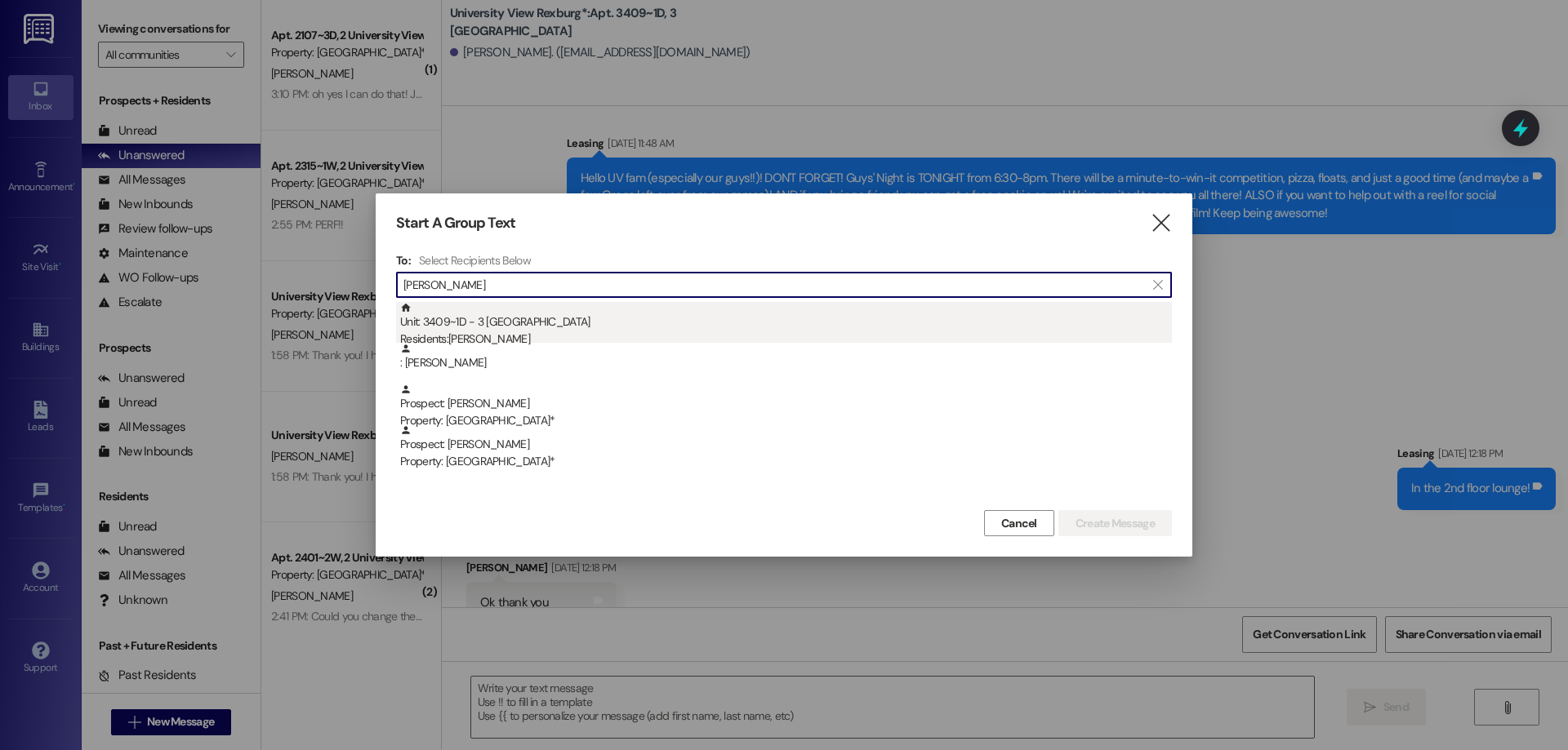
type input "[PERSON_NAME]"
click at [523, 334] on div "Residents: Roberto Pruneda III" at bounding box center [786, 338] width 772 height 17
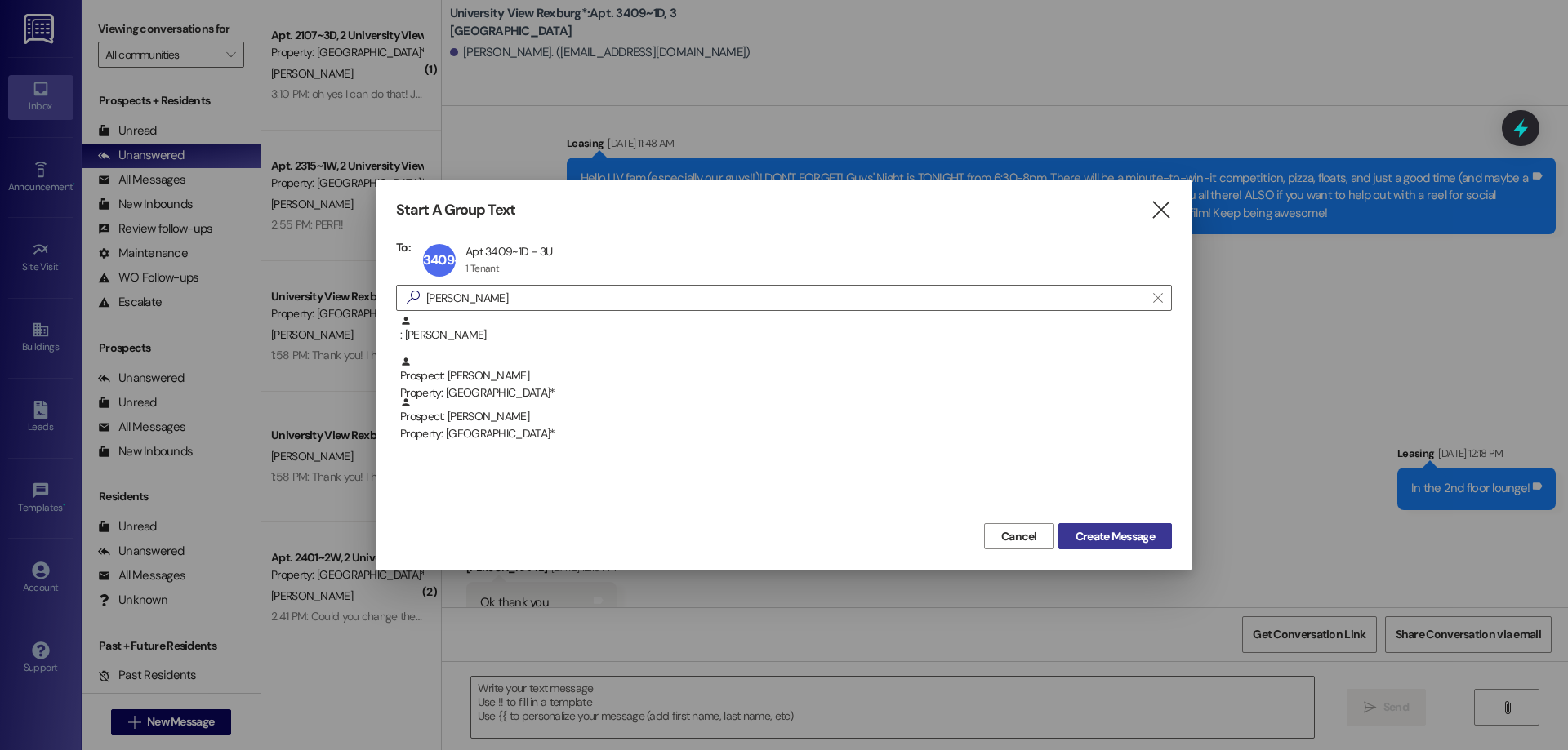
click at [1119, 536] on span "Create Message" at bounding box center [1115, 536] width 79 height 17
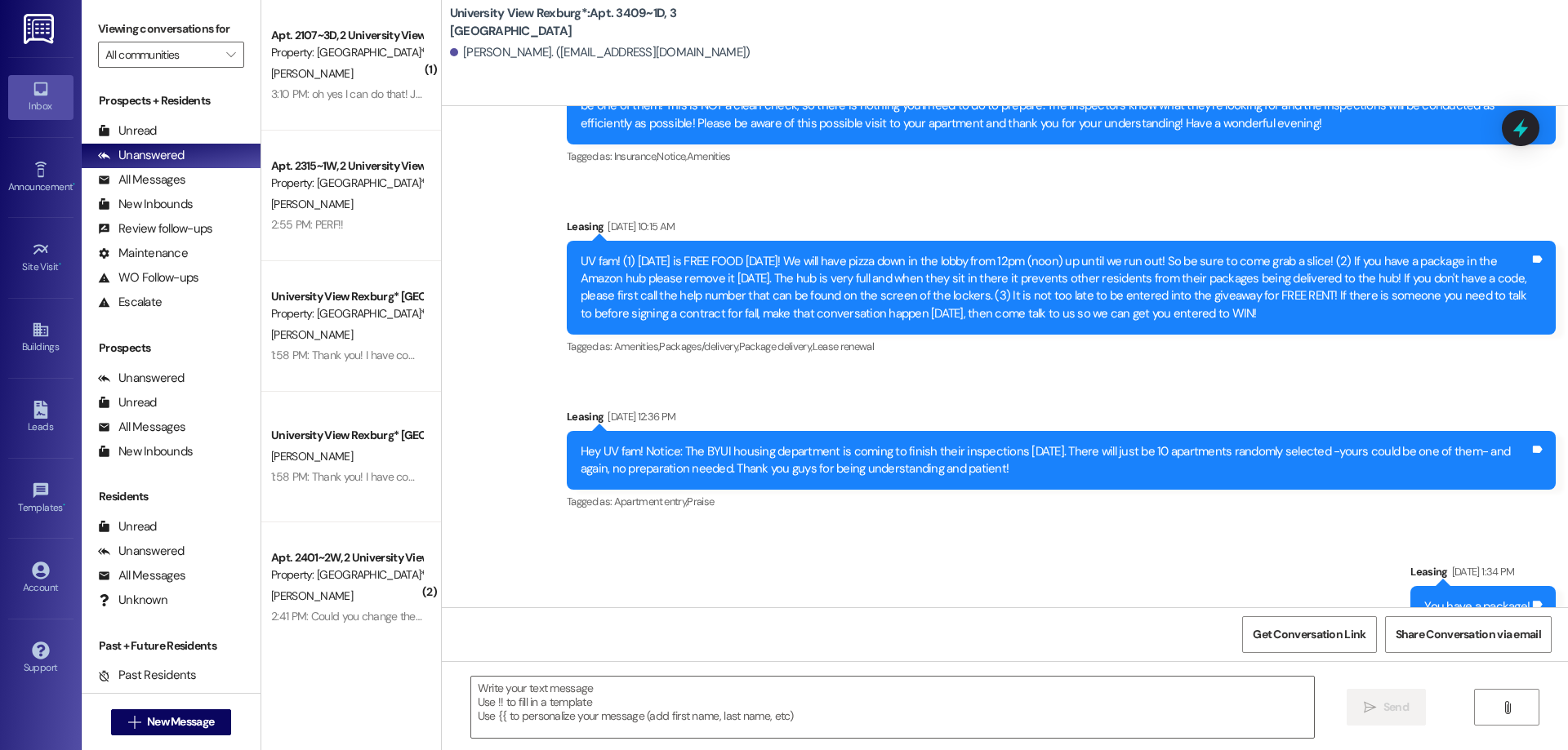
scroll to position [22710, 0]
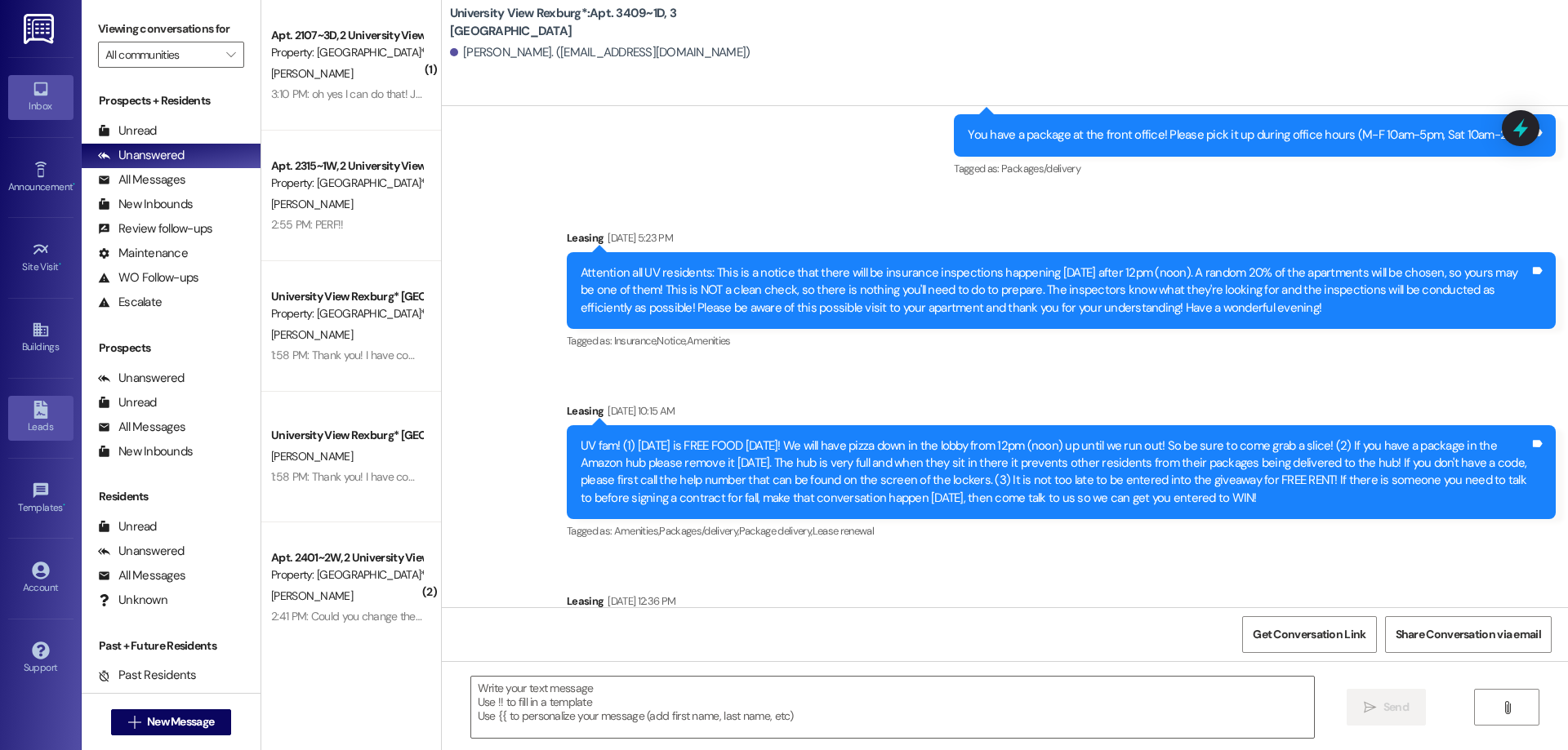
click at [36, 410] on icon at bounding box center [40, 410] width 14 height 18
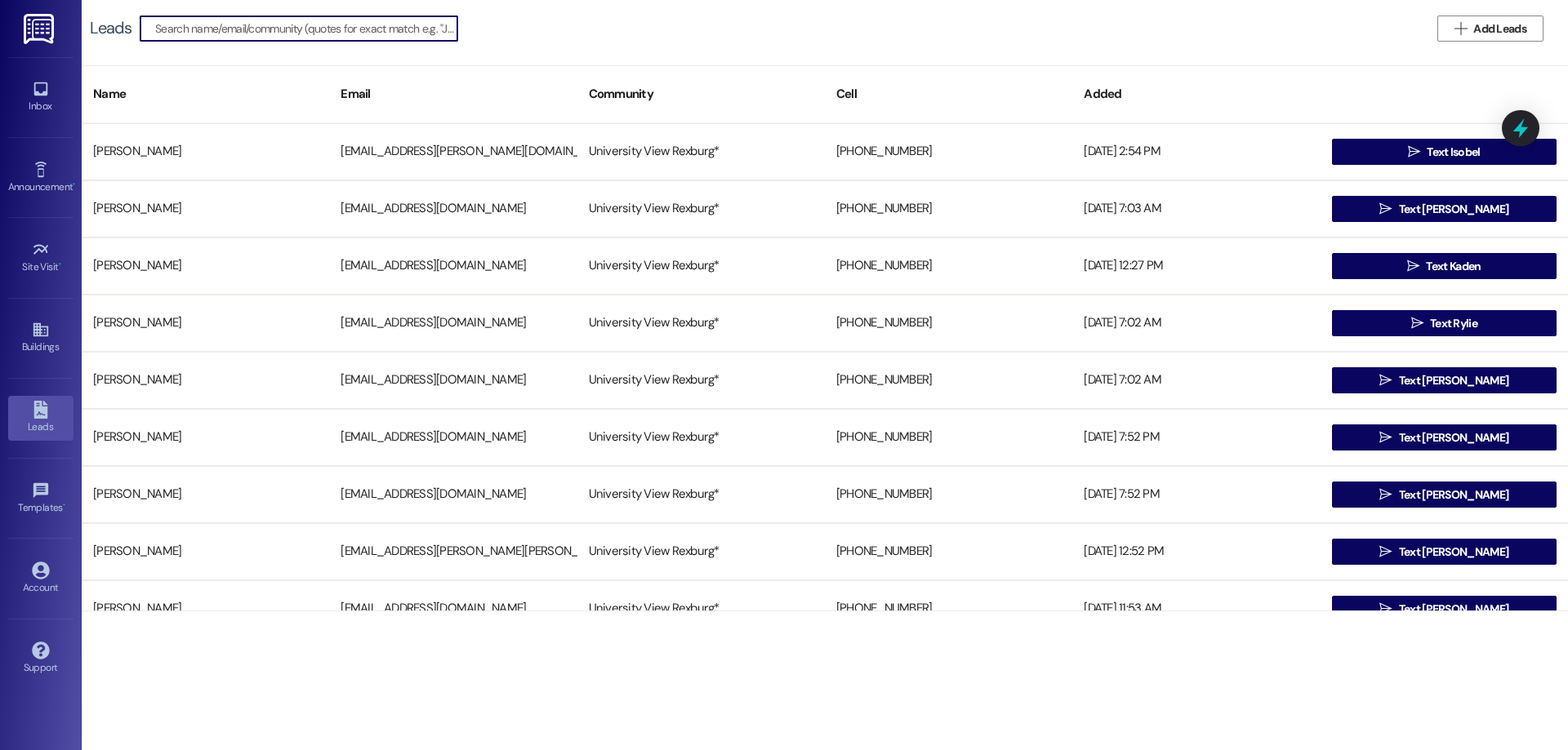
click at [243, 26] on input at bounding box center [305, 29] width 302 height 23
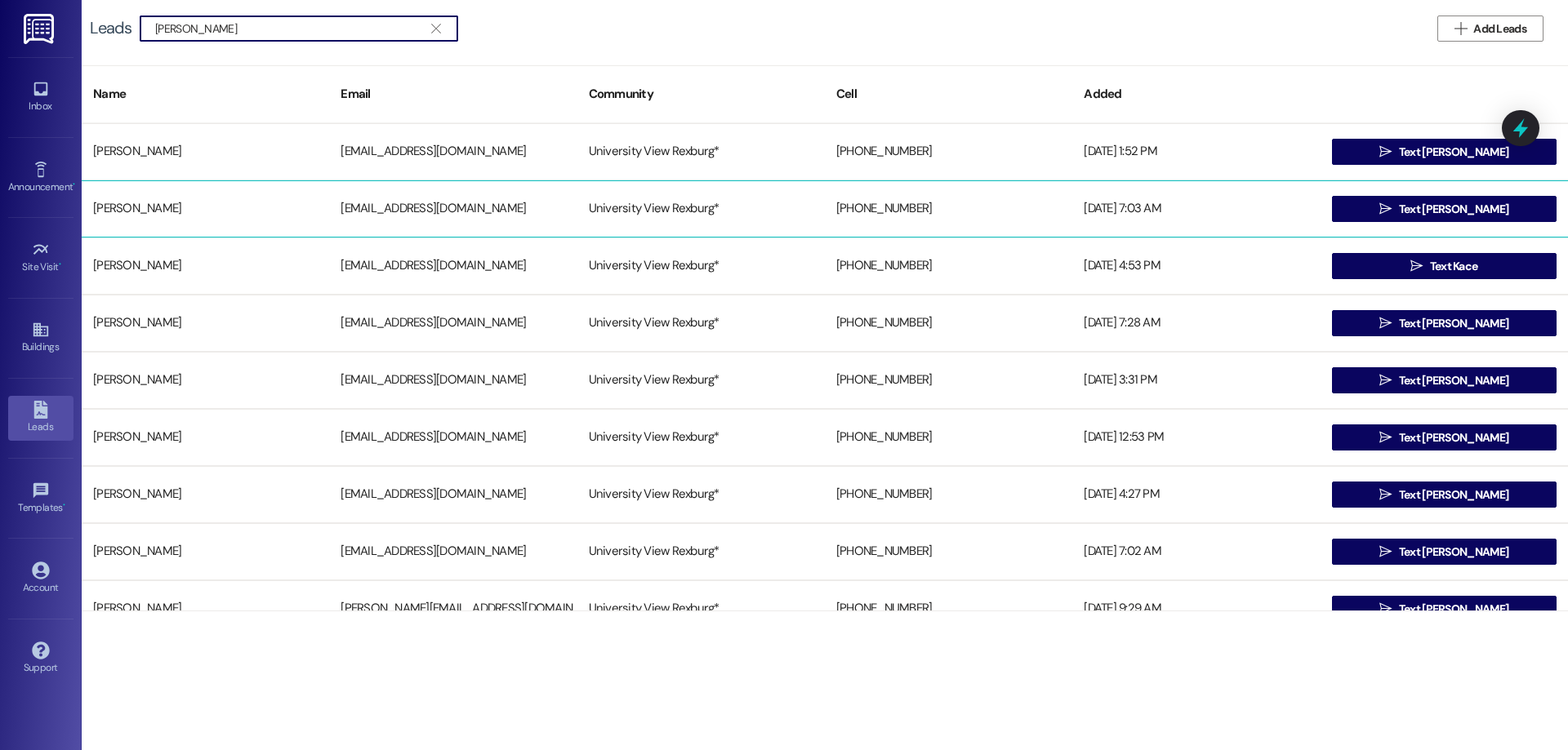
type input "roberto"
click at [674, 189] on div "Roberto Pruneda III lilrob25@byui.edu University View Rexburg* +15099130109 06/…" at bounding box center [824, 209] width 1486 height 57
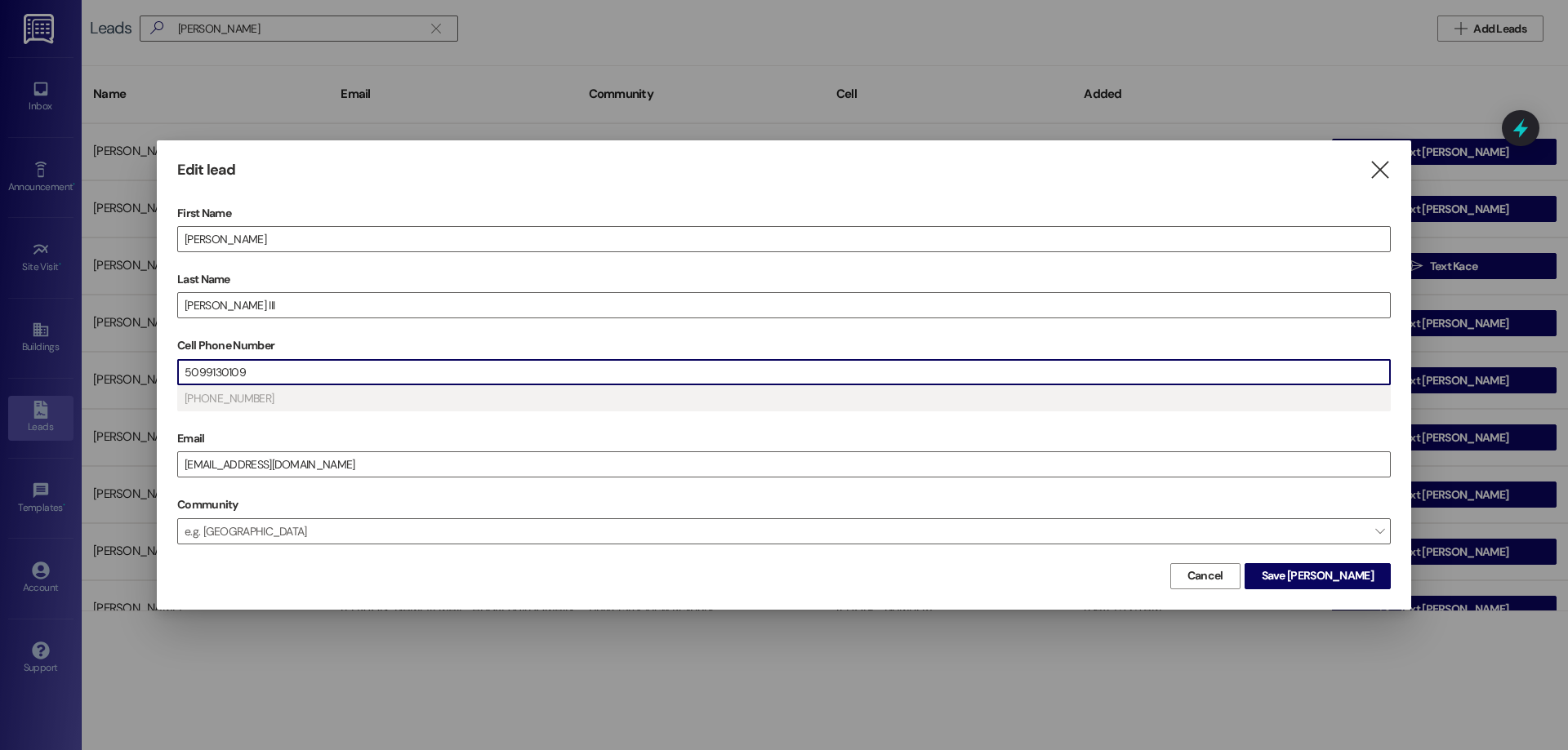
click at [320, 364] on input "5099130109" at bounding box center [784, 371] width 1212 height 24
drag, startPoint x: 326, startPoint y: 384, endPoint x: 320, endPoint y: 367, distance: 18.0
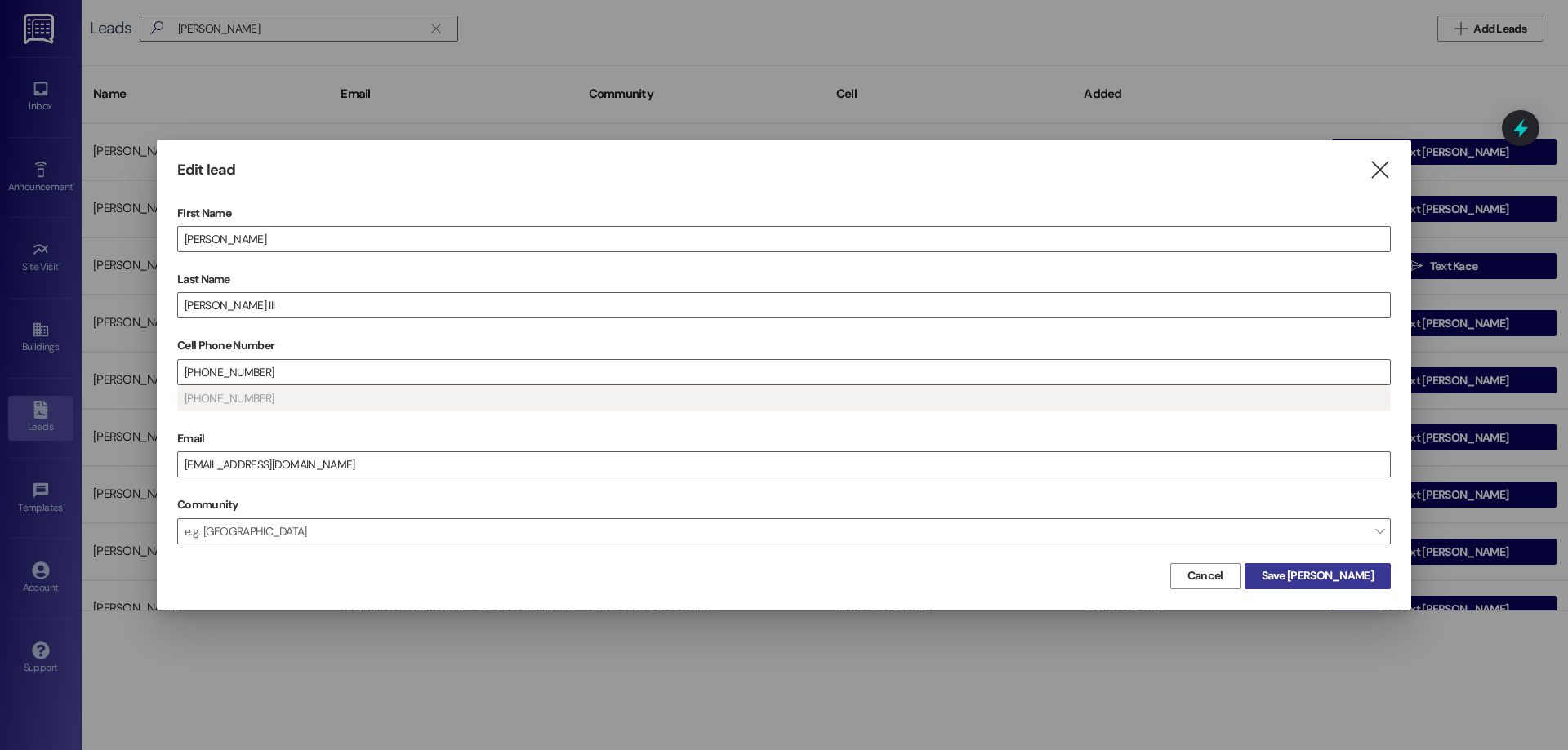
click at [1358, 575] on span "Save Roberto" at bounding box center [1317, 575] width 112 height 17
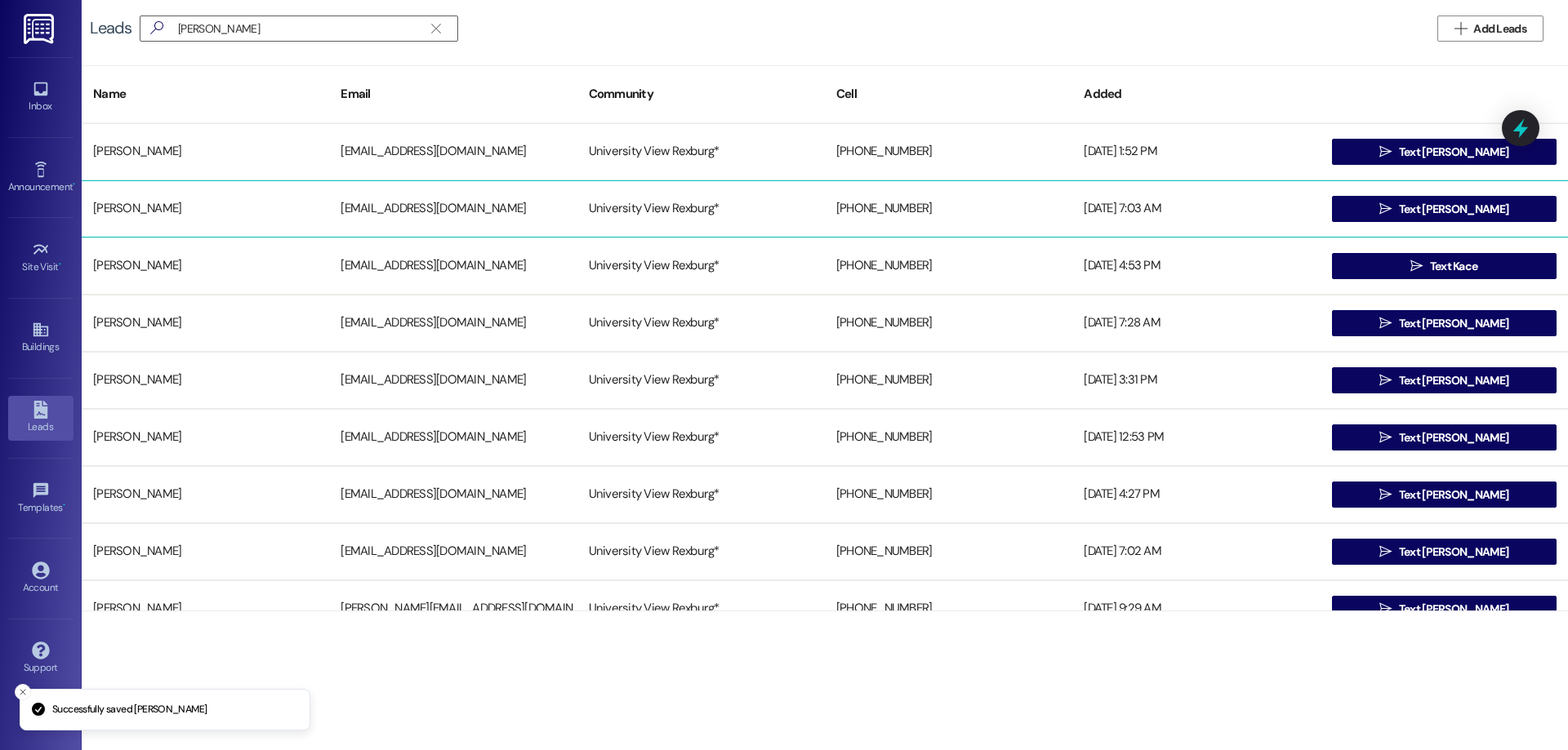
click at [1008, 211] on div "+15099130109" at bounding box center [948, 209] width 247 height 32
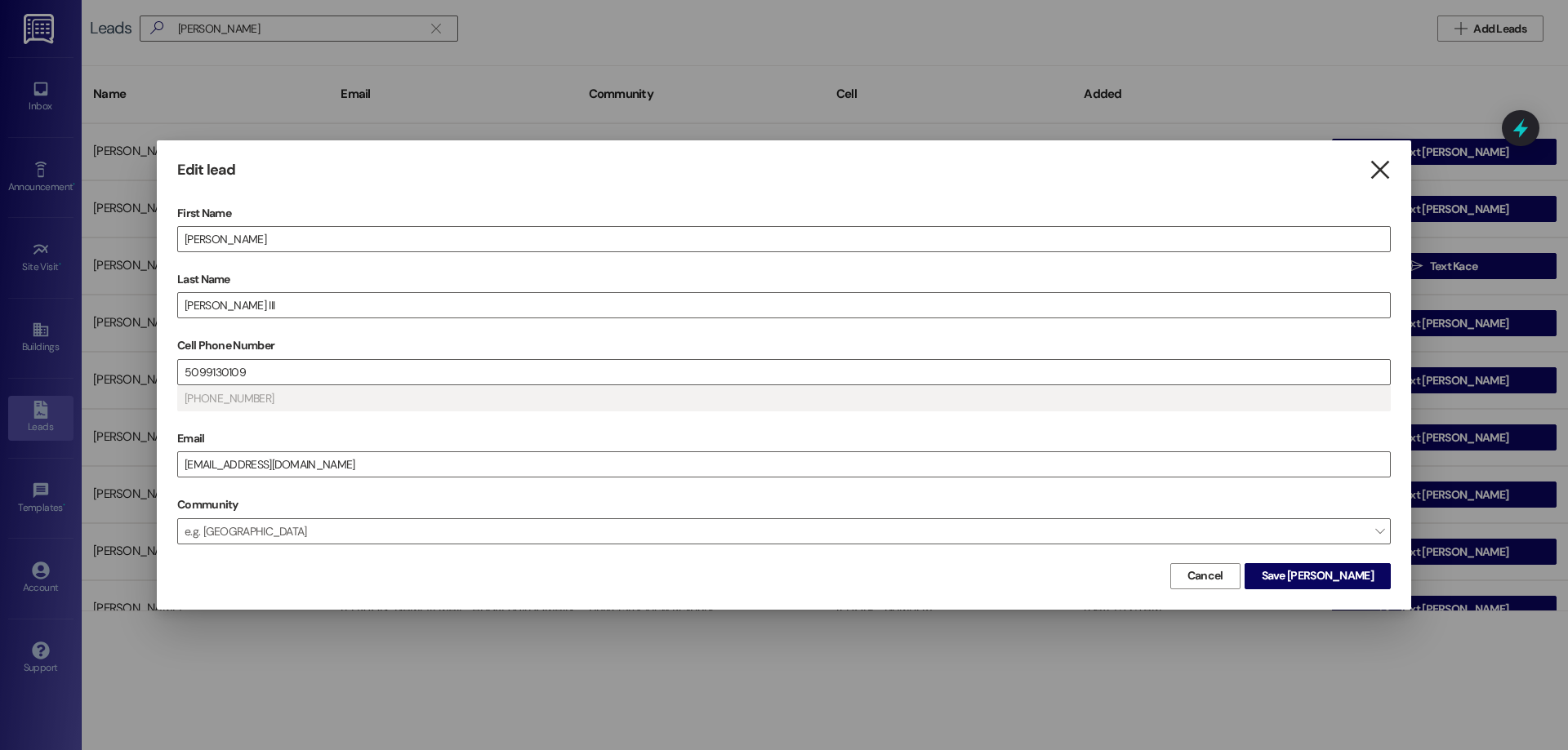
click at [1379, 175] on icon "" at bounding box center [1379, 170] width 22 height 17
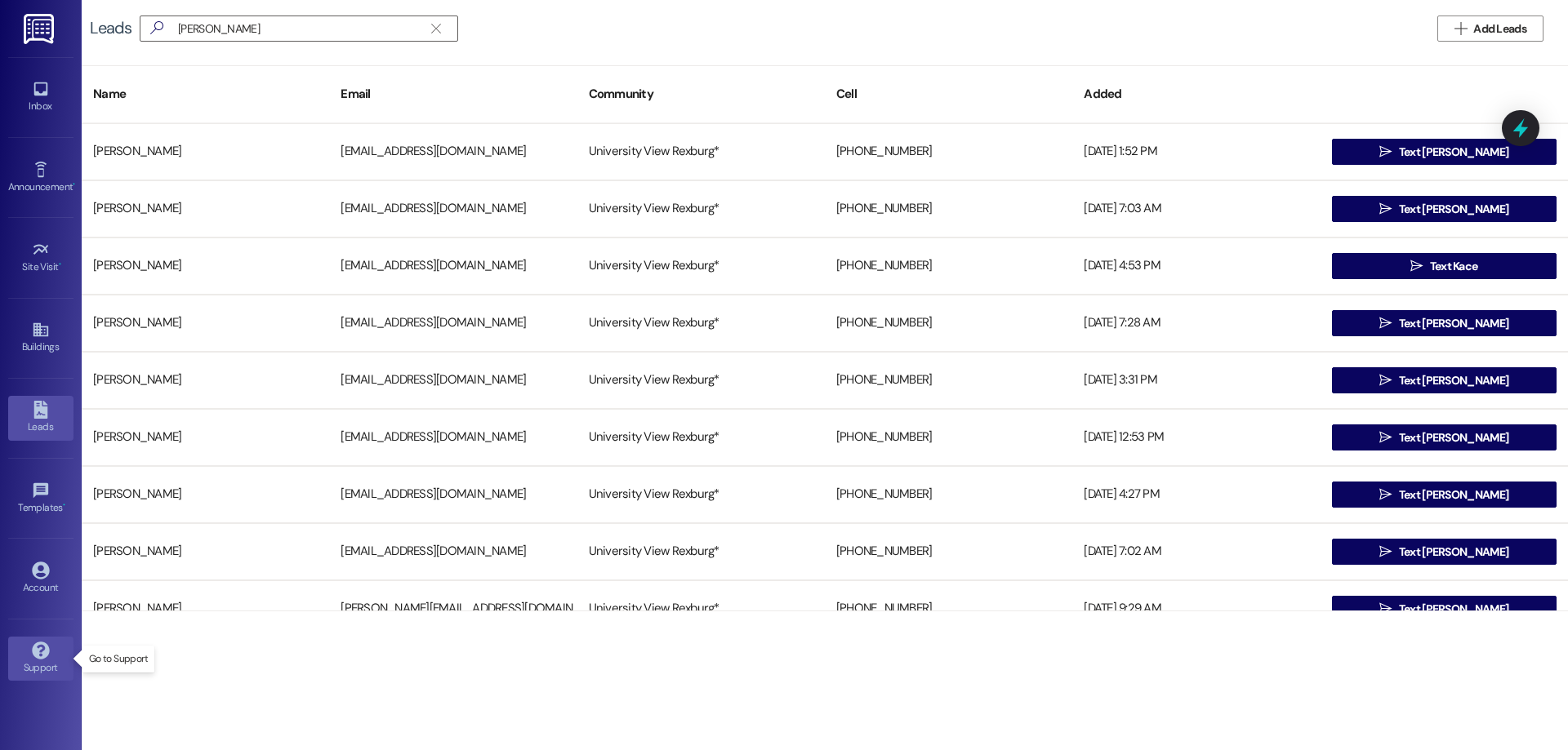
click at [32, 650] on icon at bounding box center [40, 650] width 17 height 17
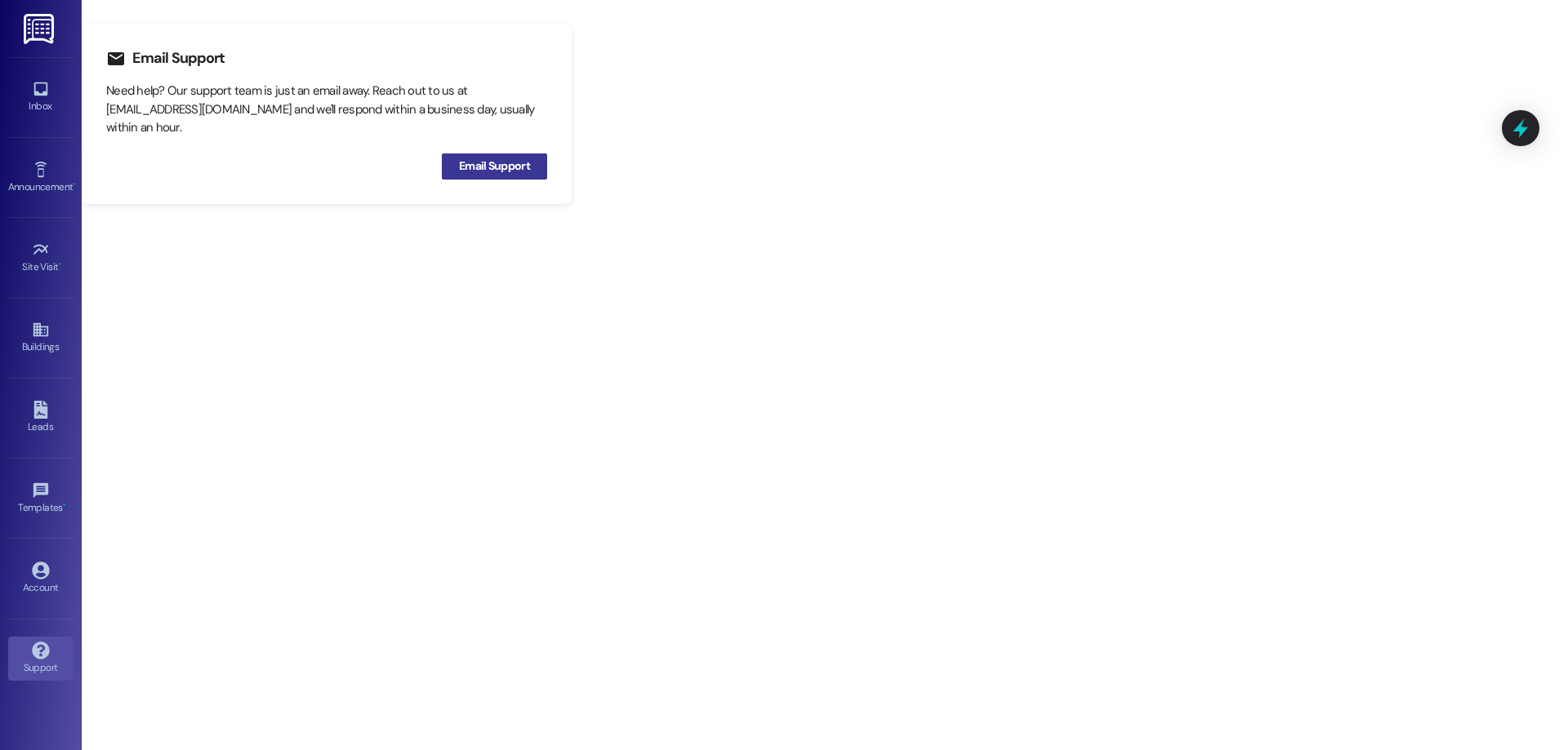
click at [520, 166] on span "Email Support" at bounding box center [493, 166] width 71 height 17
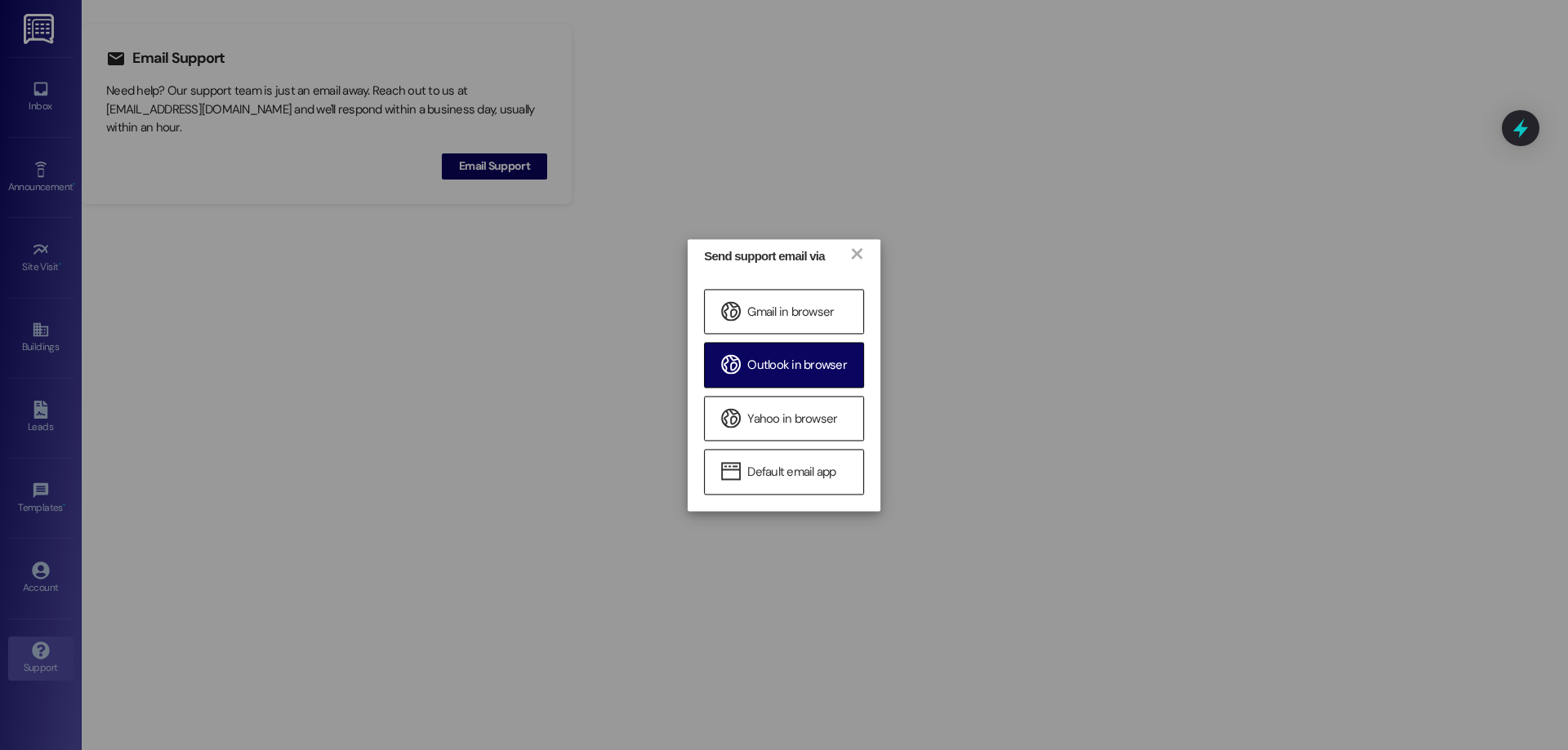
click at [782, 375] on div "Outlook in browser" at bounding box center [784, 365] width 160 height 45
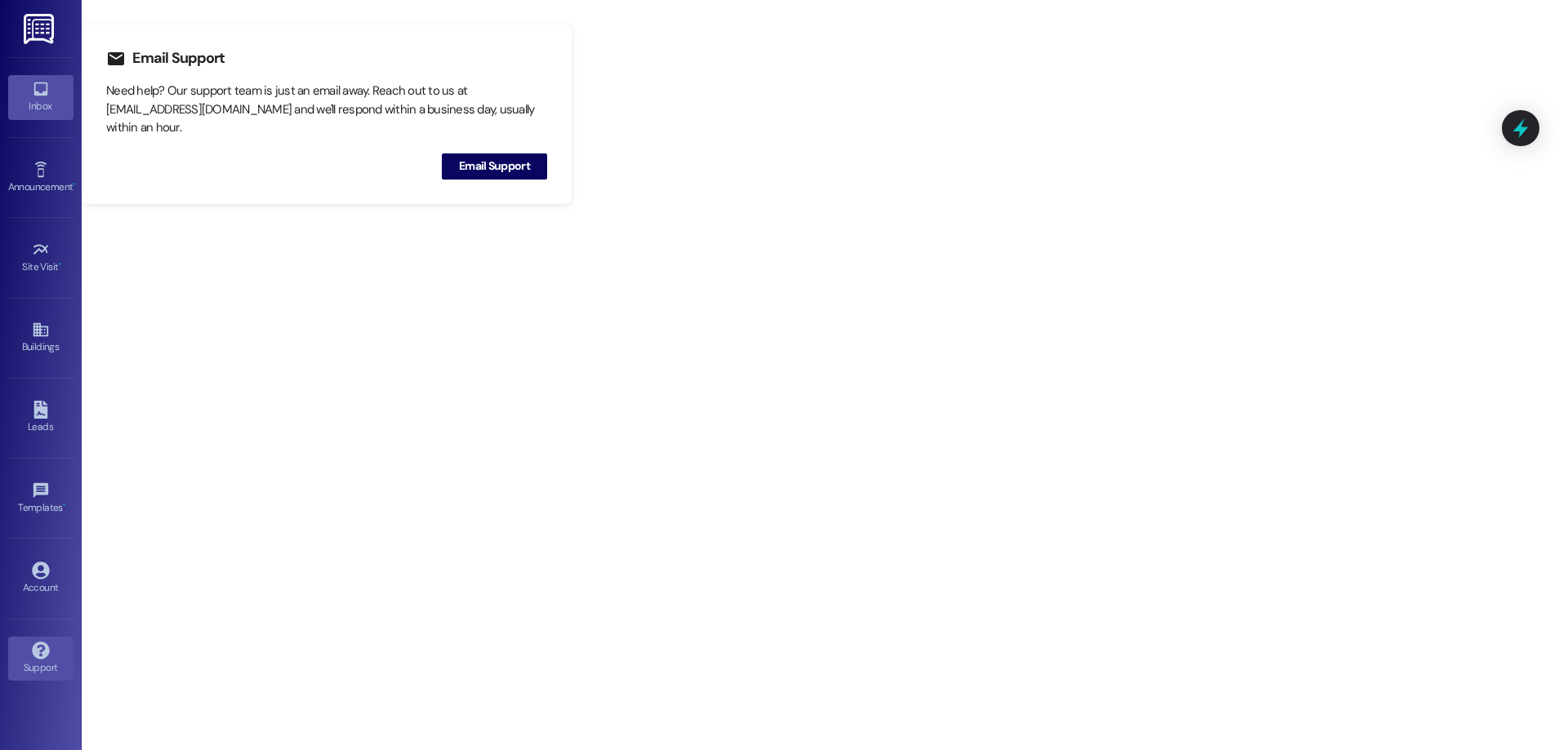
click at [51, 104] on div "Inbox" at bounding box center [40, 106] width 81 height 16
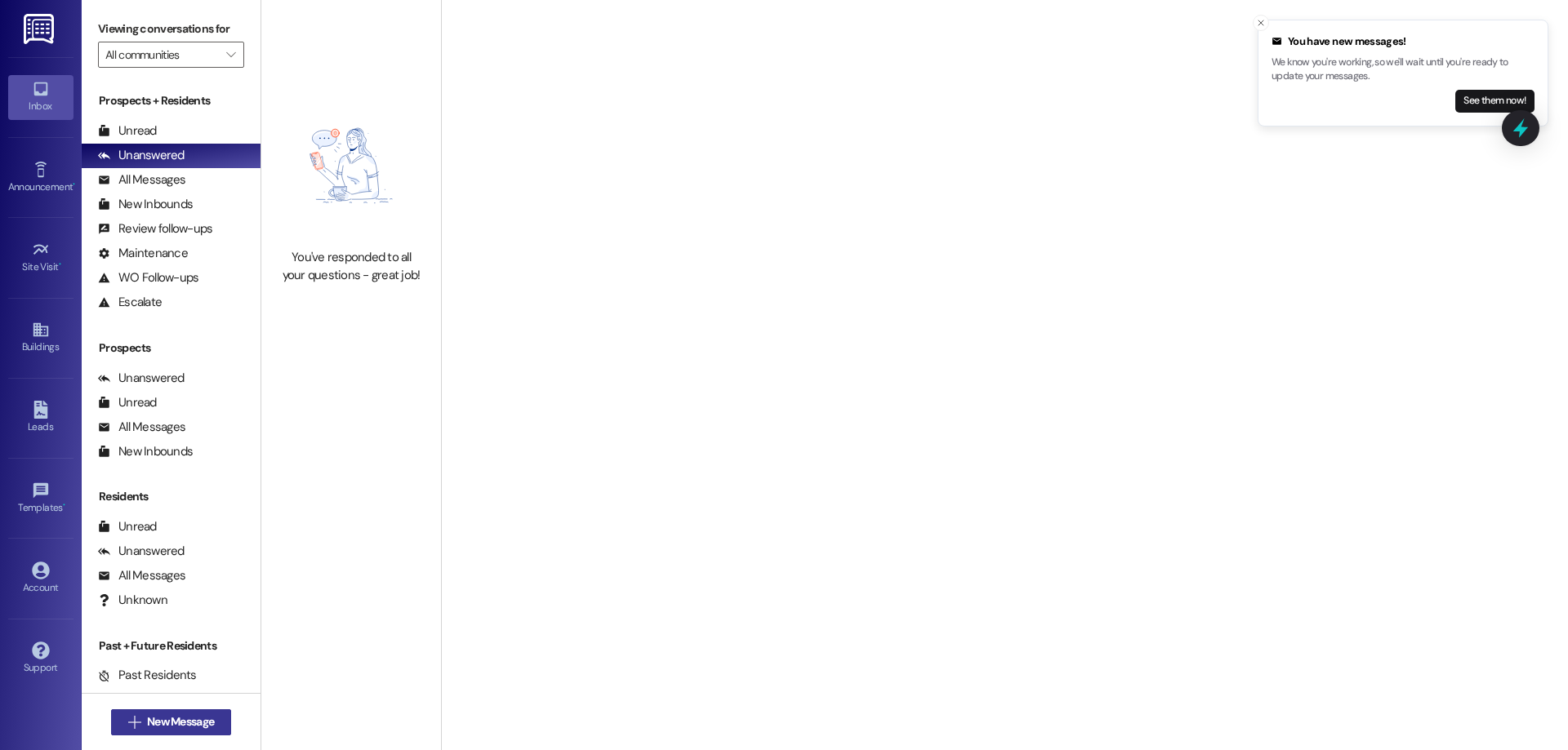
click at [179, 716] on span "New Message" at bounding box center [180, 721] width 67 height 17
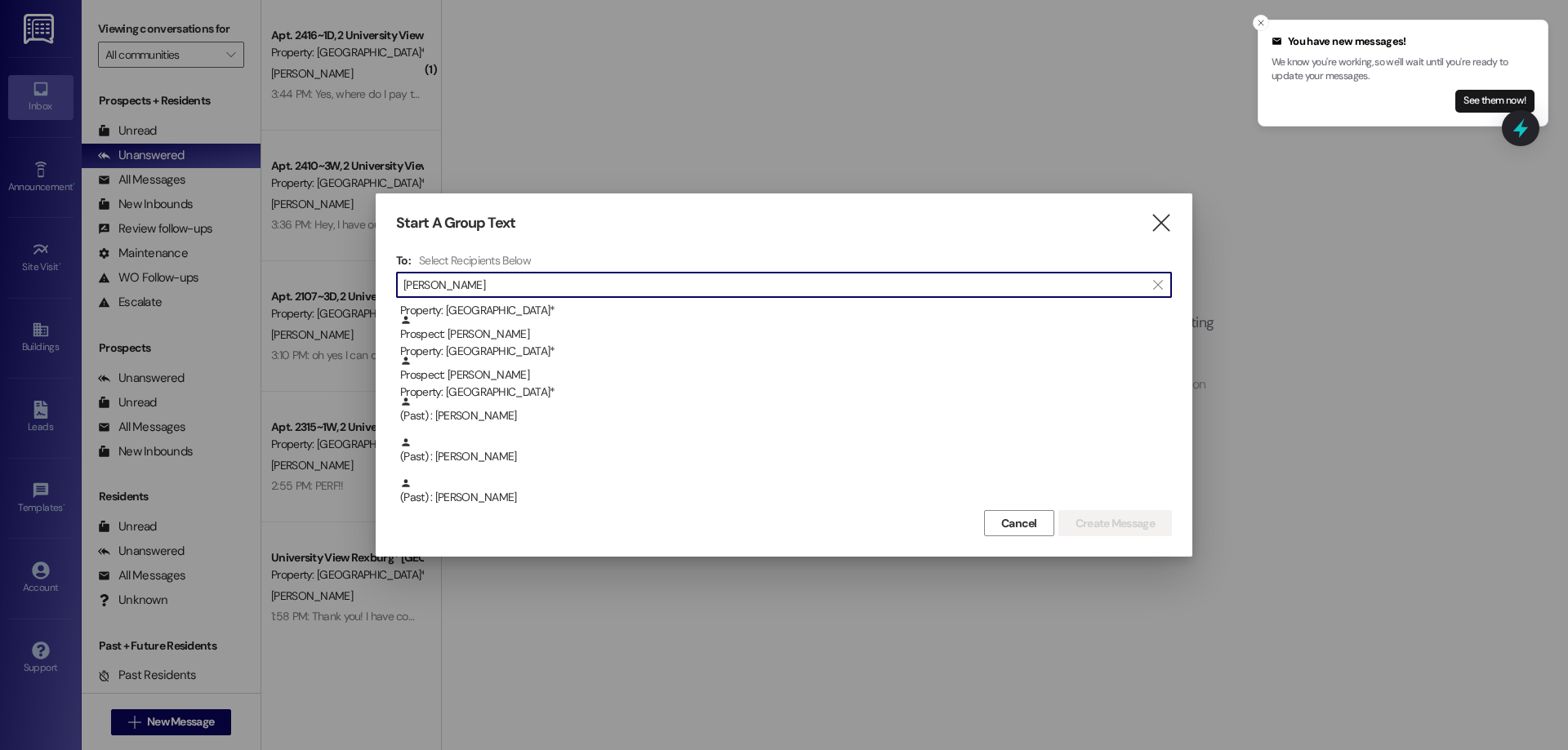
scroll to position [245, 0]
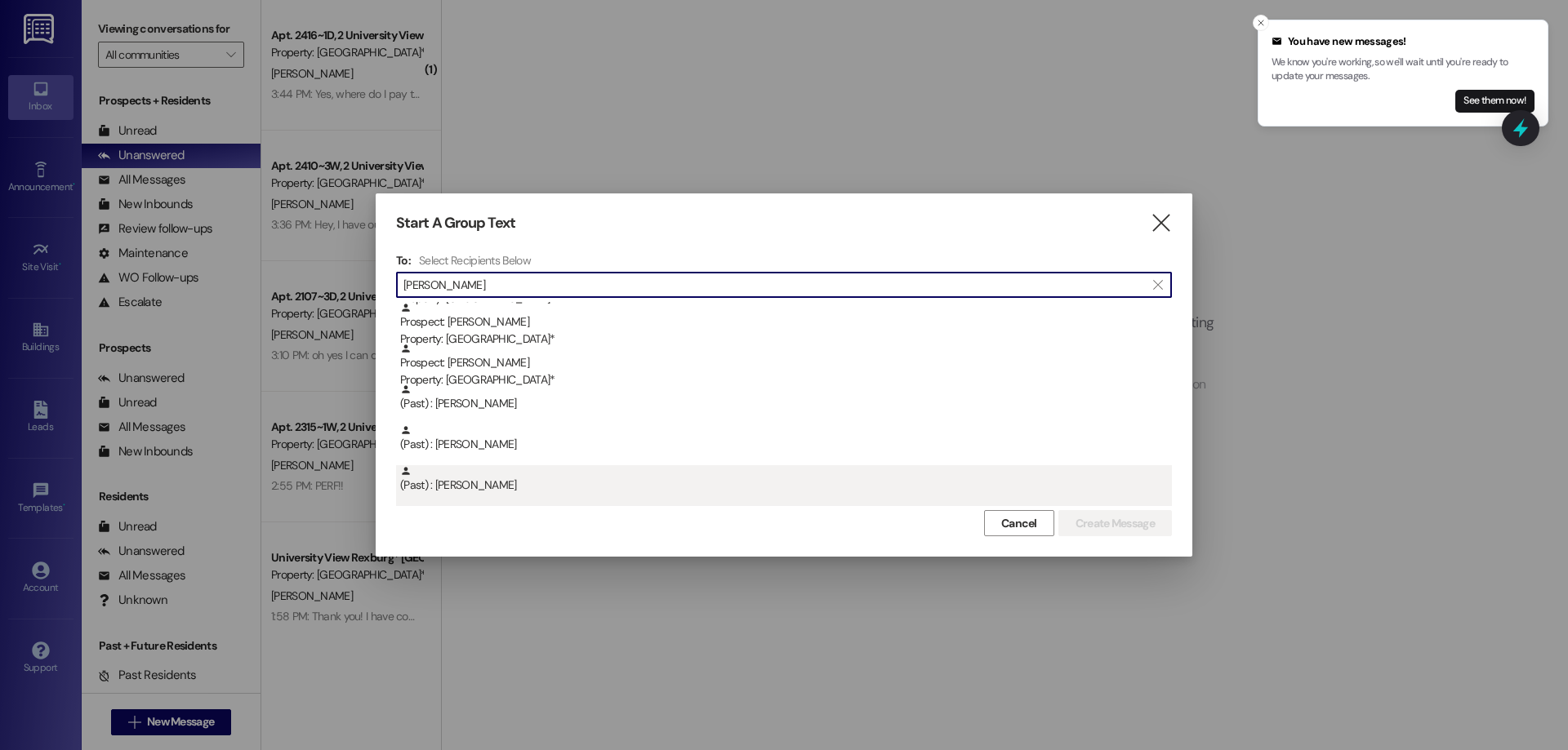
type input "[PERSON_NAME]"
click at [493, 485] on div "(Past) : [PERSON_NAME]" at bounding box center [786, 480] width 772 height 29
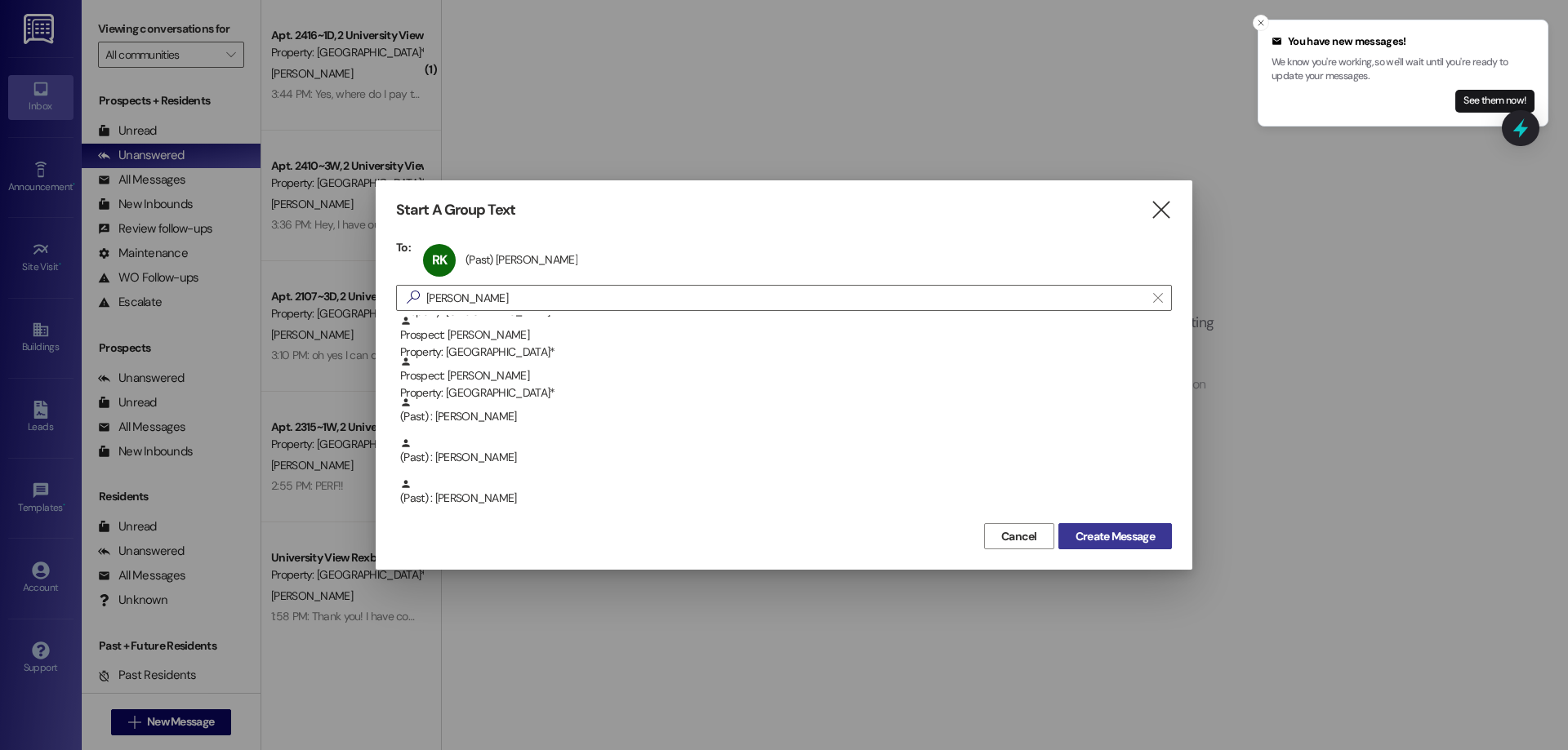
click at [1097, 533] on span "Create Message" at bounding box center [1115, 536] width 79 height 17
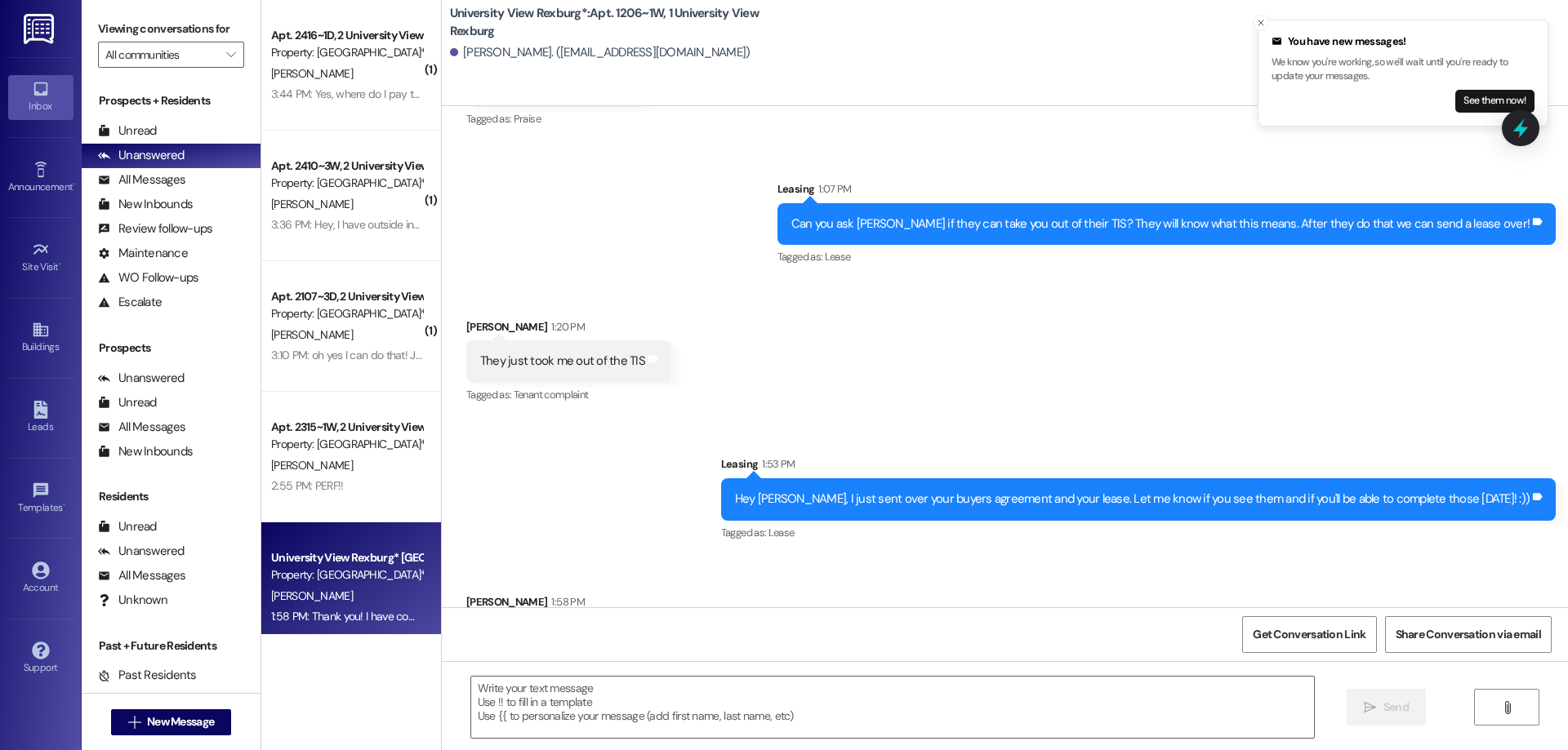
scroll to position [19843, 0]
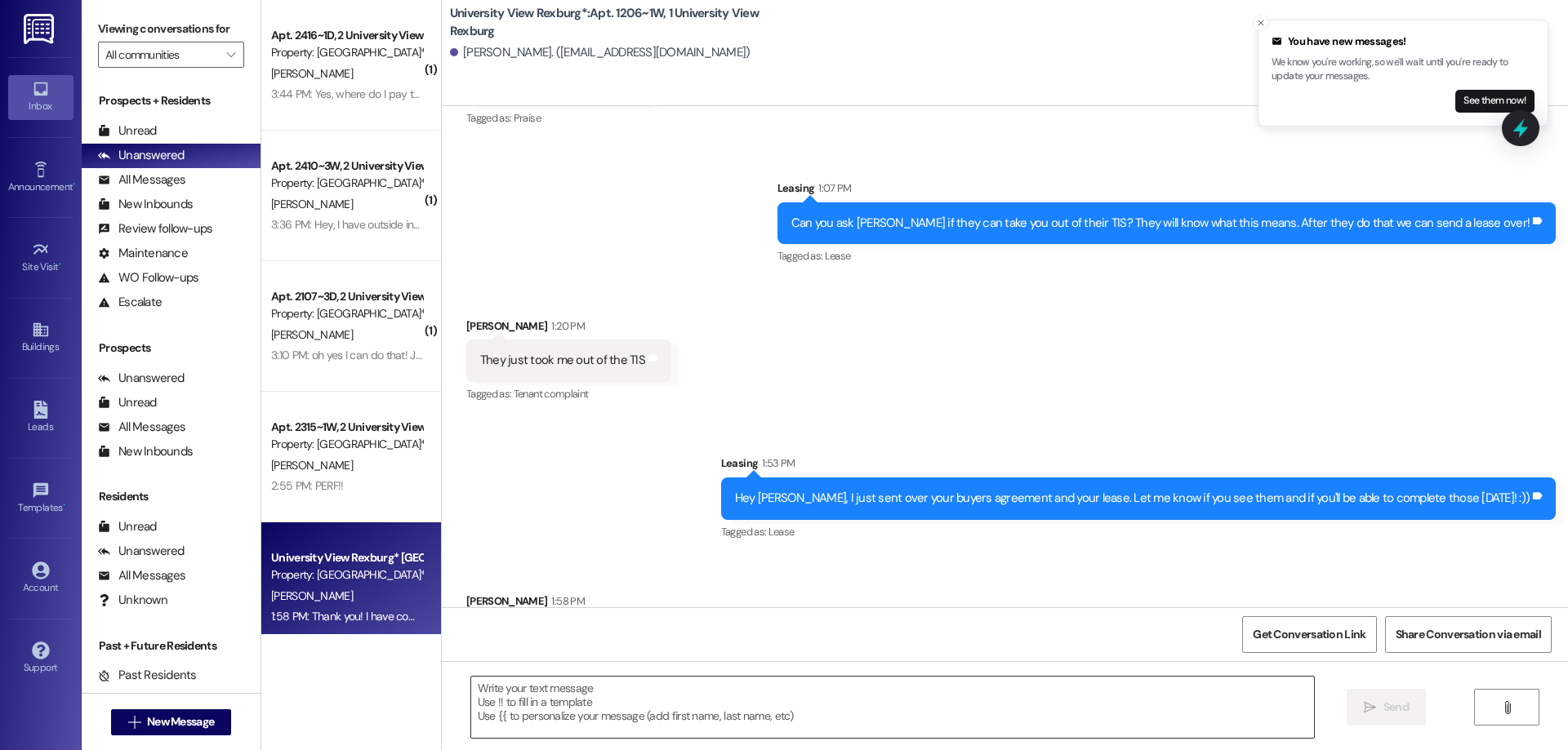
click at [668, 687] on textarea at bounding box center [892, 707] width 843 height 61
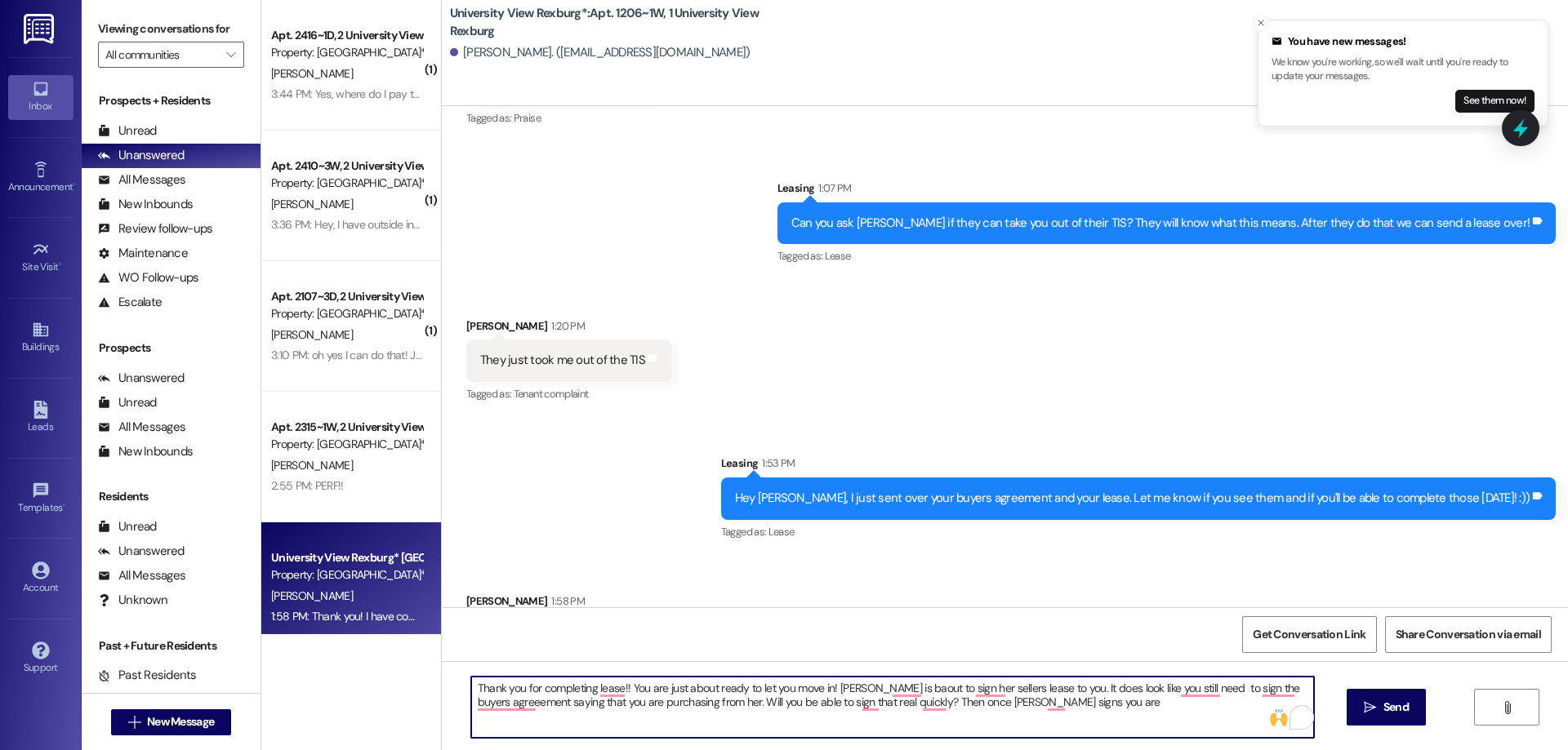
click at [586, 688] on textarea "Thank you for completing lease!! You are just about ready to let you move in! E…" at bounding box center [892, 707] width 843 height 61
click at [785, 687] on textarea "Thank you for completing your lease!! You are just about ready to let you move …" at bounding box center [892, 707] width 843 height 61
click at [806, 689] on textarea "Thank you for completing your lease!! You are just about ready to let you move …" at bounding box center [892, 707] width 843 height 61
click at [866, 690] on textarea "Thank you for completing your lease!! You are just about ready to move in! Eliz…" at bounding box center [892, 707] width 843 height 61
click at [973, 686] on textarea "Thank you for completing your lease!! You are just about ready to move in! Eliz…" at bounding box center [892, 707] width 843 height 61
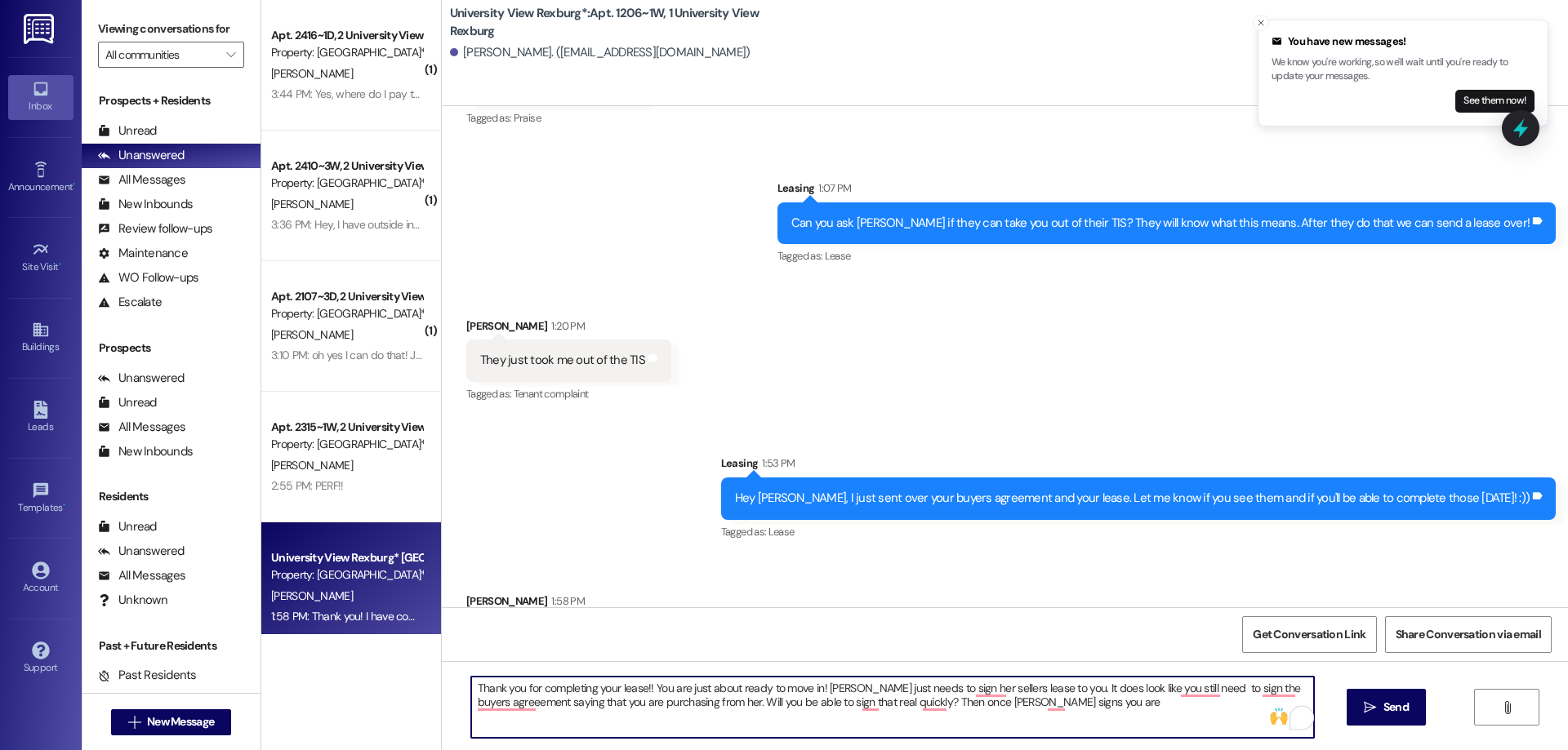
click at [1020, 685] on textarea "Thank you for completing your lease!! You are just about ready to move in! Eliz…" at bounding box center [892, 707] width 843 height 61
click at [1080, 689] on textarea "Thank you for completing your lease!! You are just about ready to move in! Eliz…" at bounding box center [892, 707] width 843 height 61
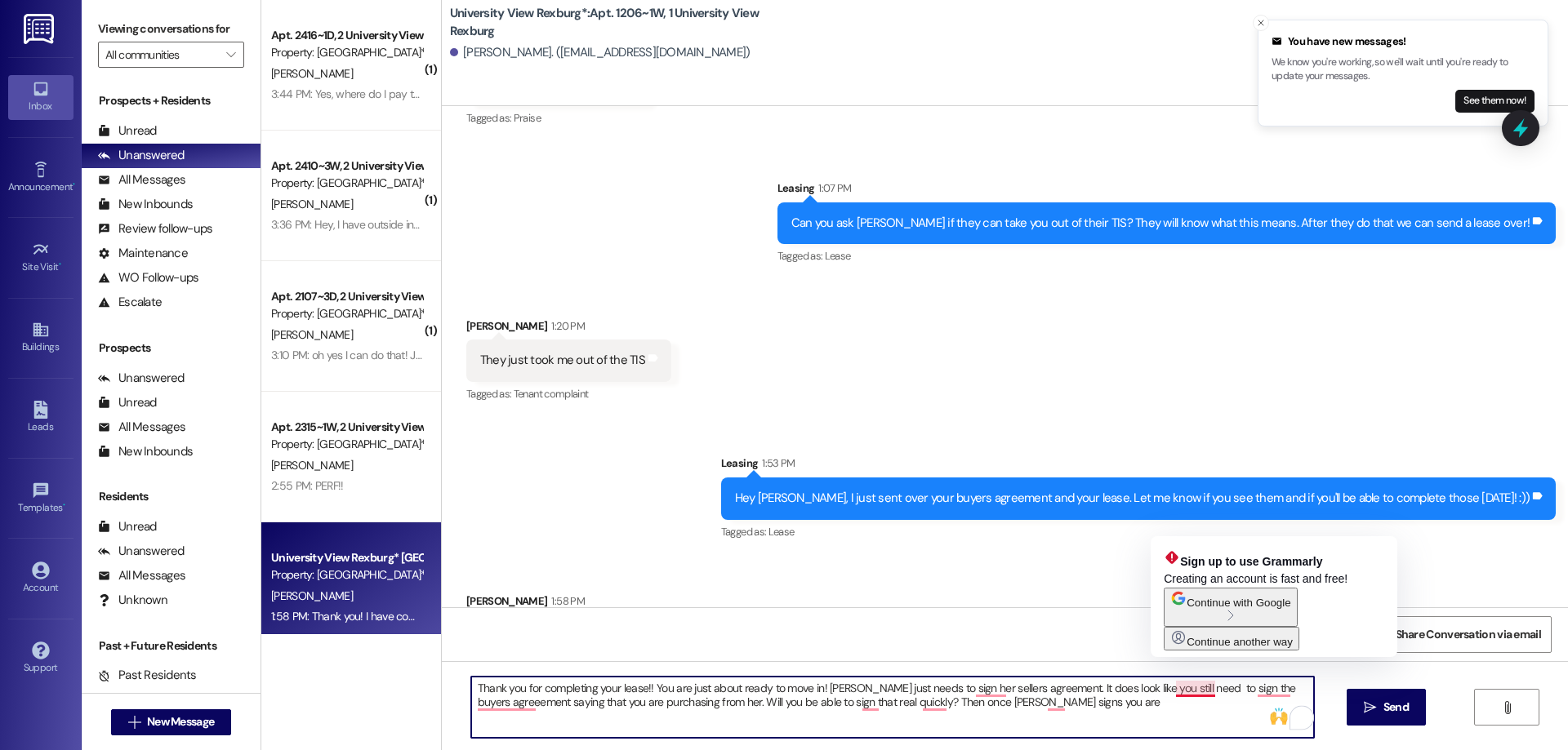
click at [1194, 688] on textarea "Thank you for completing your lease!! You are just about ready to move in! Eliz…" at bounding box center [892, 707] width 843 height 61
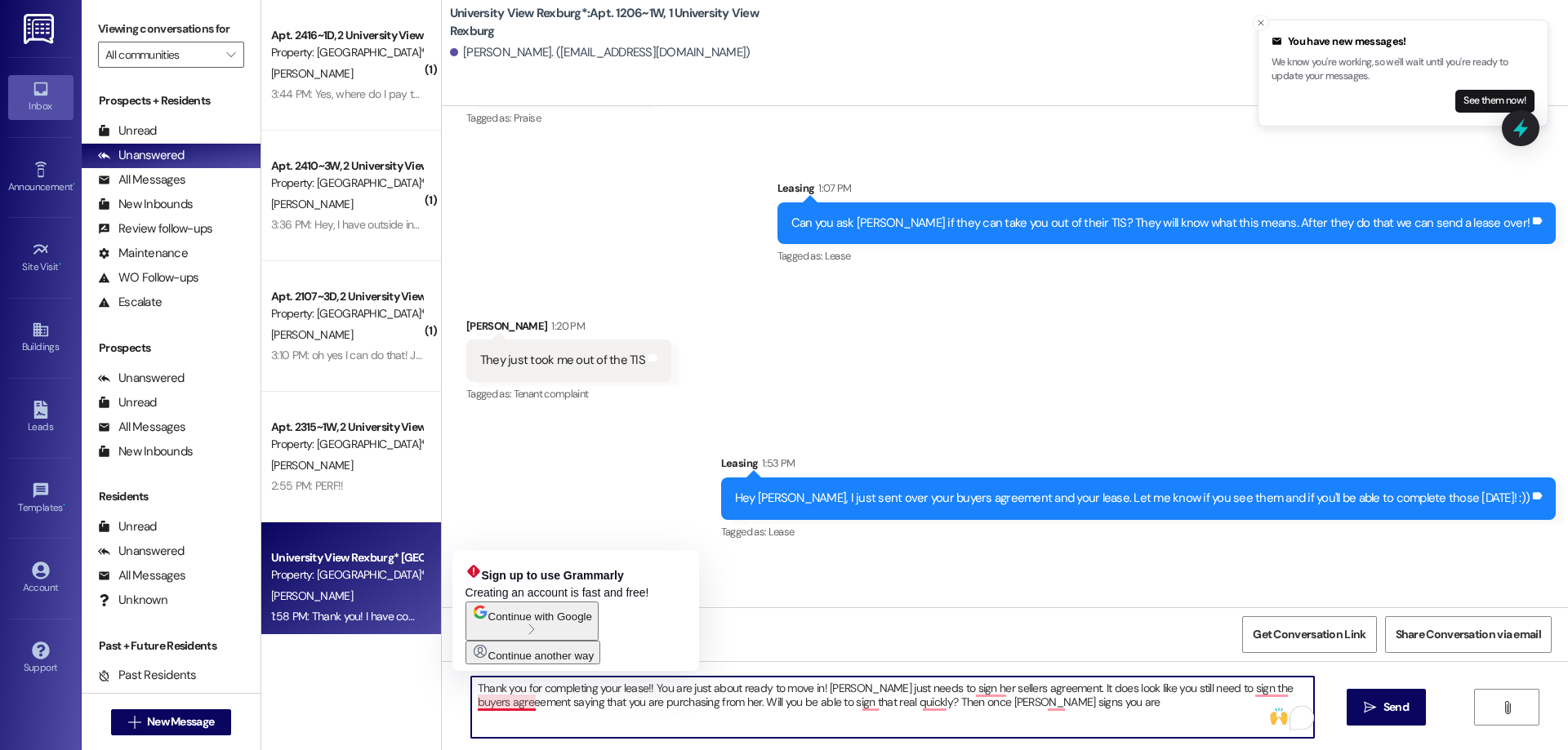
click at [496, 699] on textarea "Thank you for completing your lease!! You are just about ready to move in! Eliz…" at bounding box center [892, 707] width 843 height 61
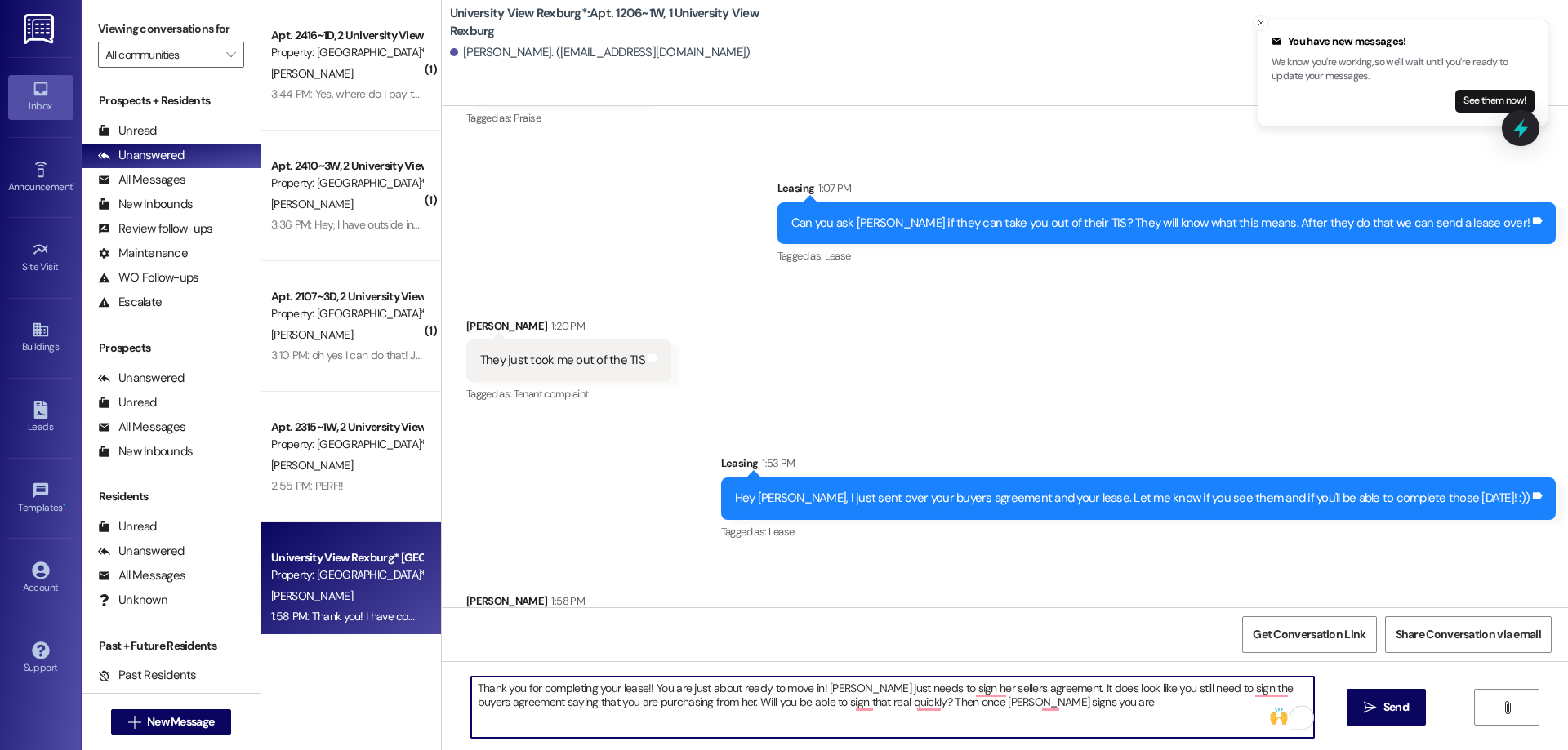
drag, startPoint x: 522, startPoint y: 707, endPoint x: 532, endPoint y: 720, distance: 16.4
click at [522, 708] on textarea "Thank you for completing your lease!! You are just about ready to move in! Eliz…" at bounding box center [892, 707] width 843 height 61
drag, startPoint x: 740, startPoint y: 701, endPoint x: 745, endPoint y: 723, distance: 22.6
click at [741, 705] on textarea "Thank you for completing your lease!! You are just about ready to move in! Eliz…" at bounding box center [892, 707] width 843 height 61
click at [1050, 689] on textarea "Thank you for completing your lease!! You are just about ready to move in! Eliz…" at bounding box center [892, 707] width 843 height 61
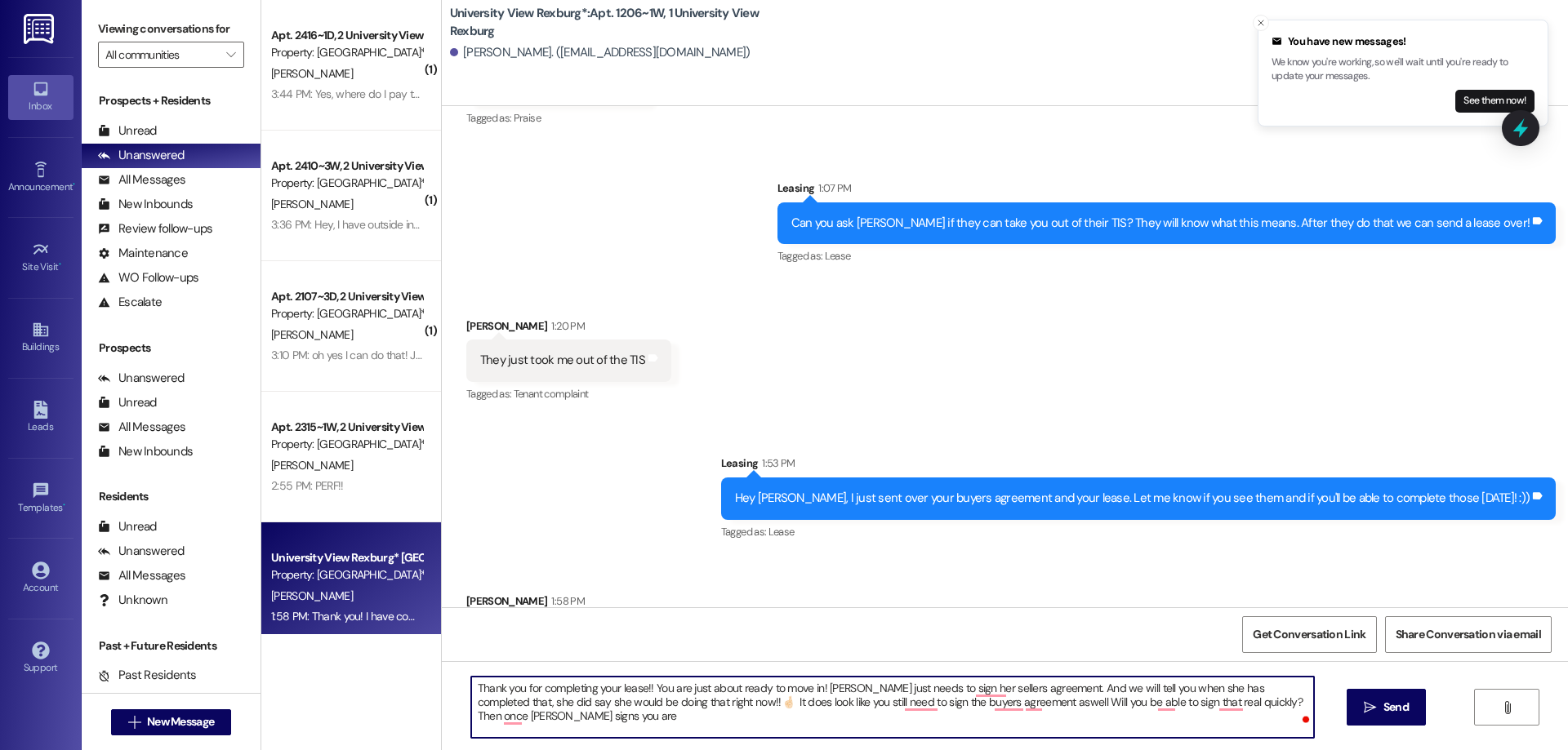
click at [688, 704] on textarea "Thank you for completing your lease!! You are just about ready to move in! Eliz…" at bounding box center [892, 707] width 843 height 61
click at [705, 706] on textarea "Thank you for completing your lease!! You are just about ready to move in! Eliz…" at bounding box center [892, 707] width 843 height 61
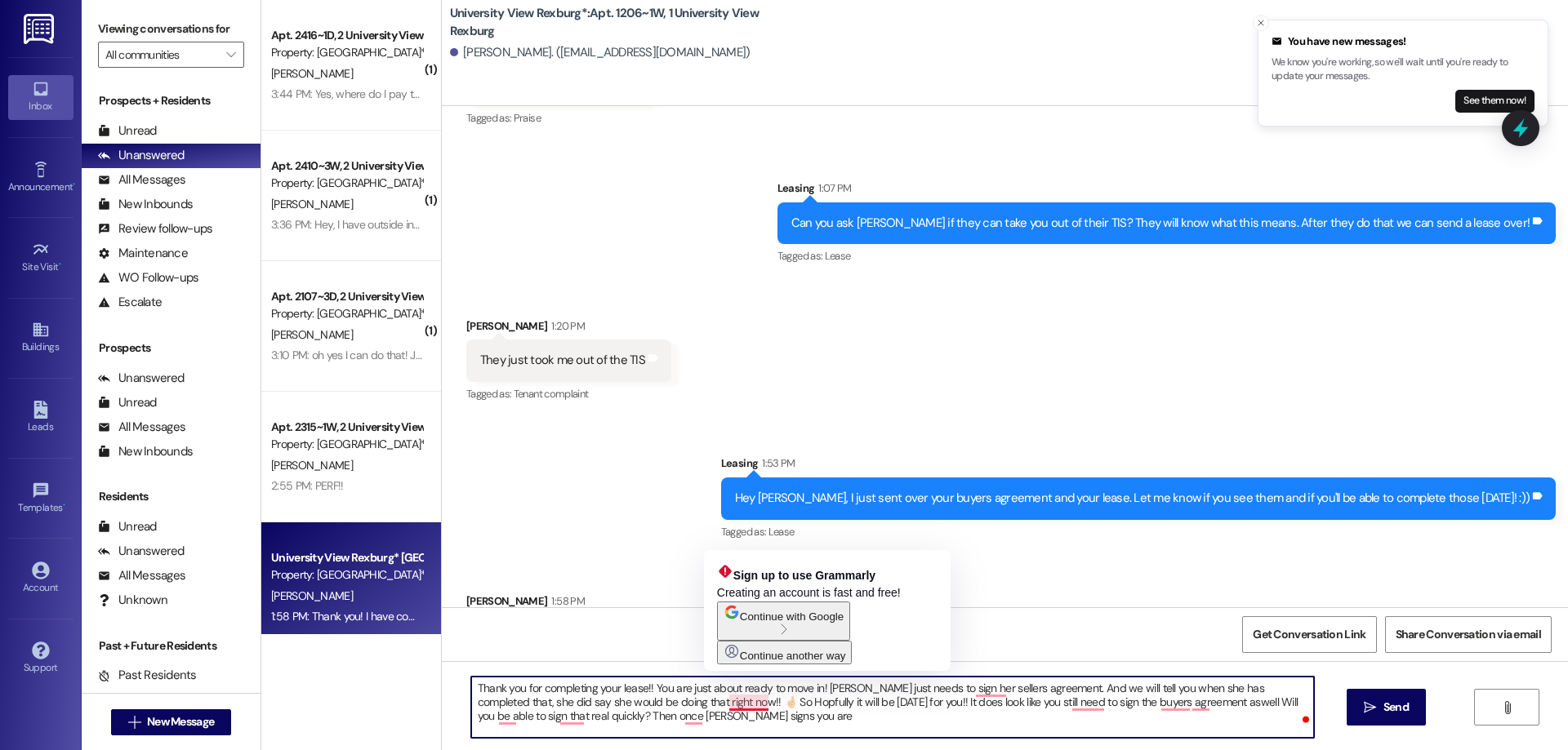
click at [744, 705] on textarea "Thank you for completing your lease!! You are just about ready to move in! Eliz…" at bounding box center [892, 707] width 843 height 61
click at [736, 702] on textarea "Thank you for completing your lease!! You are just about ready to move in! Eliz…" at bounding box center [892, 707] width 843 height 61
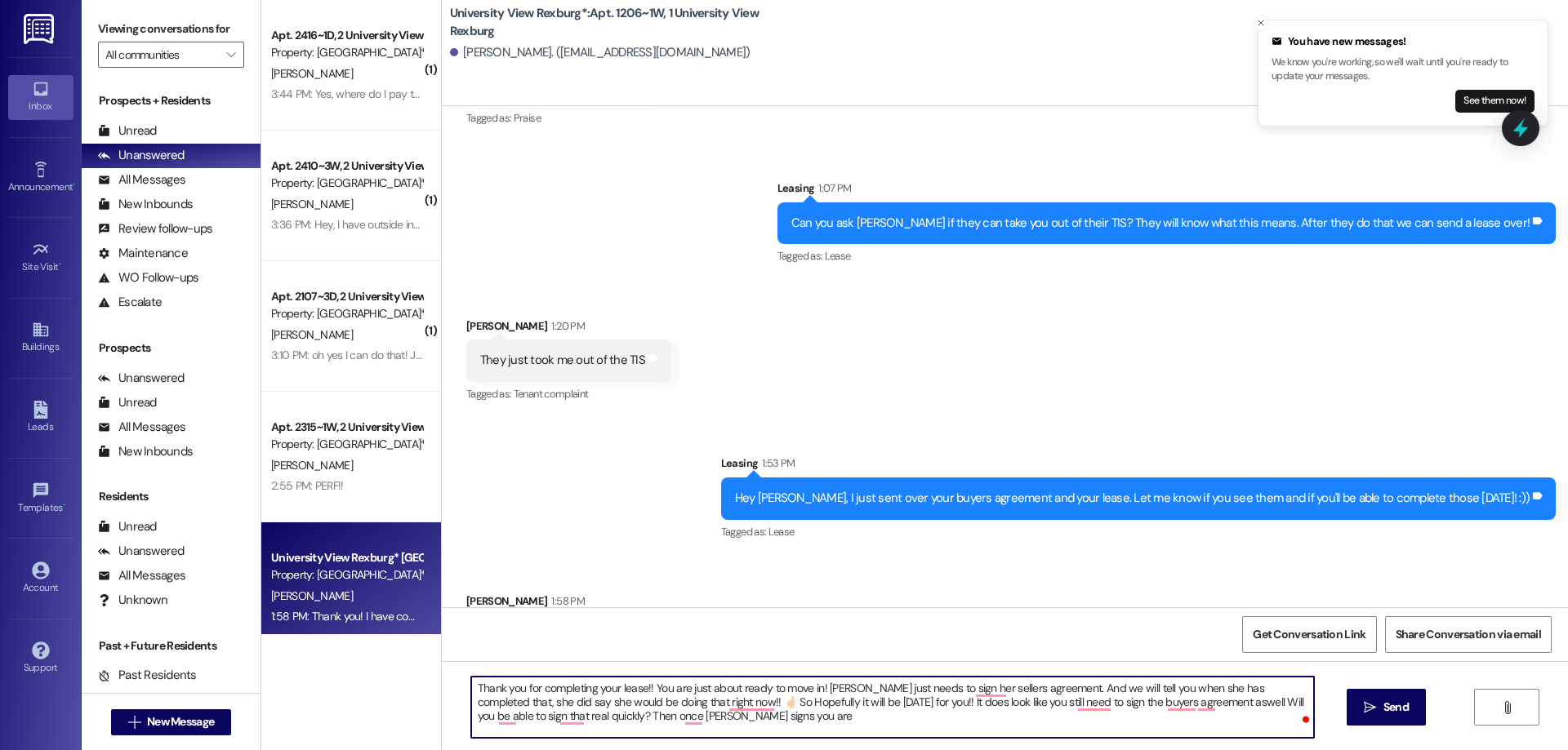
click at [1185, 704] on textarea "Thank you for completing your lease!! You are just about ready to move in! Eliz…" at bounding box center [892, 707] width 843 height 61
click at [1047, 688] on textarea "Thank you for completing your lease!! You are just about ready to move in! Eliz…" at bounding box center [892, 707] width 843 height 61
click at [724, 704] on textarea "Thank you for completing your lease!! You are just about ready to move in! Eliz…" at bounding box center [892, 707] width 843 height 61
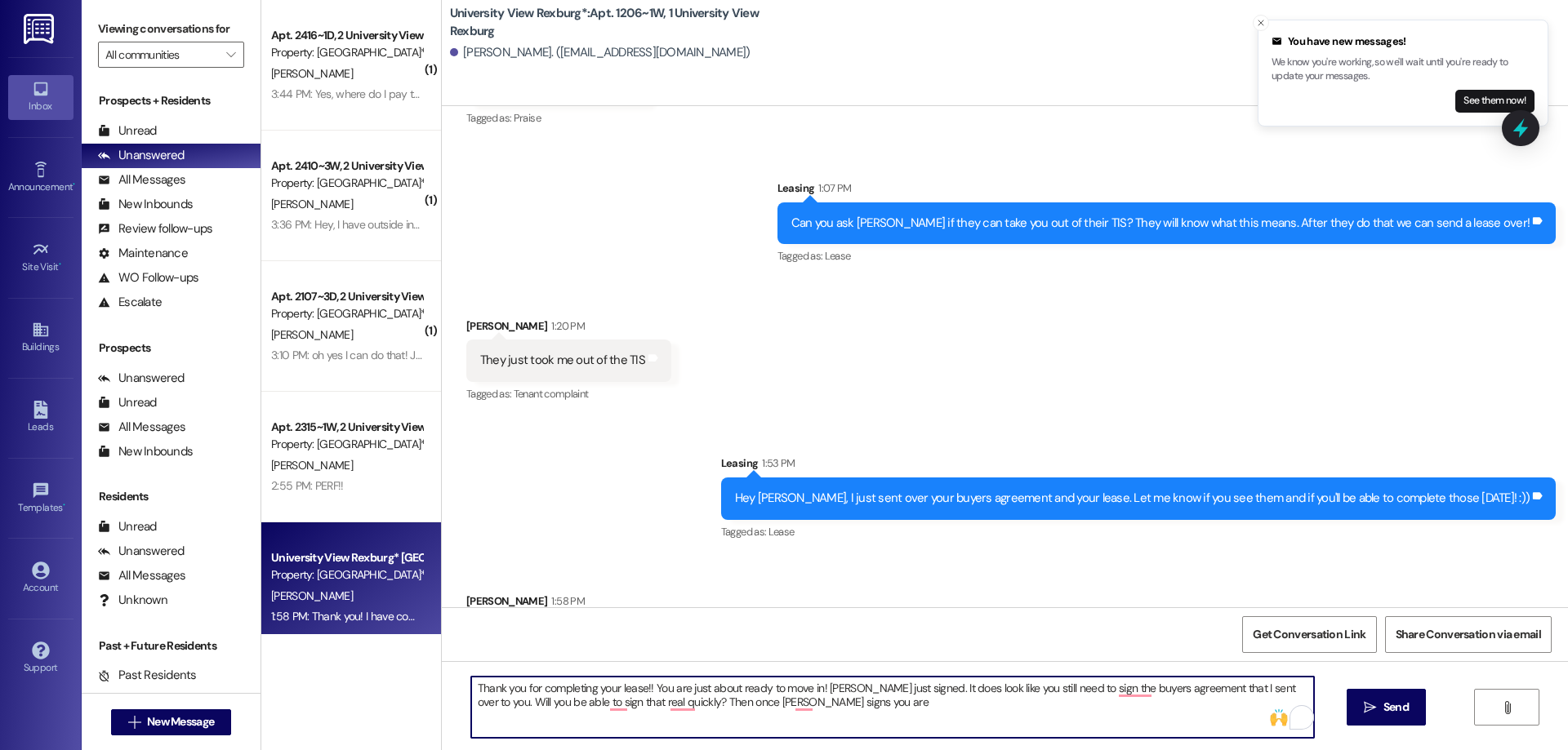
click at [834, 708] on textarea "Thank you for completing your lease!! You are just about ready to move in! Eliz…" at bounding box center [892, 707] width 843 height 61
click at [573, 717] on textarea "Thank you for completing your lease!! You are just about ready to move in! Eliz…" at bounding box center [892, 707] width 843 height 61
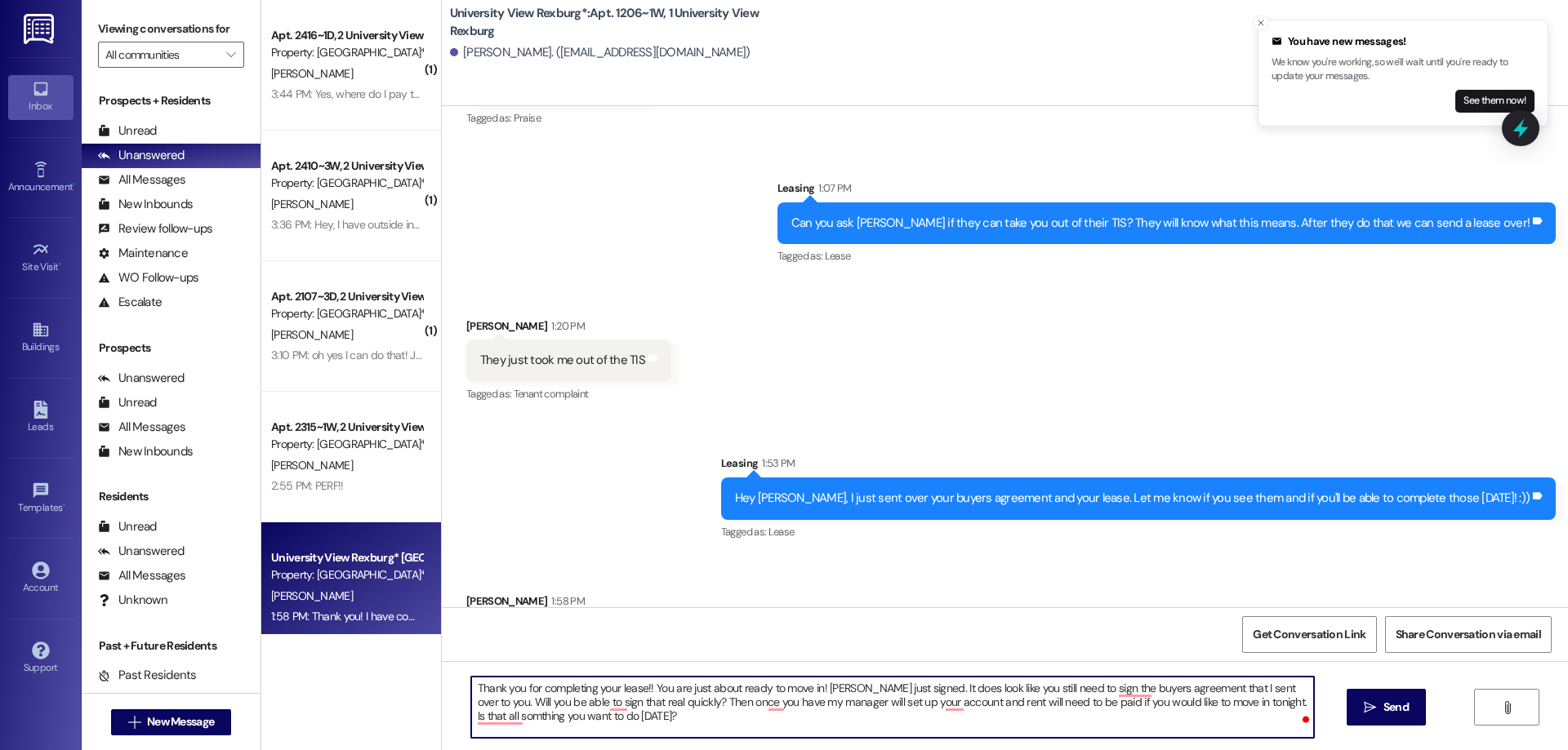
click at [1069, 706] on textarea "Thank you for completing your lease!! You are just about ready to move in! Eliz…" at bounding box center [892, 707] width 843 height 61
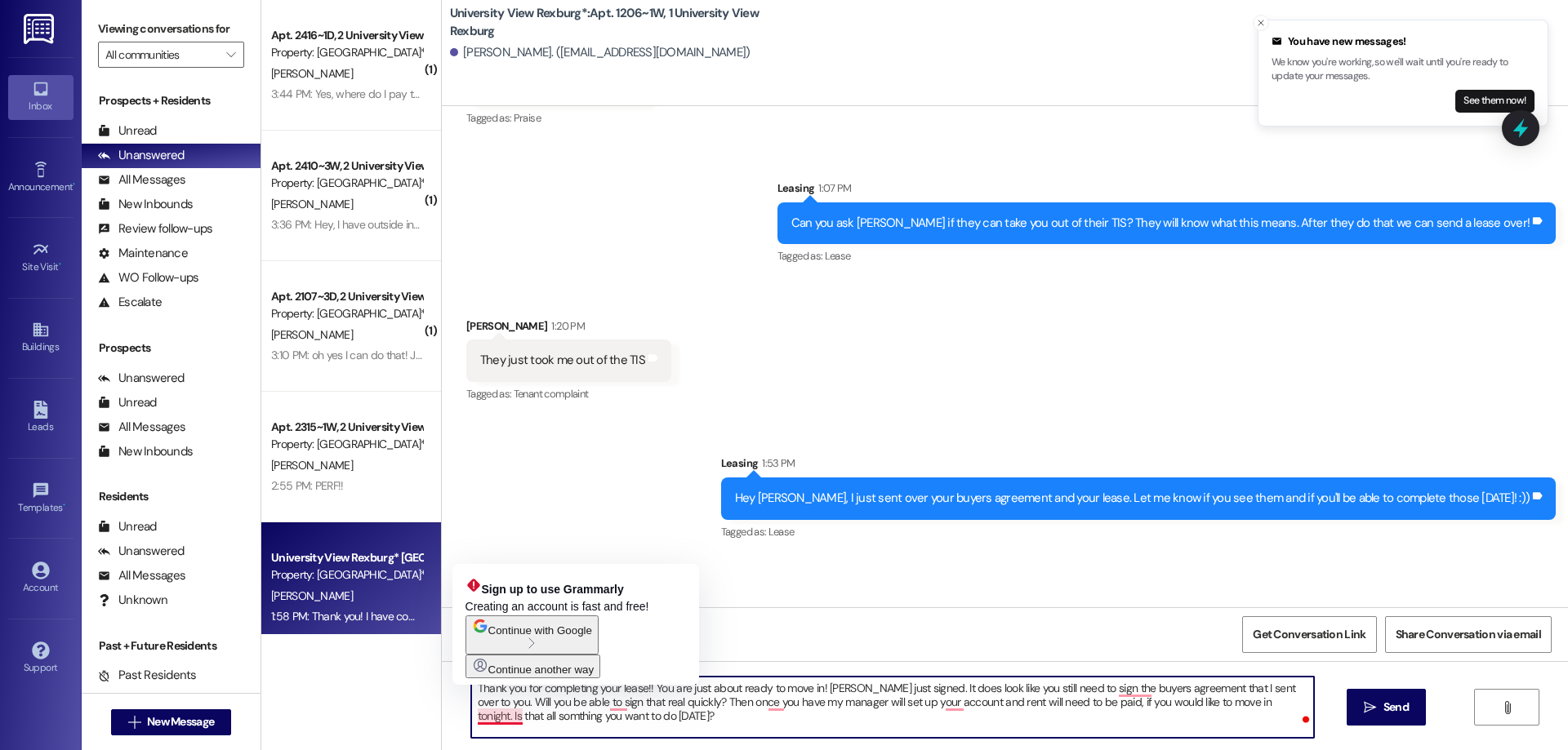
click at [490, 719] on textarea "Thank you for completing your lease!! You are just about ready to move in! Eliz…" at bounding box center [892, 707] width 843 height 61
click at [487, 717] on textarea "Thank you for completing your lease!! You are just about ready to move in! Eliz…" at bounding box center [892, 707] width 843 height 61
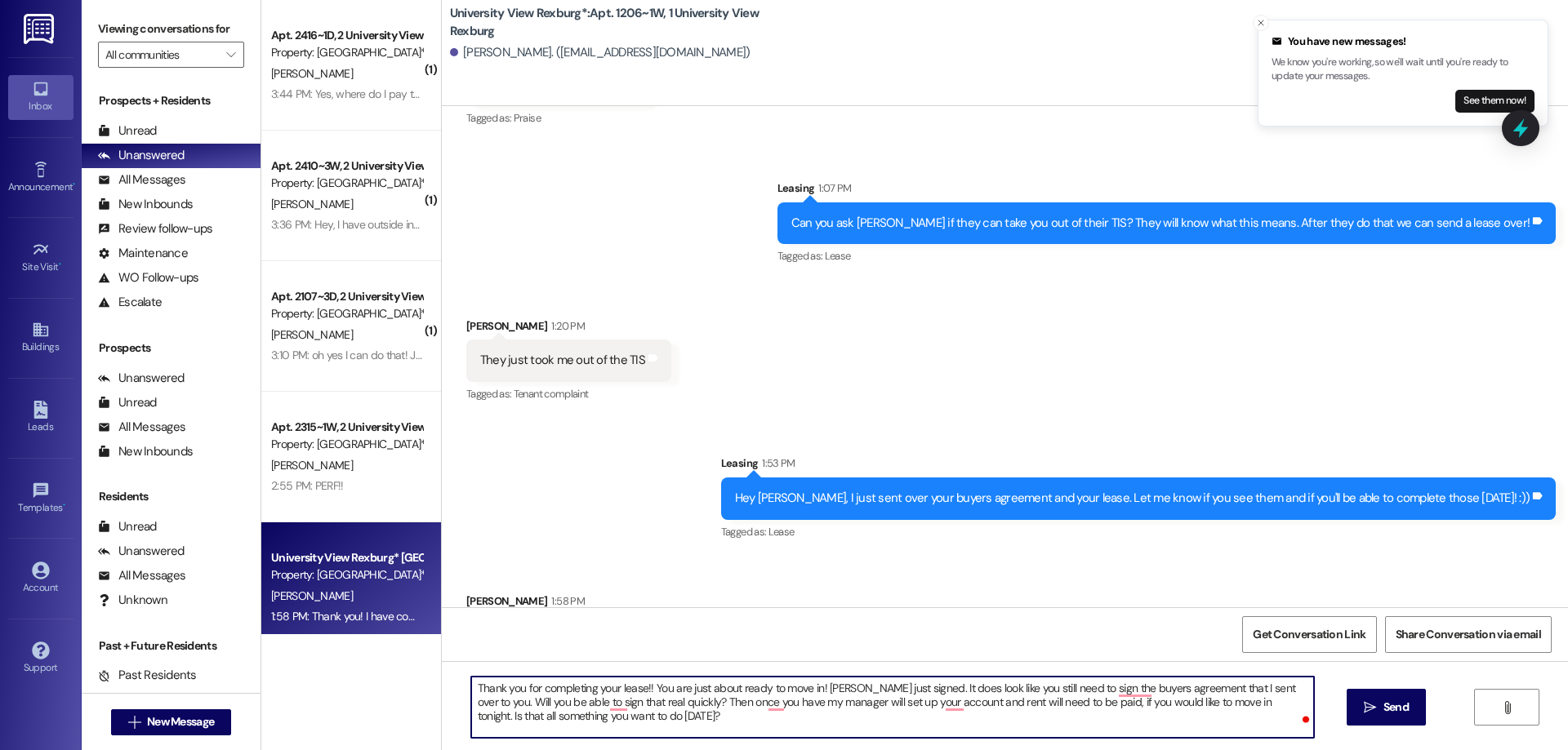
drag, startPoint x: 461, startPoint y: 686, endPoint x: 655, endPoint y: 733, distance: 199.6
click at [655, 733] on textarea "Thank you for completing your lease!! You are just about ready to move in! Eliz…" at bounding box center [892, 707] width 843 height 61
type textarea "Thank you for completing your lease!! You are just about ready to move in! Eliz…"
click at [1385, 711] on span "Send" at bounding box center [1396, 707] width 25 height 17
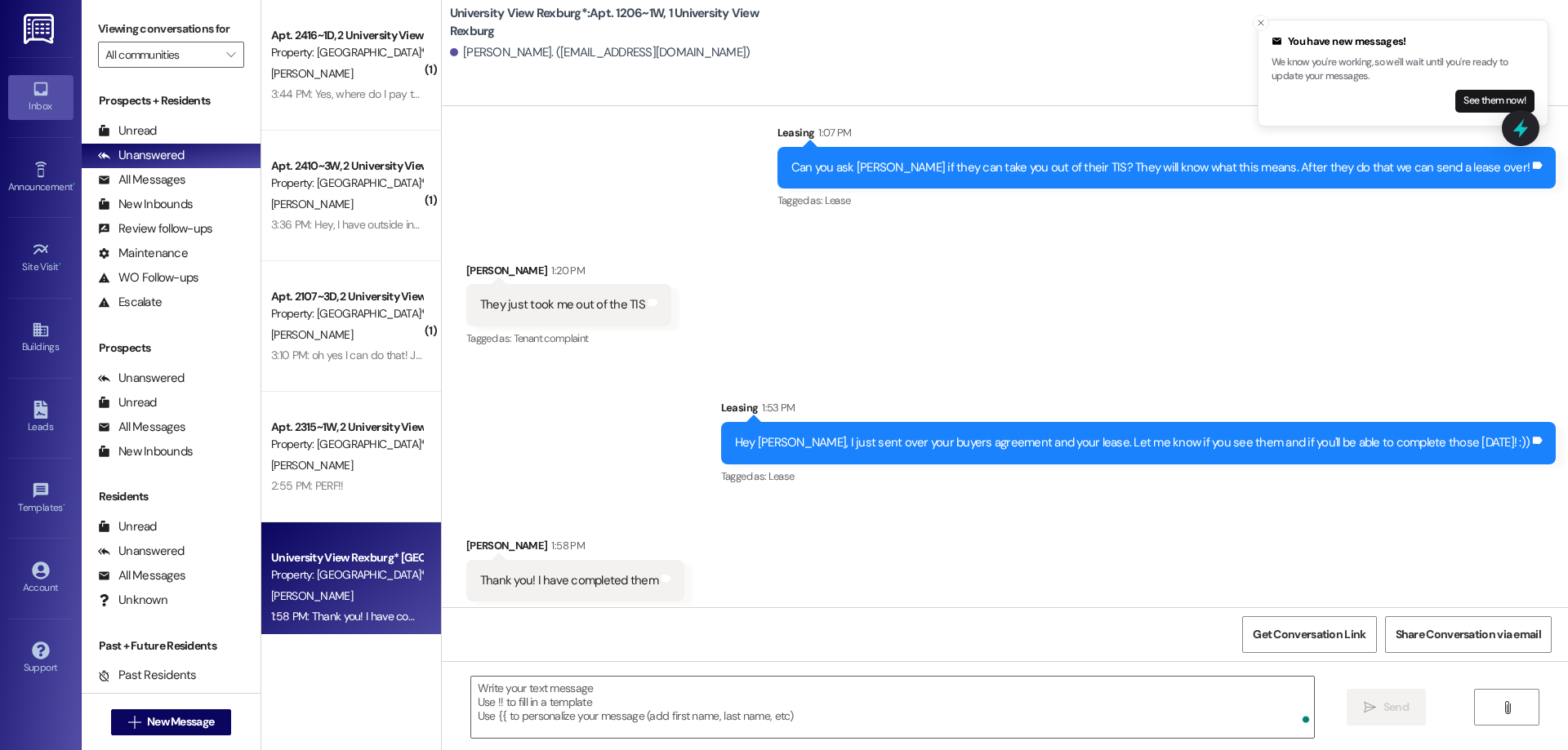
scroll to position [19991, 0]
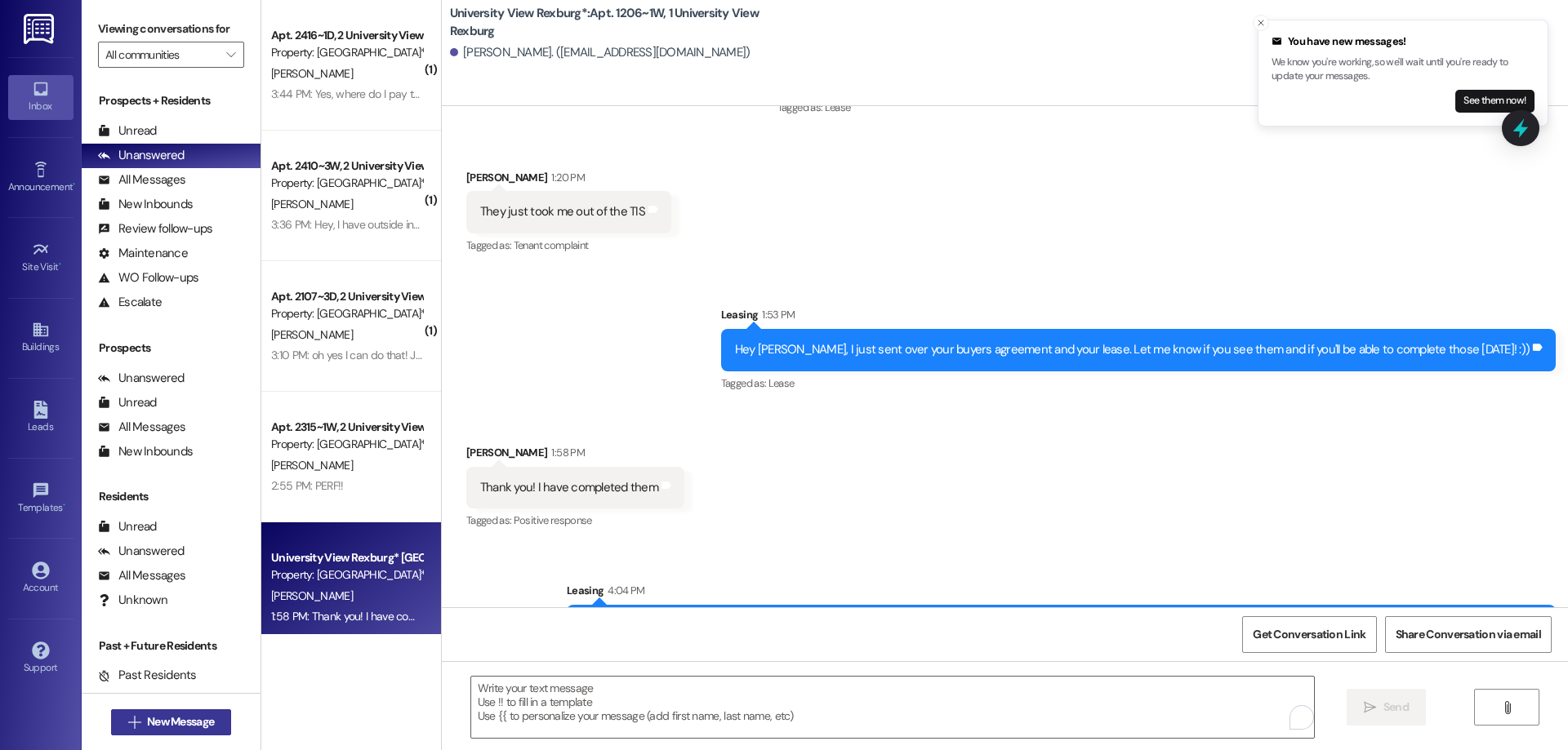
click at [174, 723] on span "New Message" at bounding box center [180, 721] width 67 height 17
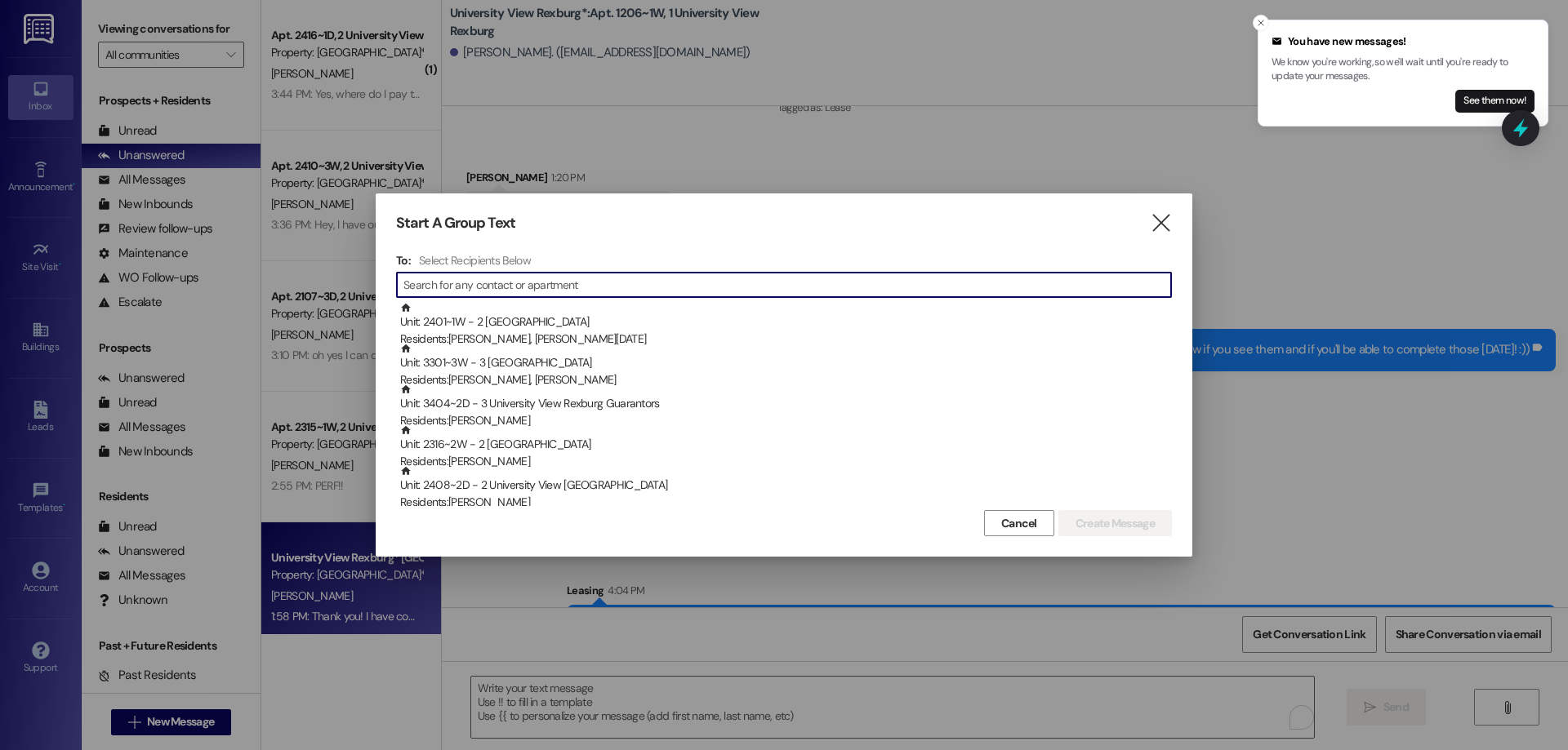
click at [497, 280] on input at bounding box center [786, 285] width 767 height 23
click at [460, 289] on input at bounding box center [786, 285] width 767 height 23
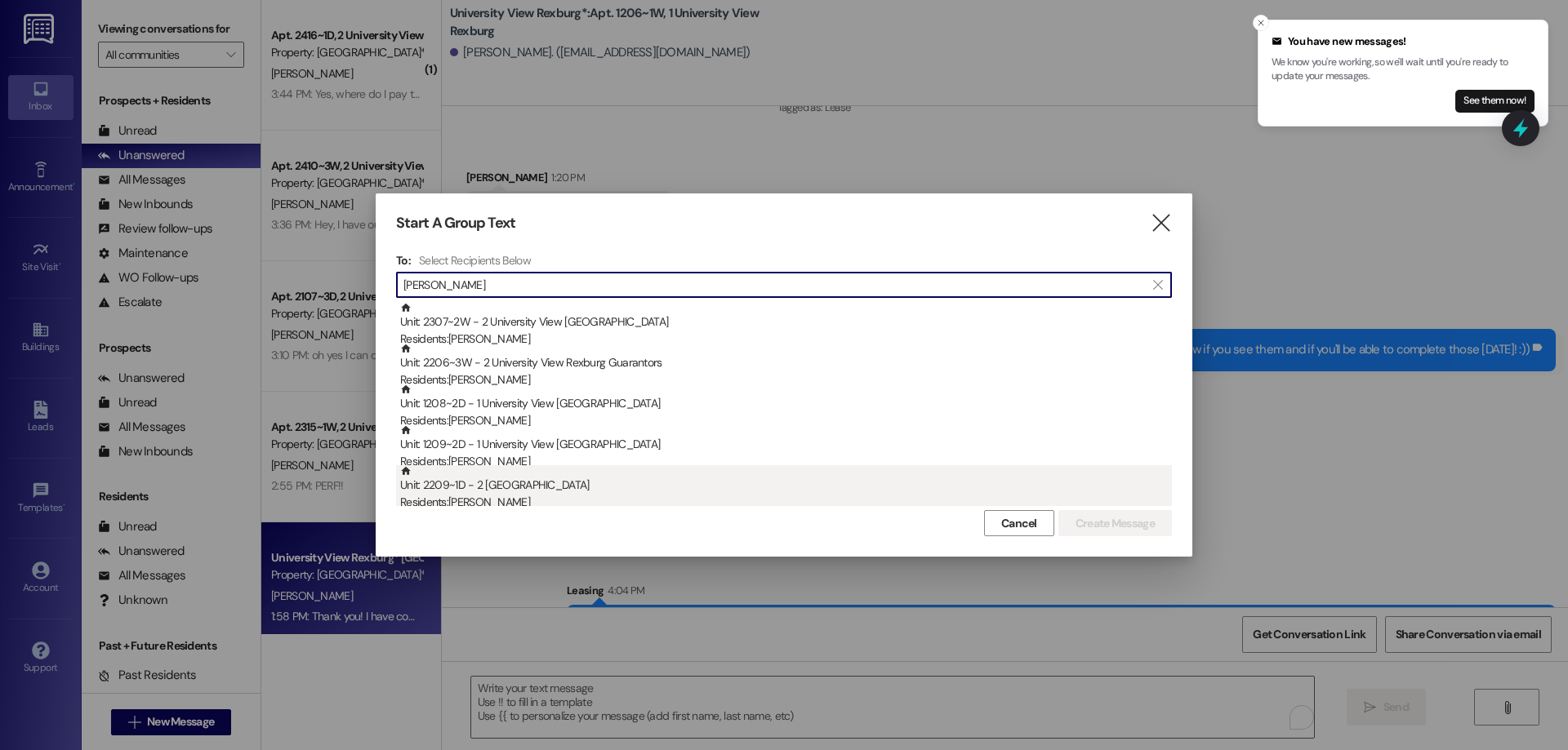
type input "elizabeth"
click at [503, 494] on div "Residents: [PERSON_NAME]" at bounding box center [786, 502] width 772 height 17
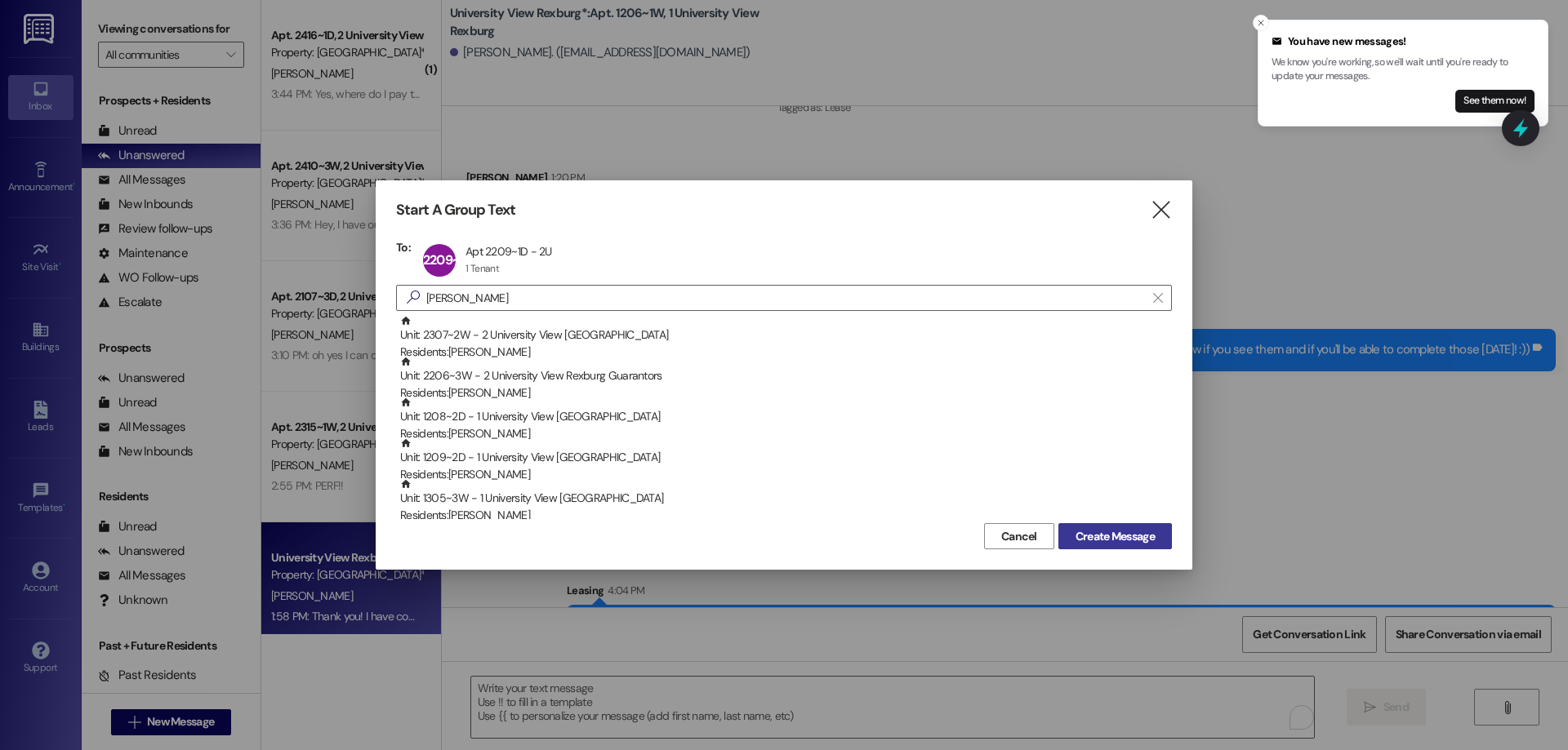
click at [1110, 533] on span "Create Message" at bounding box center [1115, 536] width 79 height 17
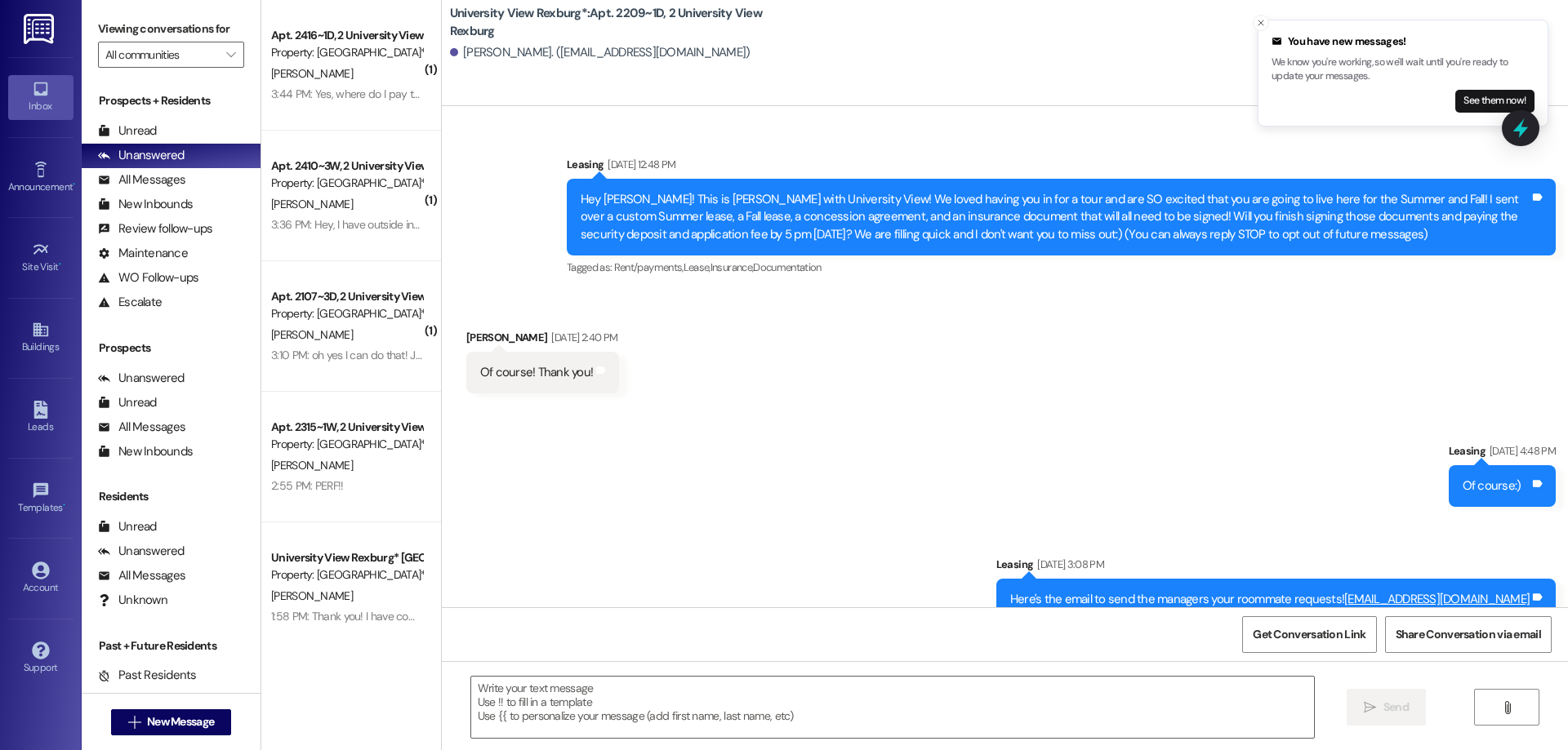
scroll to position [54936, 0]
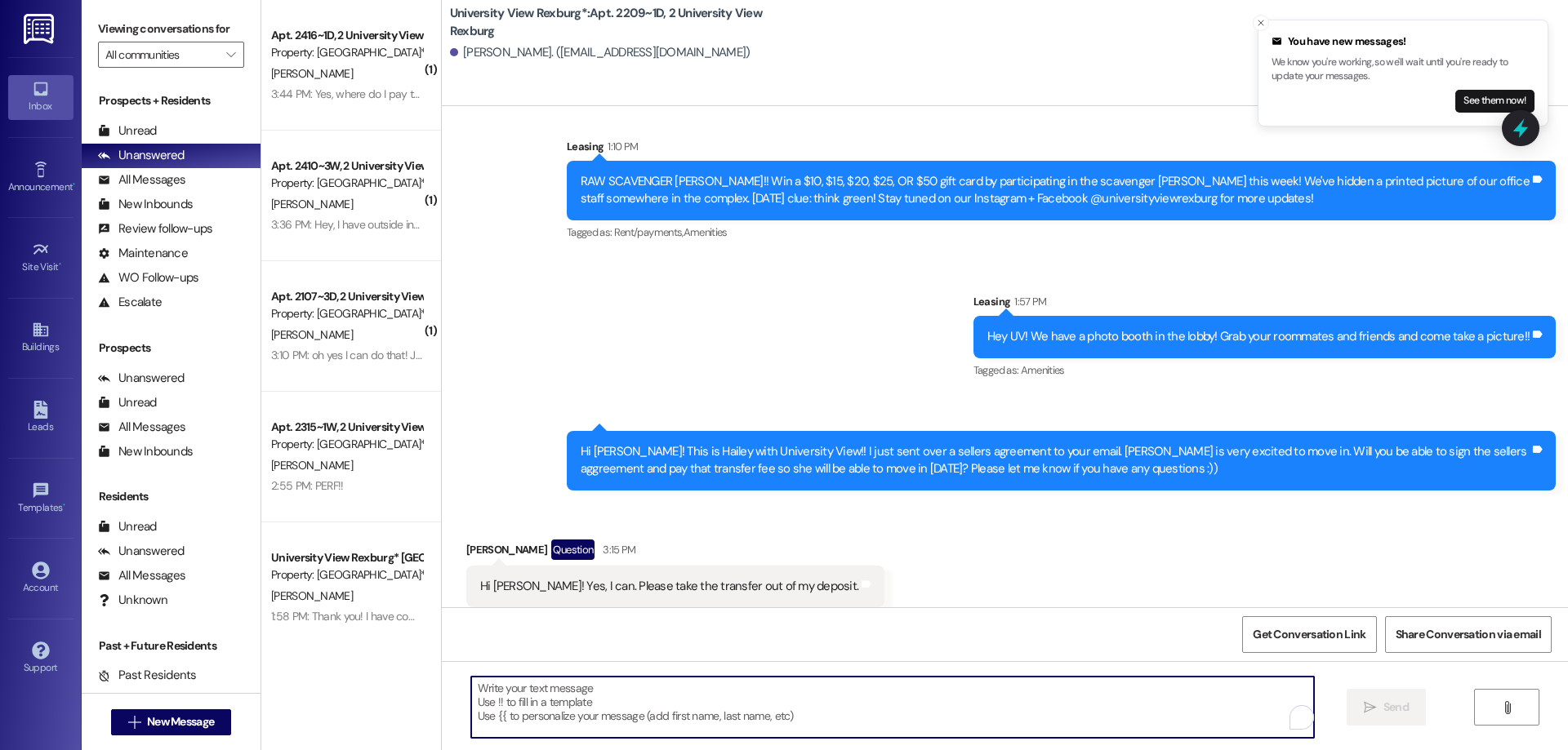
click at [707, 704] on textarea "To enrich screen reader interactions, please activate Accessibility in Grammarl…" at bounding box center [892, 707] width 843 height 61
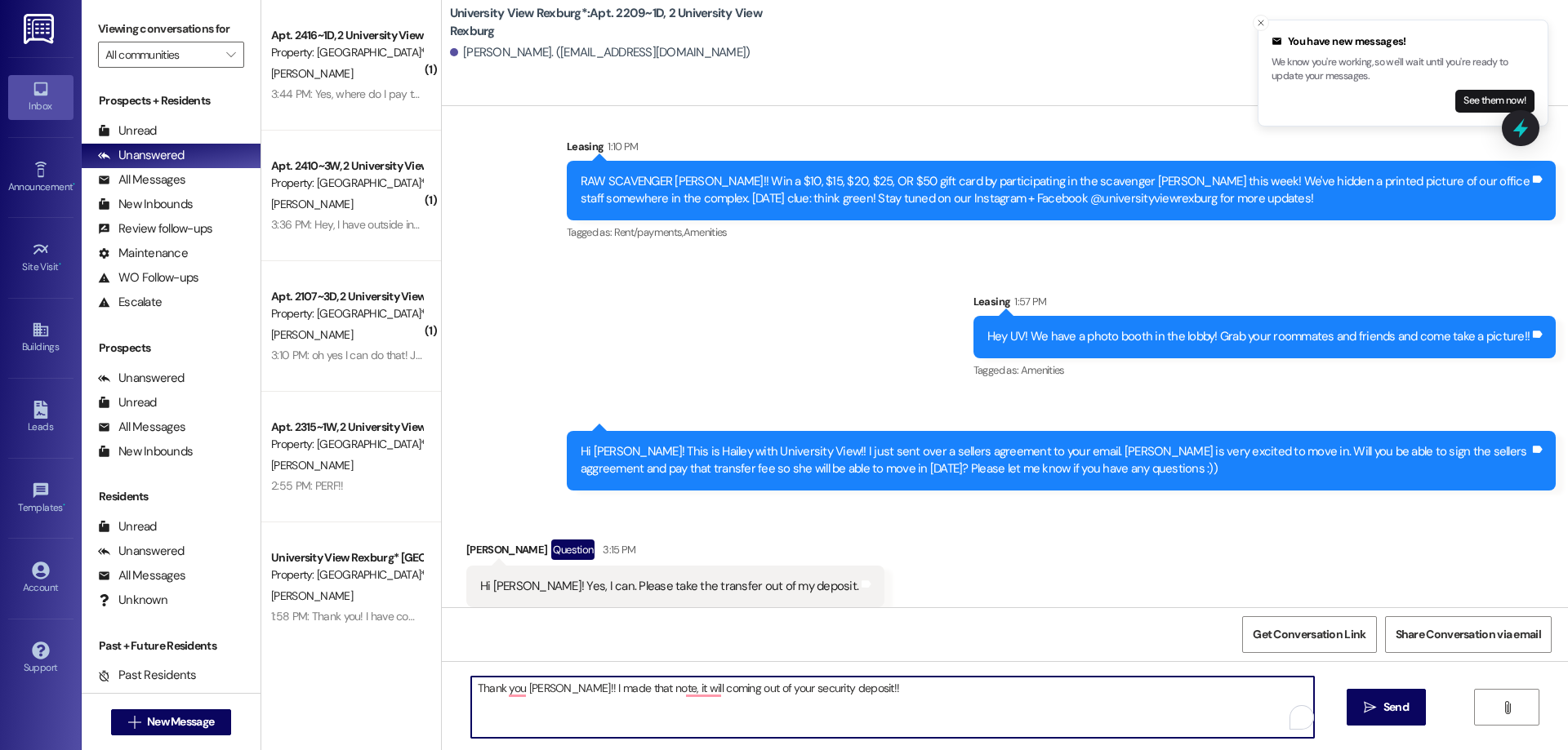
click at [560, 687] on textarea "Thank you Elizabeth!! I made that note, it will coming out of your security dep…" at bounding box center [892, 707] width 843 height 61
click at [557, 686] on textarea "Thank you Elizabeth!! I made that note, it will coming out of your security dep…" at bounding box center [892, 707] width 843 height 61
type textarea "Thank you Elizabeth!! I made that note, it will coming out of your security dep…"
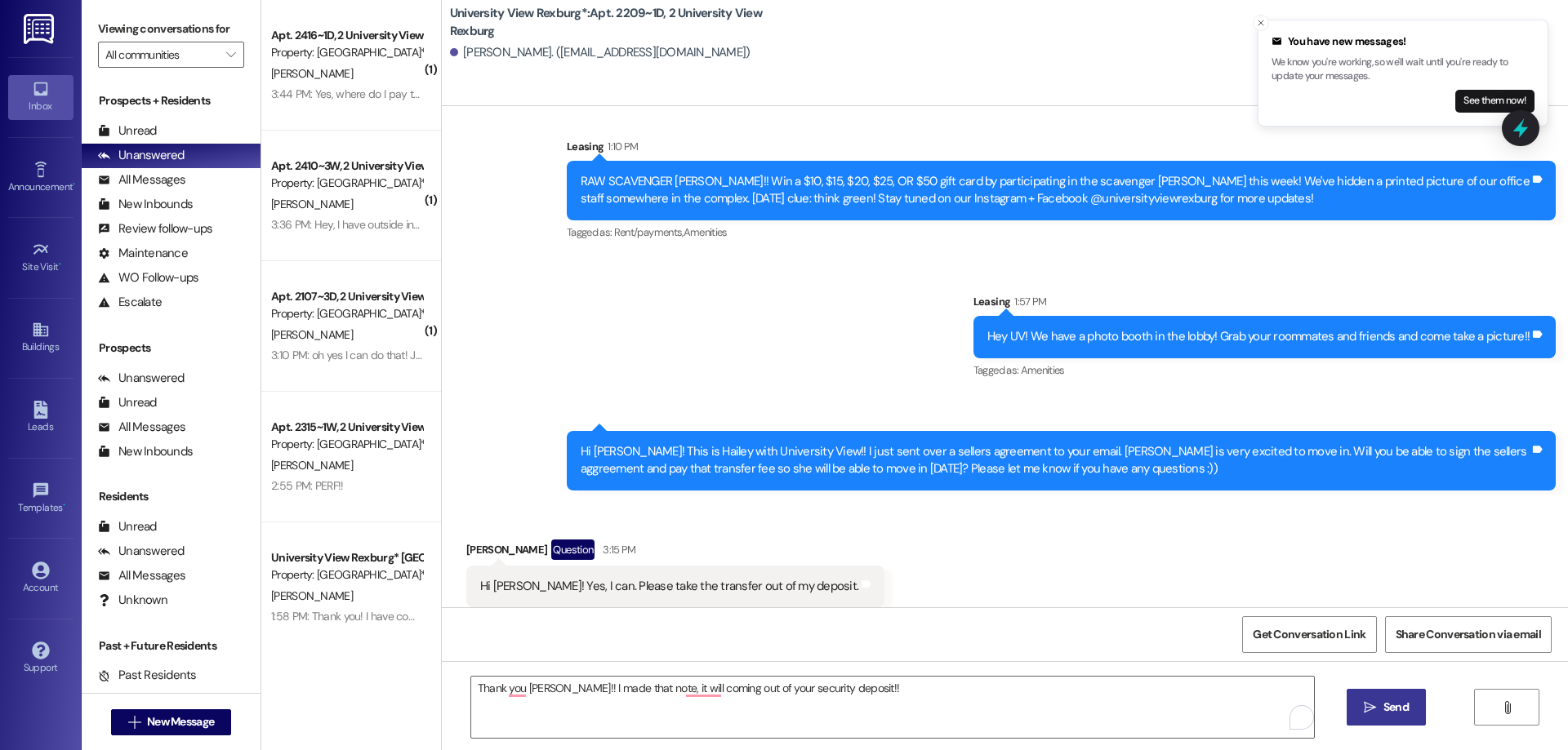
click at [1373, 704] on icon "" at bounding box center [1370, 707] width 13 height 13
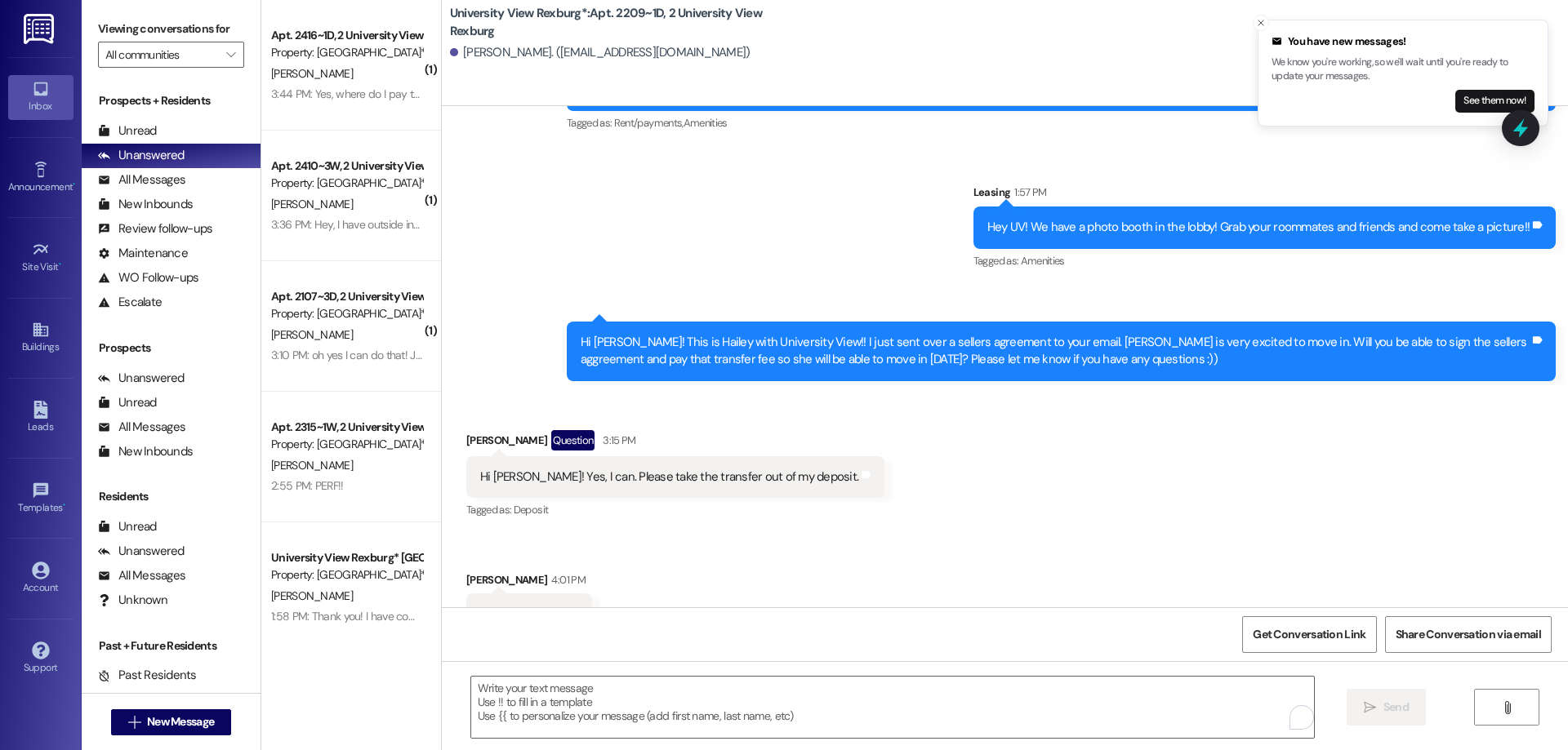
scroll to position [55049, 0]
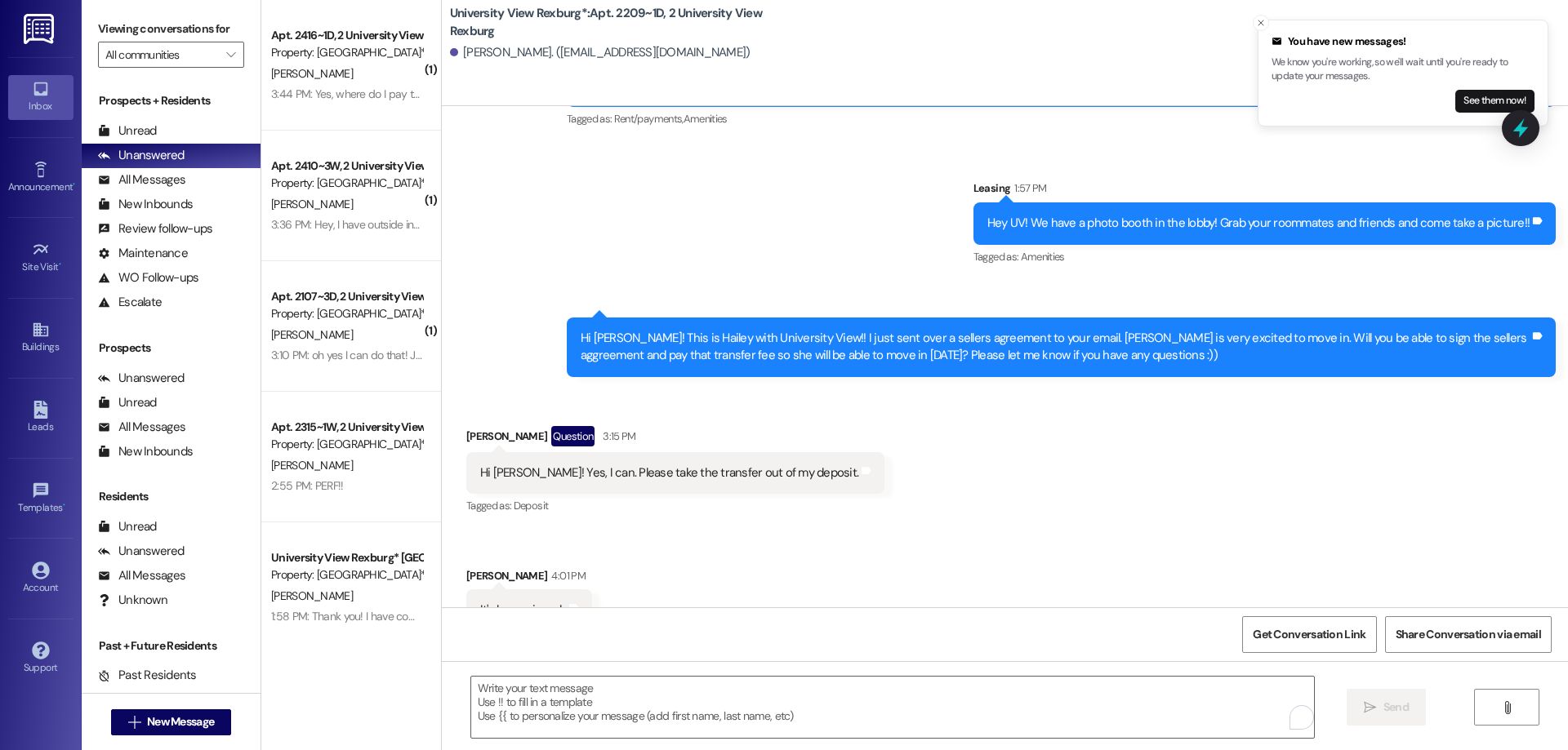
drag, startPoint x: 1110, startPoint y: 572, endPoint x: 1525, endPoint y: 578, distance: 415.0
click at [1525, 727] on div "Thank you Elizabeth!! I made that note, it will coming out of your security dep…" at bounding box center [1306, 747] width 500 height 42
copy div "Thank you Elizabeth!! I made that note, it will coming out of your security dep…"
click at [172, 734] on button " New Message" at bounding box center [171, 721] width 121 height 26
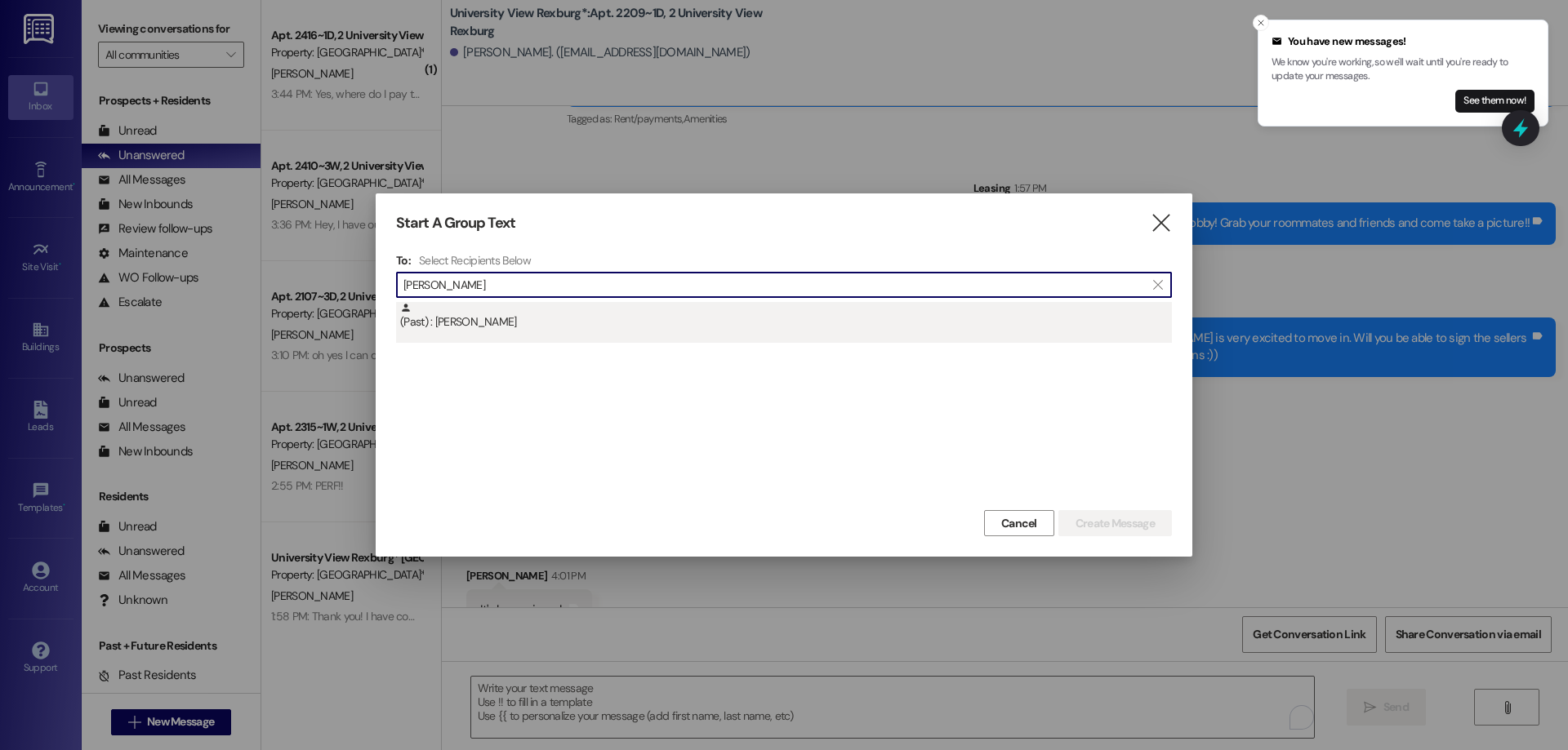
type input "rebecca kni"
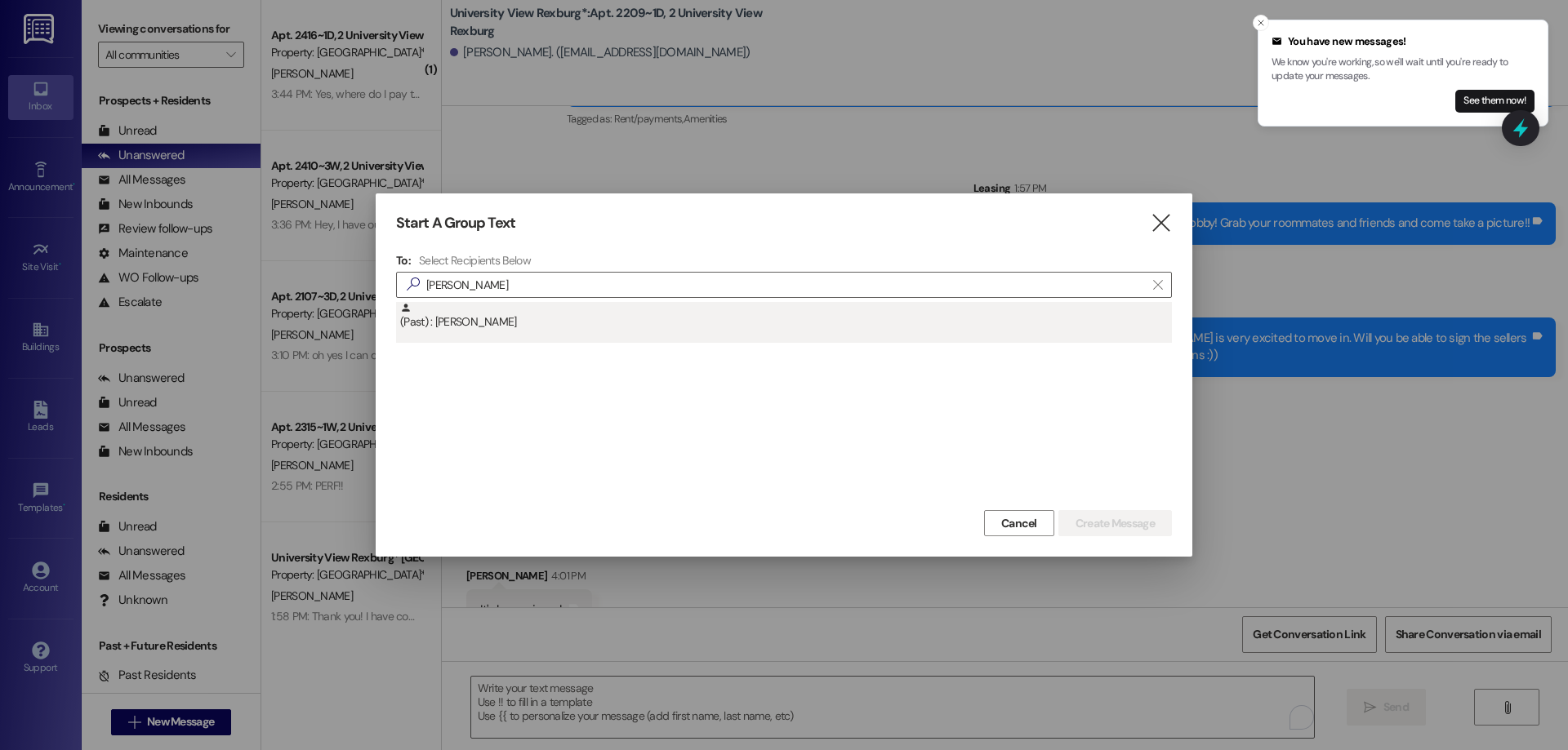
click at [483, 323] on div "(Past) : [PERSON_NAME]" at bounding box center [786, 316] width 772 height 29
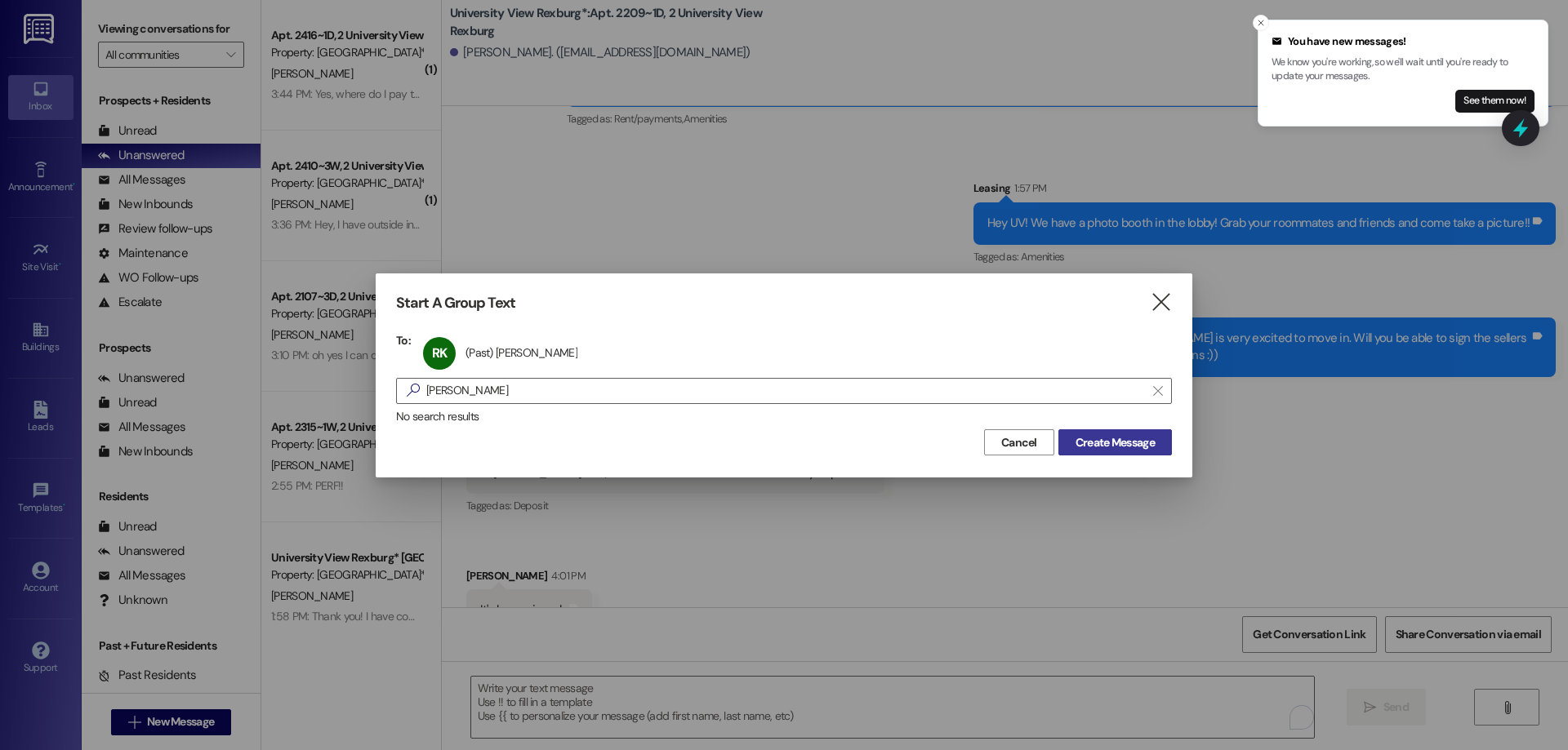
click at [1094, 441] on span "Create Message" at bounding box center [1115, 442] width 79 height 17
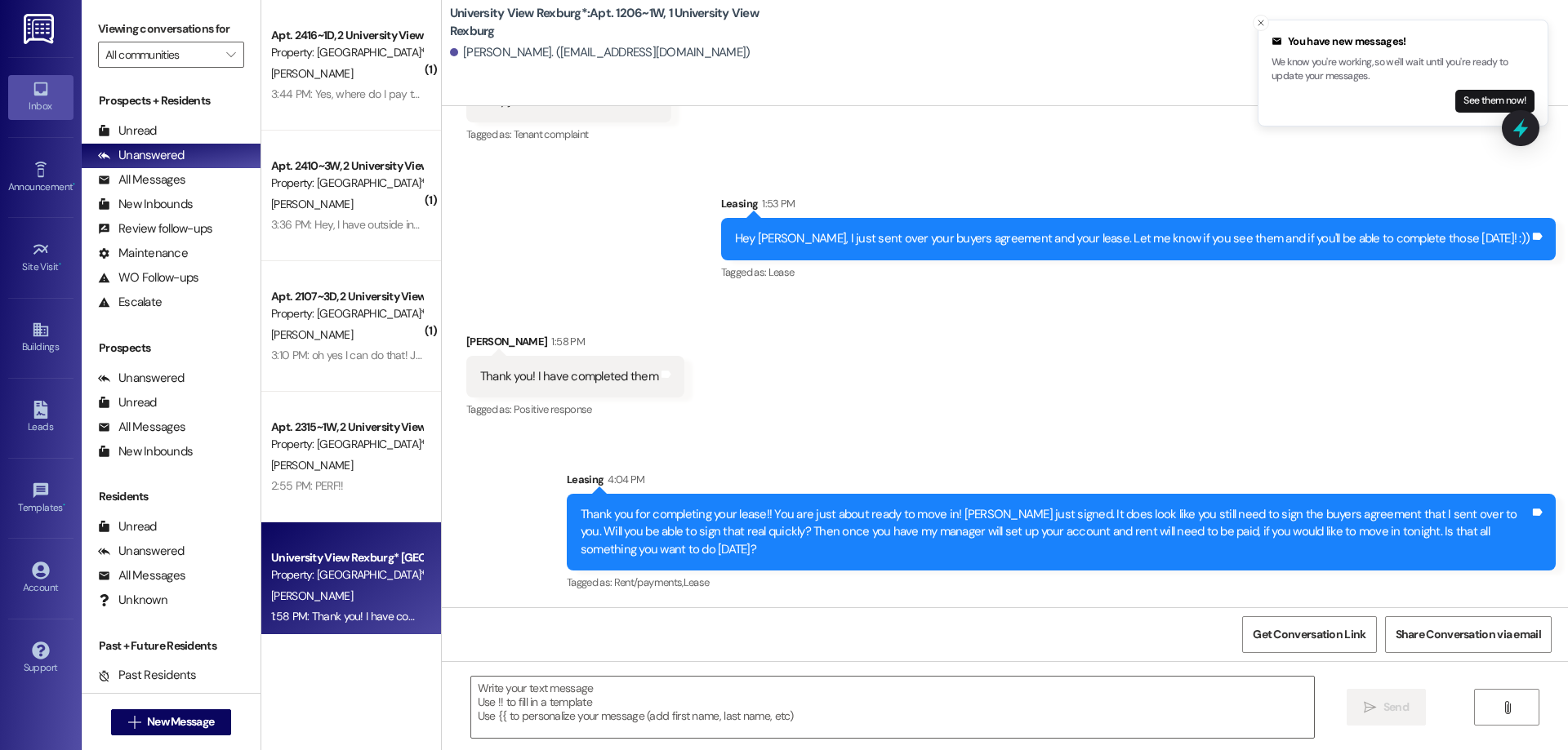
scroll to position [20016, 0]
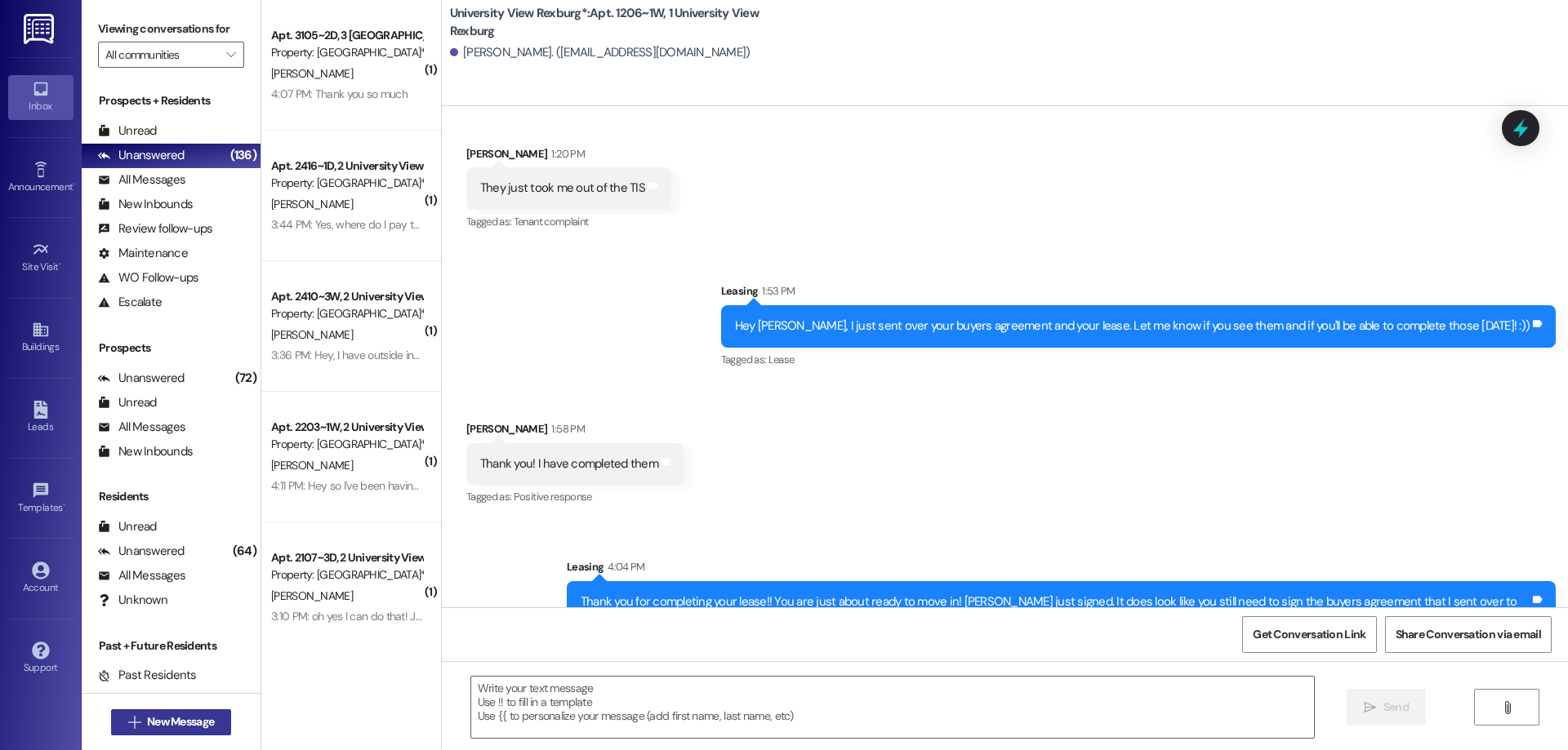
click at [165, 721] on span "New Message" at bounding box center [180, 721] width 67 height 17
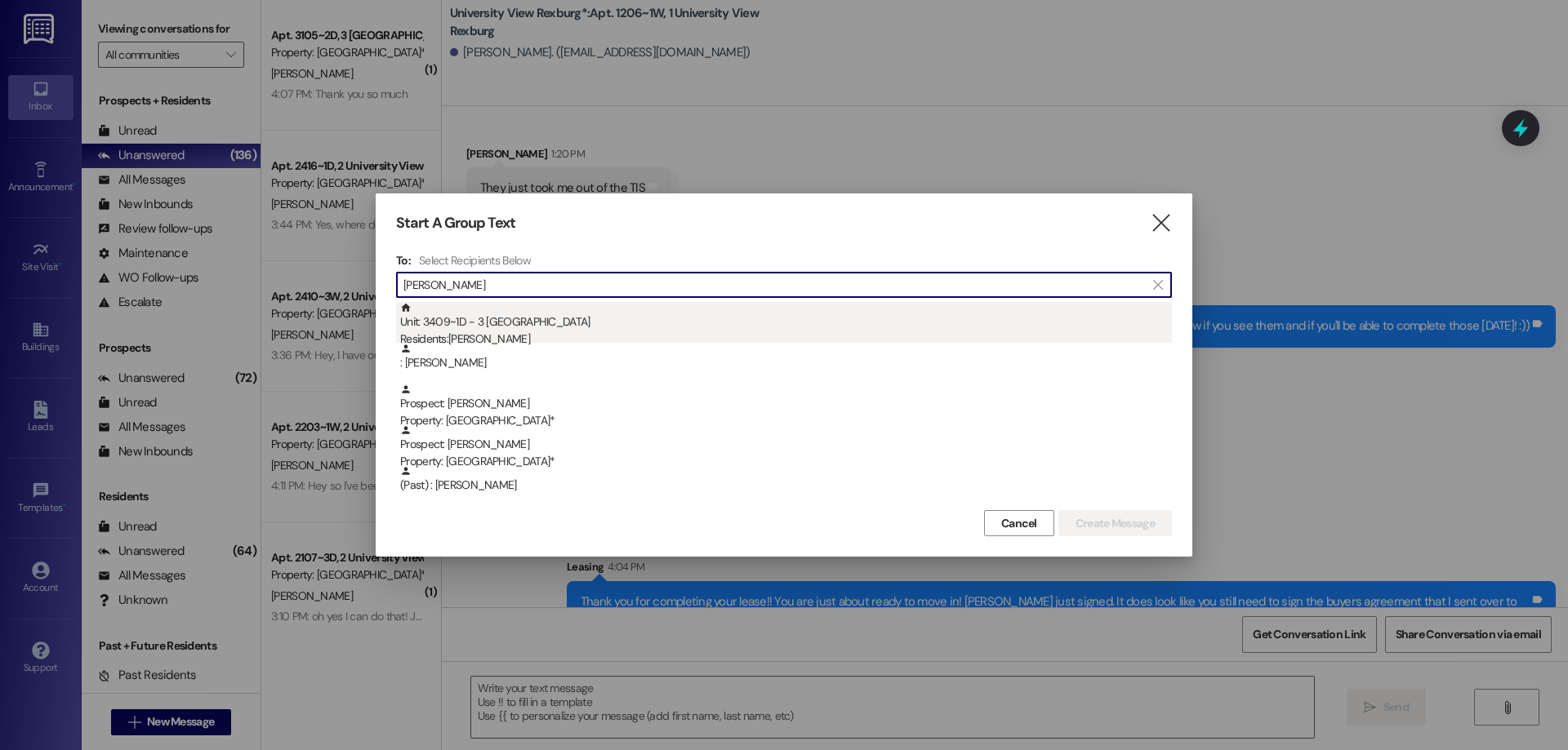
type input "Robert p"
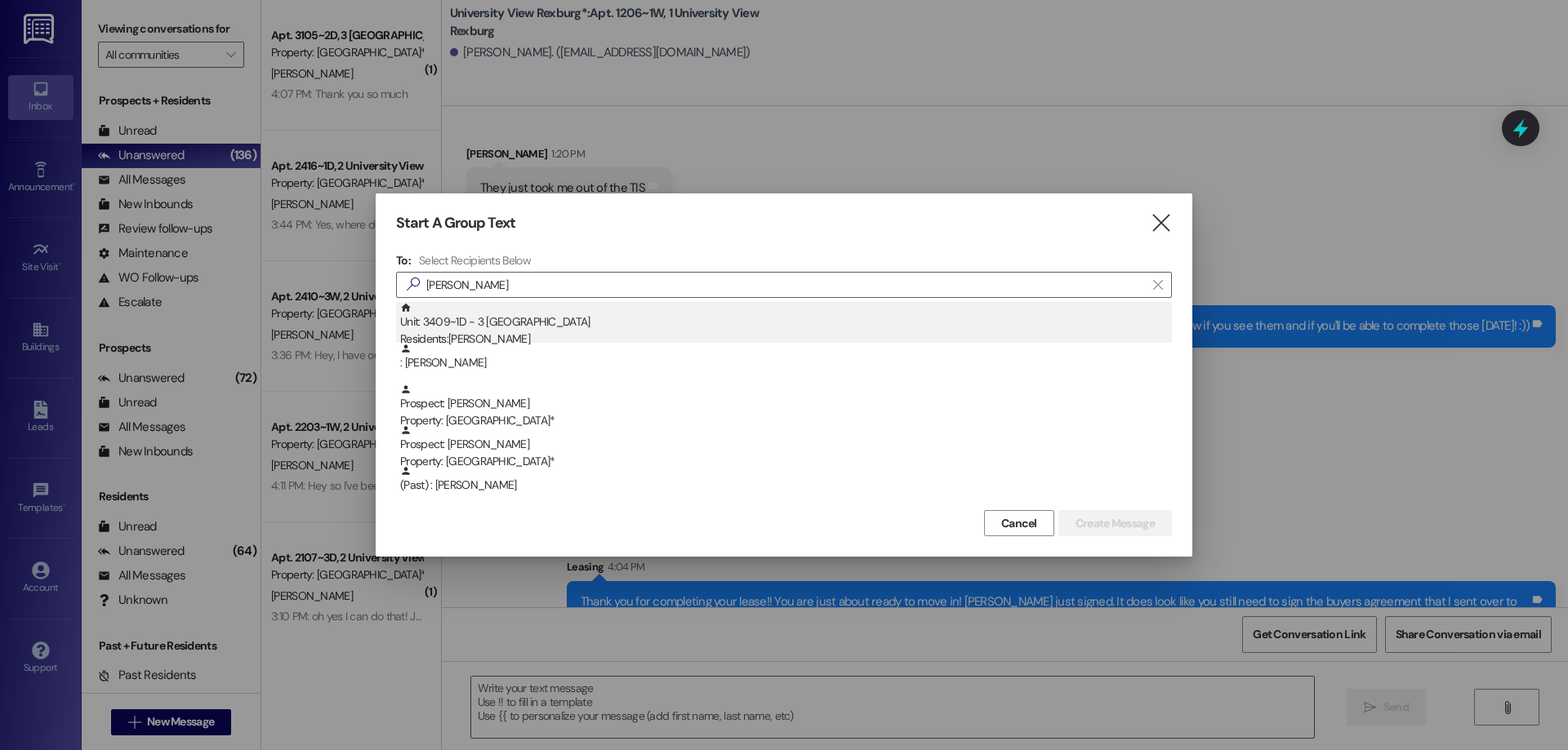
click at [490, 334] on div "Residents: Roberto Pruneda III" at bounding box center [786, 338] width 772 height 17
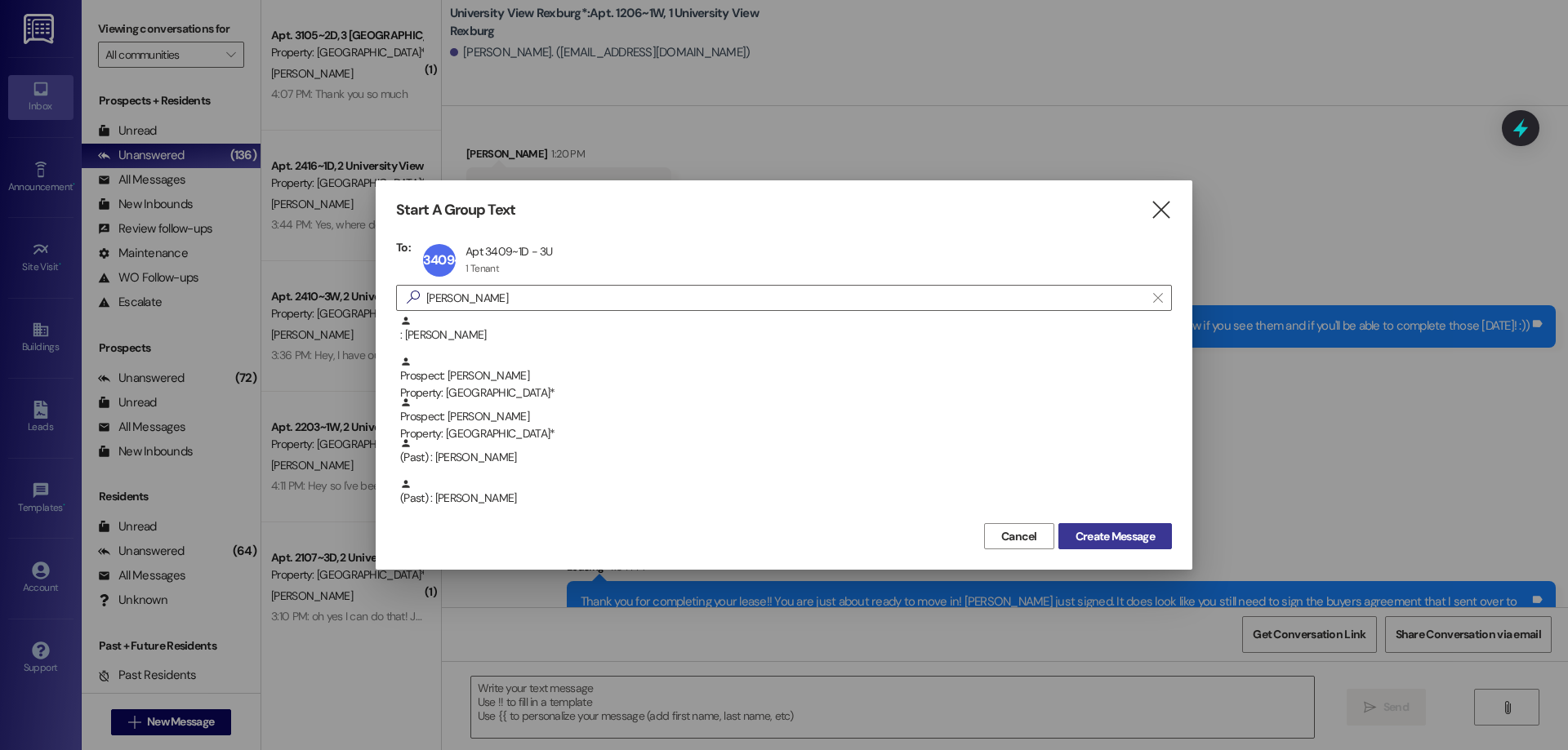
click at [1144, 532] on span "Create Message" at bounding box center [1115, 536] width 79 height 17
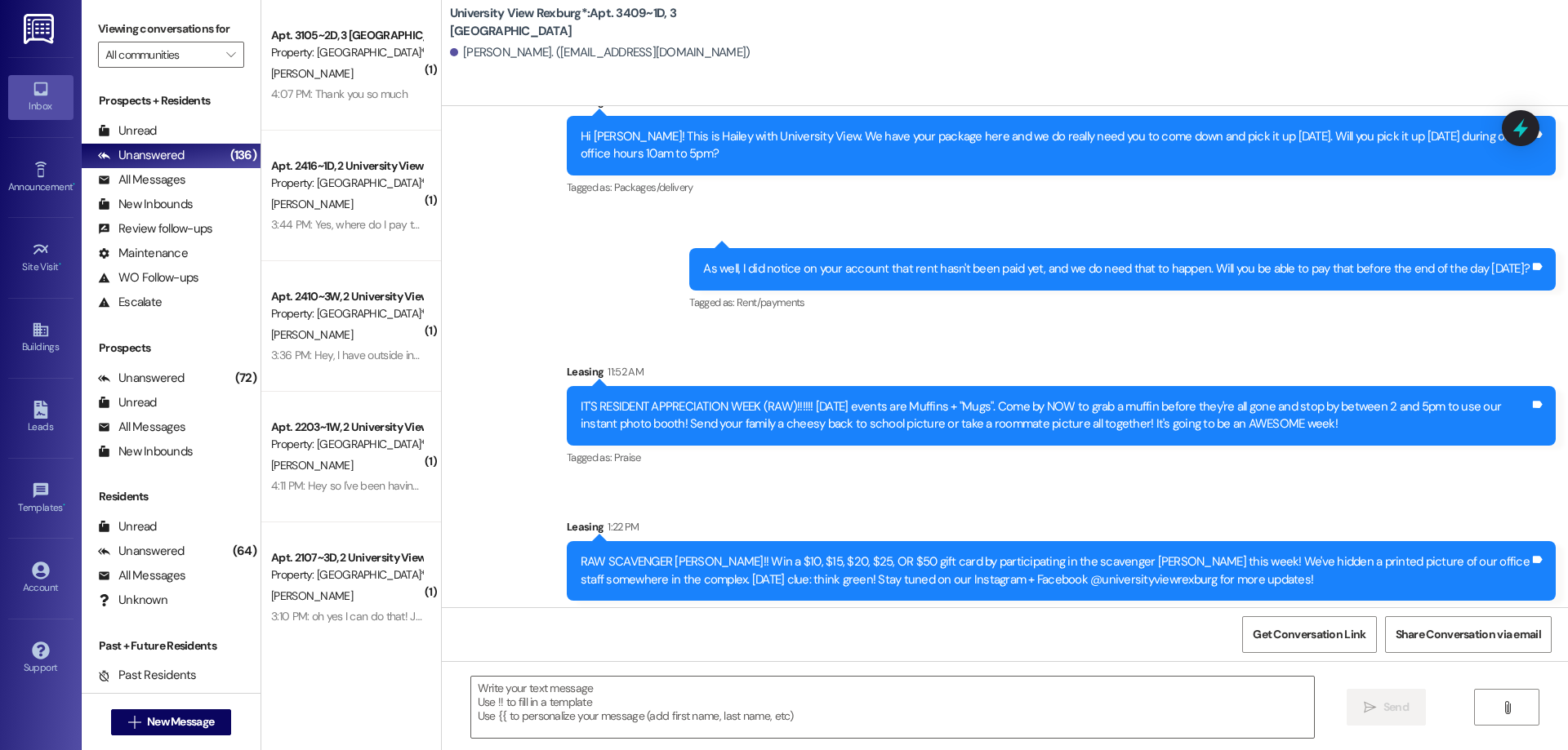
scroll to position [36865, 0]
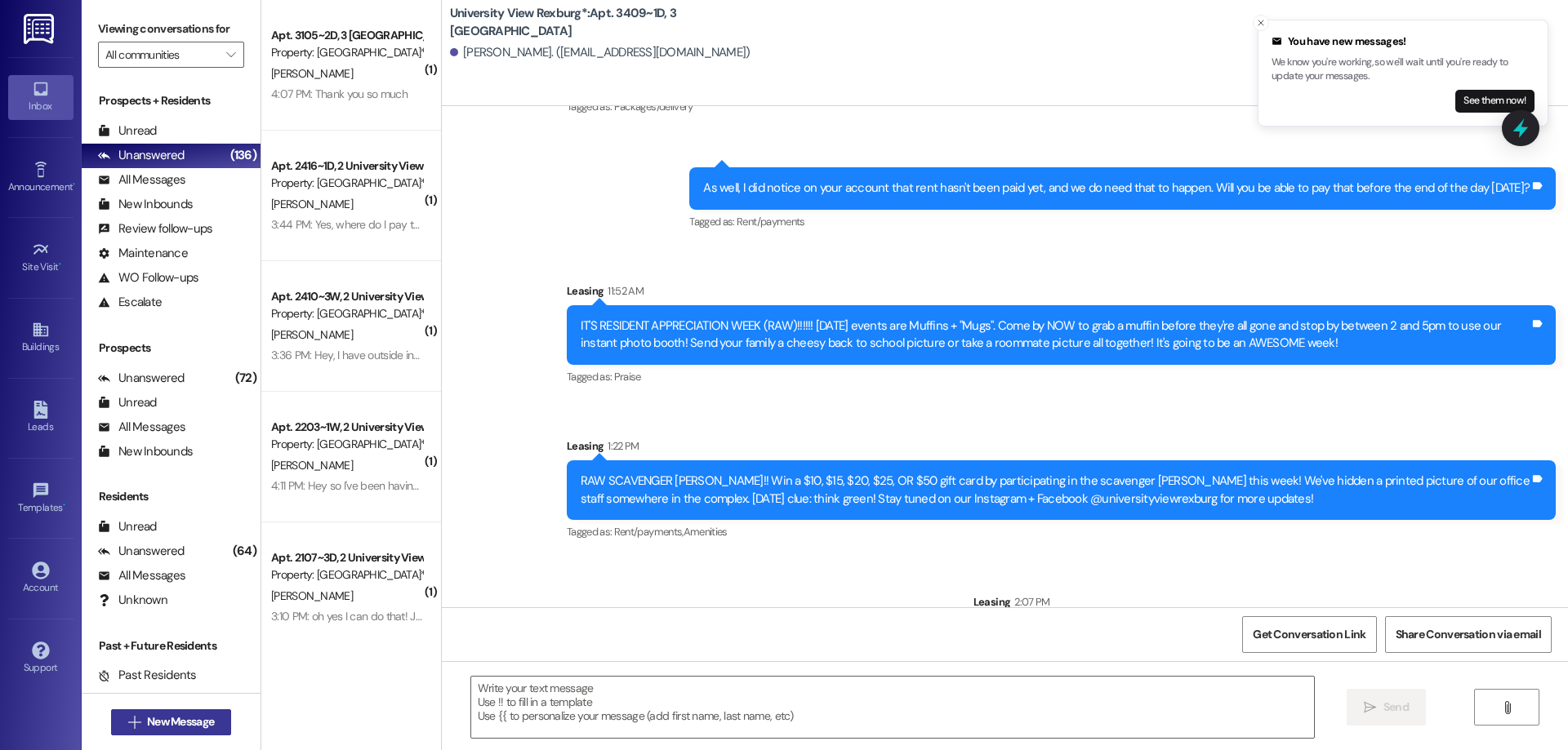
click at [130, 716] on icon "" at bounding box center [134, 722] width 13 height 13
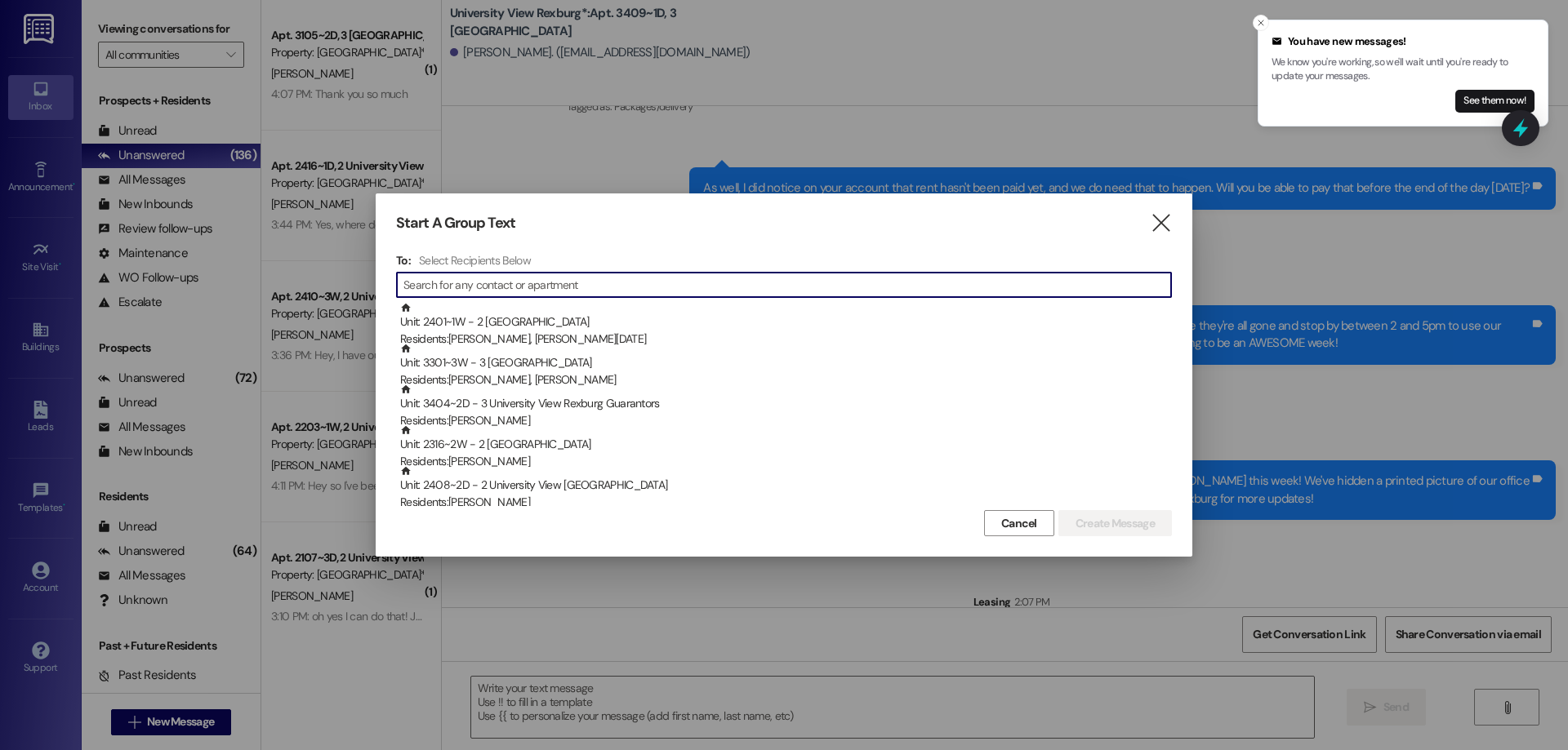
click at [479, 281] on input at bounding box center [786, 285] width 767 height 23
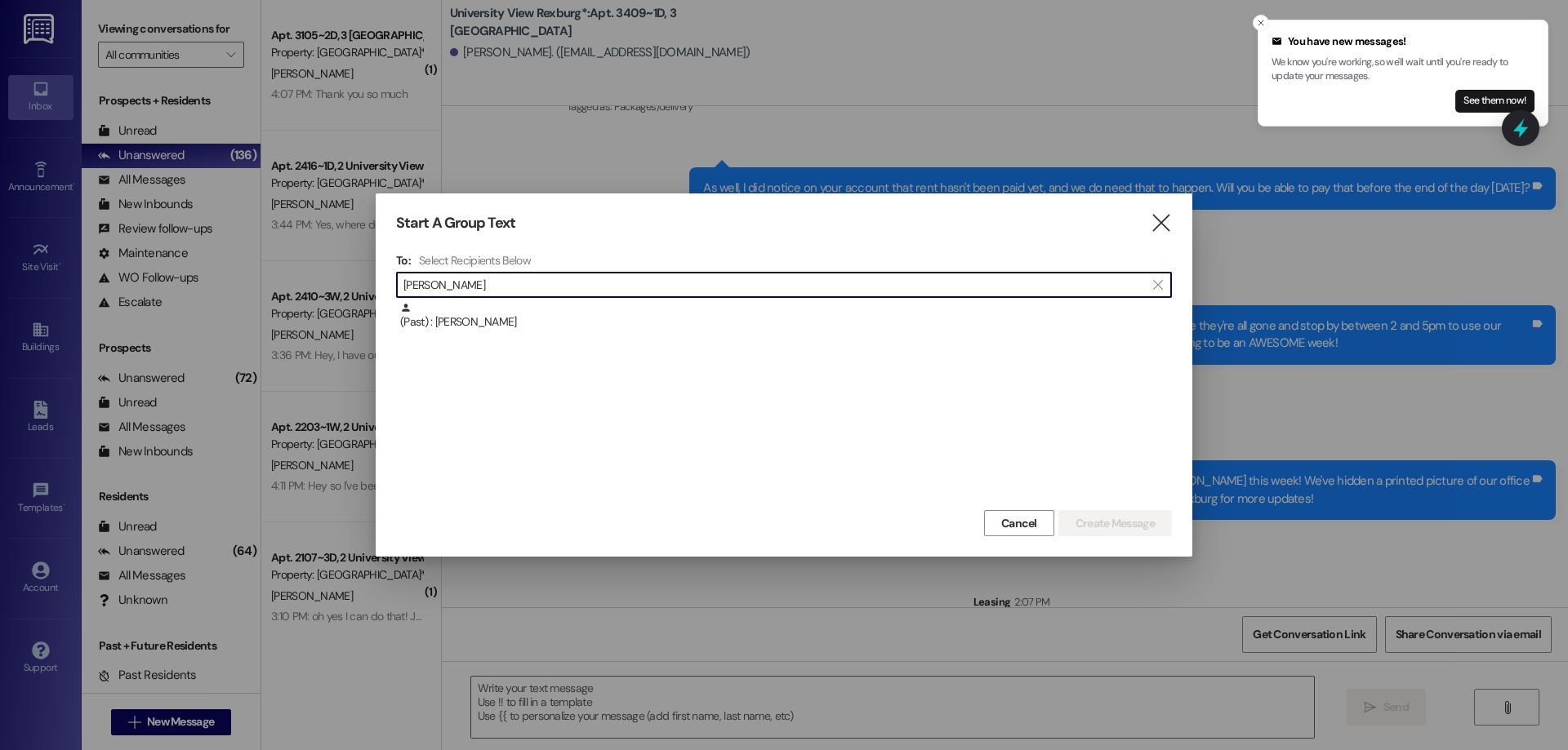
scroll to position [0, 0]
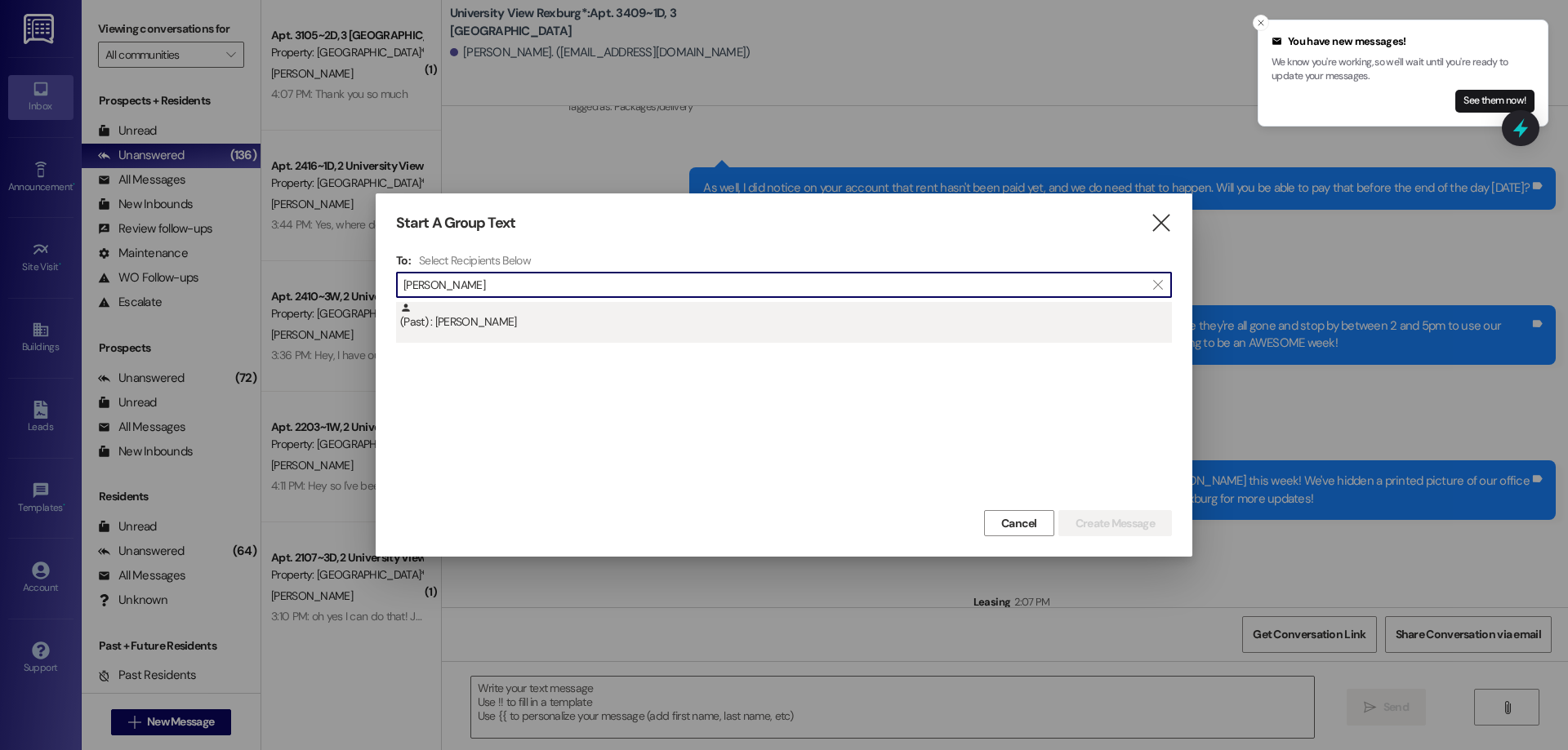
type input "[PERSON_NAME]"
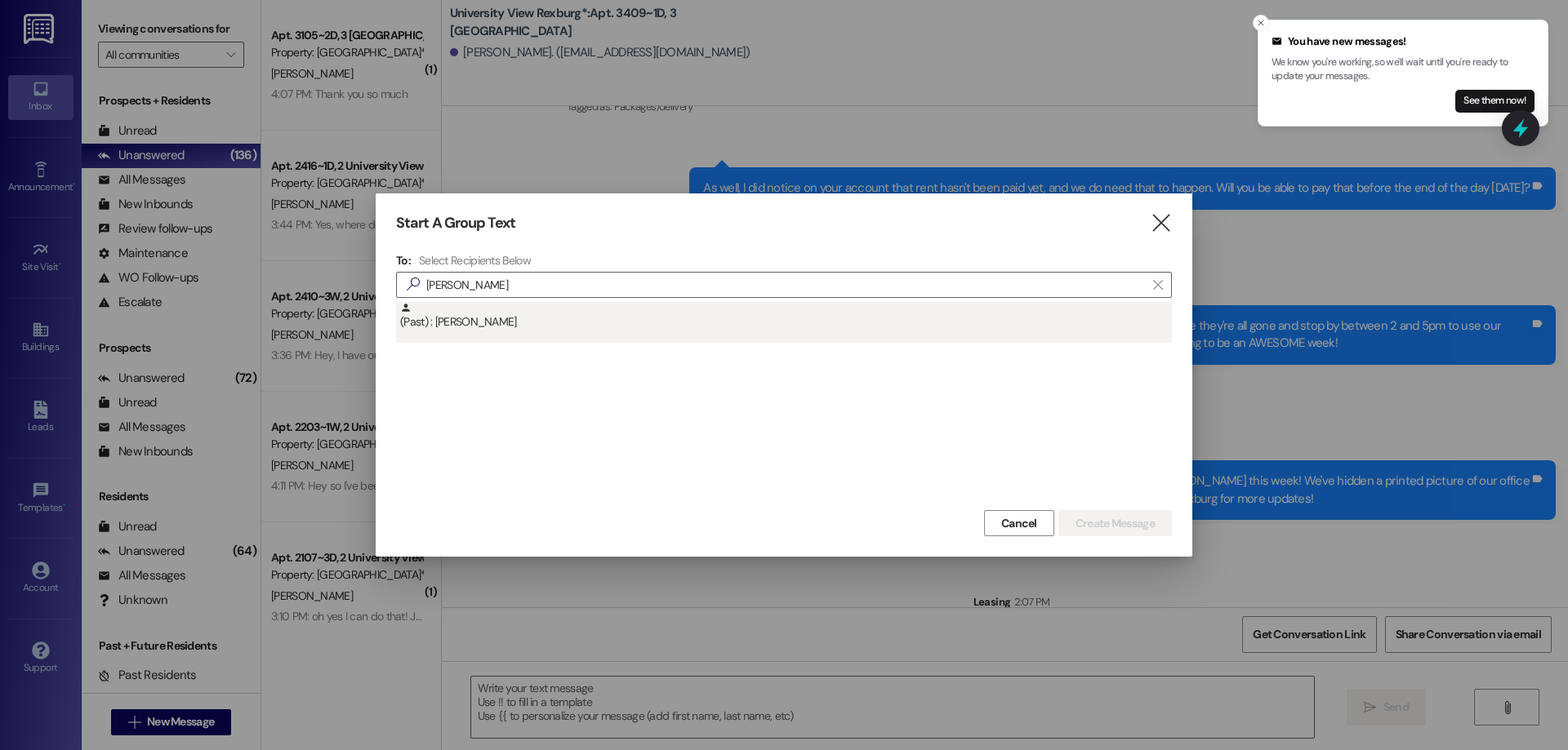
click at [511, 328] on div "(Past) : [PERSON_NAME]" at bounding box center [786, 316] width 772 height 29
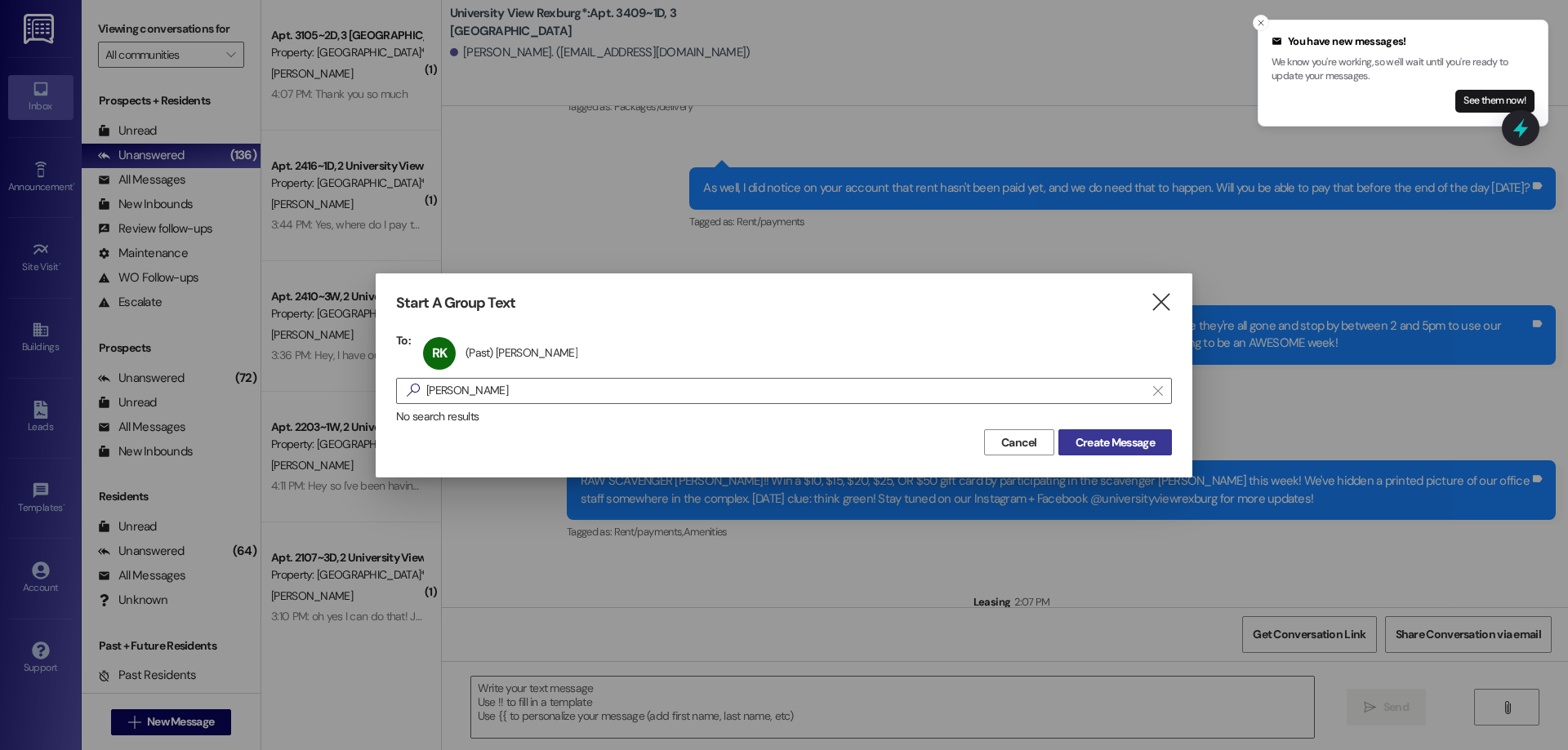
click at [1091, 447] on span "Create Message" at bounding box center [1115, 442] width 79 height 17
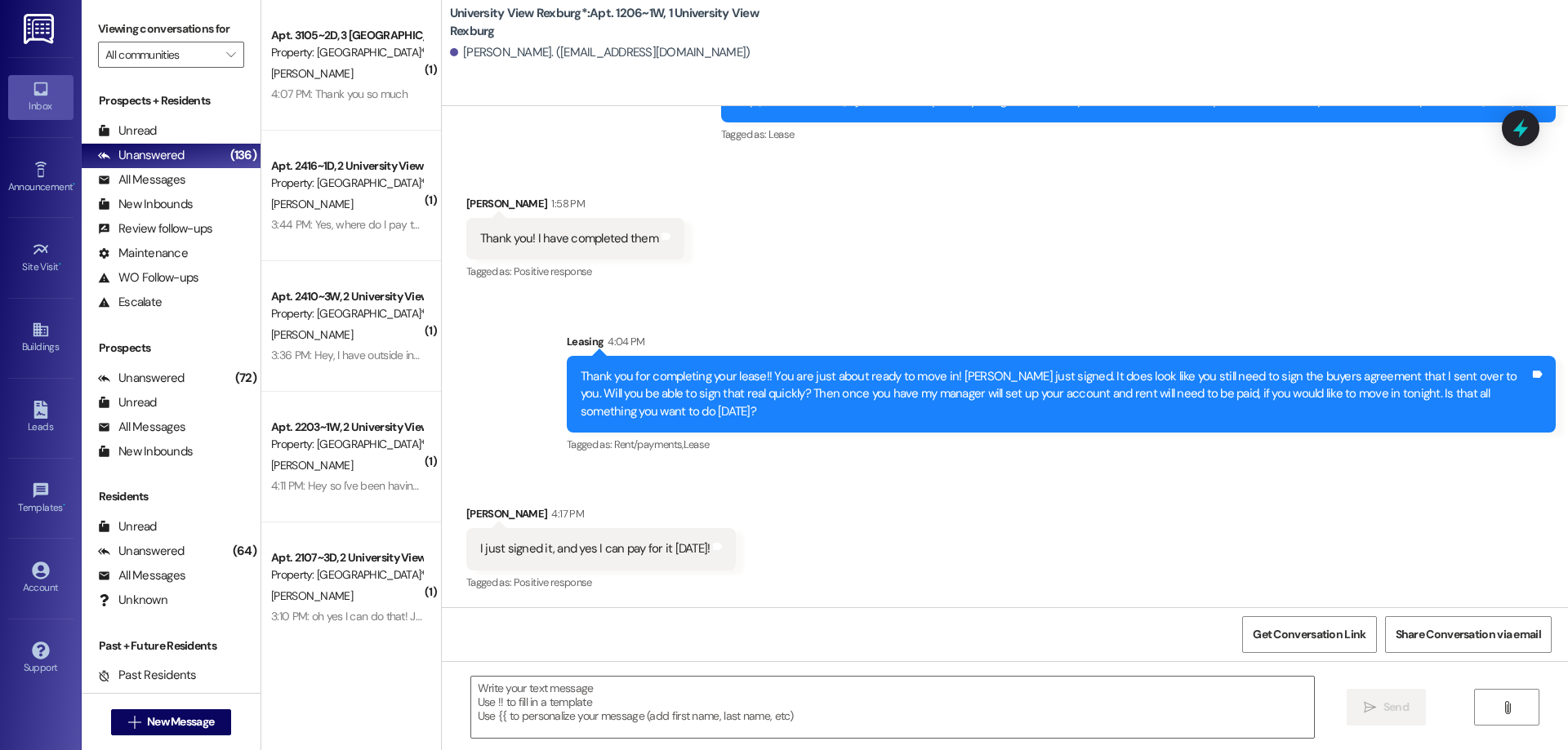
scroll to position [20153, 0]
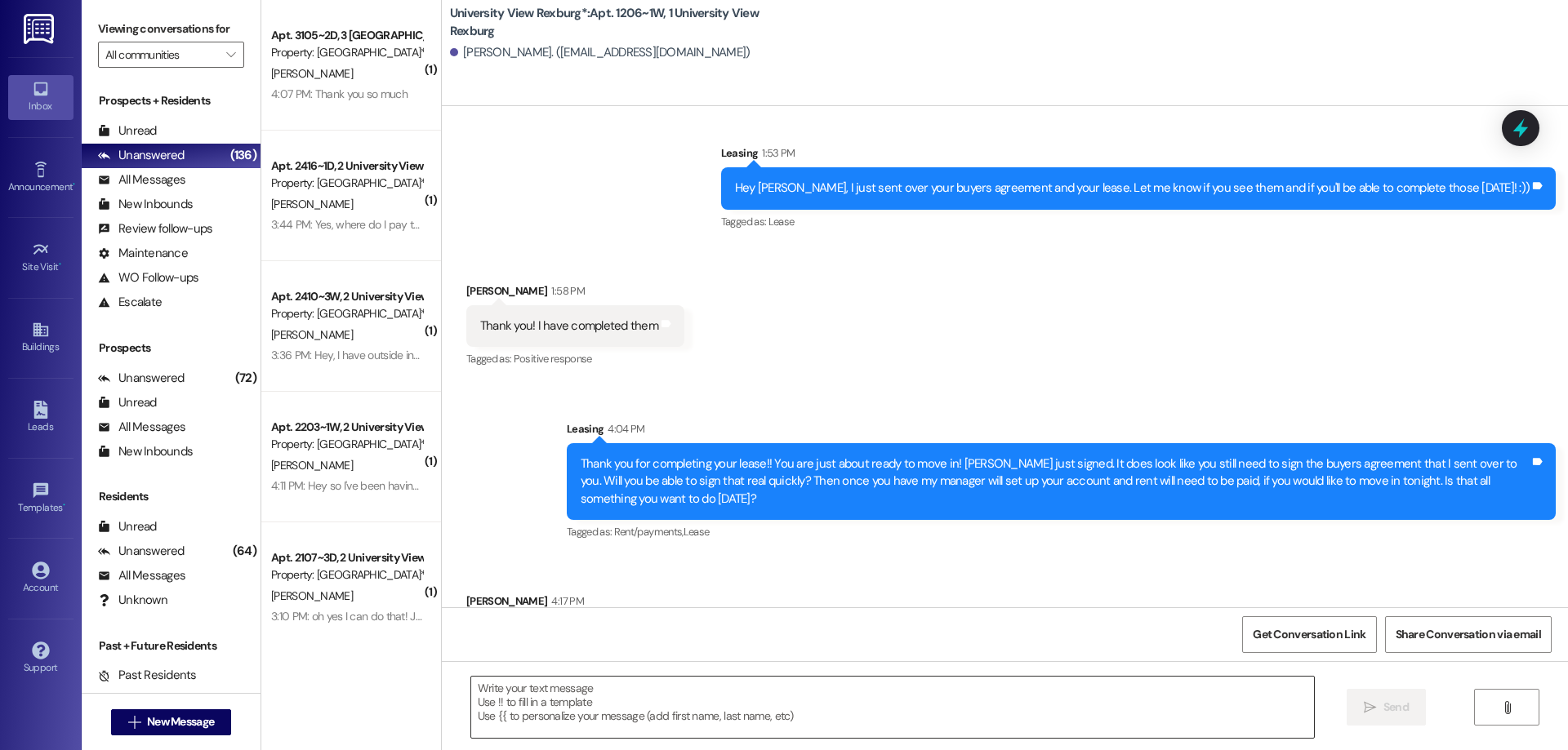
click at [652, 702] on textarea at bounding box center [892, 707] width 843 height 61
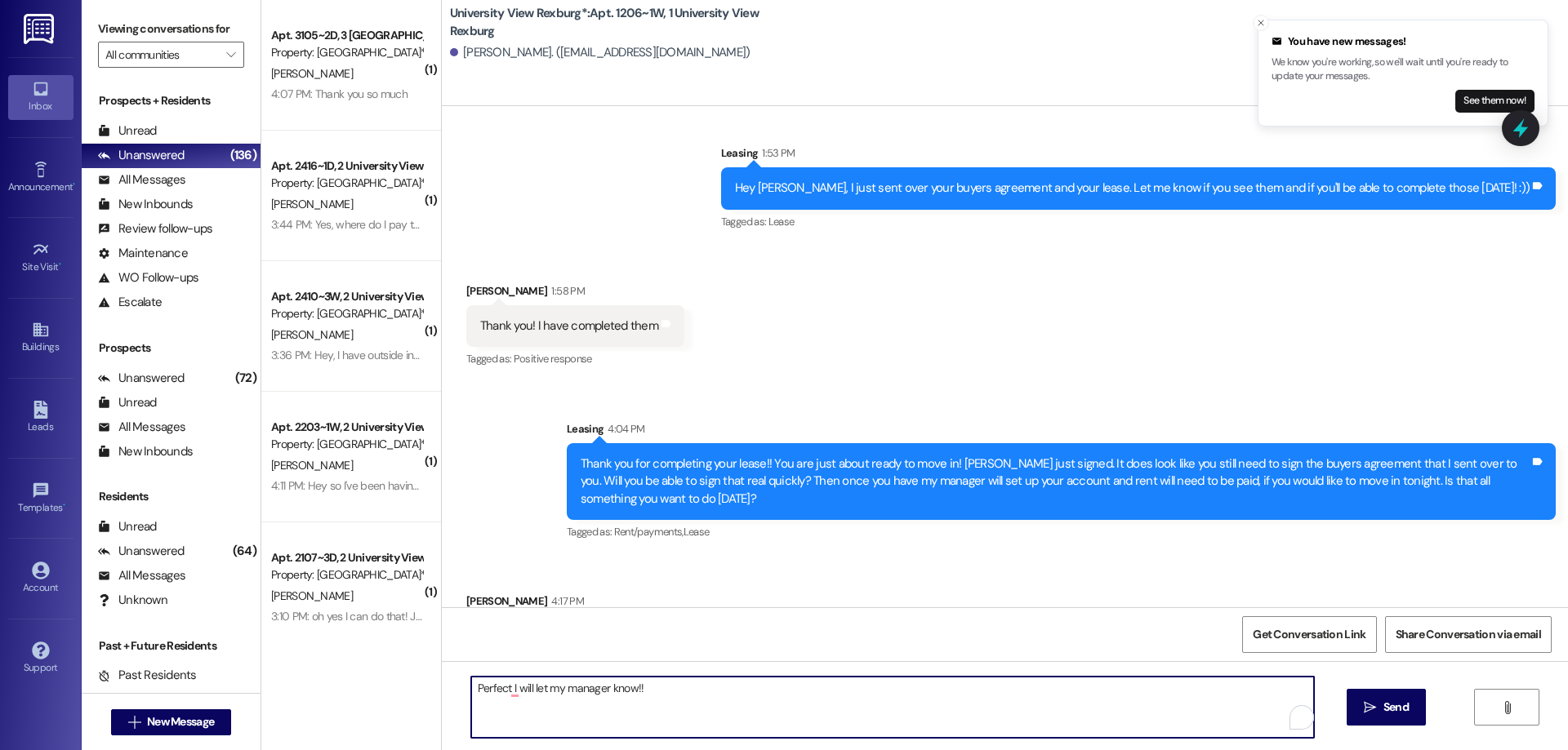
click at [497, 690] on textarea "Perfect I will let my manager know!!" at bounding box center [892, 707] width 843 height 61
type textarea "Perfect, I will let my manager know!!"
click at [1401, 705] on span "Send" at bounding box center [1396, 707] width 25 height 17
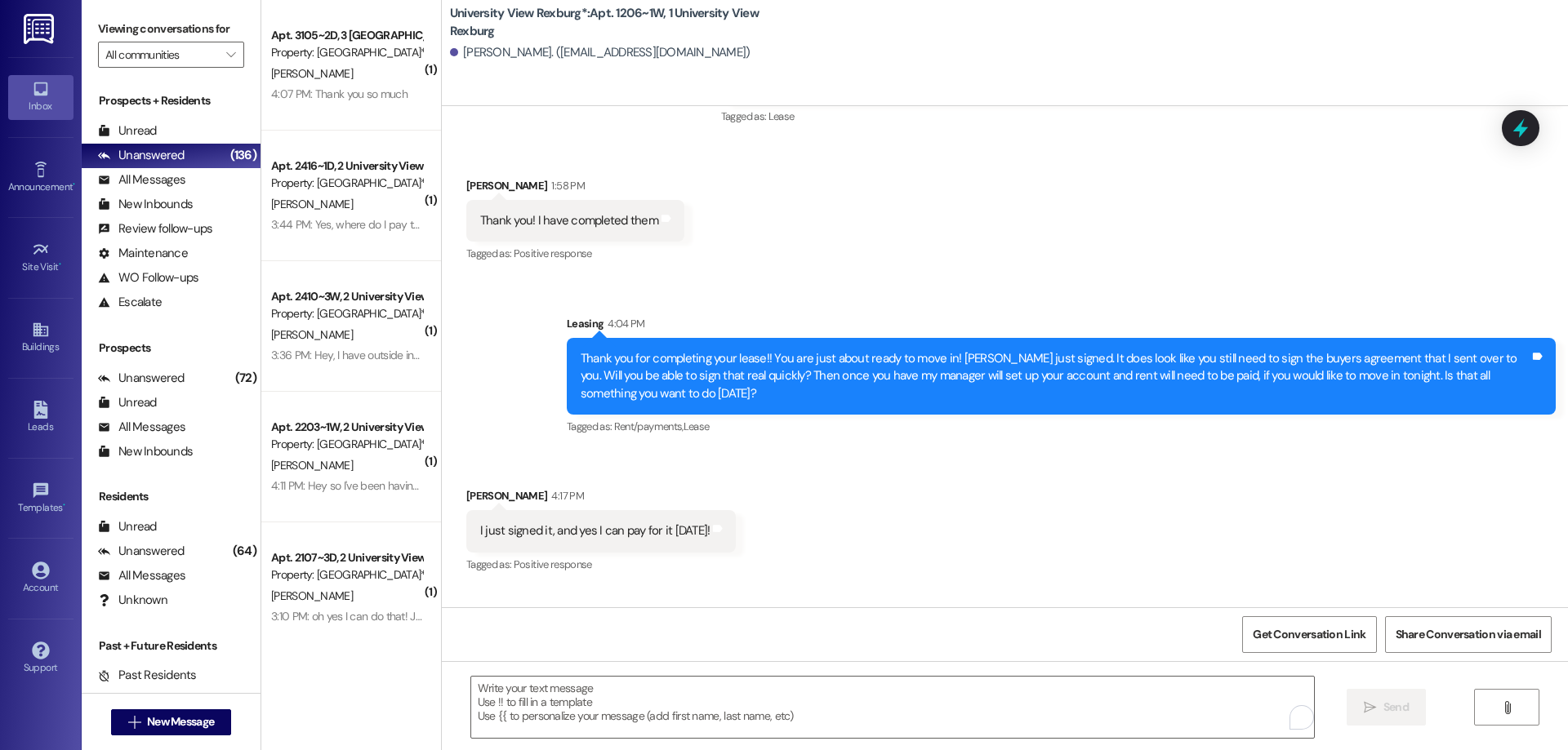
scroll to position [20267, 0]
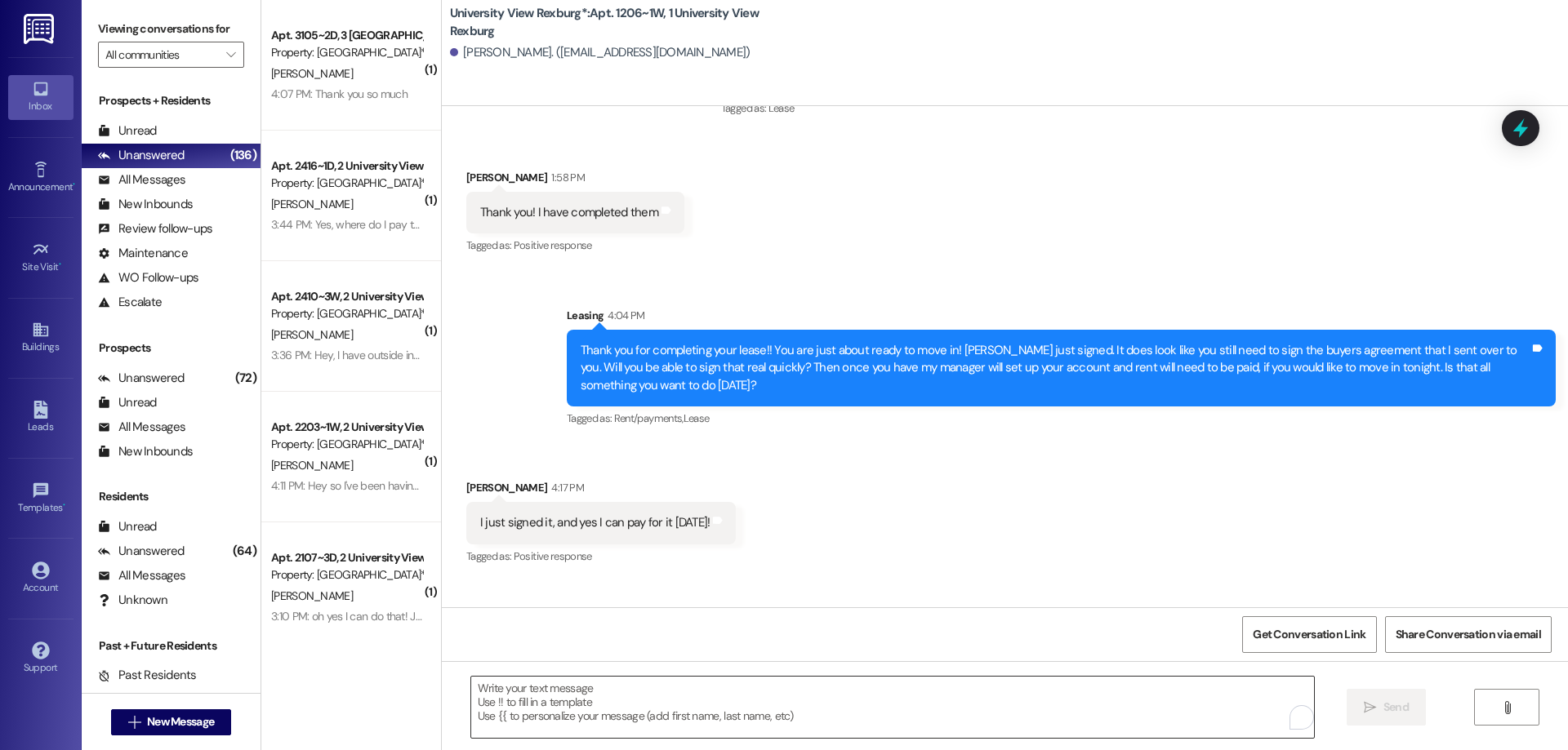
click at [599, 699] on textarea "To enrich screen reader interactions, please activate Accessibility in Grammarl…" at bounding box center [892, 707] width 843 height 61
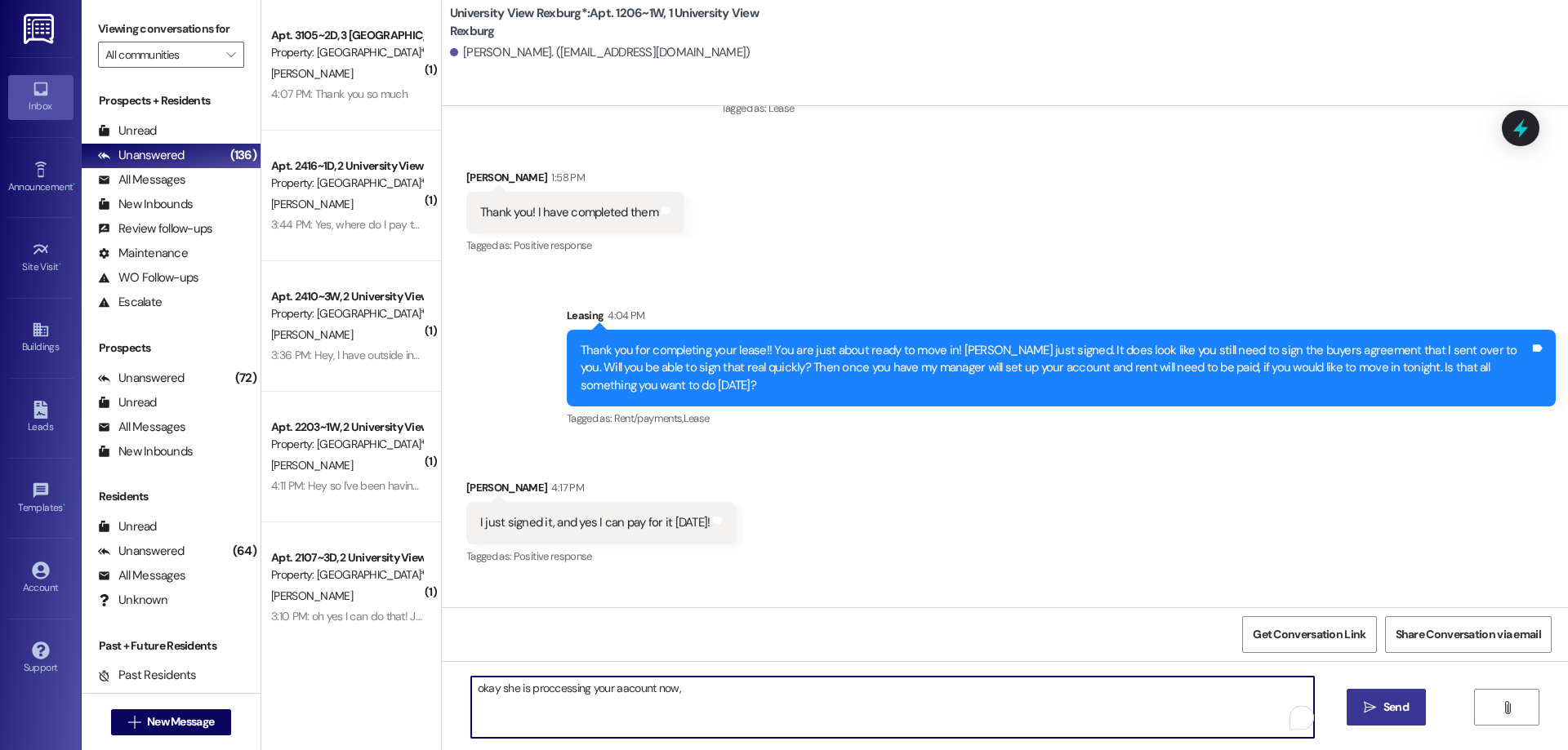
click at [615, 695] on textarea "okay she is proccessing your aacount now," at bounding box center [892, 707] width 843 height 61
click at [681, 695] on textarea "okay she is proccessing your acount now," at bounding box center [892, 707] width 843 height 61
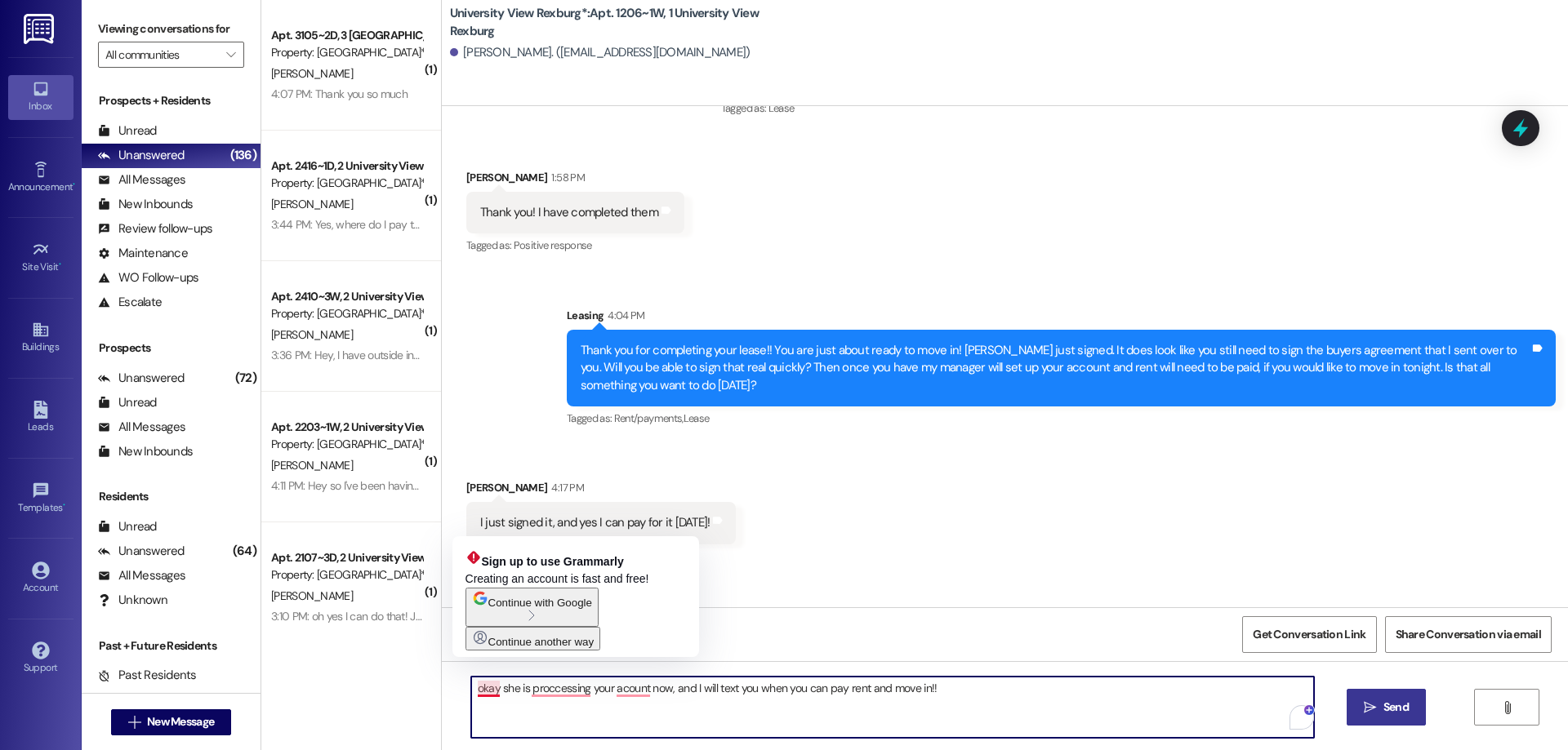
click at [471, 692] on textarea "okay she is proccessing your acount now, and I will text you when you can pay r…" at bounding box center [892, 707] width 843 height 61
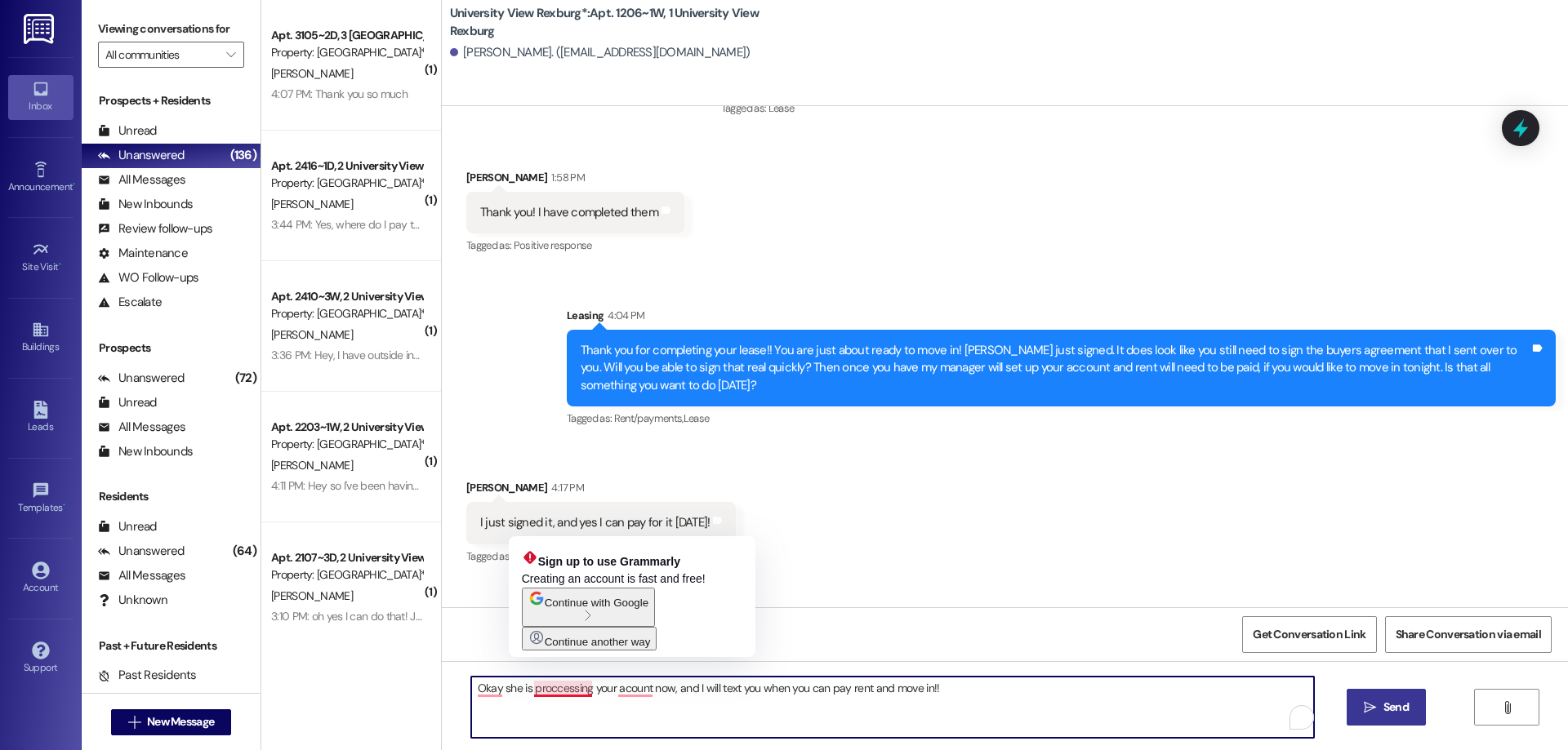
click at [560, 691] on textarea "Okay she is proccessing your acount now, and I will text you when you can pay r…" at bounding box center [892, 707] width 843 height 61
drag, startPoint x: 543, startPoint y: 686, endPoint x: 558, endPoint y: 692, distance: 16.2
click at [558, 692] on textarea "Okay she is proccesing your acount now, and I will text you when you can pay re…" at bounding box center [892, 707] width 843 height 61
click at [549, 688] on textarea "Okay she is proccesing your acount now, and I will text you when you can pay re…" at bounding box center [892, 707] width 843 height 61
drag, startPoint x: 552, startPoint y: 688, endPoint x: 558, endPoint y: 701, distance: 14.3
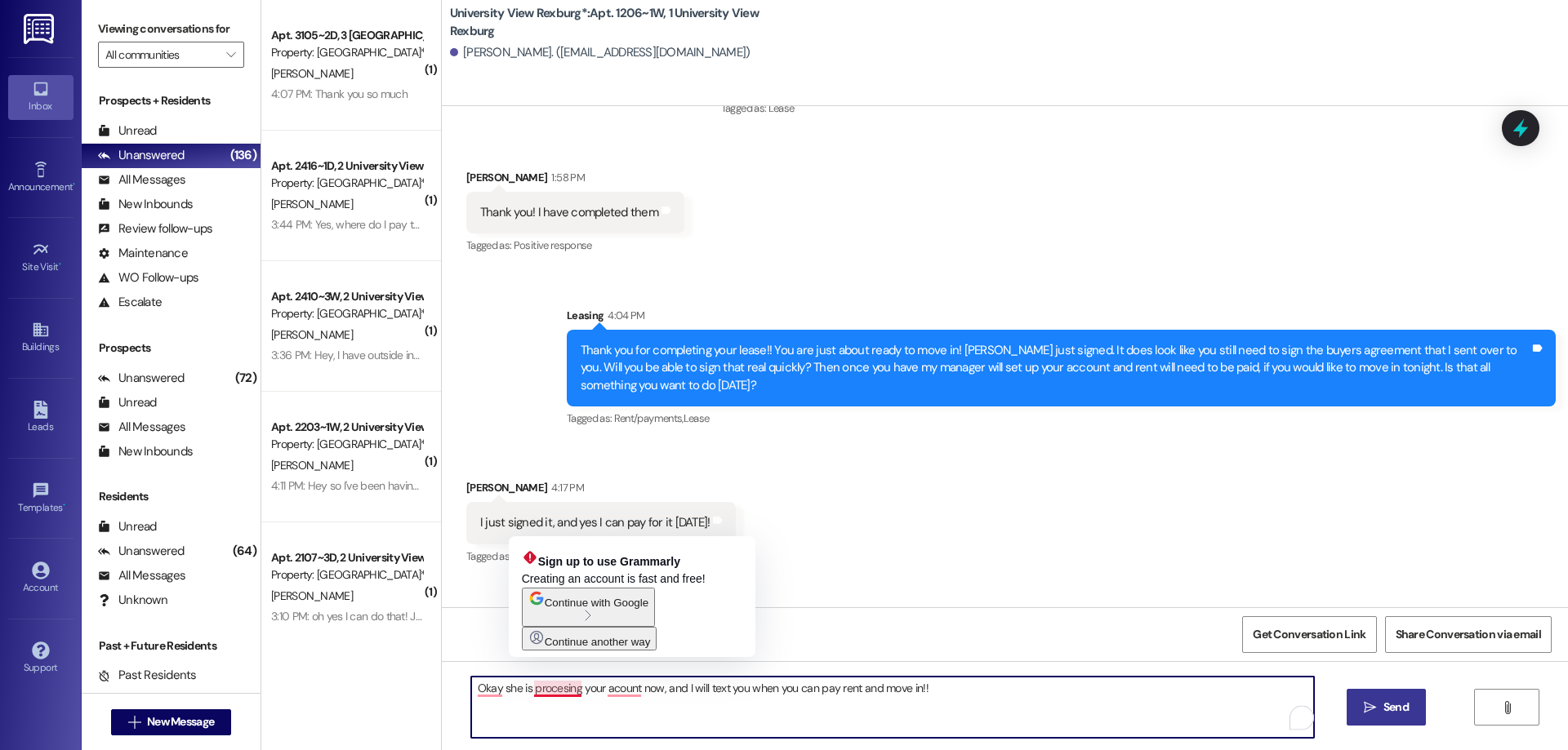
click at [552, 689] on textarea "Okay she is procesing your acount now, and I will text you when you can pay ren…" at bounding box center [892, 707] width 843 height 61
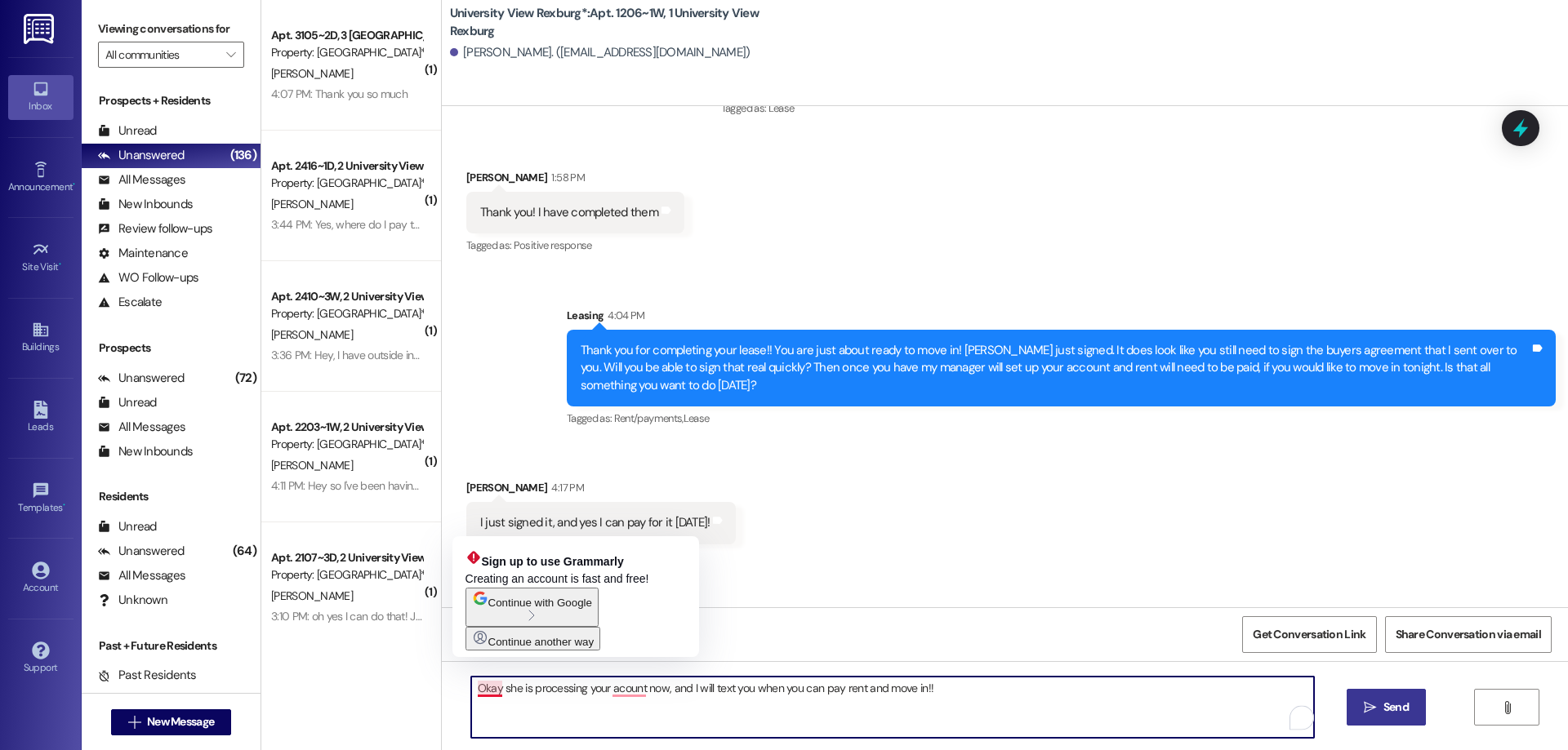
click at [492, 689] on textarea "Okay she is processing your acount now, and I will text you when you can pay re…" at bounding box center [892, 707] width 843 height 61
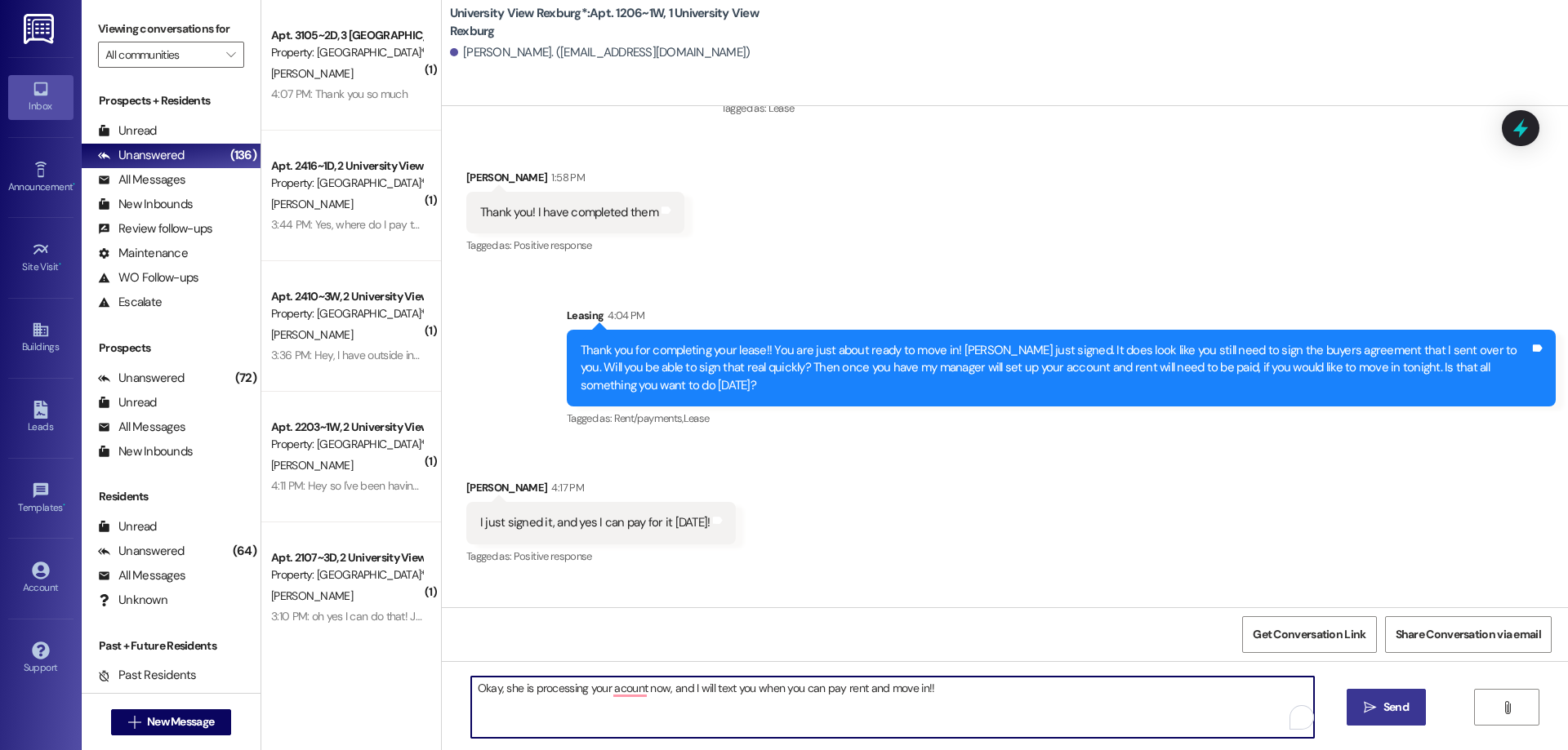
type textarea "Okay, she is processing your acount now, and I will text you when you can pay r…"
click at [1385, 705] on span "Send" at bounding box center [1396, 707] width 25 height 17
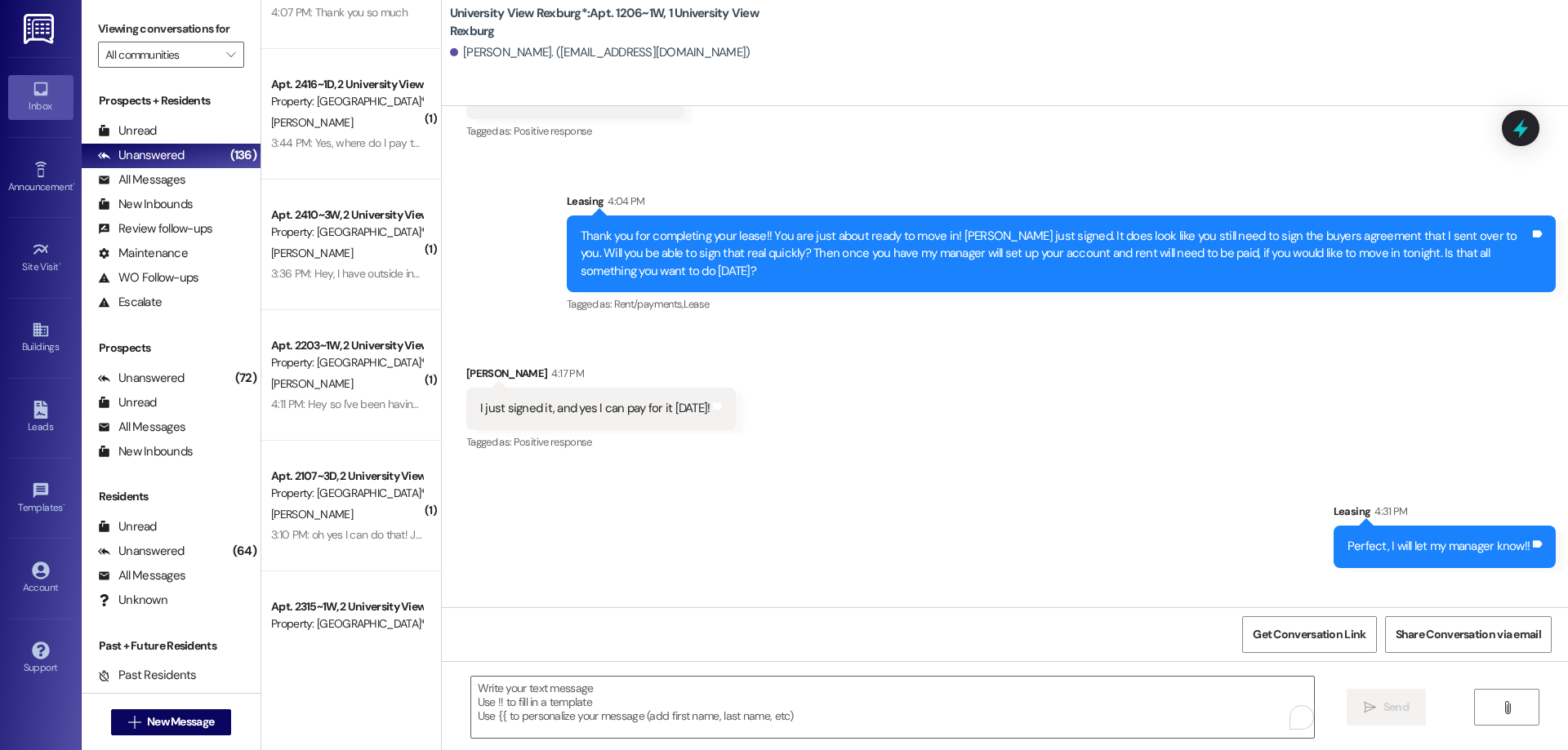
scroll to position [245, 0]
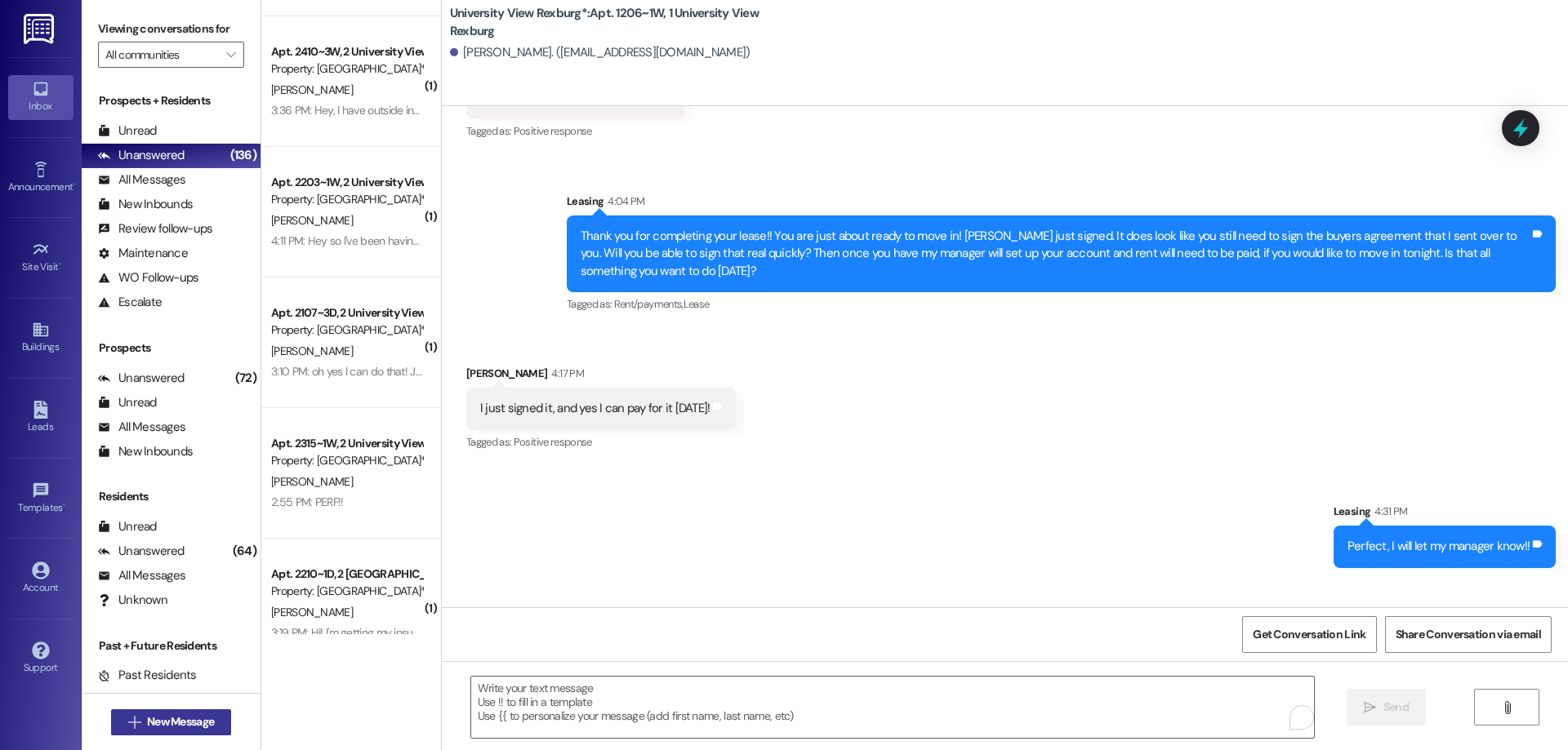
click at [181, 716] on span "New Message" at bounding box center [180, 721] width 67 height 17
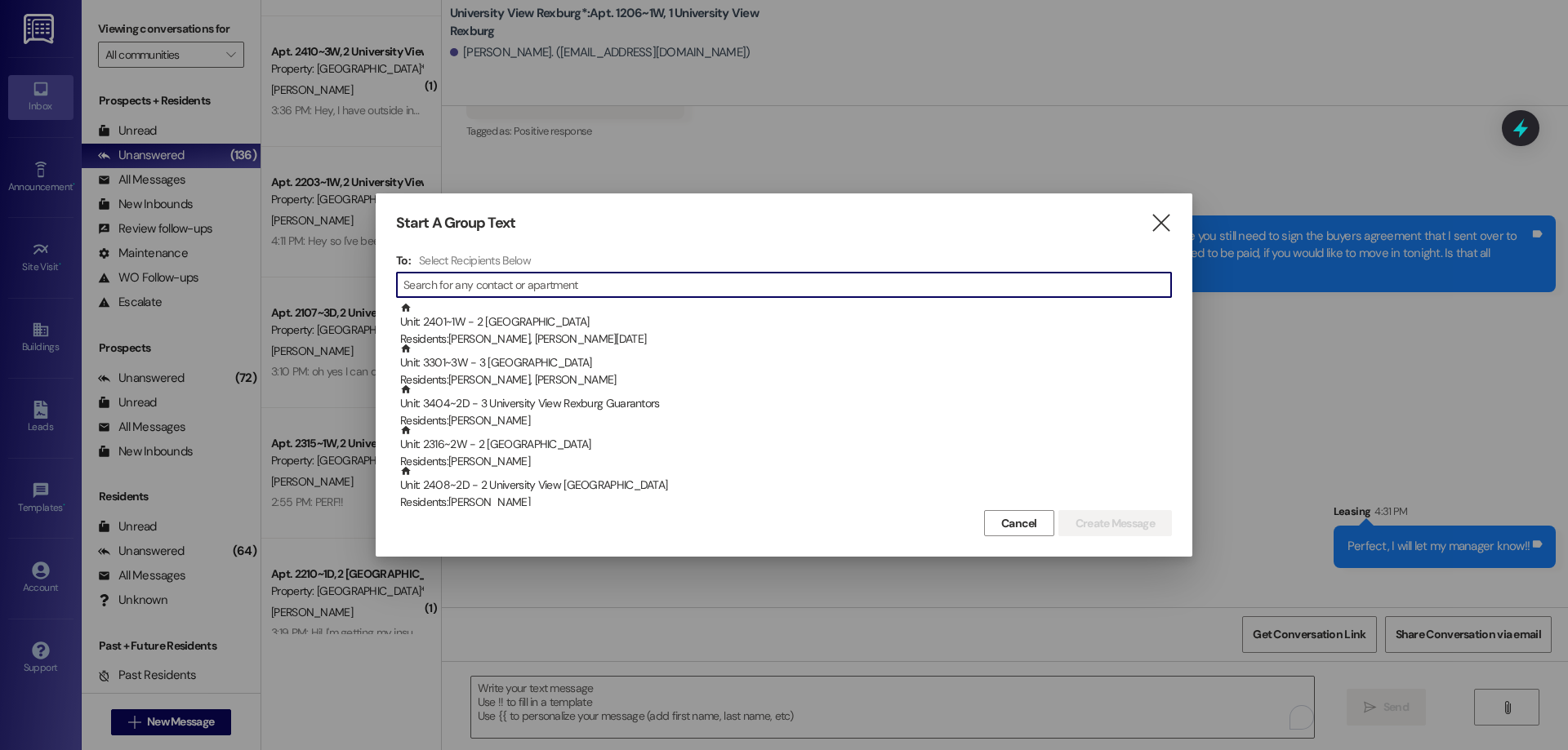
click at [449, 286] on input at bounding box center [786, 285] width 767 height 23
type input "L"
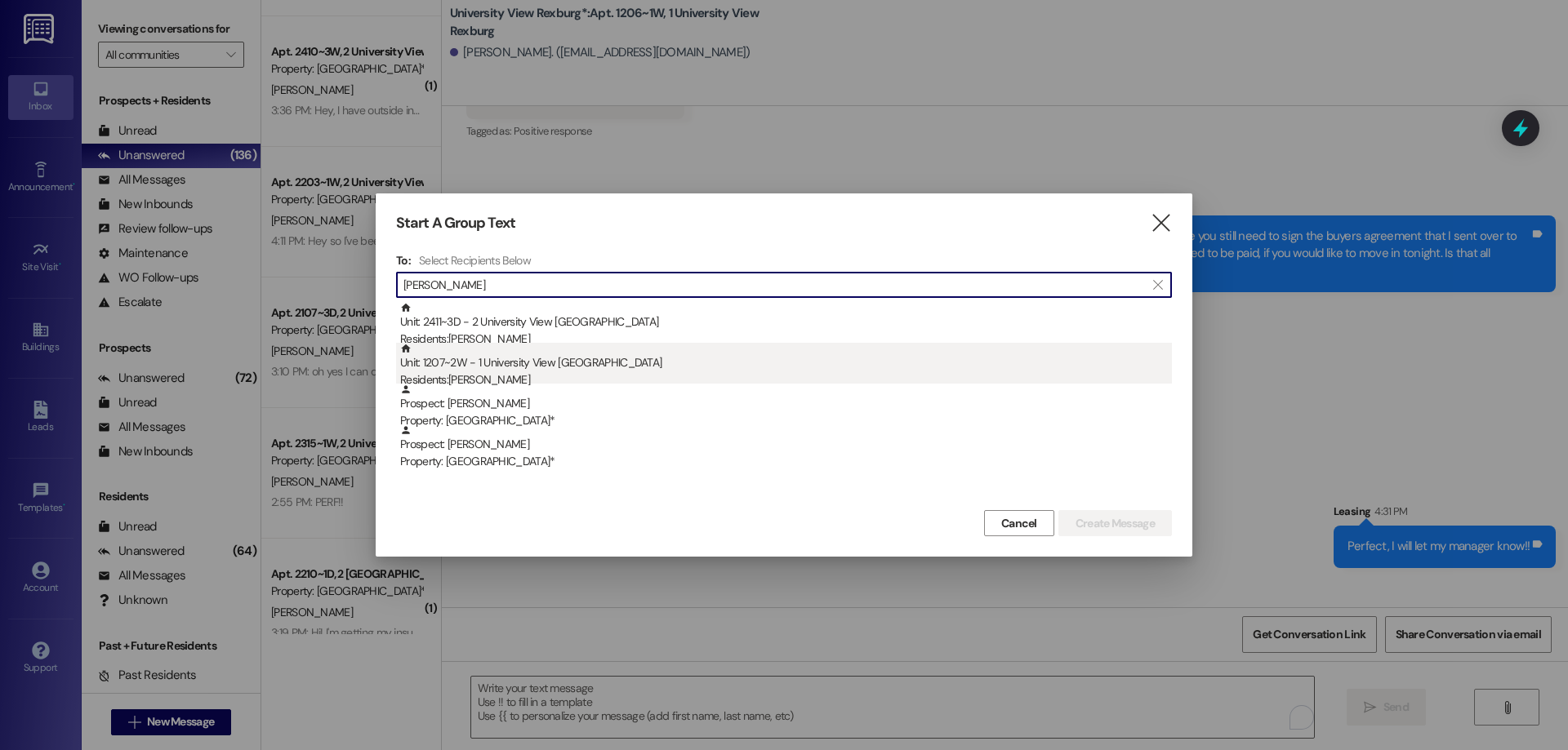
type input "Dalling"
click at [486, 370] on div "Unit: 1207~2W - 1 University View Rexburg Residents: Lindsey Dalling" at bounding box center [786, 366] width 772 height 47
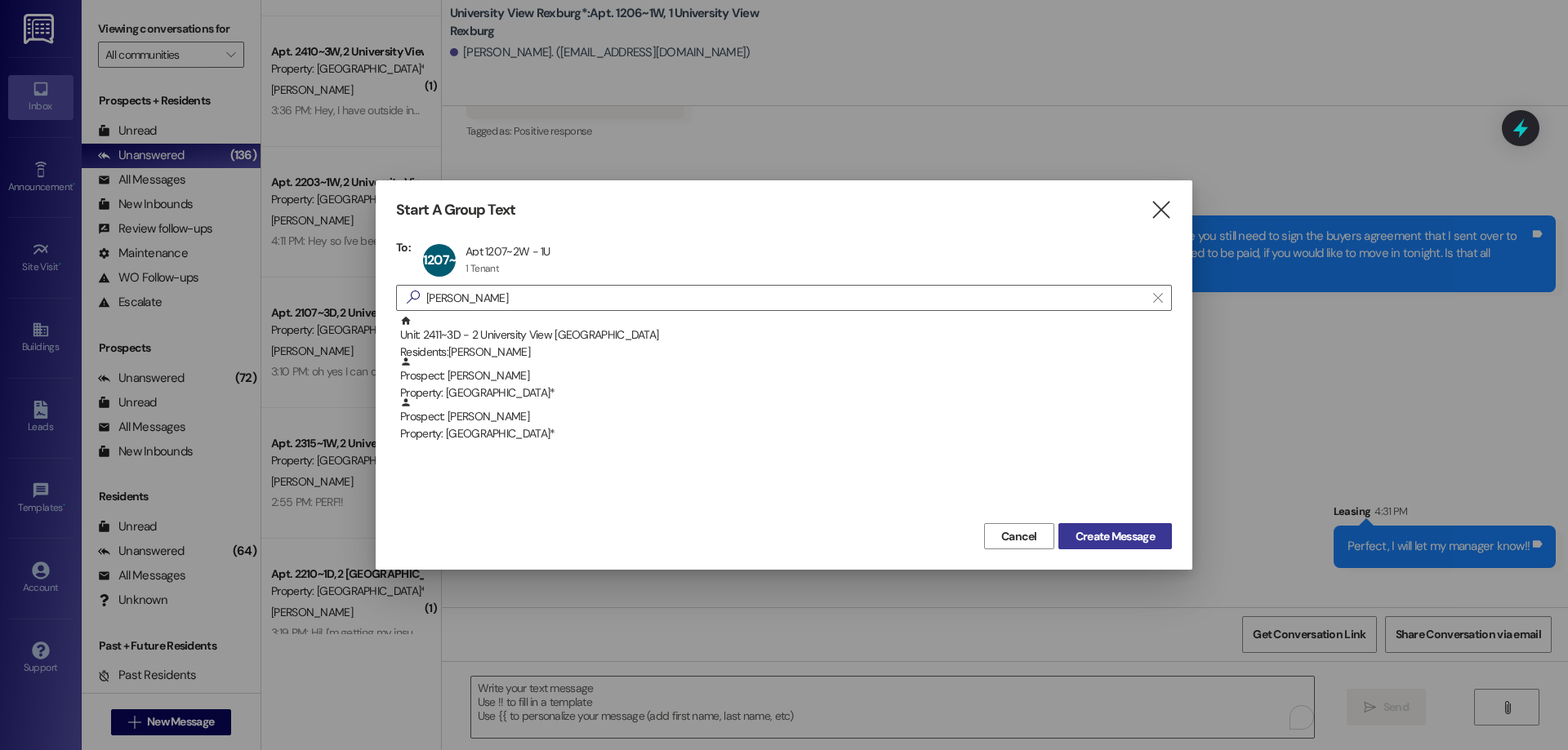
click at [1098, 531] on span "Create Message" at bounding box center [1115, 536] width 79 height 17
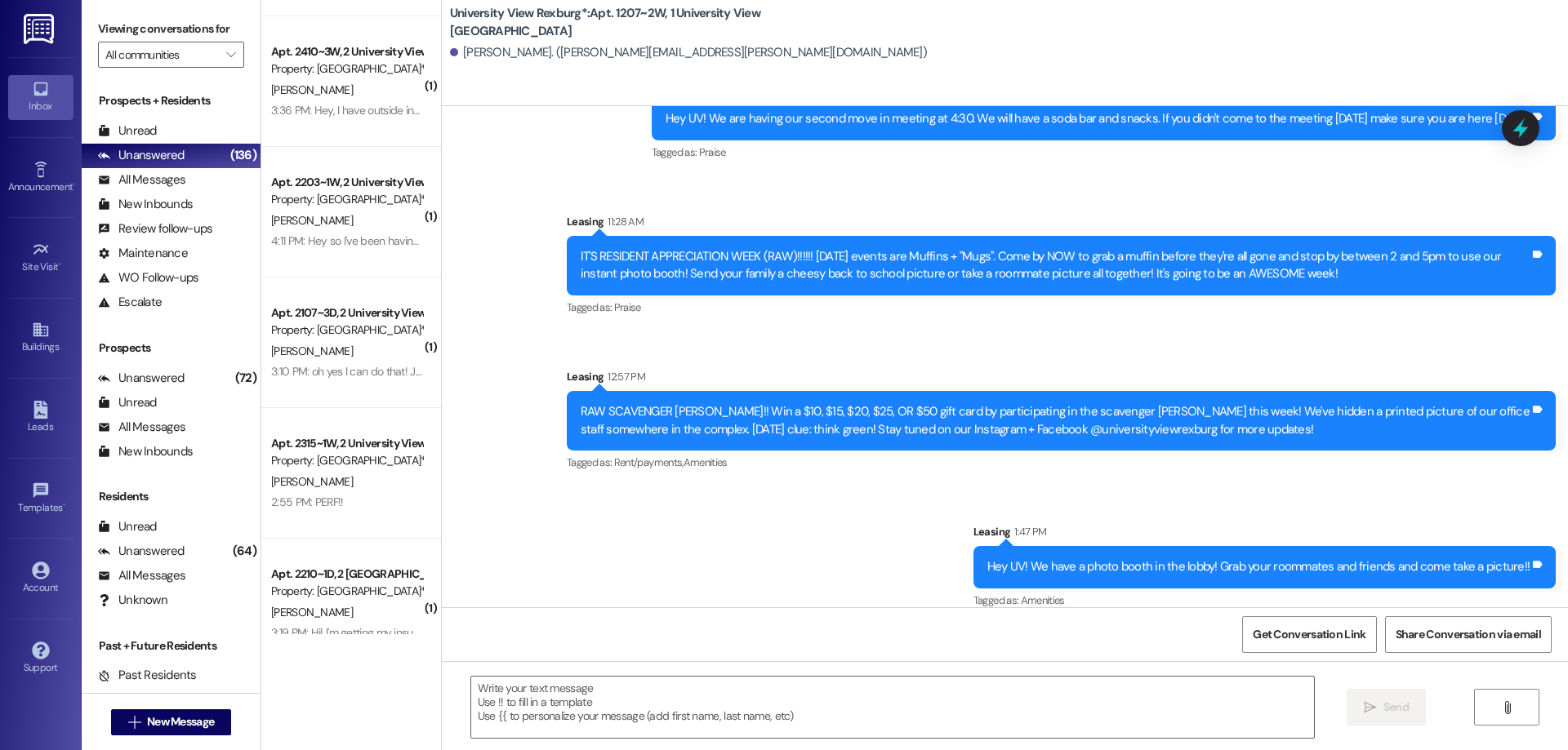
scroll to position [798, 0]
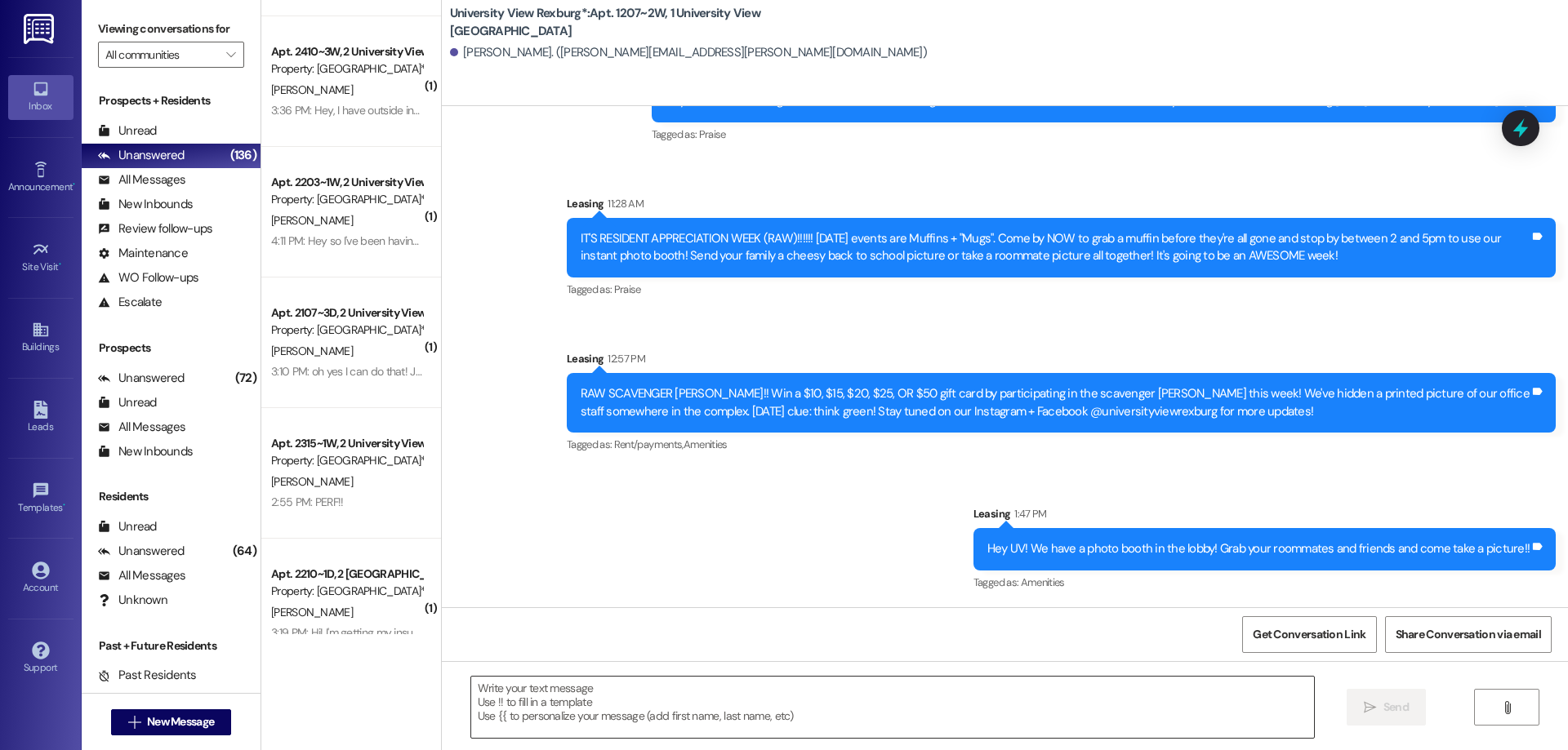
click at [810, 699] on textarea at bounding box center [892, 707] width 843 height 61
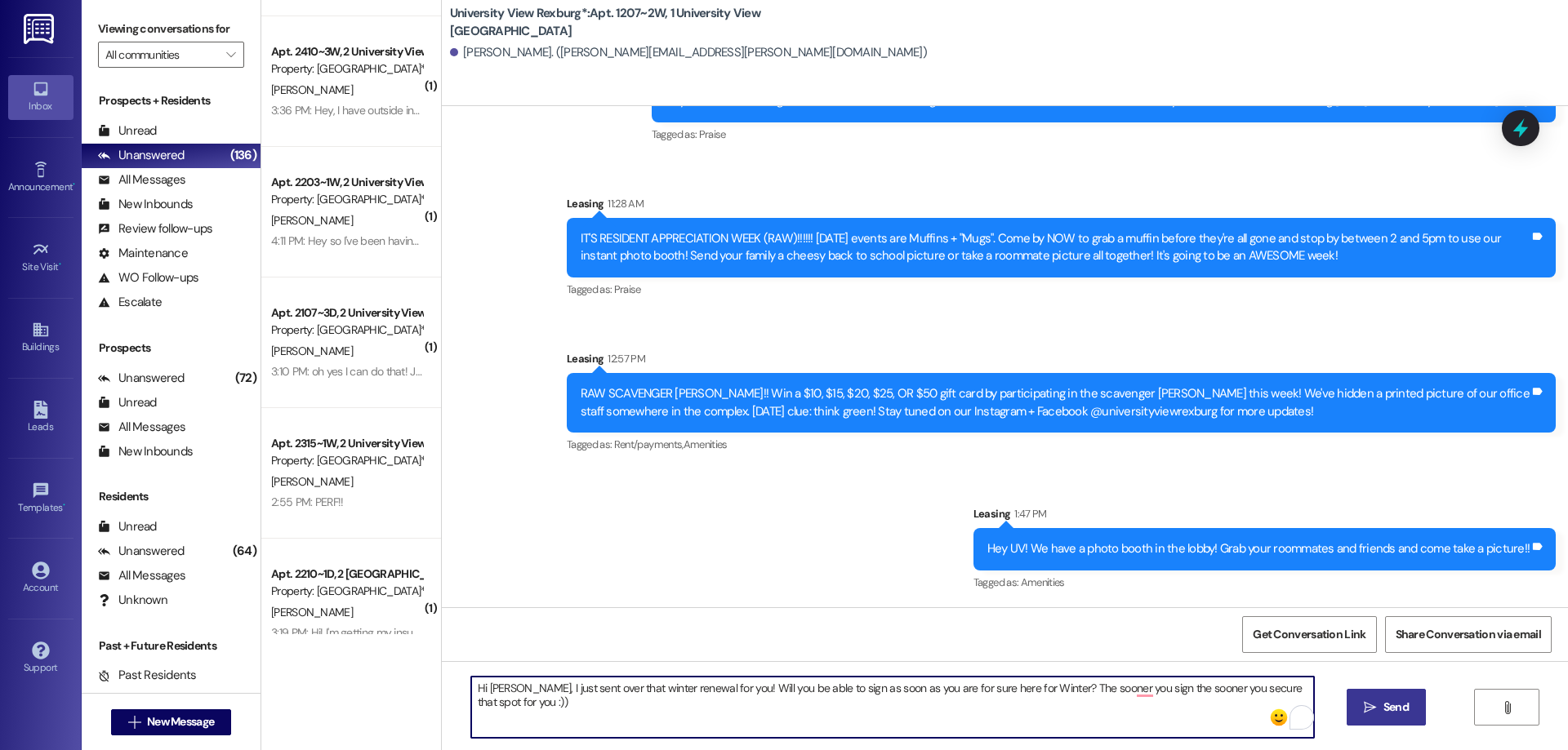
click at [947, 688] on textarea "Hi Sarah, I just sent over that winter renewal for you! Will you be able to sig…" at bounding box center [892, 707] width 843 height 61
type textarea "Hi Sarah, I just sent over that winter renewal for you! Will you be able to sig…"
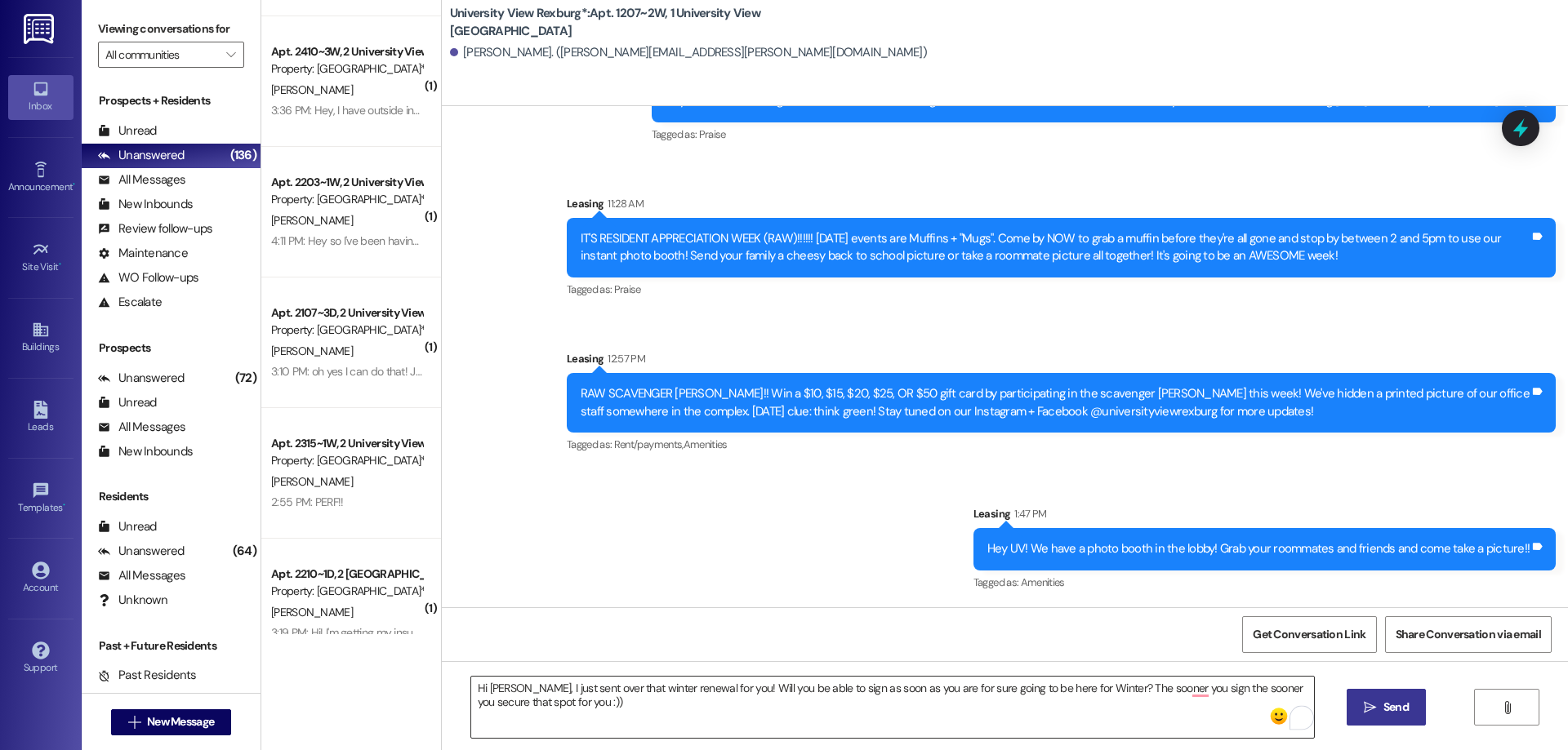
drag, startPoint x: 458, startPoint y: 686, endPoint x: 489, endPoint y: 704, distance: 35.8
click at [489, 704] on div "Hi Sarah, I just sent over that winter renewal for you! Will you be able to sig…" at bounding box center [892, 707] width 844 height 63
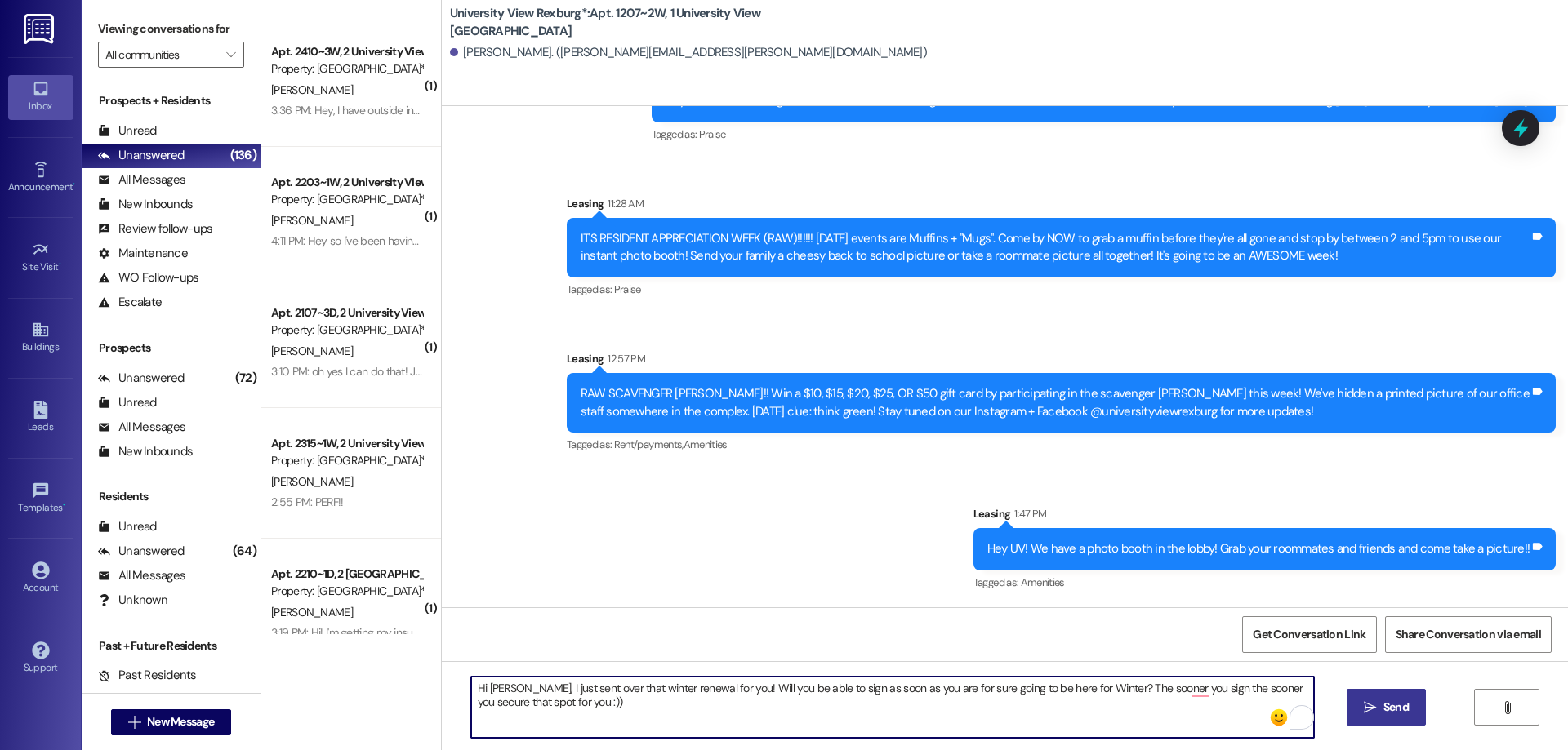
drag, startPoint x: 464, startPoint y: 687, endPoint x: 531, endPoint y: 709, distance: 70.5
click at [574, 705] on textarea "Hi Sarah, I just sent over that winter renewal for you! Will you be able to sig…" at bounding box center [892, 707] width 843 height 61
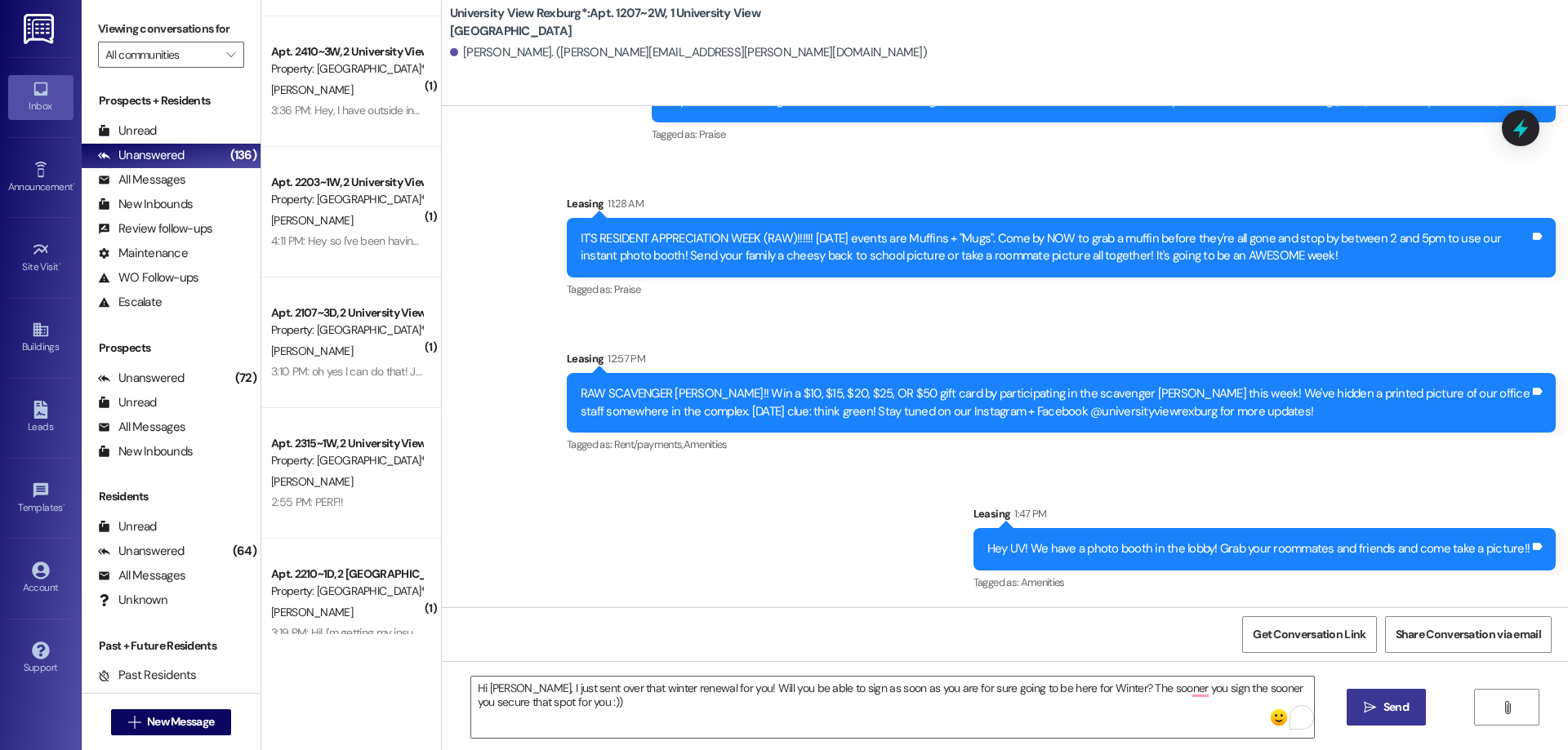
click at [1395, 710] on span "Send" at bounding box center [1396, 707] width 25 height 17
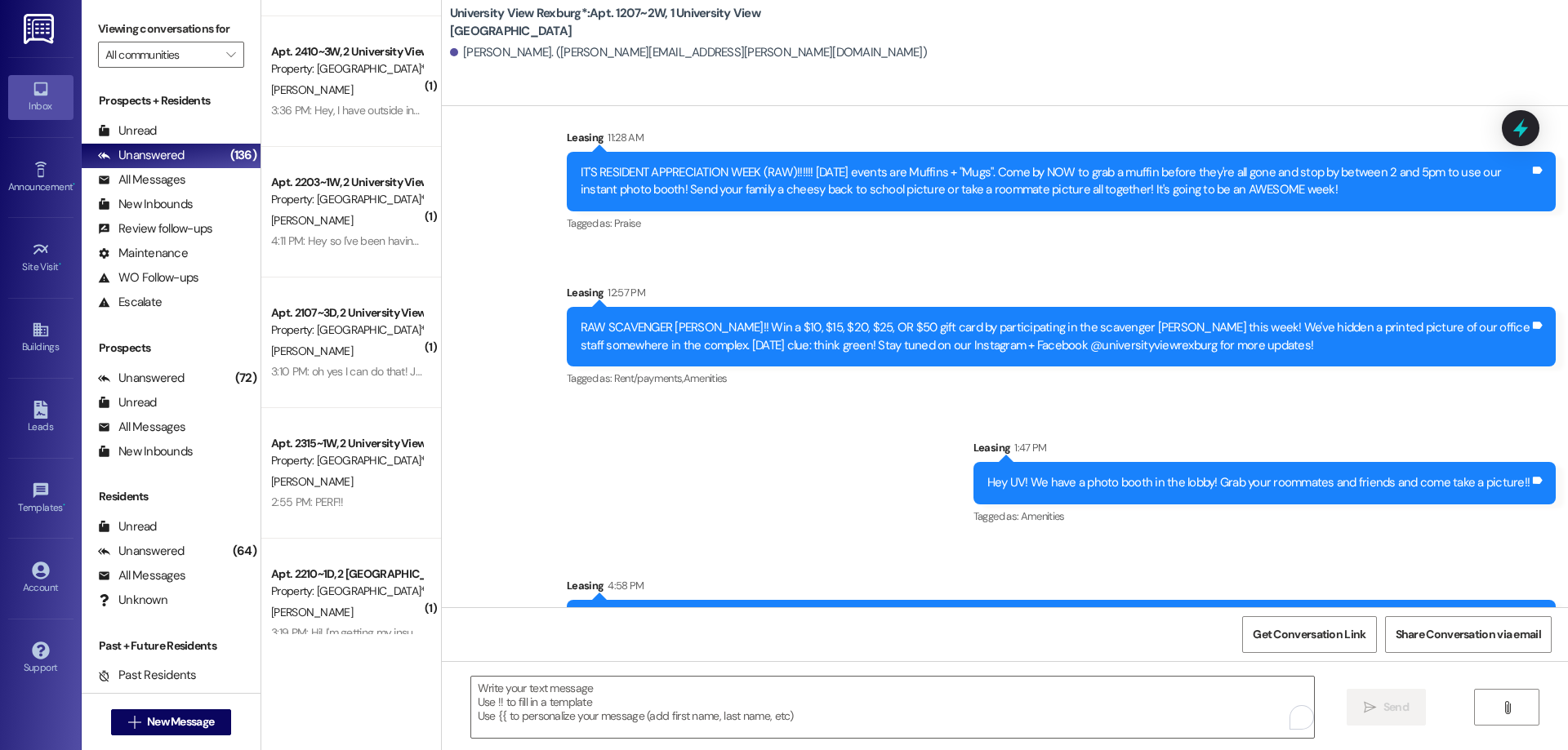
scroll to position [930, 0]
